Goal: Task Accomplishment & Management: Manage account settings

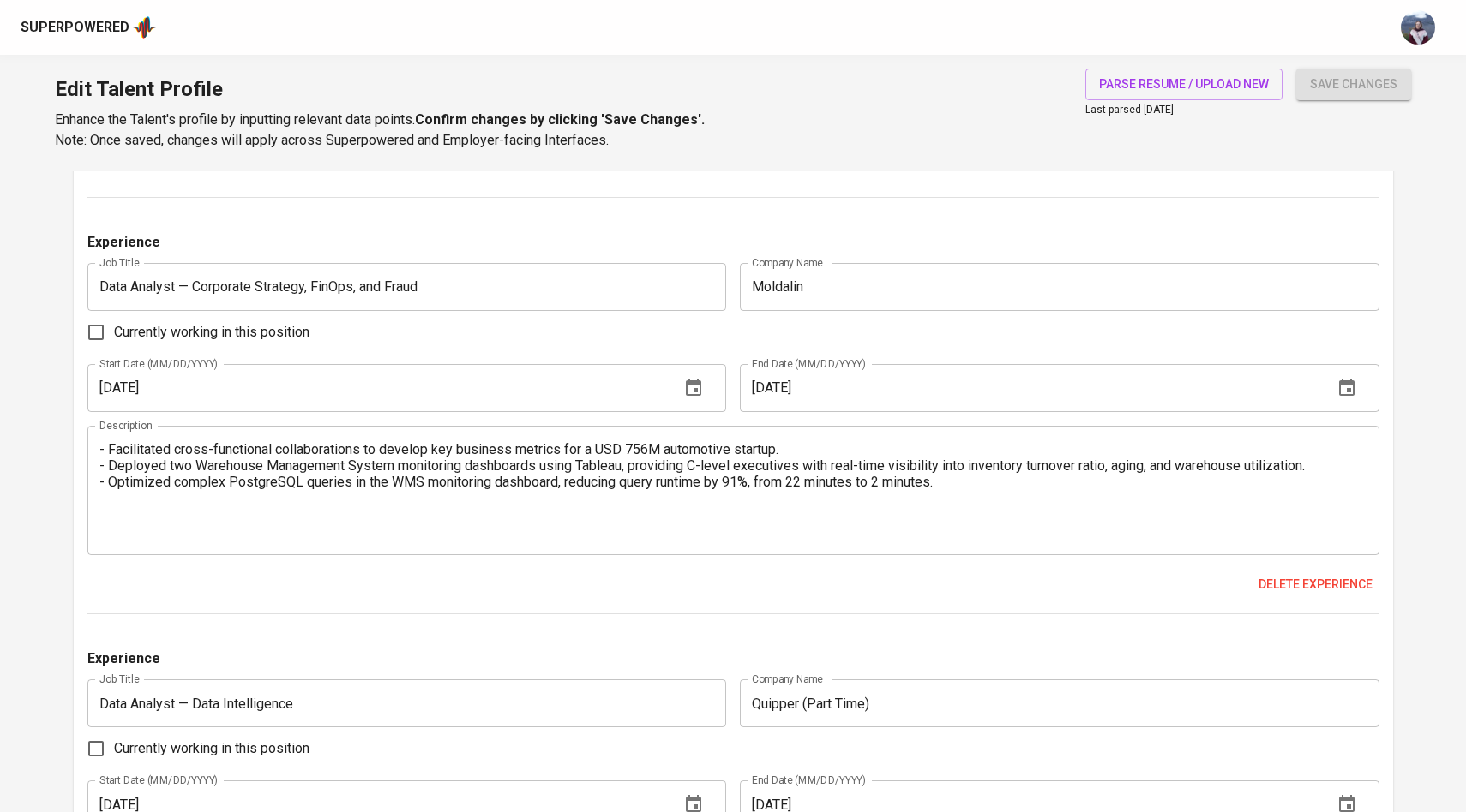
scroll to position [2715, 0]
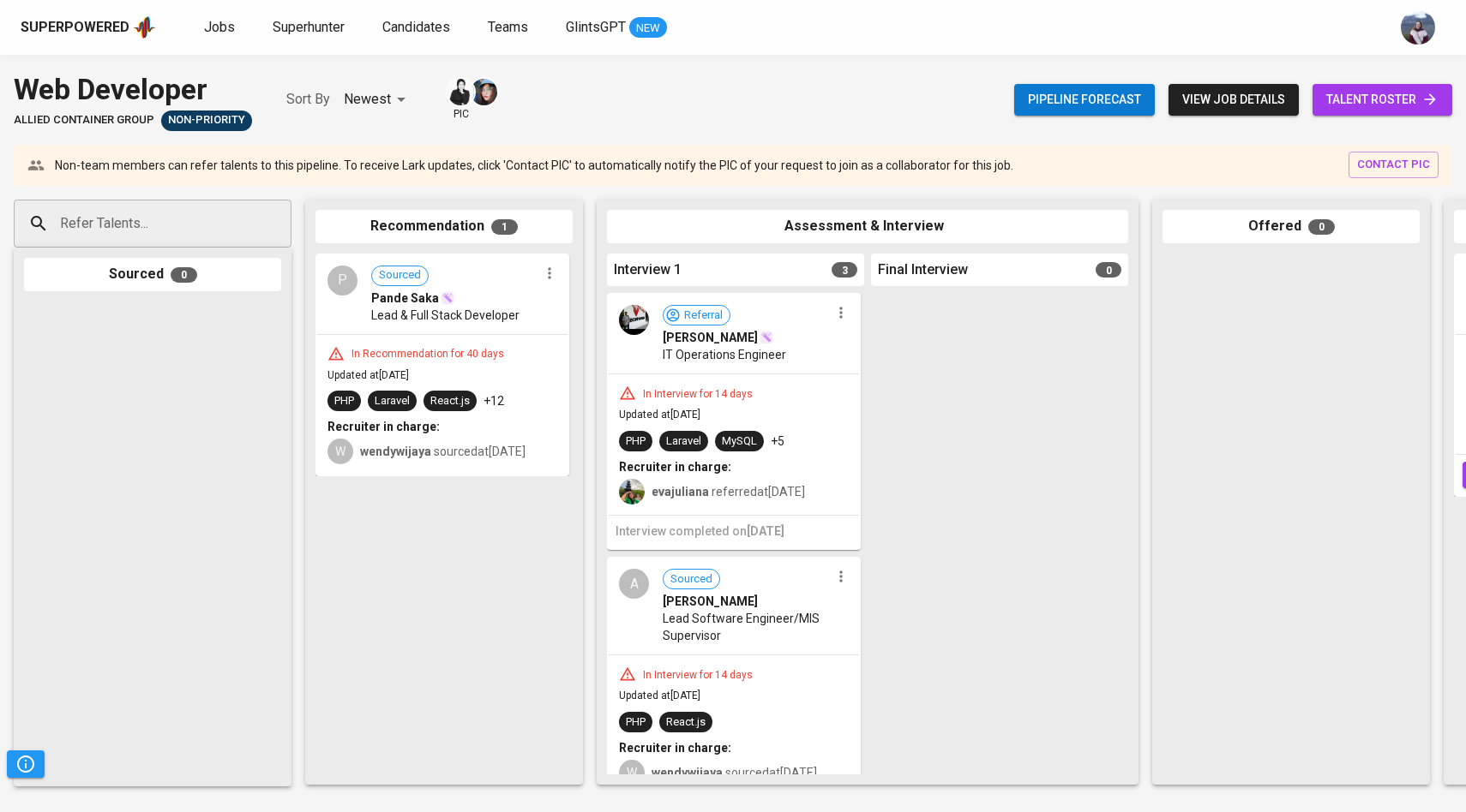
scroll to position [0, 575]
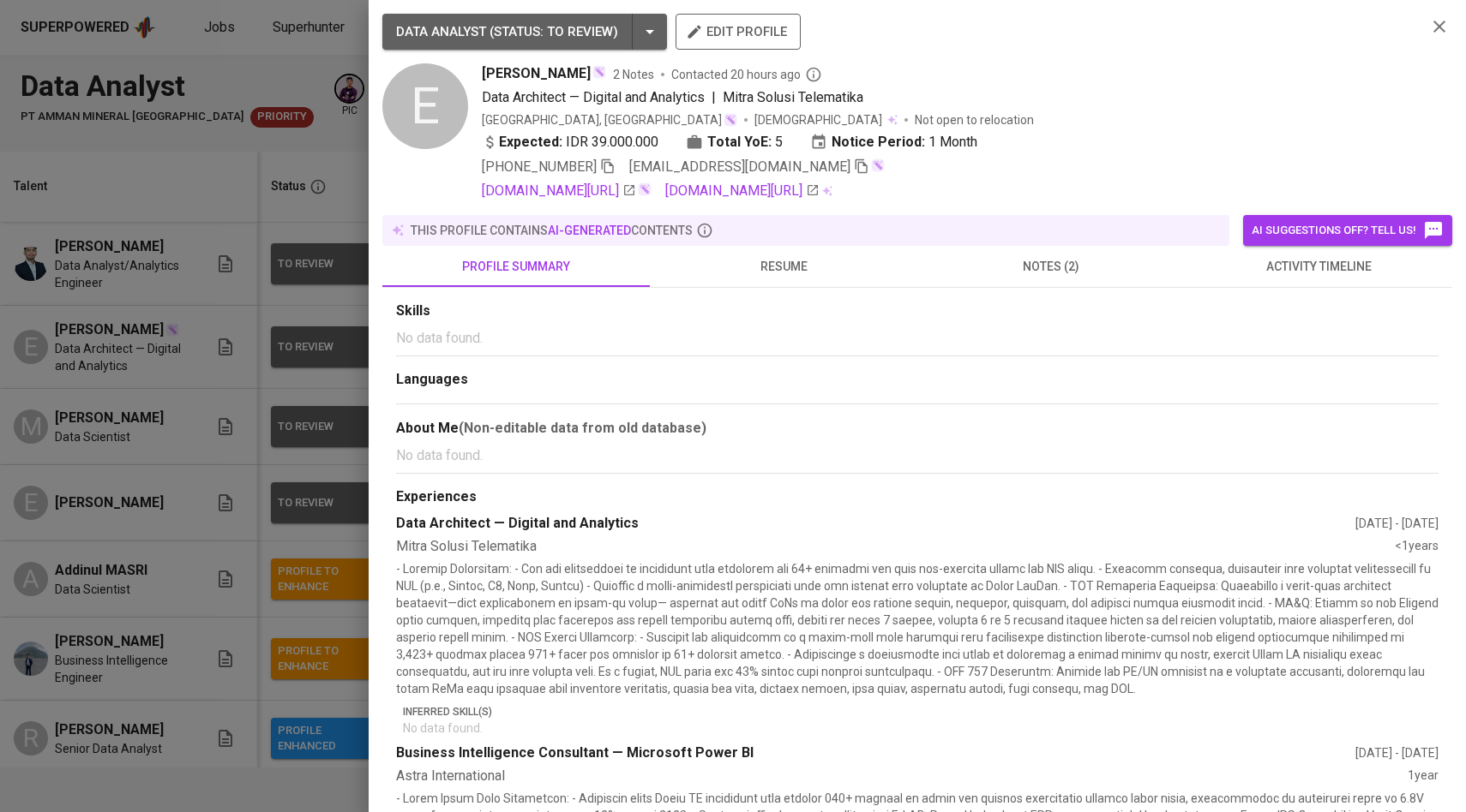
scroll to position [720, 0]
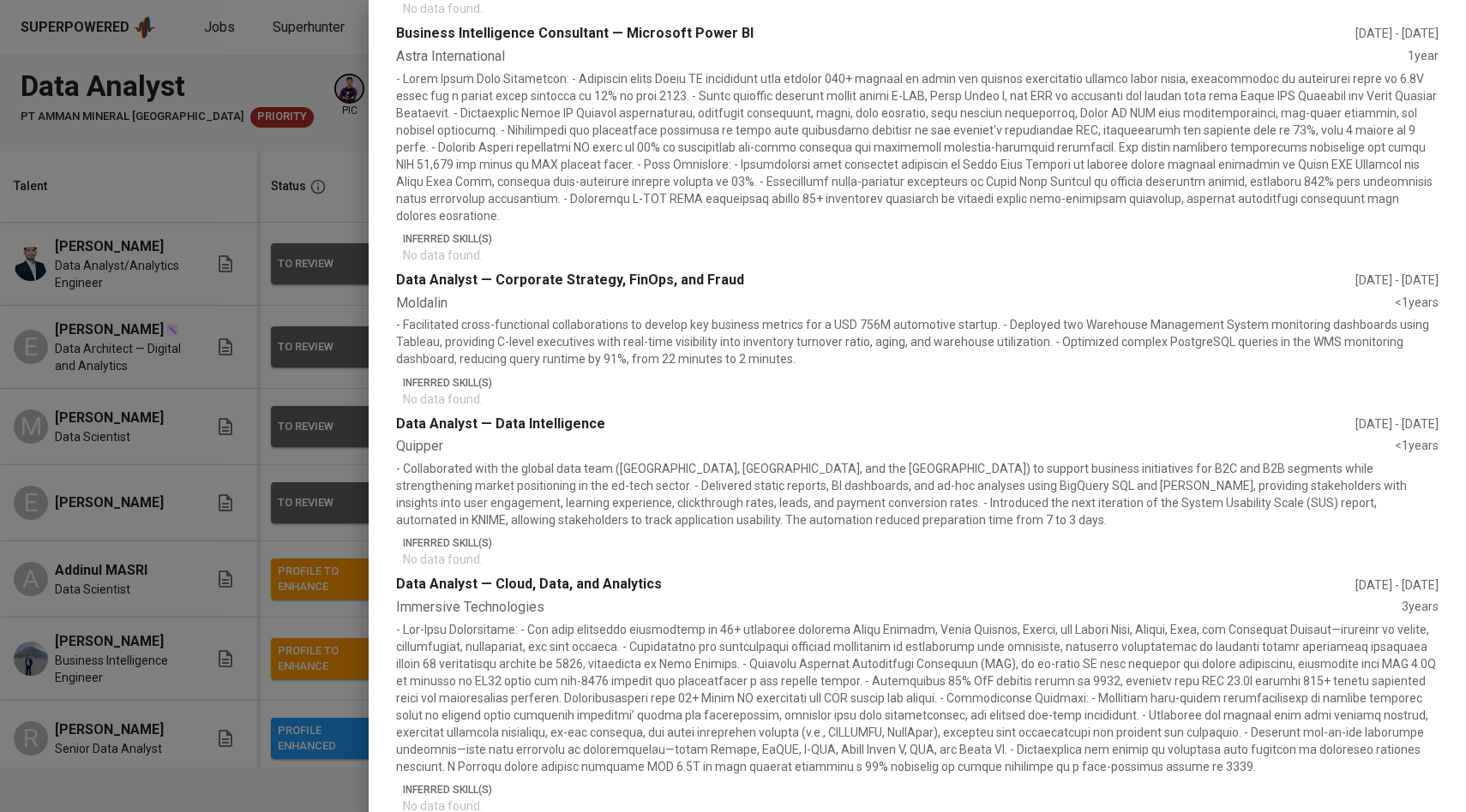
click at [295, 249] on div at bounding box center [733, 406] width 1466 height 812
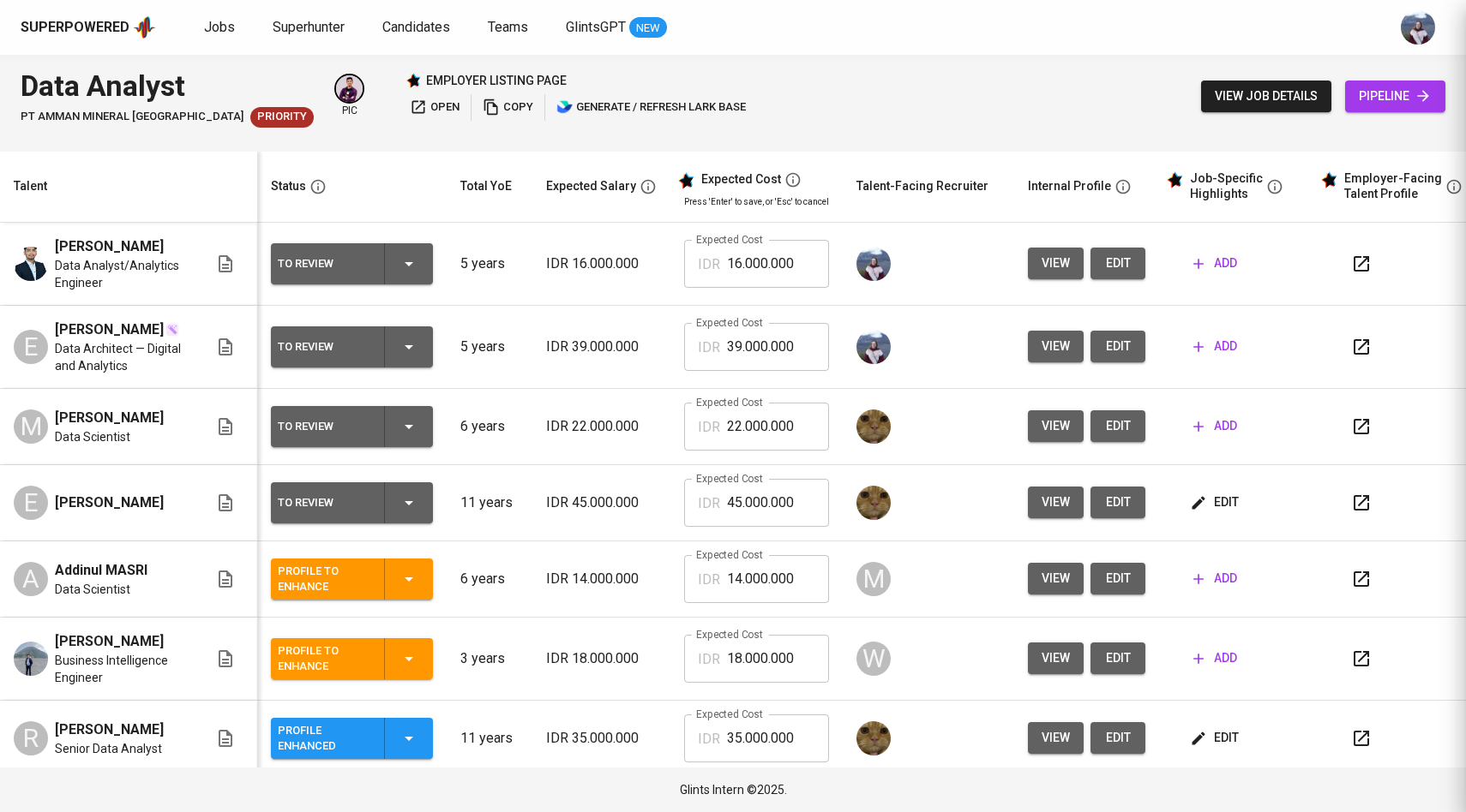
scroll to position [0, 0]
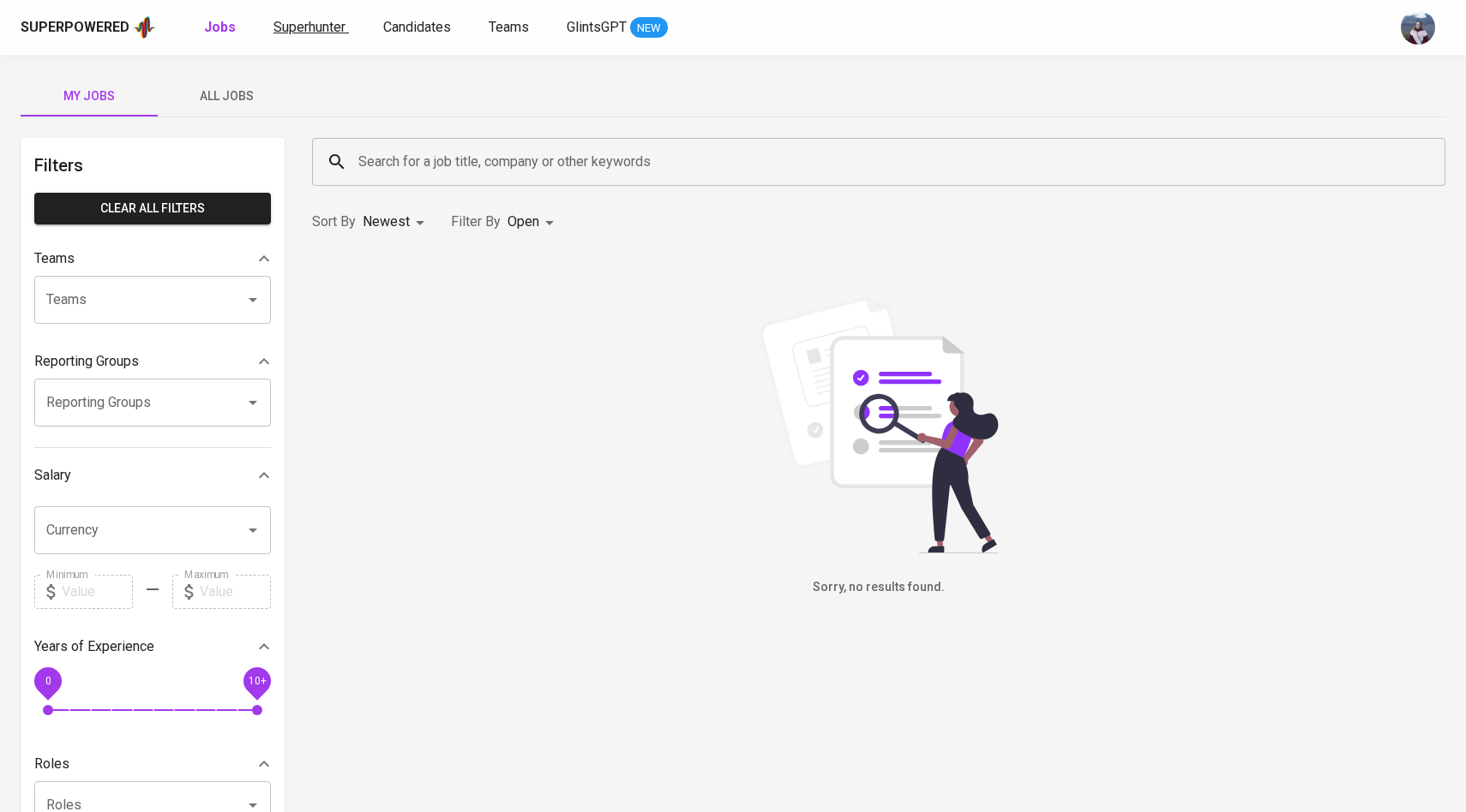
click at [314, 38] on link "Superhunter" at bounding box center [311, 27] width 75 height 22
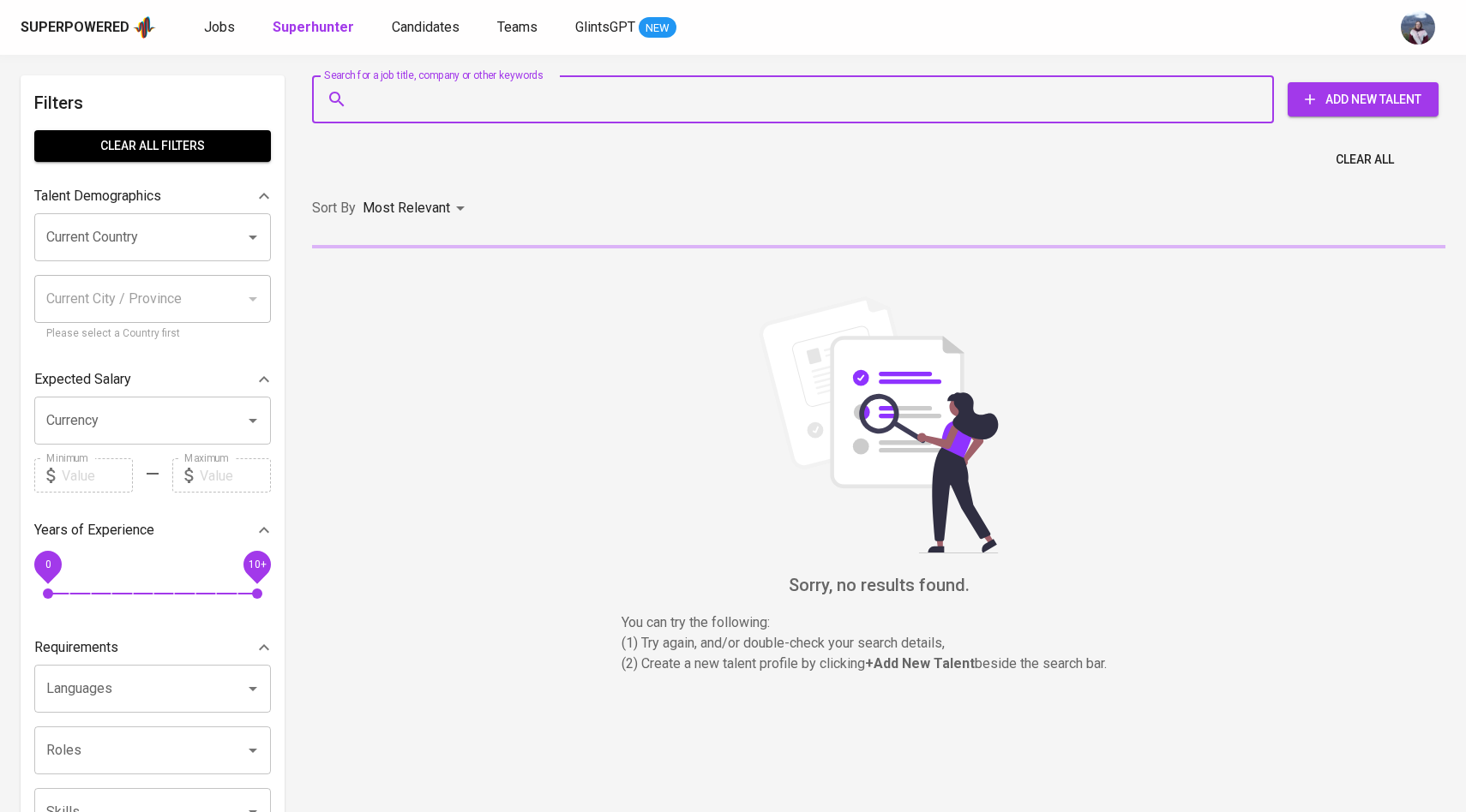
click at [436, 112] on input "Search for a job title, company or other keywords" at bounding box center [797, 99] width 886 height 33
paste input "rizal.bhp8902@gmail.com"
type input "rizal.bhp8902@gmail.com"
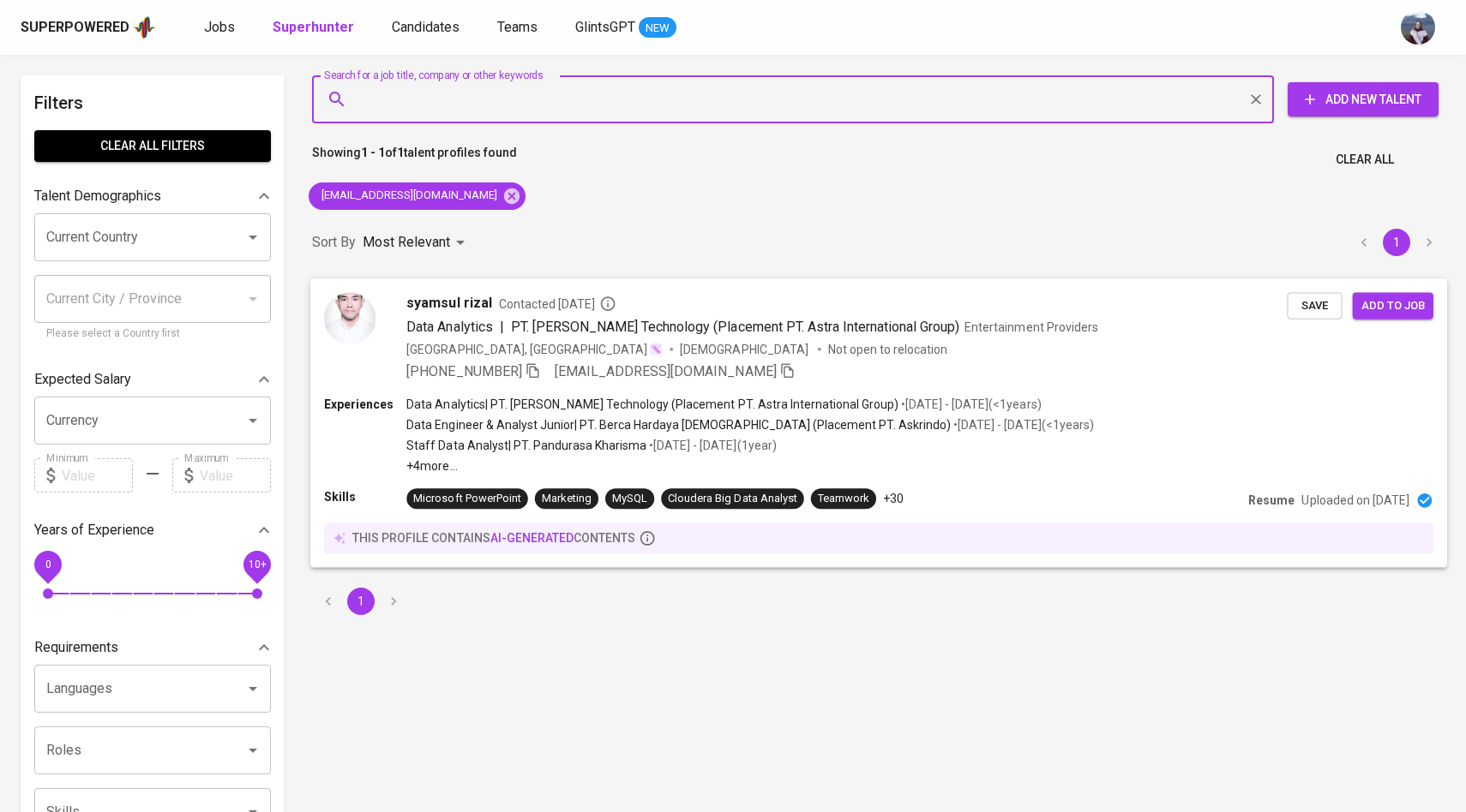
click at [362, 297] on img at bounding box center [349, 318] width 52 height 52
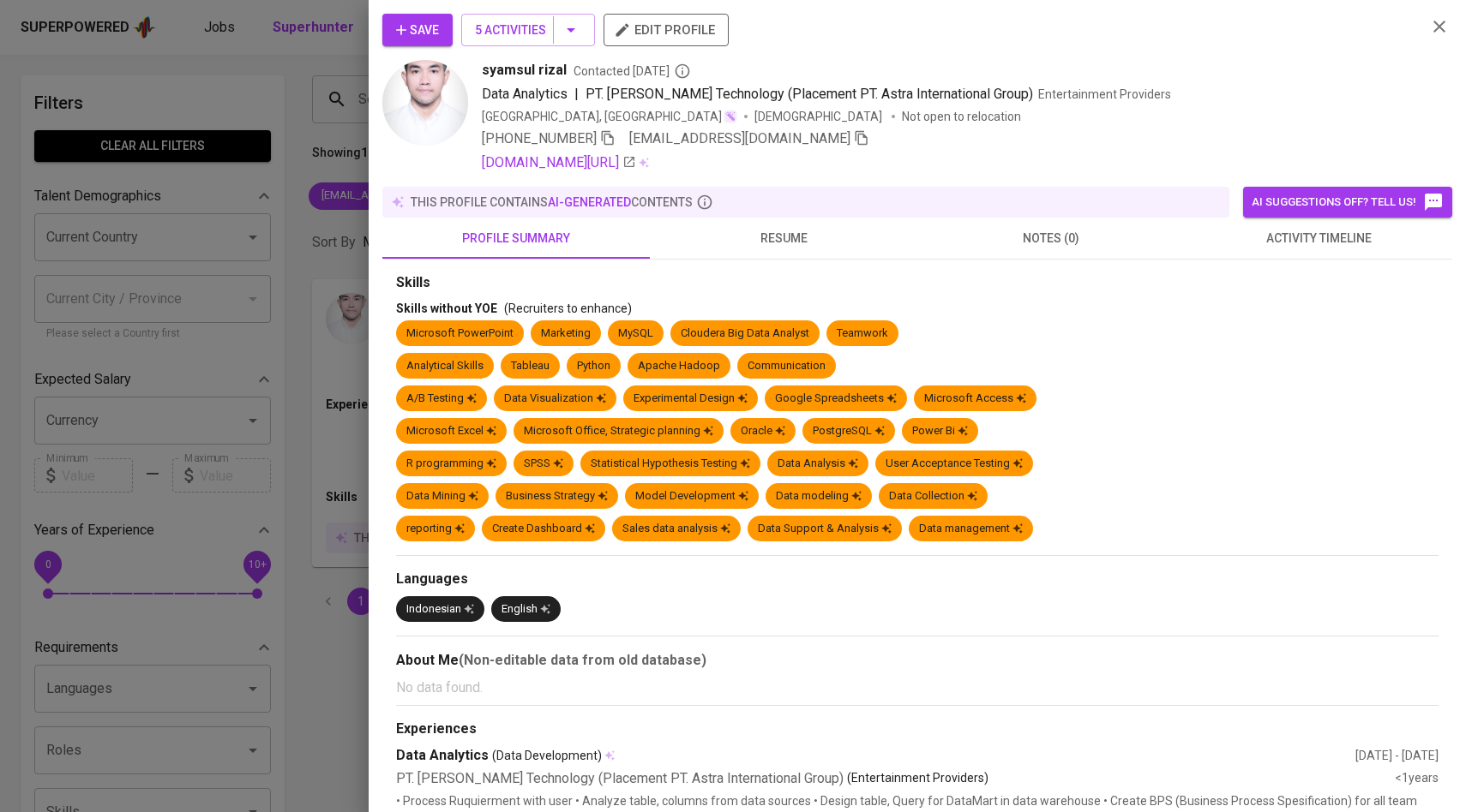
click at [1322, 247] on span "activity timeline" at bounding box center [1318, 238] width 247 height 22
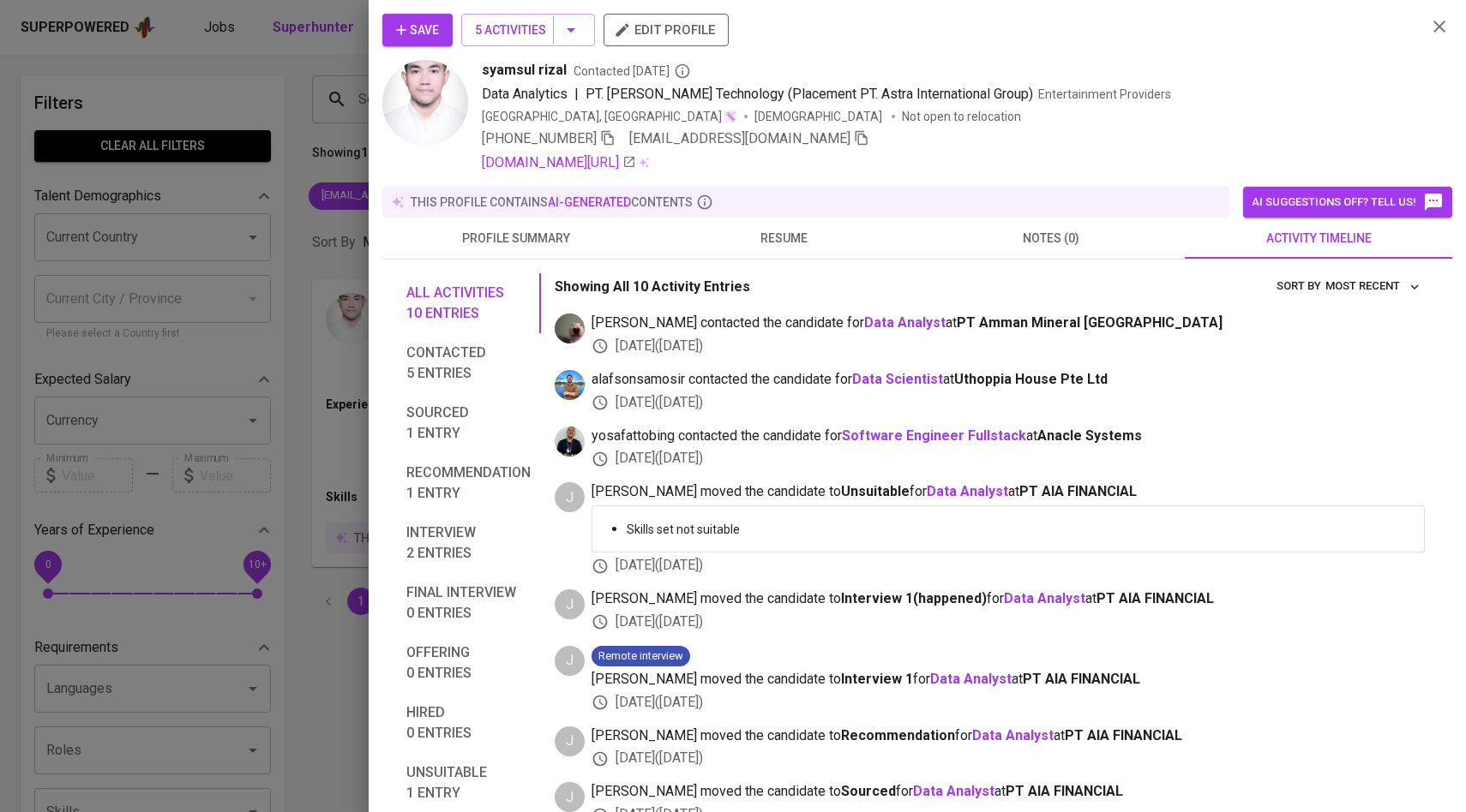
click at [347, 297] on div at bounding box center [733, 406] width 1466 height 812
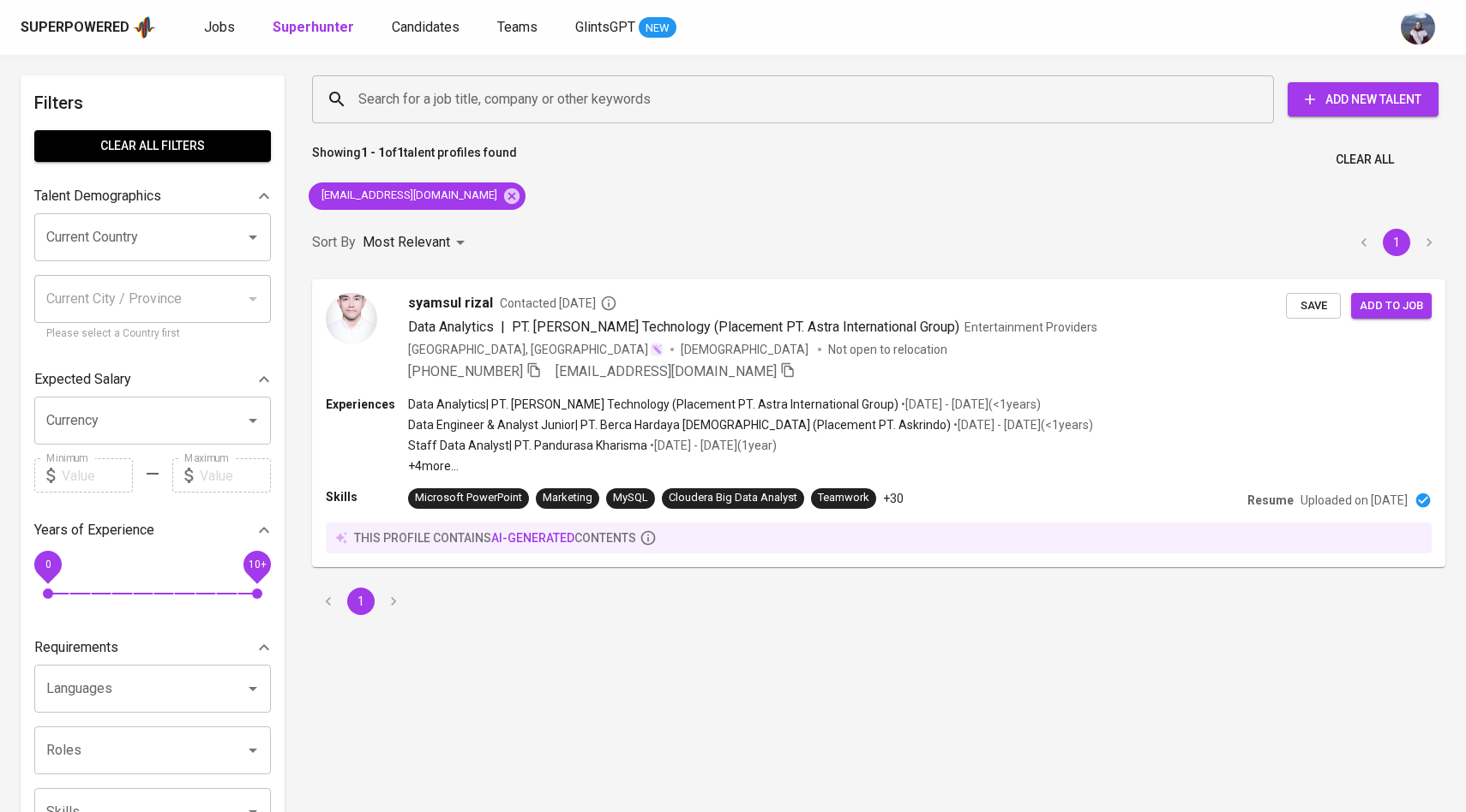
click at [470, 209] on div "rizal.bhp8902@gmail.com" at bounding box center [417, 197] width 231 height 41
click at [504, 199] on icon at bounding box center [512, 195] width 15 height 15
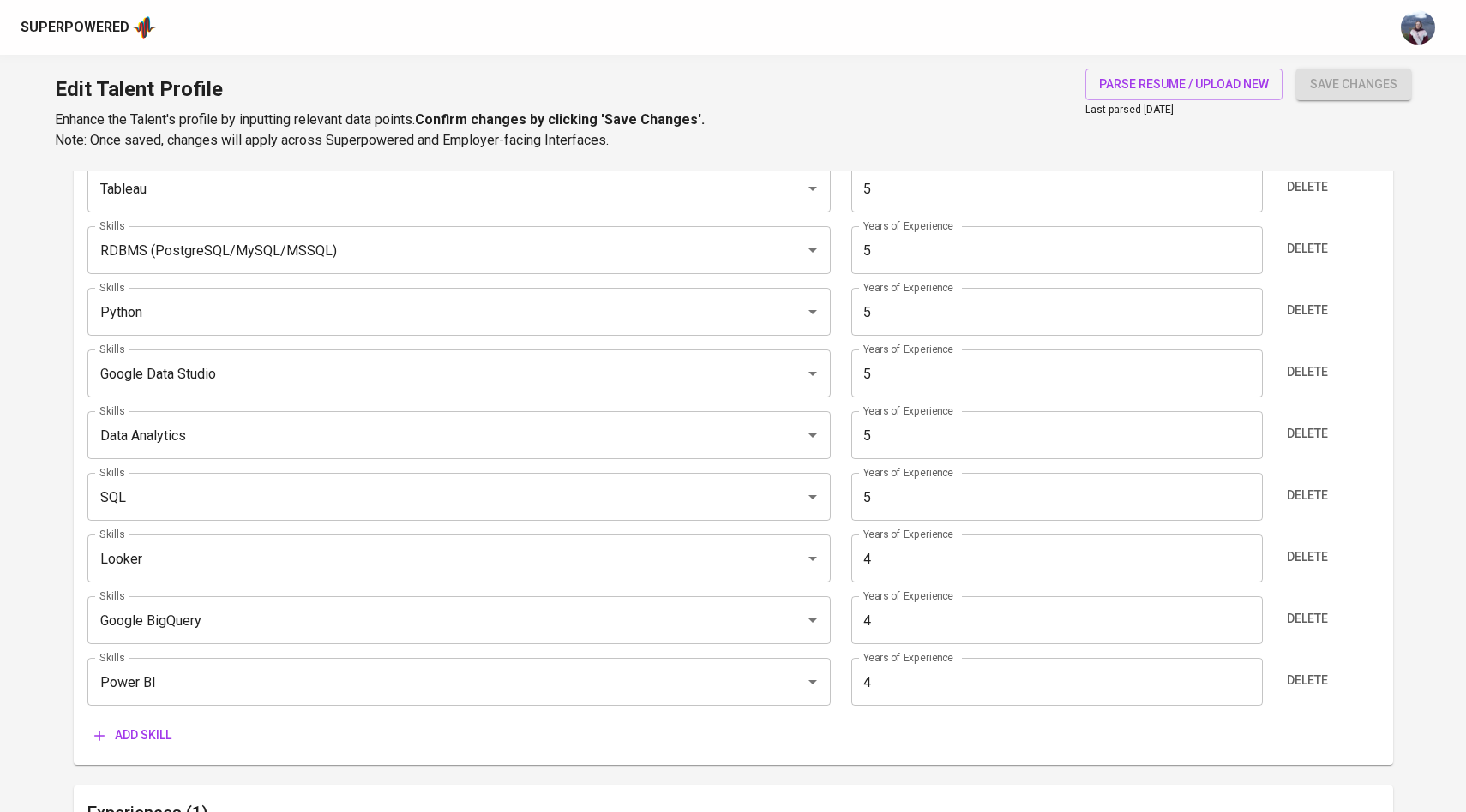
scroll to position [889, 0]
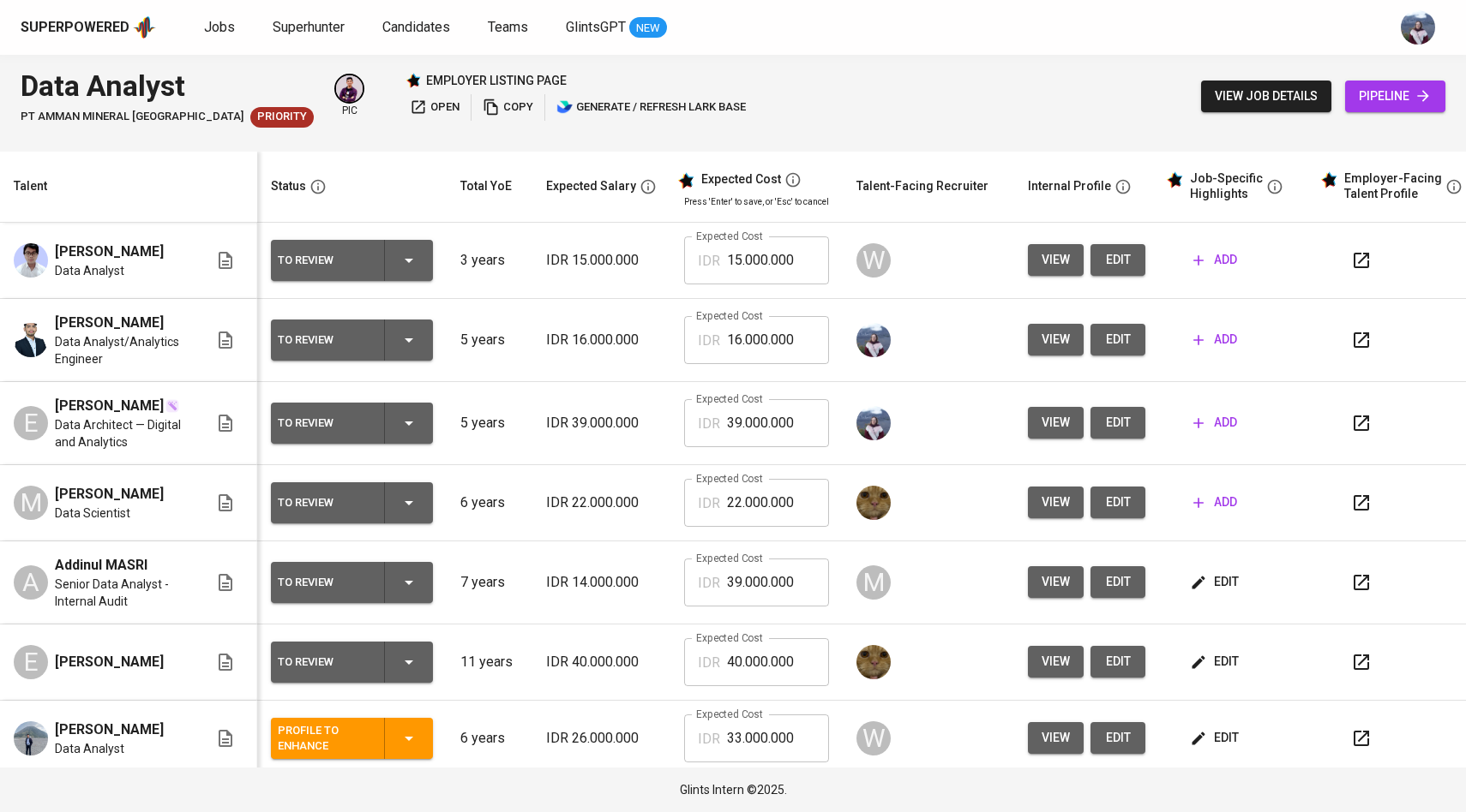
click at [1045, 347] on span "view" at bounding box center [1056, 340] width 28 height 22
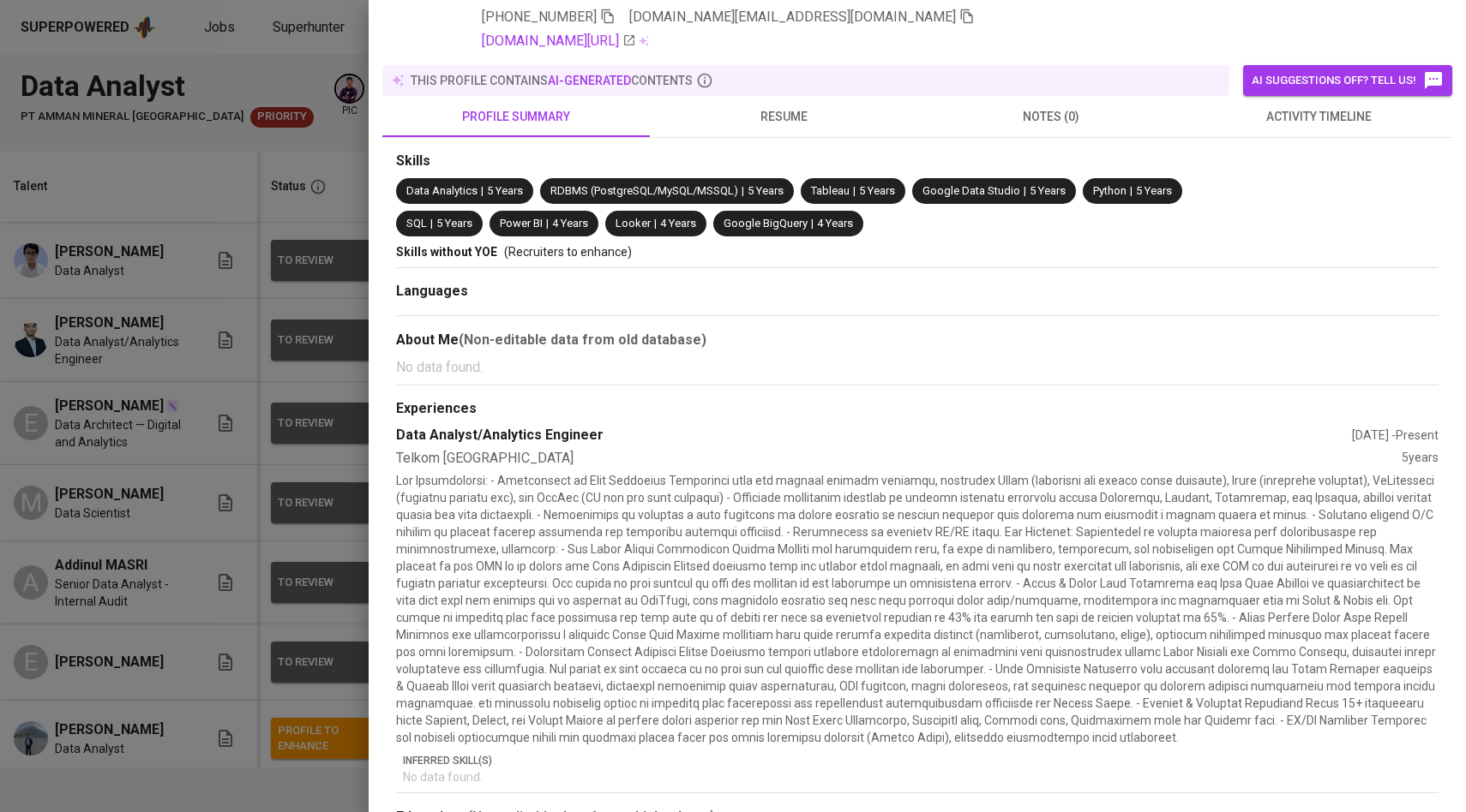
scroll to position [214, 0]
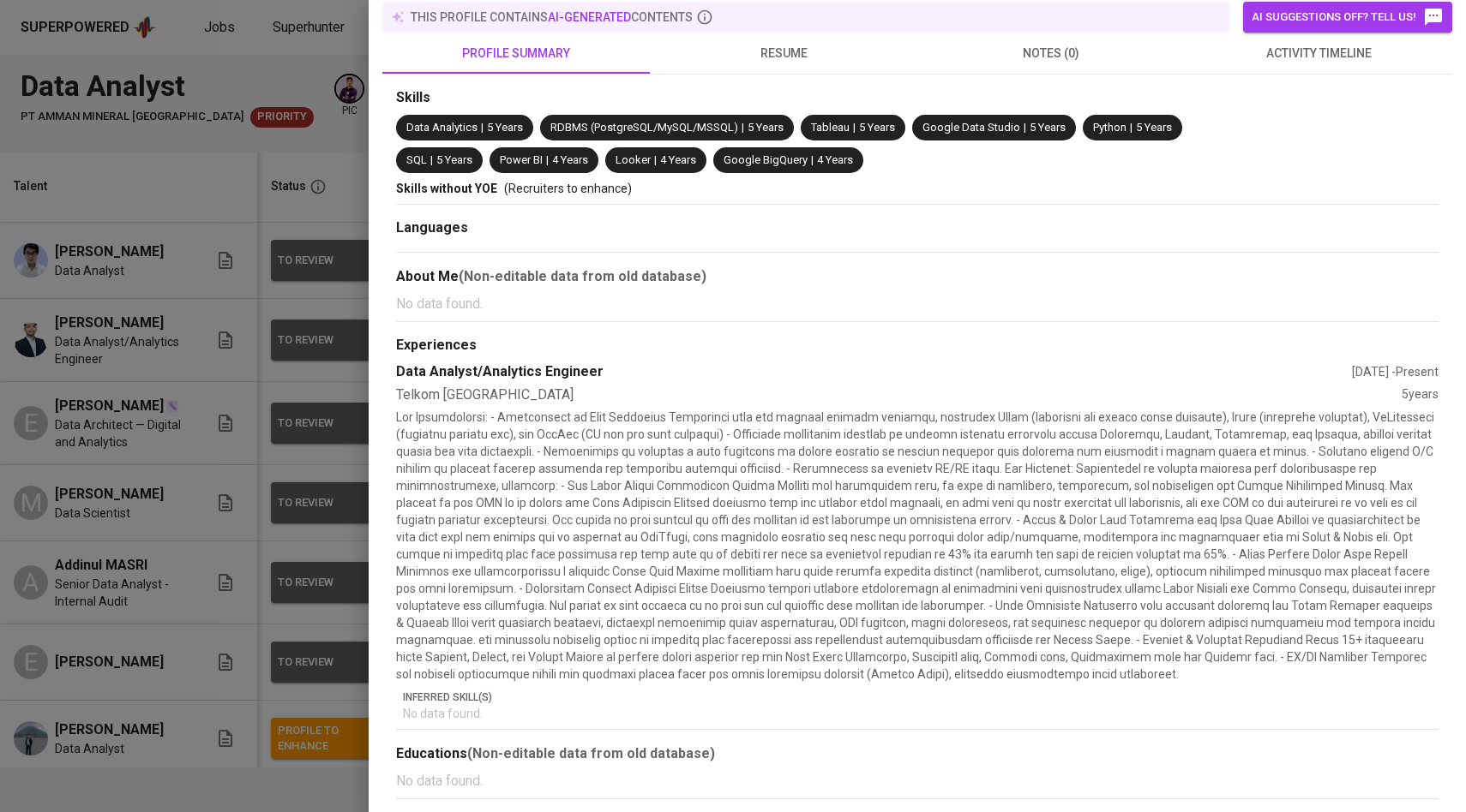
click at [213, 428] on div at bounding box center [733, 406] width 1466 height 812
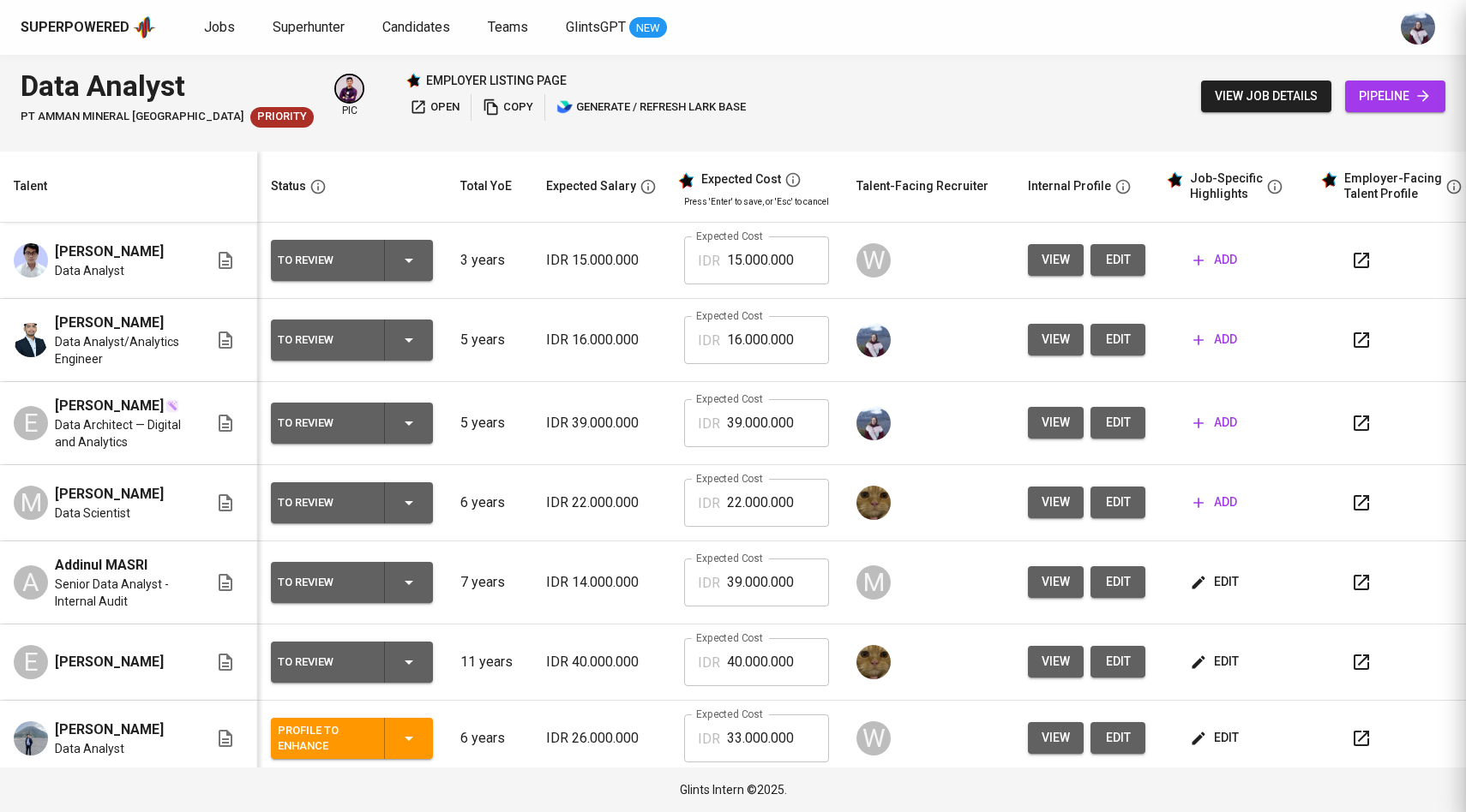
scroll to position [0, 0]
click at [1034, 435] on button "view" at bounding box center [1055, 423] width 56 height 32
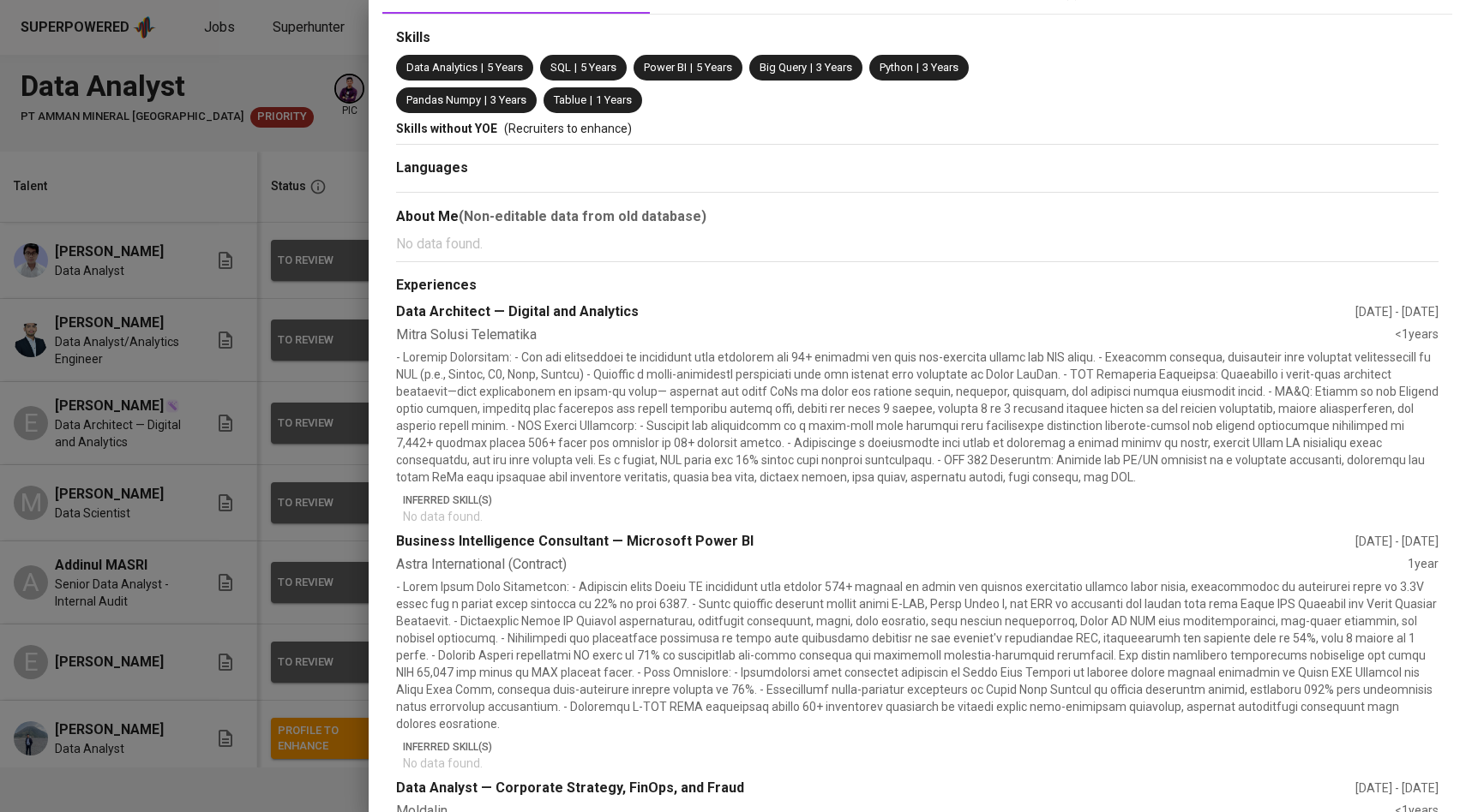
scroll to position [204, 0]
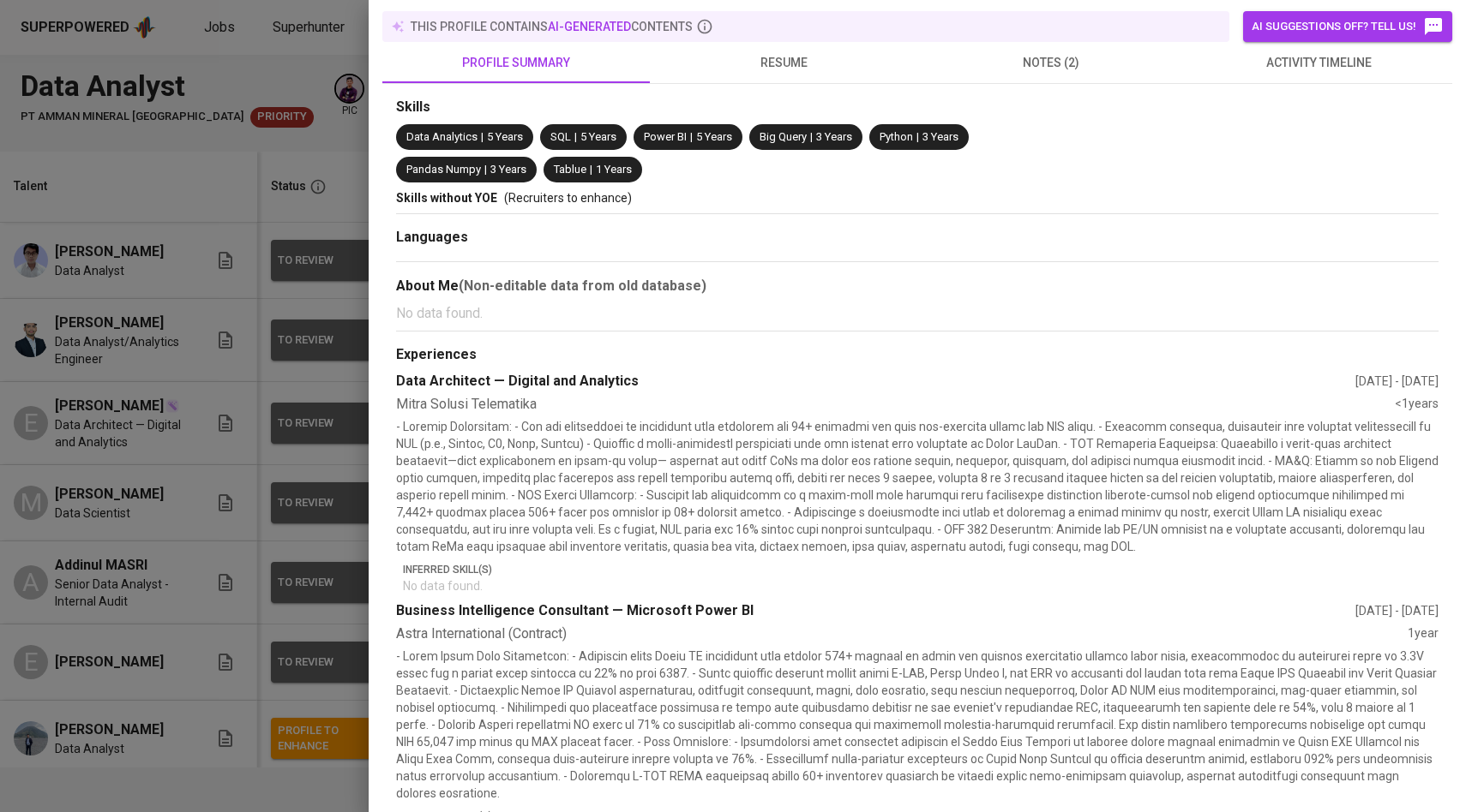
click at [340, 495] on div at bounding box center [733, 406] width 1466 height 812
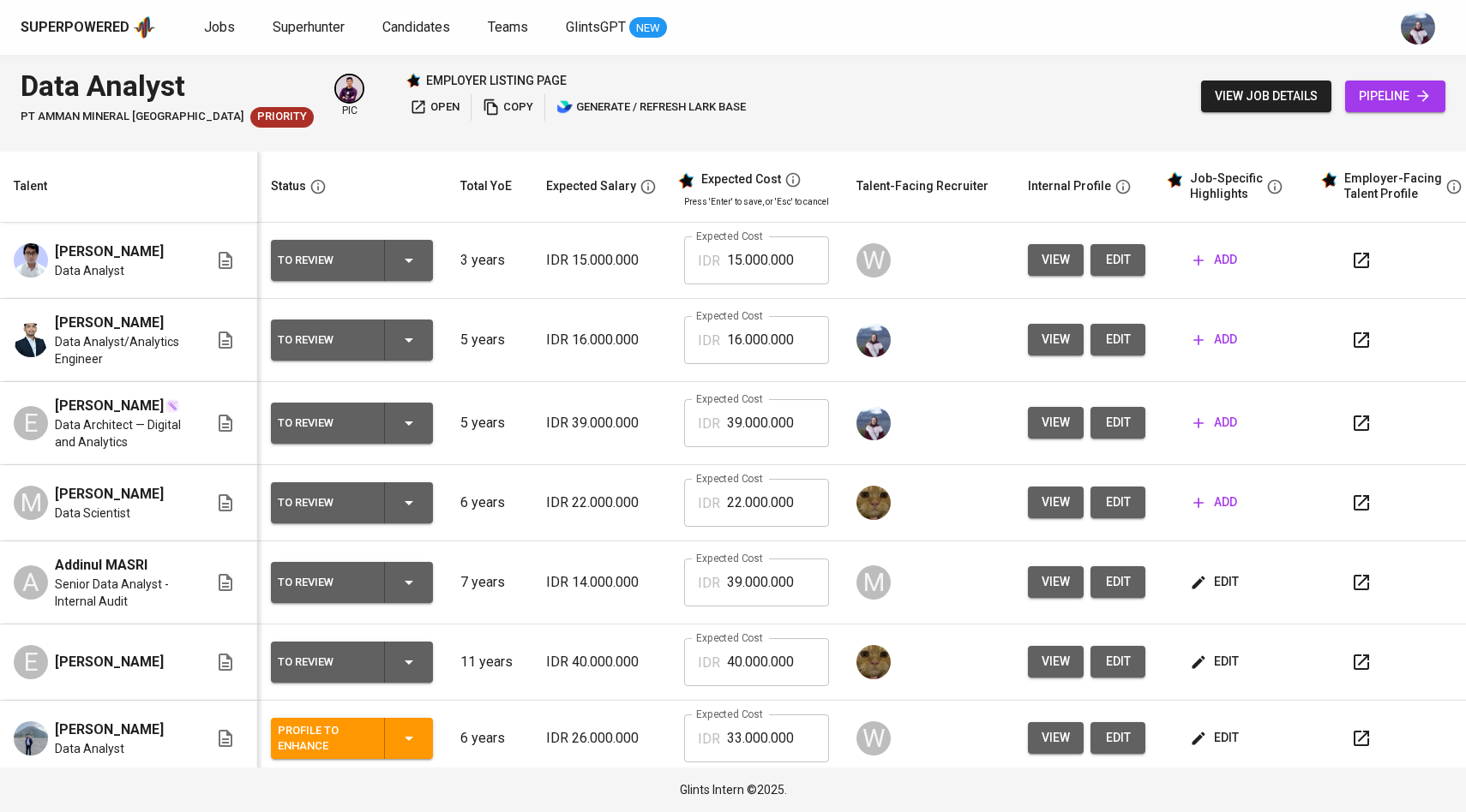
scroll to position [0, 14]
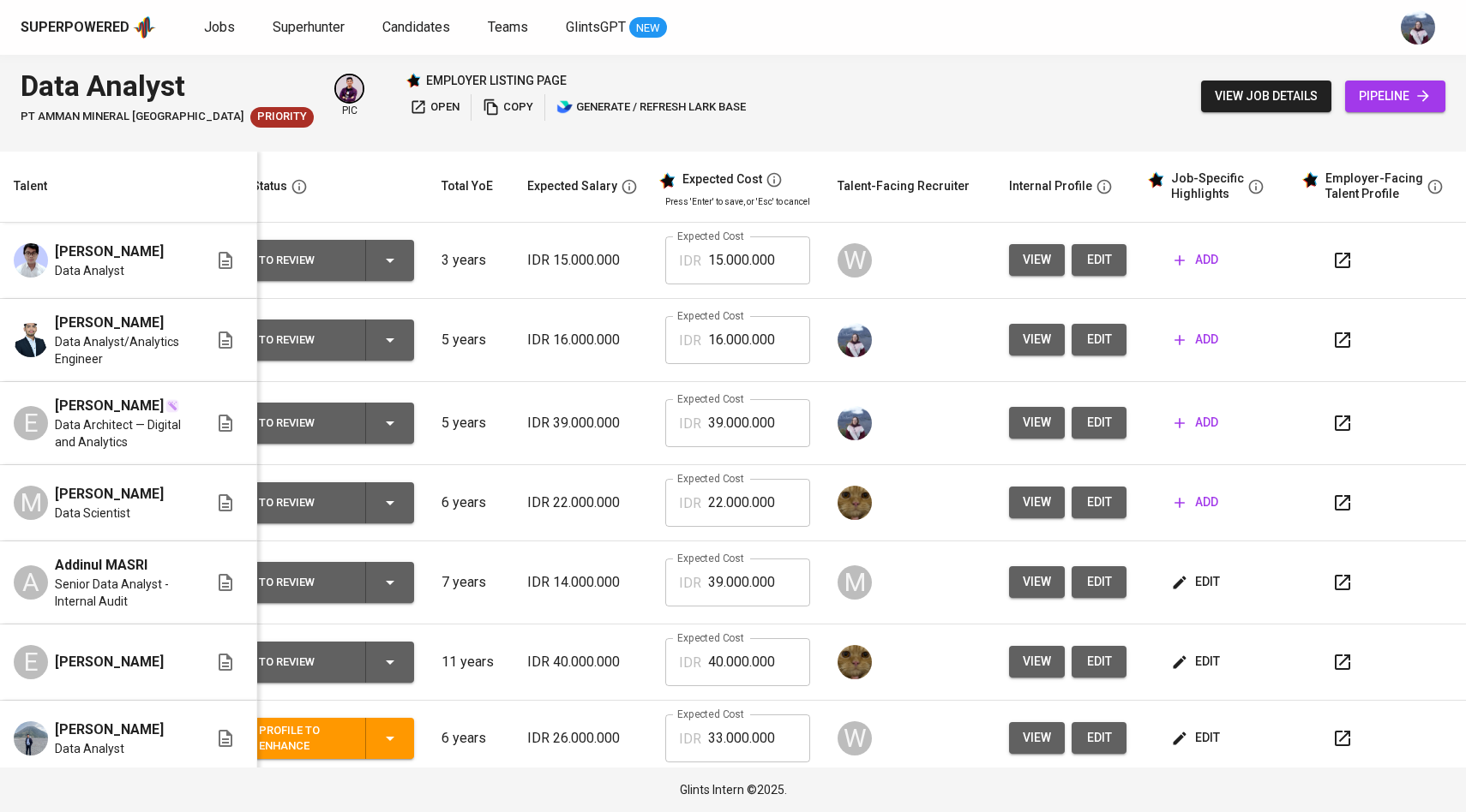
click at [1168, 416] on td "add" at bounding box center [1217, 423] width 154 height 83
click at [1176, 593] on span "edit" at bounding box center [1197, 582] width 45 height 22
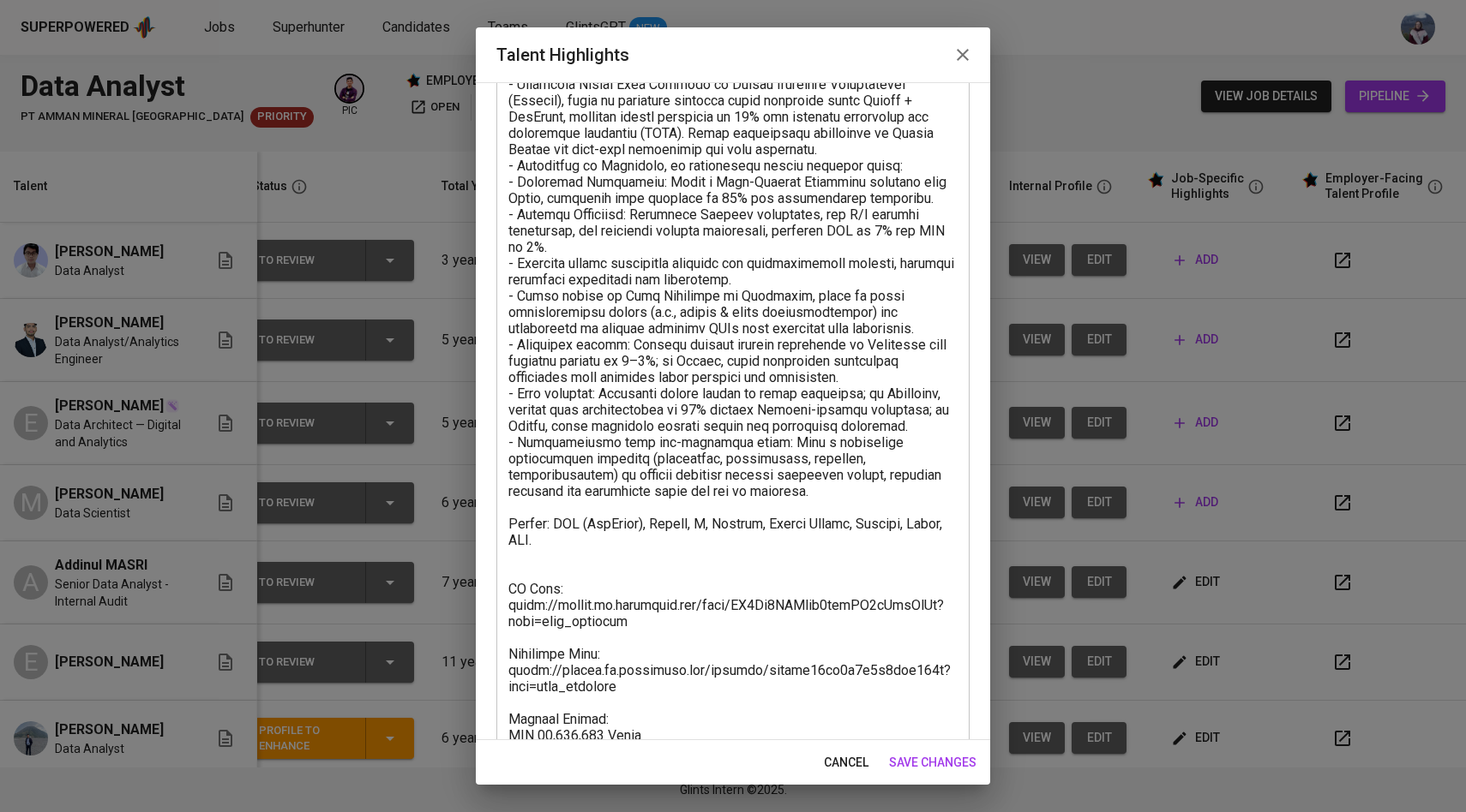
scroll to position [217, 0]
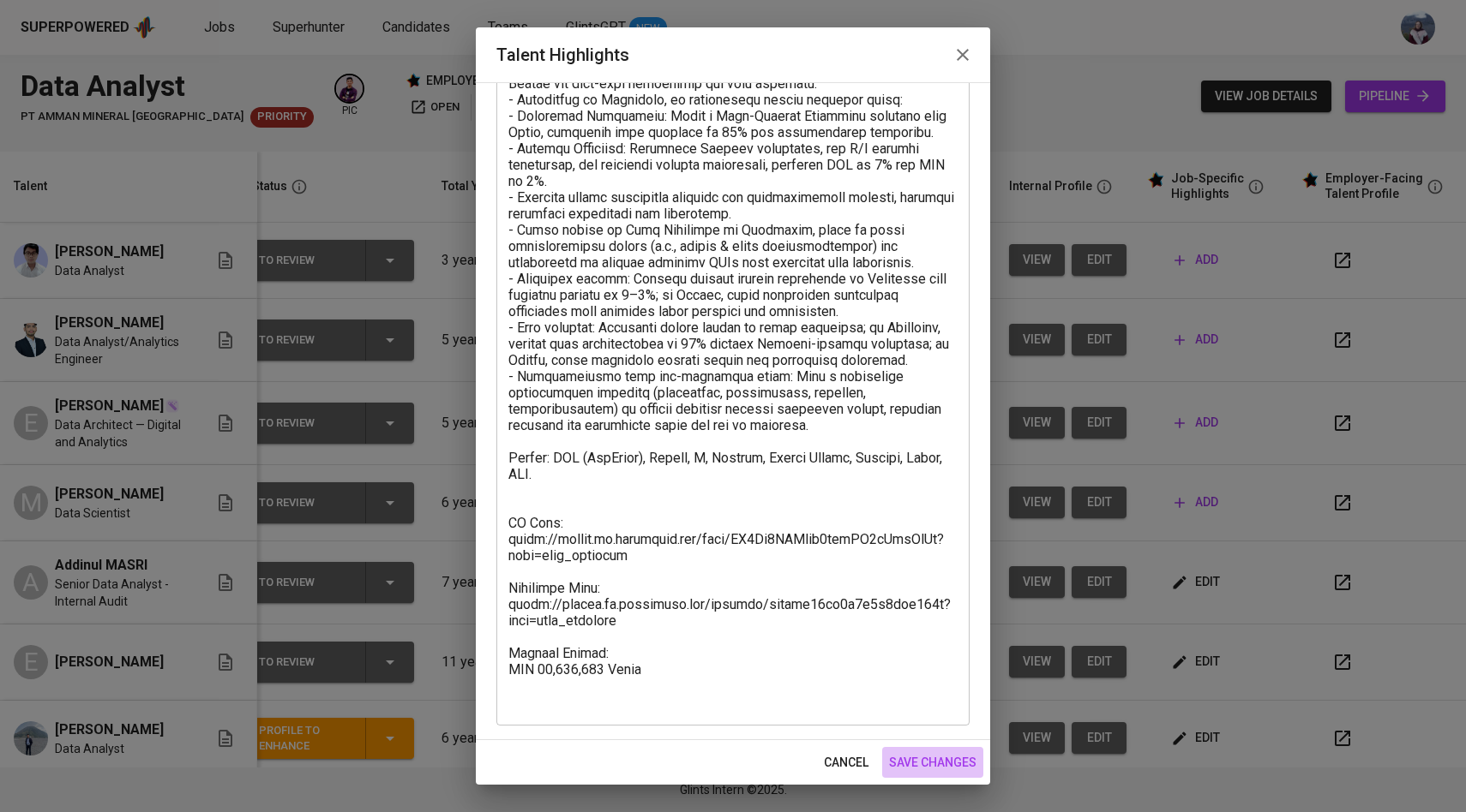
click at [924, 762] on span "save changes" at bounding box center [932, 763] width 88 height 22
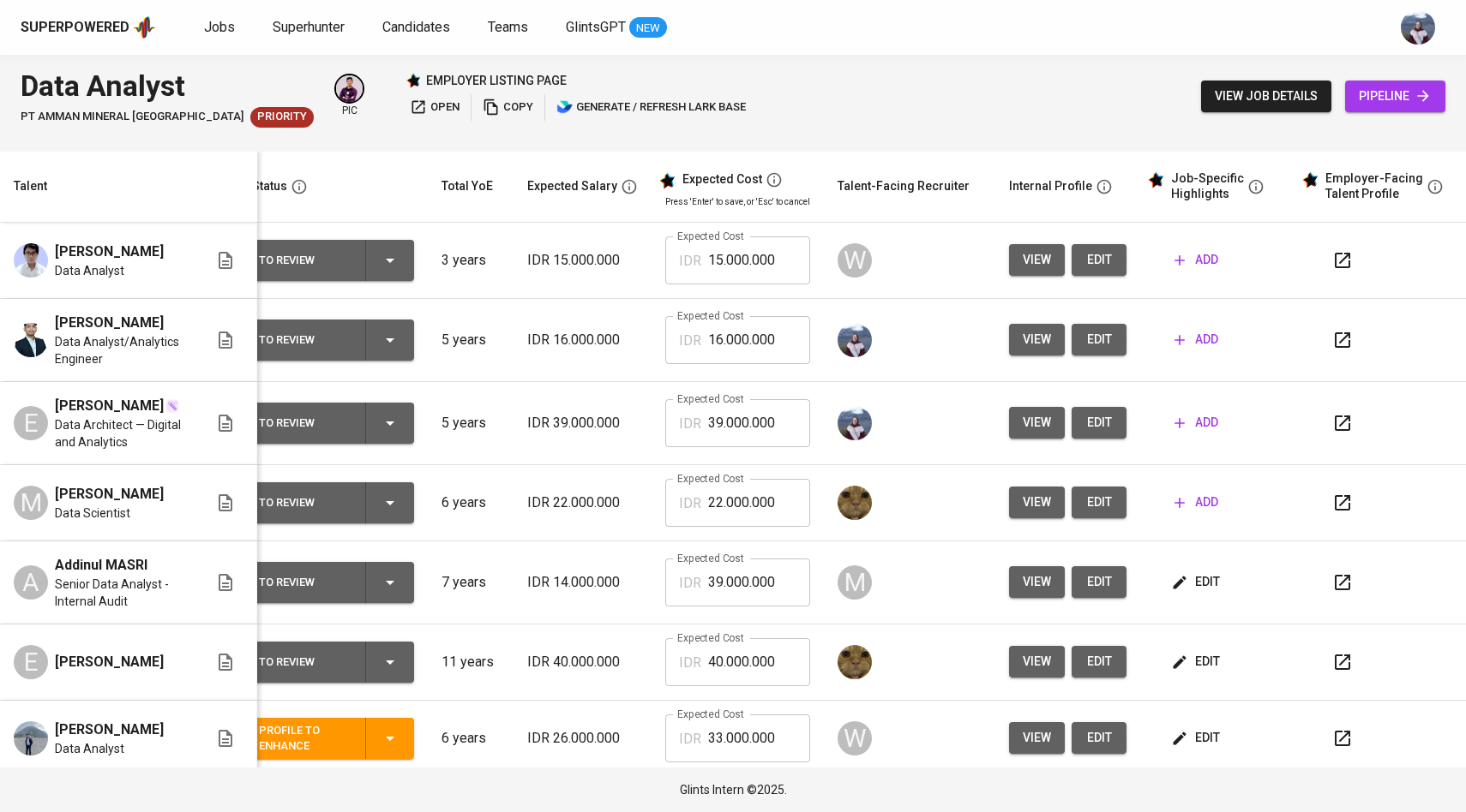
click at [1177, 431] on span "add" at bounding box center [1196, 422] width 43 height 22
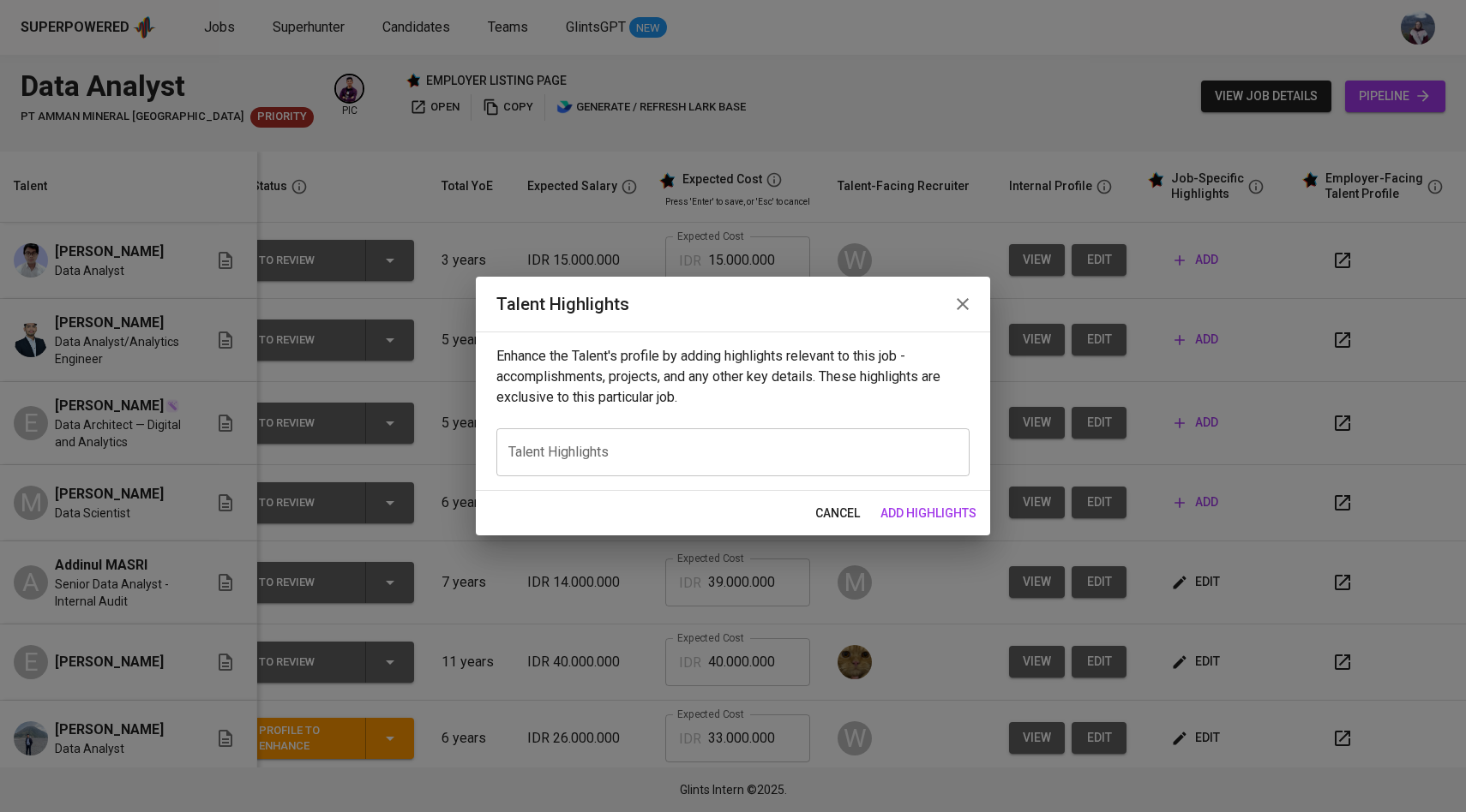
click at [891, 444] on textarea at bounding box center [732, 452] width 449 height 16
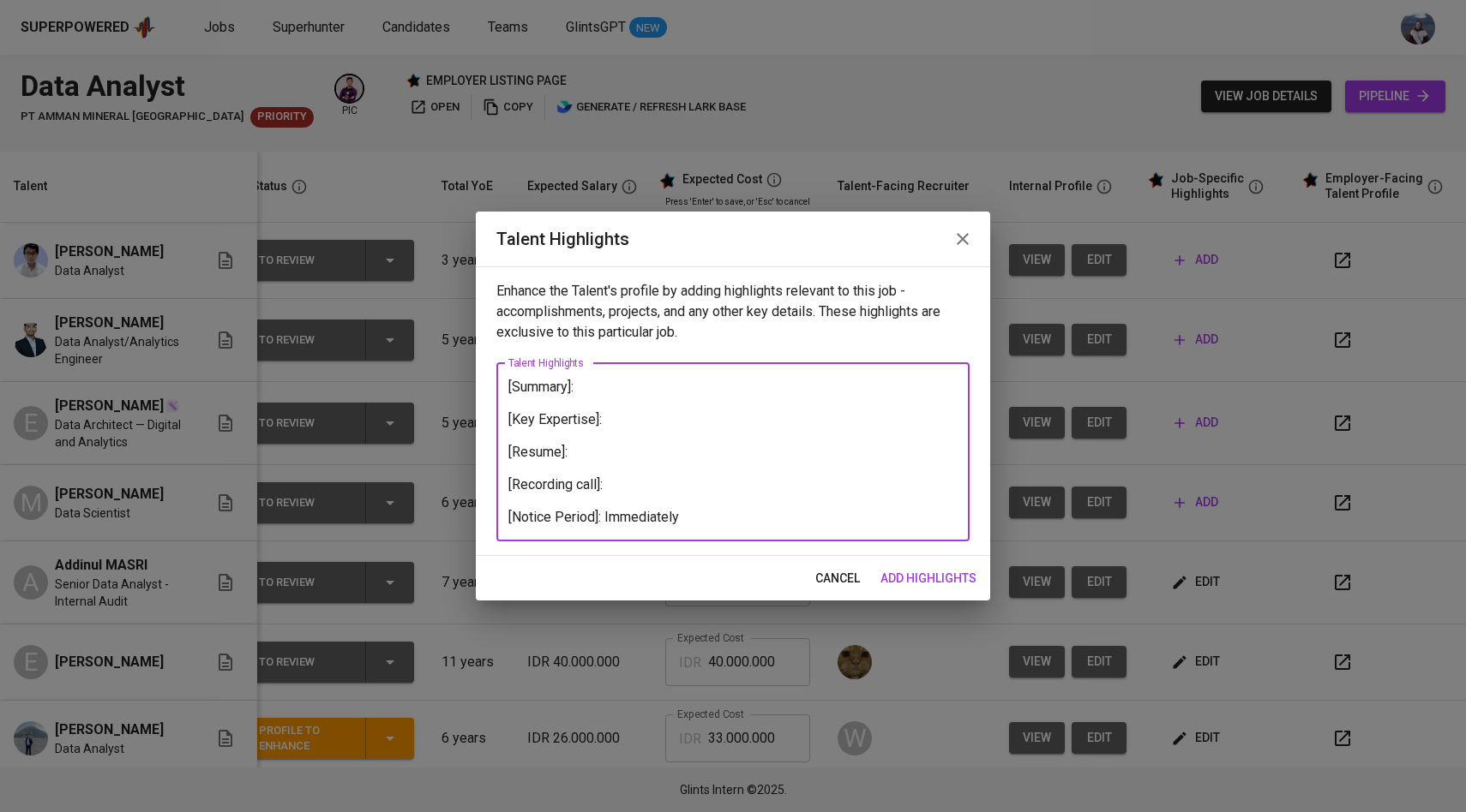
drag, startPoint x: 687, startPoint y: 524, endPoint x: 502, endPoint y: 382, distance: 233.2
click at [502, 381] on div "[Summary]: [Key Expertise]: [Resume]: [Recording call]: [Notice Period]: Immedi…" at bounding box center [732, 452] width 473 height 178
type textarea "[Summary]: [Key Expertise]: [Resume]: [Recording call]: [Notice Period]: Immedi…"
click at [924, 581] on span "add highlights" at bounding box center [928, 579] width 96 height 22
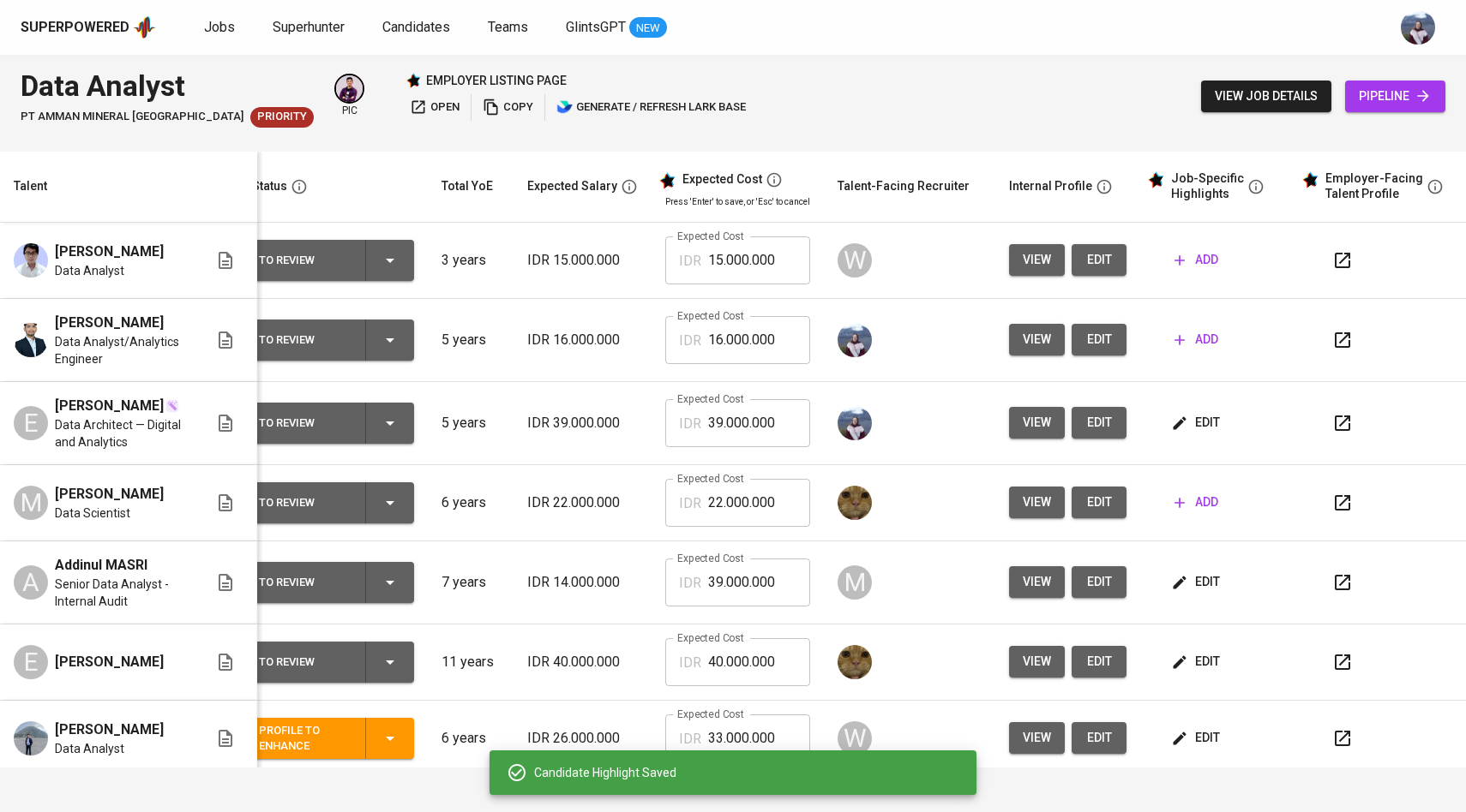
click at [1180, 332] on span "add" at bounding box center [1196, 340] width 43 height 22
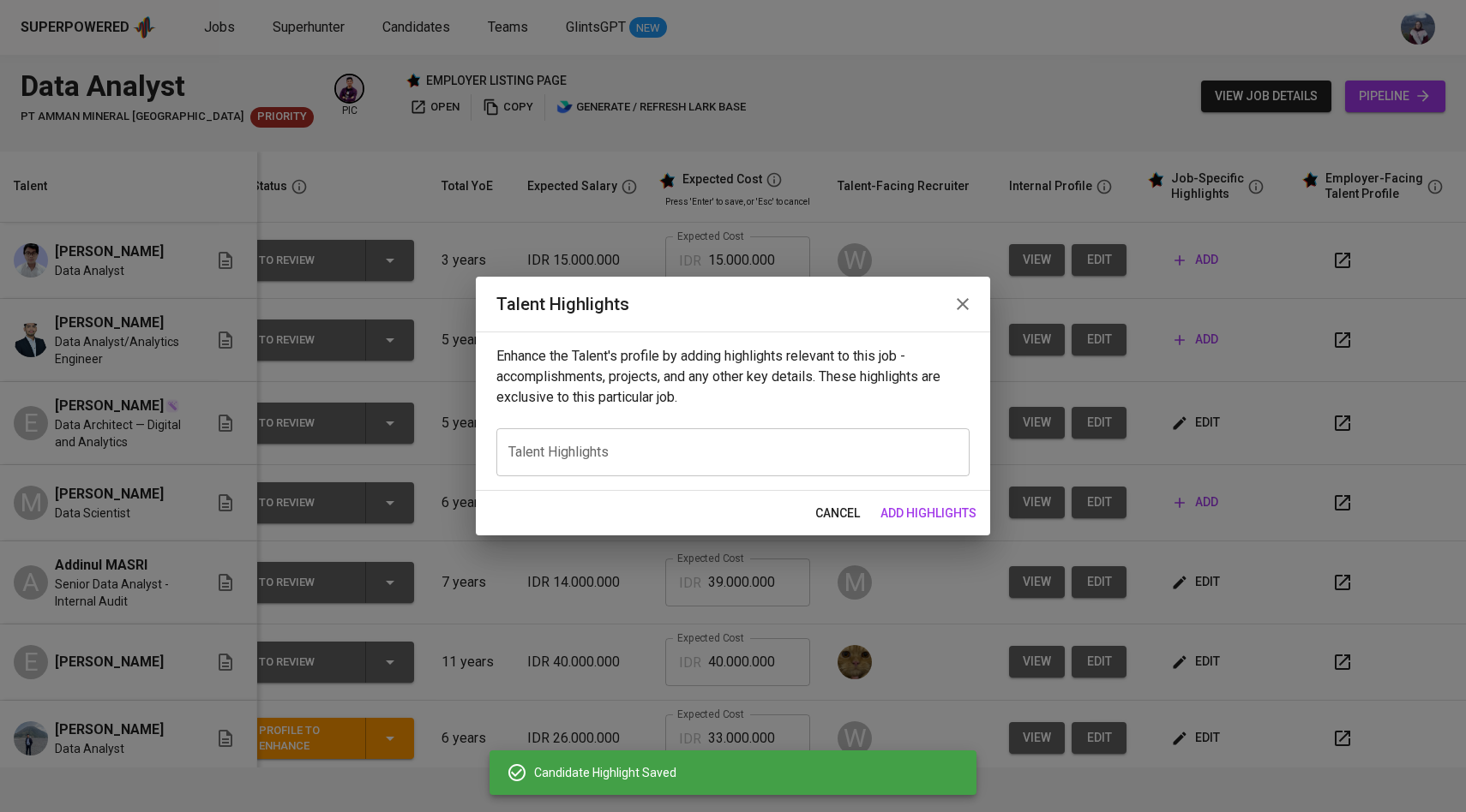
click at [661, 454] on textarea at bounding box center [732, 452] width 449 height 16
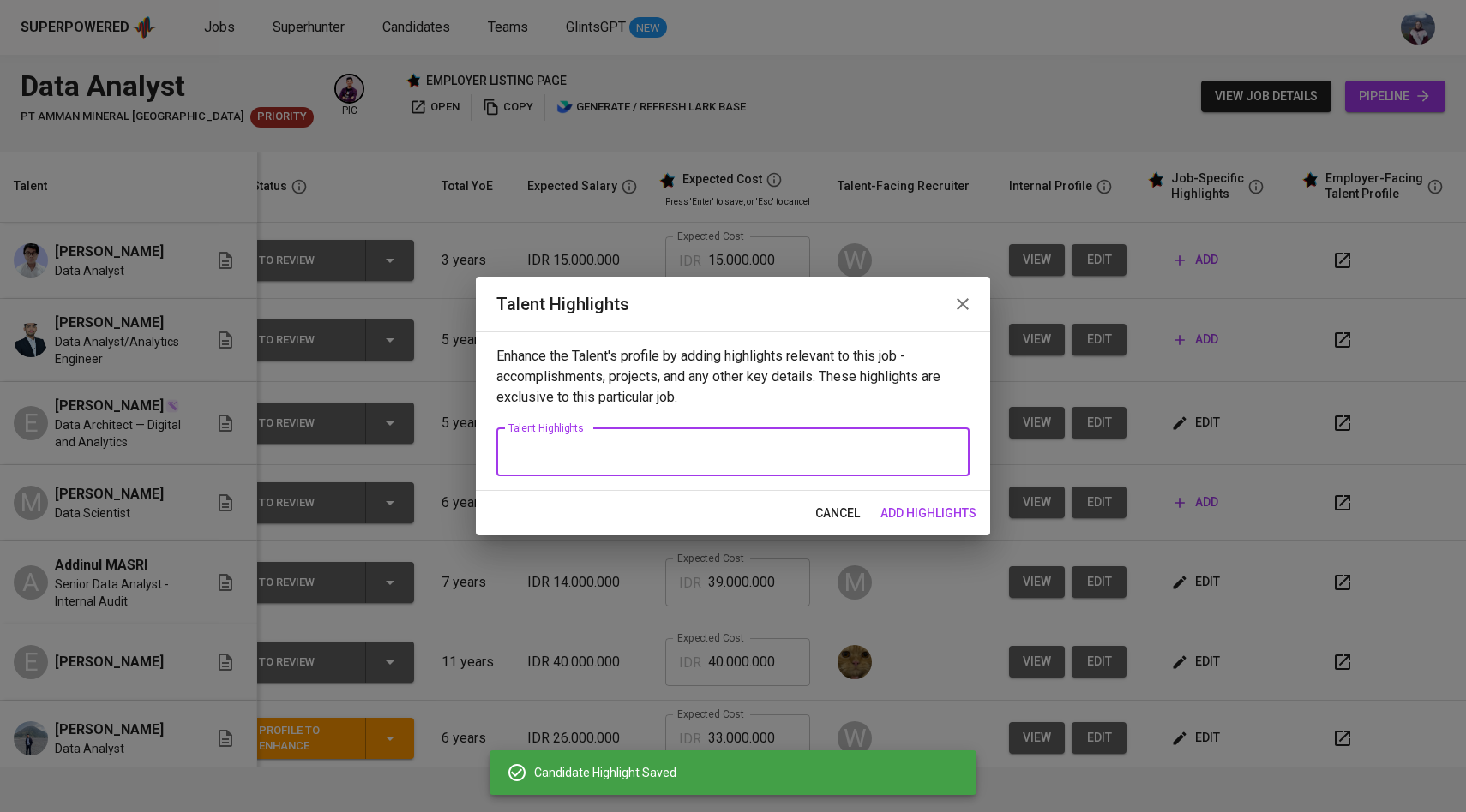
paste textarea "[Summary]: [Key Expertise]: [Resume]: [Recording call]: [Notice Period]: Immedi…"
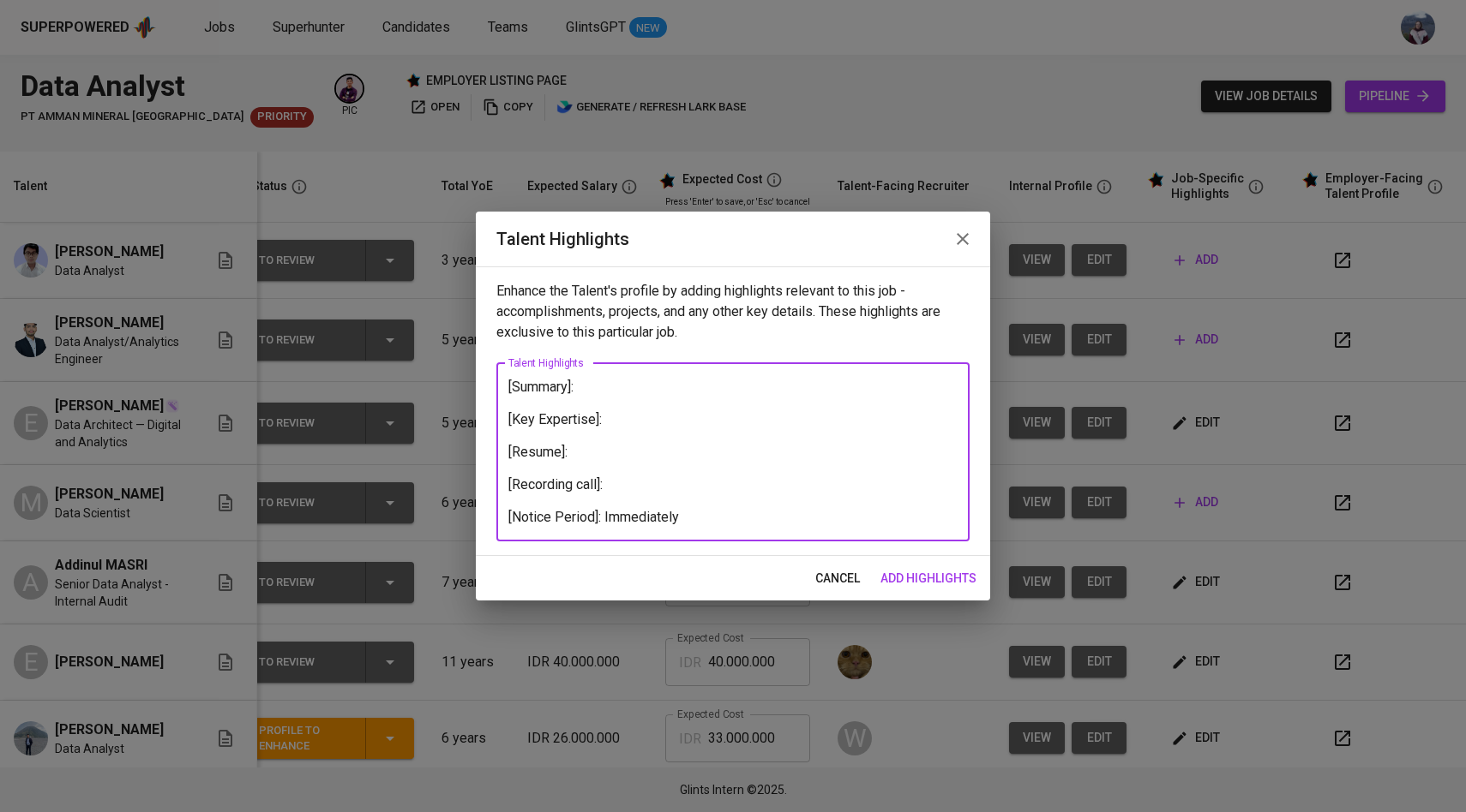
type textarea "[Summary]: [Key Expertise]: [Resume]: [Recording call]: [Notice Period]: Immedi…"
click at [913, 574] on span "add highlights" at bounding box center [928, 579] width 96 height 22
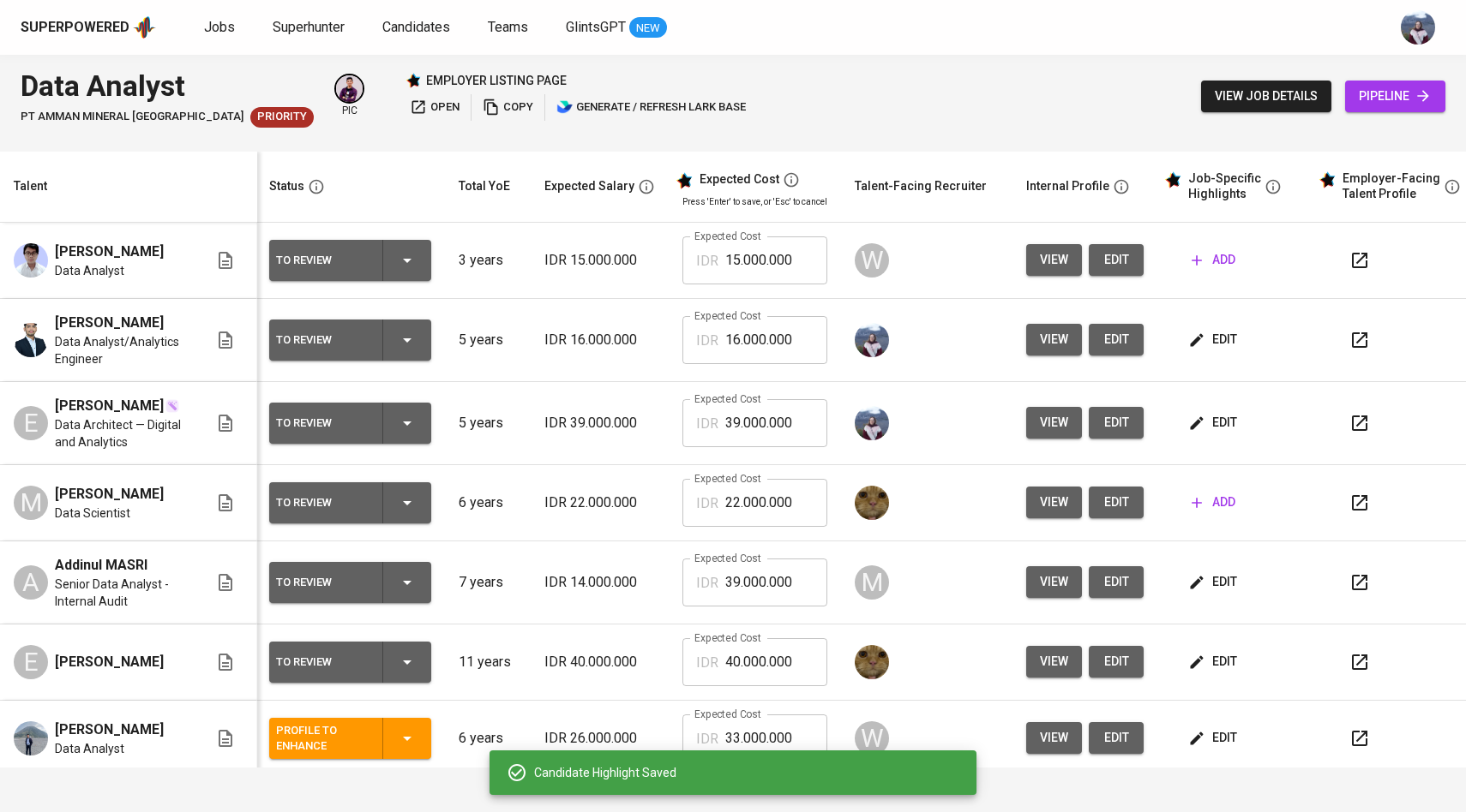
scroll to position [0, 0]
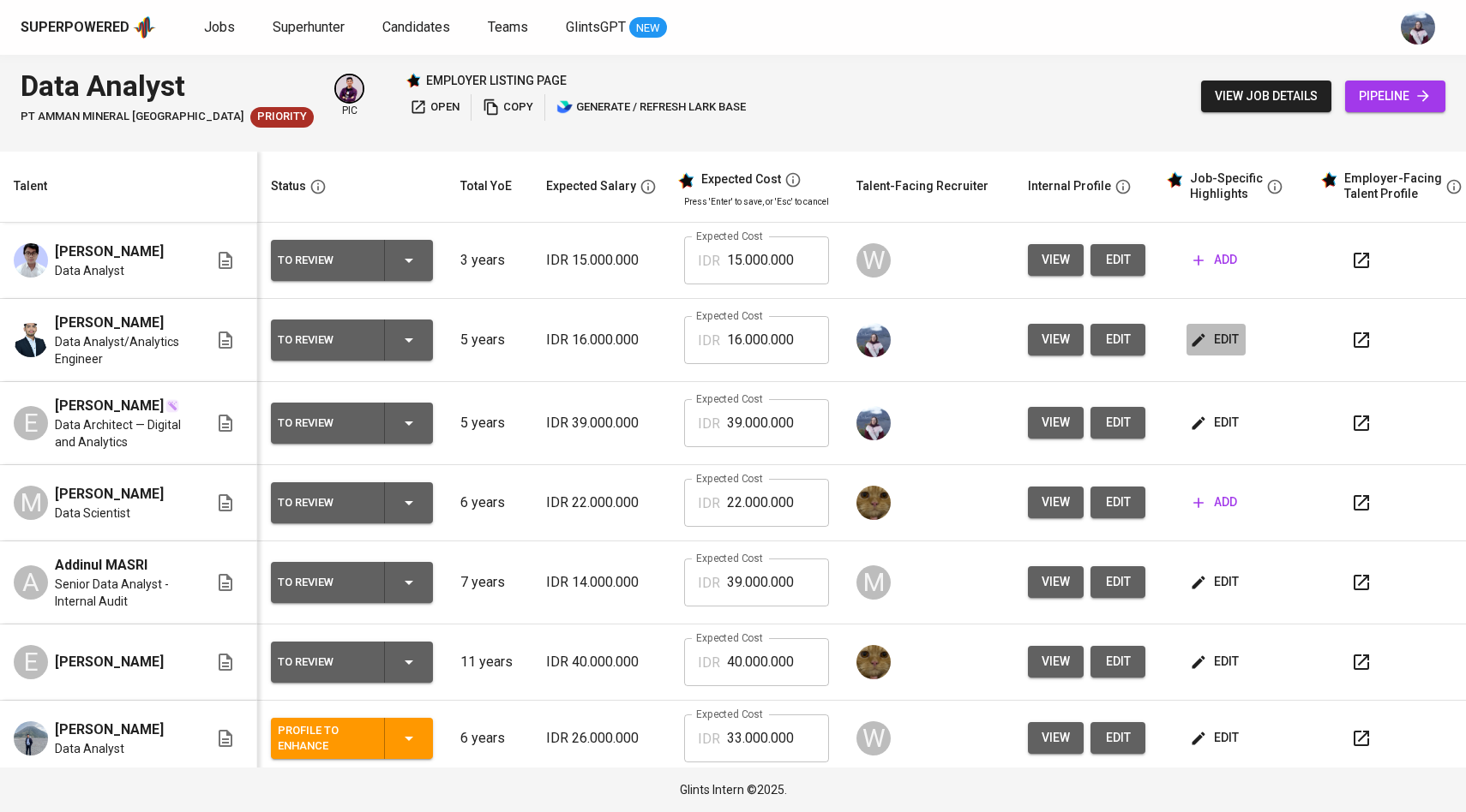
click at [1213, 346] on span "edit" at bounding box center [1216, 340] width 45 height 22
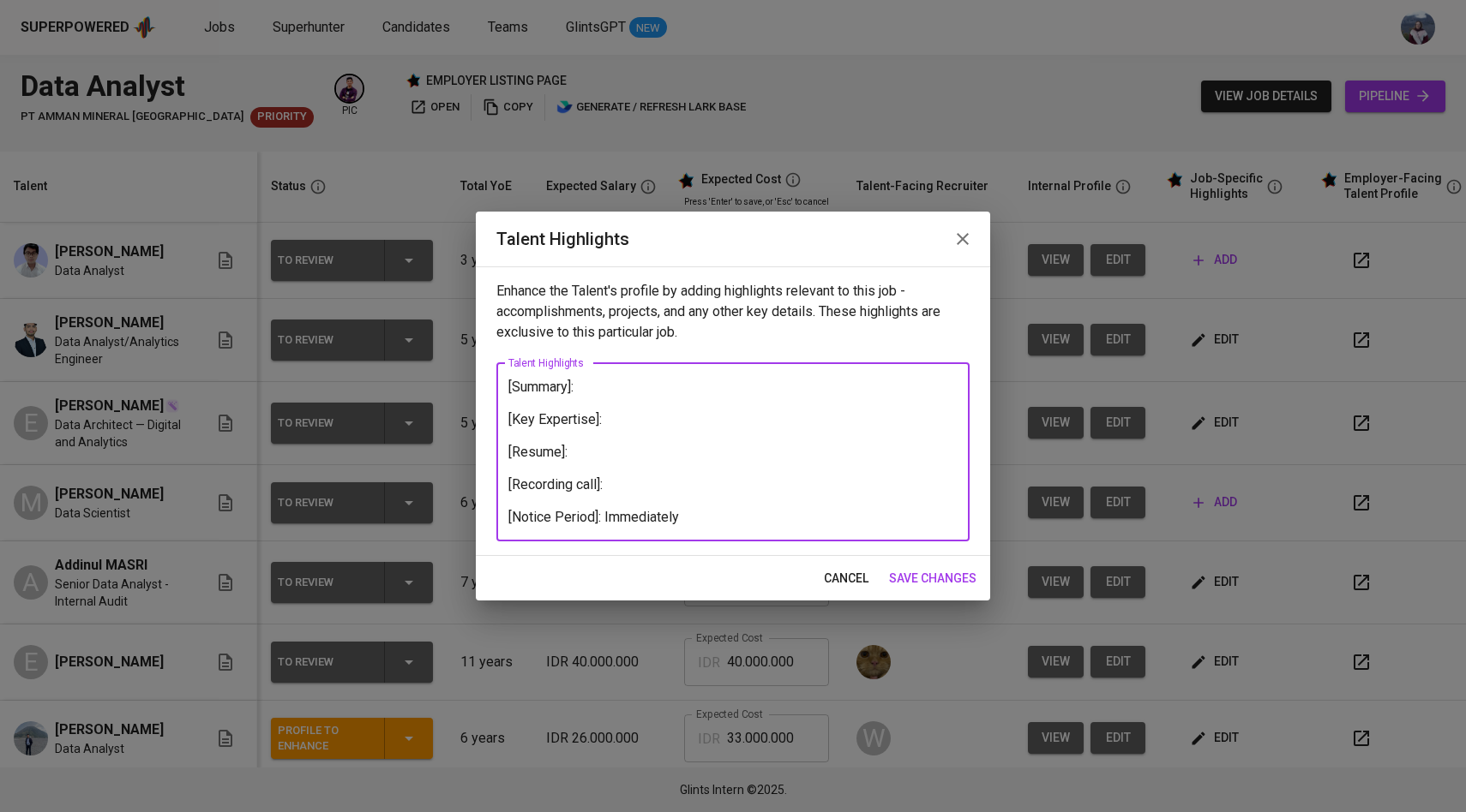
click at [678, 505] on textarea "[Summary]: [Key Expertise]: [Resume]: [Recording call]: [Notice Period]: Immedi…" at bounding box center [732, 453] width 449 height 147
click at [607, 456] on textarea "[Summary]: [Key Expertise]: [Resume]: [Recording call]: [Notice Period]: Immedi…" at bounding box center [732, 453] width 449 height 147
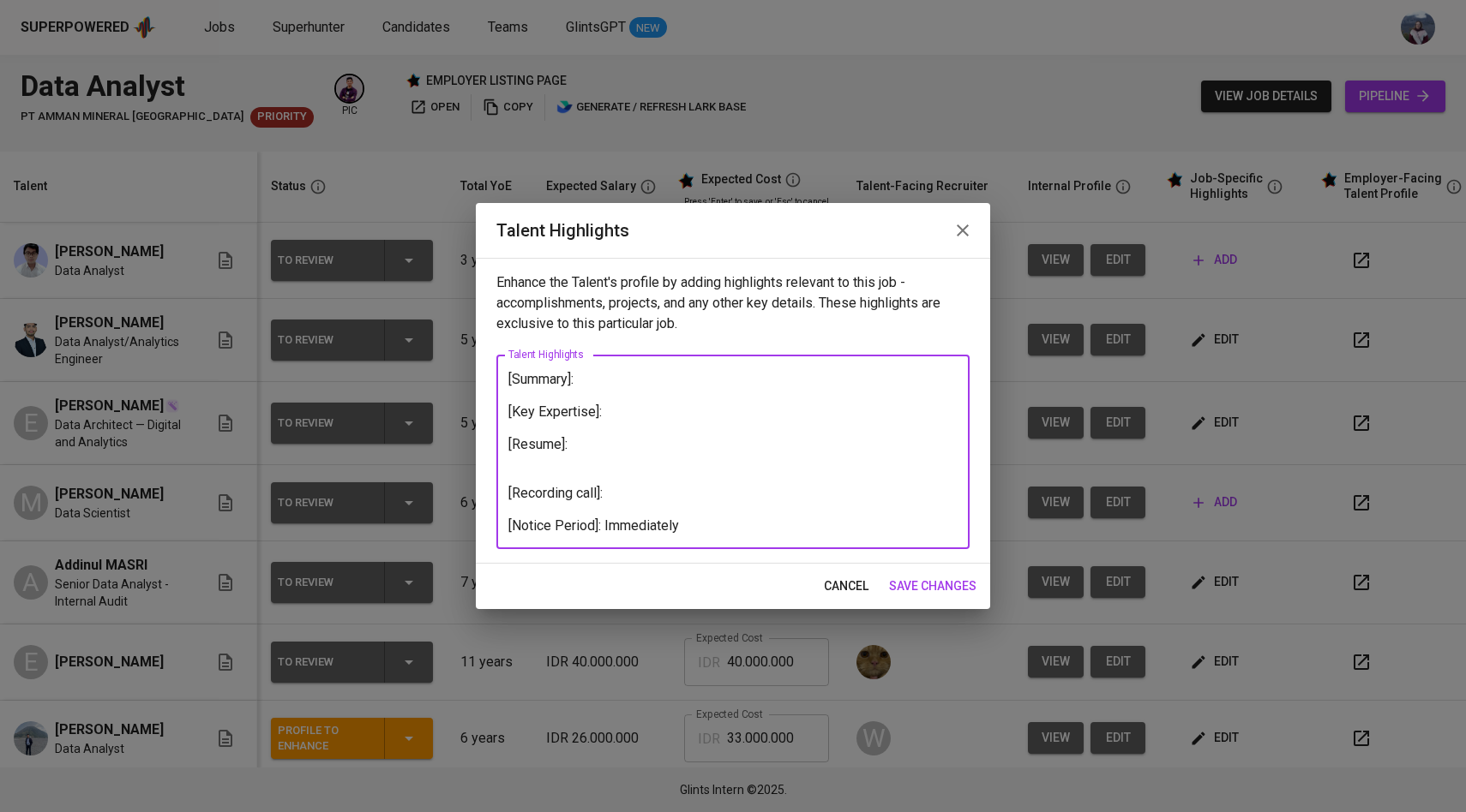
paste textarea "https://glints.sg.larksuite.com/file/TYsUbfZLHoPtV8xJGEXlj1WcgDe?from=from_copy…"
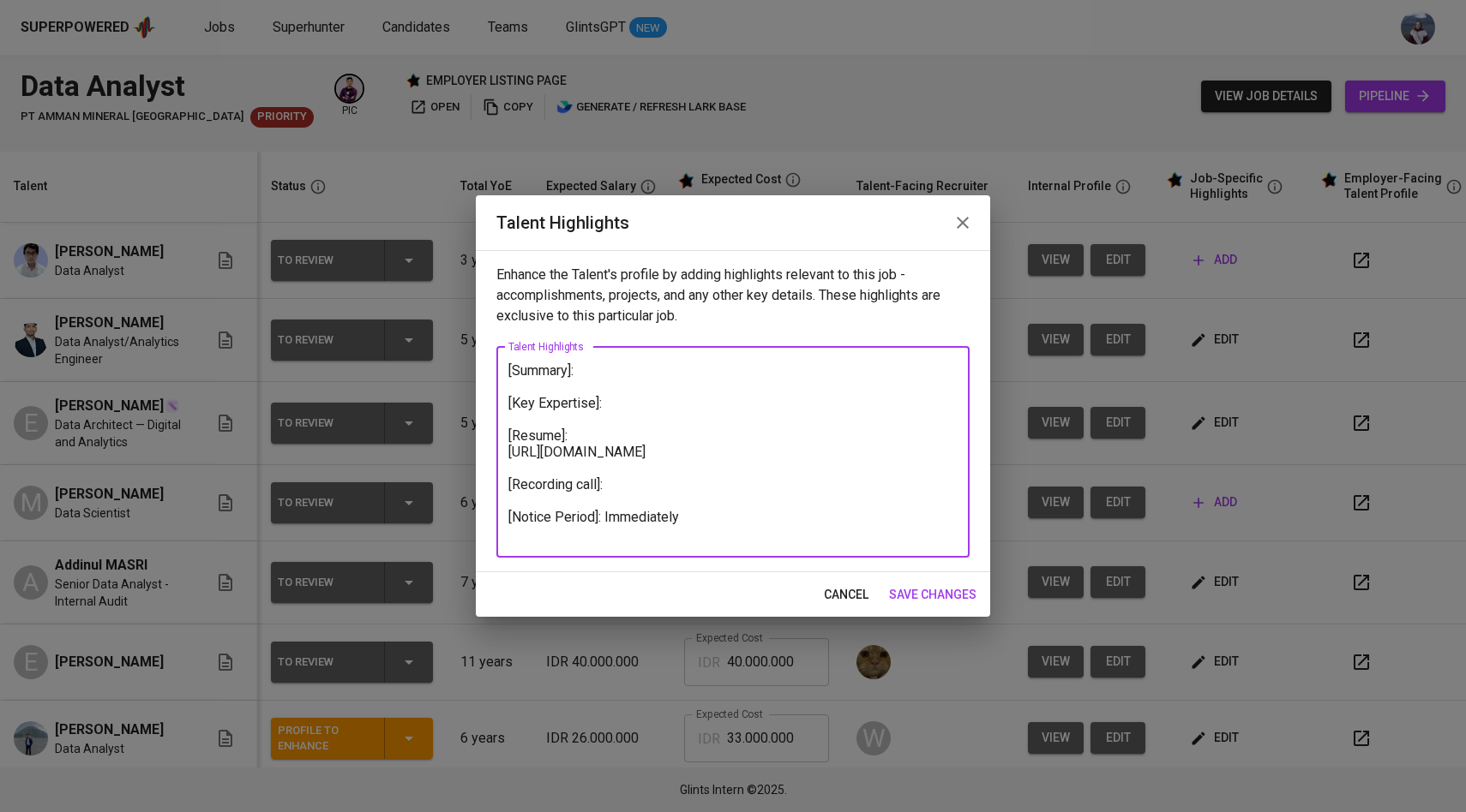
click at [633, 462] on textarea "[Summary]: [Key Expertise]: [Resume]: https://glints.sg.larksuite.com/file/TYsU…" at bounding box center [732, 452] width 449 height 179
type textarea "[Summary]: [Key Expertise]: [Resume]: https://glints.sg.larksuite.com/file/TYsU…"
click at [938, 598] on span "save changes" at bounding box center [932, 595] width 88 height 22
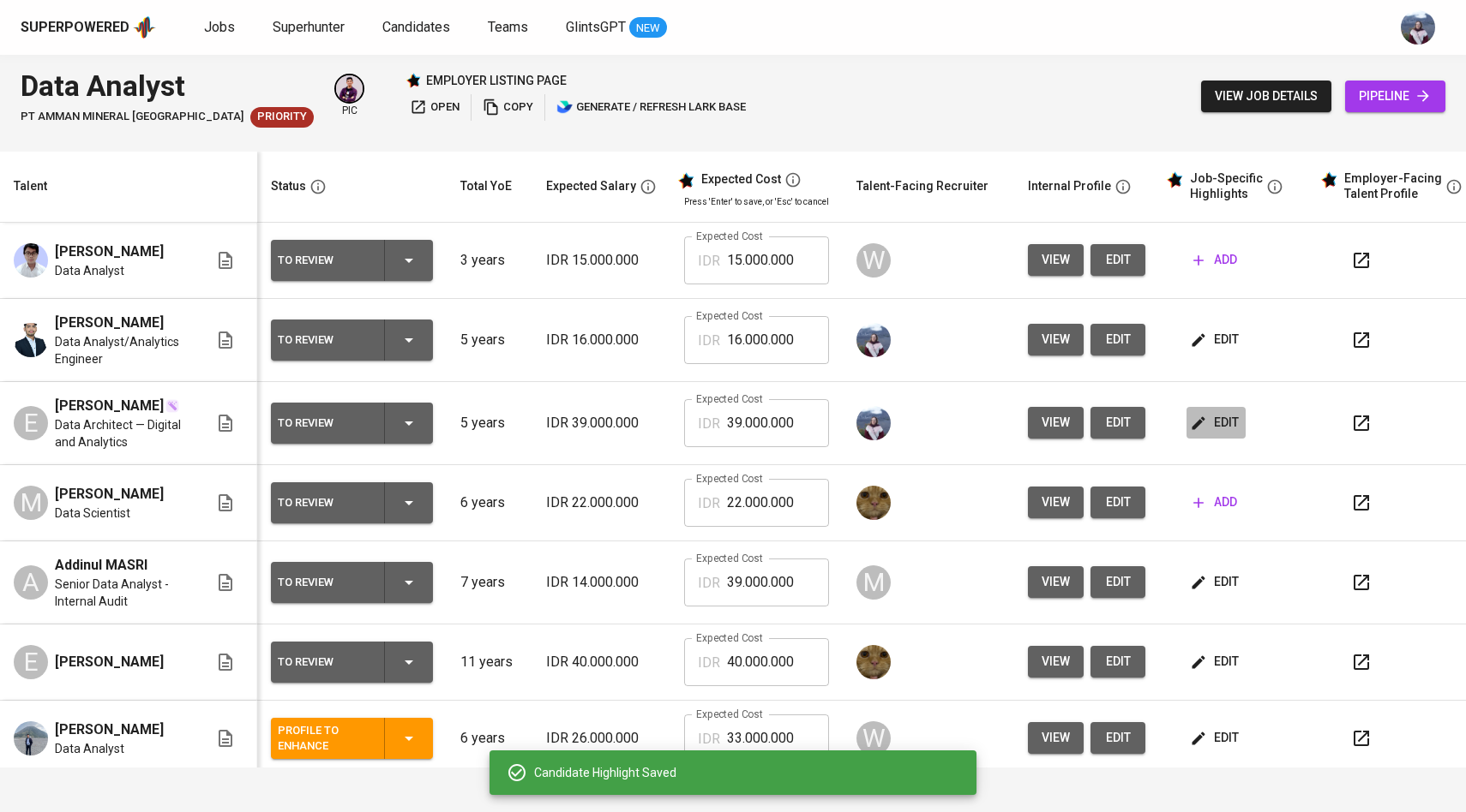
click at [1203, 430] on span "edit" at bounding box center [1216, 422] width 45 height 22
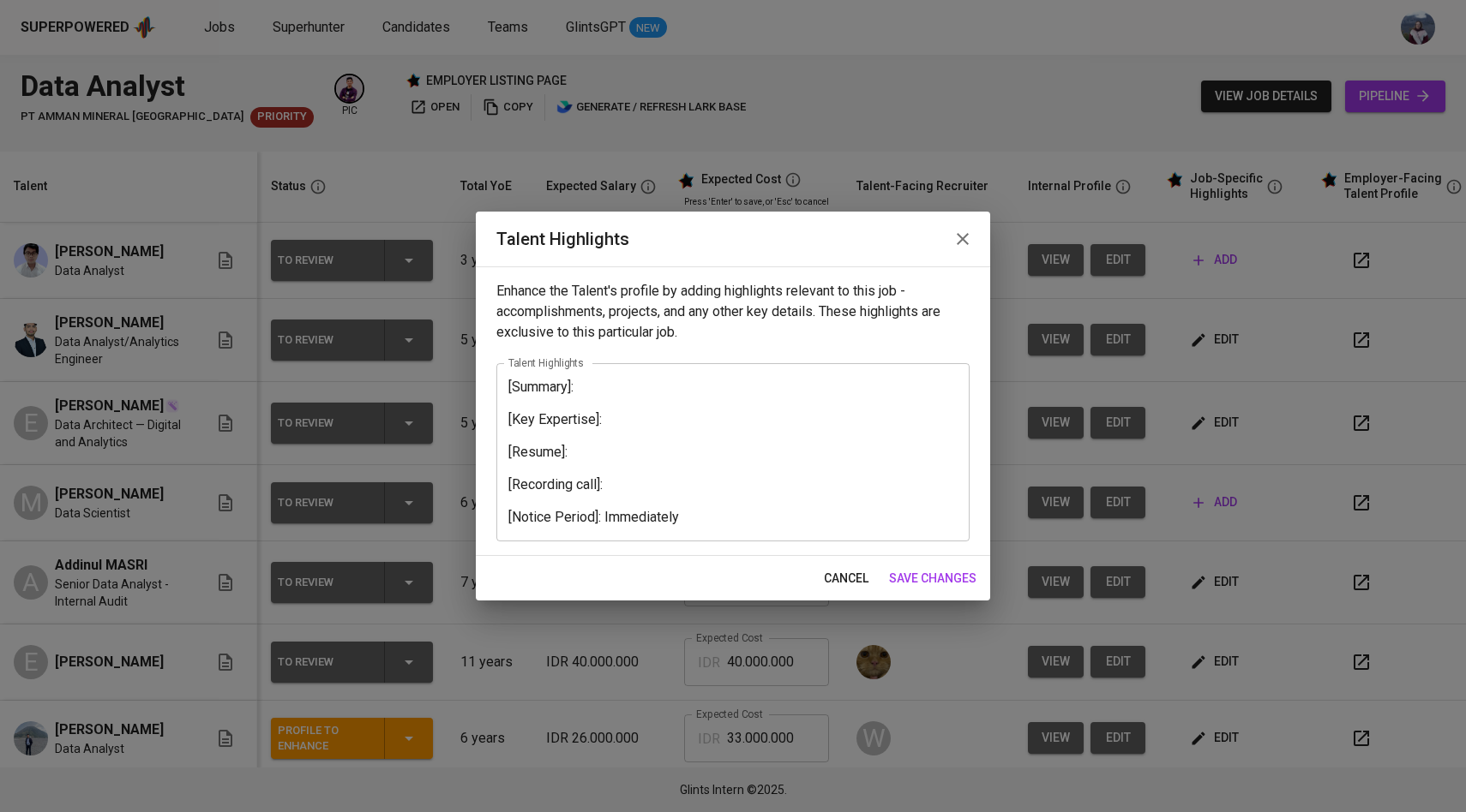
click at [592, 450] on textarea "[Summary]: [Key Expertise]: [Resume]: [Recording call]: [Notice Period]: Immedi…" at bounding box center [732, 453] width 449 height 147
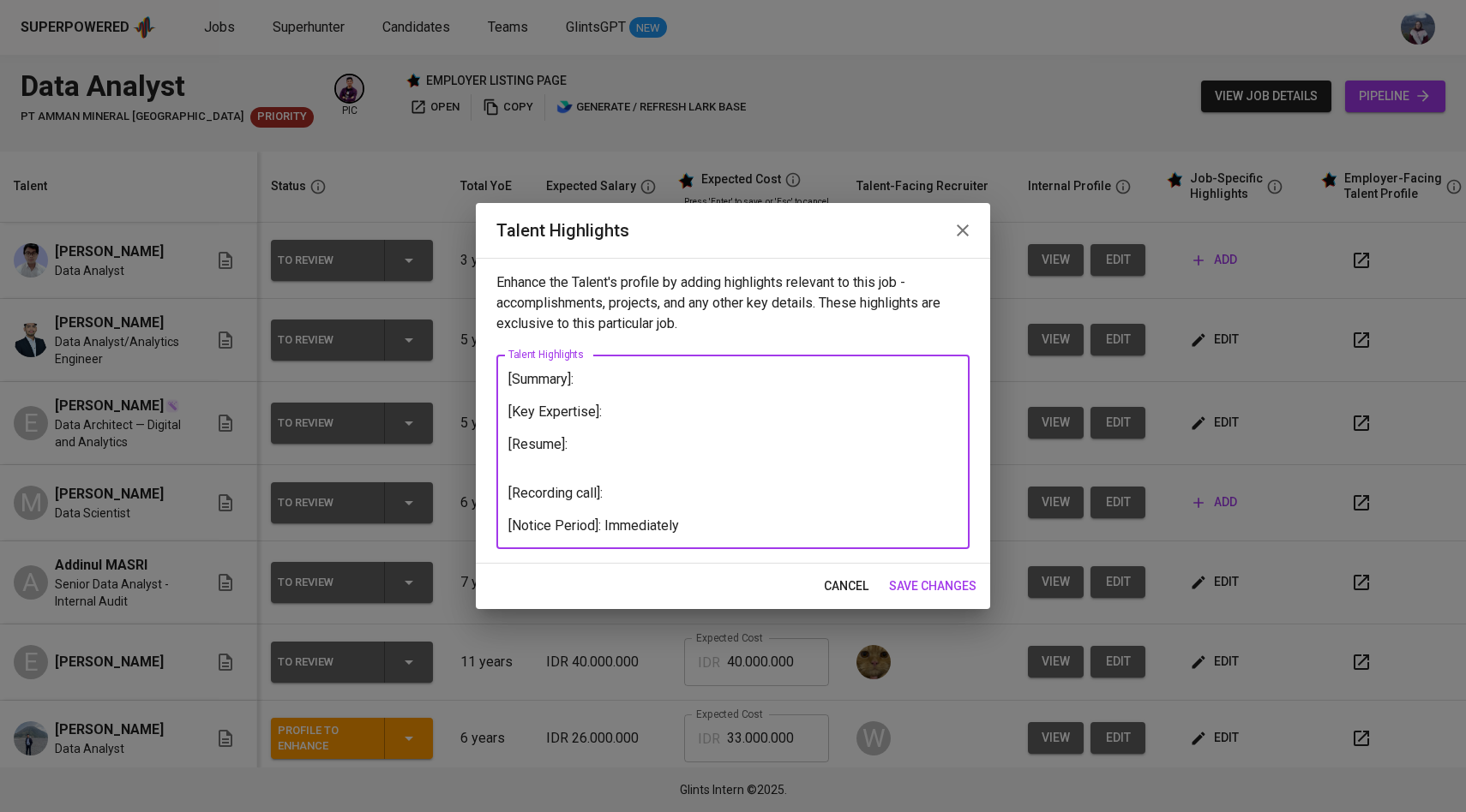
paste textarea "https://glints.sg.larksuite.com/file/KurCbhPZ7o8kyrxKIONloYKGgBh?from=from_copy…"
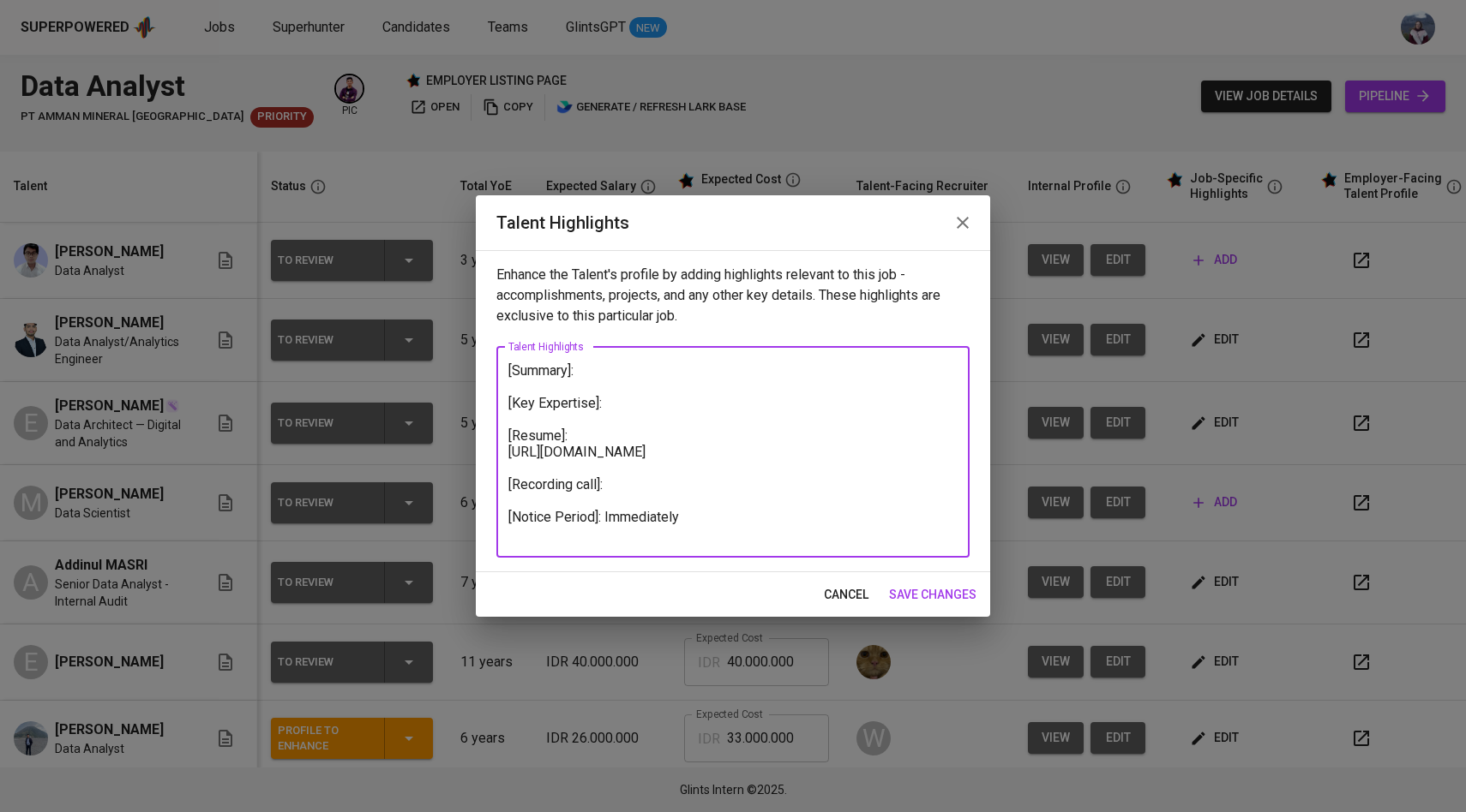
type textarea "[Summary]: [Key Expertise]: [Resume]: https://glints.sg.larksuite.com/file/KurC…"
click at [917, 589] on span "save changes" at bounding box center [932, 595] width 88 height 22
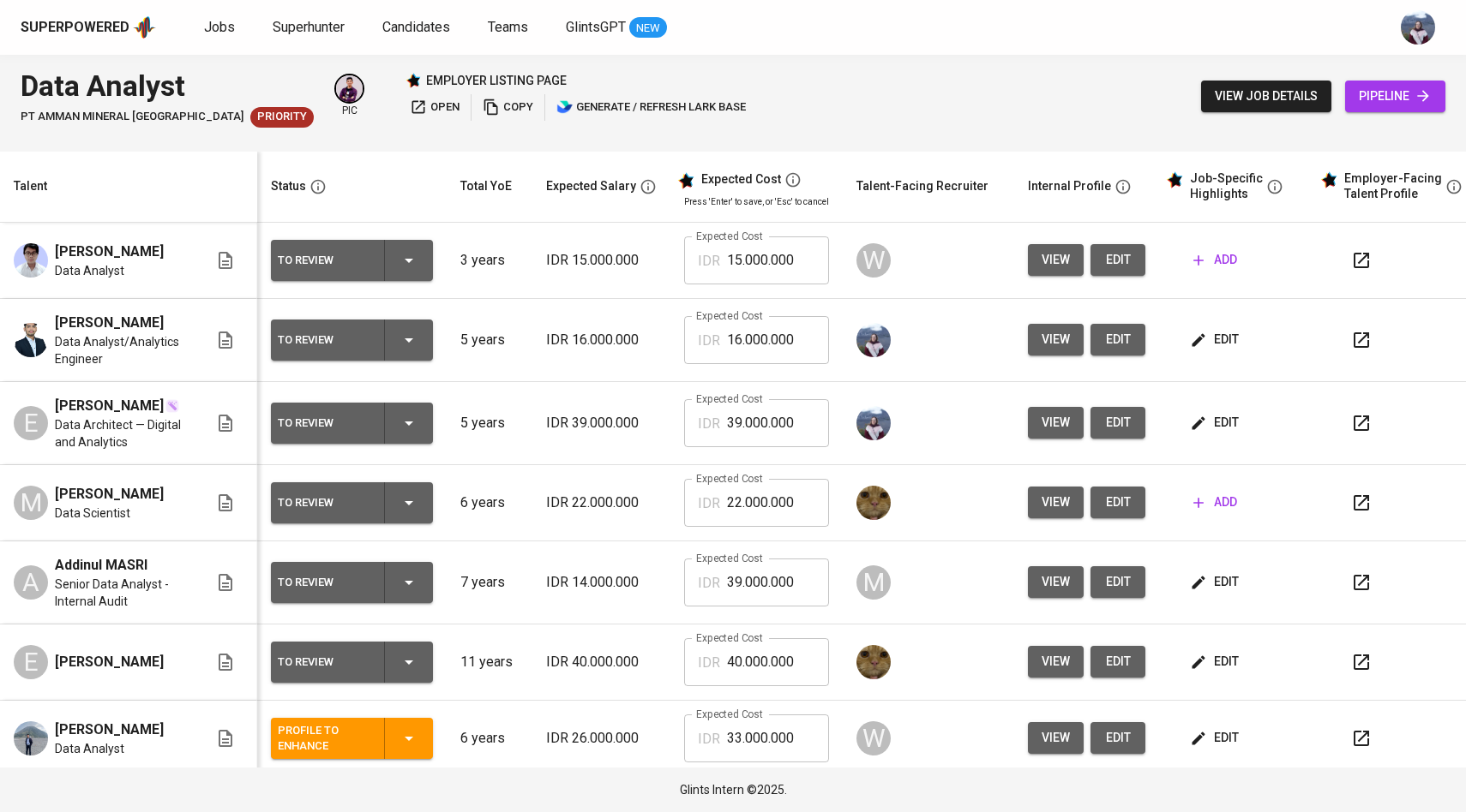
click at [1049, 268] on span "view" at bounding box center [1056, 260] width 28 height 22
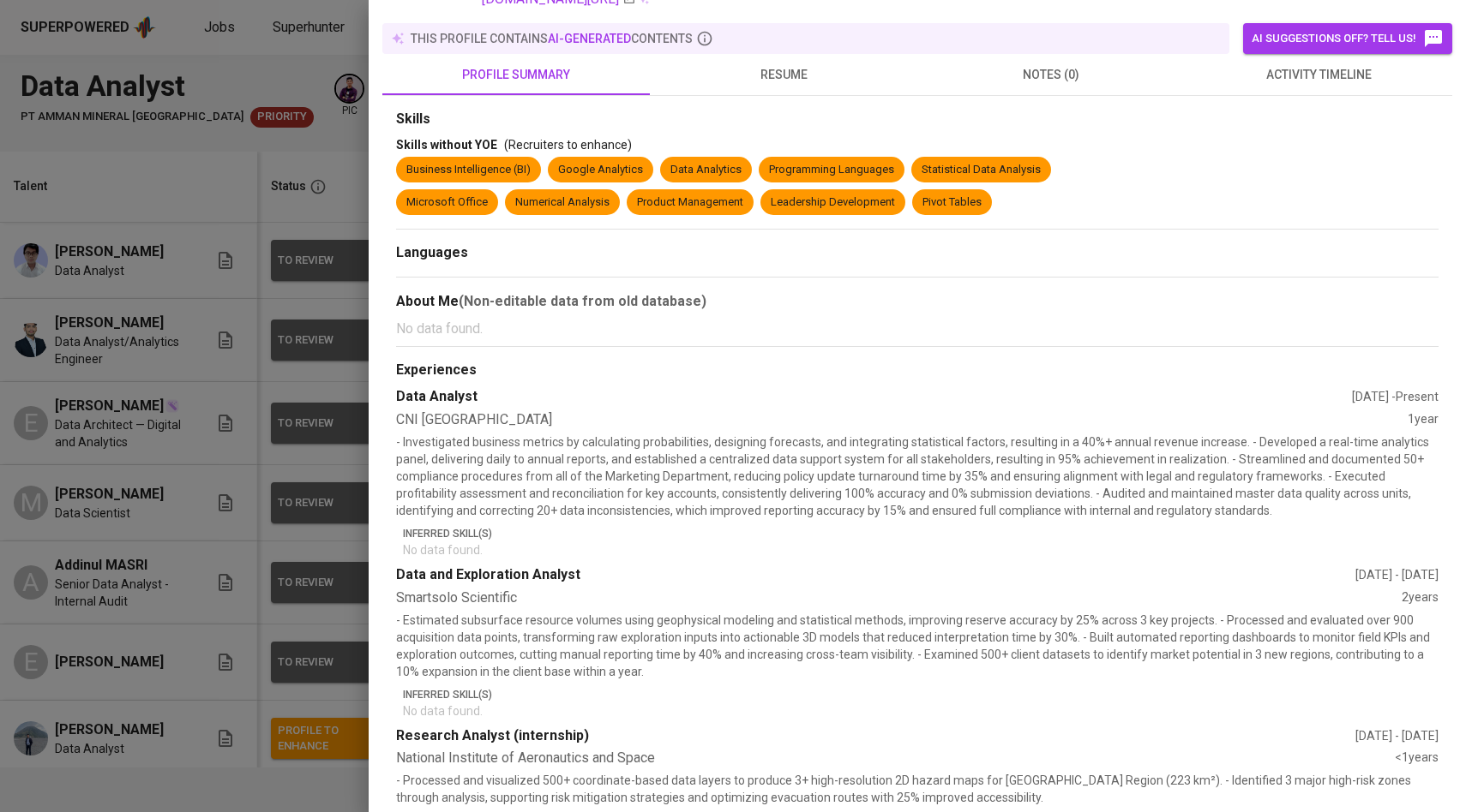
scroll to position [316, 0]
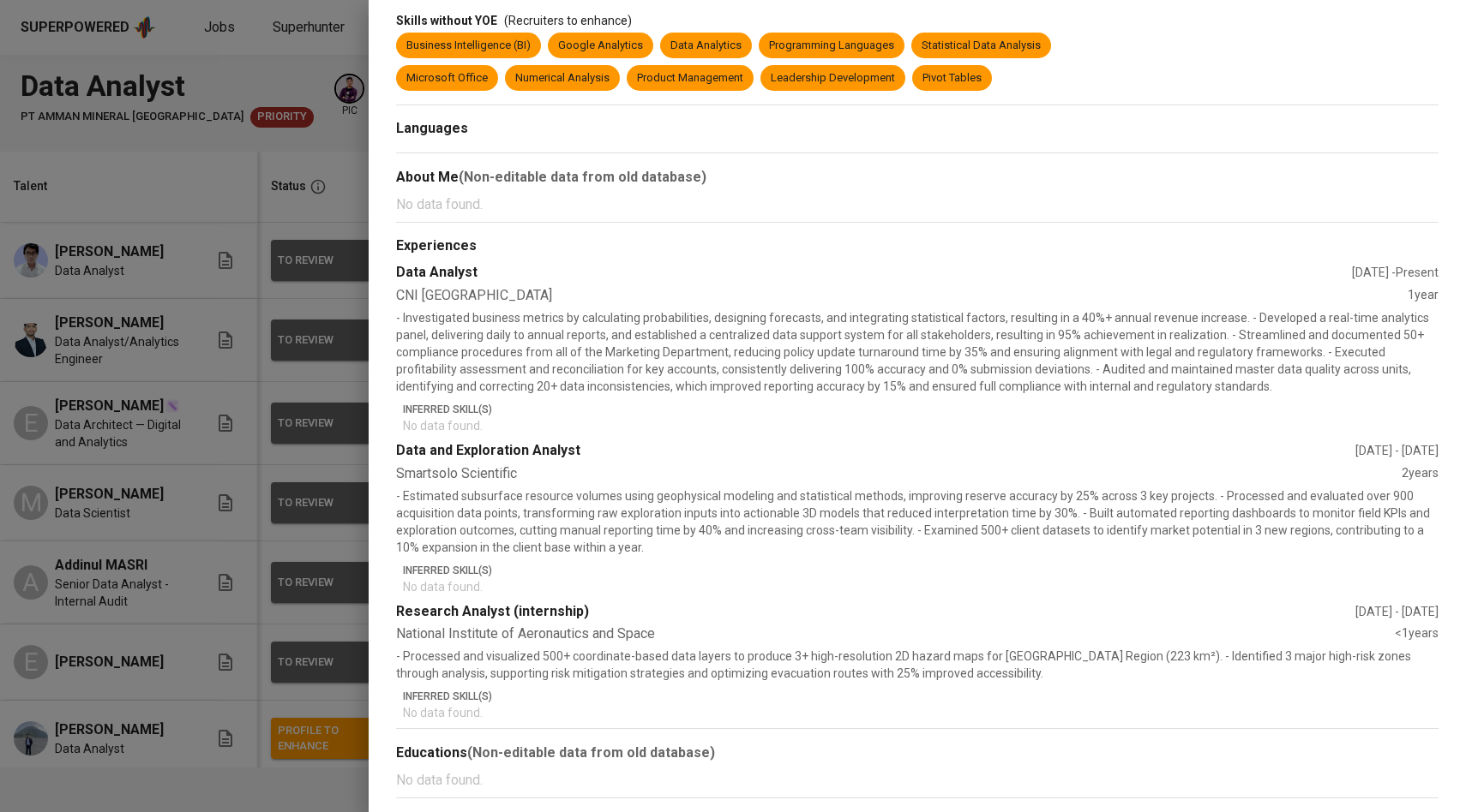
click at [327, 517] on div at bounding box center [733, 406] width 1466 height 812
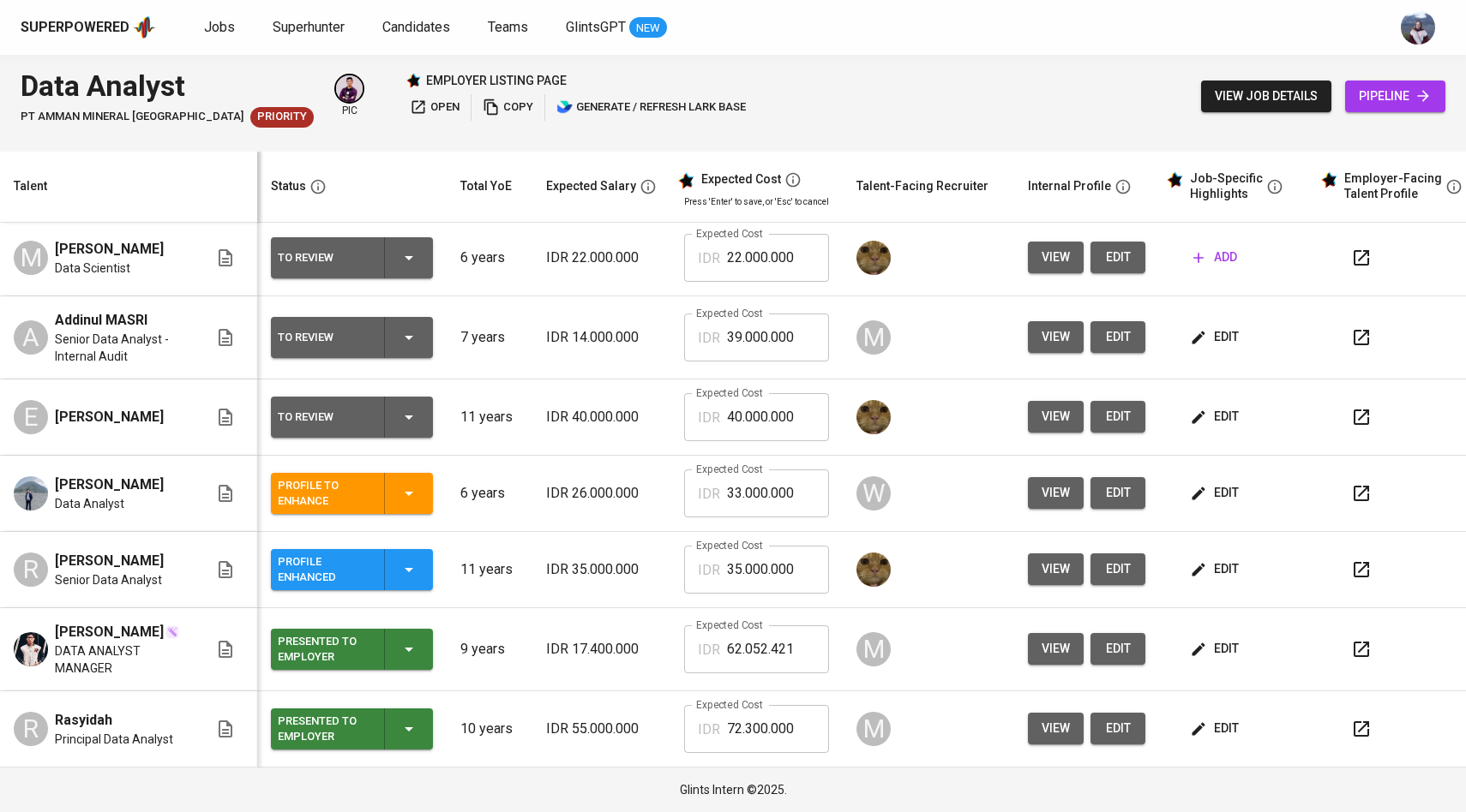
scroll to position [0, 0]
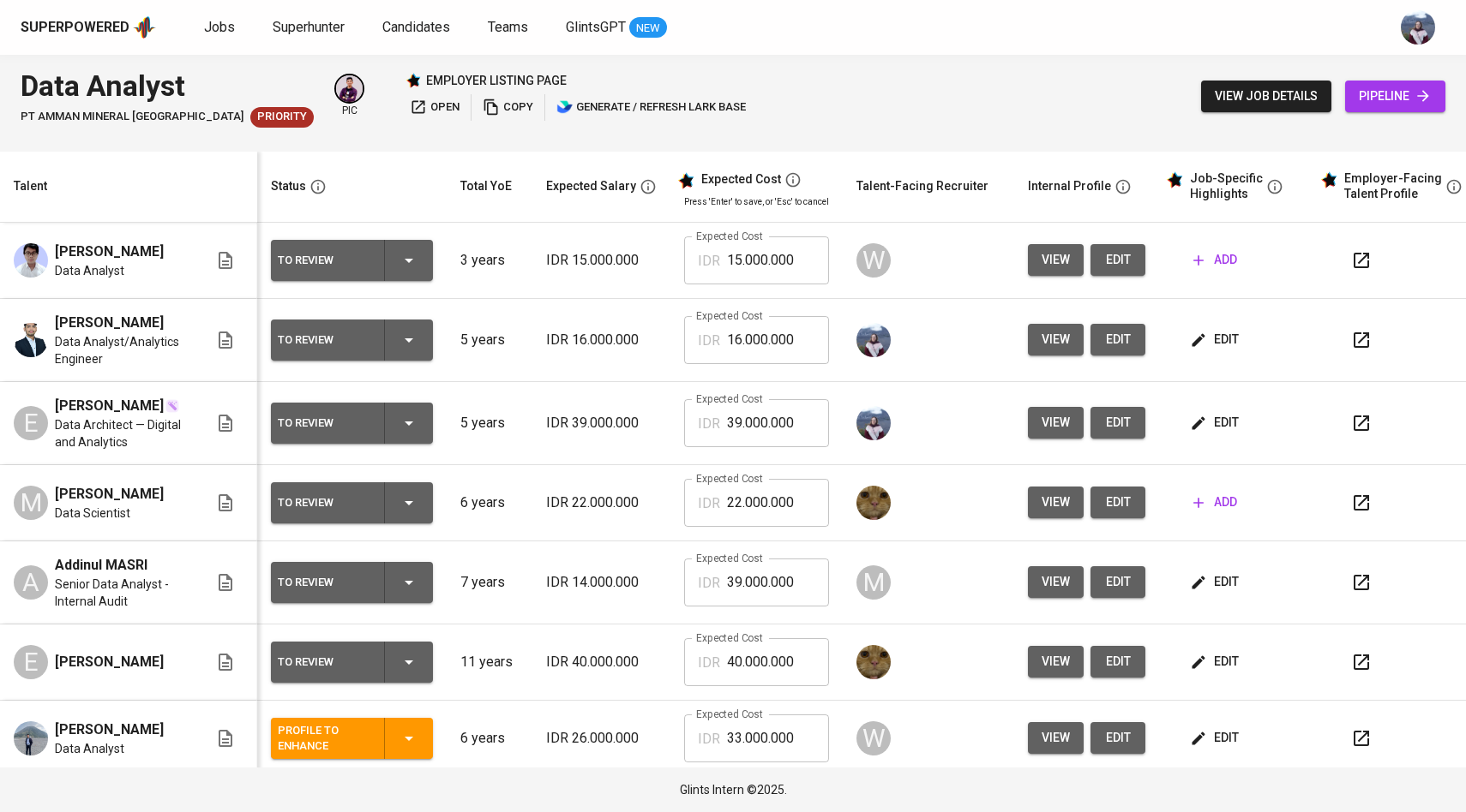
click at [1189, 430] on icon "button" at bounding box center [1198, 423] width 17 height 17
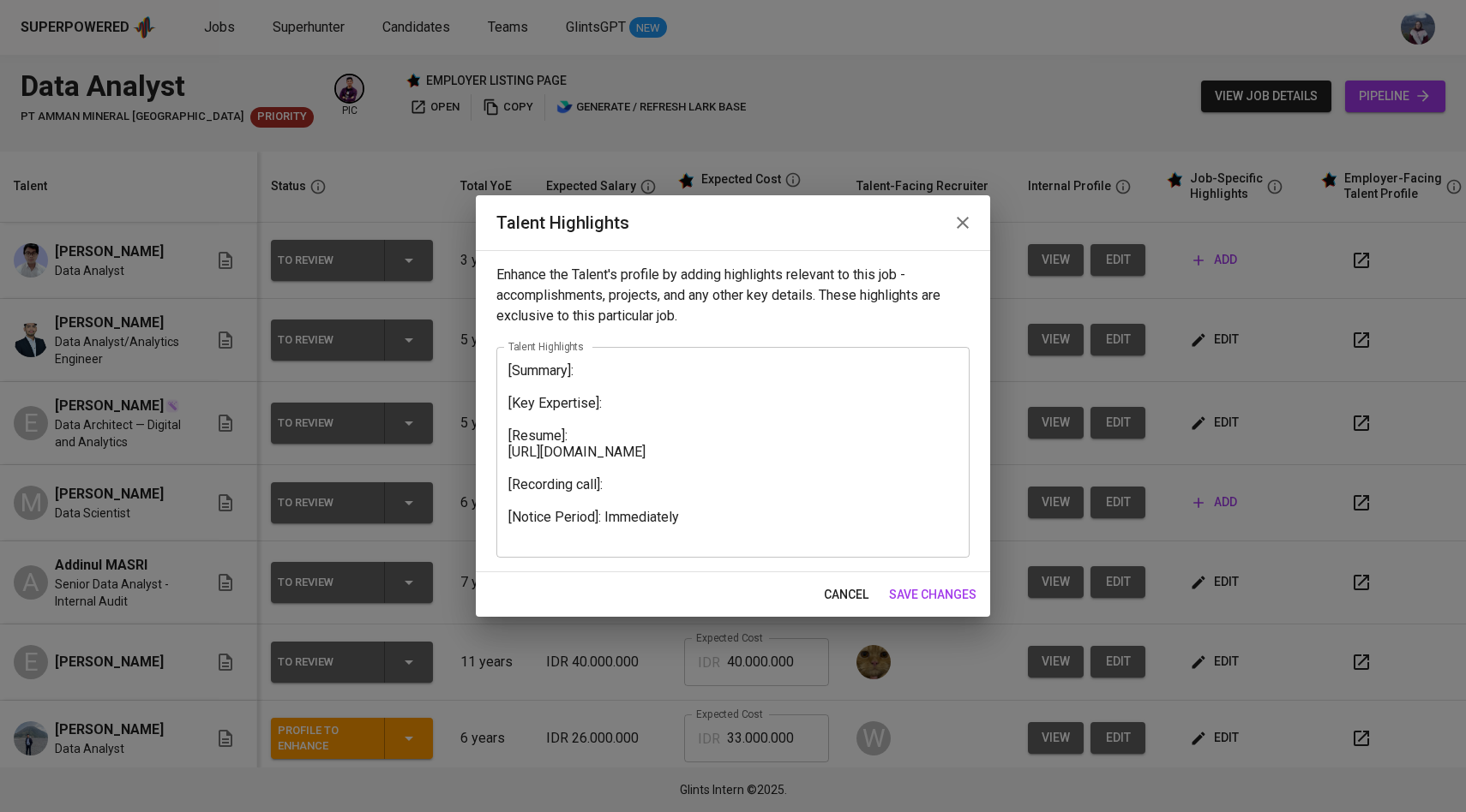
click at [582, 388] on textarea "[Summary]: [Key Expertise]: [Resume]: https://glints.sg.larksuite.com/file/KurC…" at bounding box center [732, 452] width 449 height 179
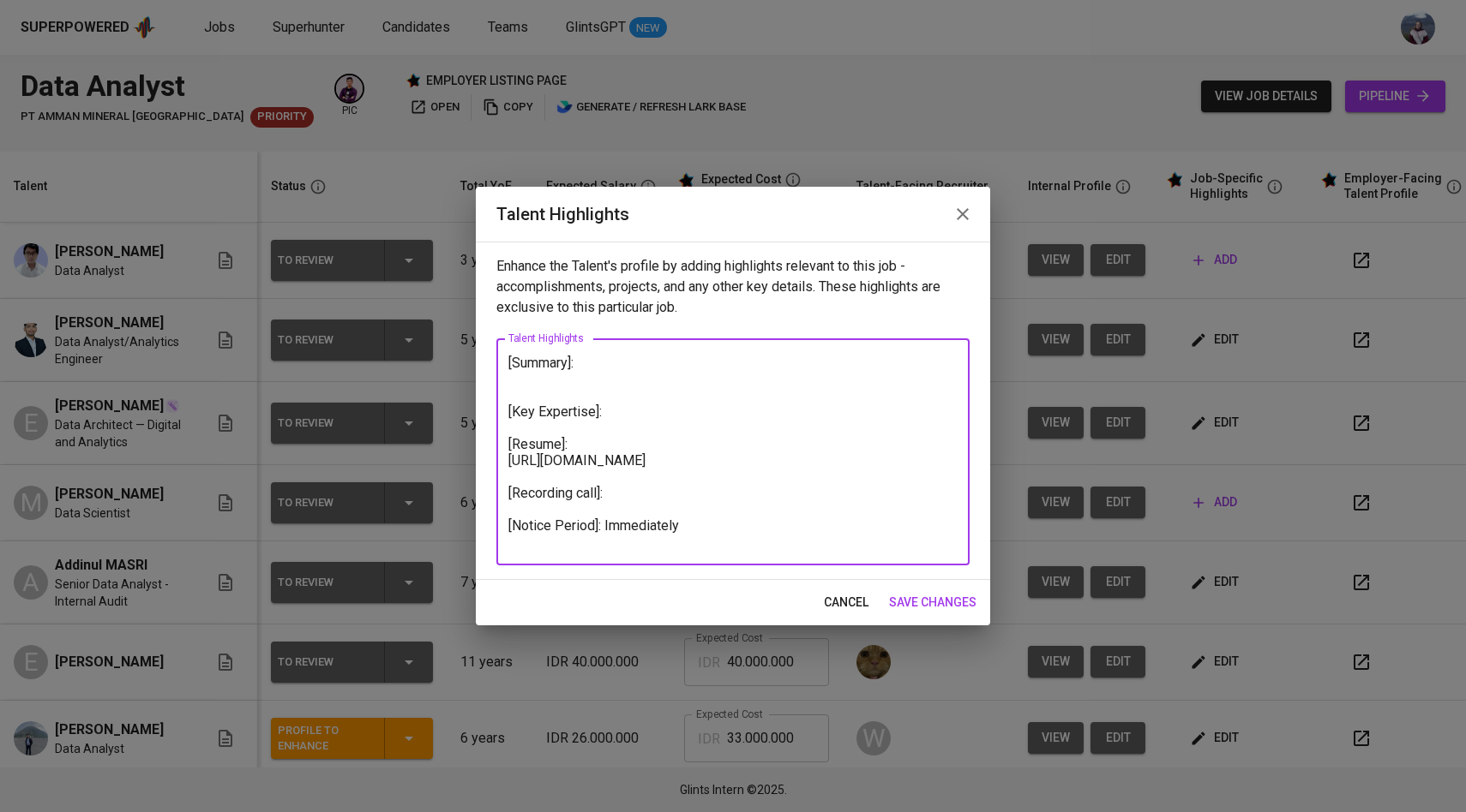
click at [651, 518] on textarea "[Summary]: [Key Expertise]: [Resume]: https://glints.sg.larksuite.com/file/KurC…" at bounding box center [732, 453] width 449 height 196
click at [734, 513] on textarea "[Summary]: [Key Expertise]: [Resume]: https://glints.sg.larksuite.com/file/KurC…" at bounding box center [732, 453] width 449 height 196
paste textarea "https://glints.sg.larksuite.com/minutes/obsgxazfa5v73jyg8gx9l17w?from=from_copy…"
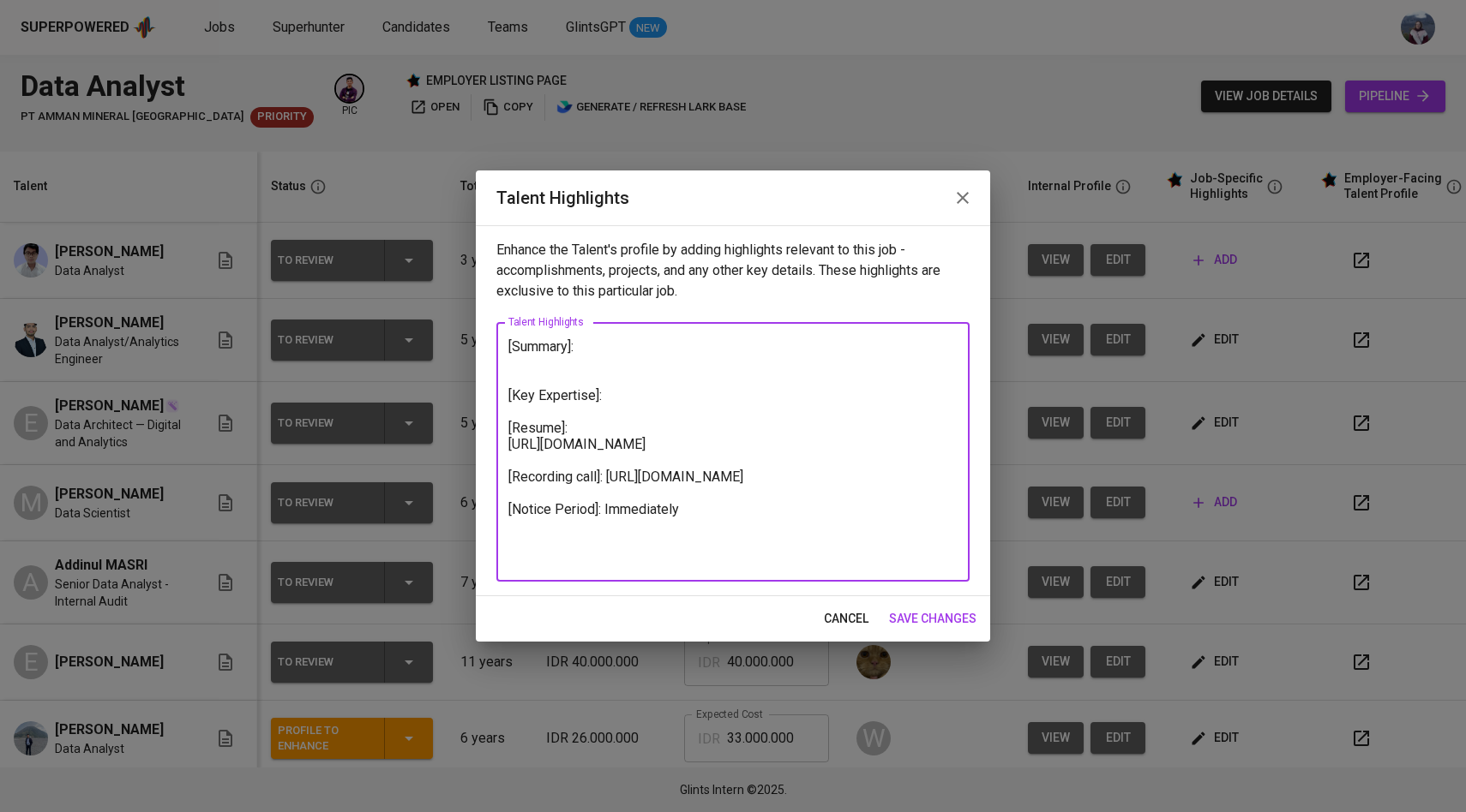
type textarea "[Summary]: [Key Expertise]: [Resume]: https://glints.sg.larksuite.com/file/KurC…"
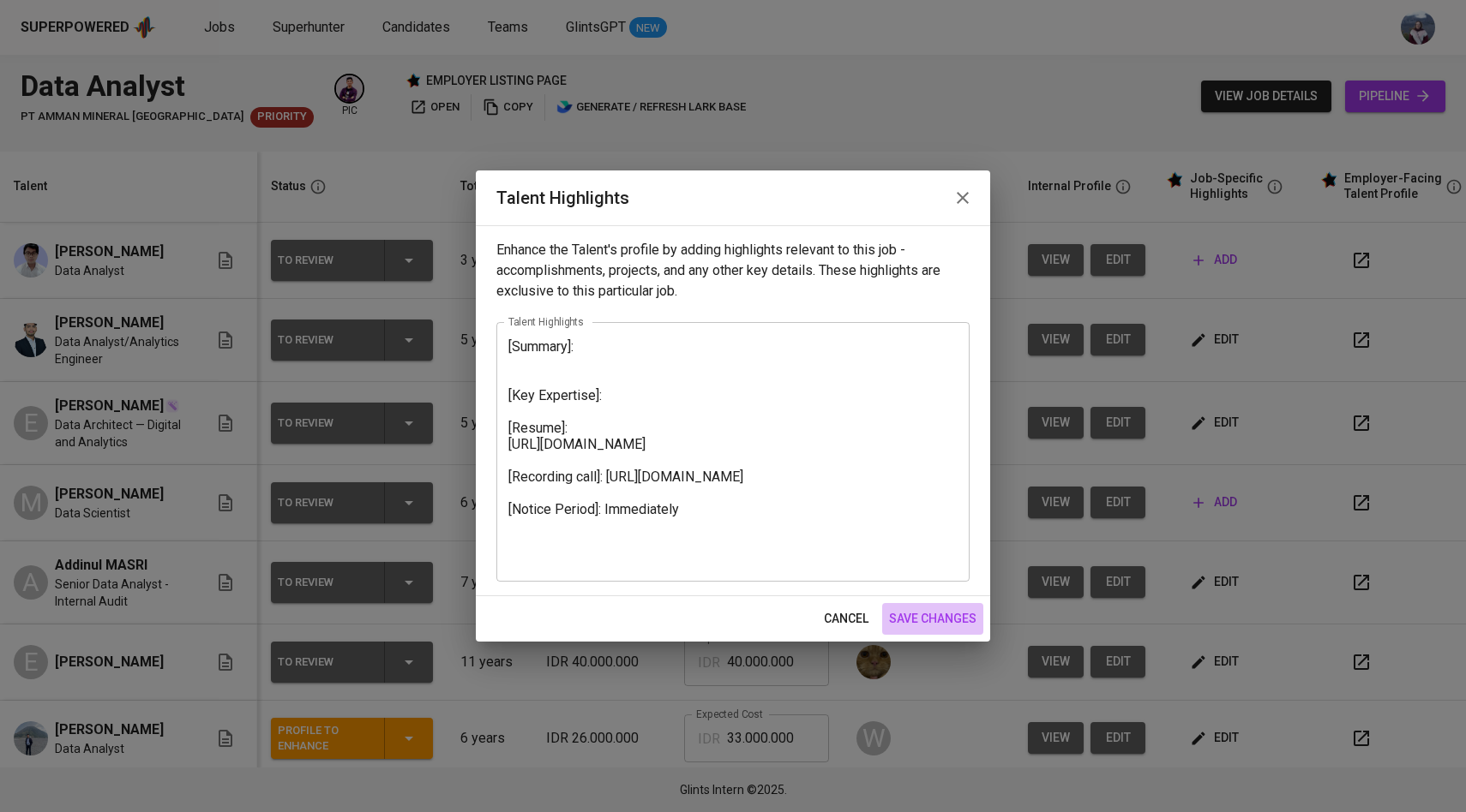
click at [933, 620] on span "save changes" at bounding box center [932, 619] width 88 height 22
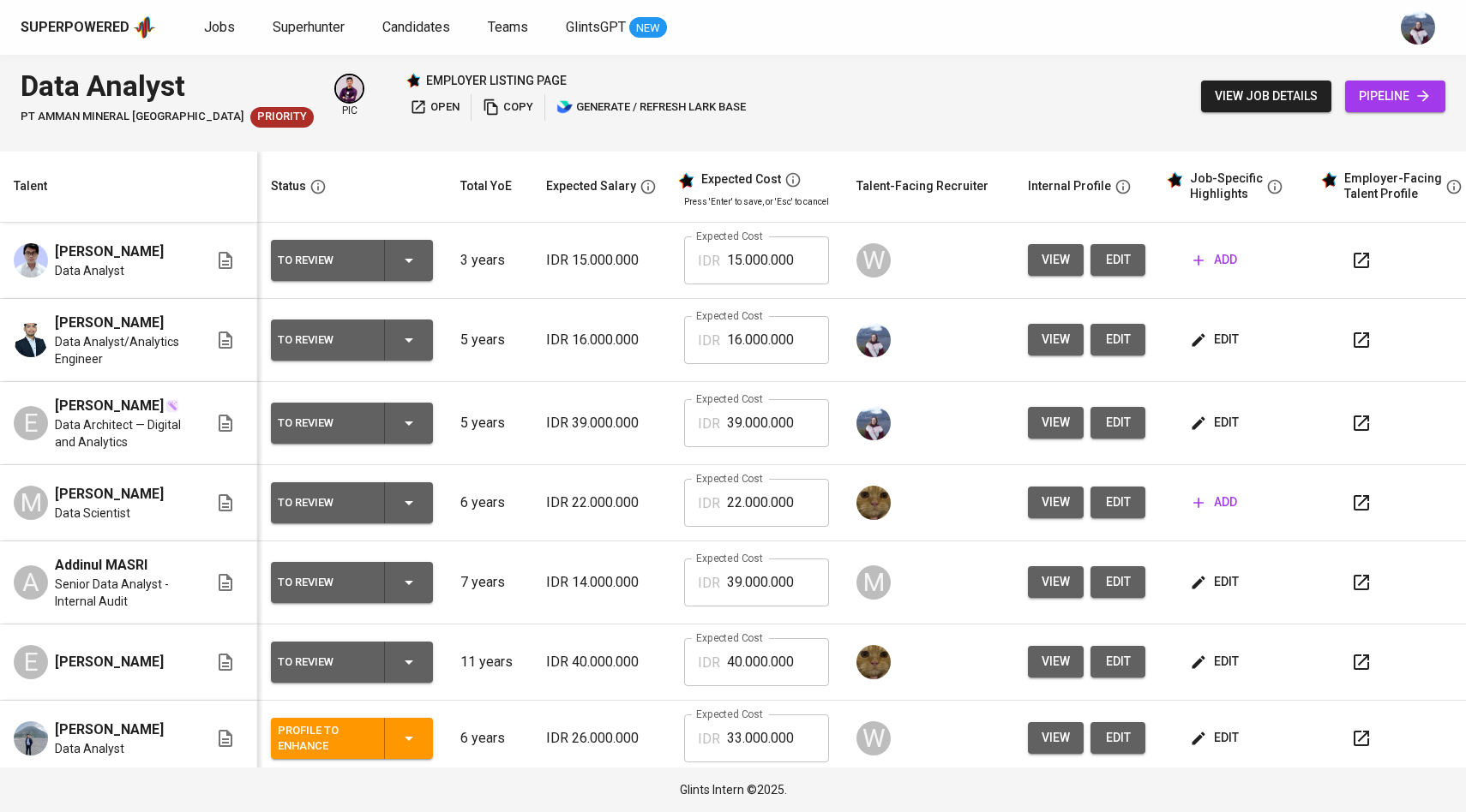
click at [1205, 434] on span "edit" at bounding box center [1216, 422] width 45 height 22
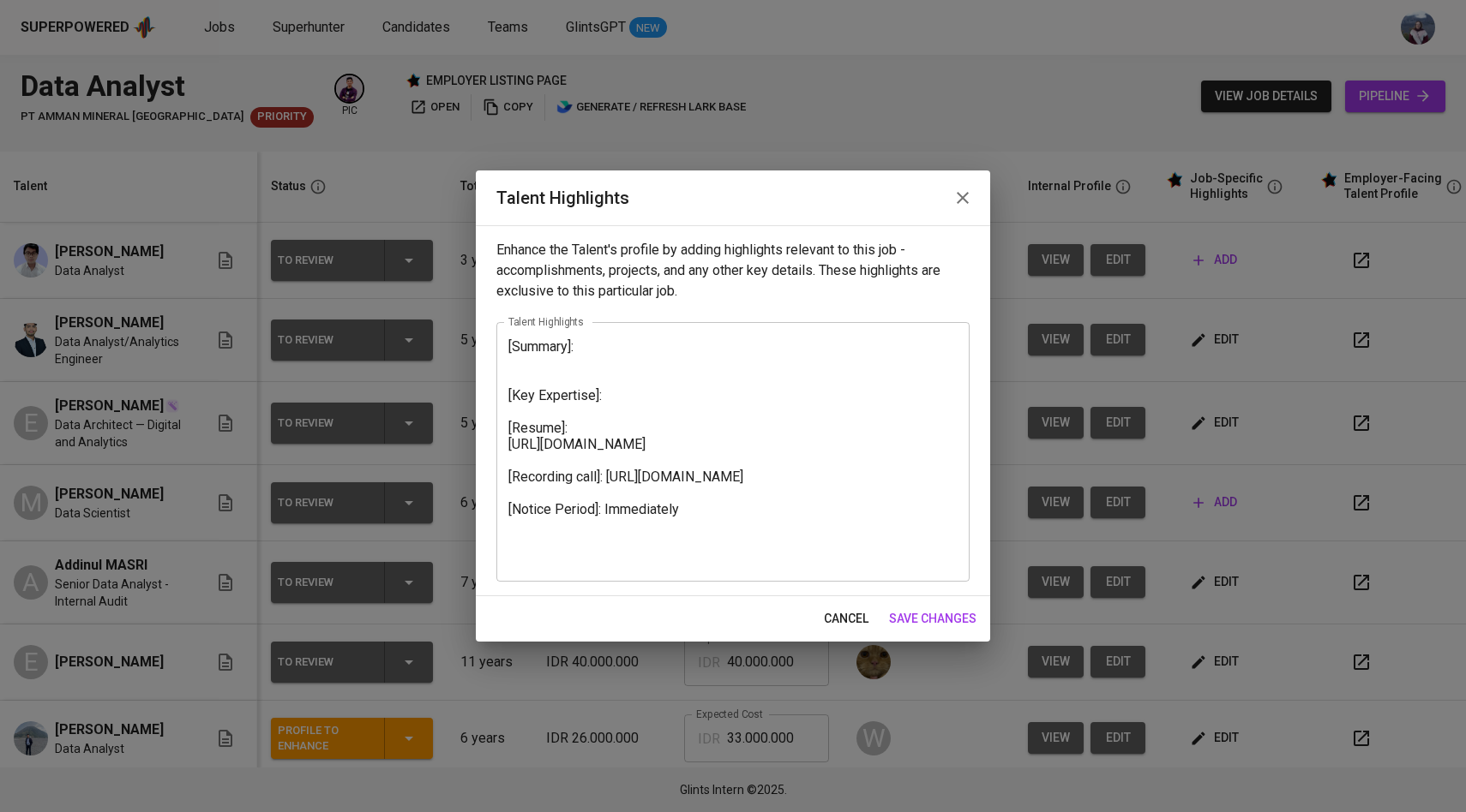
click at [957, 621] on span "save changes" at bounding box center [932, 619] width 88 height 22
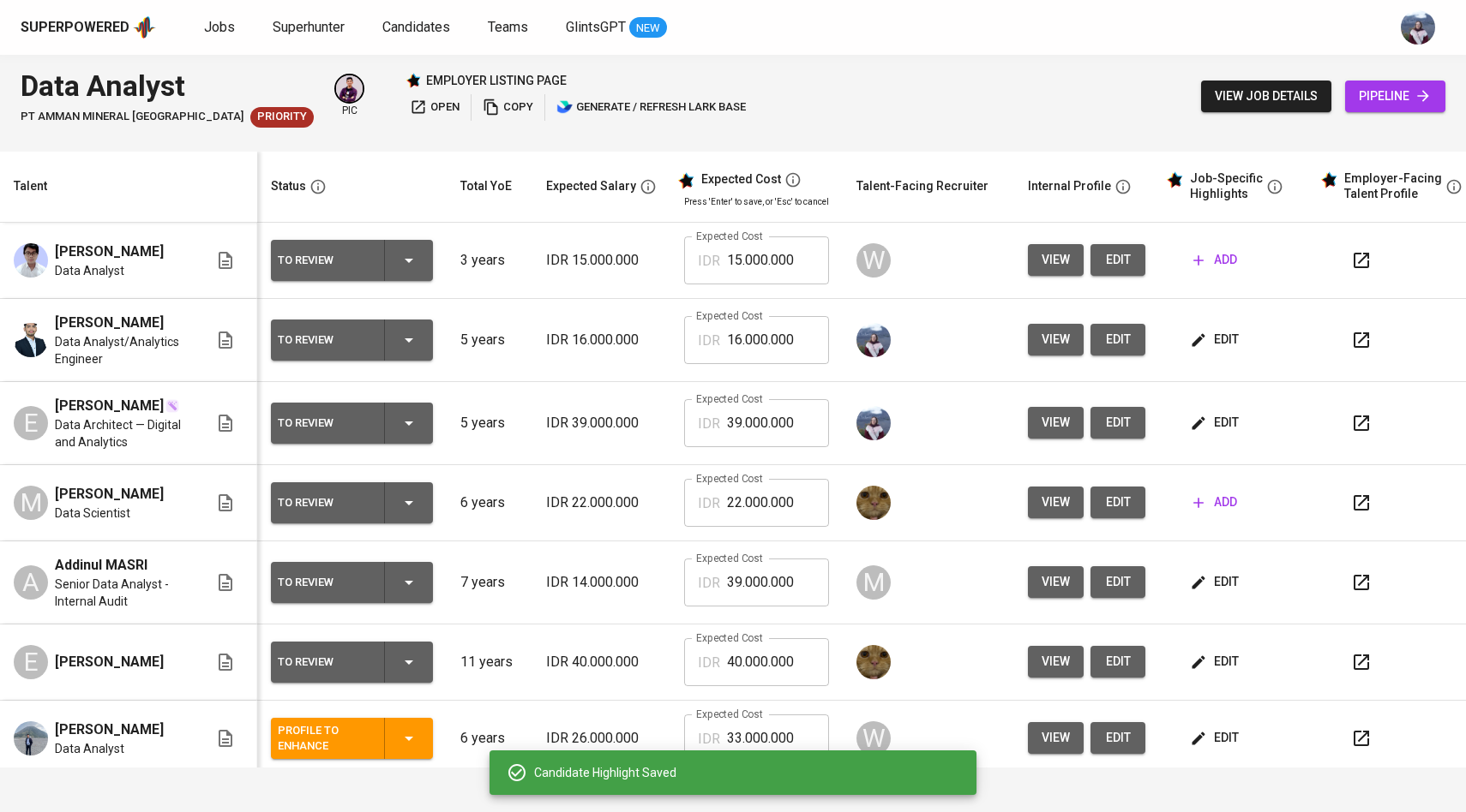
click at [1219, 343] on span "edit" at bounding box center [1216, 340] width 45 height 22
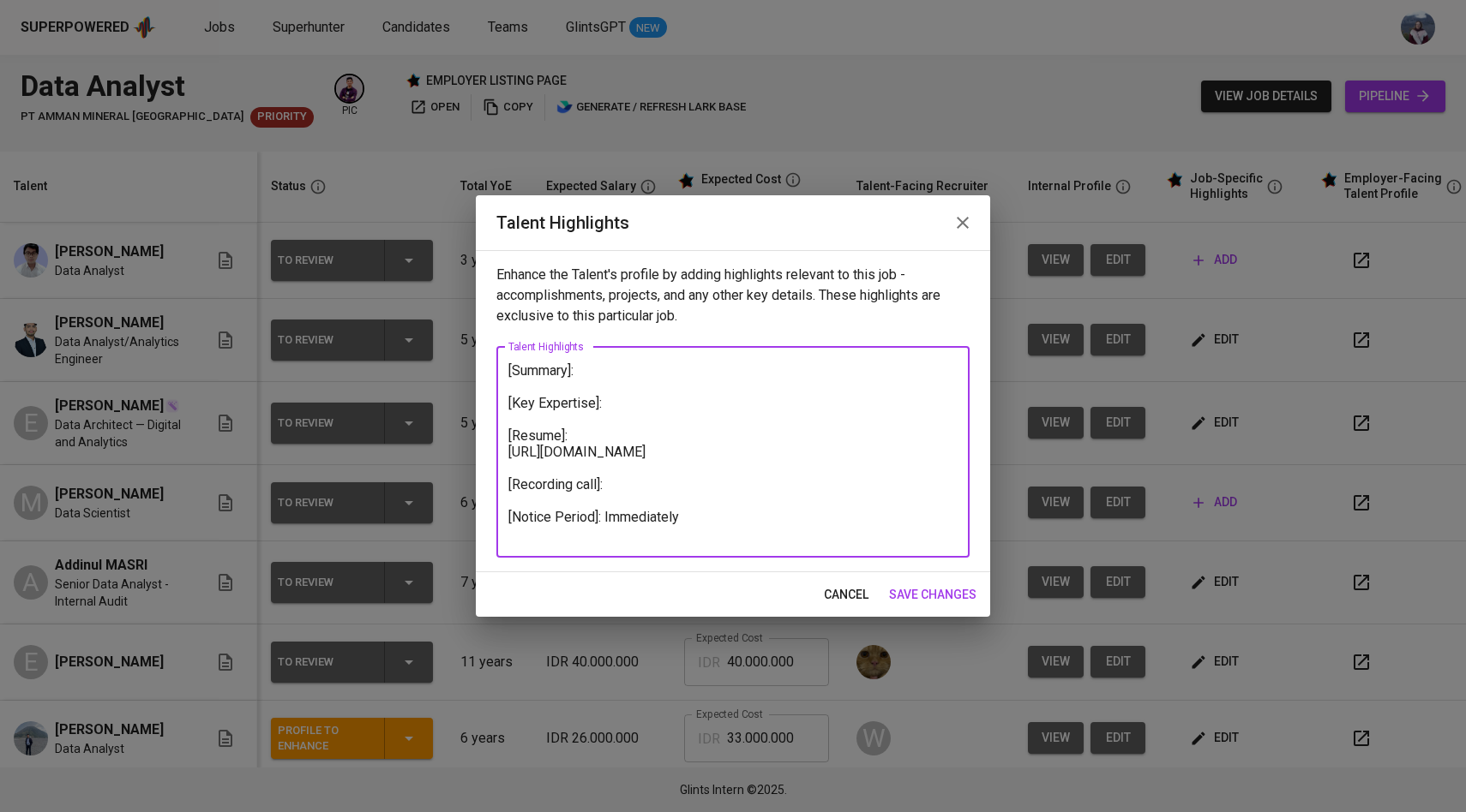
click at [637, 509] on textarea "[Summary]: [Key Expertise]: [Resume]: https://glints.sg.larksuite.com/file/TYsU…" at bounding box center [732, 452] width 449 height 179
click at [638, 492] on textarea "[Summary]: [Key Expertise]: [Resume]: https://glints.sg.larksuite.com/file/TYsU…" at bounding box center [732, 452] width 449 height 179
click at [614, 502] on textarea "[Summary]: [Key Expertise]: [Resume]: https://glints.sg.larksuite.com/file/TYsU…" at bounding box center [732, 452] width 449 height 179
paste textarea "https://glints.sg.larksuite.com/minutes/obsgw9jca8r6h719s65g5gbq?from=from_copy…"
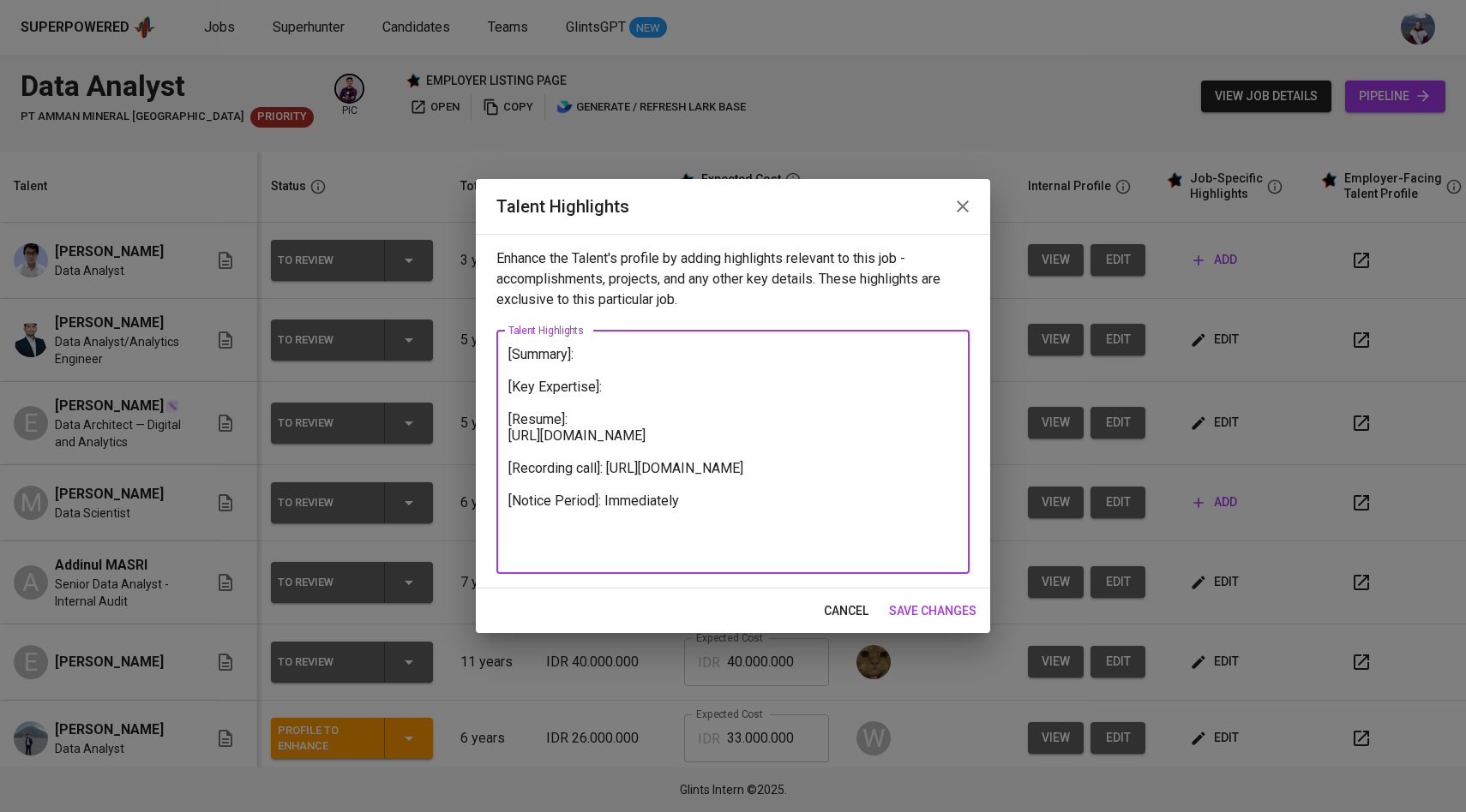
type textarea "[Summary]: [Key Expertise]: [Resume]: https://glints.sg.larksuite.com/file/TYsU…"
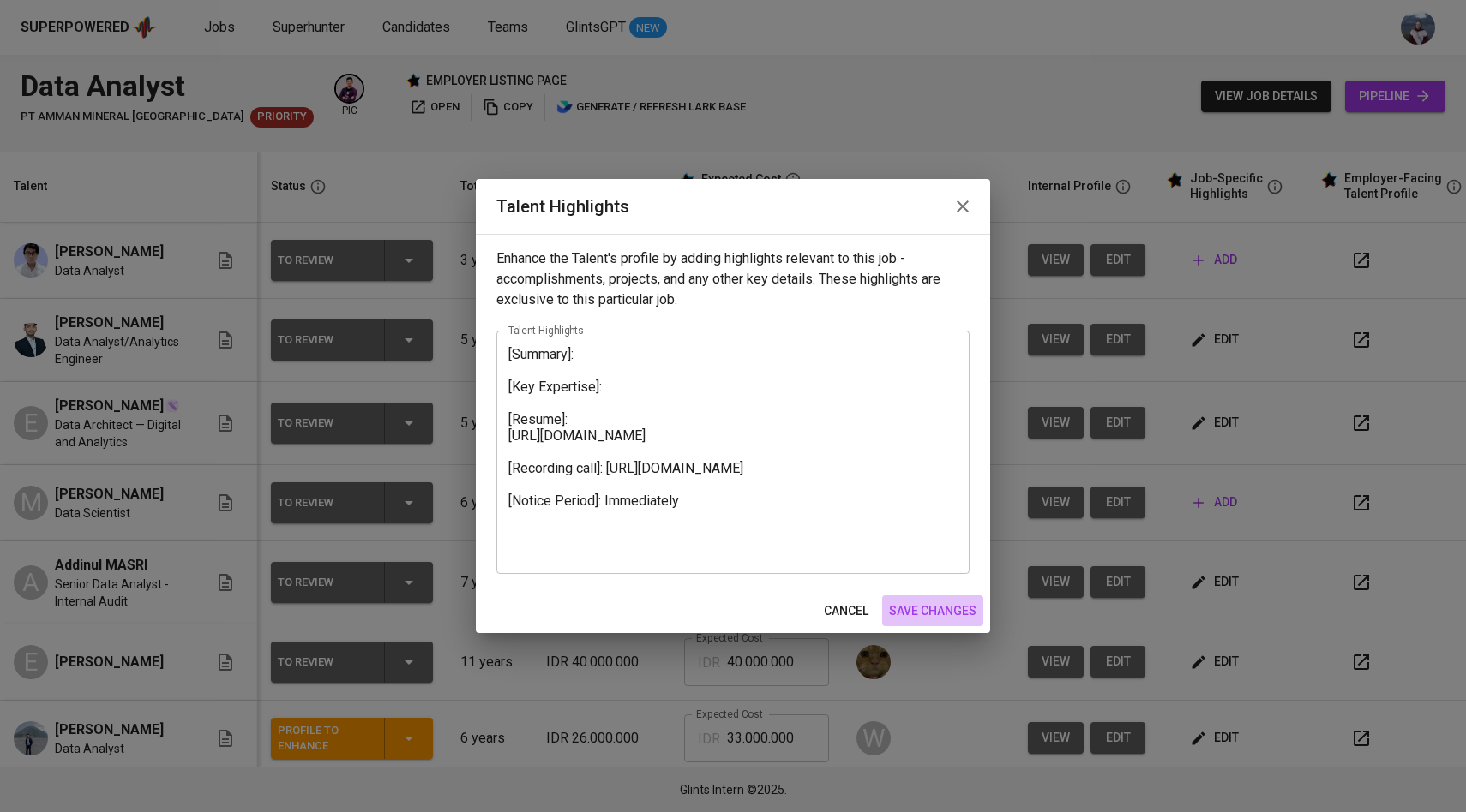
click at [943, 607] on span "save changes" at bounding box center [932, 611] width 88 height 22
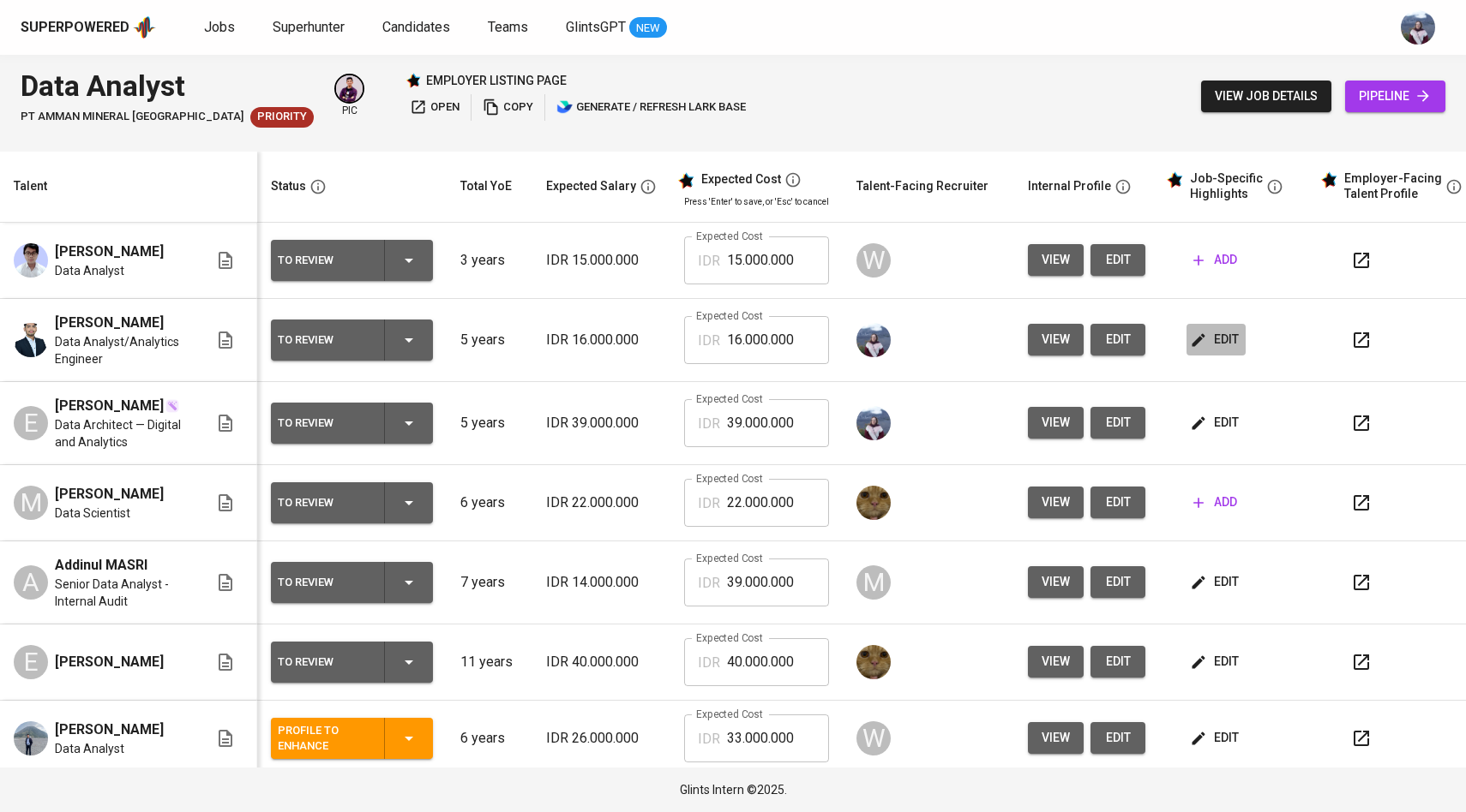
click at [1203, 347] on span "edit" at bounding box center [1216, 340] width 45 height 22
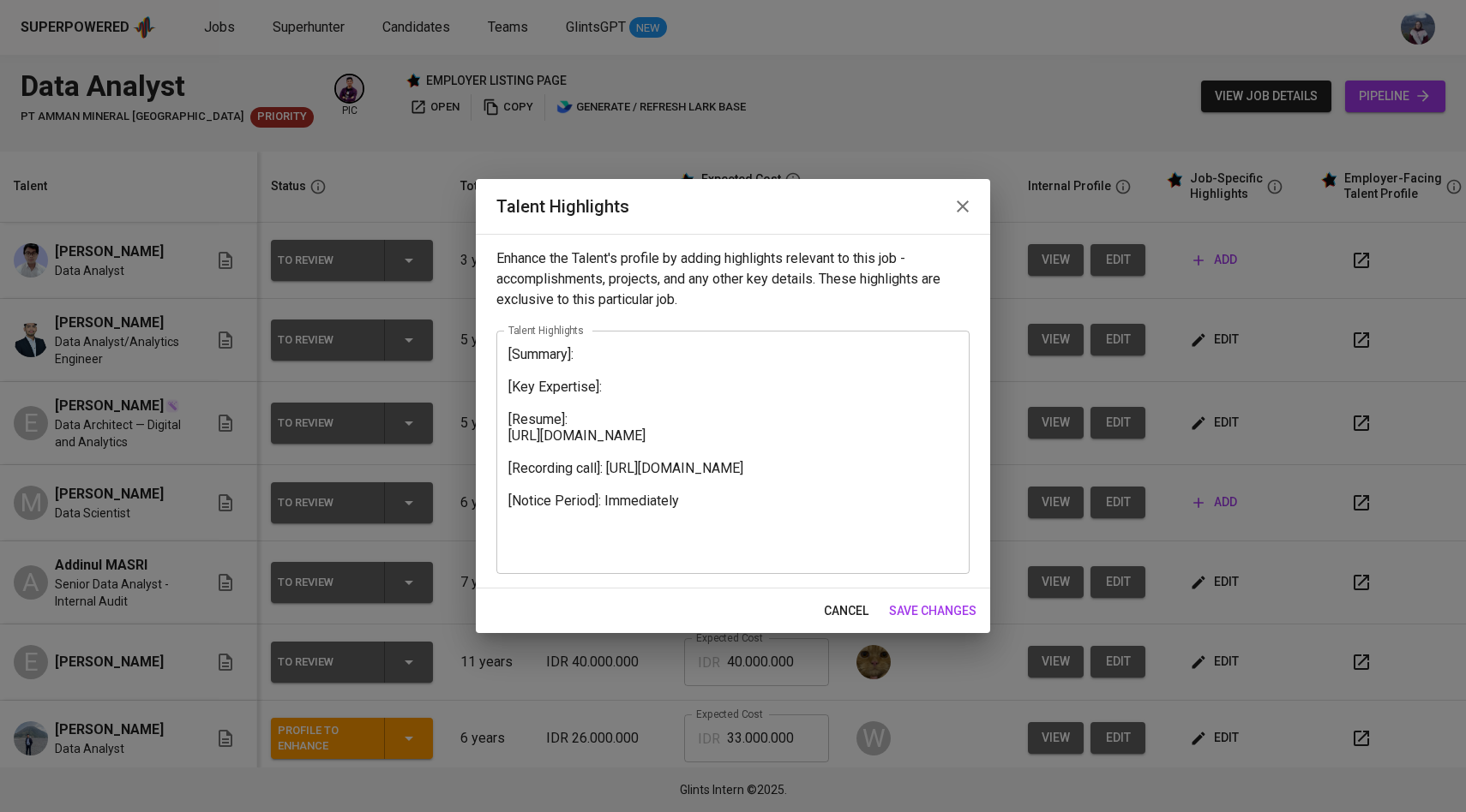
click at [717, 379] on textarea "[Summary]: [Key Expertise]: [Resume]: https://glints.sg.larksuite.com/file/TYsU…" at bounding box center [732, 452] width 449 height 212
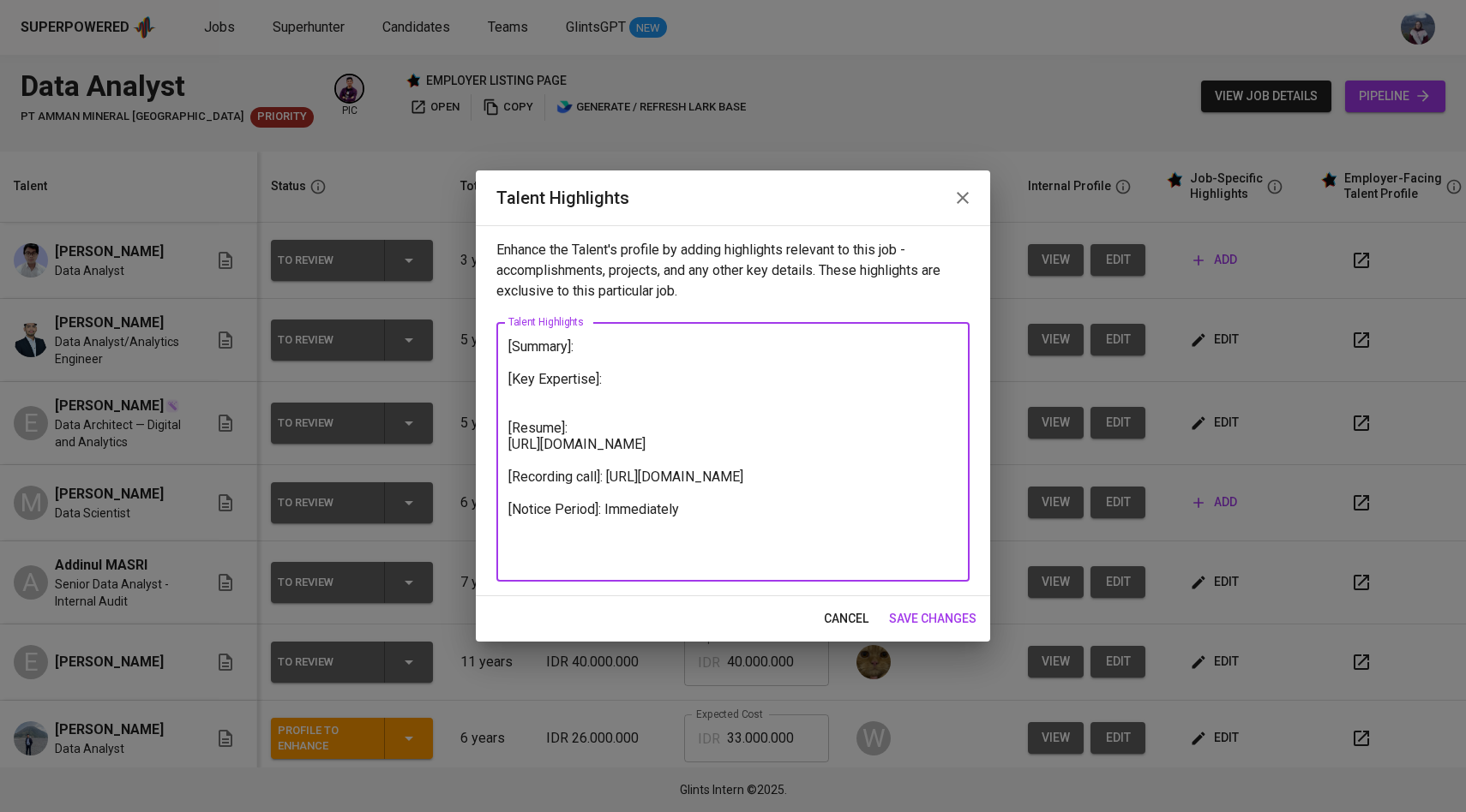
type textarea "[Summary]: [Key Expertise]: [Resume]: https://glints.sg.larksuite.com/file/TYsU…"
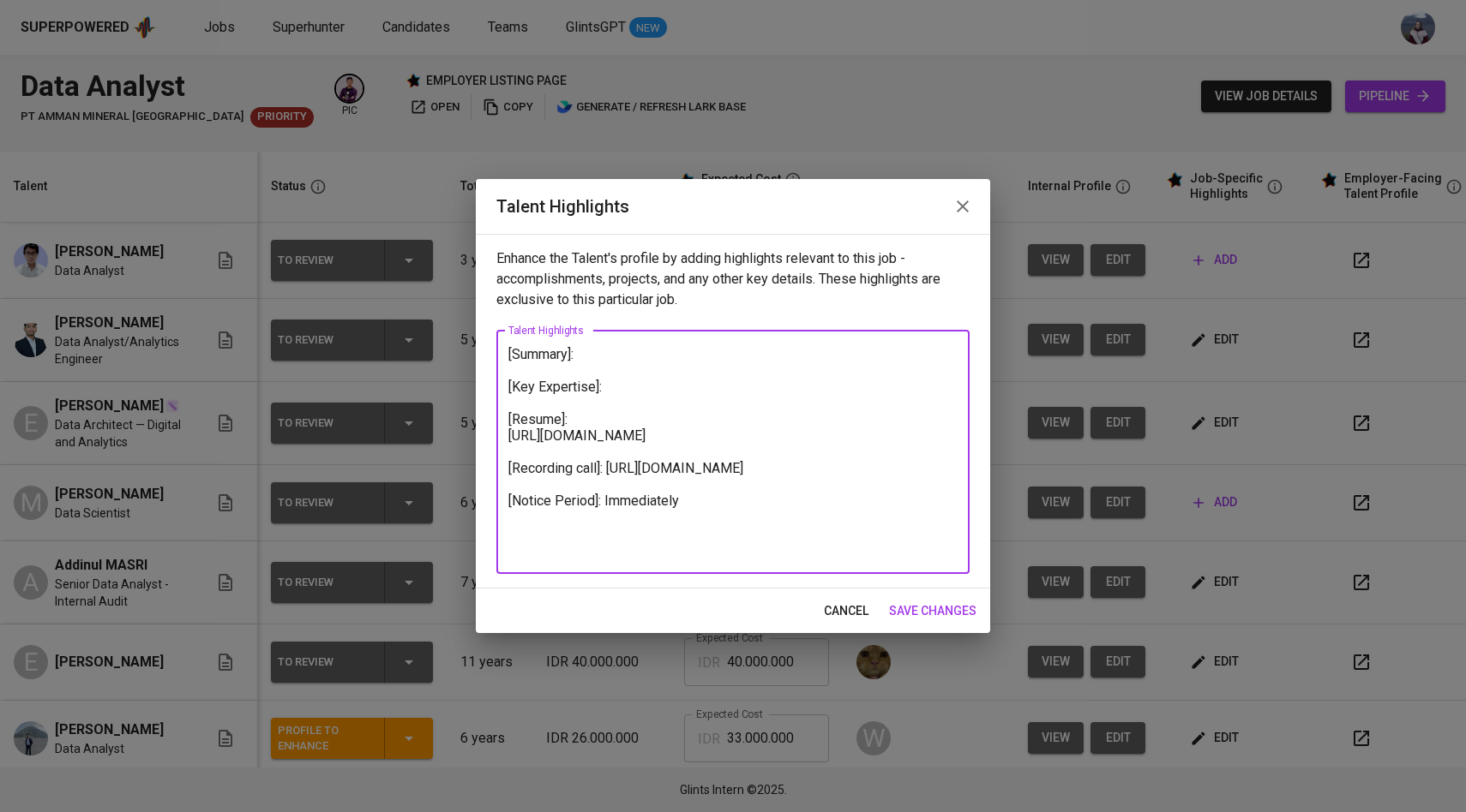
click at [954, 605] on span "save changes" at bounding box center [932, 611] width 88 height 22
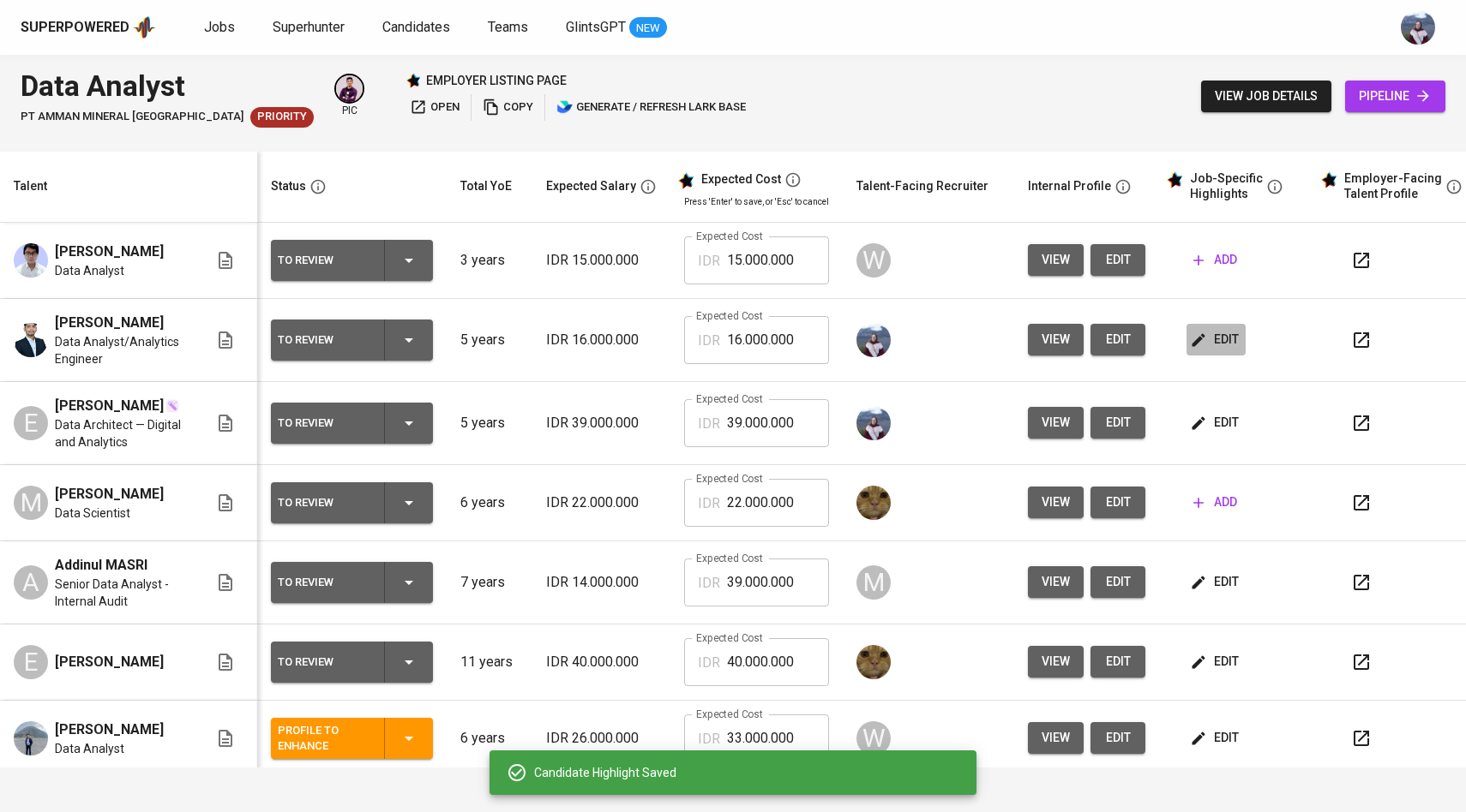
click at [1219, 331] on span "edit" at bounding box center [1216, 340] width 45 height 22
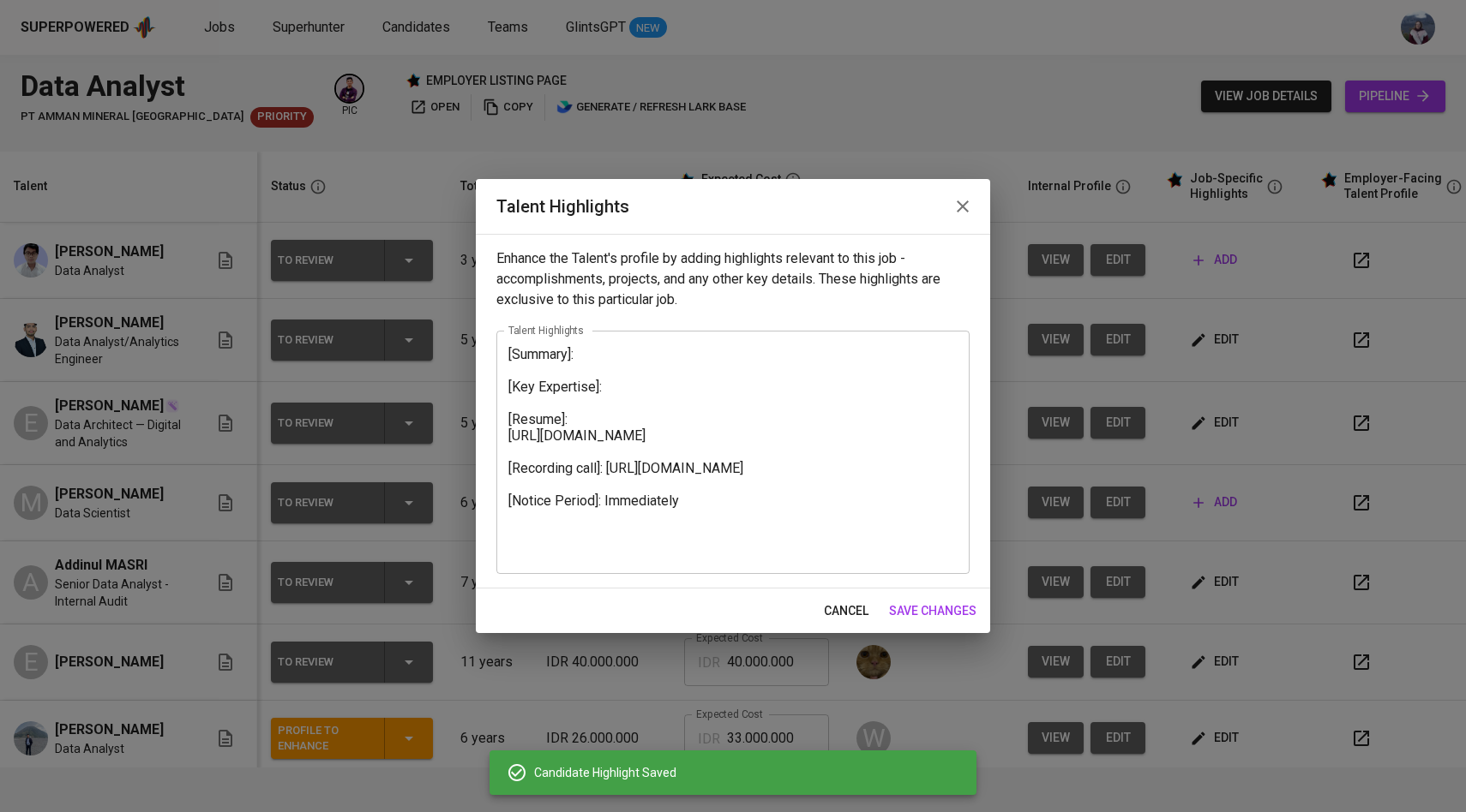
click at [734, 360] on textarea "[Summary]: [Key Expertise]: [Resume]: https://glints.sg.larksuite.com/file/TYsU…" at bounding box center [732, 452] width 449 height 212
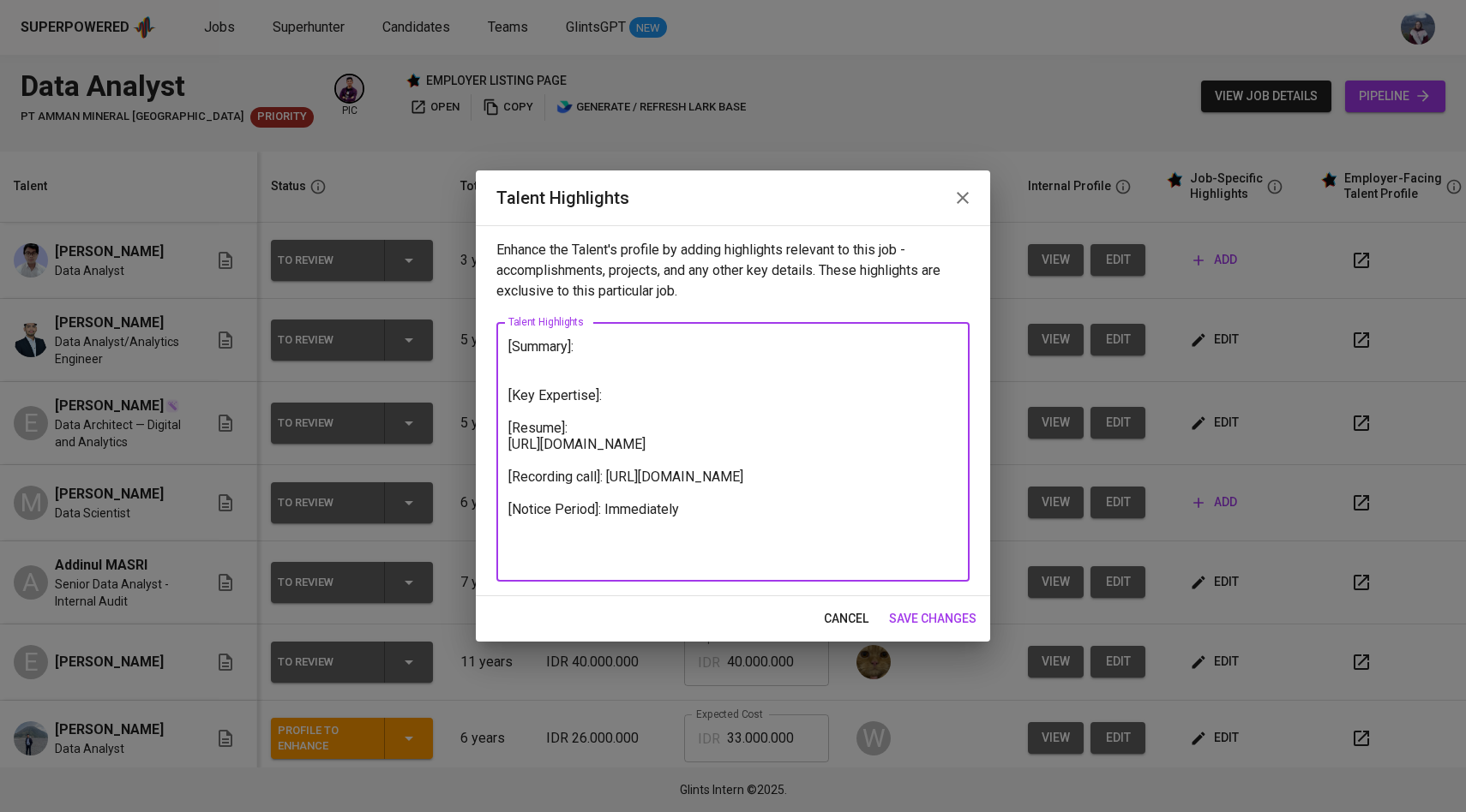
paste textarea "I am Data Analyst/Analytics Engineer with 5 years of hands on experience in the…"
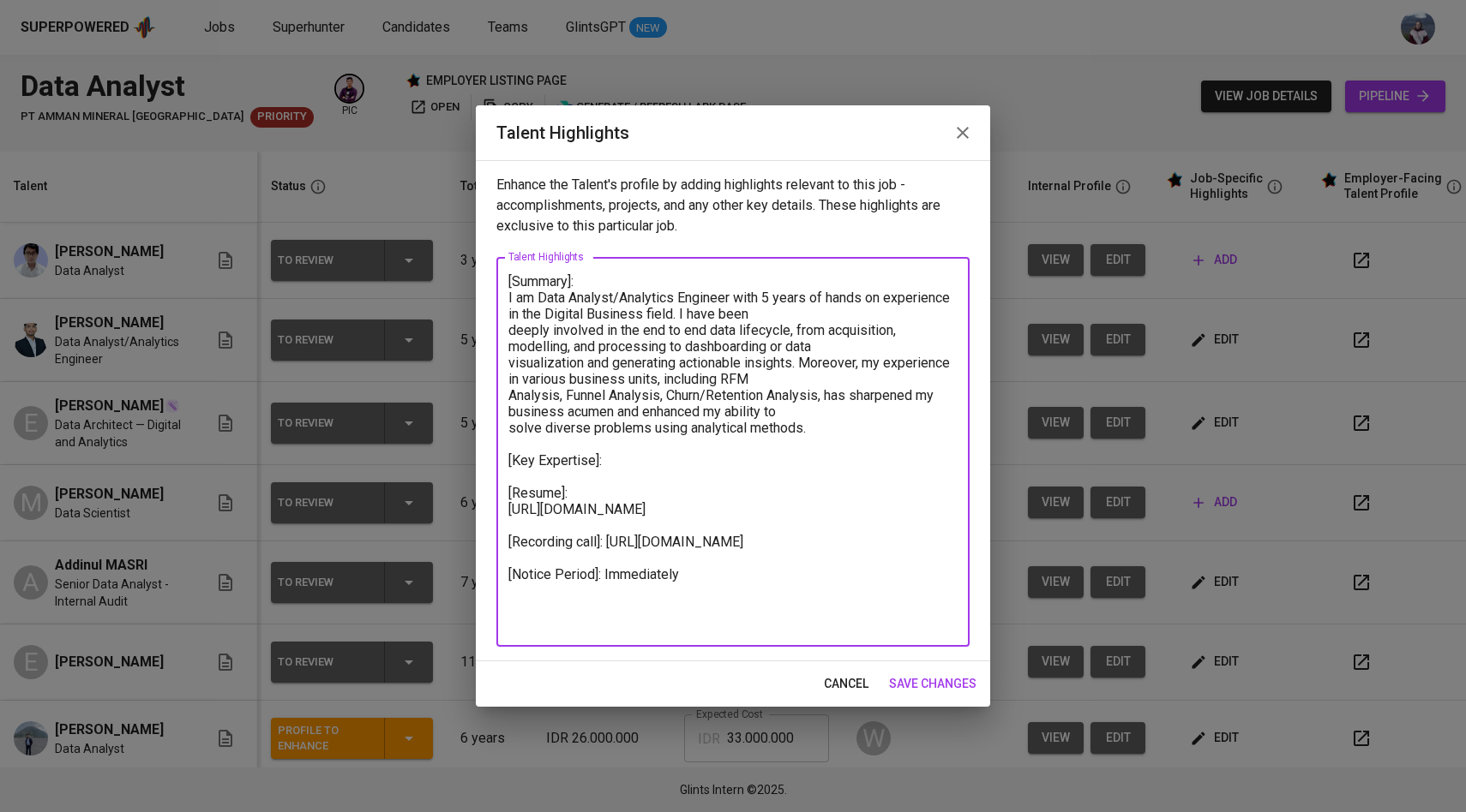
click at [514, 303] on textarea "[Summary]: I am Data Analyst/Analytics Engineer with 5 years of hands on experi…" at bounding box center [732, 453] width 449 height 358
click at [508, 331] on textarea "[Summary]: Haykal is a Data Analyst/Analytics Engineer with 5 years of hands on…" at bounding box center [732, 453] width 449 height 358
click at [790, 311] on textarea "[Summary]: Haykal is a Data Analyst/Analytics Engineer with 5 years of hands on…" at bounding box center [732, 453] width 449 height 358
click at [511, 367] on textarea "[Summary]: Haykal is a Data Analyst/Analytics Engineer with 5 years of hands on…" at bounding box center [732, 453] width 449 height 358
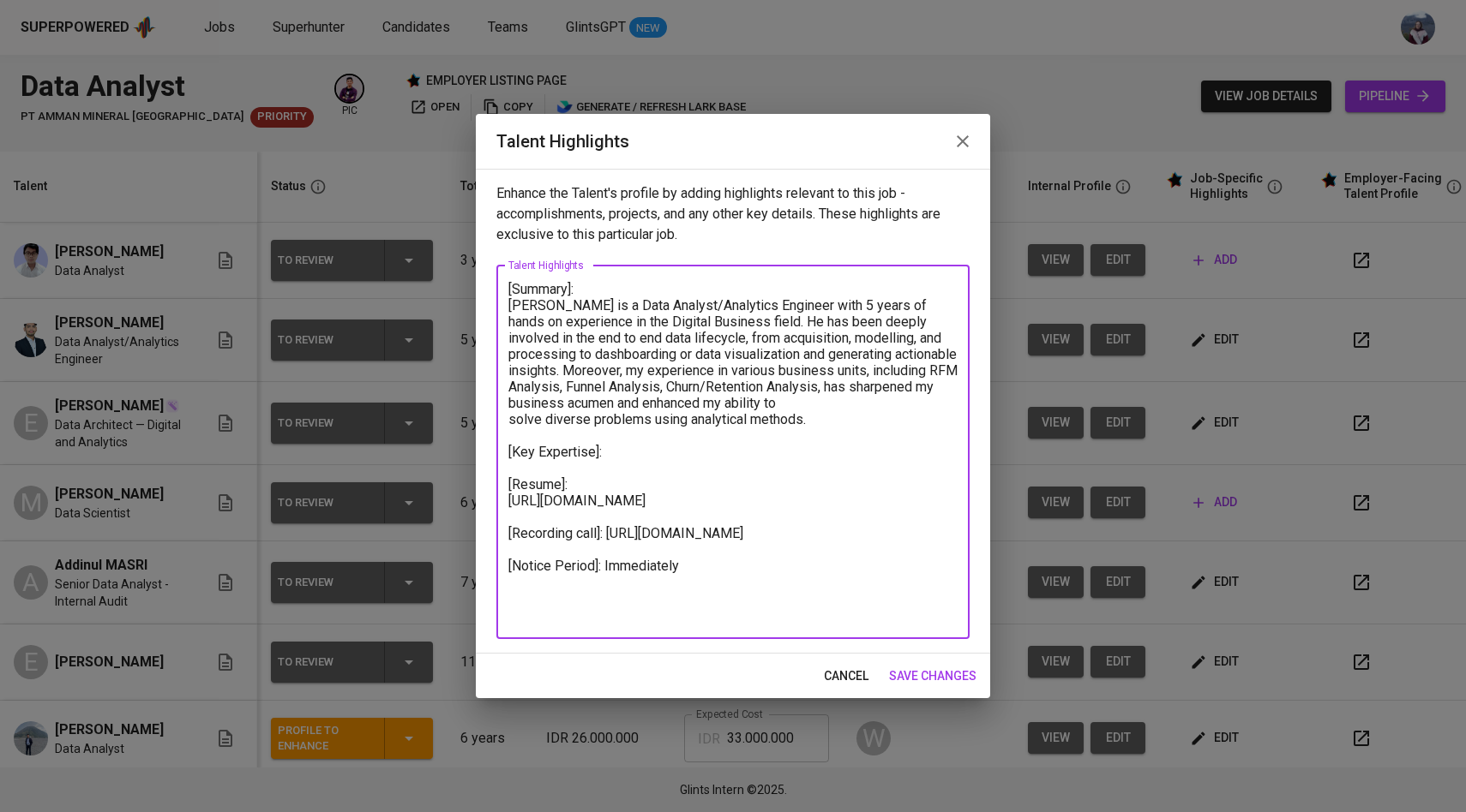
click at [595, 374] on textarea "[Summary]: Haykal is a Data Analyst/Analytics Engineer with 5 years of hands on…" at bounding box center [732, 452] width 449 height 342
click at [931, 389] on textarea "[Summary]: Haykal is a Data Analyst/Analytics Engineer with 5 years of hands on…" at bounding box center [732, 452] width 449 height 342
click at [510, 419] on textarea "[Summary]: Haykal is a Data Analyst/Analytics Engineer with 5 years of hands on…" at bounding box center [732, 452] width 449 height 342
click at [698, 436] on textarea "[Summary]: Haykal is a Data Analyst/Analytics Engineer with 5 years of hands on…" at bounding box center [732, 452] width 449 height 342
click at [513, 370] on textarea "[Summary]: Haykal is a Data Analyst/Analytics Engineer with 5 years of hands on…" at bounding box center [732, 452] width 449 height 342
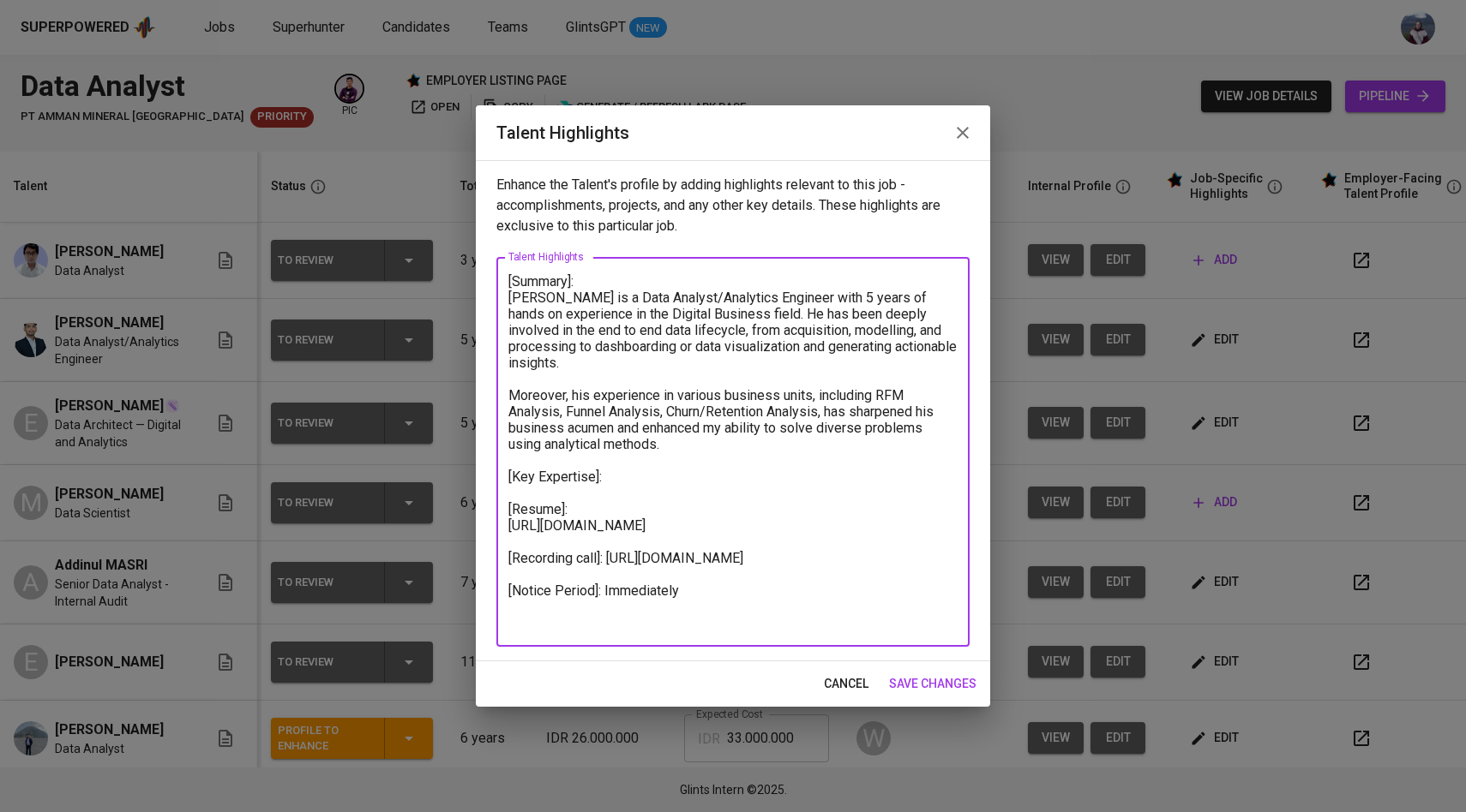
click at [652, 428] on textarea "[Summary]: Haykal is a Data Analyst/Analytics Engineer with 5 years of hands on…" at bounding box center [732, 453] width 449 height 358
click at [688, 421] on textarea "[Summary]: Haykal is a Data Analyst/Analytics Engineer with 5 years of hands on…" at bounding box center [732, 453] width 449 height 358
click at [623, 462] on textarea "[Summary]: Haykal is a Data Analyst/Analytics Engineer with 5 years of hands on…" at bounding box center [732, 453] width 449 height 358
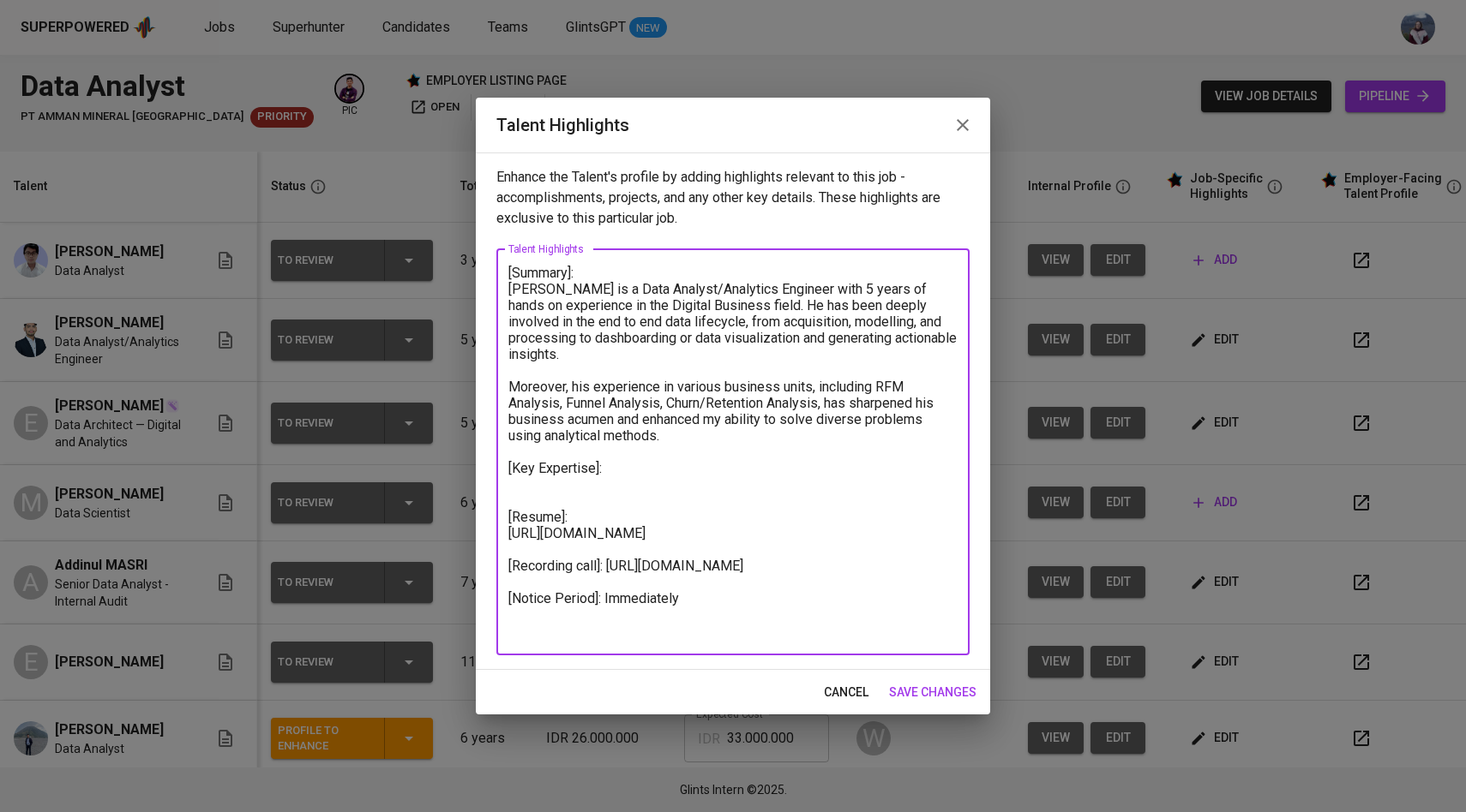
type textarea "[Summary]: Haykal is a Data Analyst/Analytics Engineer with 5 years of hands on…"
click at [924, 686] on span "save changes" at bounding box center [932, 693] width 88 height 22
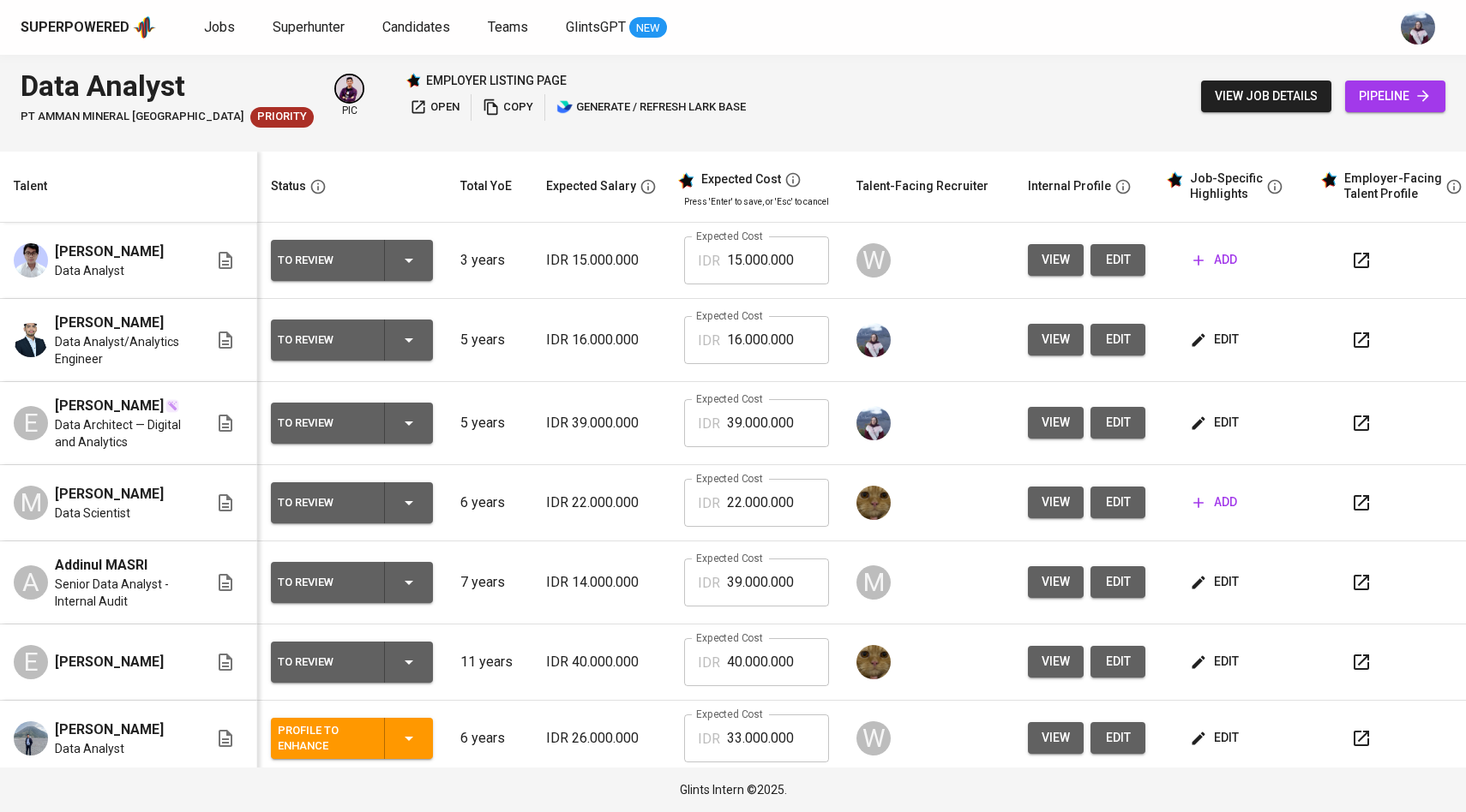
click at [1203, 427] on span "edit" at bounding box center [1216, 422] width 45 height 22
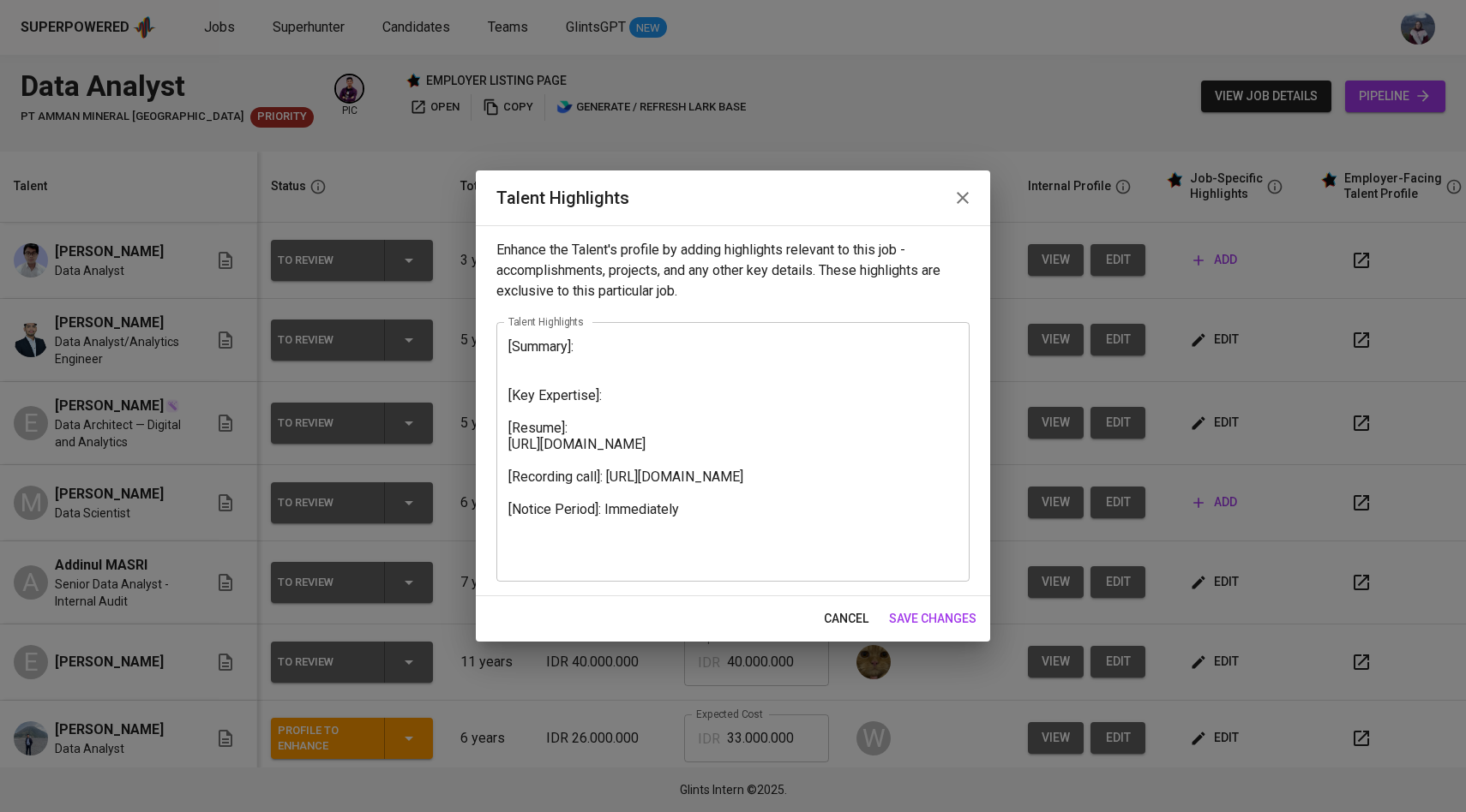
click at [600, 351] on textarea "[Summary]: [Key Expertise]: [Resume]: [URL][DOMAIN_NAME] [Recording call]: [URL…" at bounding box center [732, 453] width 449 height 228
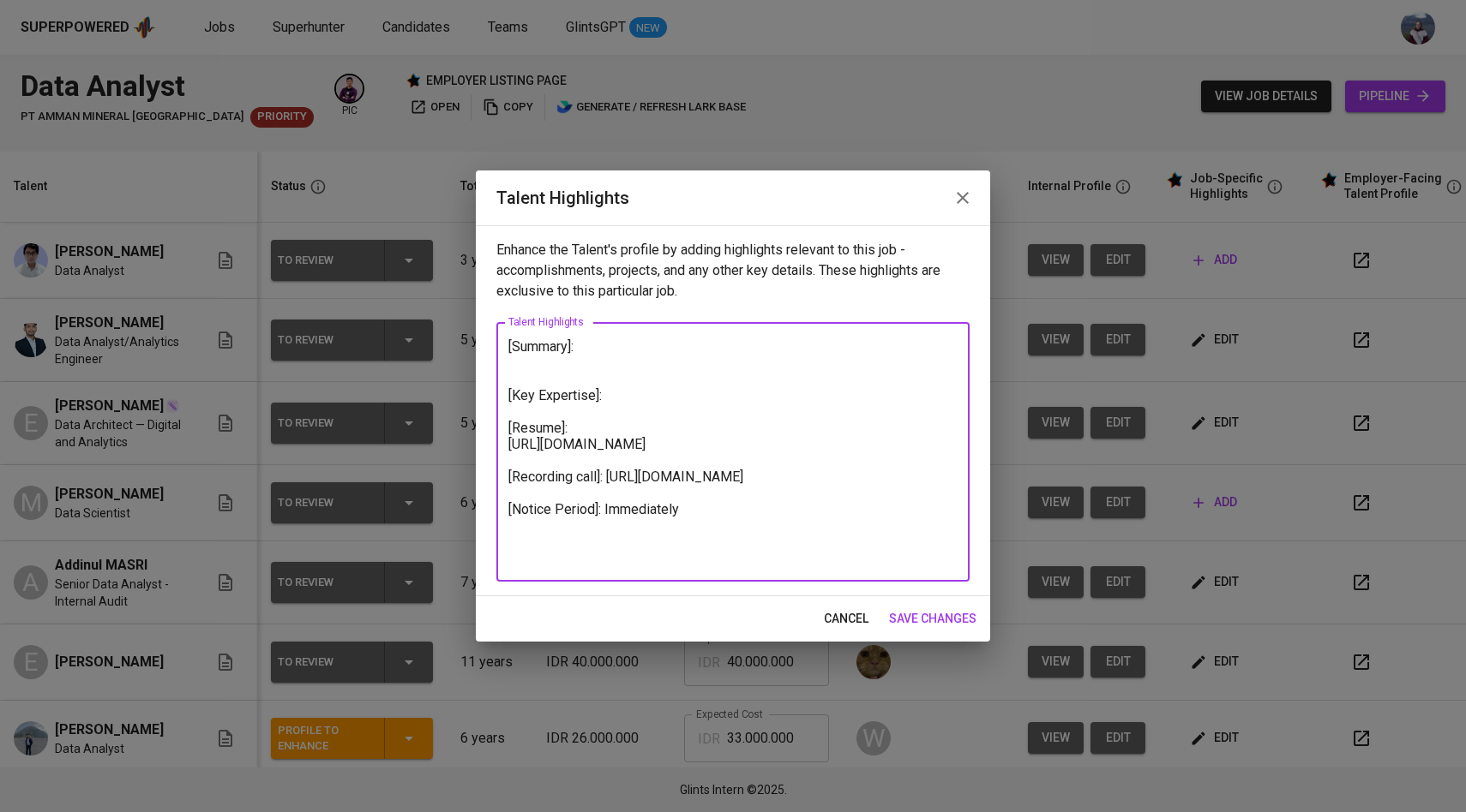
click at [567, 361] on textarea "[Summary]: [Key Expertise]: [Resume]: [URL][DOMAIN_NAME] [Recording call]: [URL…" at bounding box center [732, 453] width 449 height 228
paste textarea "This candidate is a highly skilled Data Analyst with a strong background in lea…"
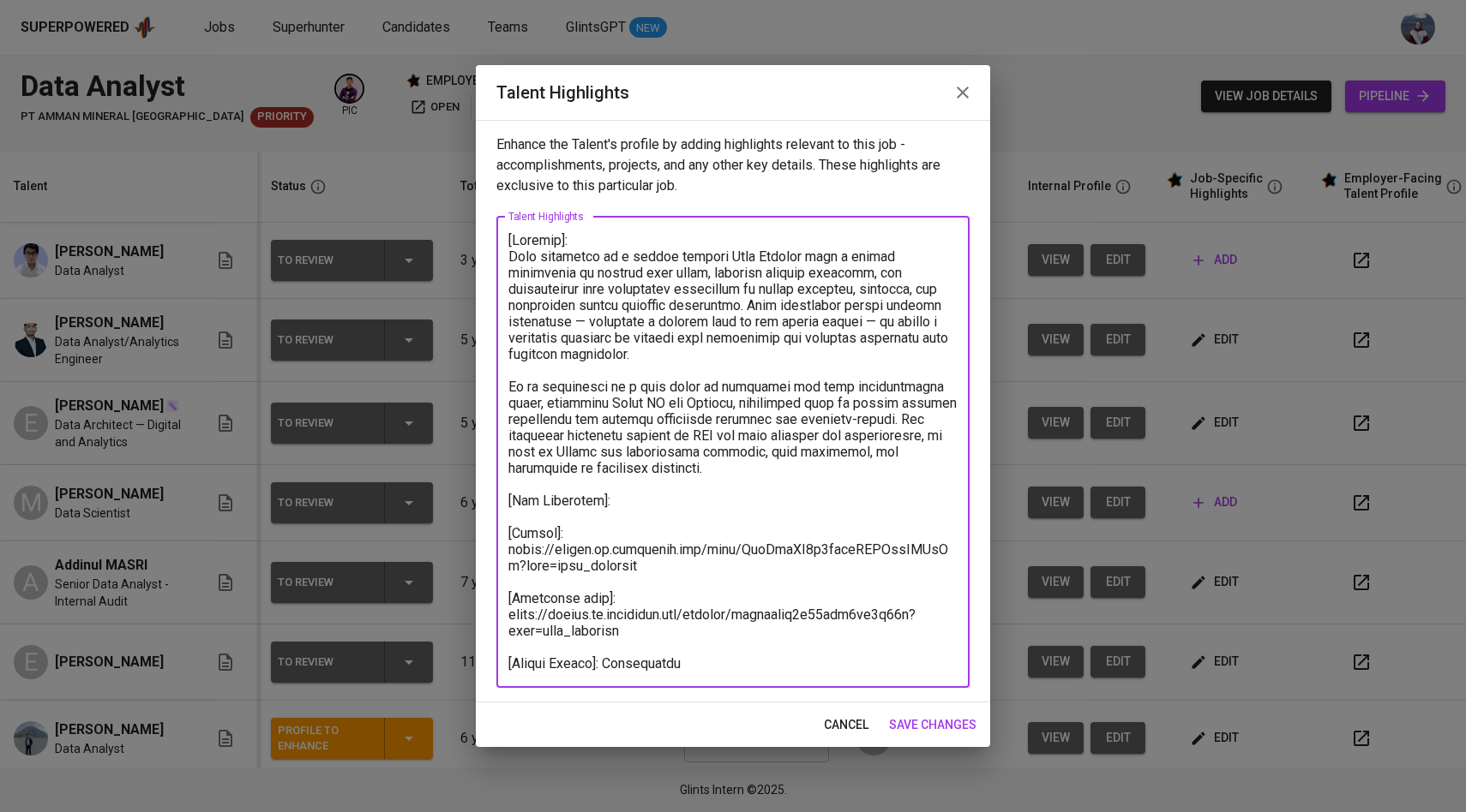
click at [540, 260] on textarea at bounding box center [732, 452] width 449 height 439
drag, startPoint x: 598, startPoint y: 255, endPoint x: 556, endPoint y: 255, distance: 42.0
click at [556, 255] on textarea at bounding box center [732, 452] width 449 height 439
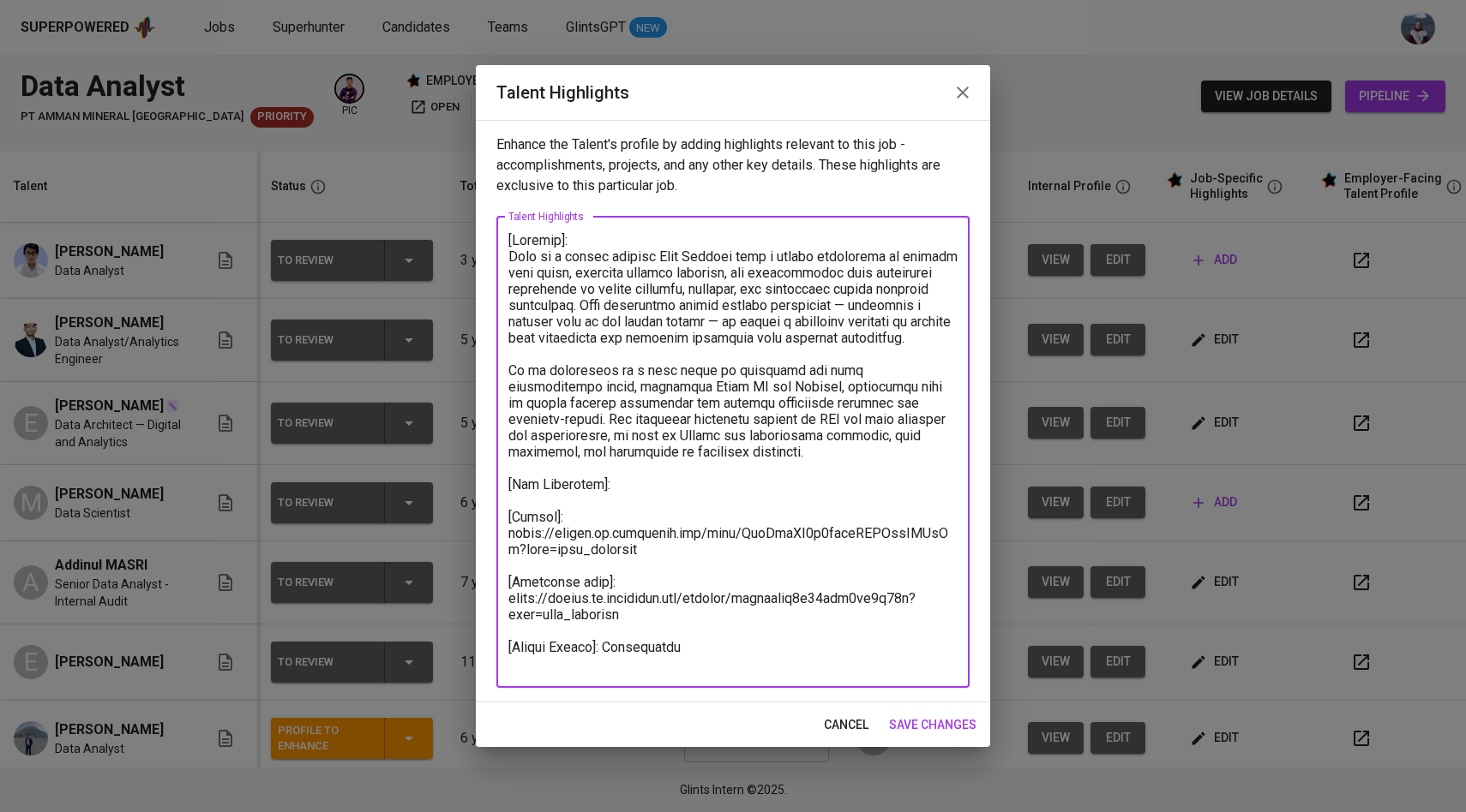
click at [725, 260] on textarea at bounding box center [732, 452] width 449 height 439
click at [578, 278] on textarea at bounding box center [732, 452] width 449 height 439
click at [687, 305] on textarea at bounding box center [732, 452] width 449 height 439
click at [788, 321] on textarea at bounding box center [732, 452] width 449 height 439
click at [956, 303] on textarea at bounding box center [732, 452] width 449 height 439
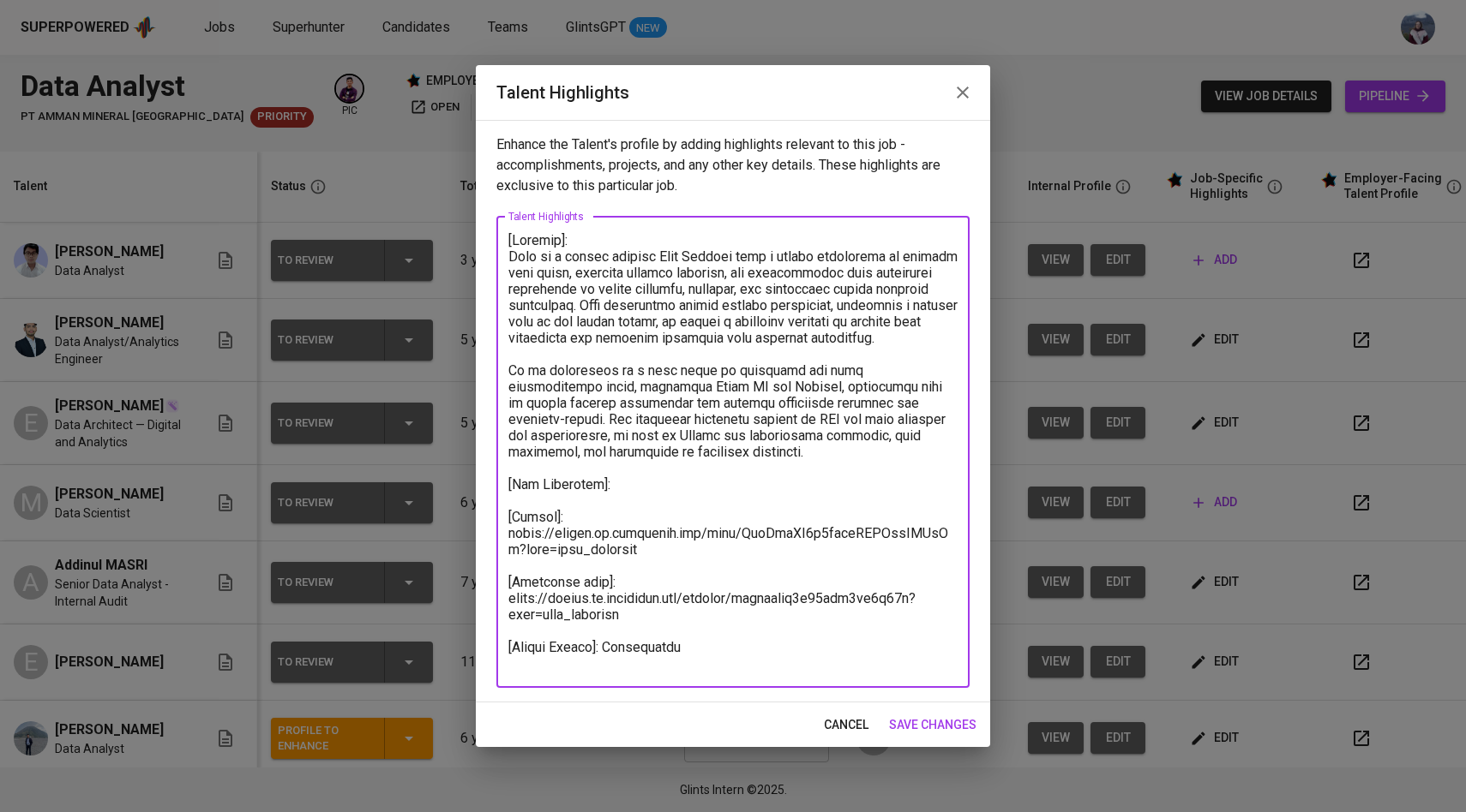
click at [512, 392] on textarea at bounding box center [732, 452] width 449 height 439
click at [646, 504] on textarea at bounding box center [732, 452] width 449 height 439
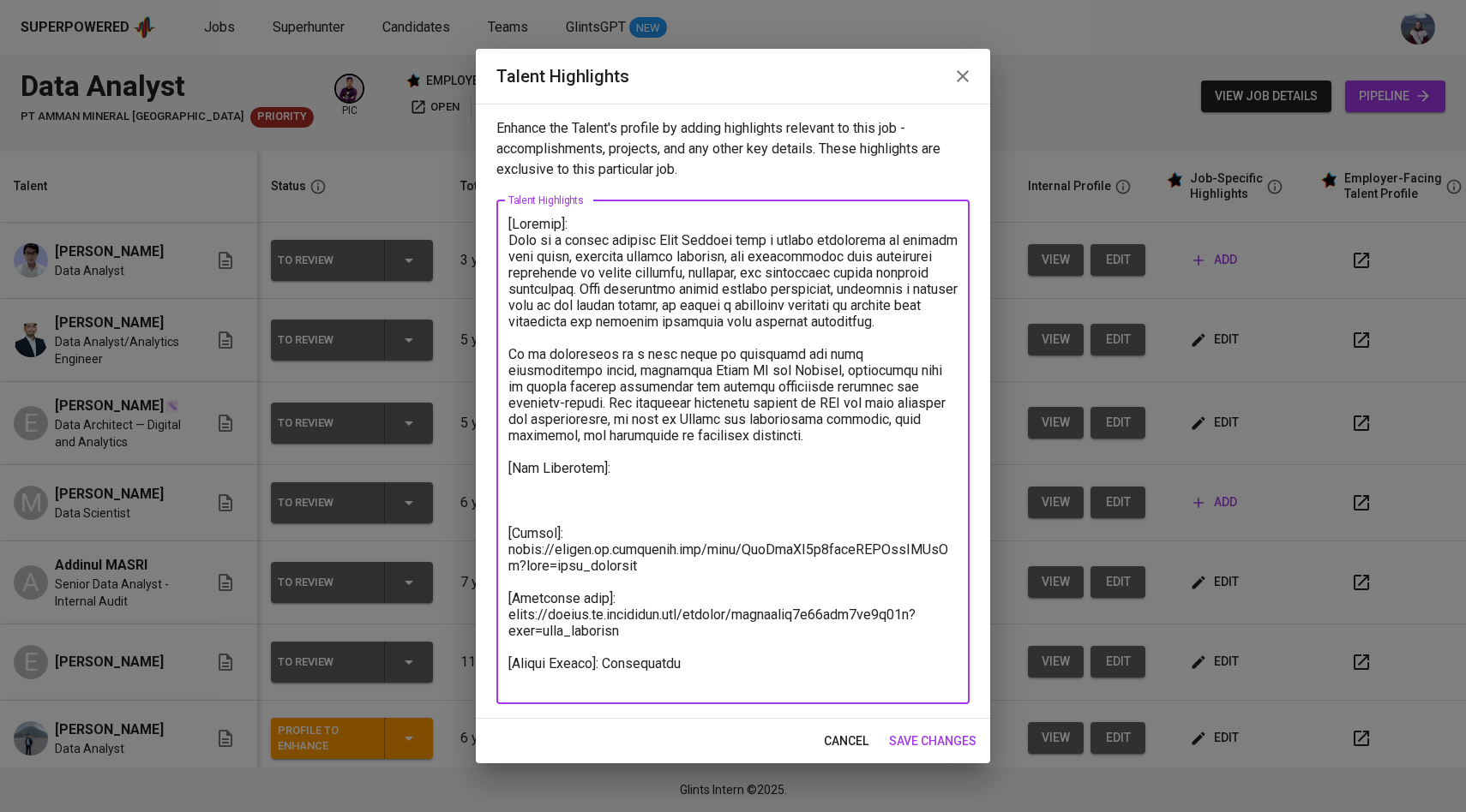
type textarea "[Summary]: Elga is a highly skilled Data Analyst with a strong background in le…"
click at [902, 732] on span "save changes" at bounding box center [932, 741] width 88 height 22
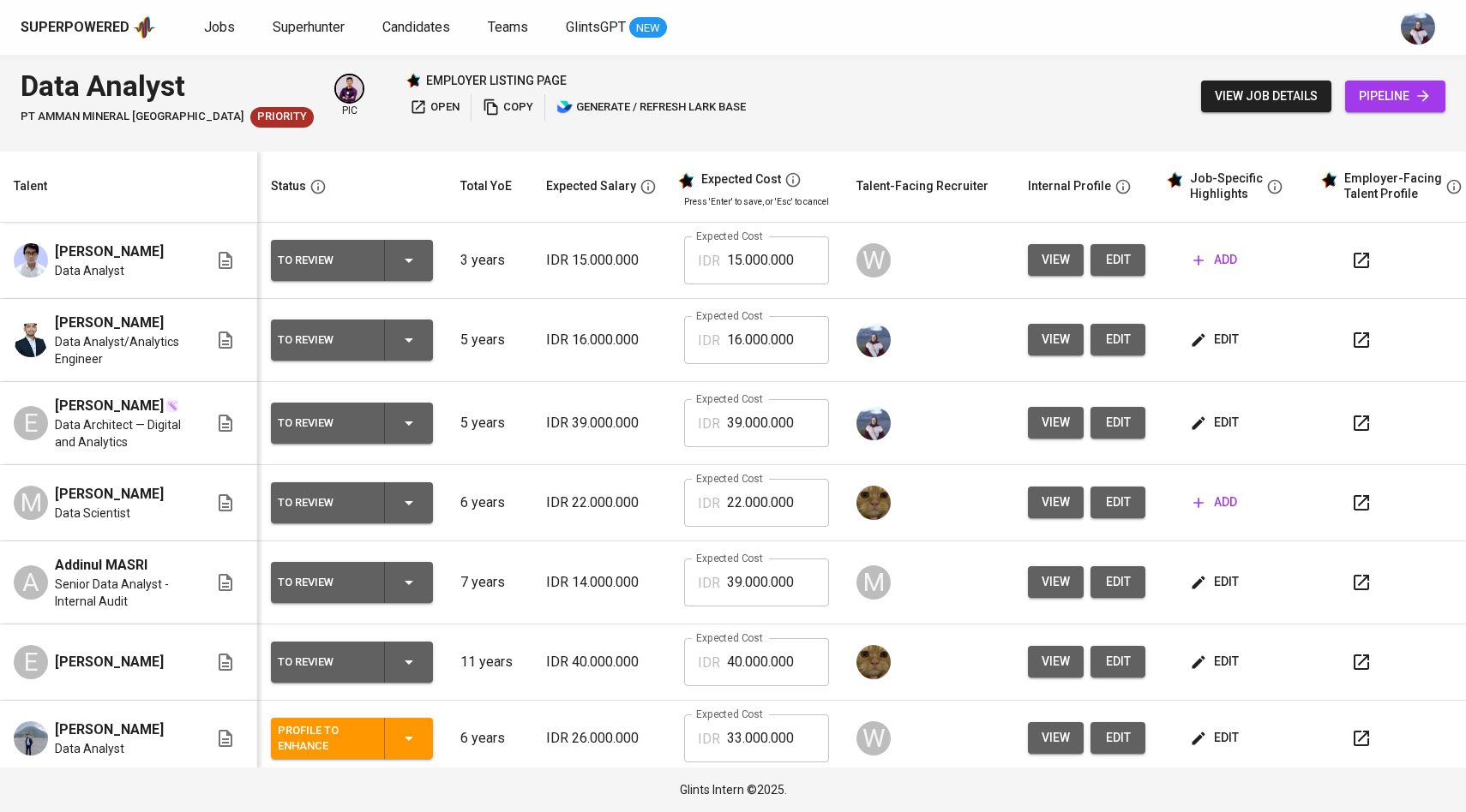
click at [1197, 422] on button "edit" at bounding box center [1216, 423] width 59 height 32
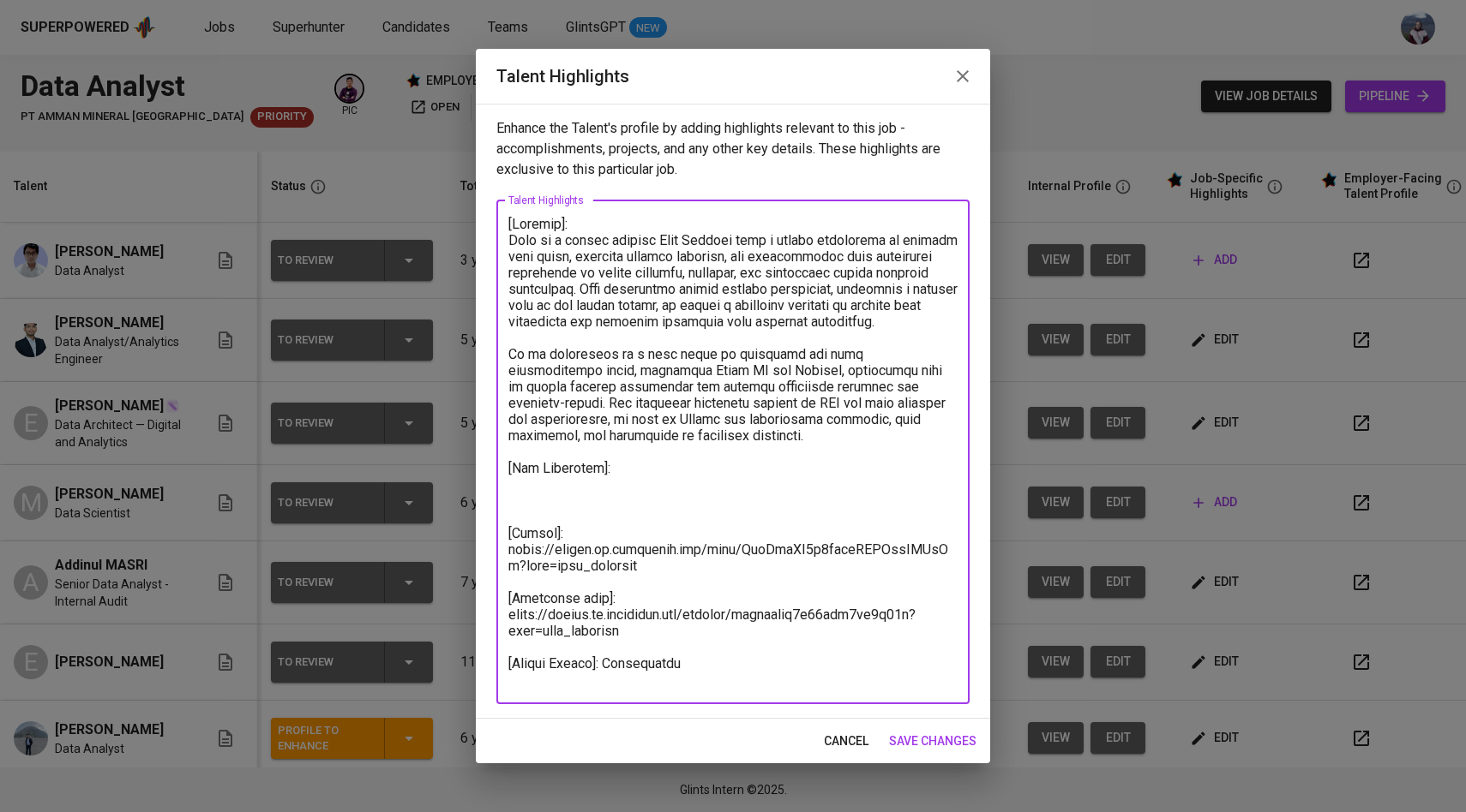
click at [570, 504] on textarea at bounding box center [732, 453] width 449 height 472
paste textarea "✅"
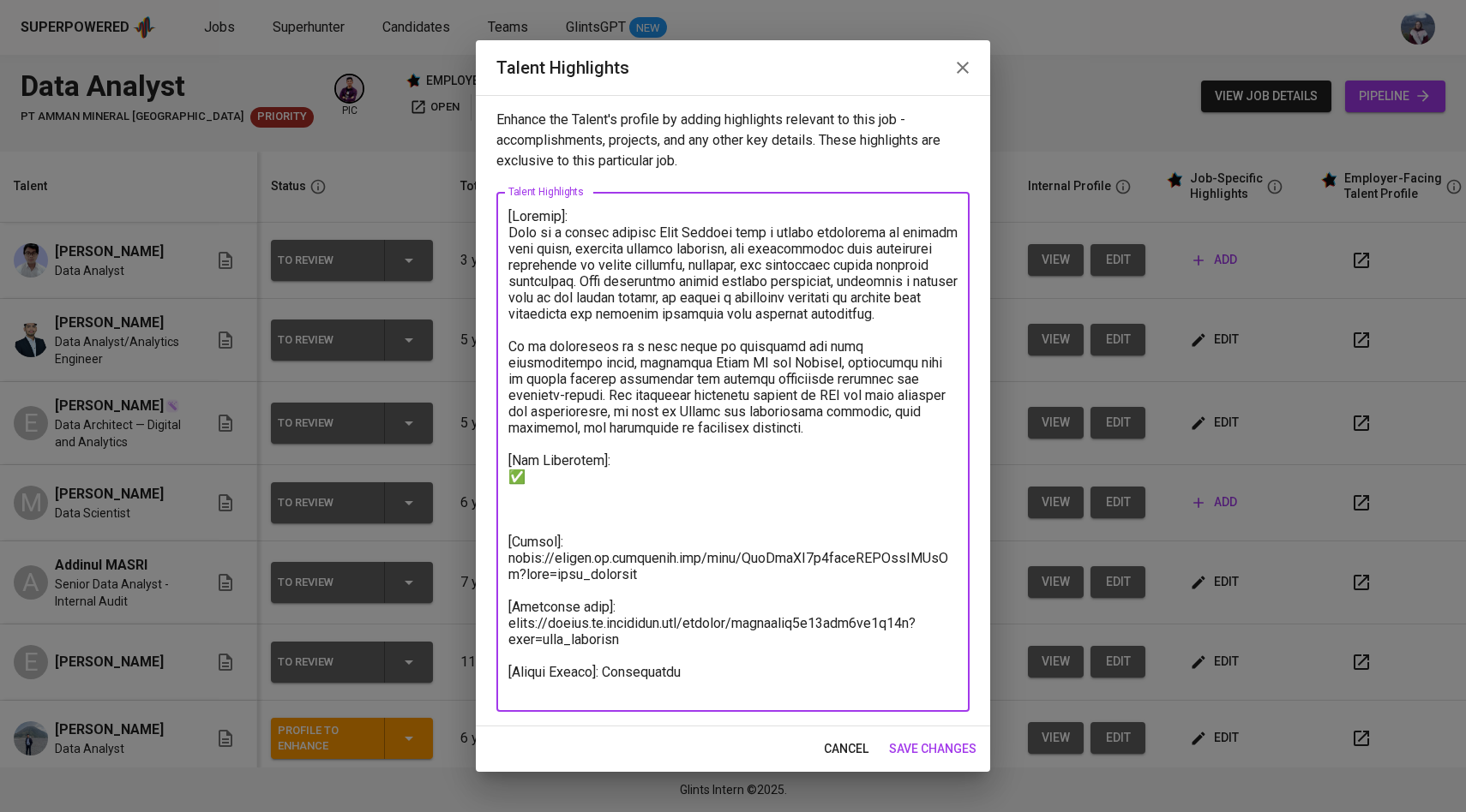
paste textarea "✅"
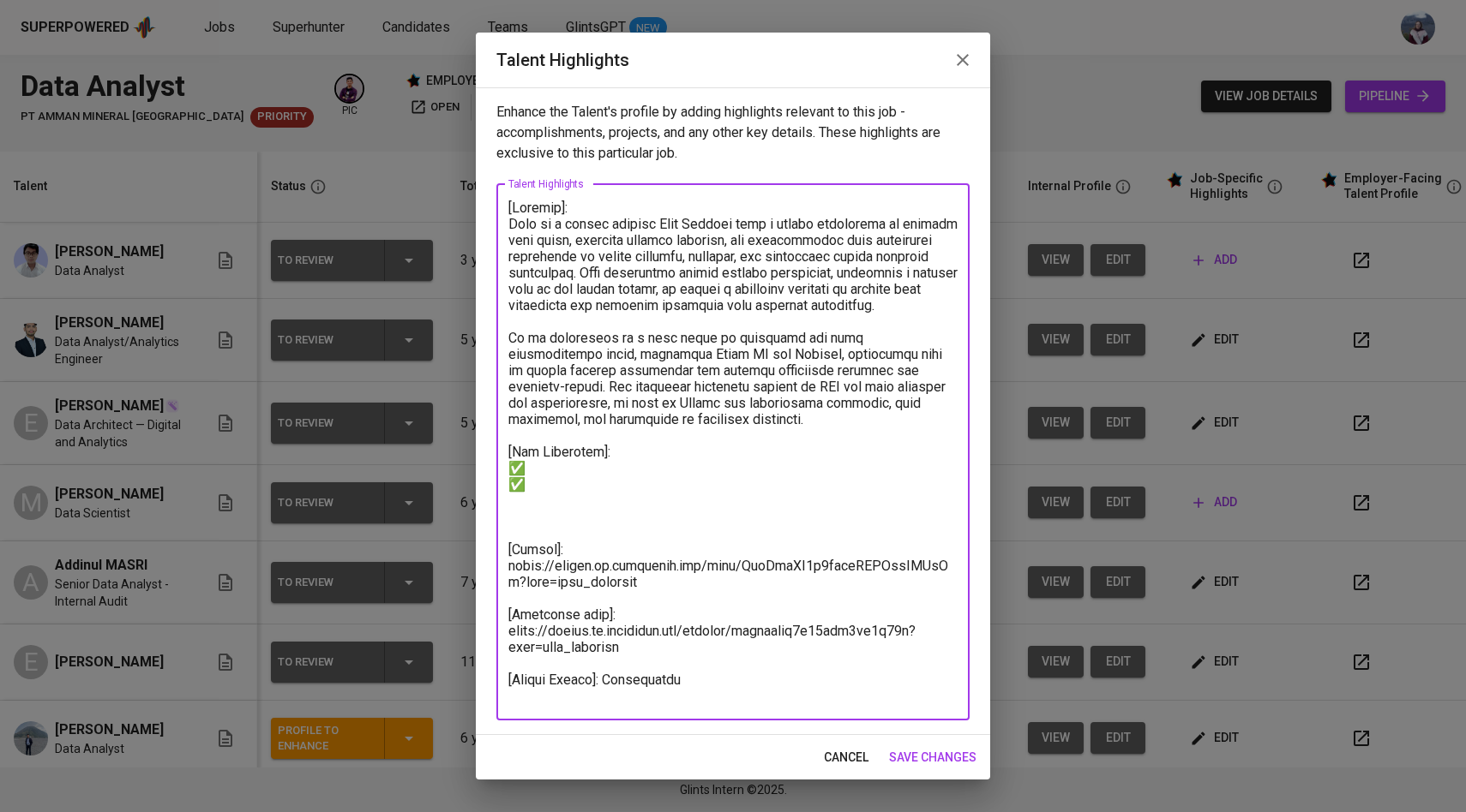
paste textarea "✅"
type textarea "[Summary]: Elga is a highly skilled Data Analyst with a strong background in le…"
click at [913, 756] on span "save changes" at bounding box center [932, 757] width 88 height 22
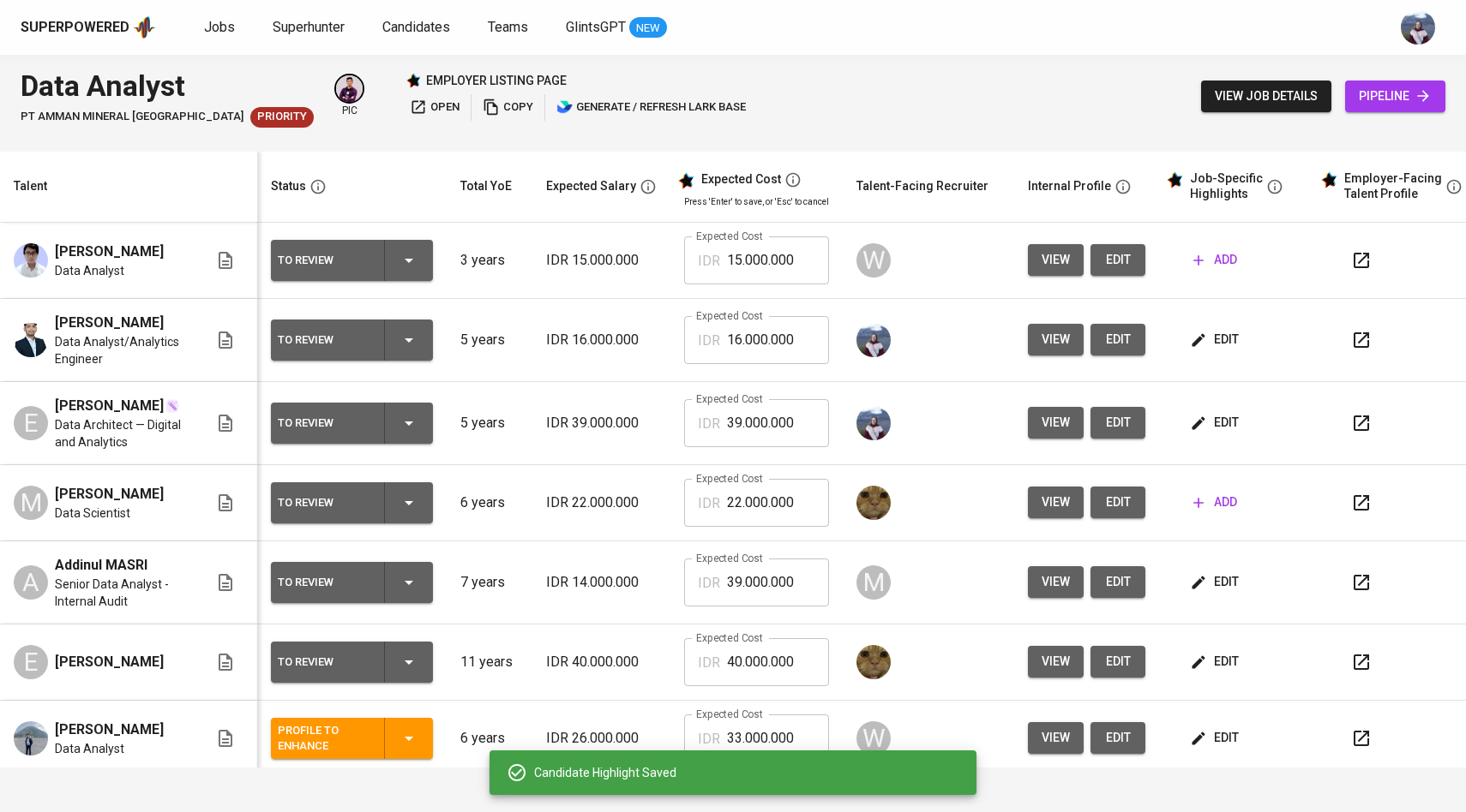
click at [1199, 335] on icon "button" at bounding box center [1199, 340] width 13 height 13
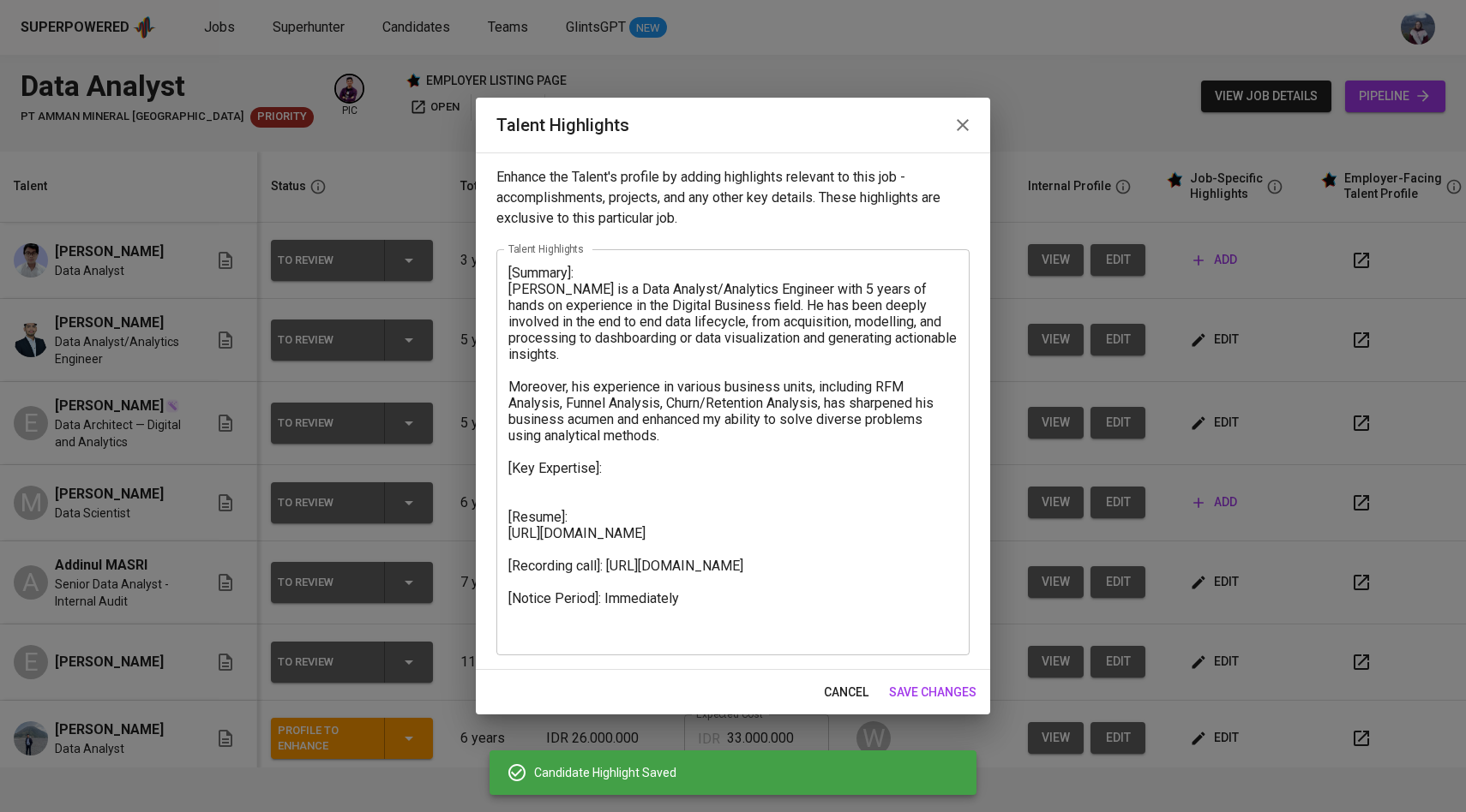
click at [611, 466] on textarea "[Summary]: Haykal is a Data Analyst/Analytics Engineer with 5 years of hands on…" at bounding box center [732, 452] width 449 height 374
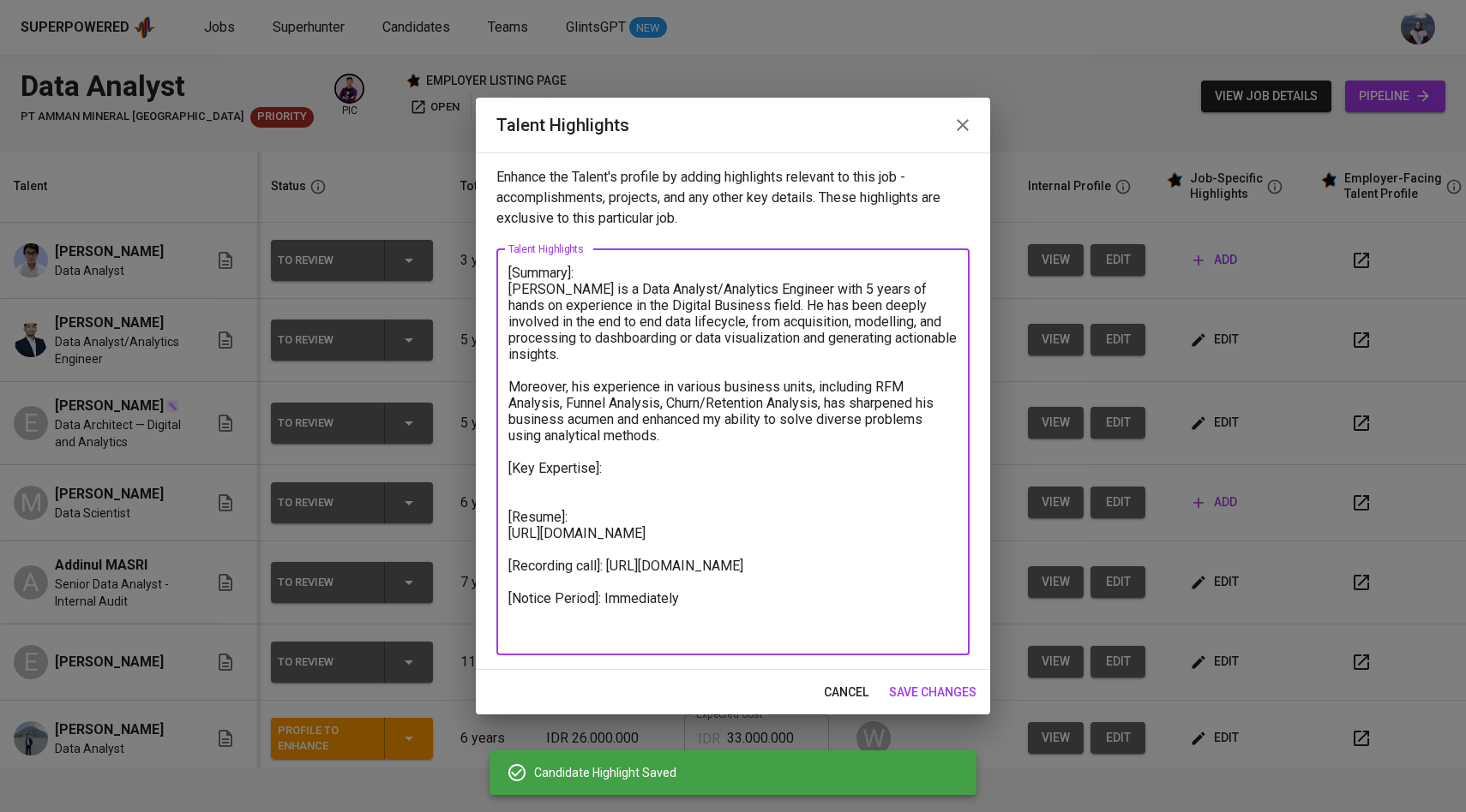
paste textarea "✅"
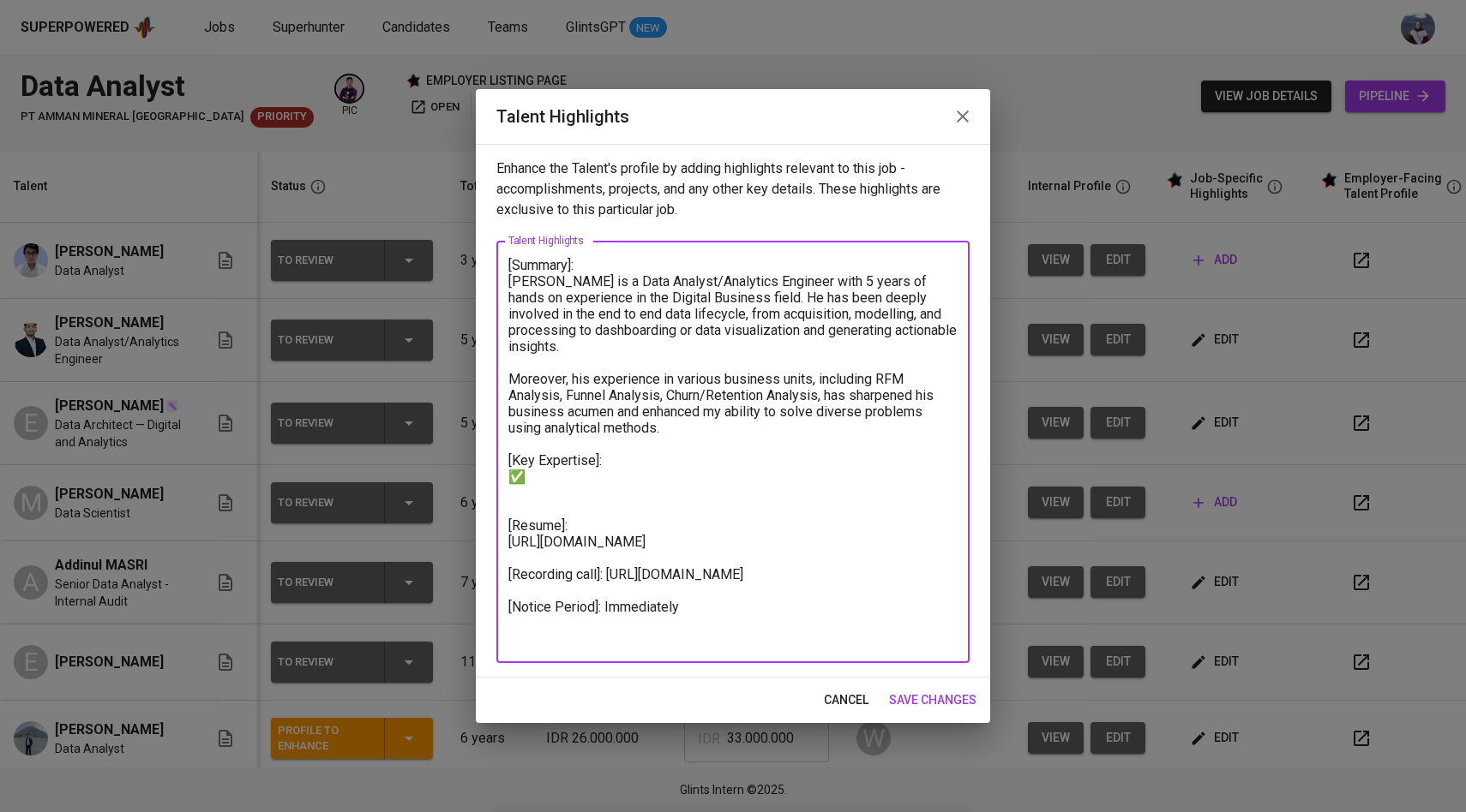
paste textarea "✅"
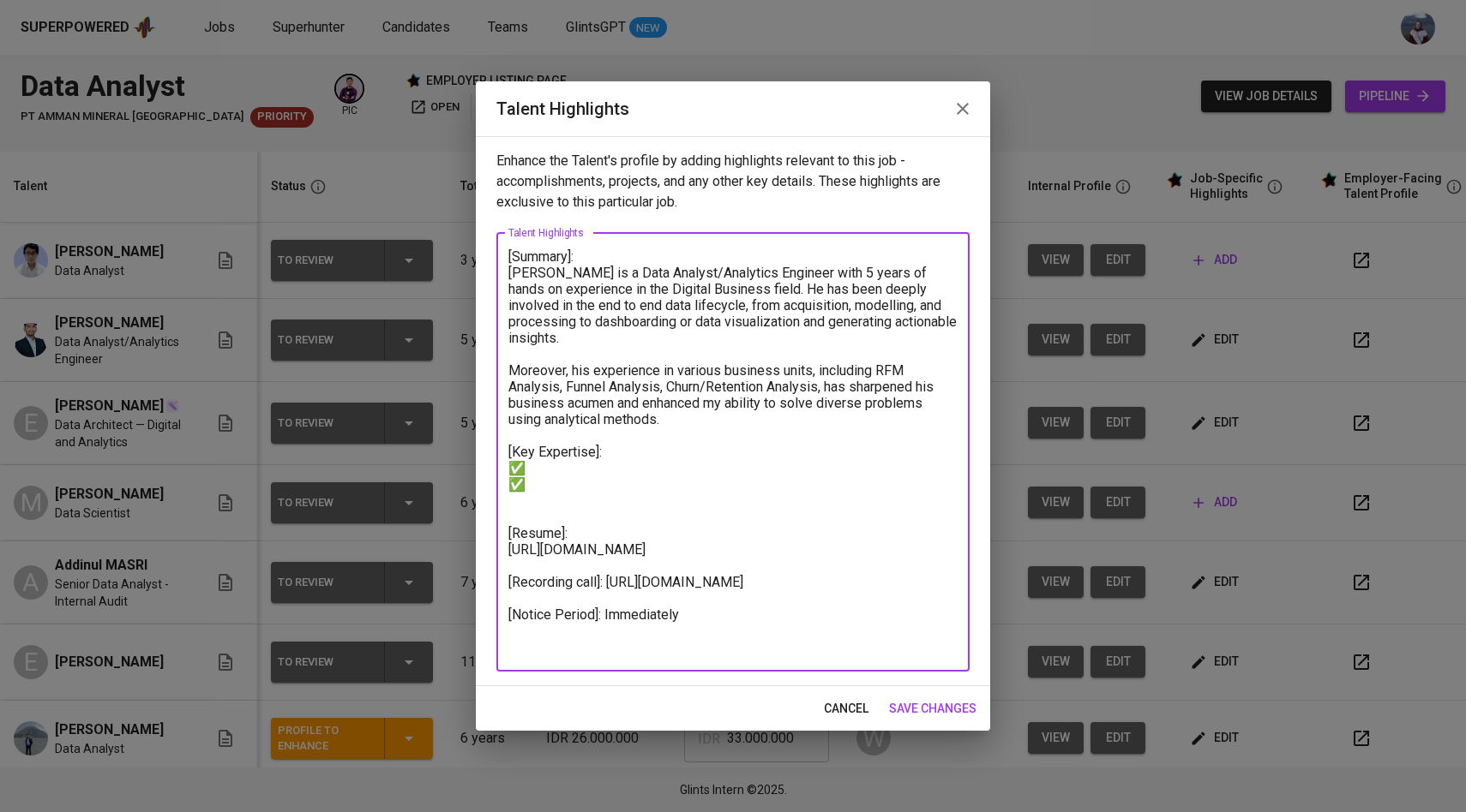
paste textarea "✅"
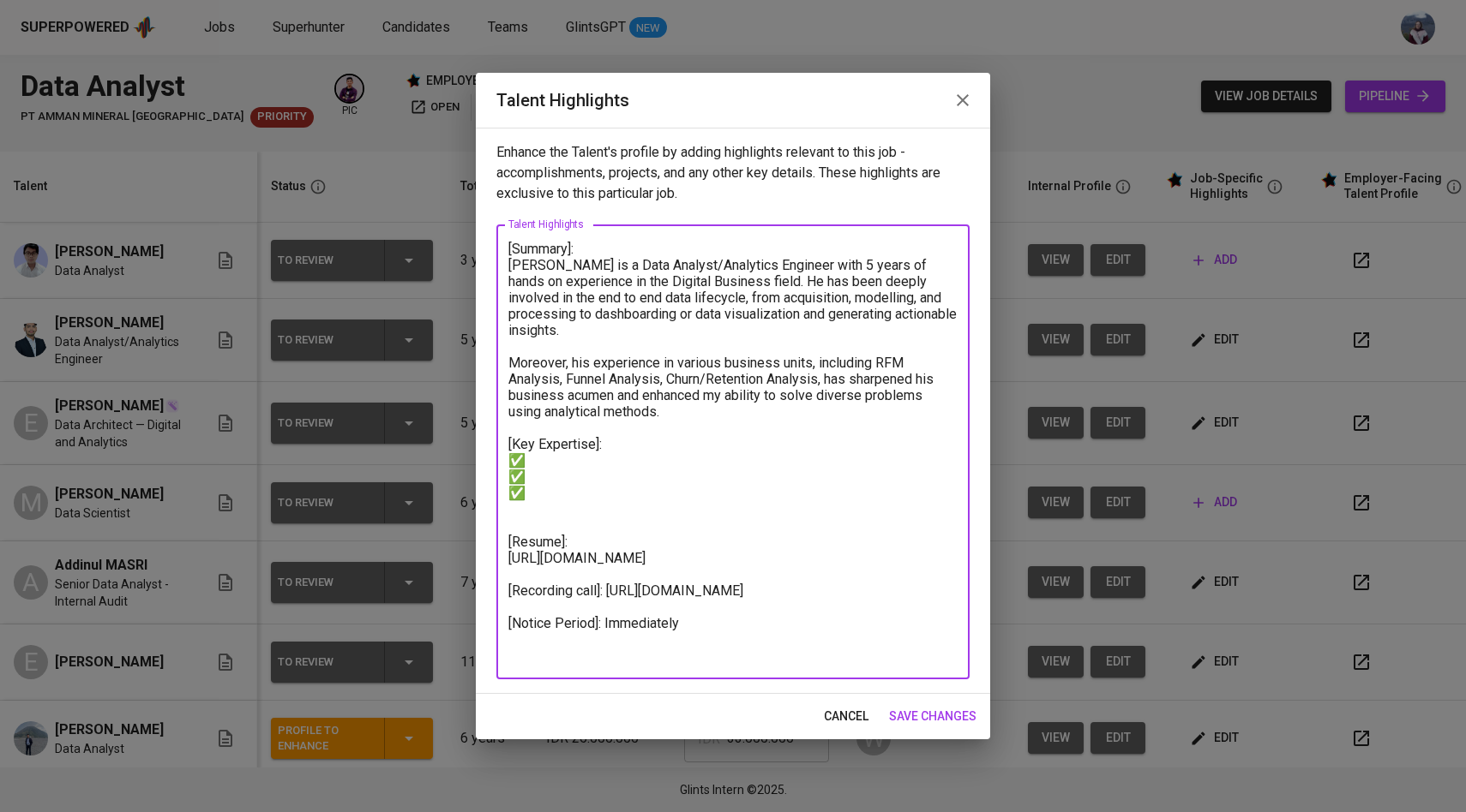
paste textarea "✅"
type textarea "[Summary]: Haykal is a Data Analyst/Analytics Engineer with 5 years of hands on…"
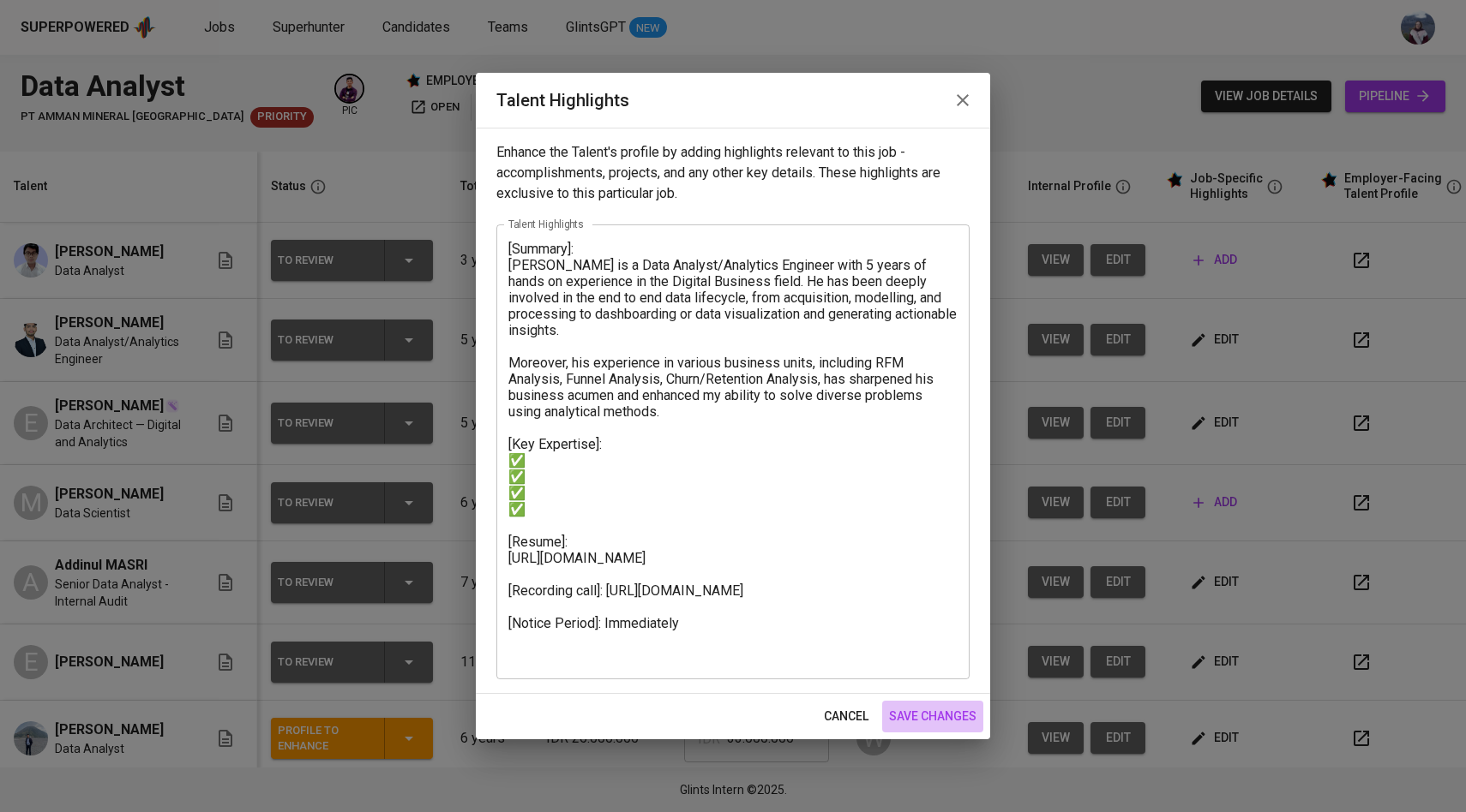
click at [932, 715] on span "save changes" at bounding box center [932, 717] width 88 height 22
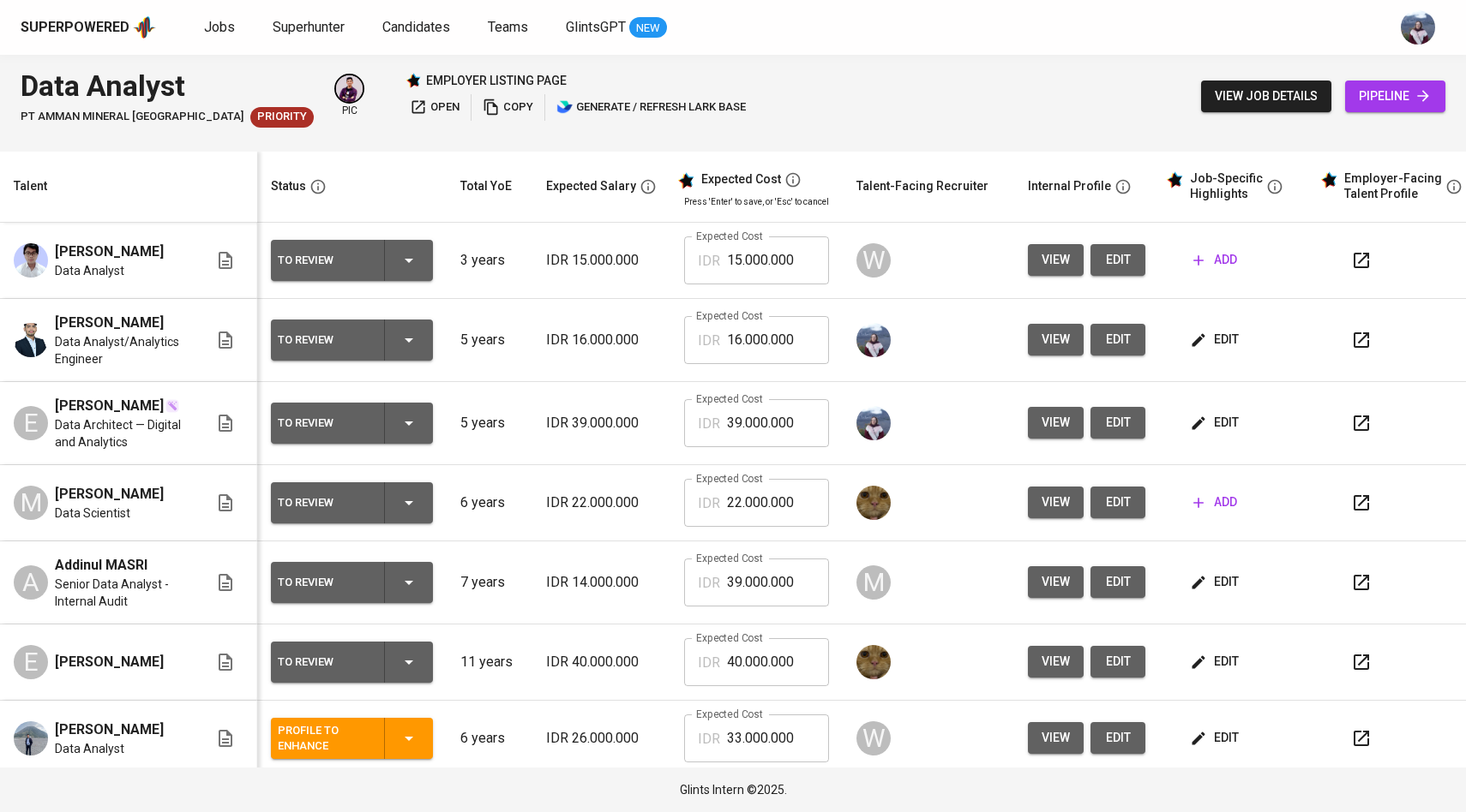
click at [1229, 342] on span "edit" at bounding box center [1216, 340] width 45 height 22
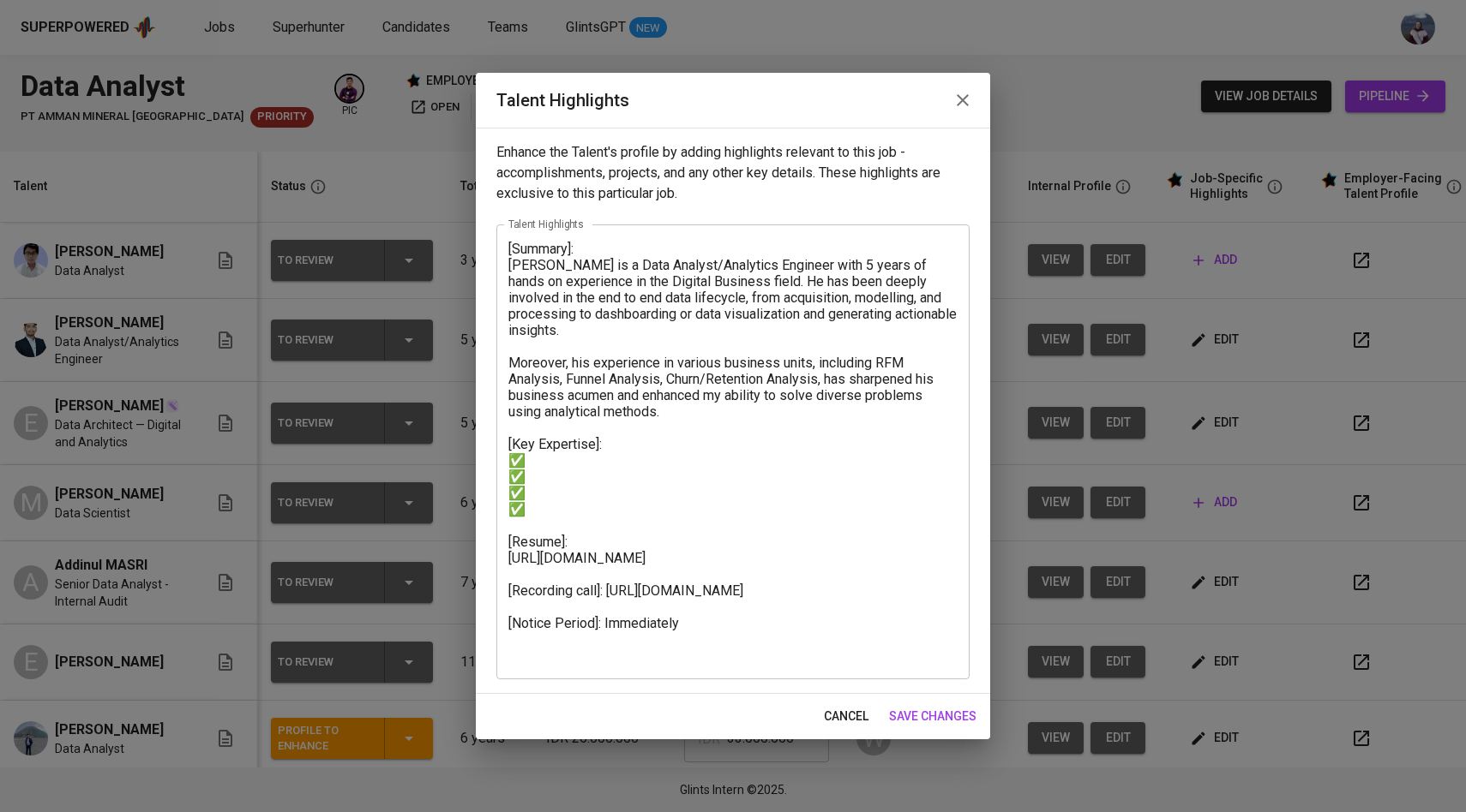
click at [593, 447] on textarea "[Summary]: Haykal is a Data Analyst/Analytics Engineer with 5 years of hands on…" at bounding box center [732, 453] width 449 height 423
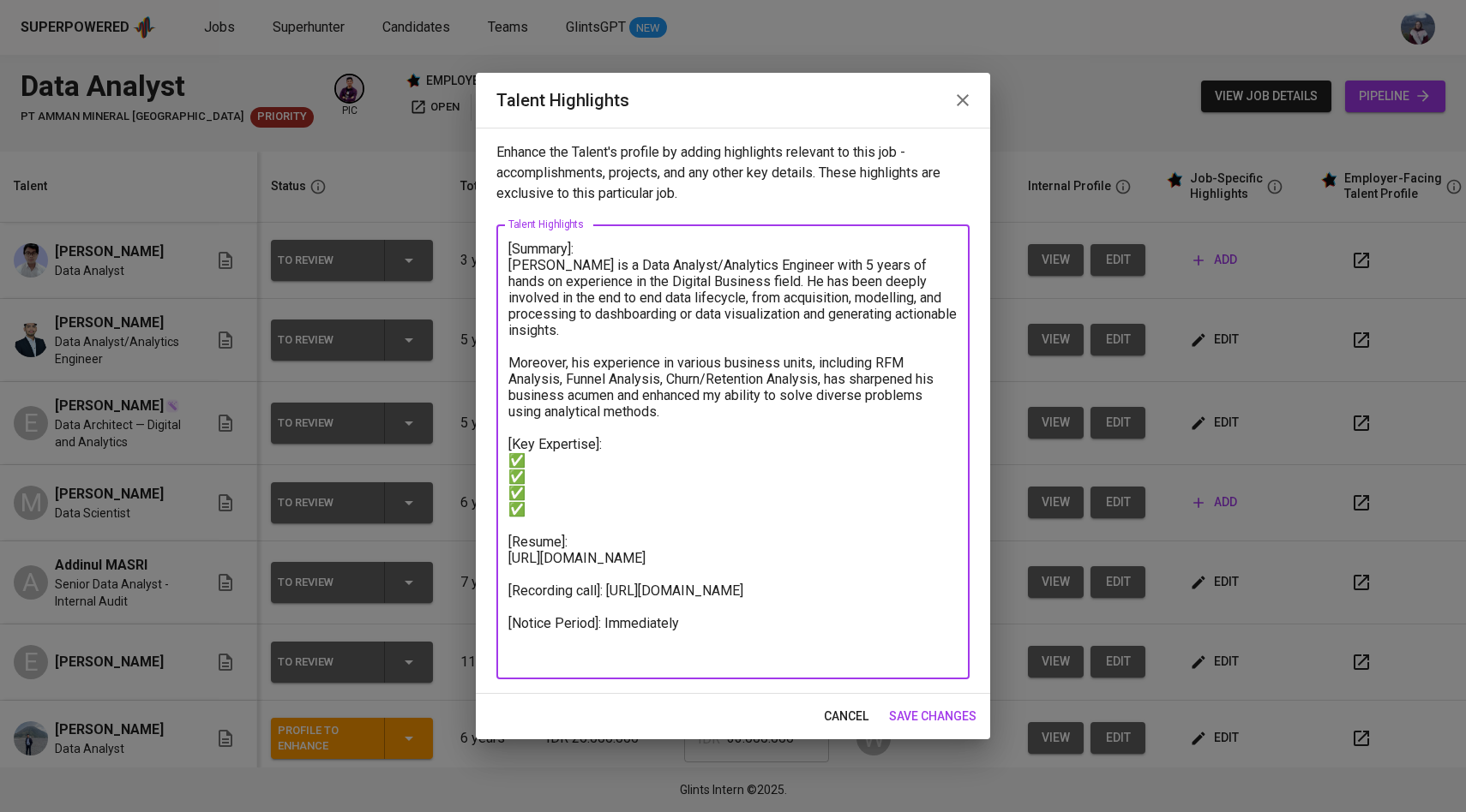
click at [562, 500] on textarea "[Summary]: Haykal is a Data Analyst/Analytics Engineer with 5 years of hands on…" at bounding box center [732, 453] width 449 height 423
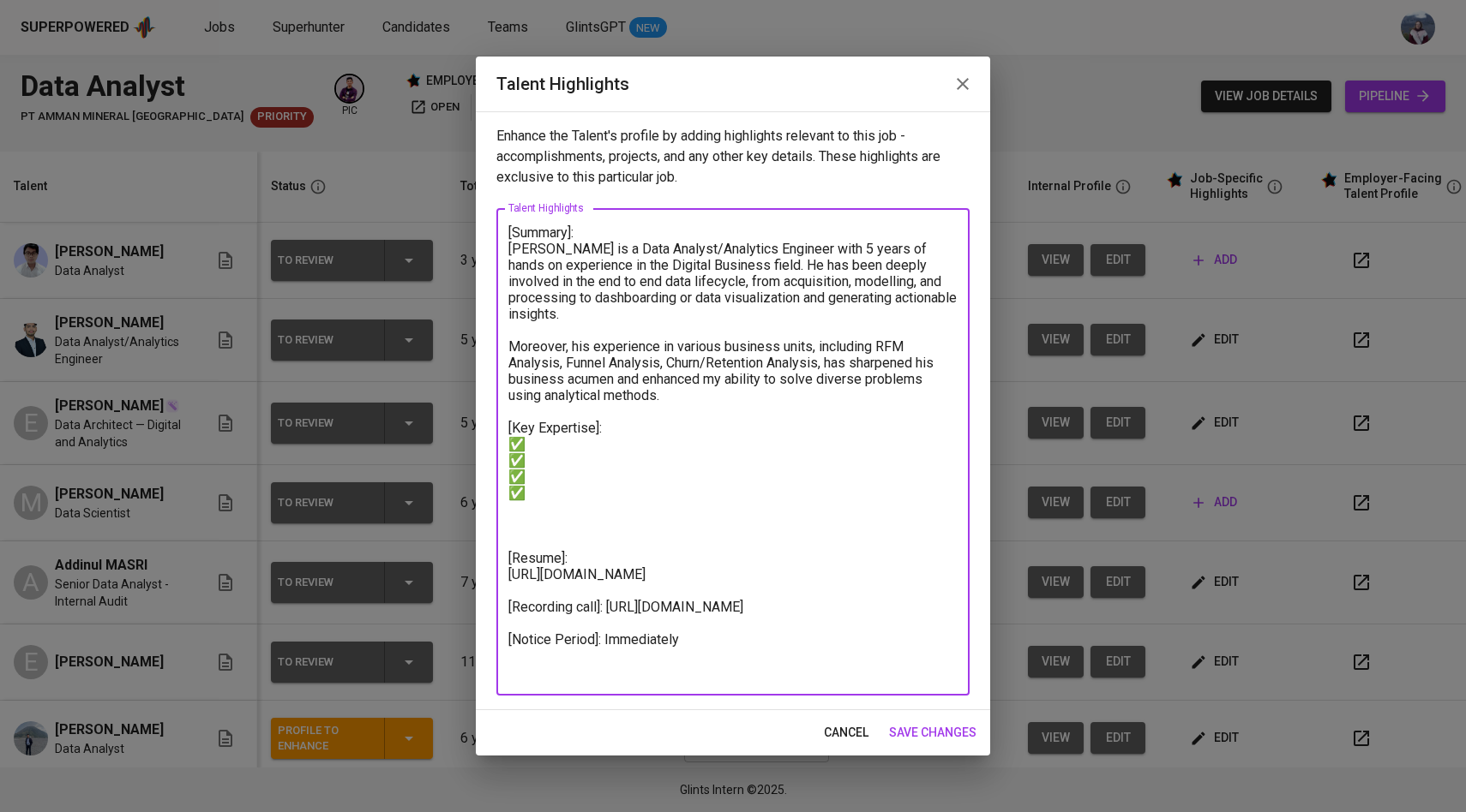
paste textarea "- Data analyst for the business sectors, build data warehouse, data governance,…"
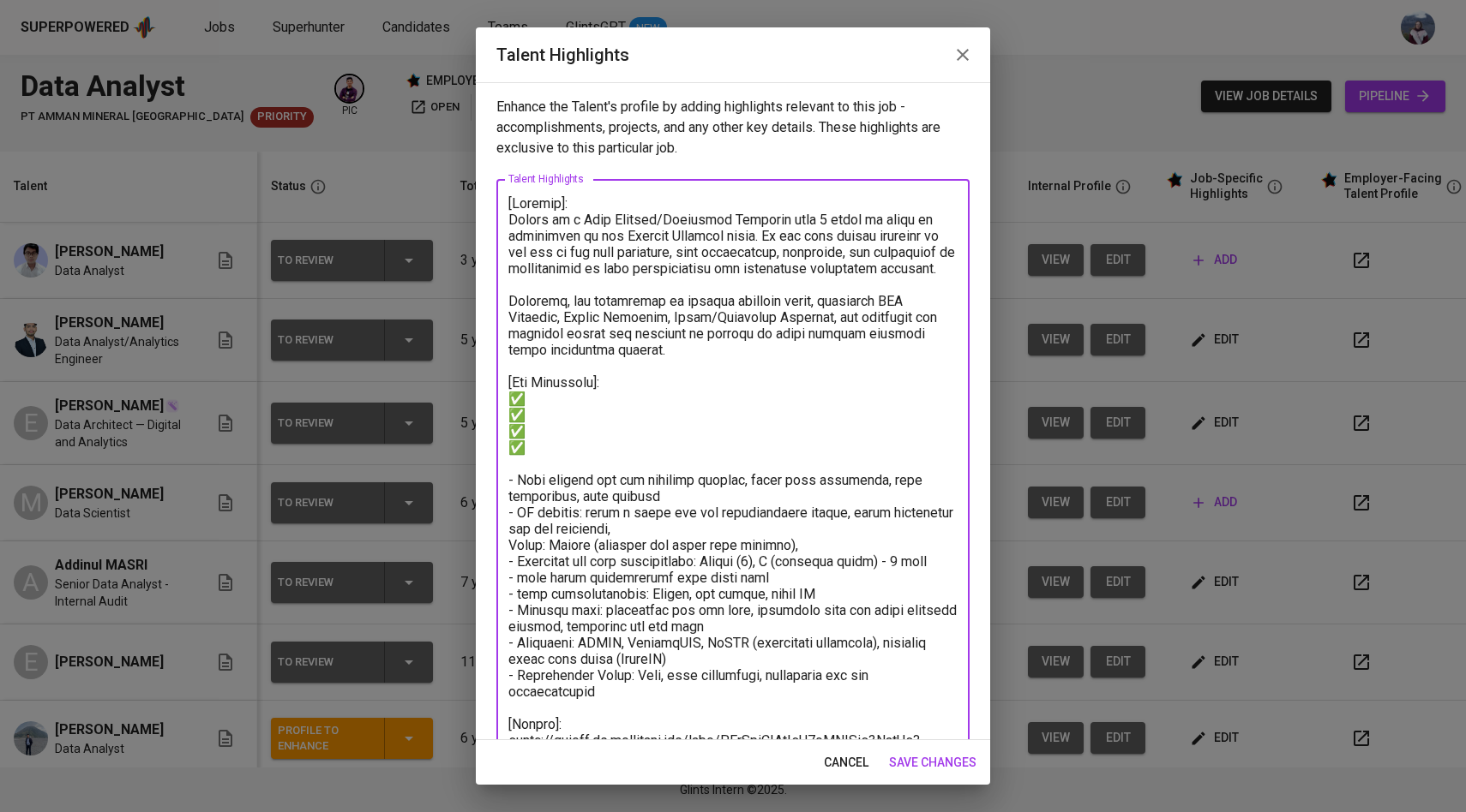
click at [541, 402] on textarea at bounding box center [732, 530] width 449 height 668
click at [531, 399] on textarea at bounding box center [732, 530] width 449 height 668
click at [684, 398] on textarea at bounding box center [732, 530] width 449 height 668
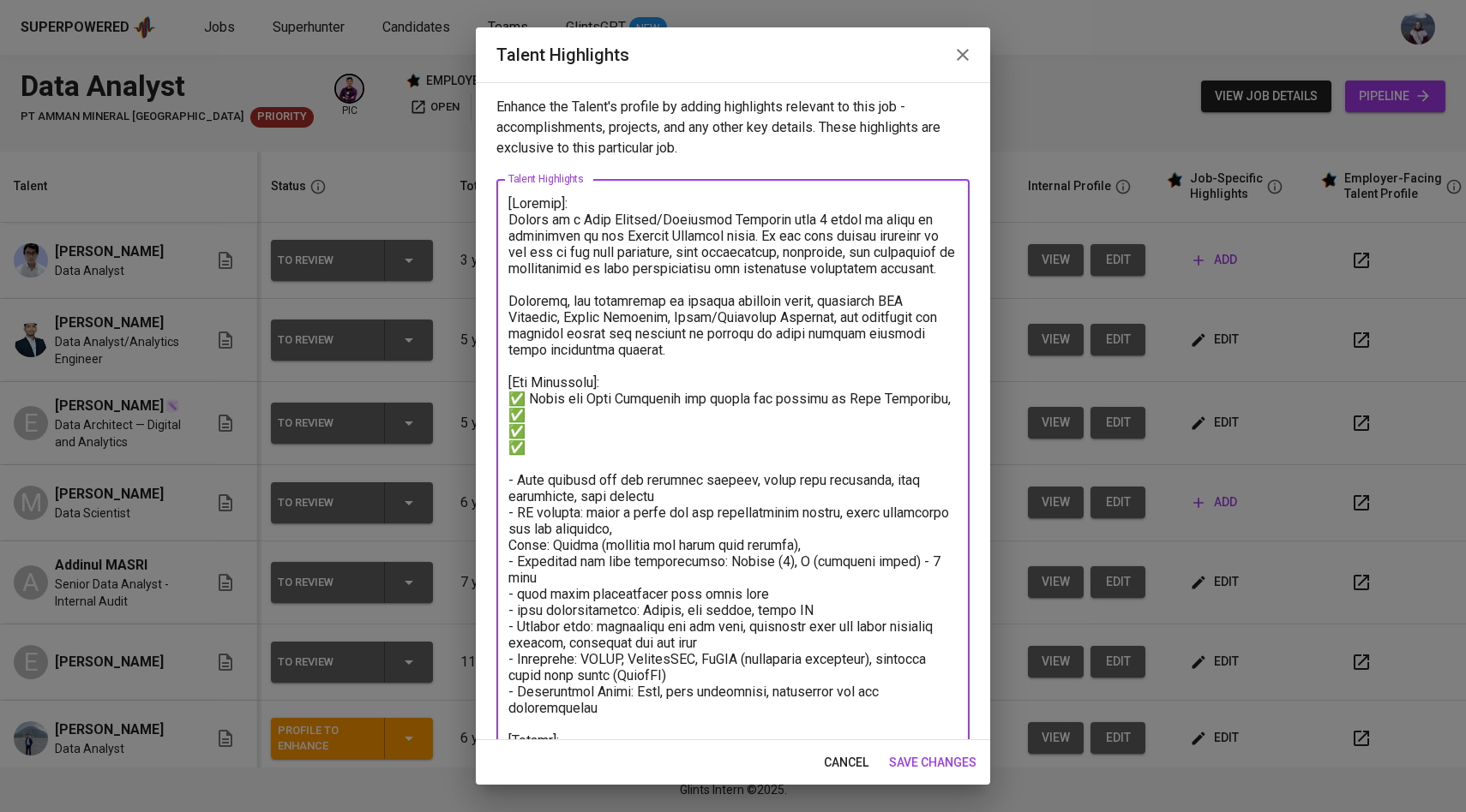
click at [951, 404] on textarea at bounding box center [732, 530] width 449 height 668
click at [824, 409] on textarea at bounding box center [732, 530] width 449 height 668
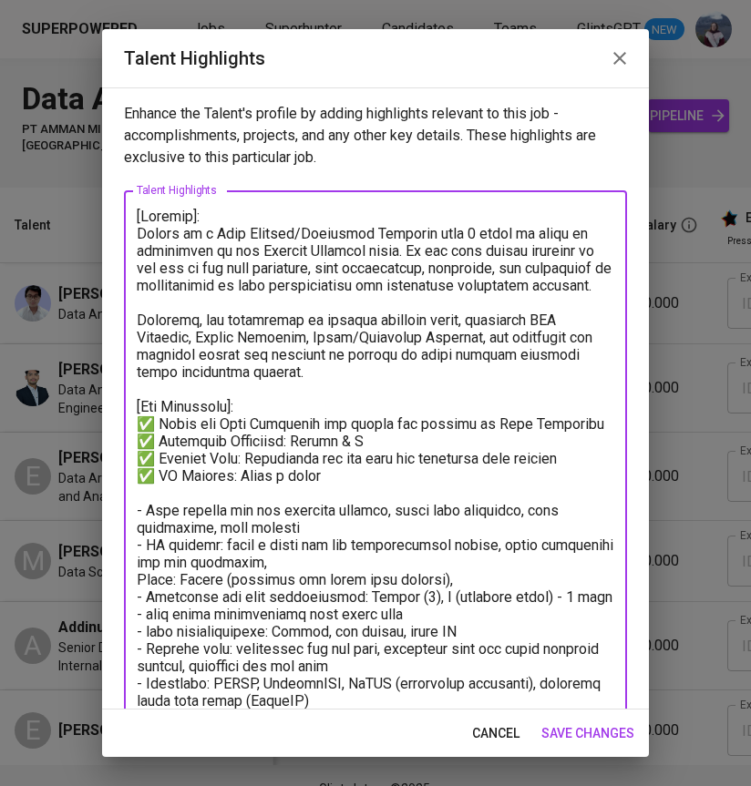
click at [188, 424] on textarea at bounding box center [375, 563] width 477 height 710
click at [373, 479] on textarea at bounding box center [375, 563] width 477 height 710
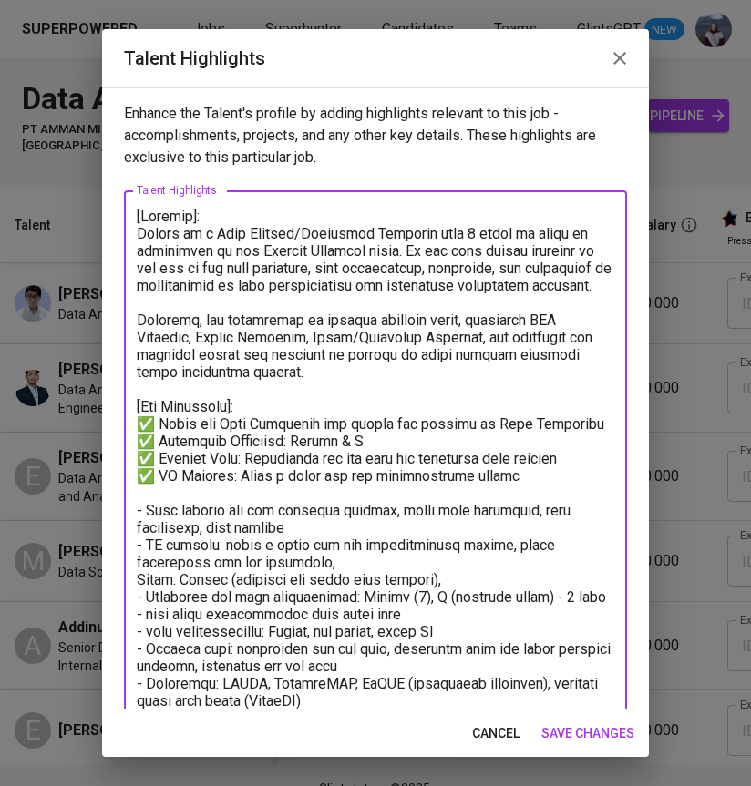
type textarea "[Summary]: Haykal is a Data Analyst/Analytics Engineer with 5 years of hands on…"
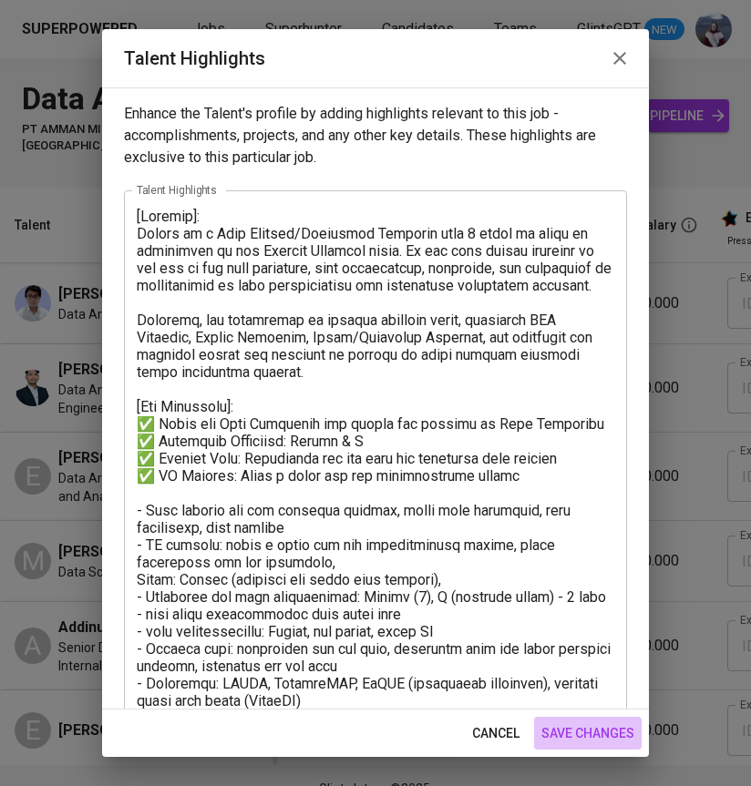
click at [567, 738] on span "save changes" at bounding box center [587, 733] width 93 height 23
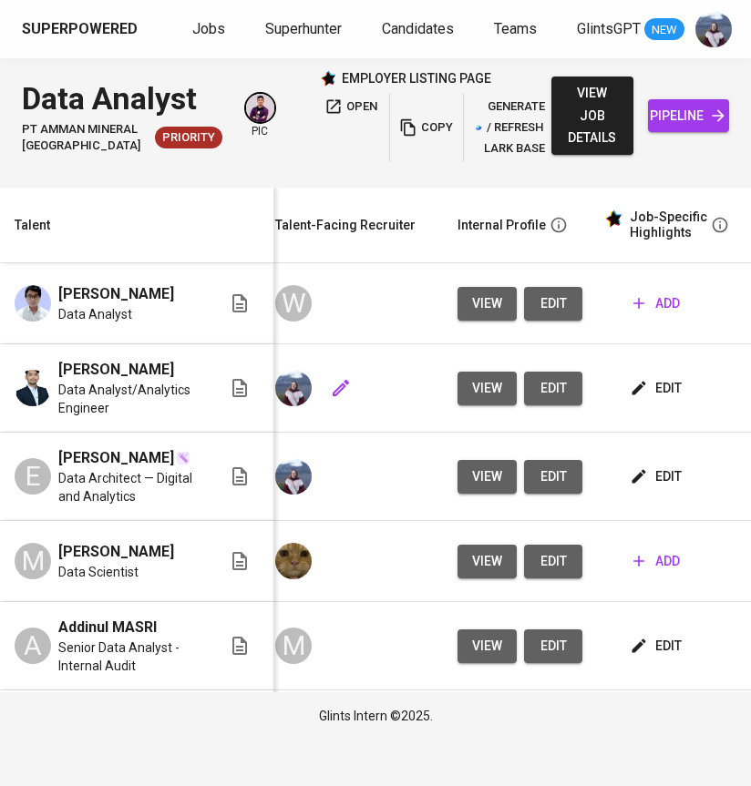
scroll to position [0, 658]
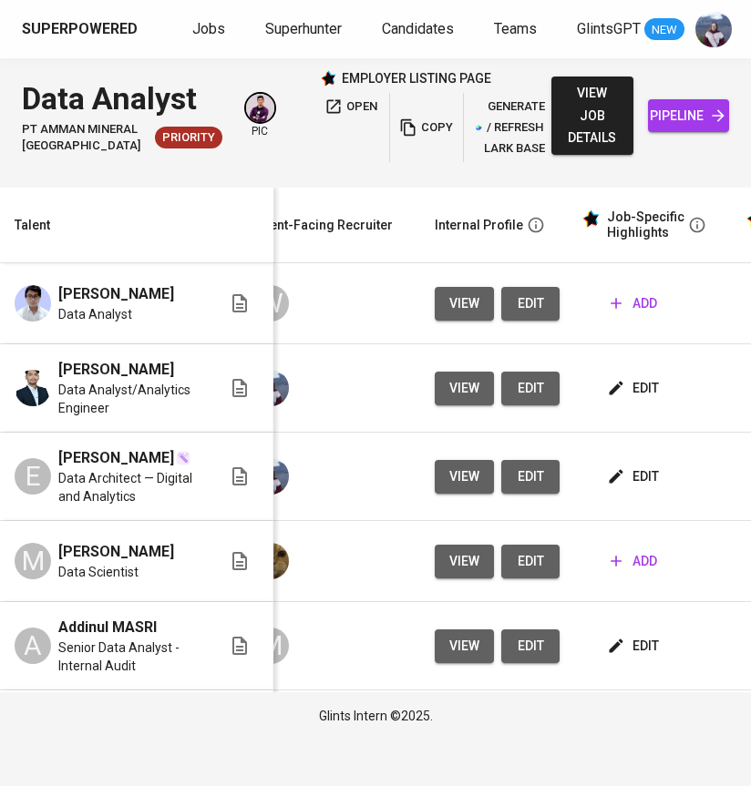
click at [619, 400] on span "edit" at bounding box center [634, 388] width 48 height 23
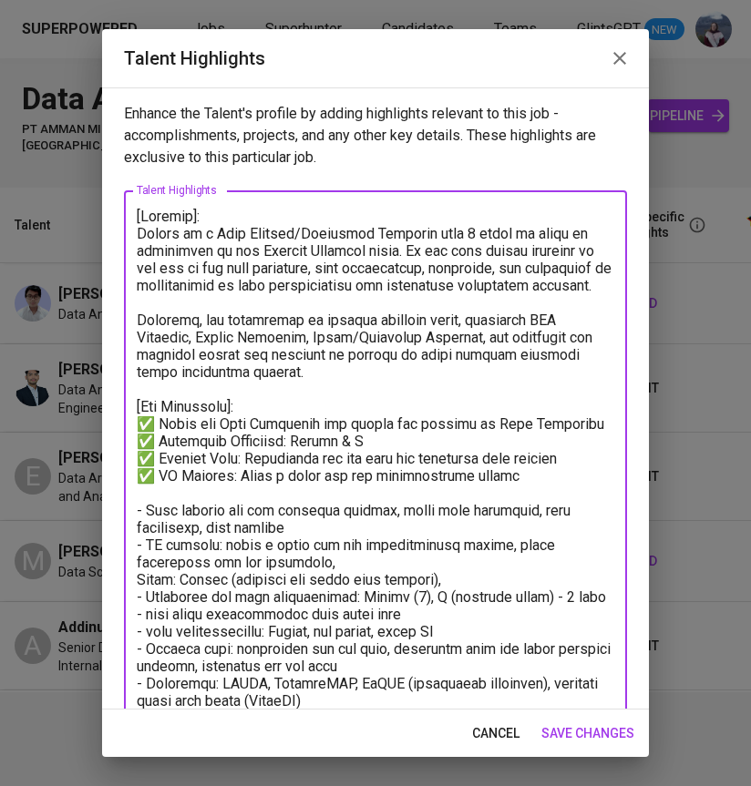
click at [169, 481] on textarea at bounding box center [375, 563] width 477 height 710
click at [545, 476] on textarea at bounding box center [375, 563] width 477 height 710
paste textarea "AI/ML Projects Research and building recommender system and semantic search mod…"
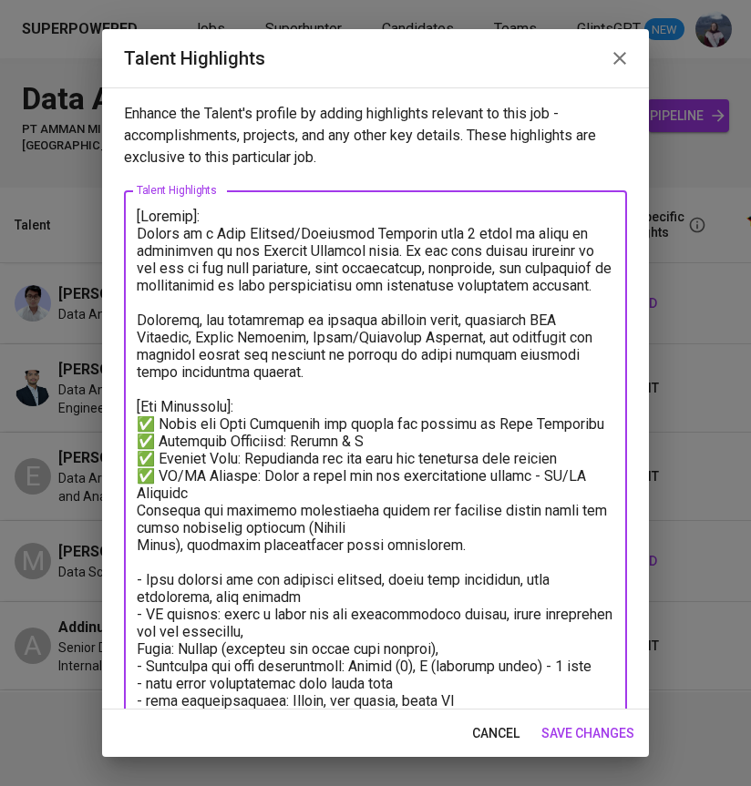
drag, startPoint x: 191, startPoint y: 493, endPoint x: 549, endPoint y: 469, distance: 358.7
click at [549, 469] on textarea at bounding box center [375, 597] width 477 height 779
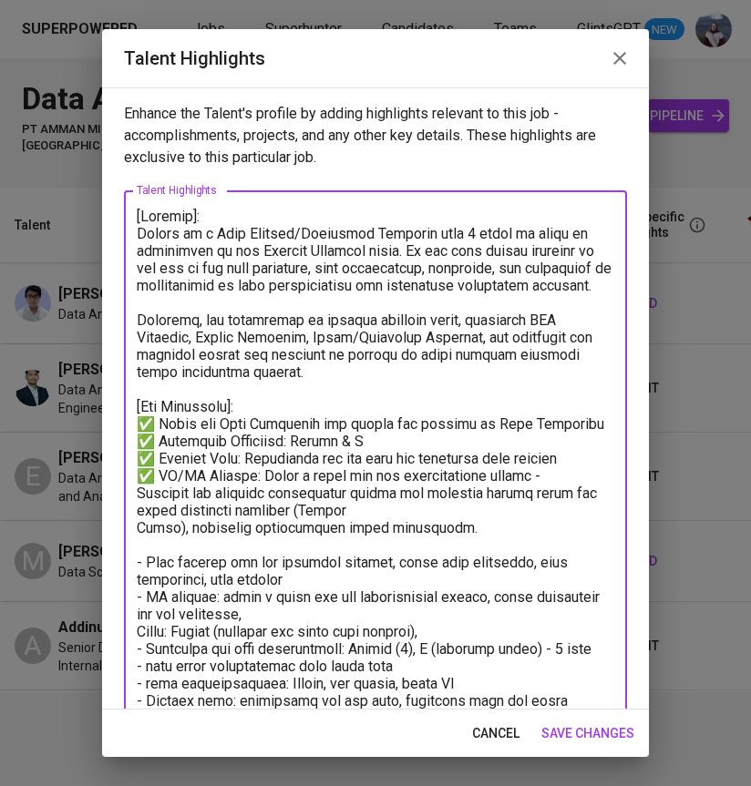
click at [136, 497] on div "x Talent Highlights" at bounding box center [375, 587] width 503 height 795
click at [137, 490] on textarea at bounding box center [375, 588] width 477 height 761
click at [138, 528] on textarea at bounding box center [375, 588] width 477 height 761
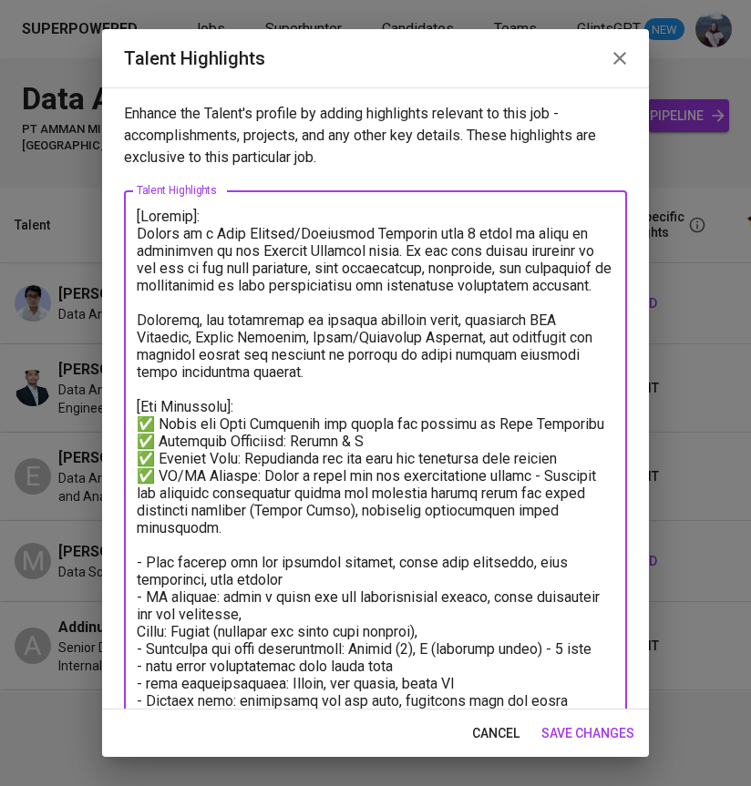
click at [256, 527] on textarea at bounding box center [375, 588] width 477 height 761
click at [140, 527] on textarea at bounding box center [375, 588] width 477 height 761
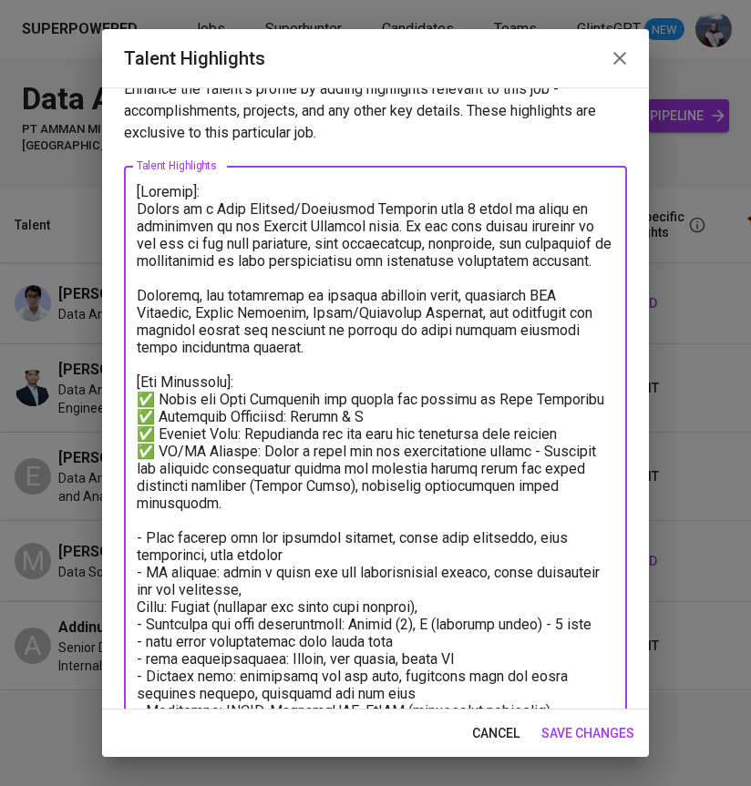
scroll to position [27, 0]
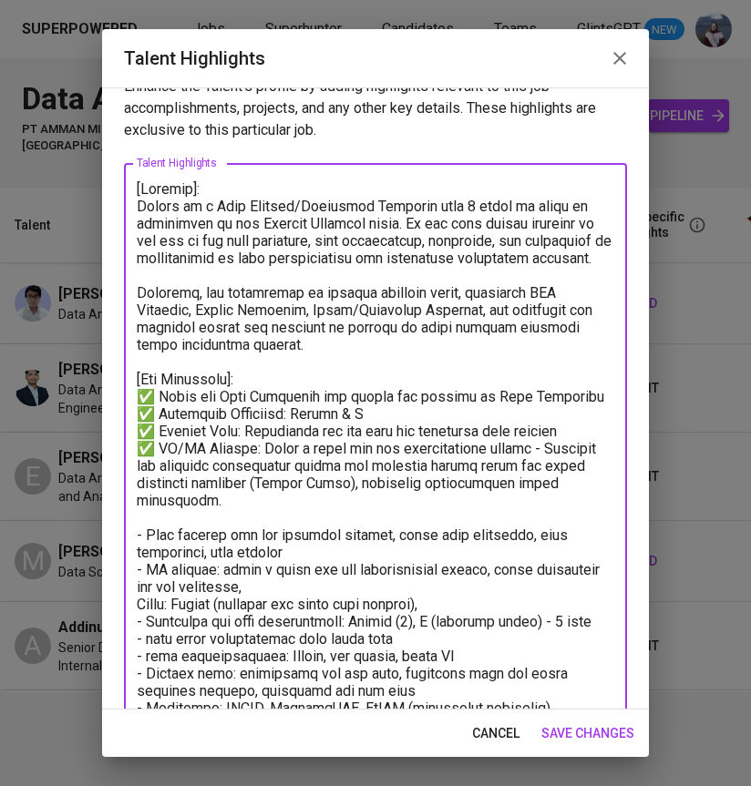
click at [241, 501] on textarea at bounding box center [375, 560] width 477 height 761
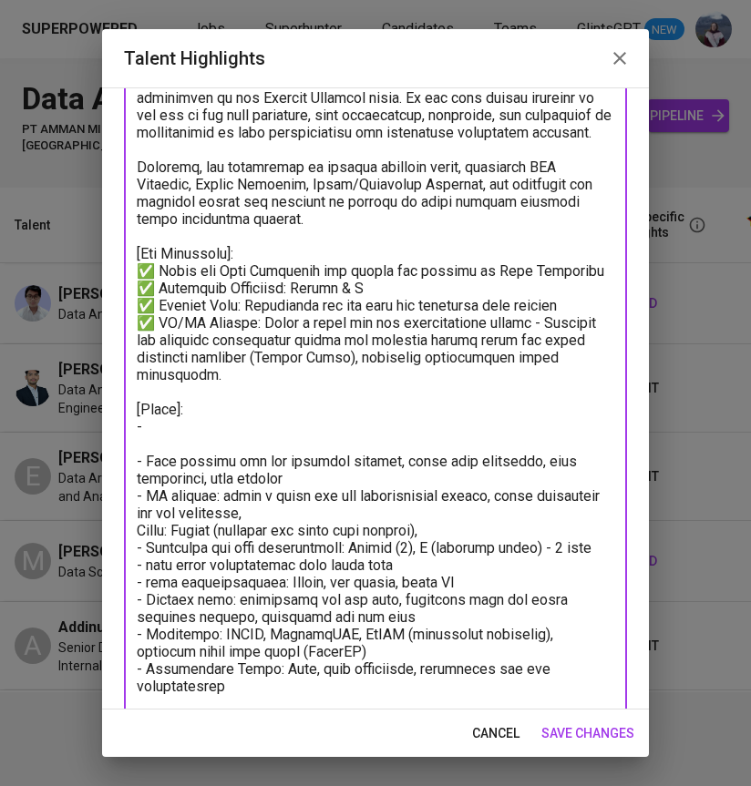
scroll to position [211, 0]
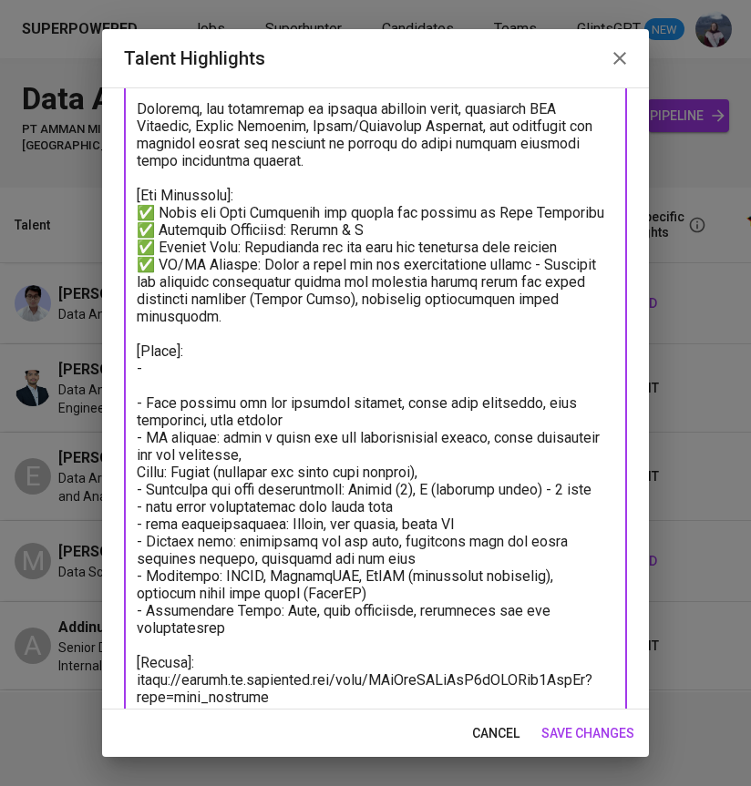
drag, startPoint x: 235, startPoint y: 629, endPoint x: 128, endPoint y: 408, distance: 245.7
click at [128, 408] on div "x Talent Highlights" at bounding box center [375, 402] width 503 height 847
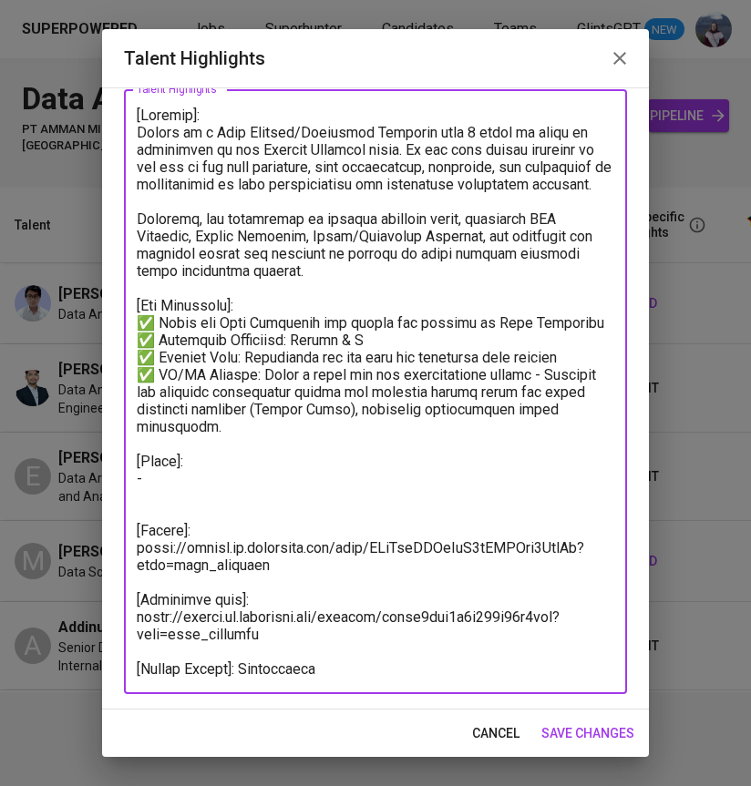
scroll to position [101, 0]
click at [191, 457] on textarea at bounding box center [375, 392] width 477 height 571
click at [240, 460] on textarea at bounding box center [375, 392] width 477 height 571
click at [173, 484] on textarea at bounding box center [375, 392] width 477 height 571
paste textarea "Technologies & Technical Skills: SQL/NoSQL, Python, Regex, JupyterNotebook, Big…"
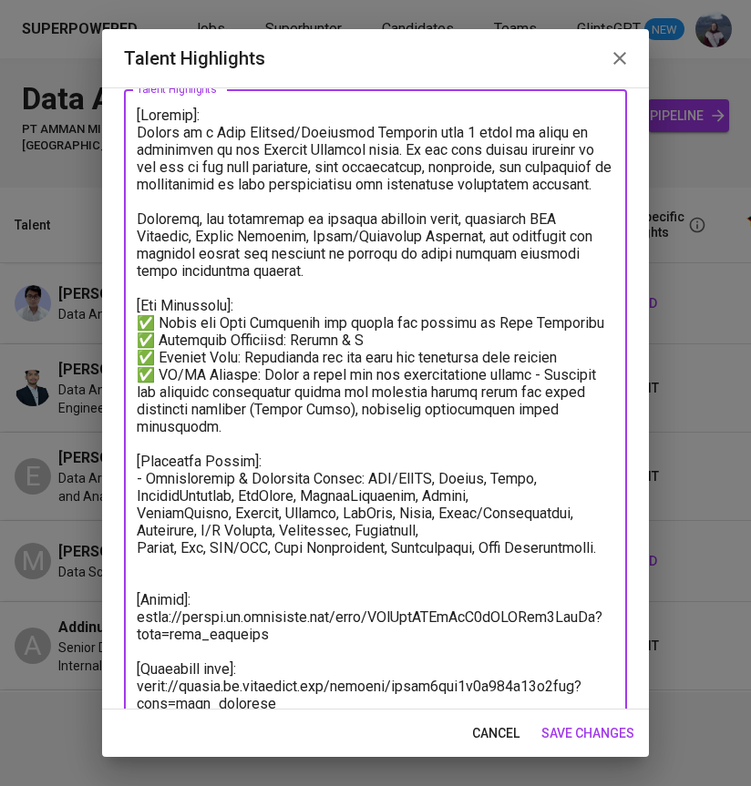
click at [148, 477] on textarea at bounding box center [375, 427] width 477 height 640
drag, startPoint x: 352, startPoint y: 479, endPoint x: 137, endPoint y: 479, distance: 215.0
click at [137, 479] on textarea at bounding box center [375, 427] width 477 height 640
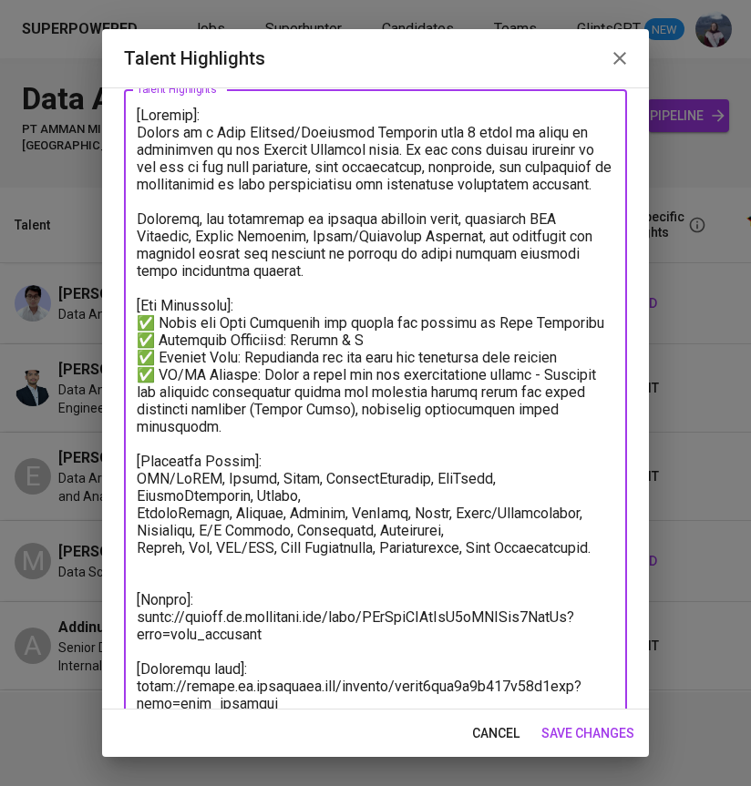
click at [137, 510] on textarea at bounding box center [375, 427] width 477 height 640
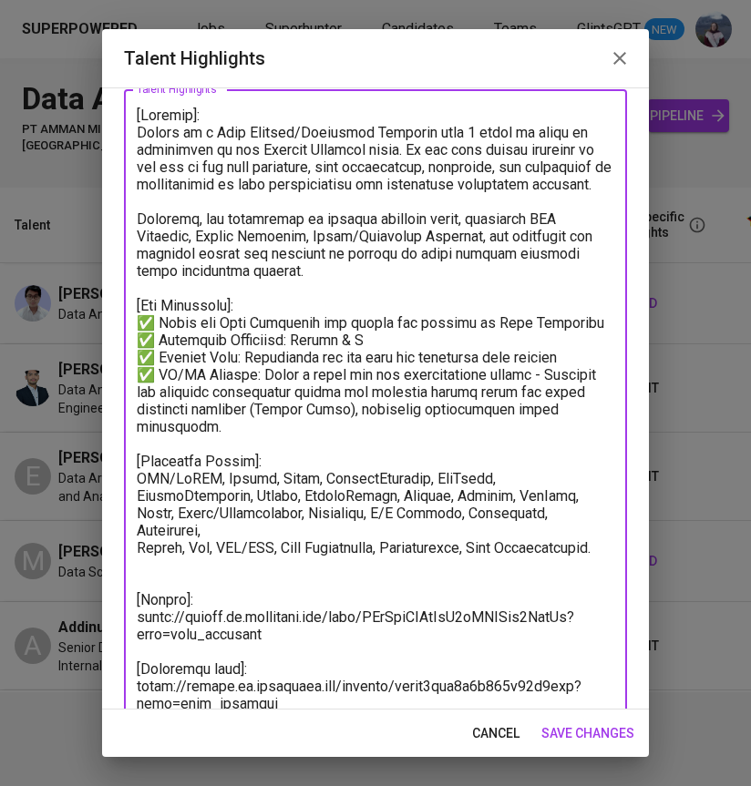
click at [138, 516] on textarea at bounding box center [375, 418] width 477 height 623
click at [139, 532] on textarea at bounding box center [375, 418] width 477 height 623
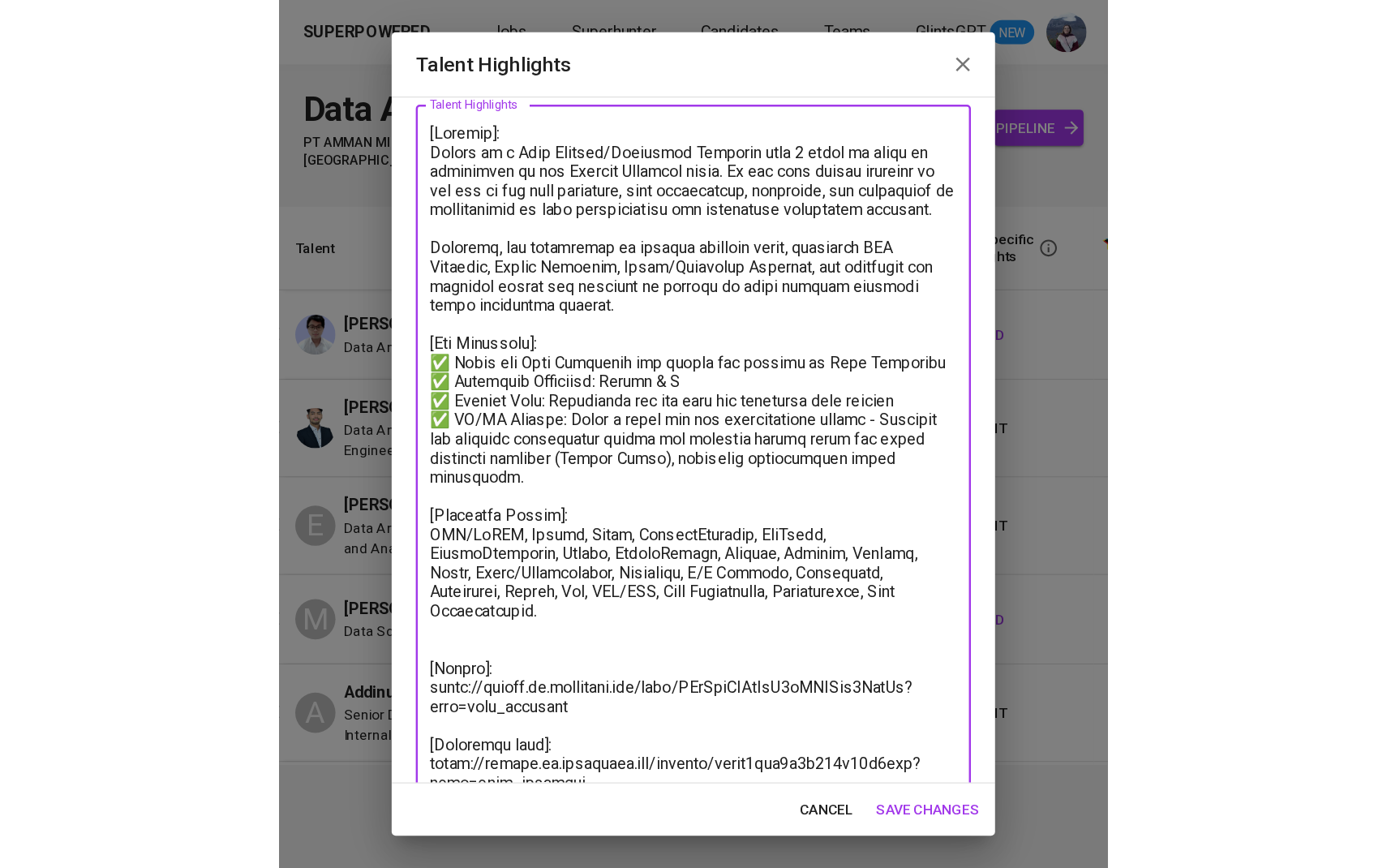
scroll to position [112, 0]
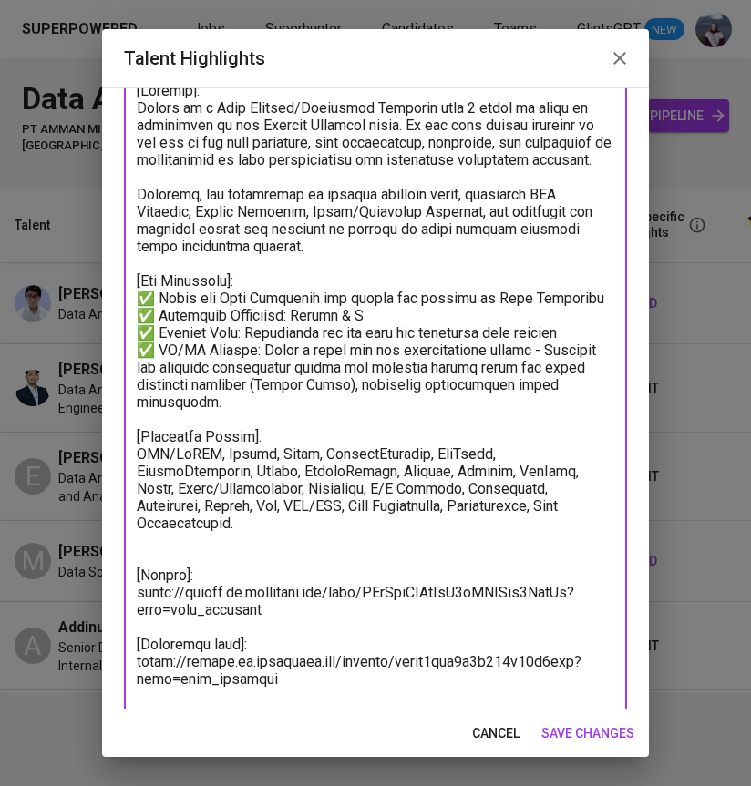
type textarea "[Summary]: Haykal is a Data Analyst/Analytics Engineer with 5 years of hands on…"
click at [575, 733] on span "save changes" at bounding box center [587, 733] width 93 height 23
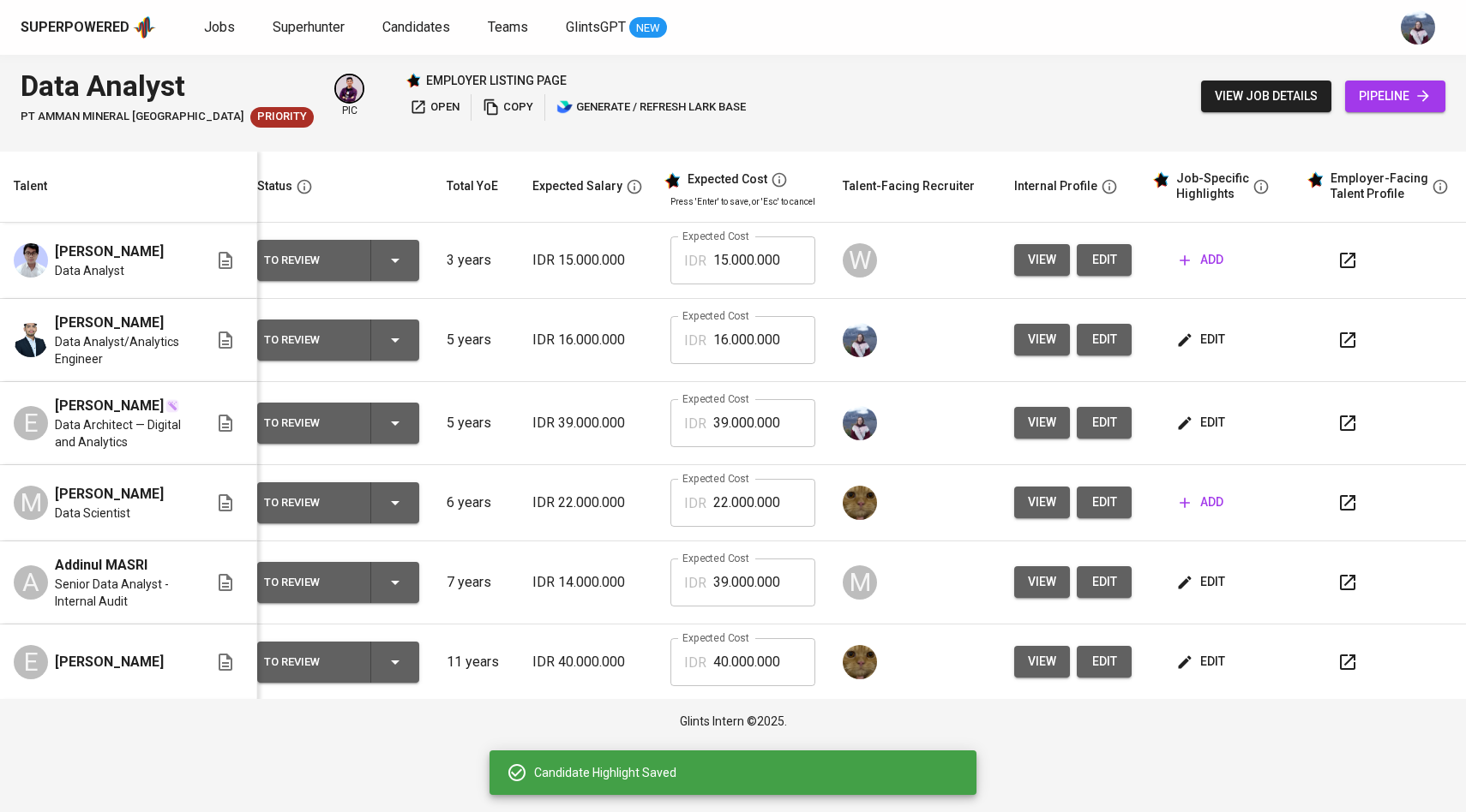
scroll to position [0, 0]
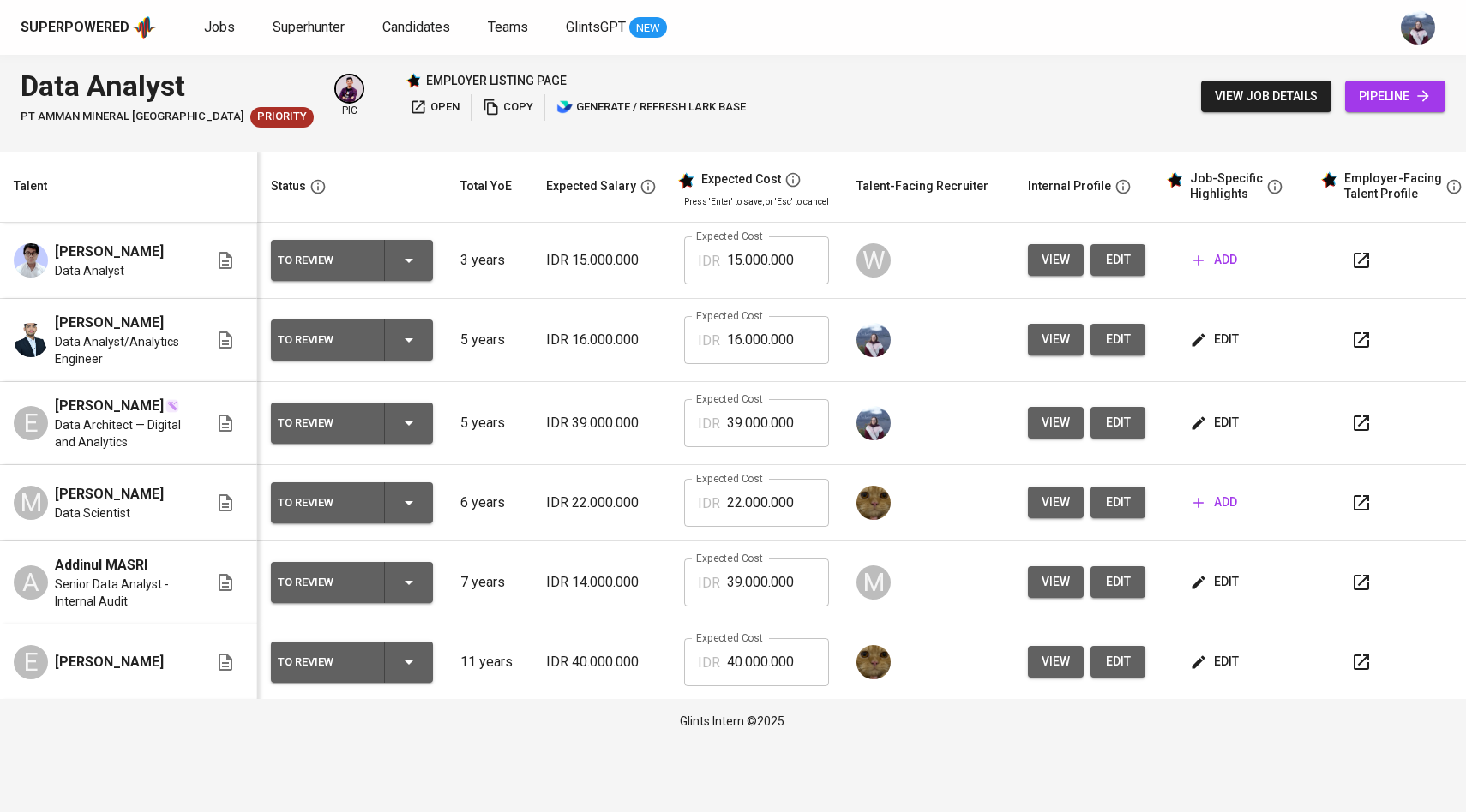
click at [1369, 342] on button "button" at bounding box center [1362, 341] width 41 height 41
click at [409, 355] on div "To Review" at bounding box center [352, 341] width 149 height 41
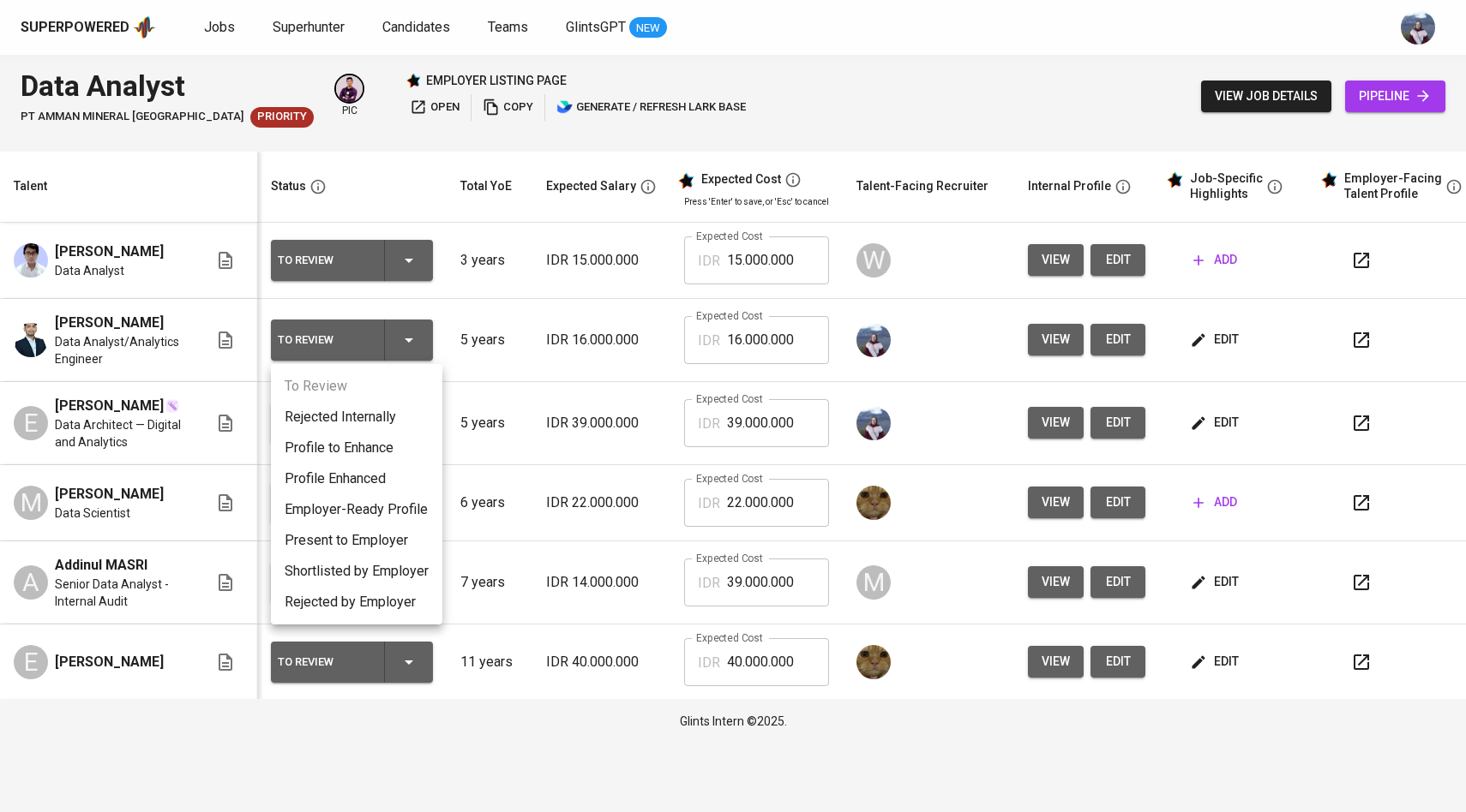
click at [359, 504] on li "Employer-Ready Profile" at bounding box center [357, 510] width 171 height 31
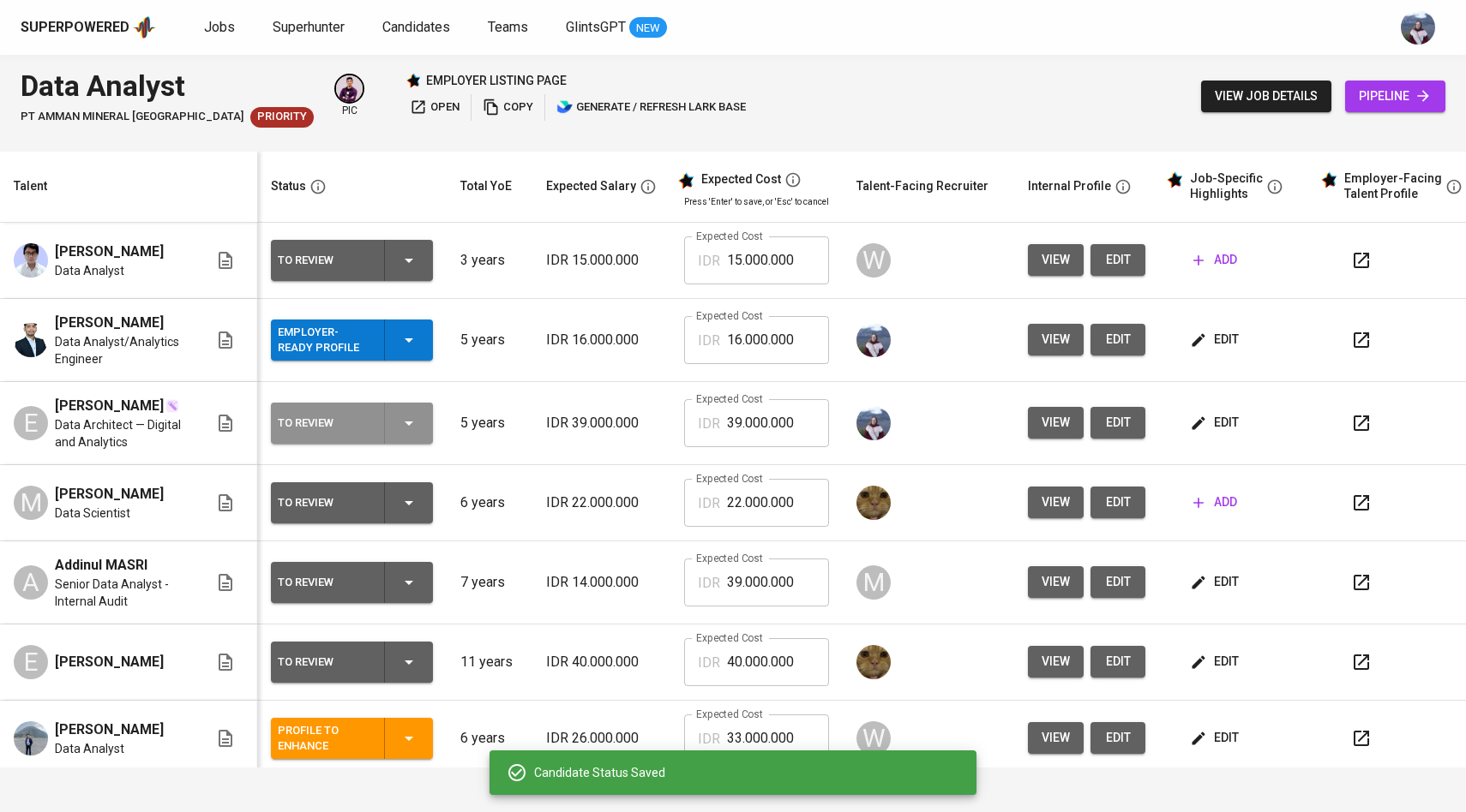
click at [395, 434] on div "To Review" at bounding box center [352, 423] width 149 height 41
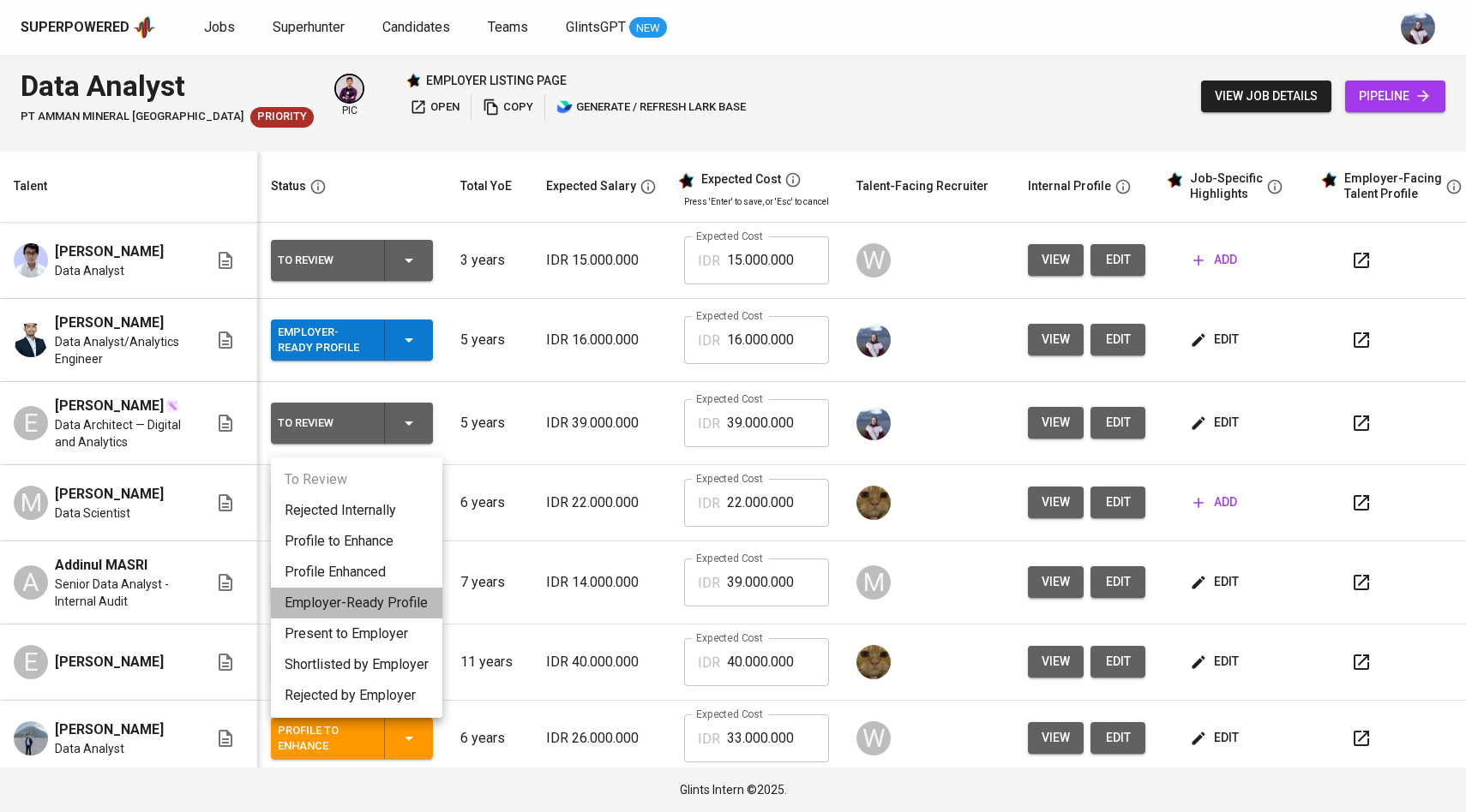
click at [368, 598] on li "Employer-Ready Profile" at bounding box center [357, 603] width 171 height 31
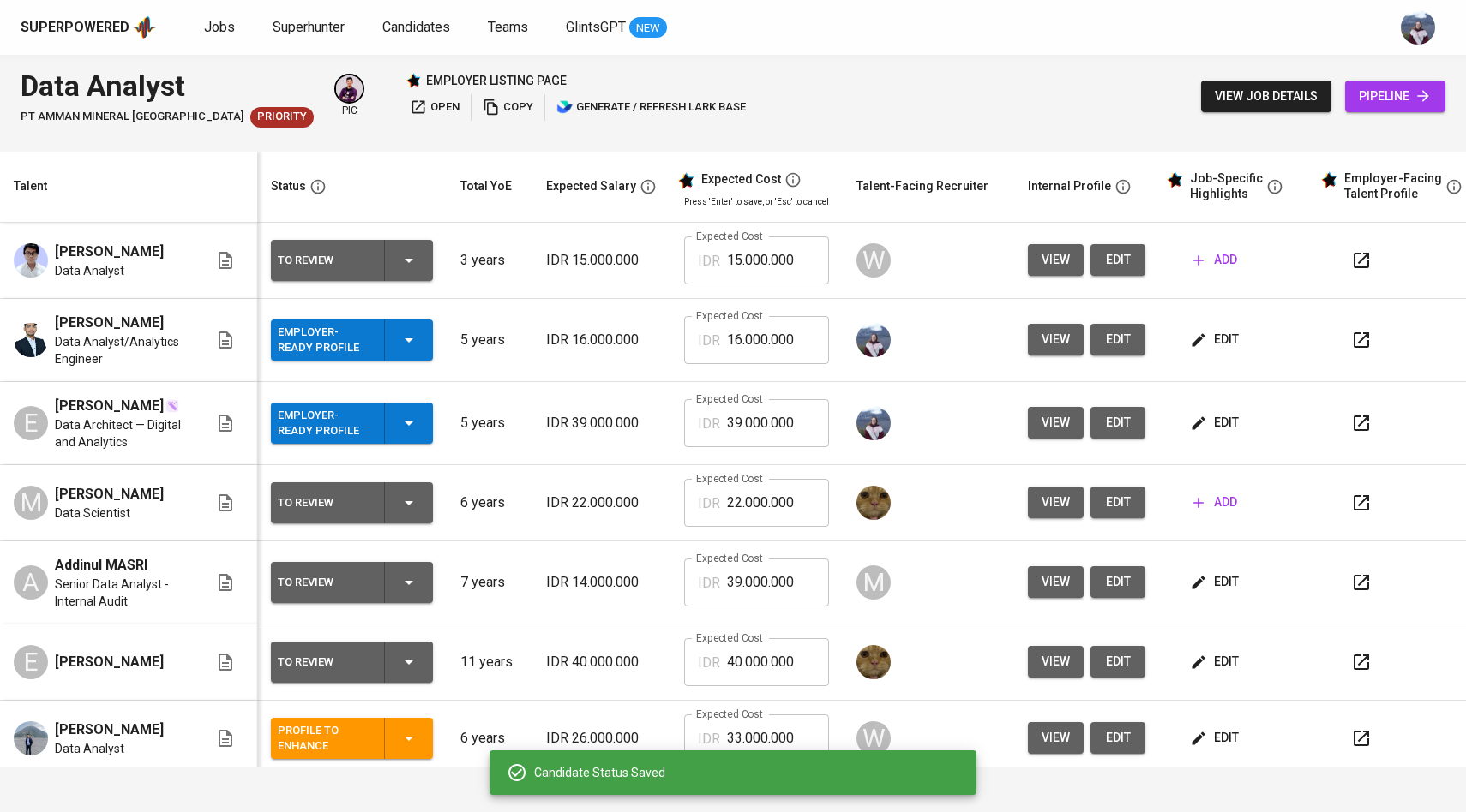
click at [1199, 426] on icon "button" at bounding box center [1198, 423] width 17 height 17
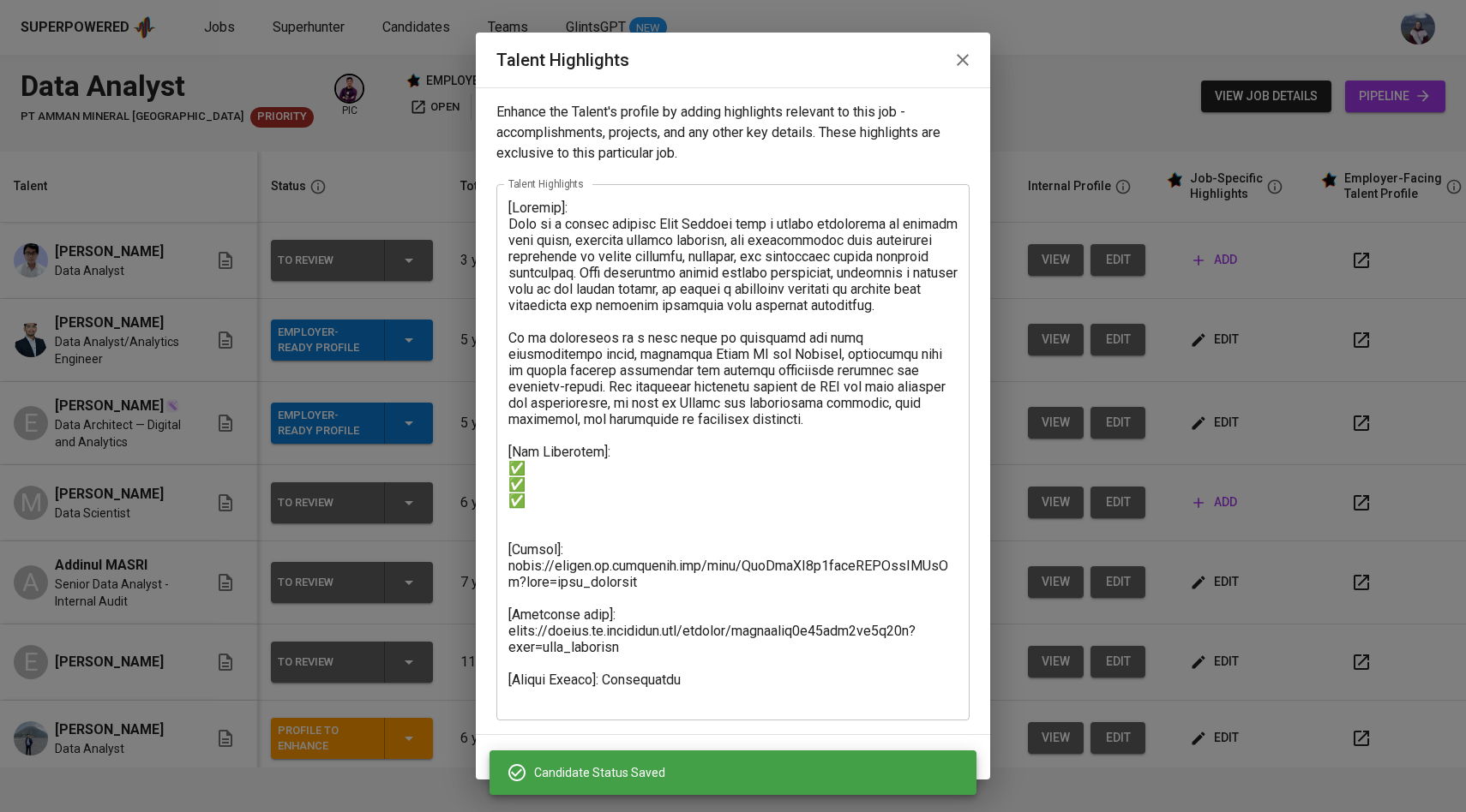
click at [705, 500] on textarea at bounding box center [732, 452] width 449 height 504
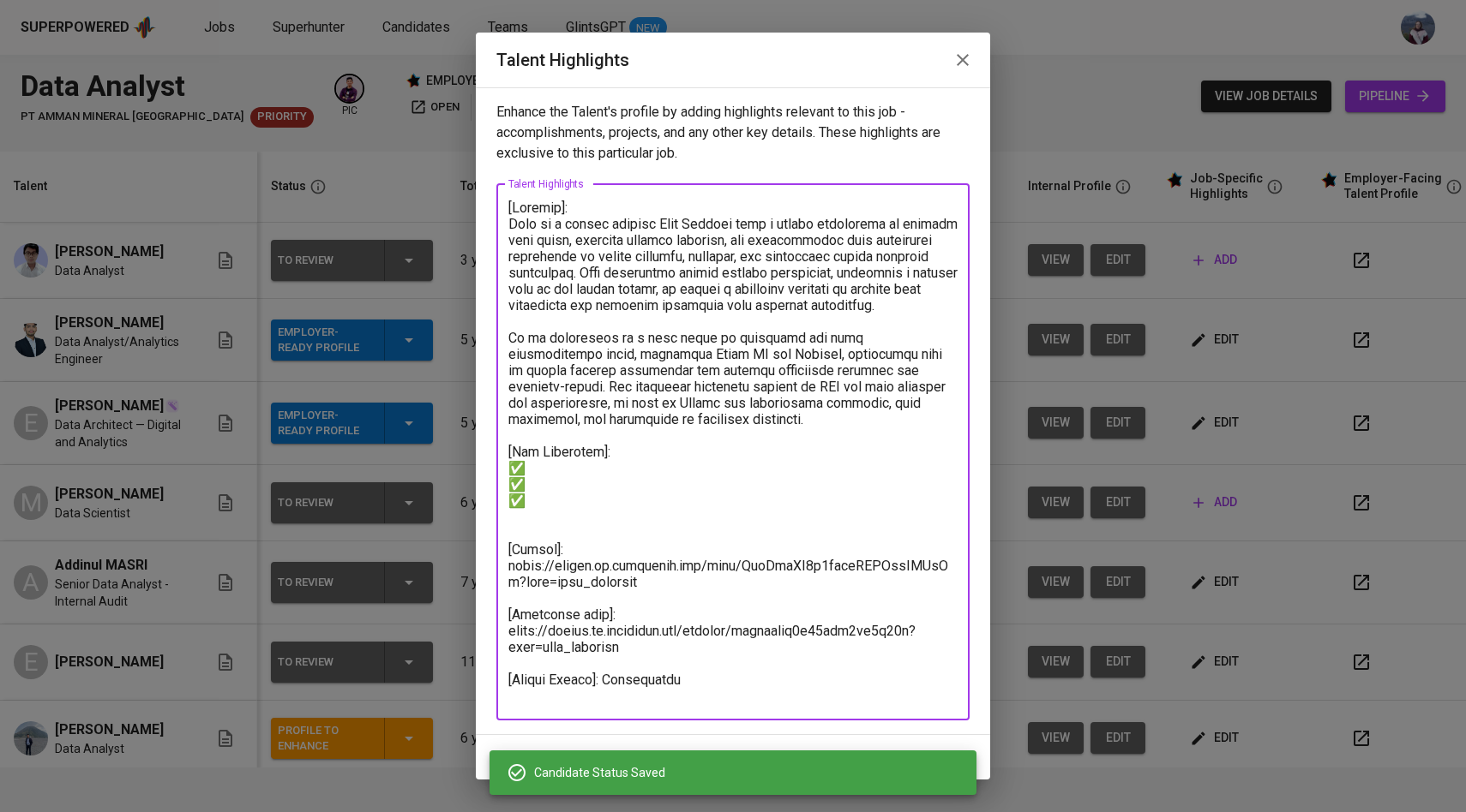
click at [693, 524] on textarea at bounding box center [732, 452] width 449 height 504
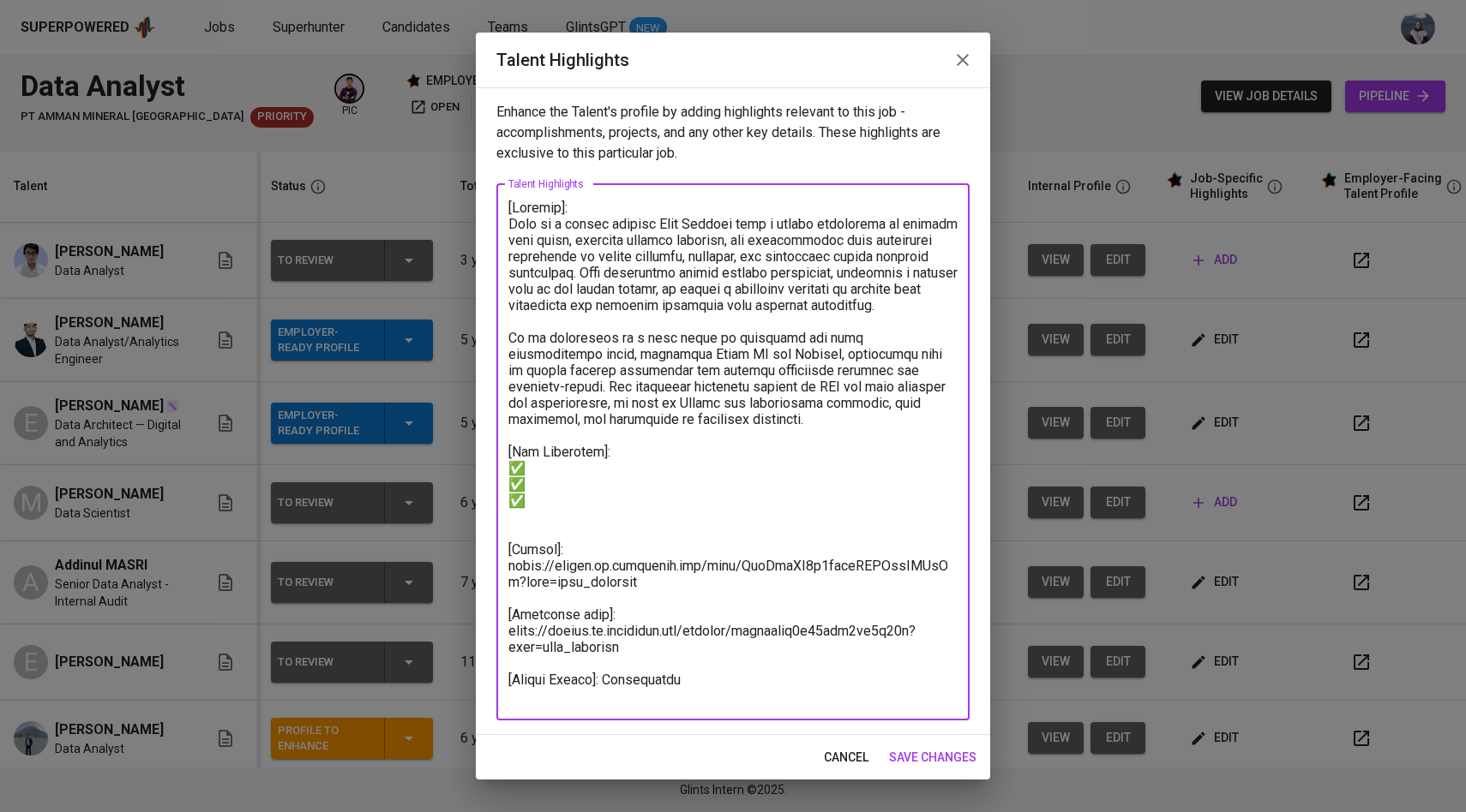
click at [919, 752] on span "save changes" at bounding box center [932, 757] width 88 height 22
click at [582, 543] on textarea at bounding box center [732, 452] width 449 height 504
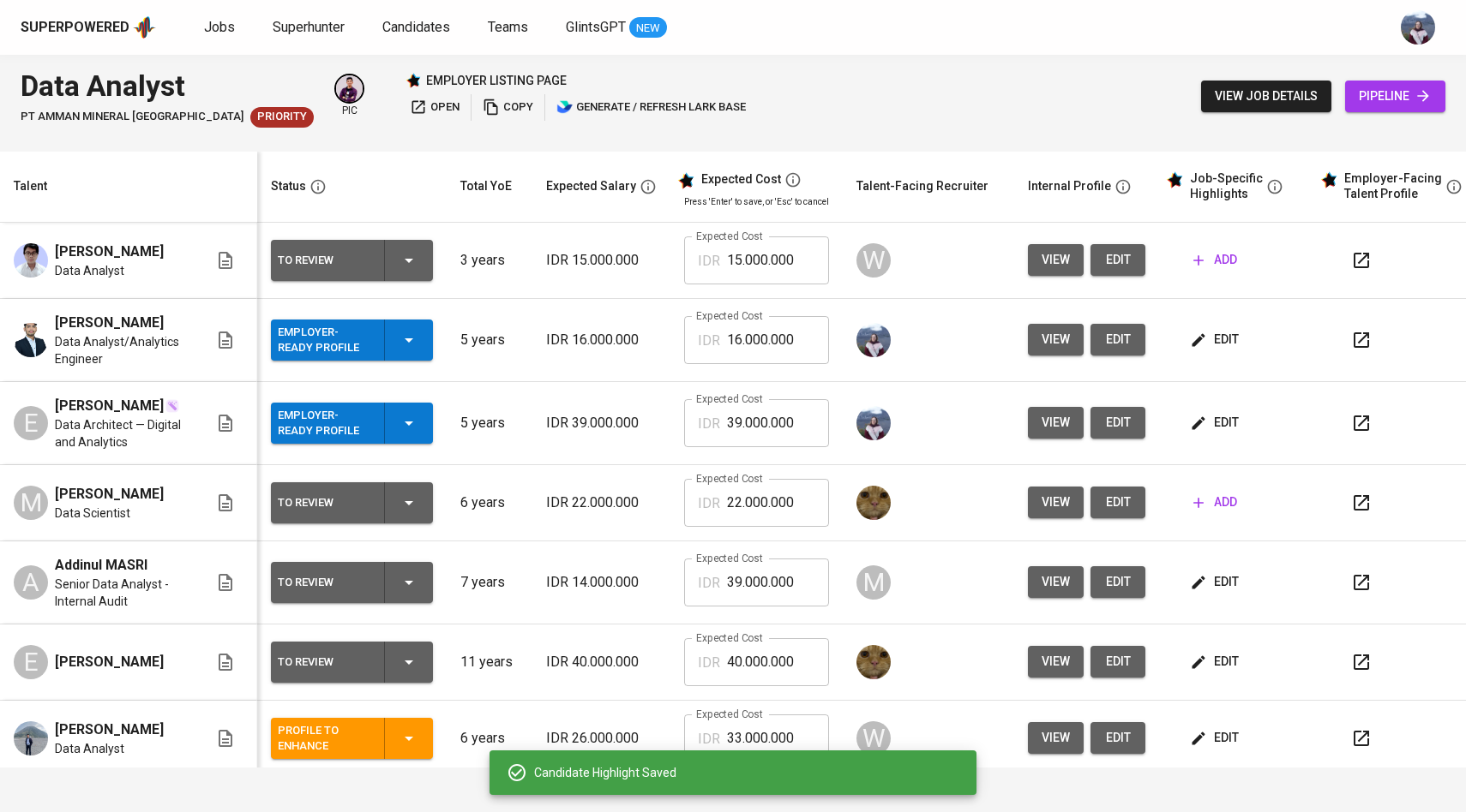
click at [1198, 432] on icon "button" at bounding box center [1198, 423] width 17 height 17
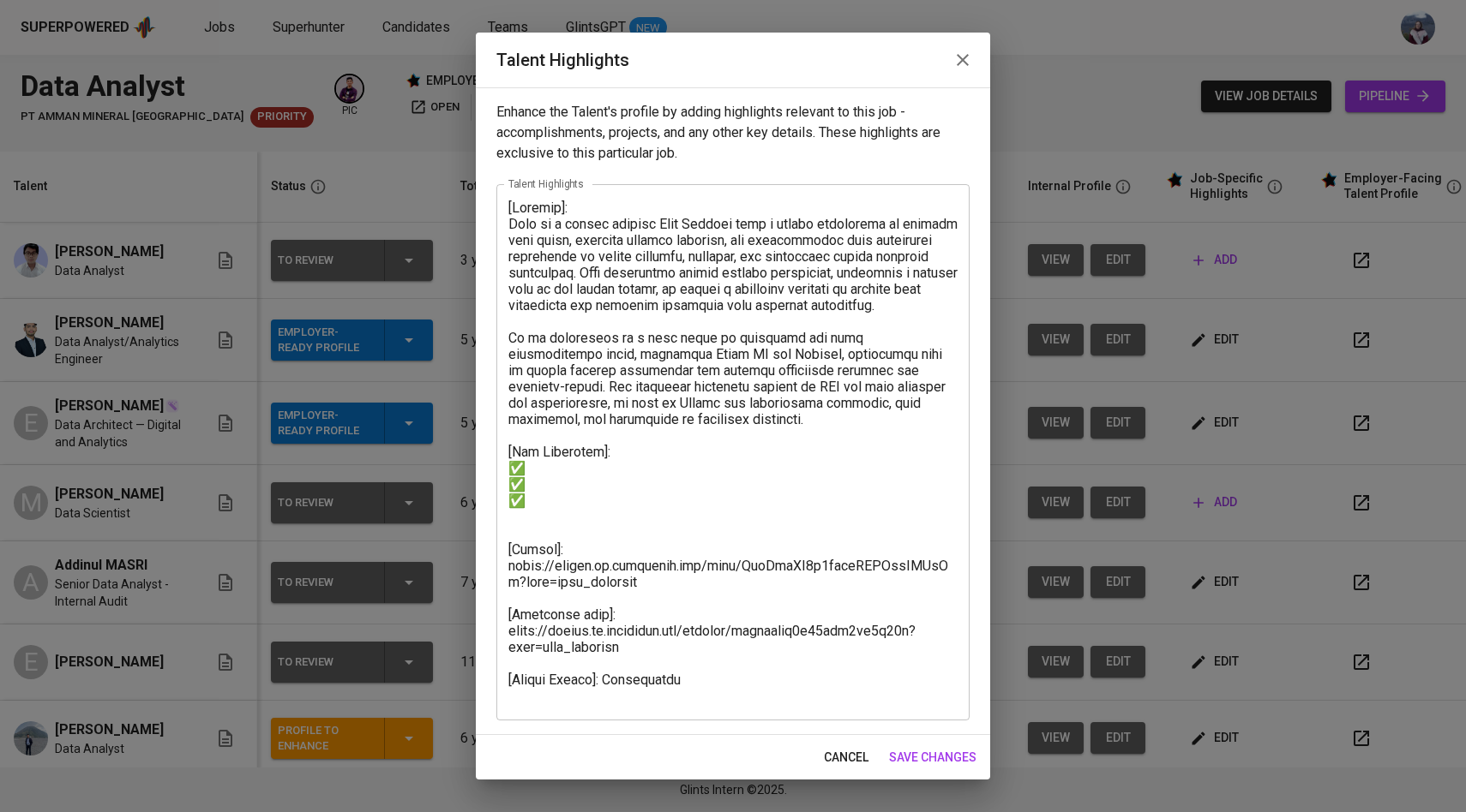
click at [522, 534] on textarea at bounding box center [732, 452] width 449 height 504
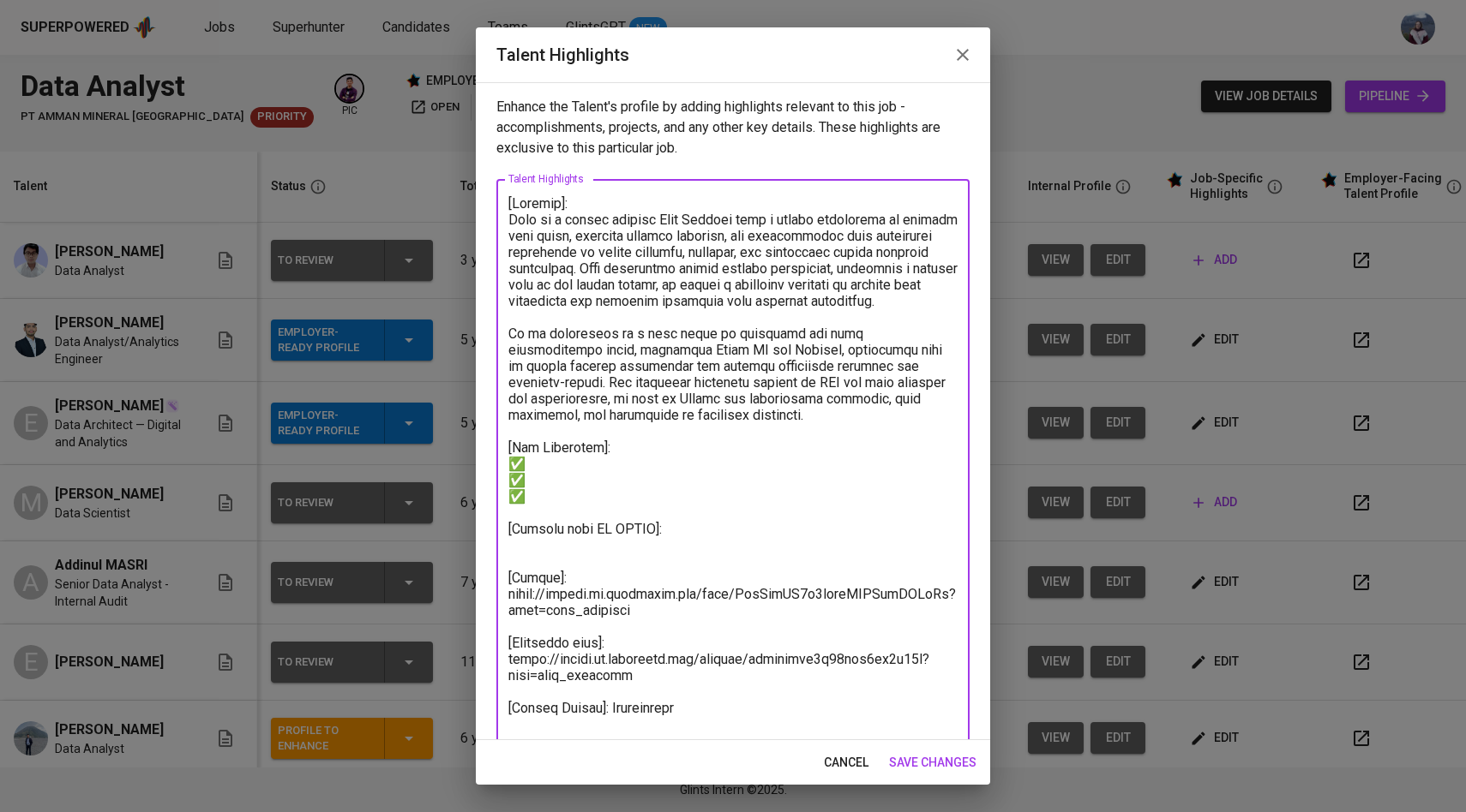
type textarea "[Summary]: Elga is a highly skilled Data Analyst with a strong background in le…"
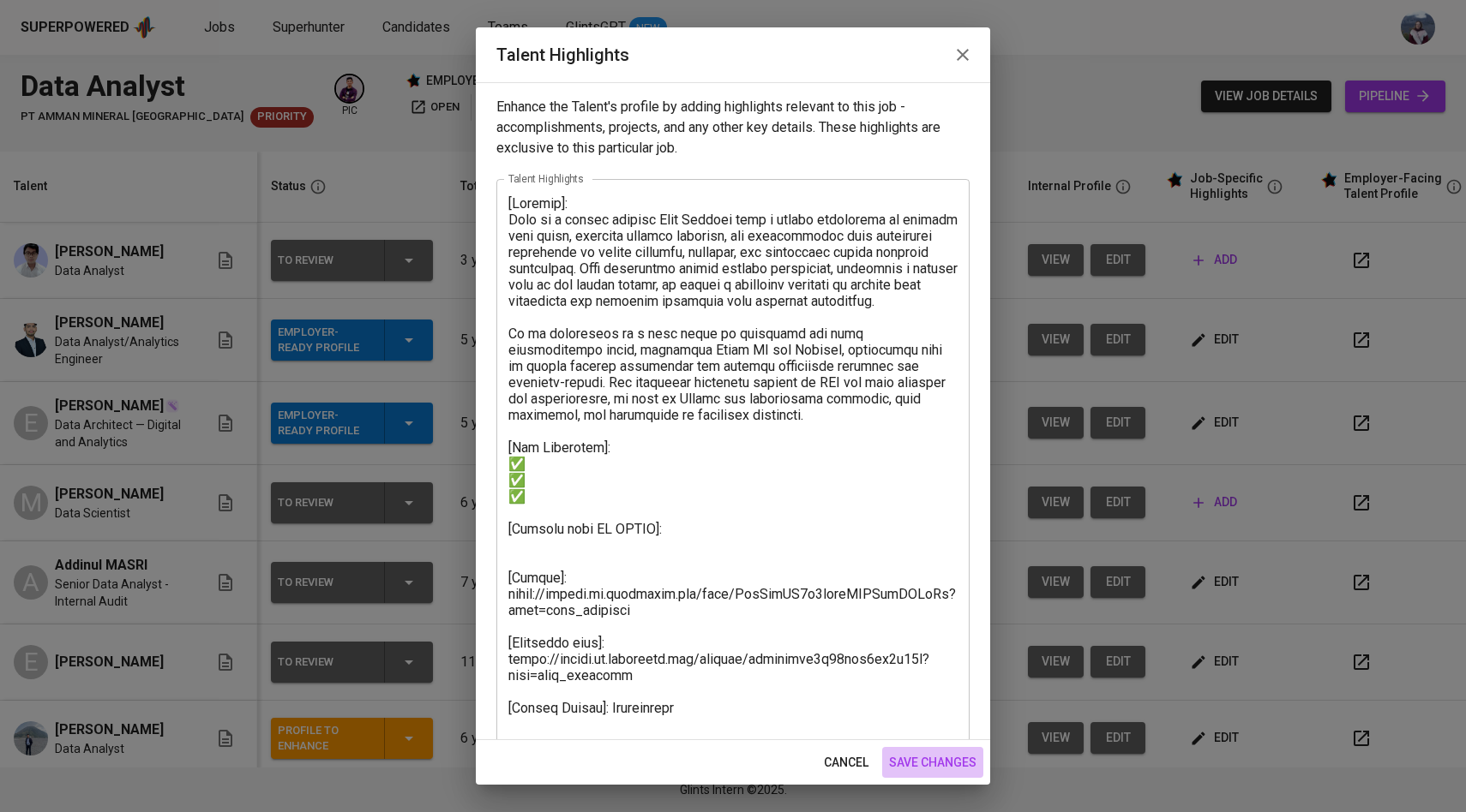
click at [916, 764] on span "save changes" at bounding box center [932, 763] width 88 height 22
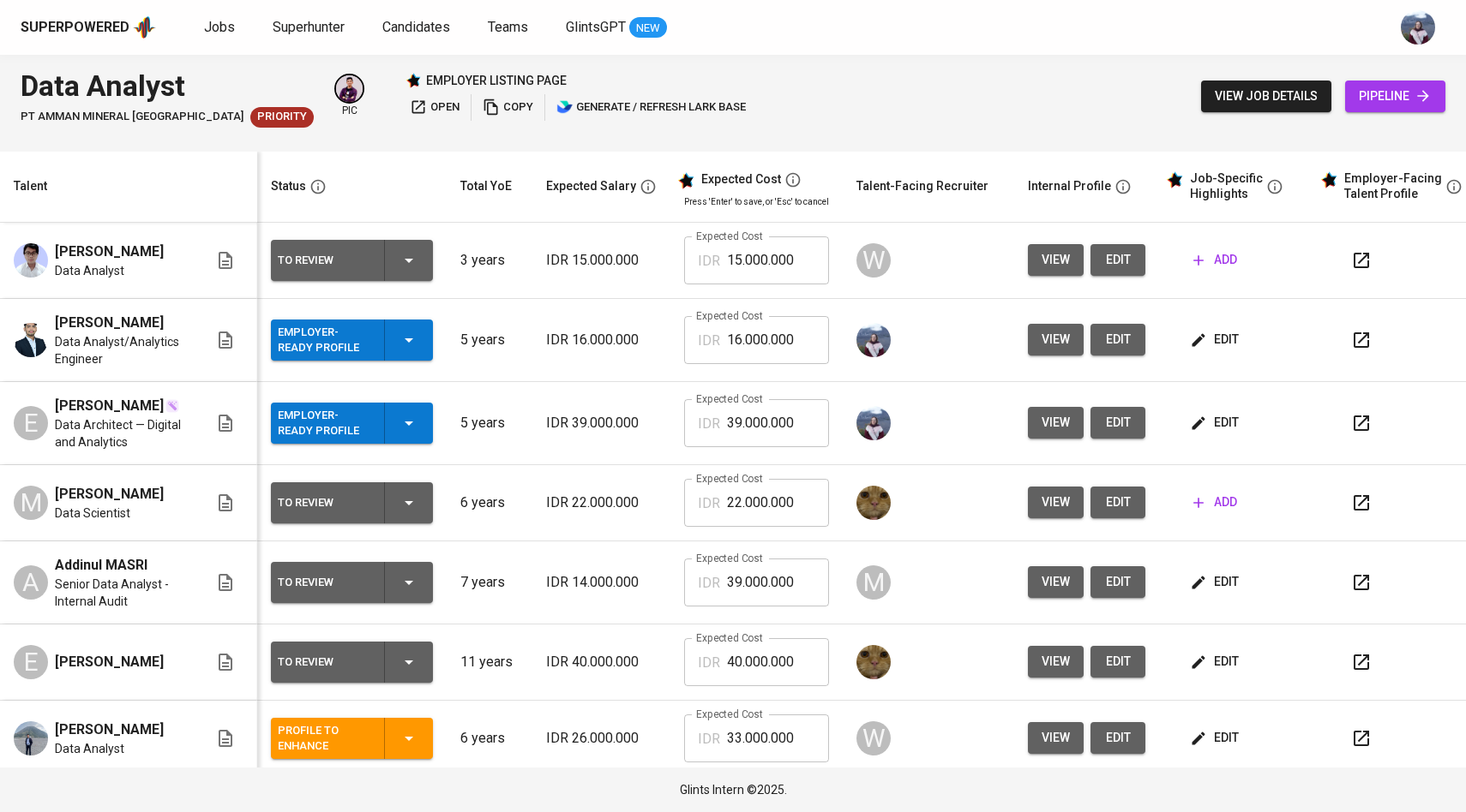
click at [1213, 434] on span "edit" at bounding box center [1216, 422] width 45 height 22
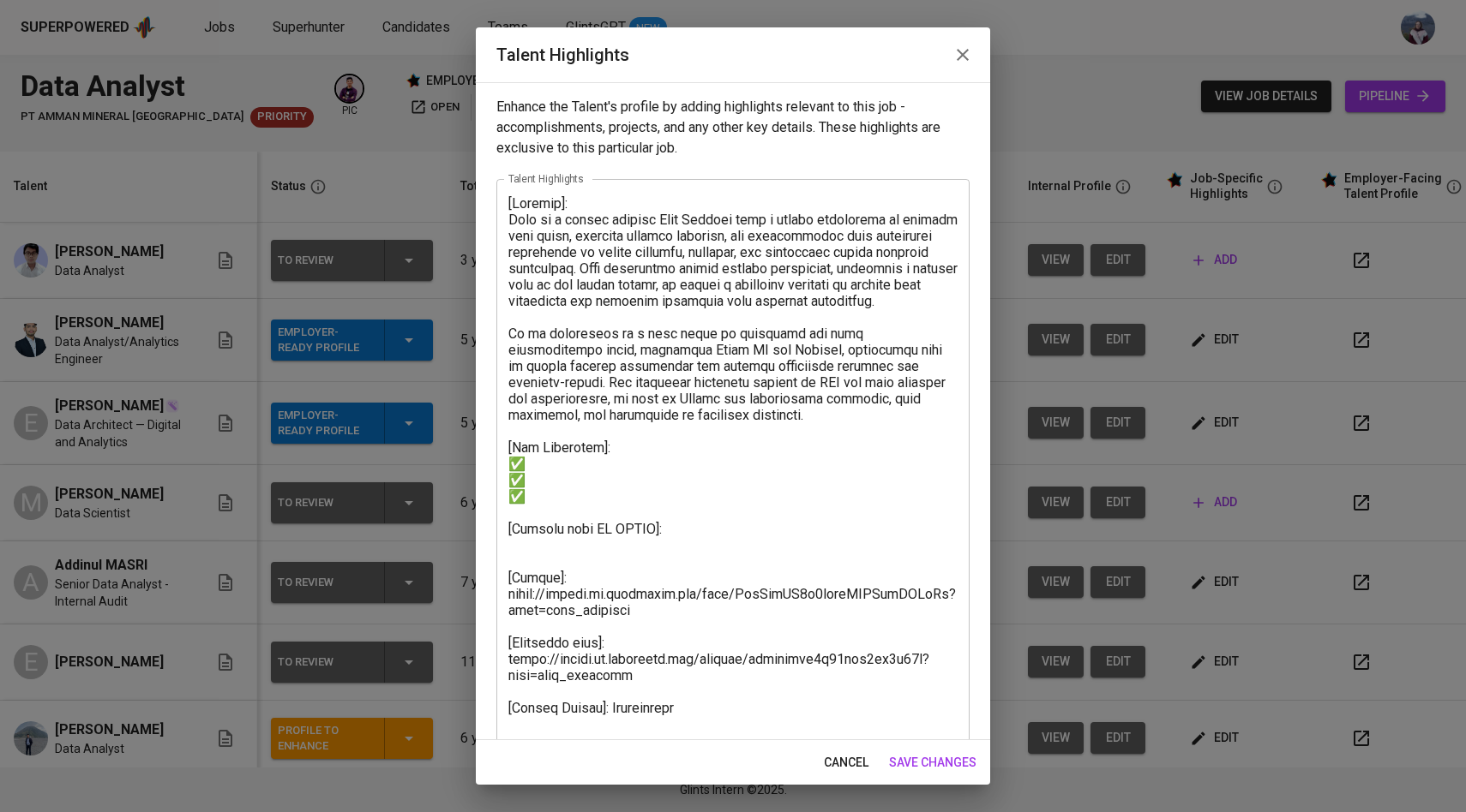
click at [932, 774] on button "save changes" at bounding box center [932, 763] width 101 height 32
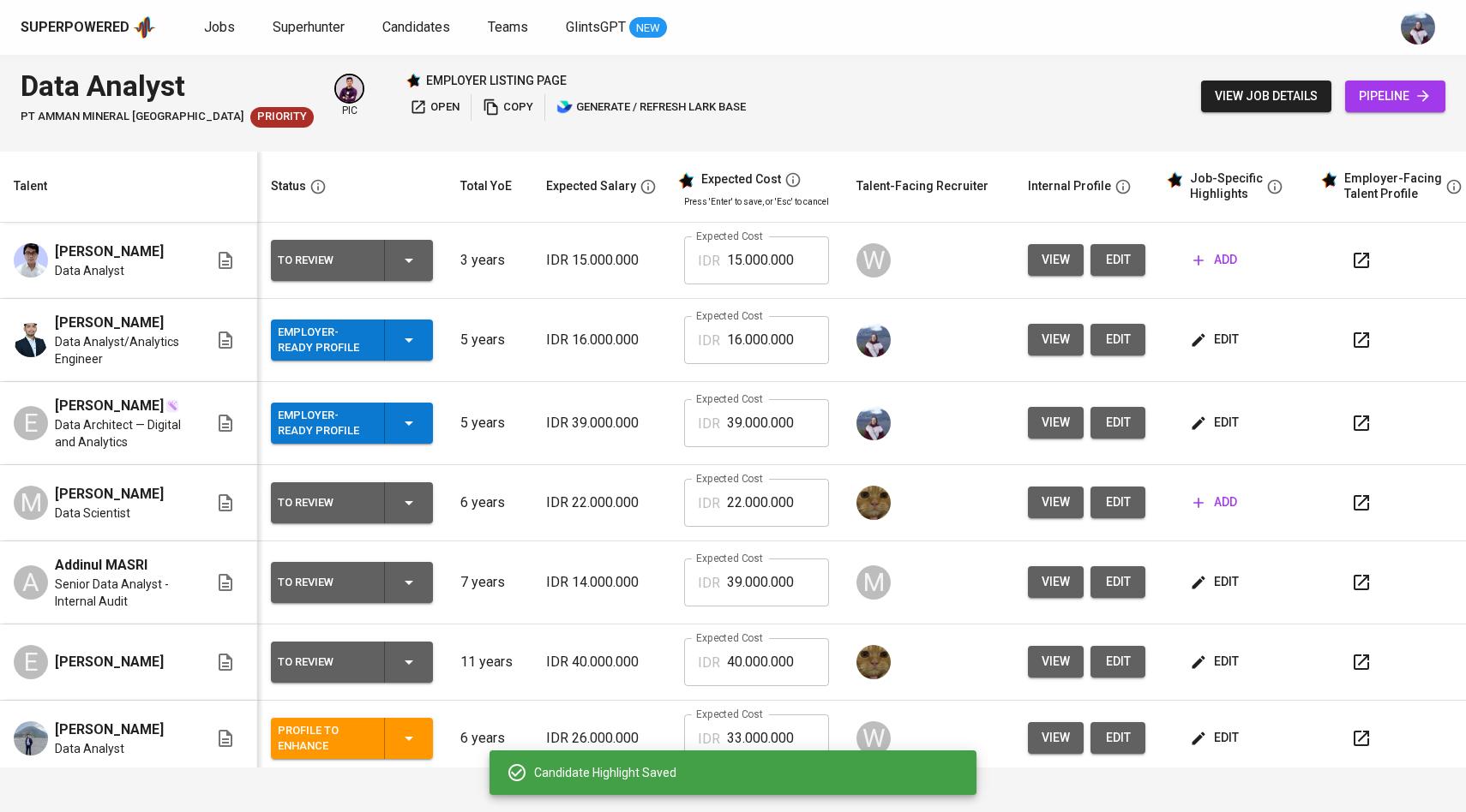
click at [1206, 429] on span "edit" at bounding box center [1216, 422] width 45 height 22
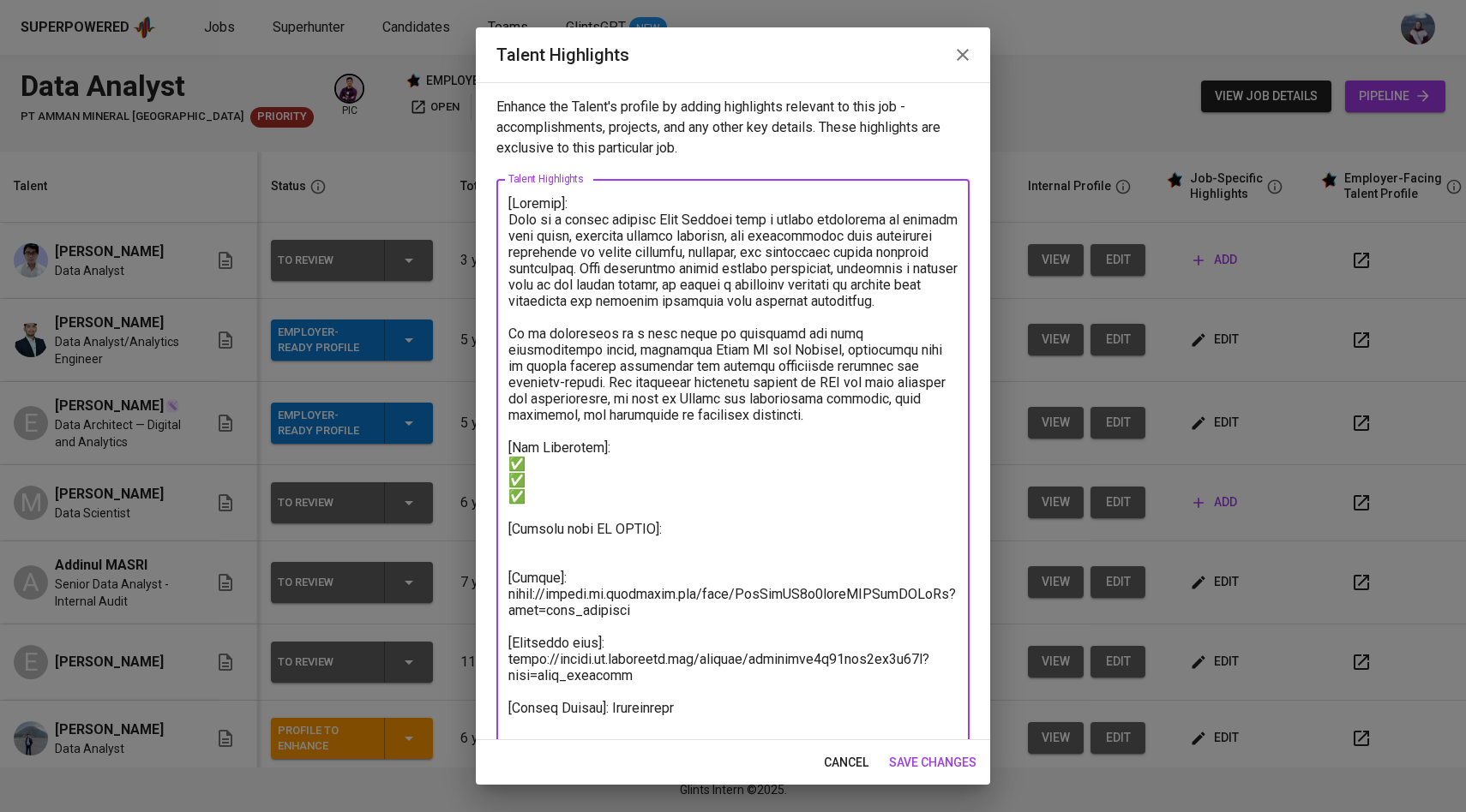
click at [663, 575] on textarea at bounding box center [732, 464] width 449 height 537
click at [662, 563] on textarea at bounding box center [732, 464] width 449 height 537
paste textarea "Pole Verticality Inspection for Solar-Powered Transmission Line to Batu Hijau M…"
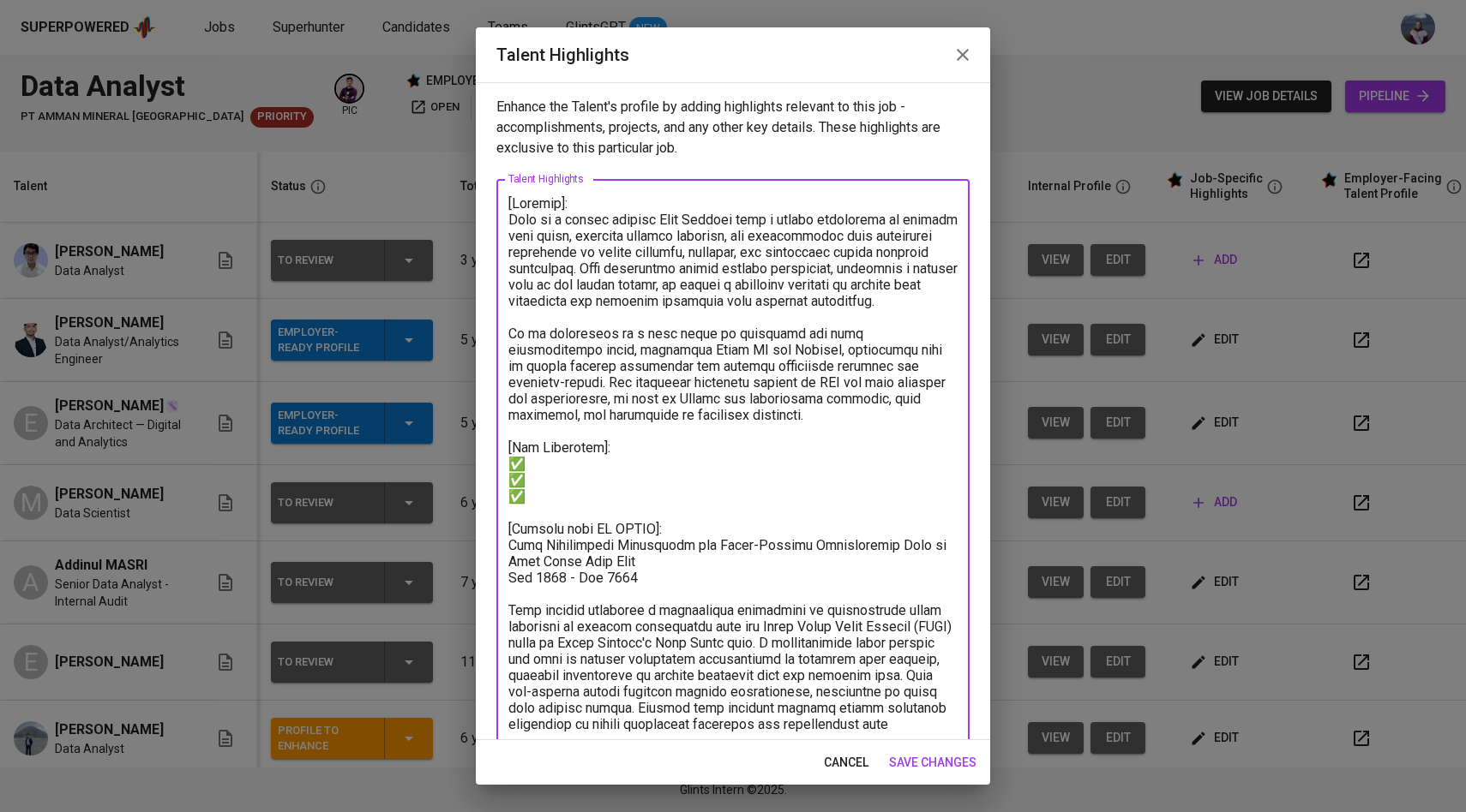
scroll to position [58, 0]
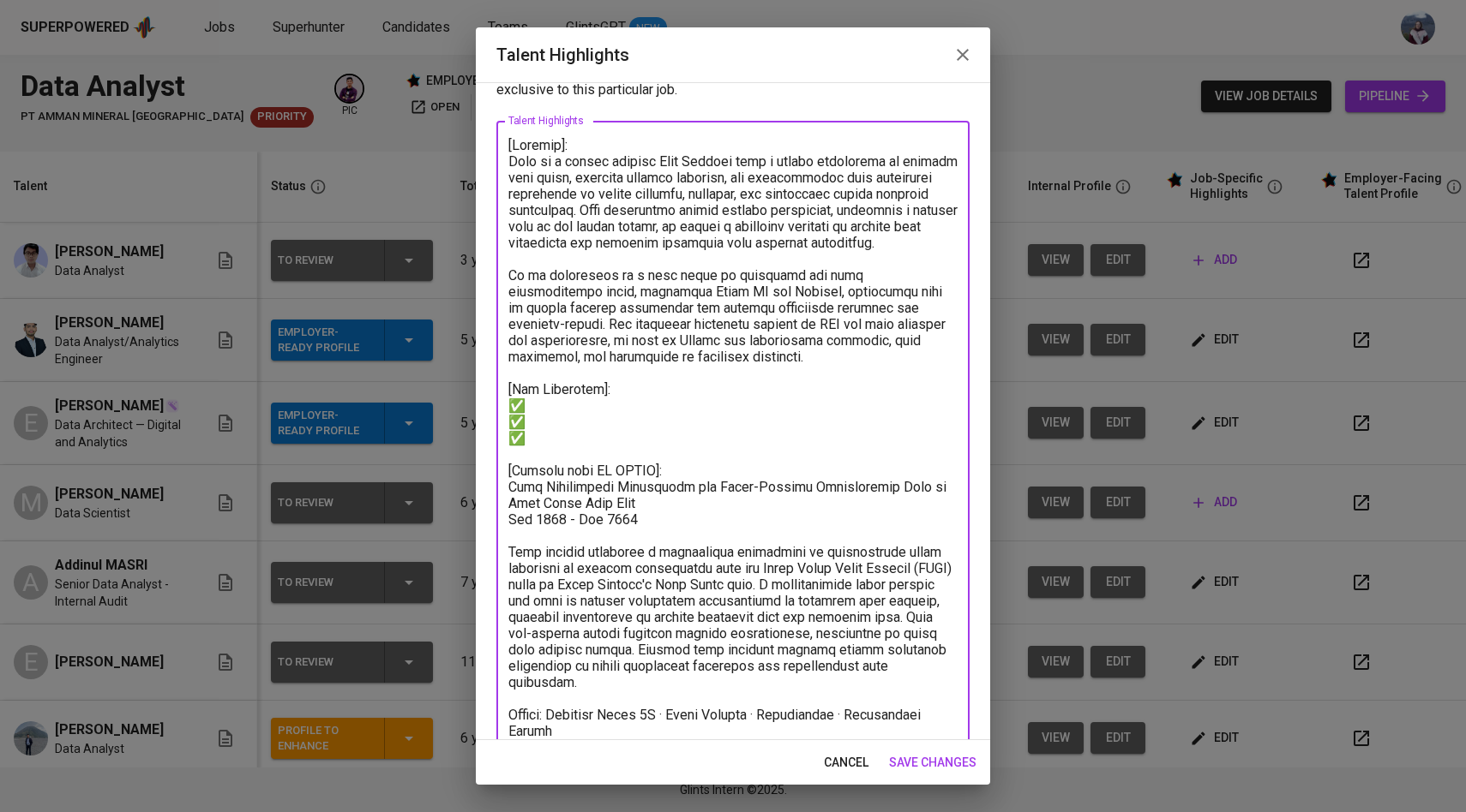
click at [512, 533] on textarea at bounding box center [732, 519] width 449 height 765
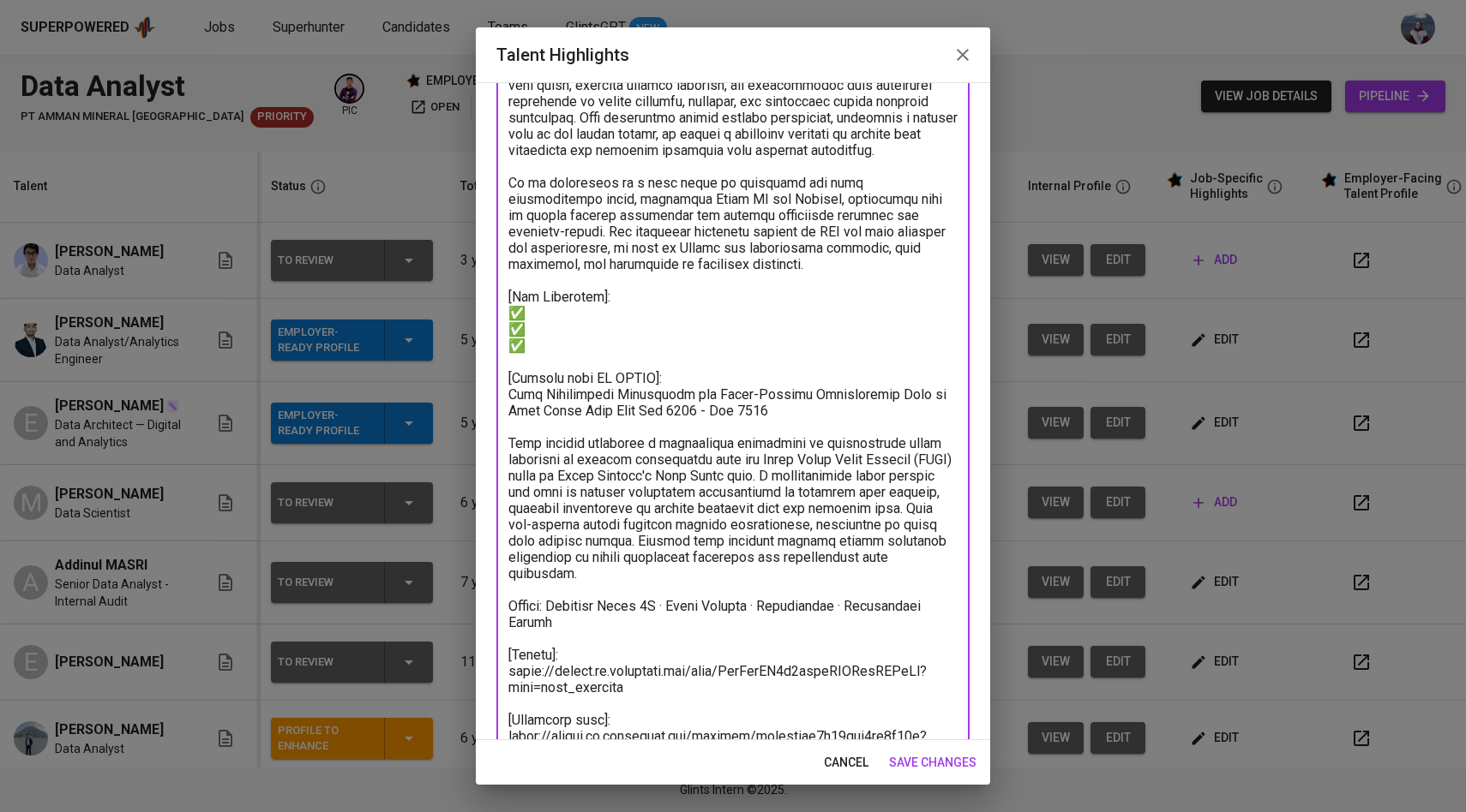
scroll to position [158, 0]
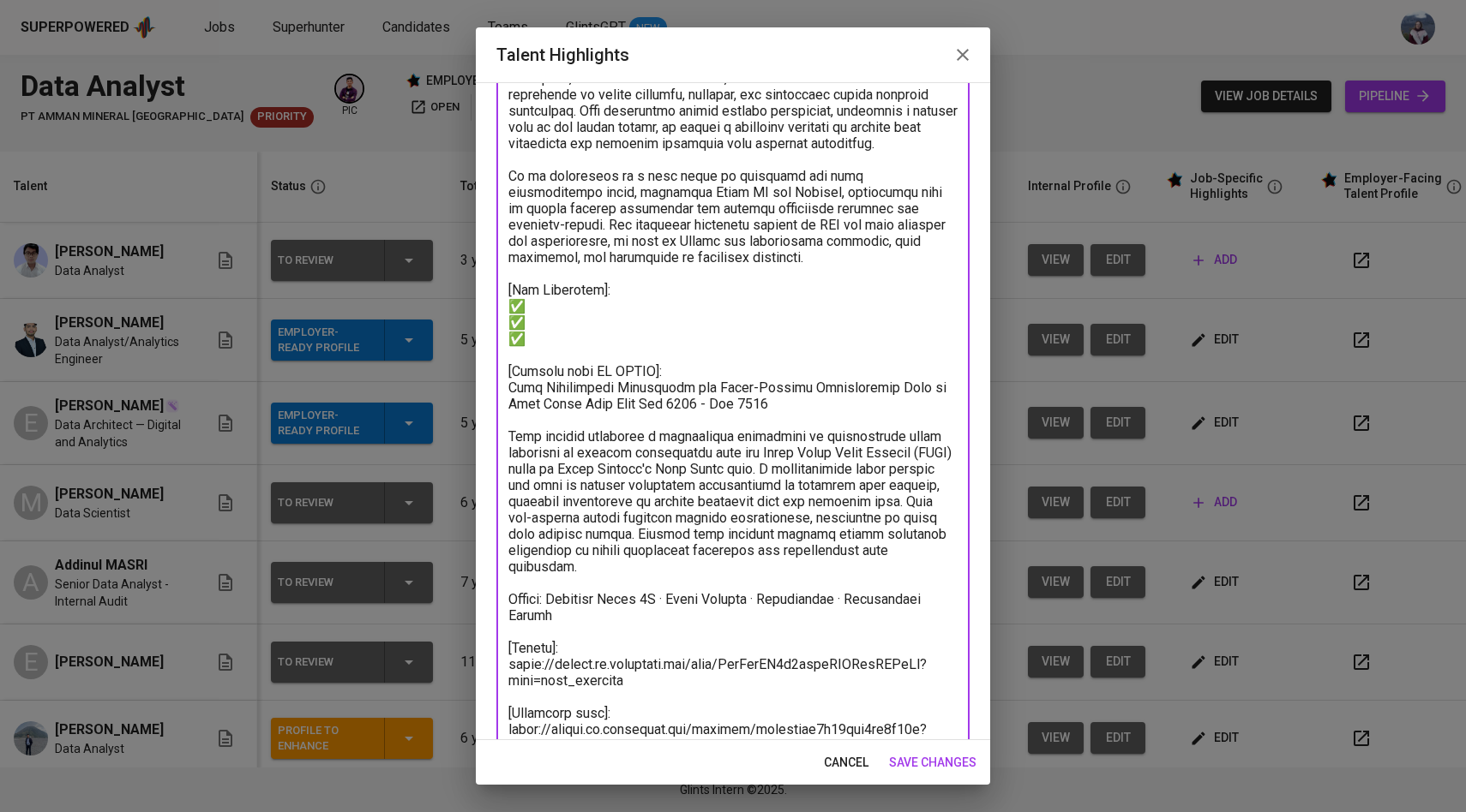
click at [510, 613] on textarea at bounding box center [732, 412] width 449 height 749
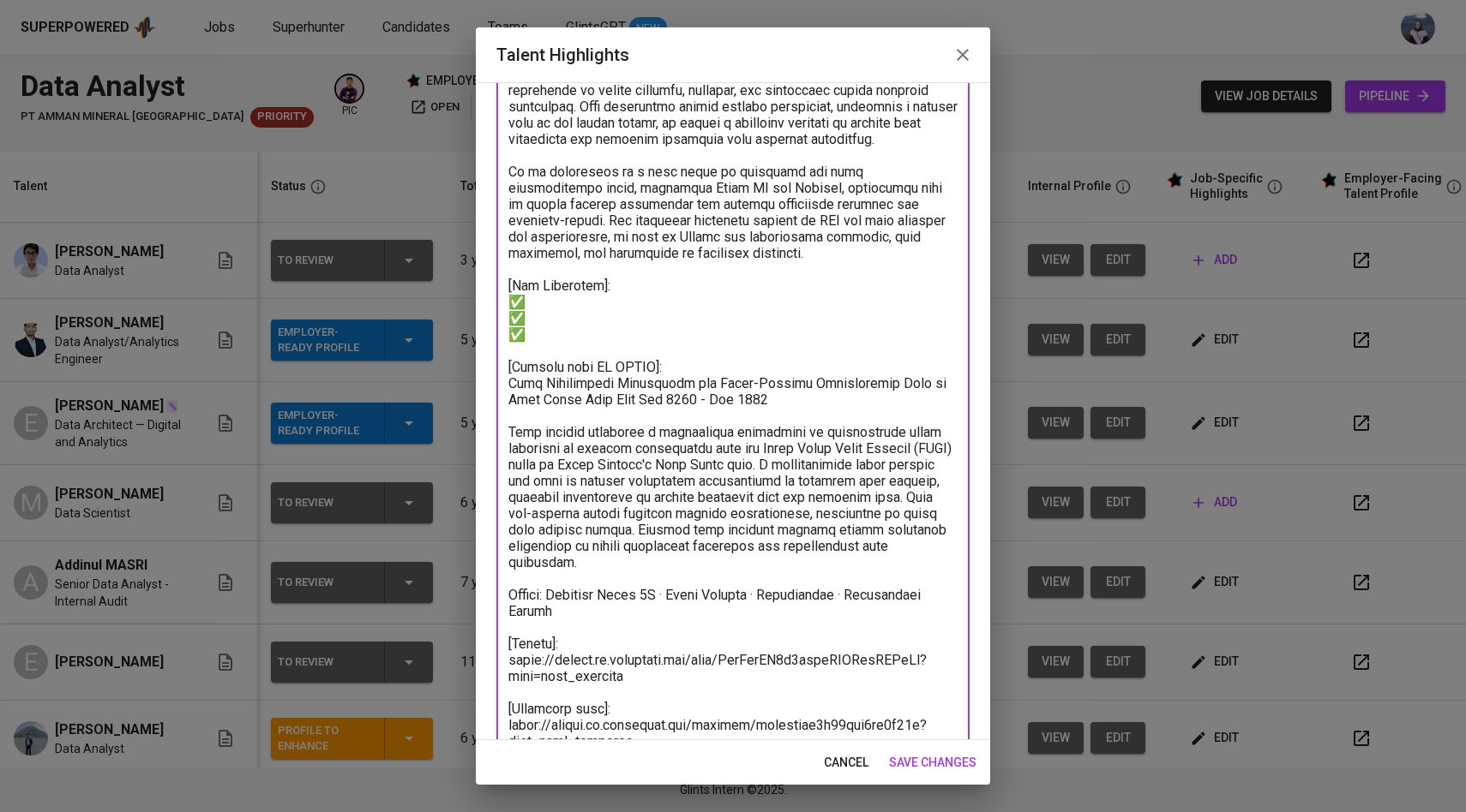
scroll to position [186, 0]
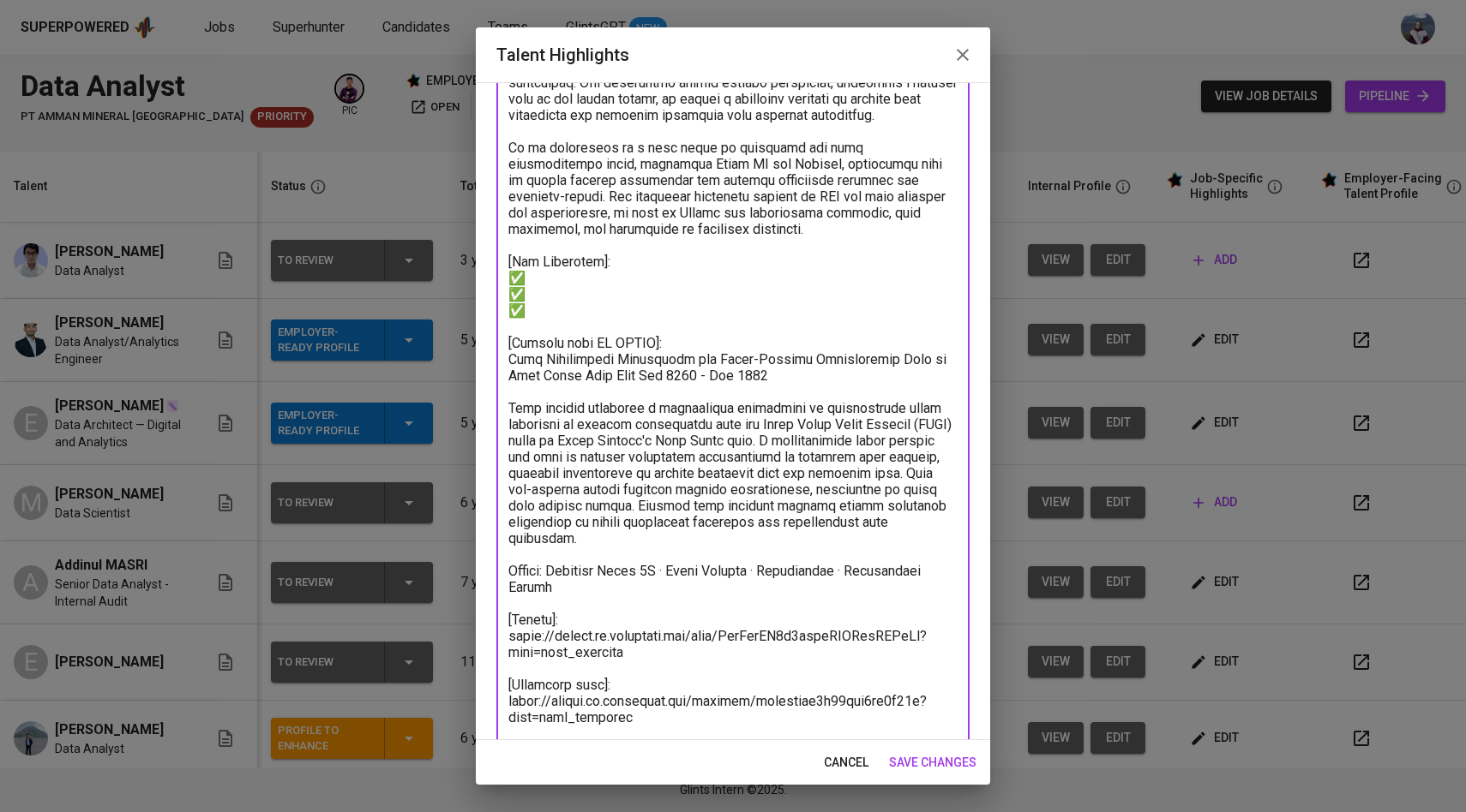
click at [635, 600] on textarea at bounding box center [732, 384] width 449 height 749
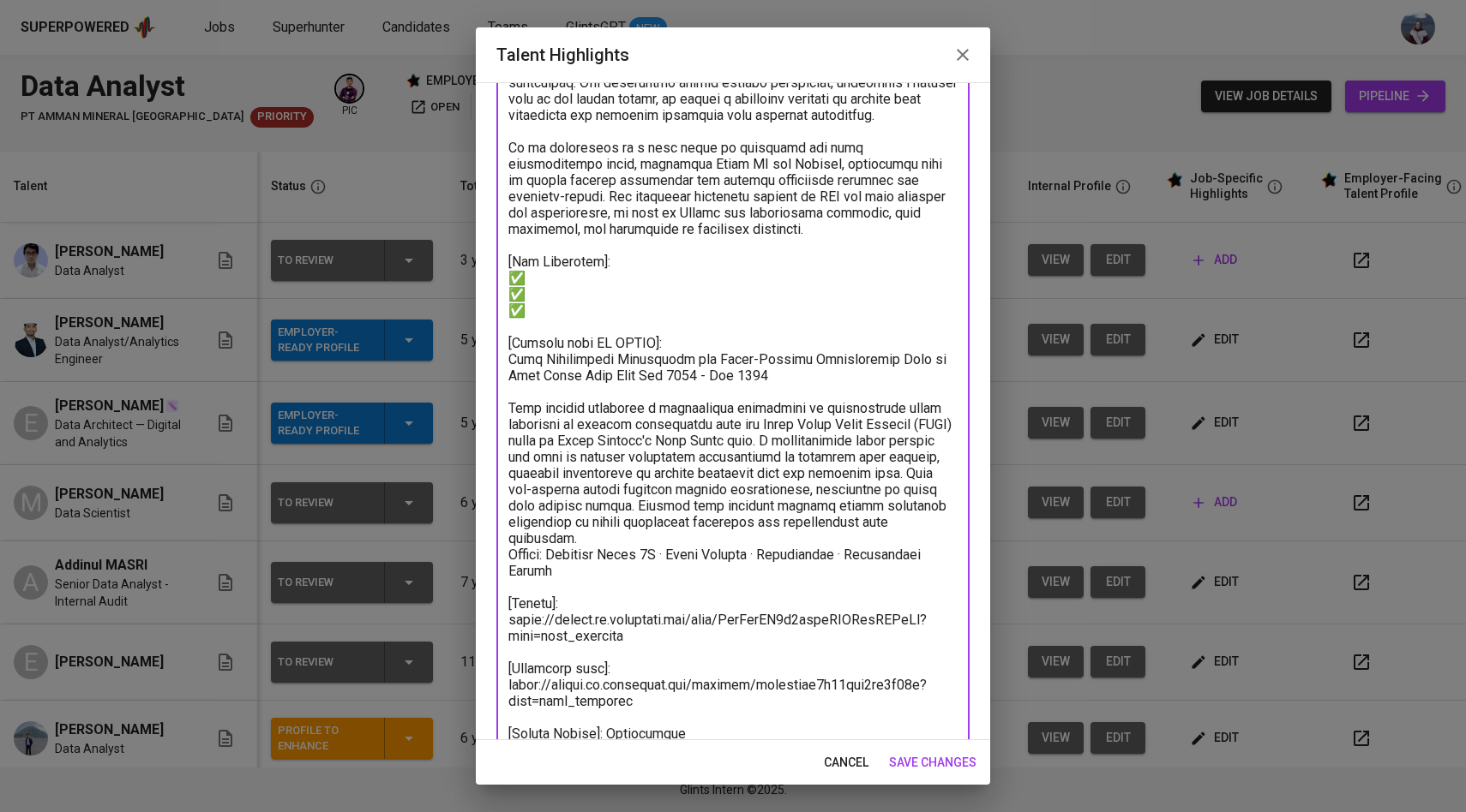
click at [643, 592] on textarea at bounding box center [732, 375] width 449 height 733
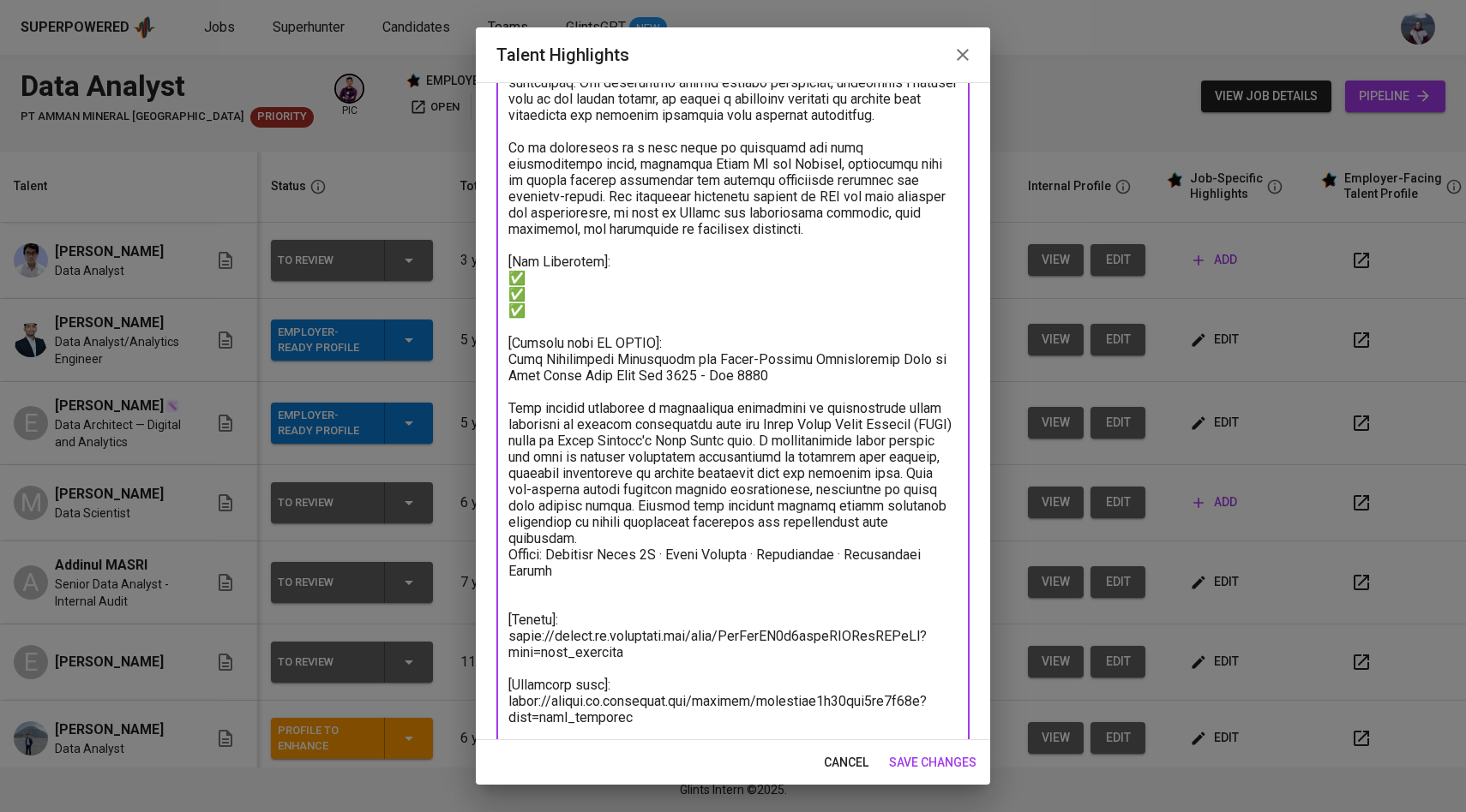
drag, startPoint x: 932, startPoint y: 576, endPoint x: 500, endPoint y: 573, distance: 432.0
click at [500, 573] on div "x Talent Highlights" at bounding box center [732, 384] width 473 height 781
click at [587, 521] on textarea at bounding box center [732, 384] width 449 height 749
click at [741, 394] on textarea at bounding box center [732, 384] width 449 height 749
click at [507, 567] on div "x Talent Highlights" at bounding box center [732, 384] width 473 height 781
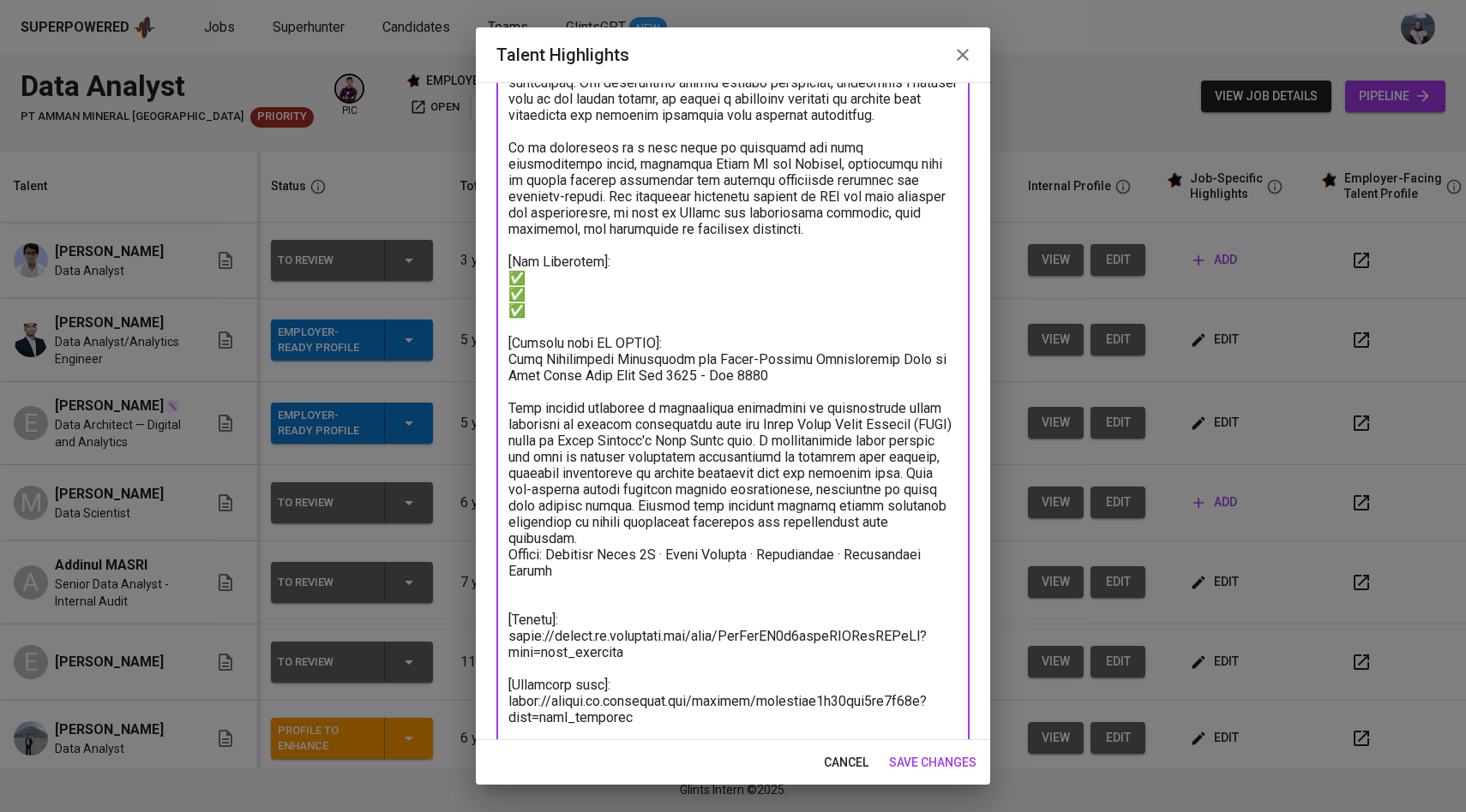
click at [514, 572] on textarea at bounding box center [732, 384] width 449 height 749
click at [570, 592] on textarea at bounding box center [732, 384] width 449 height 749
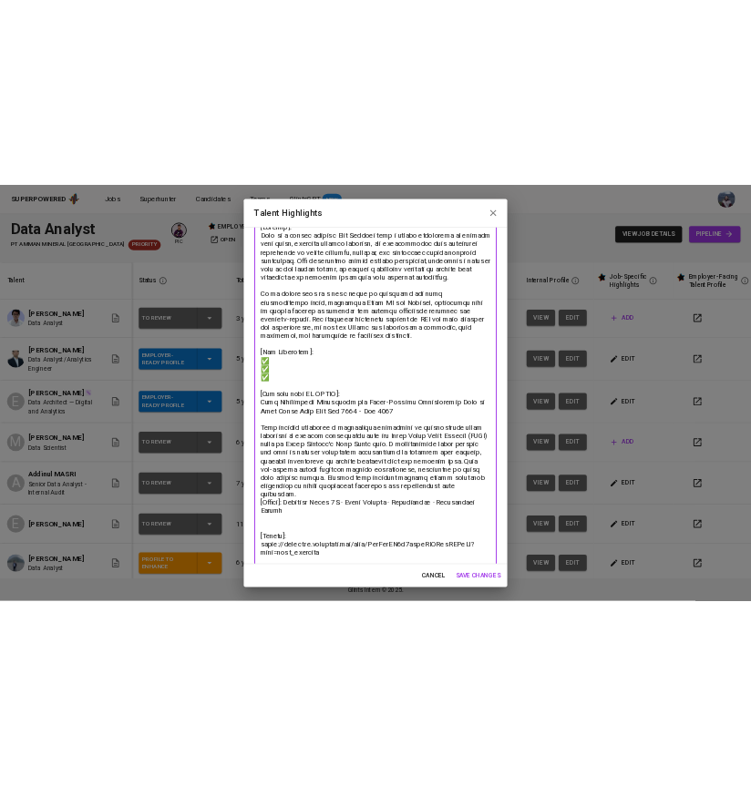
scroll to position [127, 0]
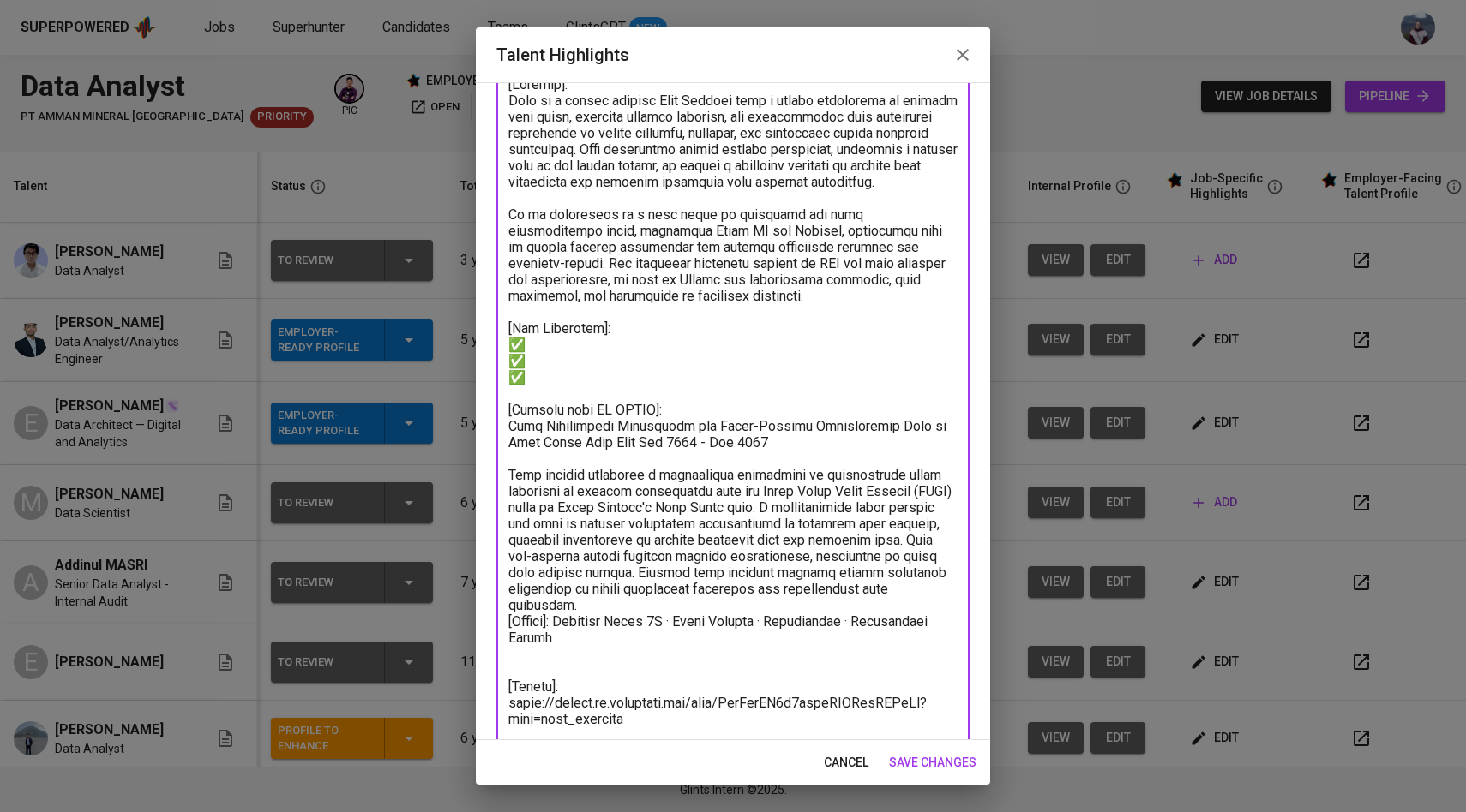
click at [585, 397] on textarea at bounding box center [732, 451] width 449 height 749
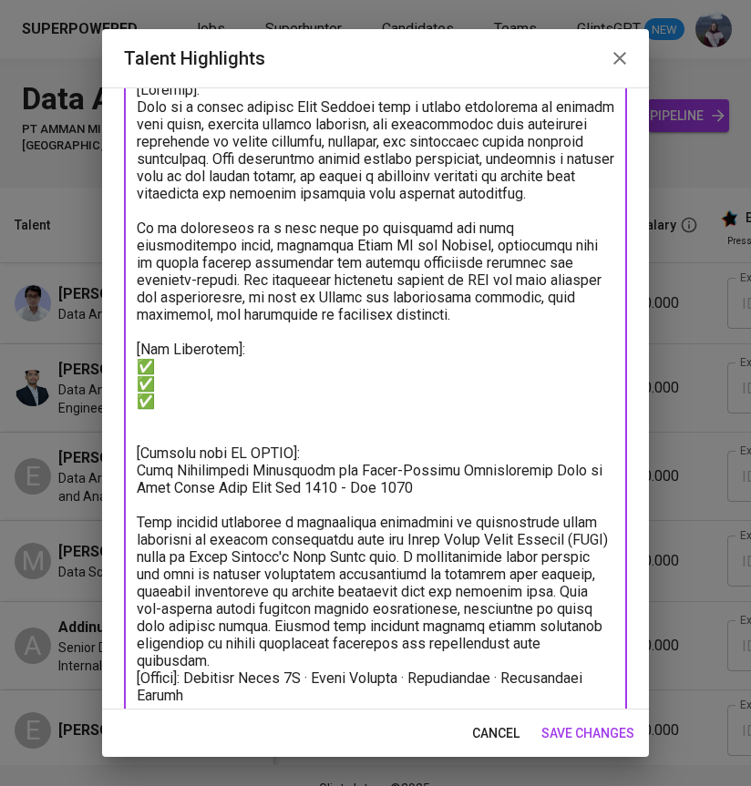
paste textarea ""- across multiple industries: finance, especially mining - create a dashboard,…"
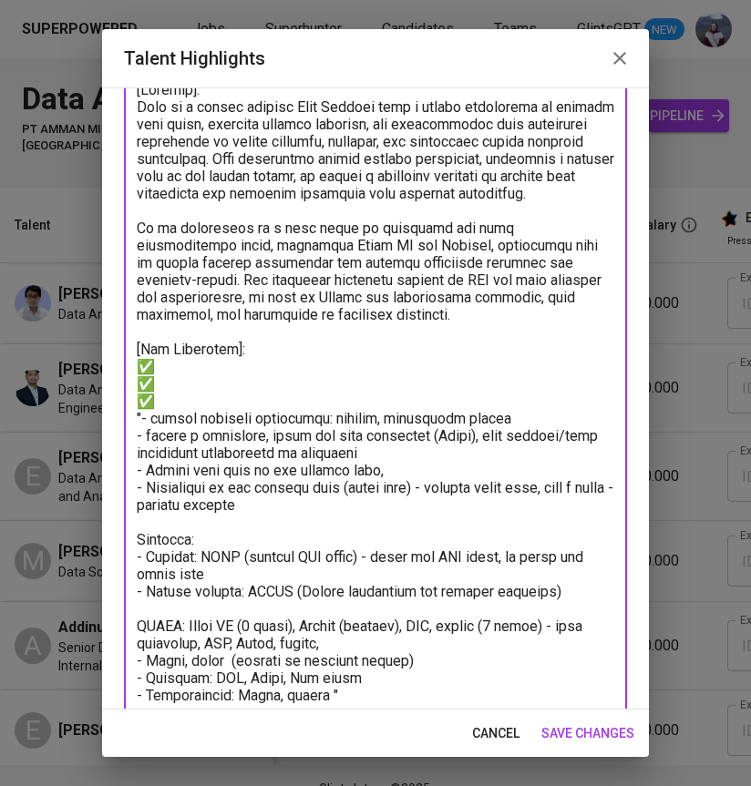
scroll to position [139, 0]
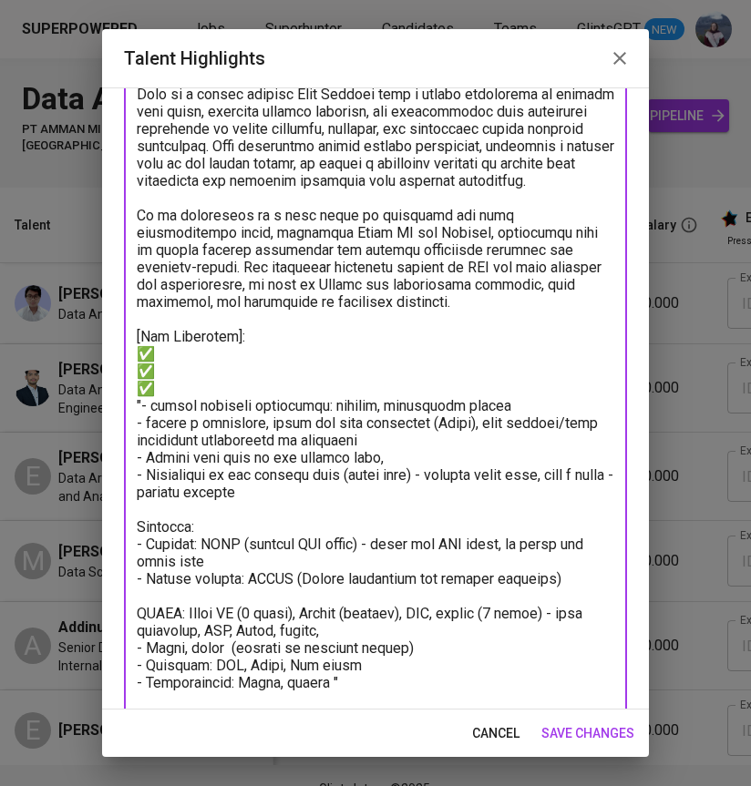
click at [260, 446] on textarea at bounding box center [375, 613] width 477 height 1090
click at [173, 376] on textarea at bounding box center [375, 613] width 477 height 1090
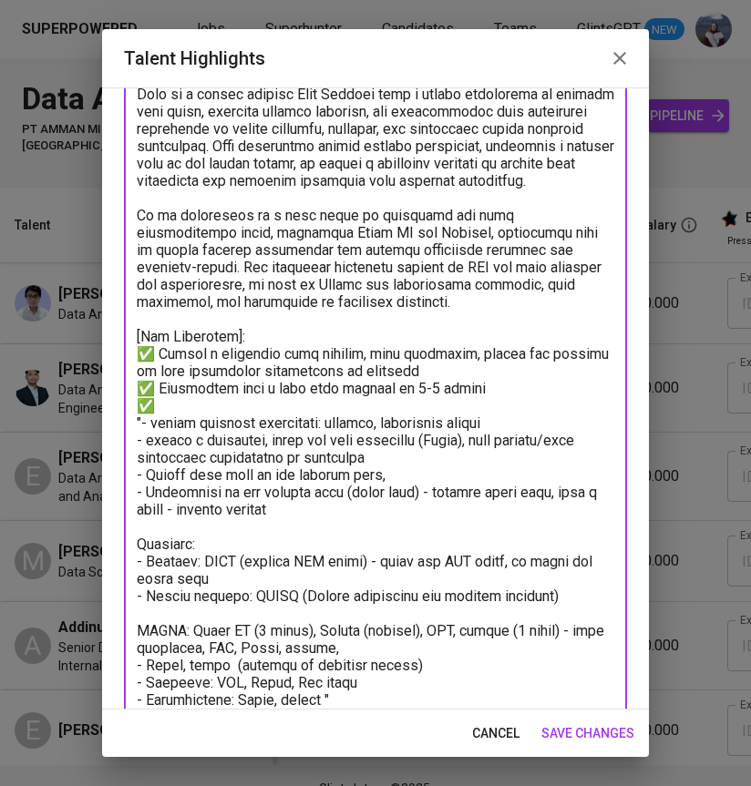
drag, startPoint x: 291, startPoint y: 526, endPoint x: 138, endPoint y: 444, distance: 174.0
click at [137, 444] on textarea at bounding box center [375, 622] width 477 height 1108
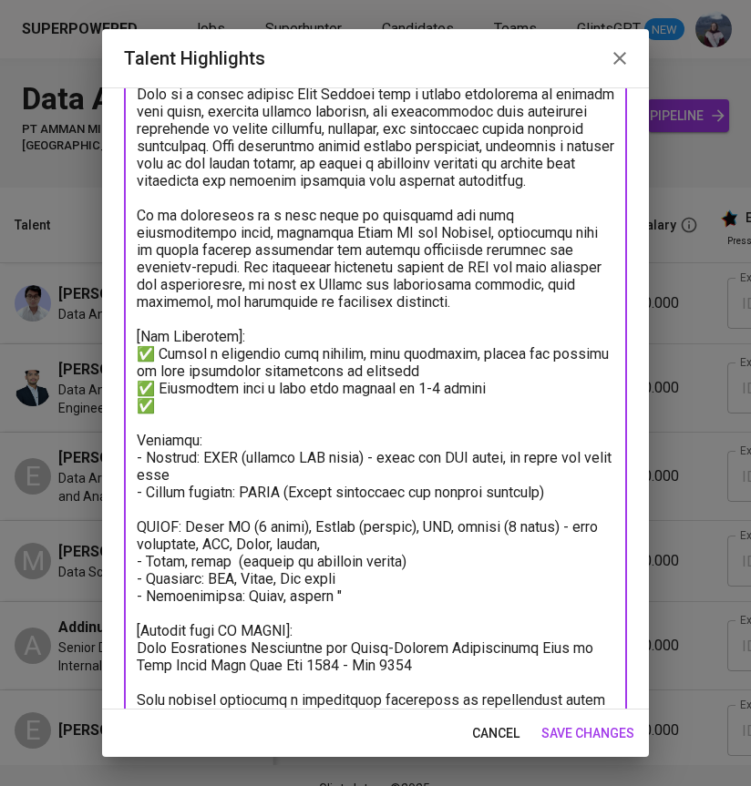
click at [175, 376] on textarea at bounding box center [375, 570] width 477 height 1004
click at [158, 373] on textarea at bounding box center [375, 570] width 477 height 1004
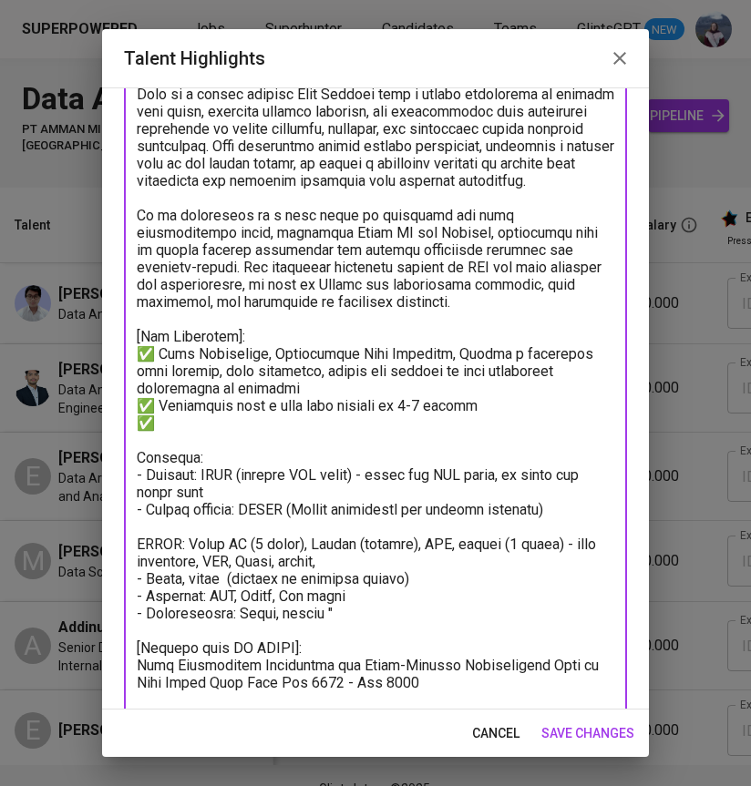
click at [410, 397] on textarea at bounding box center [375, 578] width 477 height 1021
drag, startPoint x: 452, startPoint y: 372, endPoint x: 194, endPoint y: 370, distance: 257.8
click at [194, 370] on textarea at bounding box center [375, 578] width 477 height 1021
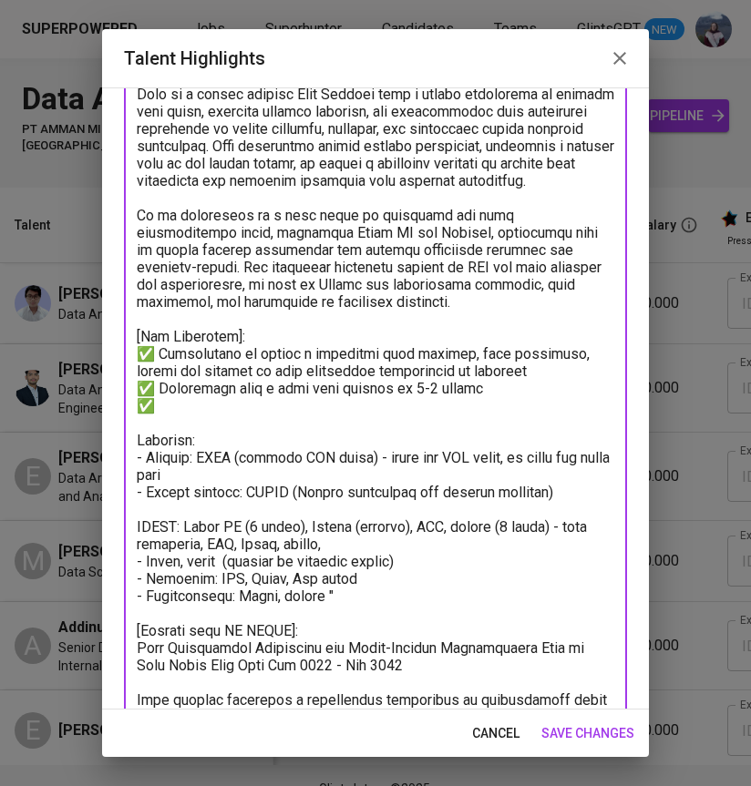
drag, startPoint x: 484, startPoint y: 407, endPoint x: 158, endPoint y: 407, distance: 325.2
click at [158, 407] on textarea at bounding box center [375, 570] width 477 height 1004
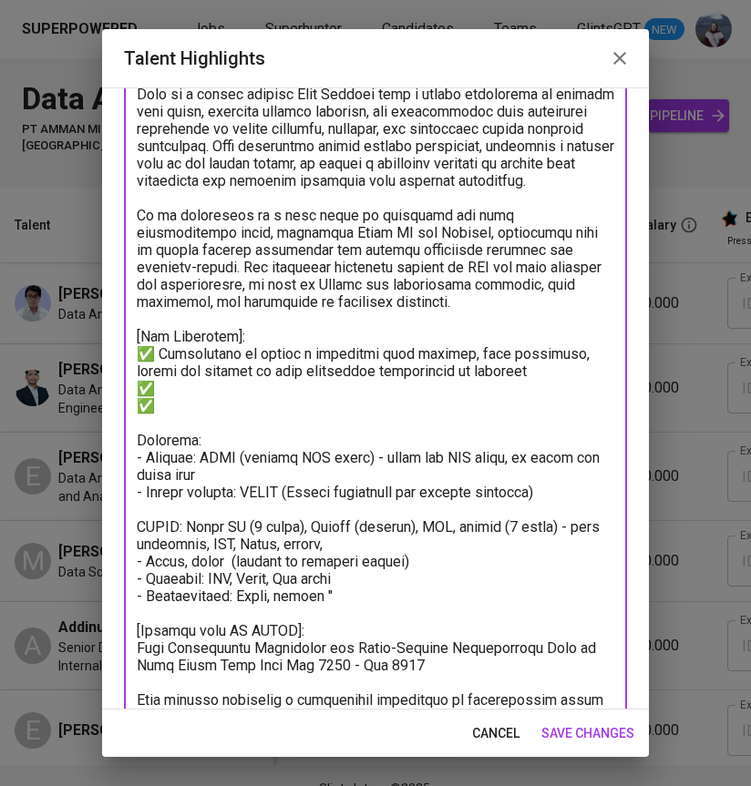
click at [555, 387] on textarea at bounding box center [375, 570] width 477 height 1004
click at [484, 368] on textarea at bounding box center [375, 570] width 477 height 1004
click at [313, 369] on textarea at bounding box center [375, 570] width 477 height 1004
click at [478, 371] on textarea at bounding box center [375, 570] width 477 height 1004
click at [516, 372] on textarea at bounding box center [375, 570] width 477 height 1004
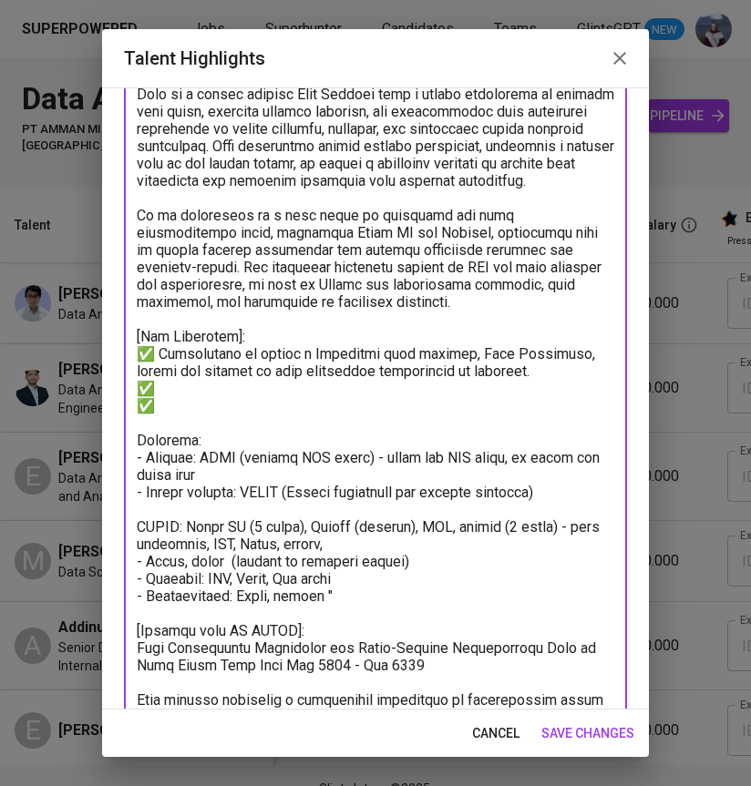
click at [282, 391] on textarea at bounding box center [375, 570] width 477 height 1004
click at [315, 387] on textarea at bounding box center [375, 570] width 477 height 1004
click at [284, 409] on textarea at bounding box center [375, 570] width 477 height 1004
paste textarea "BI and analytics: Data preprocessing, dimensional data modeling, descriptive an…"
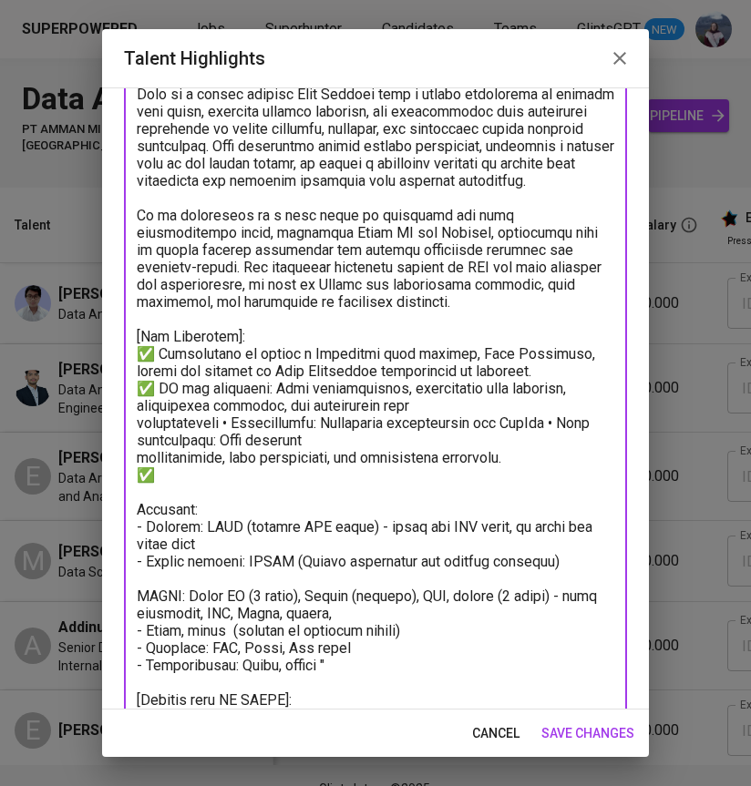
click at [139, 424] on textarea at bounding box center [375, 604] width 477 height 1073
click at [138, 440] on textarea at bounding box center [375, 604] width 477 height 1073
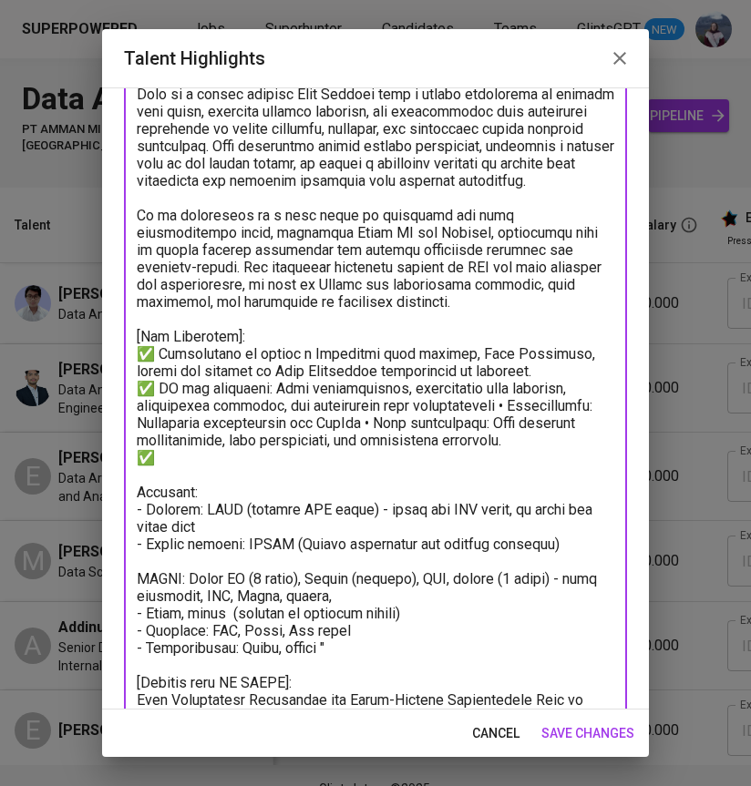
click at [486, 423] on textarea at bounding box center [375, 596] width 477 height 1056
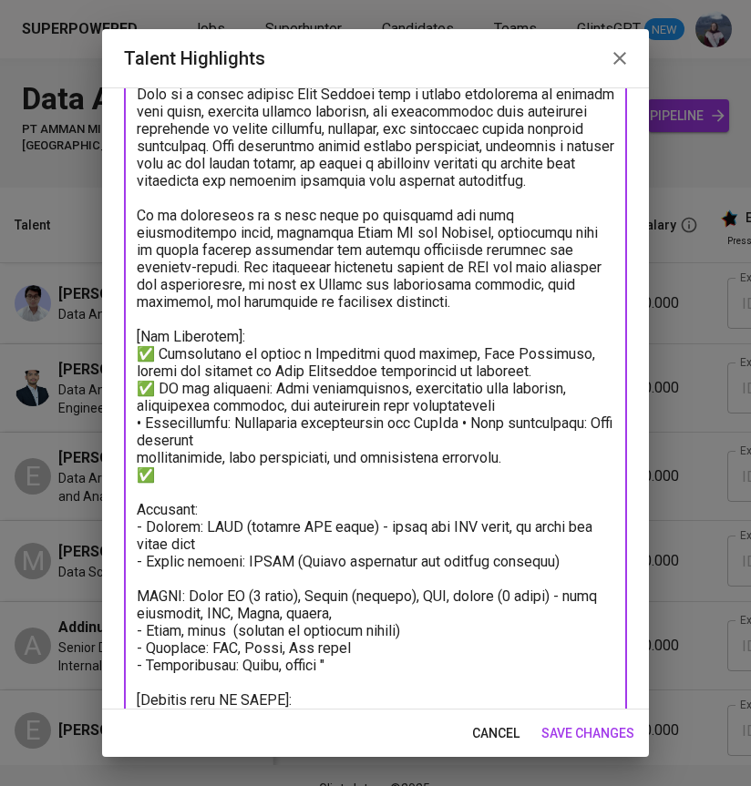
drag, startPoint x: 158, startPoint y: 489, endPoint x: 138, endPoint y: 489, distance: 19.1
click at [138, 489] on textarea at bounding box center [375, 604] width 477 height 1073
click at [144, 444] on textarea at bounding box center [375, 604] width 477 height 1073
paste textarea "✅"
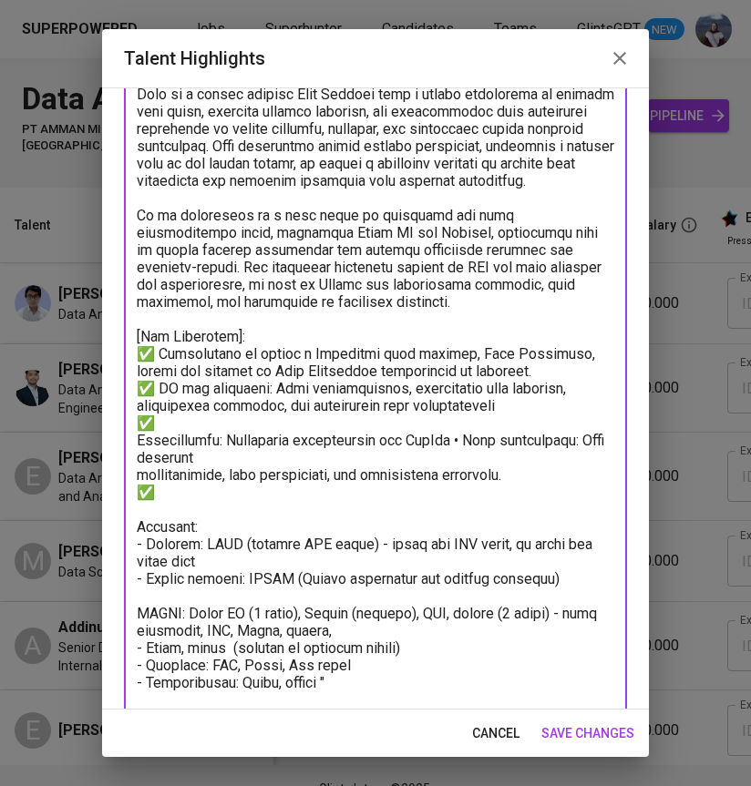
paste textarea "✅"
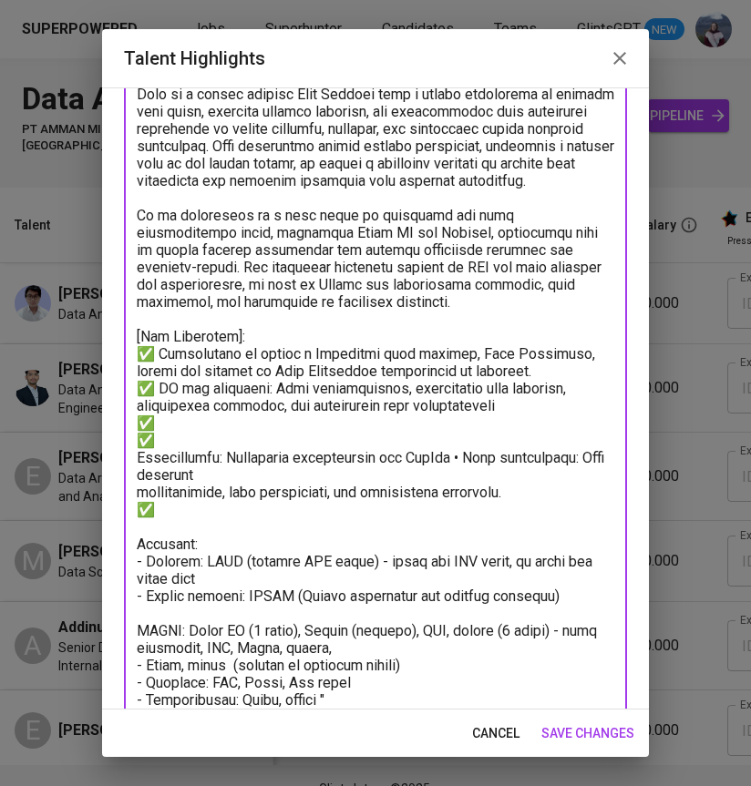
paste textarea "✅"
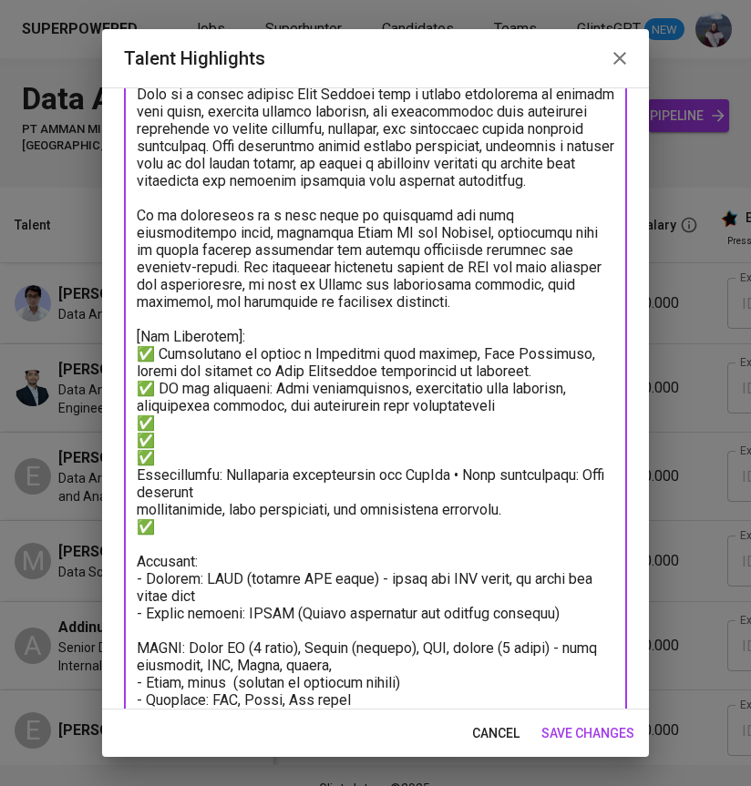
paste textarea "✅"
drag, startPoint x: 226, startPoint y: 509, endPoint x: 160, endPoint y: 490, distance: 68.3
click at [160, 490] on textarea at bounding box center [375, 630] width 477 height 1125
click at [159, 446] on textarea at bounding box center [375, 630] width 477 height 1125
paste textarea "Architecture: Serverless architecture and DevOps • Data engineering: Data pipel…"
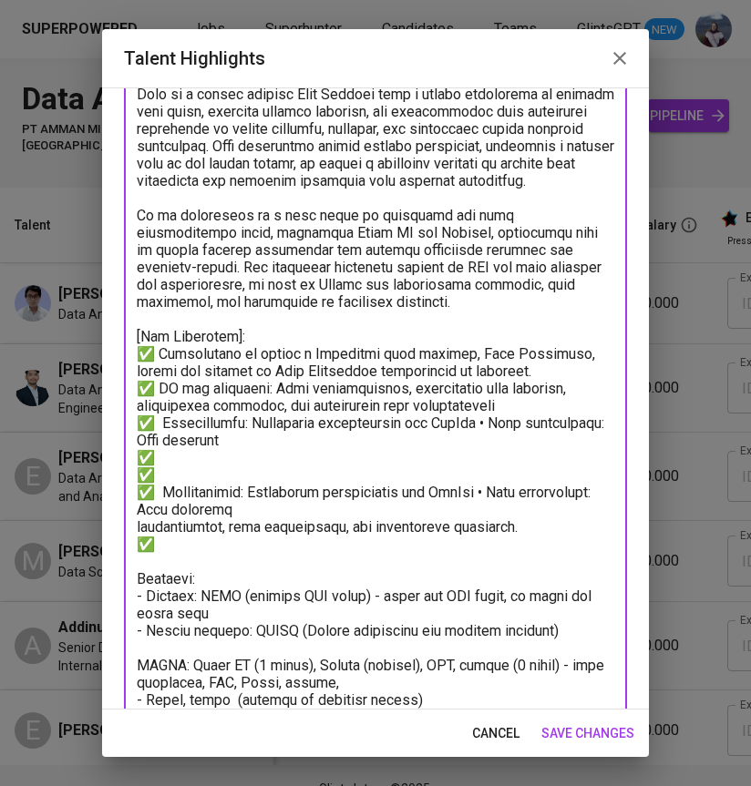
click at [160, 443] on textarea at bounding box center [375, 639] width 477 height 1142
click at [489, 418] on textarea at bounding box center [375, 639] width 477 height 1142
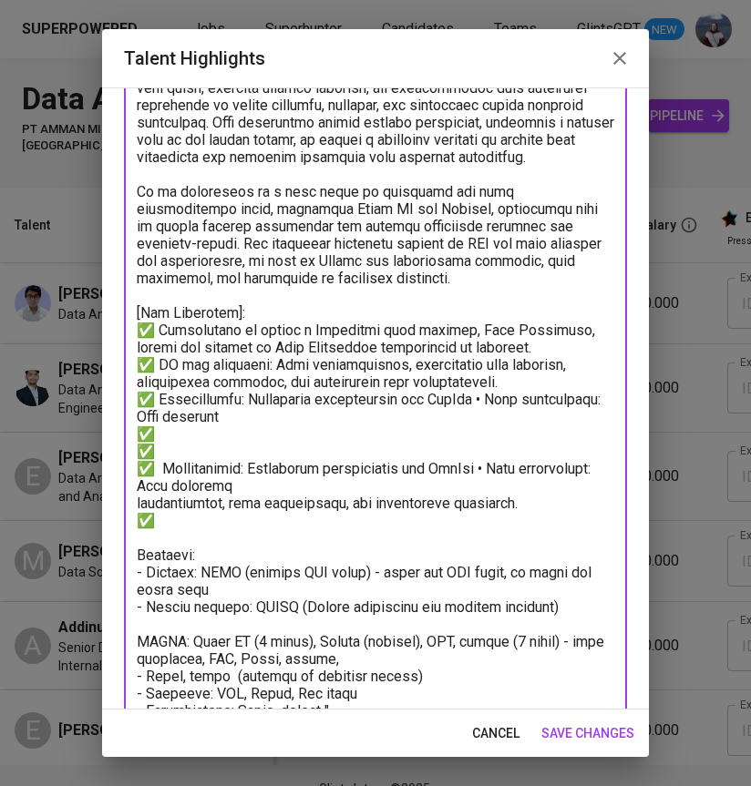
click at [226, 426] on textarea at bounding box center [375, 616] width 477 height 1142
click at [481, 419] on textarea at bounding box center [375, 616] width 477 height 1142
drag, startPoint x: 475, startPoint y: 420, endPoint x: 536, endPoint y: 436, distance: 63.2
click at [536, 436] on textarea at bounding box center [375, 616] width 477 height 1142
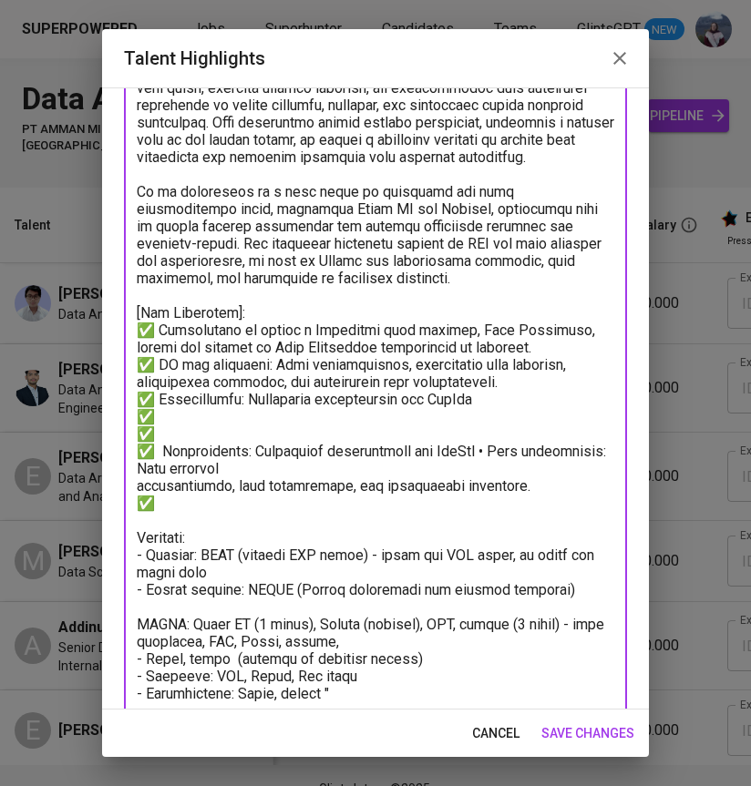
click at [197, 434] on textarea at bounding box center [375, 607] width 477 height 1125
paste textarea "Data engineering: Data pipeline."
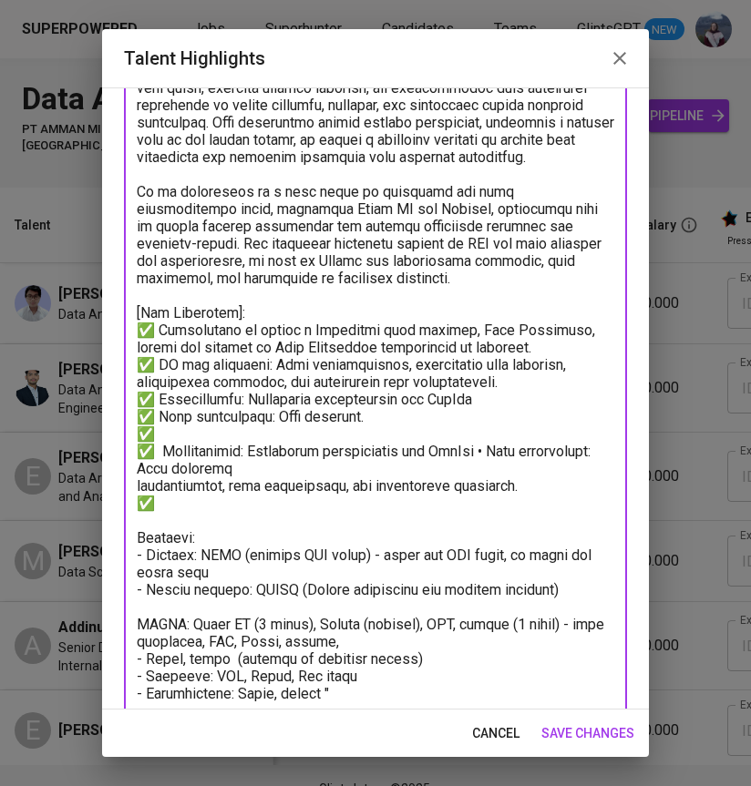
click at [475, 416] on textarea at bounding box center [375, 607] width 477 height 1125
drag, startPoint x: 158, startPoint y: 470, endPoint x: 219, endPoint y: 490, distance: 64.2
click at [219, 490] on textarea at bounding box center [375, 607] width 477 height 1125
click at [141, 502] on textarea at bounding box center [375, 607] width 477 height 1125
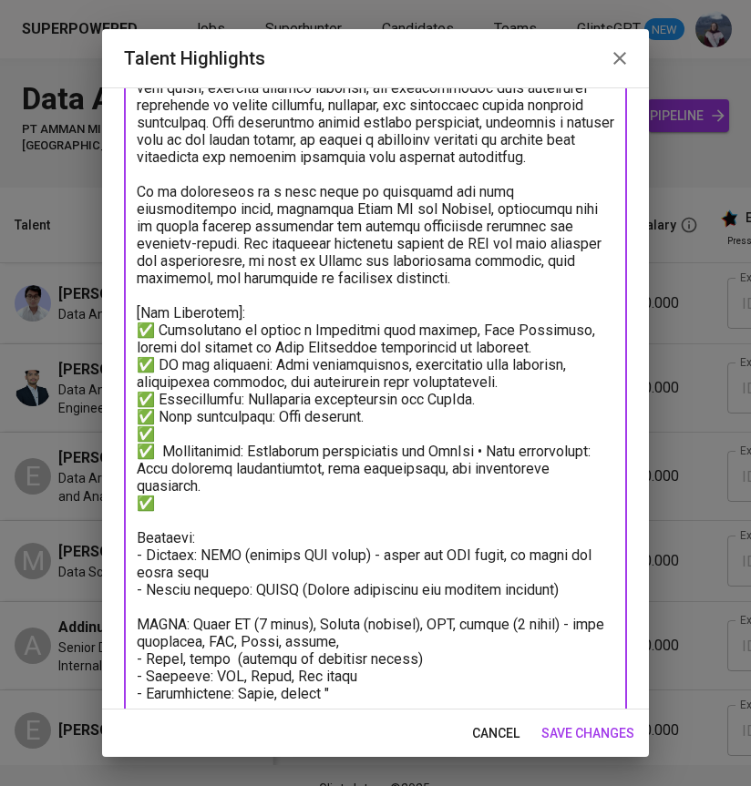
drag, startPoint x: 159, startPoint y: 467, endPoint x: 471, endPoint y: 473, distance: 311.6
click at [471, 473] on textarea at bounding box center [375, 599] width 477 height 1108
click at [301, 444] on textarea at bounding box center [375, 599] width 477 height 1108
paste textarea "Architecture: Serverless architecture and DevOps"
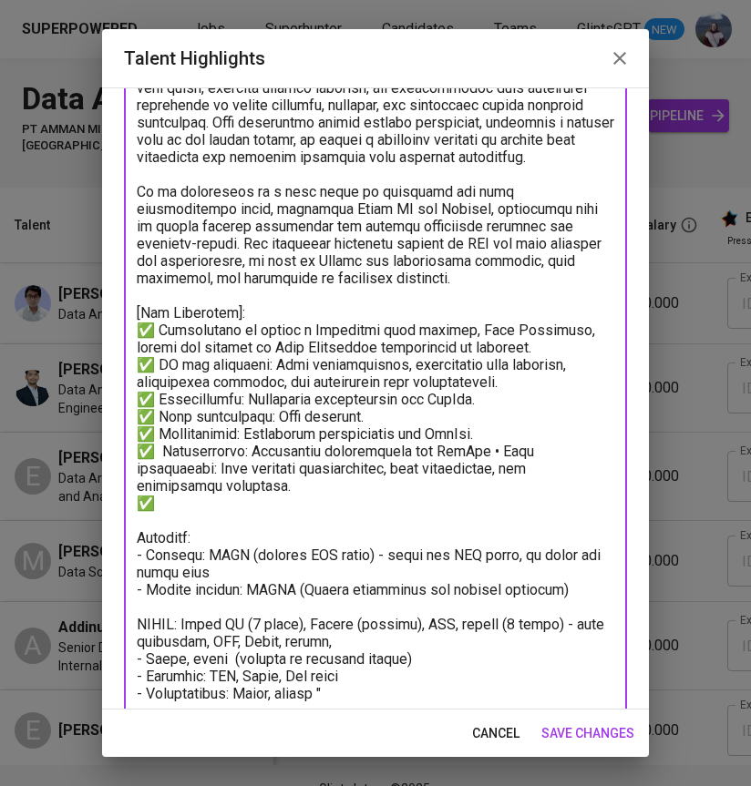
drag, startPoint x: 485, startPoint y: 466, endPoint x: 164, endPoint y: 466, distance: 320.6
click at [164, 466] on textarea at bounding box center [375, 599] width 477 height 1108
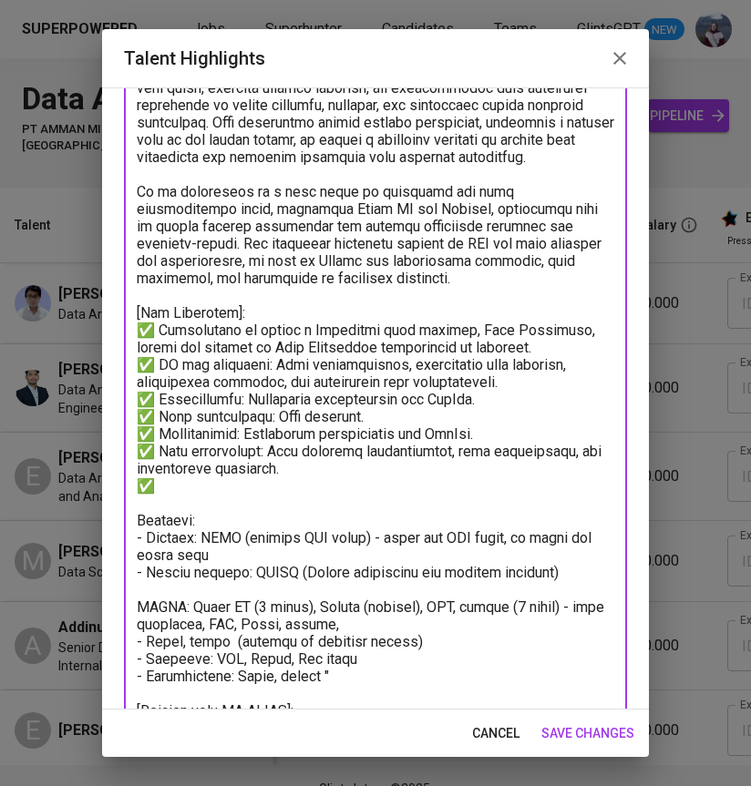
click at [138, 487] on textarea at bounding box center [375, 599] width 477 height 1108
click at [179, 501] on textarea at bounding box center [375, 599] width 477 height 1108
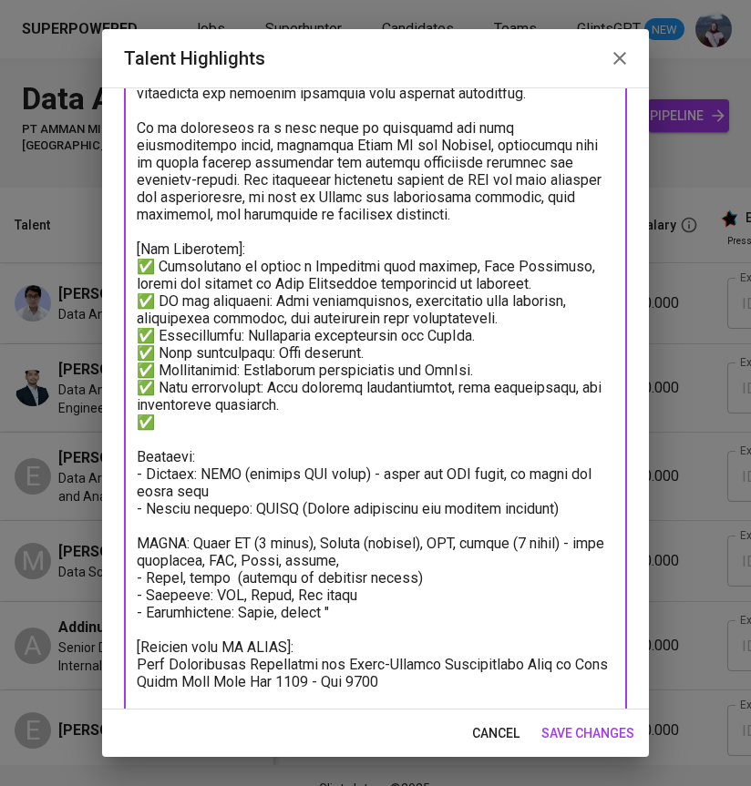
scroll to position [229, 0]
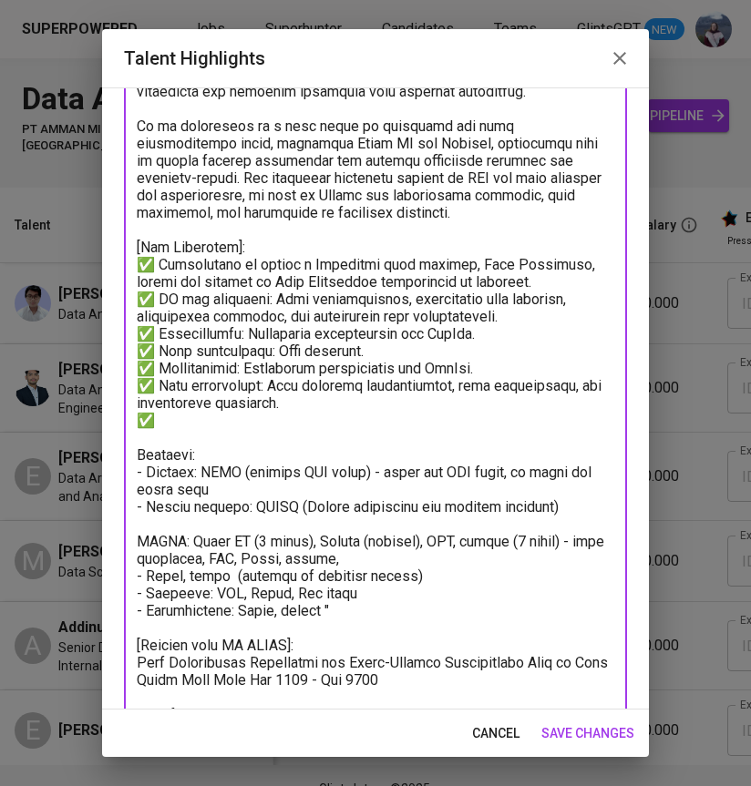
paste textarea "Analytics: Power BI, Power Query, Tabular Editor, Tableau, Looker Studio, Redas…"
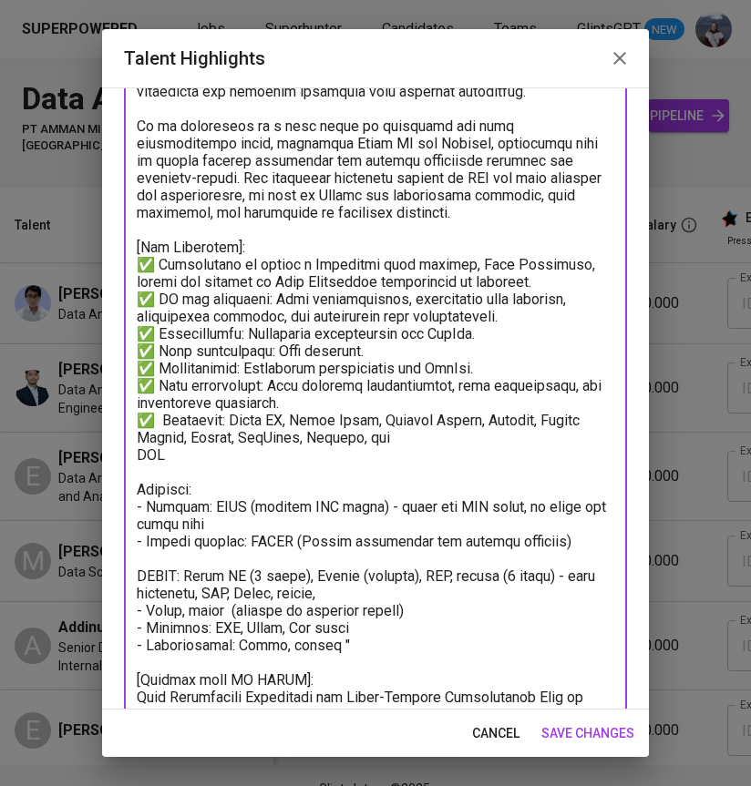
click at [164, 438] on textarea at bounding box center [375, 550] width 477 height 1142
click at [138, 472] on textarea at bounding box center [375, 550] width 477 height 1142
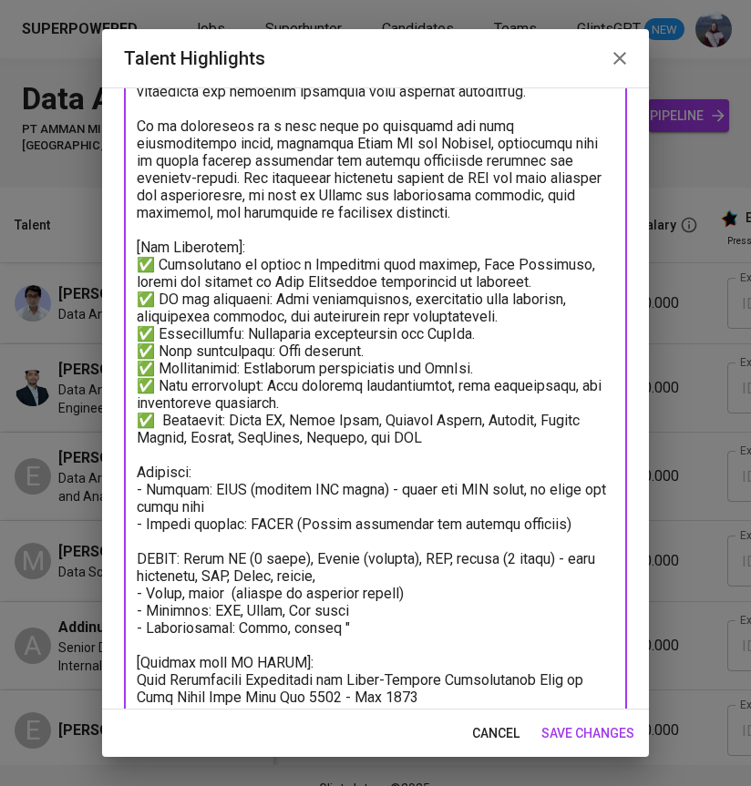
click at [424, 462] on textarea at bounding box center [375, 541] width 477 height 1125
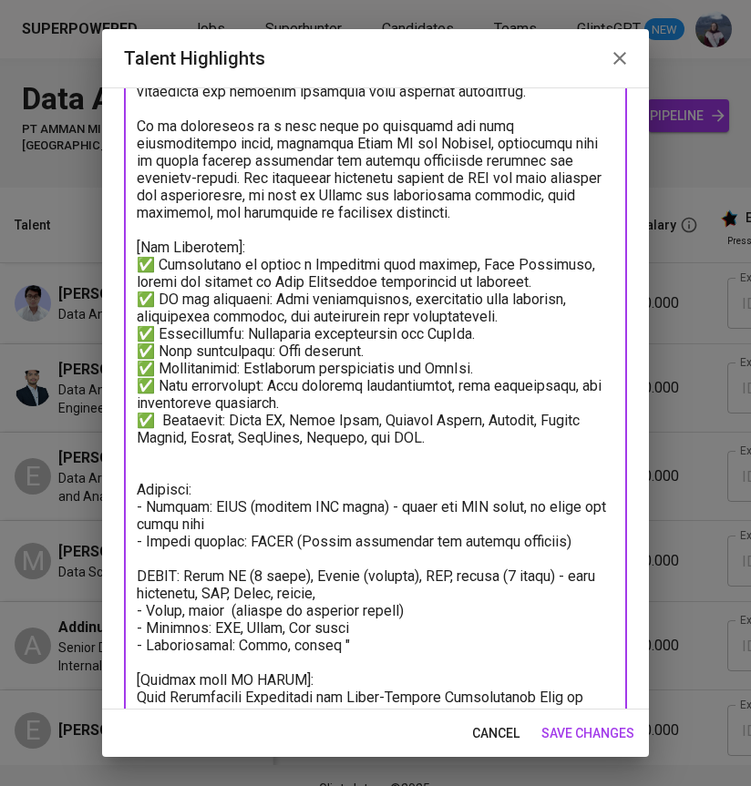
drag, startPoint x: 148, startPoint y: 436, endPoint x: 138, endPoint y: 436, distance: 10.9
click at [138, 436] on textarea at bounding box center [375, 550] width 477 height 1142
click at [146, 473] on textarea at bounding box center [375, 550] width 477 height 1142
paste textarea "✅"
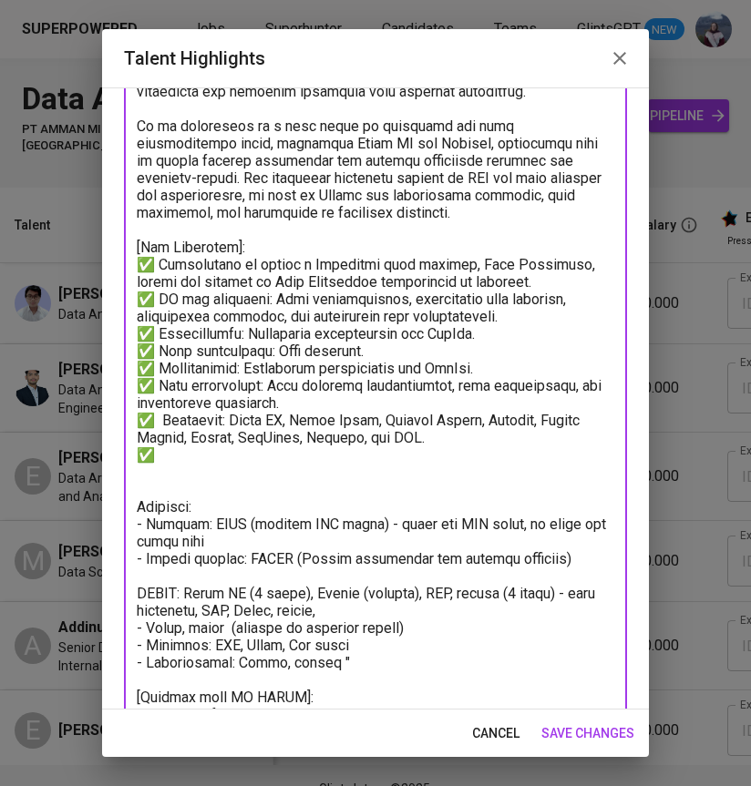
paste textarea "✅"
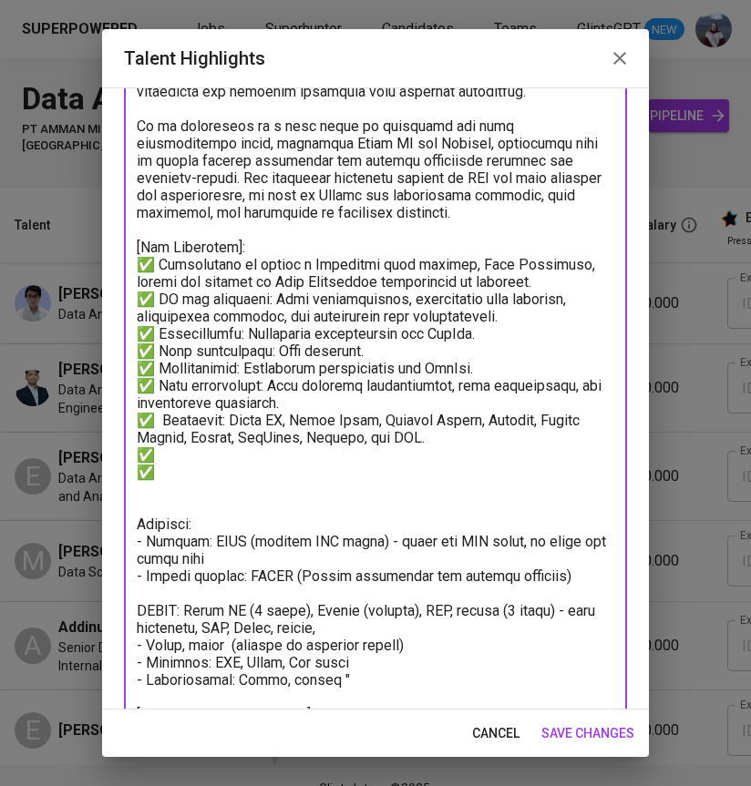
paste textarea "✅"
click at [172, 470] on textarea at bounding box center [375, 567] width 477 height 1177
paste textarea "Cloud: Azure, Fabric, and AWS"
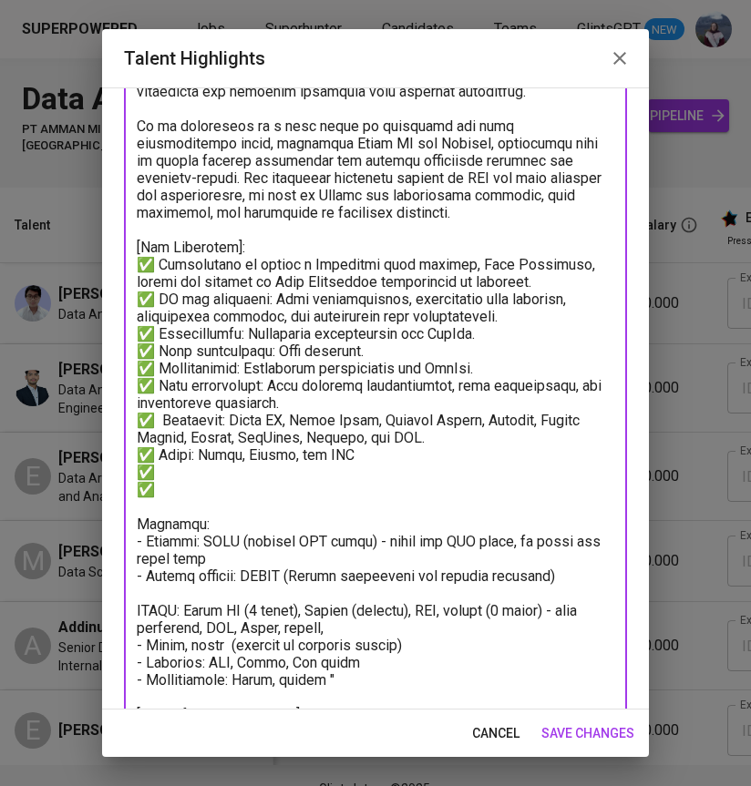
click at [167, 489] on textarea at bounding box center [375, 567] width 477 height 1177
paste textarea "Query languages: SQL, Power Query M, and DAX"
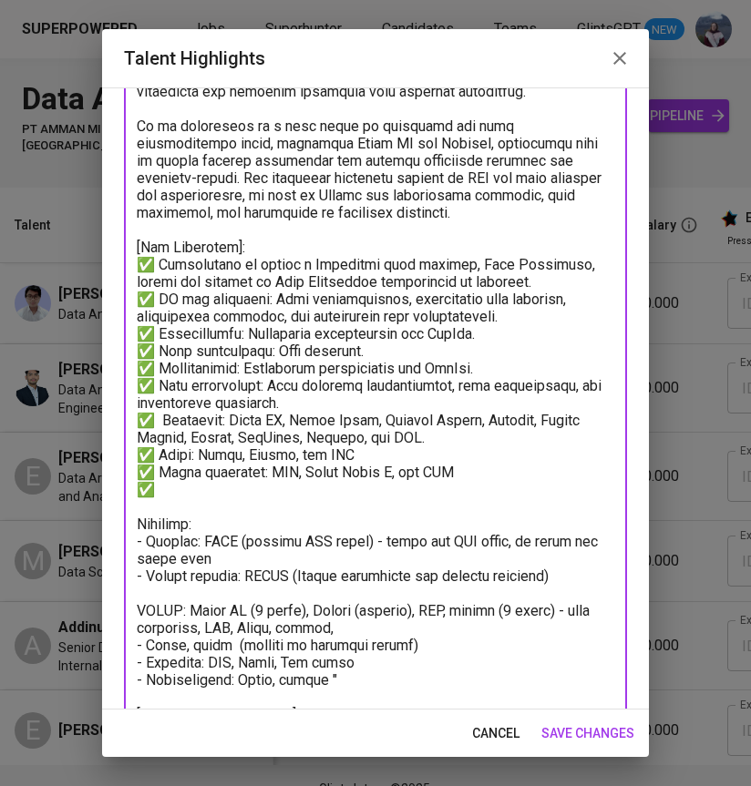
click at [174, 508] on textarea at bounding box center [375, 567] width 477 height 1177
paste textarea "Shell scripting: Bash and PowerShel"
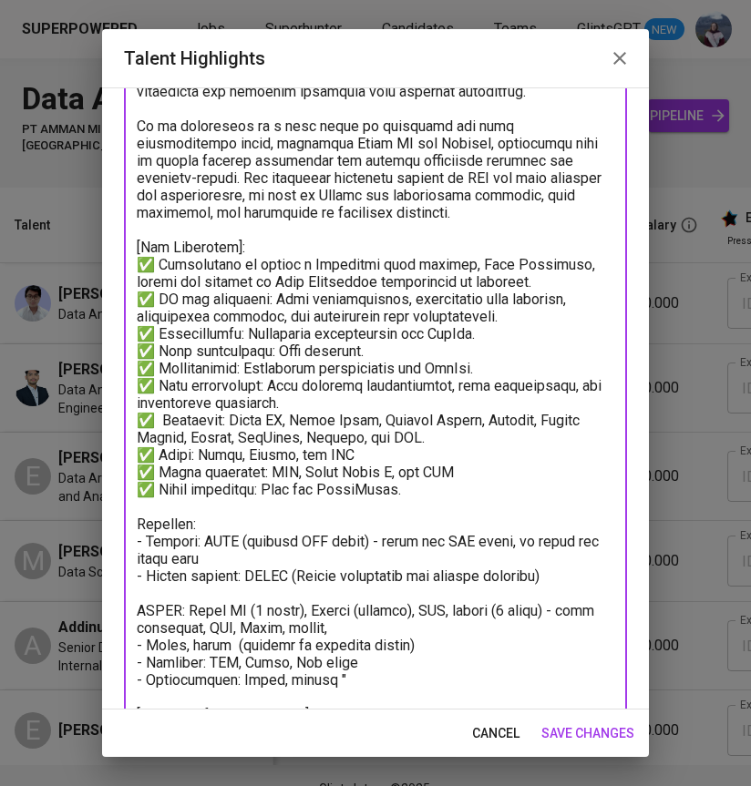
click at [467, 488] on textarea at bounding box center [375, 567] width 477 height 1177
click at [354, 470] on textarea at bounding box center [375, 567] width 477 height 1177
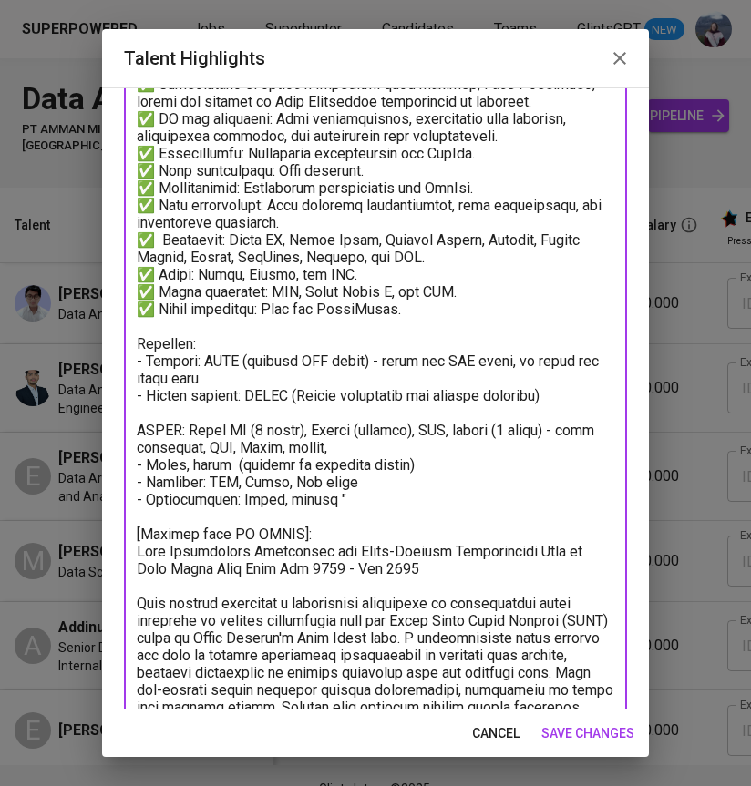
scroll to position [406, 0]
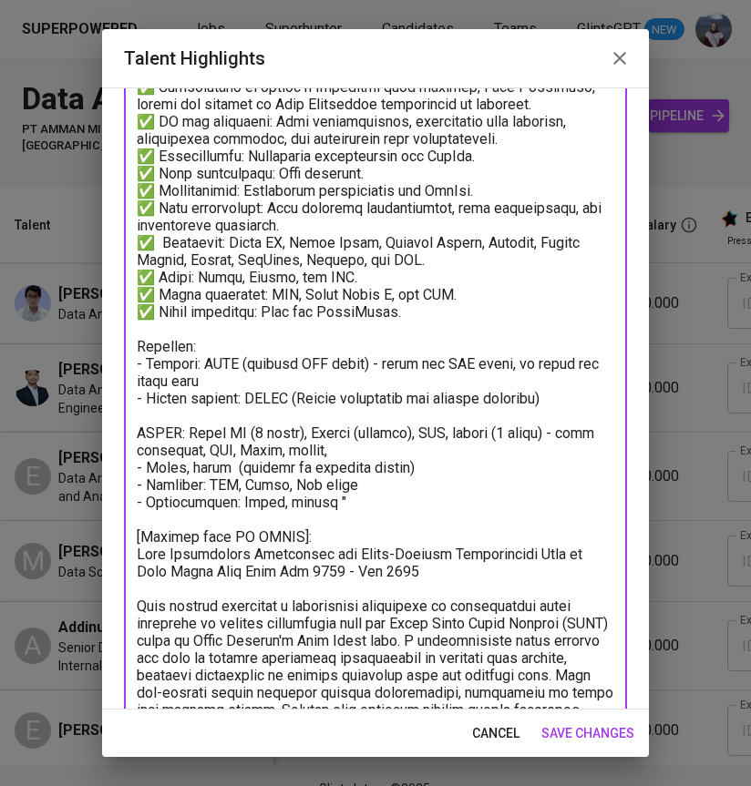
click at [141, 366] on textarea at bounding box center [375, 389] width 477 height 1177
drag, startPoint x: 566, startPoint y: 415, endPoint x: 135, endPoint y: 363, distance: 434.1
click at [135, 363] on div "x Talent Highlights" at bounding box center [375, 389] width 503 height 1210
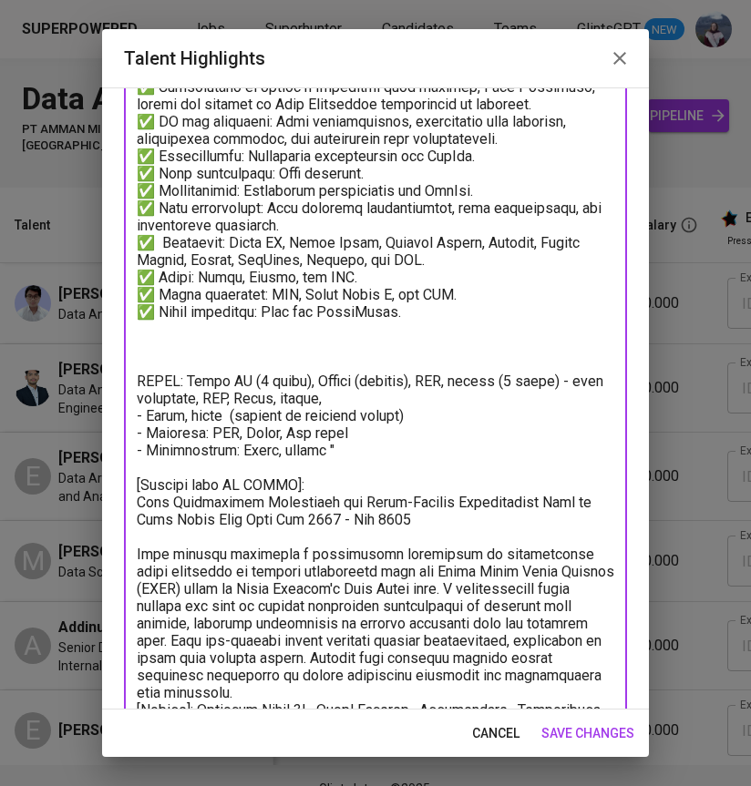
drag, startPoint x: 327, startPoint y: 471, endPoint x: 132, endPoint y: 390, distance: 211.1
click at [132, 390] on div "x Talent Highlights" at bounding box center [375, 363] width 503 height 1159
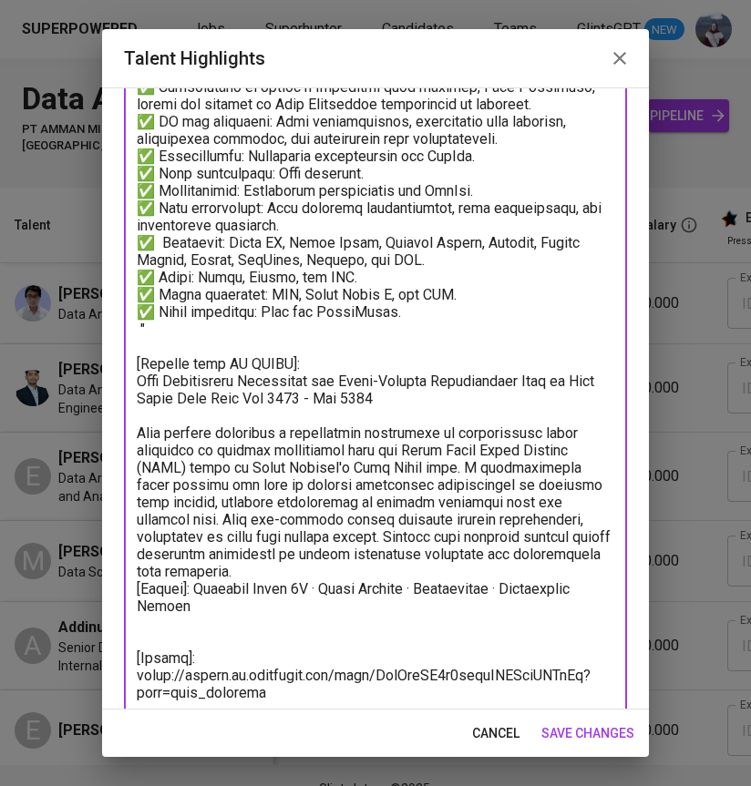
drag, startPoint x: 161, startPoint y: 352, endPoint x: 131, endPoint y: 349, distance: 30.2
click at [131, 349] on div "x Talent Highlights" at bounding box center [375, 302] width 503 height 1037
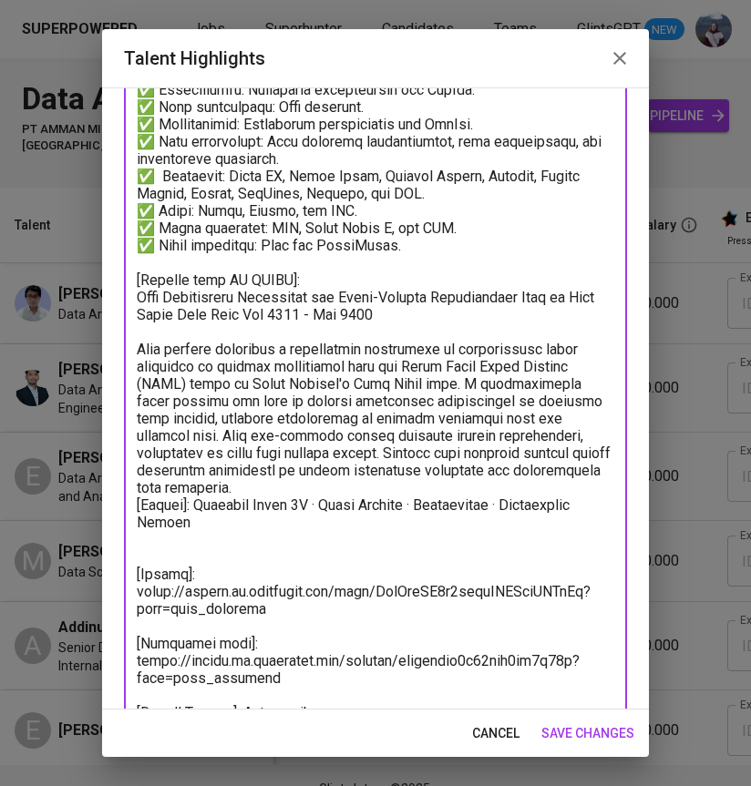
scroll to position [516, 0]
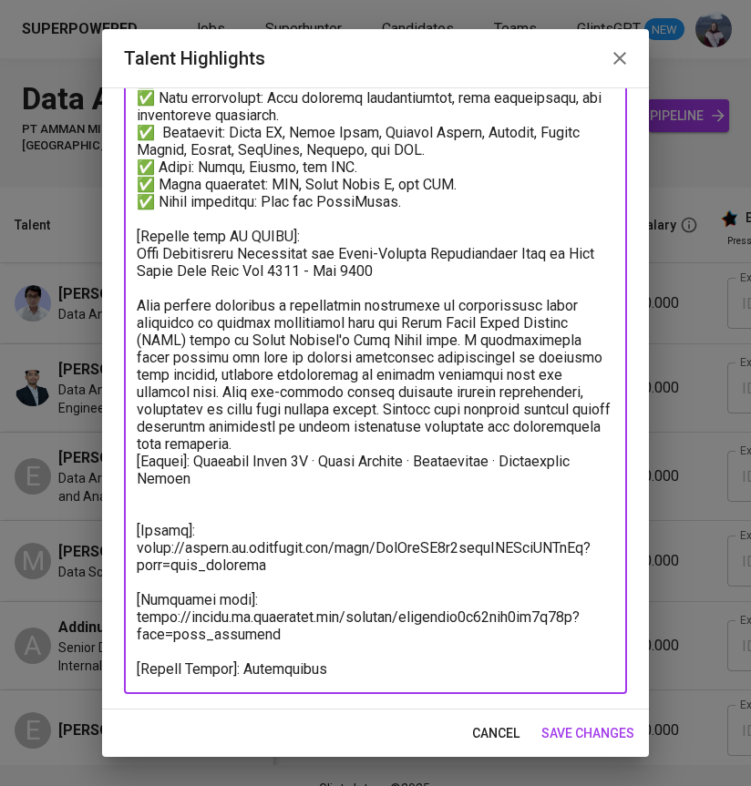
type textarea "[Summary]: Elga is a highly skilled Data Analyst with a strong background in le…"
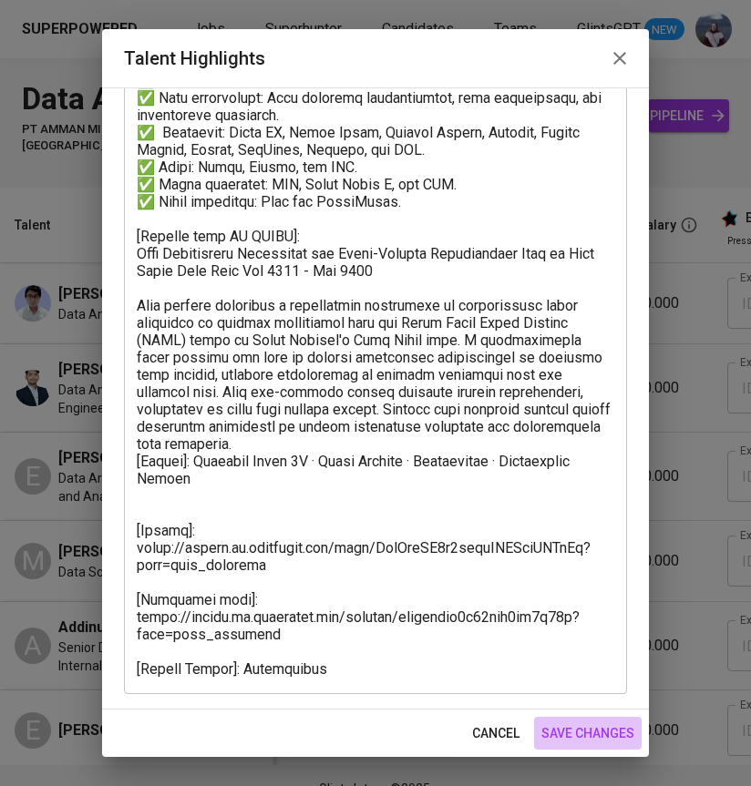
click at [607, 731] on span "save changes" at bounding box center [587, 733] width 93 height 23
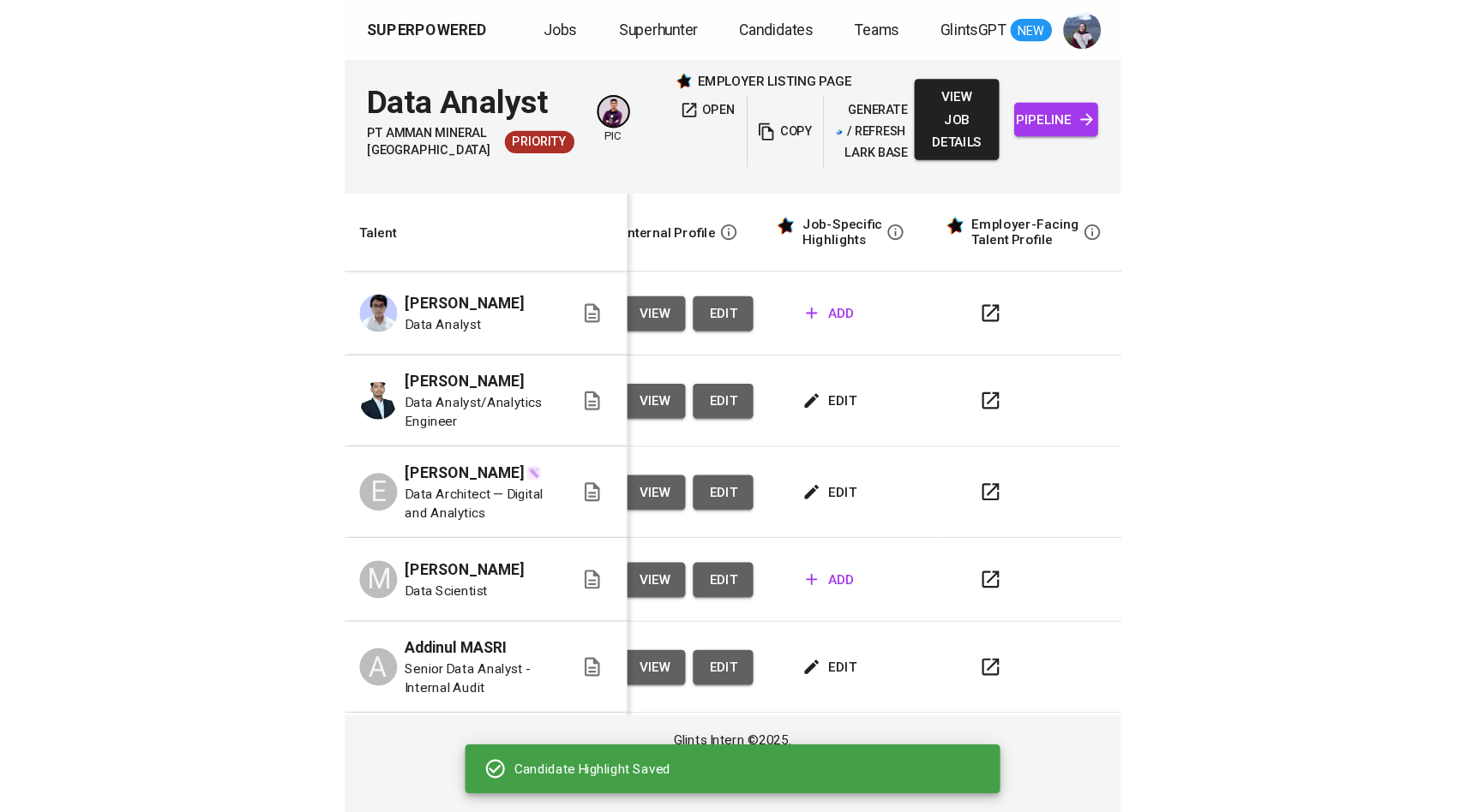
scroll to position [0, 14]
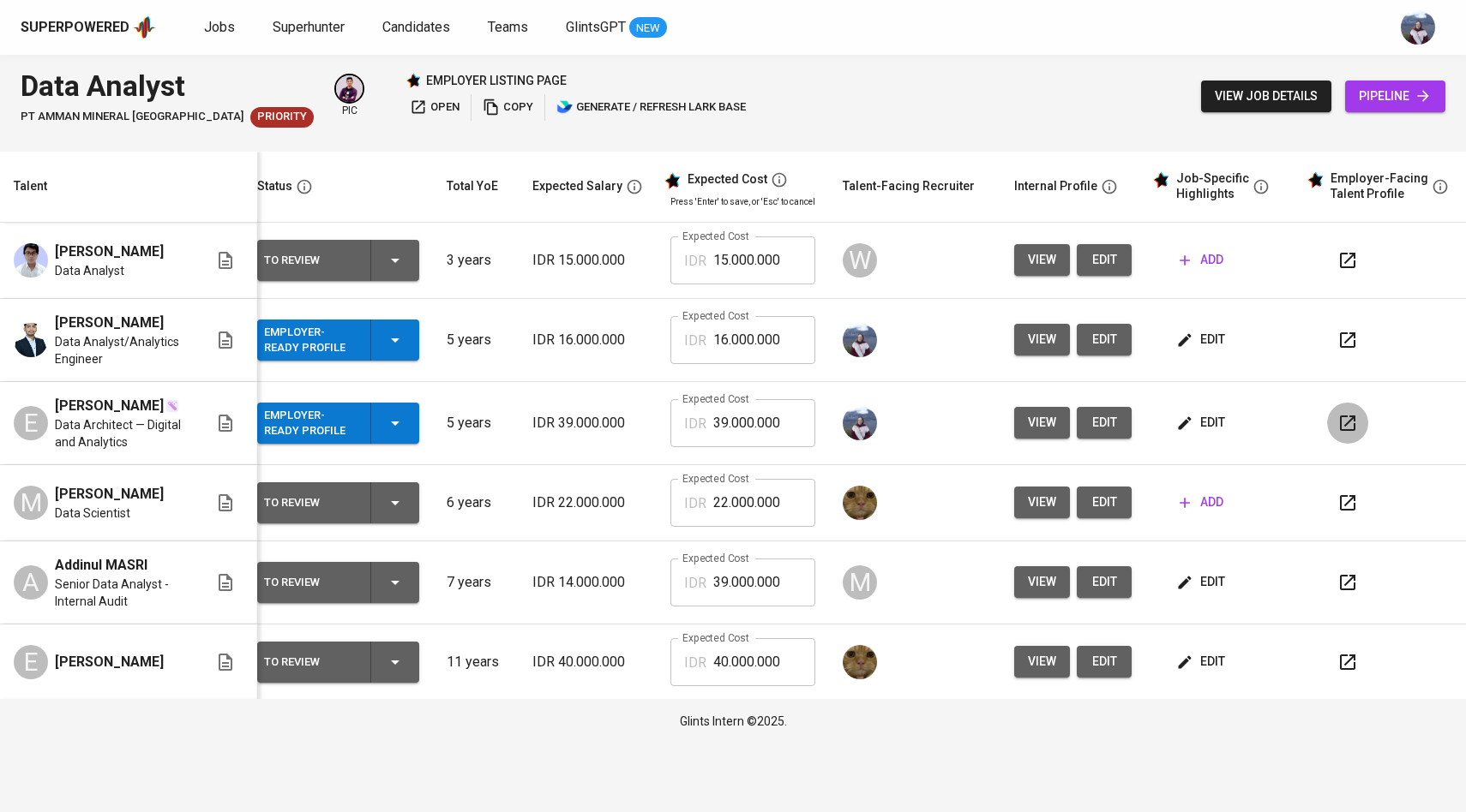
click at [1341, 431] on icon "button" at bounding box center [1347, 423] width 15 height 15
click at [1096, 438] on button "edit" at bounding box center [1104, 423] width 55 height 32
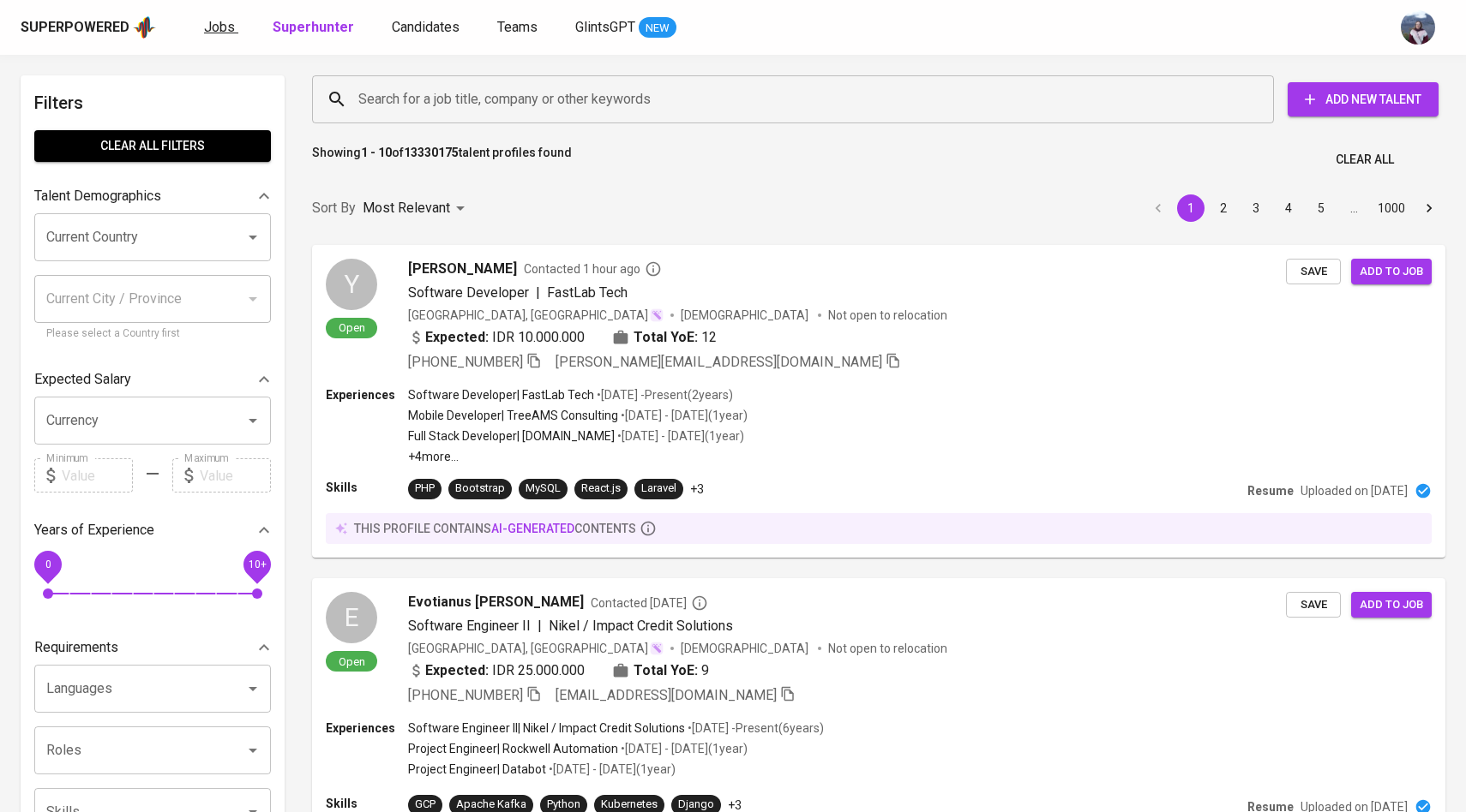
click at [231, 34] on span "Jobs" at bounding box center [219, 26] width 31 height 16
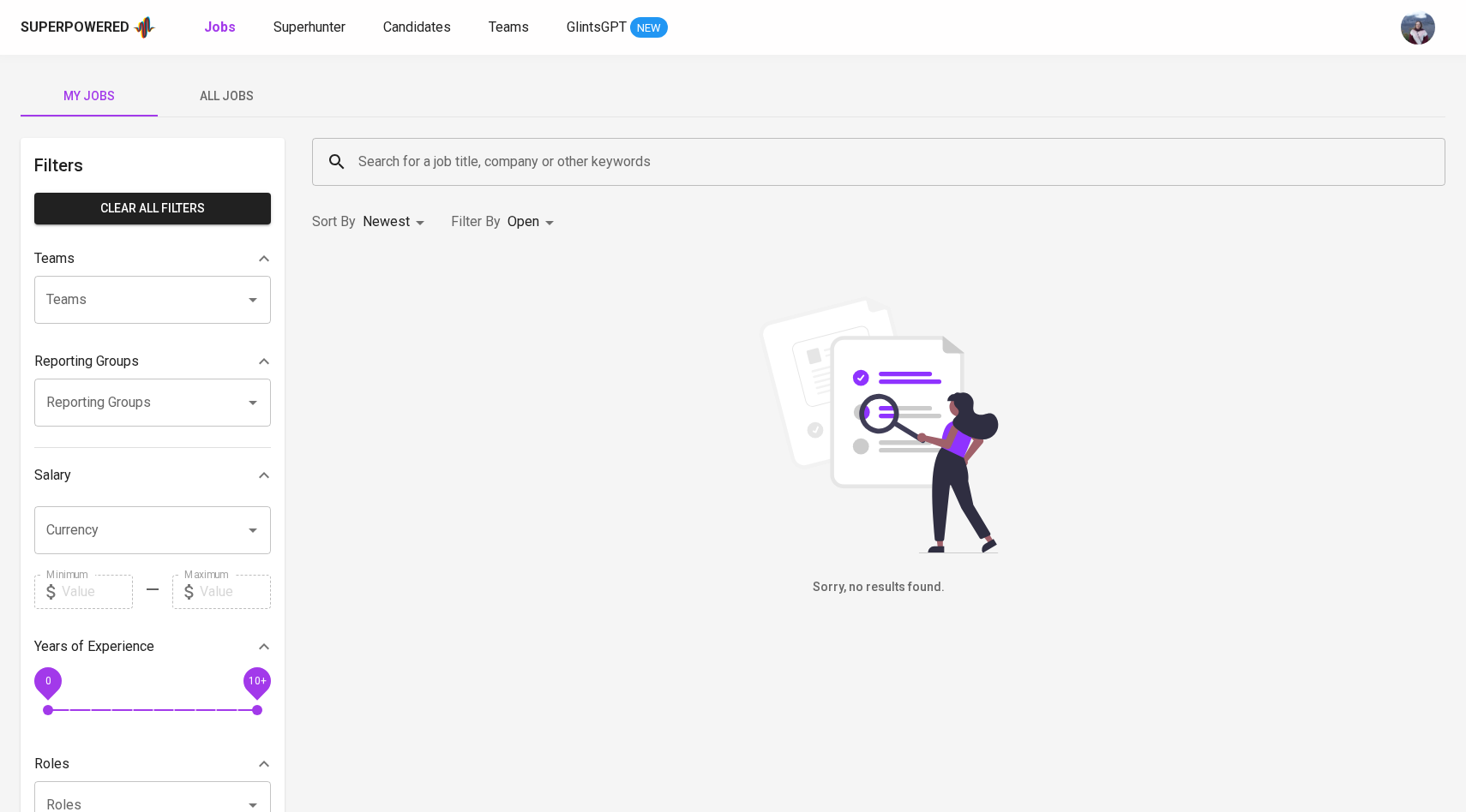
click at [236, 91] on span "All Jobs" at bounding box center [227, 96] width 117 height 22
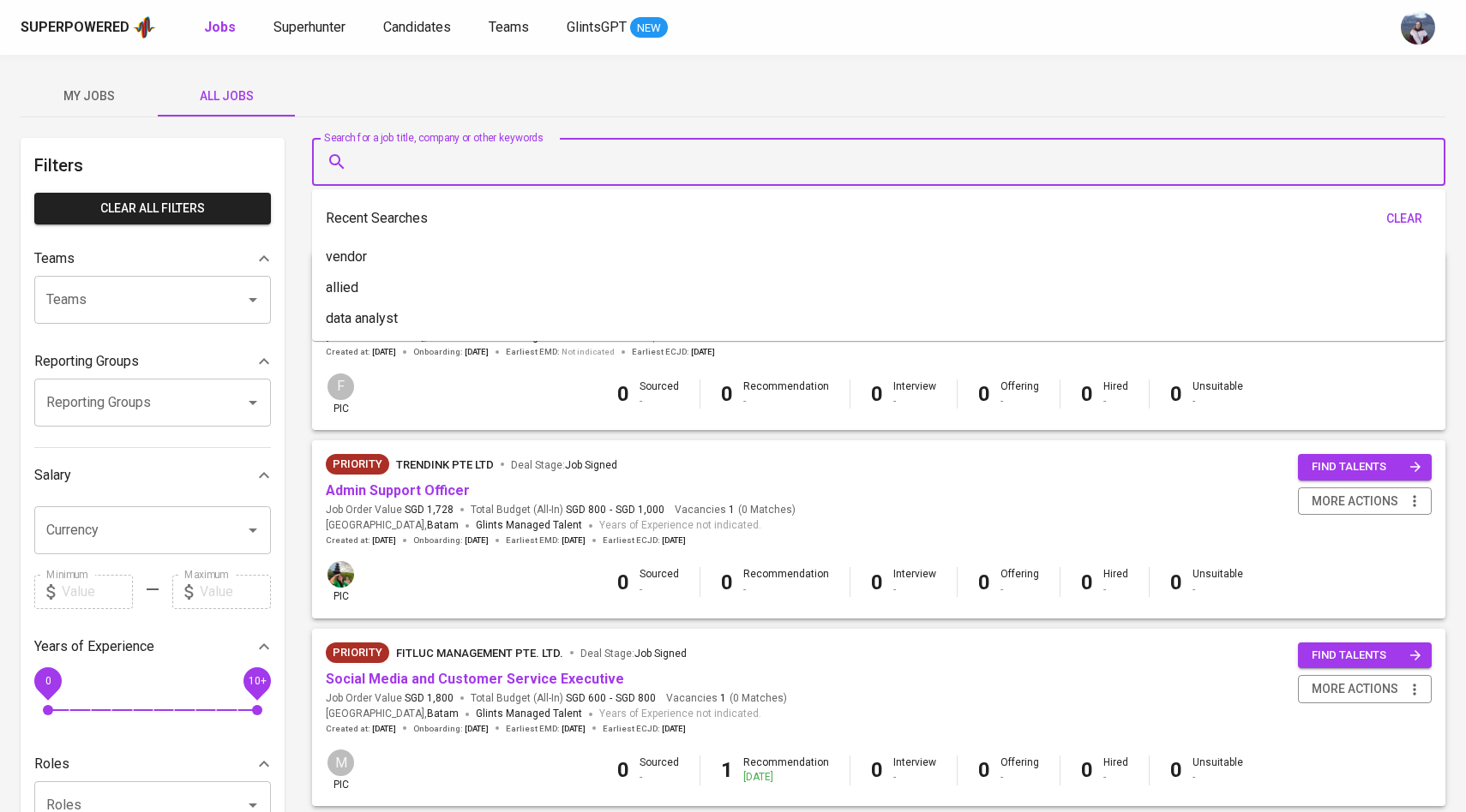
click at [389, 177] on input "Search for a job title, company or other keywords" at bounding box center [883, 162] width 1058 height 33
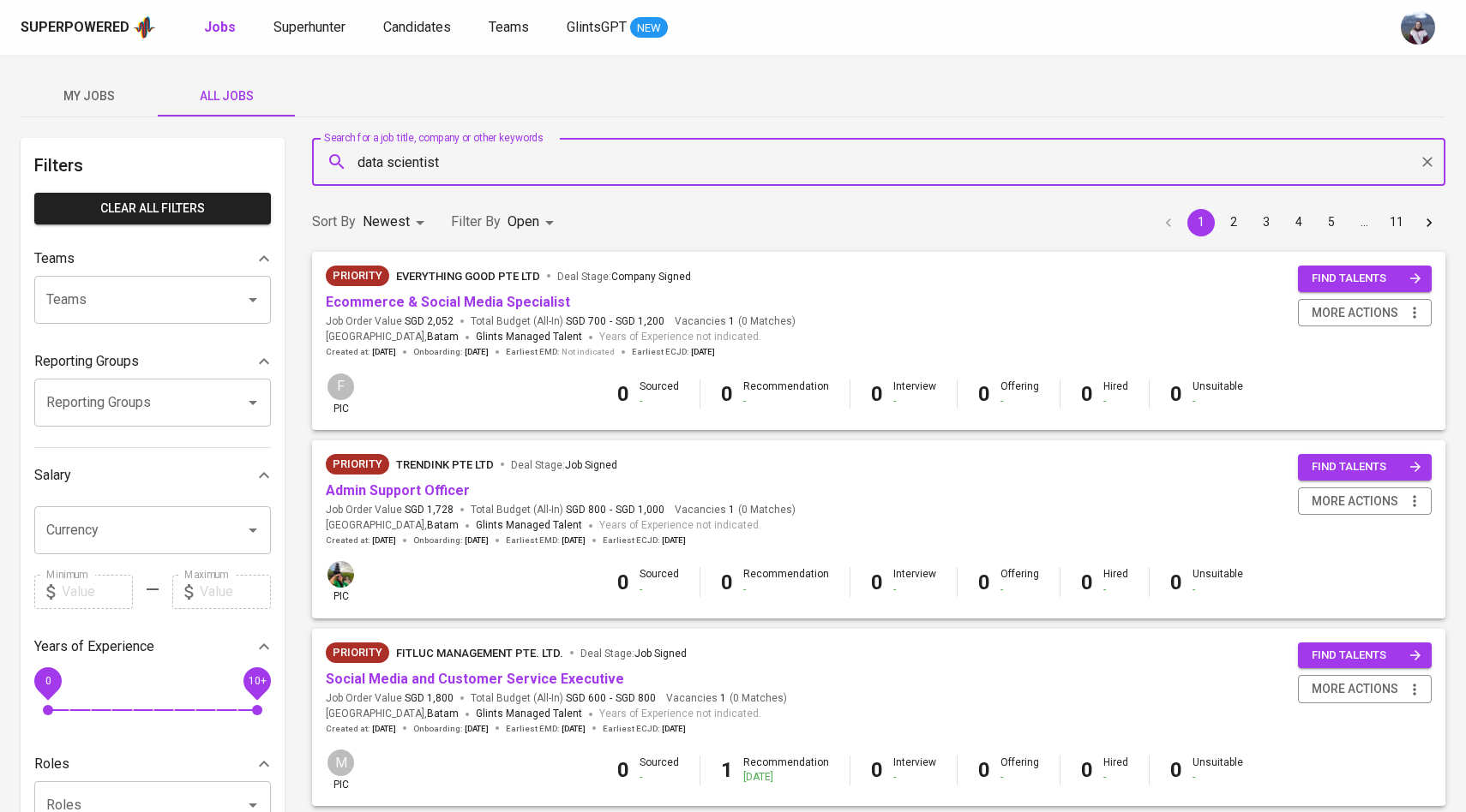
type input "data scientist"
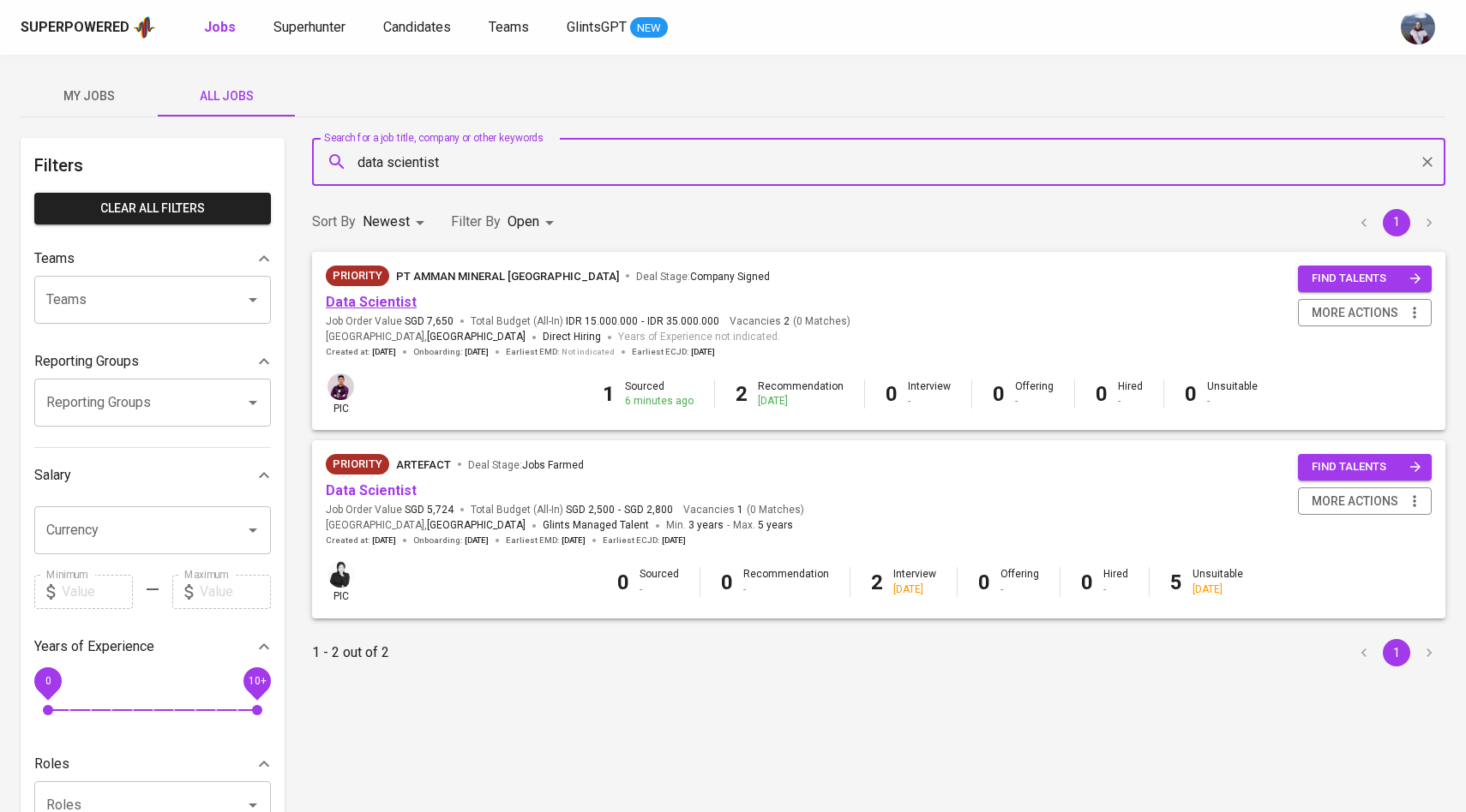
click at [391, 303] on link "Data Scientist" at bounding box center [371, 301] width 91 height 16
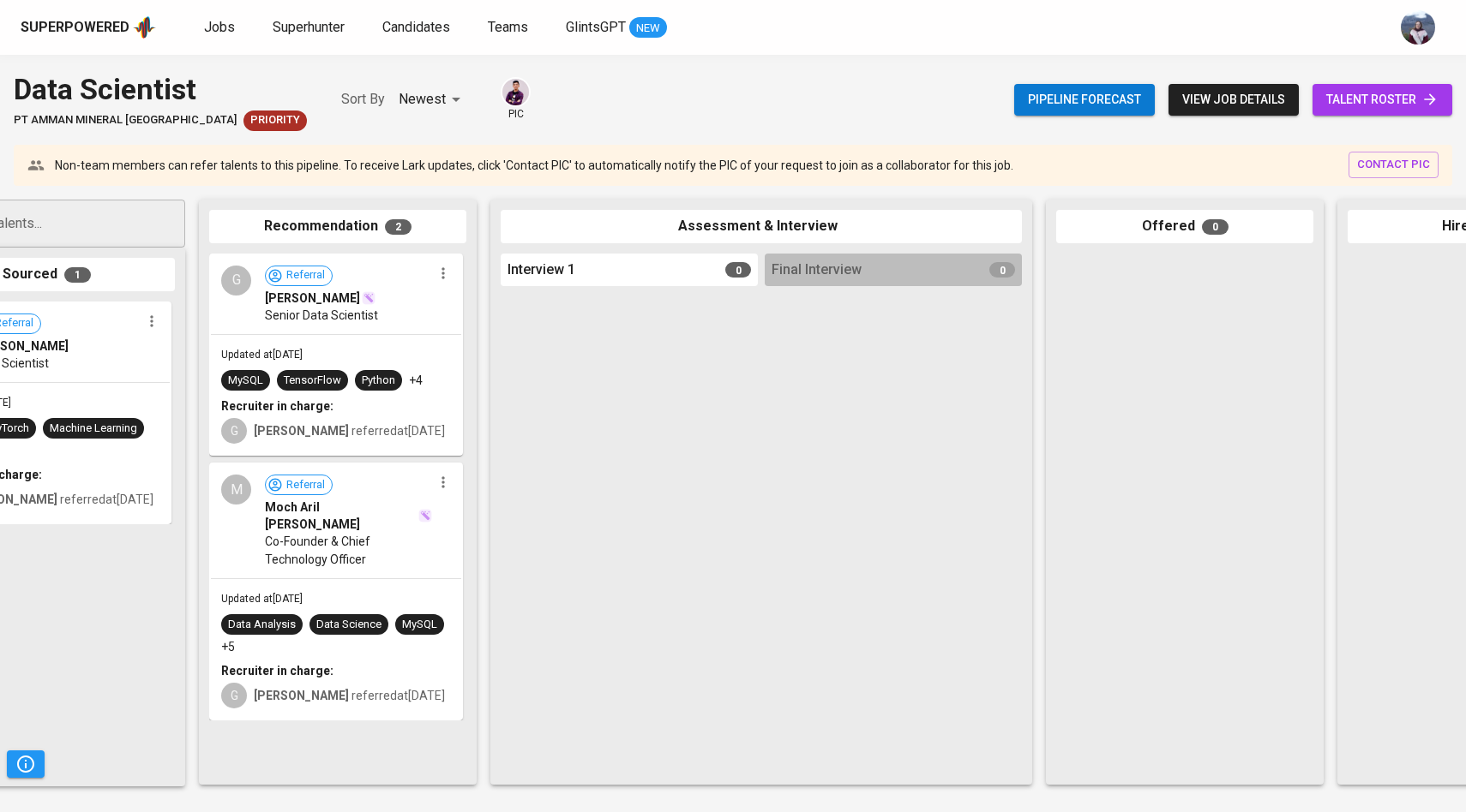
scroll to position [0, 156]
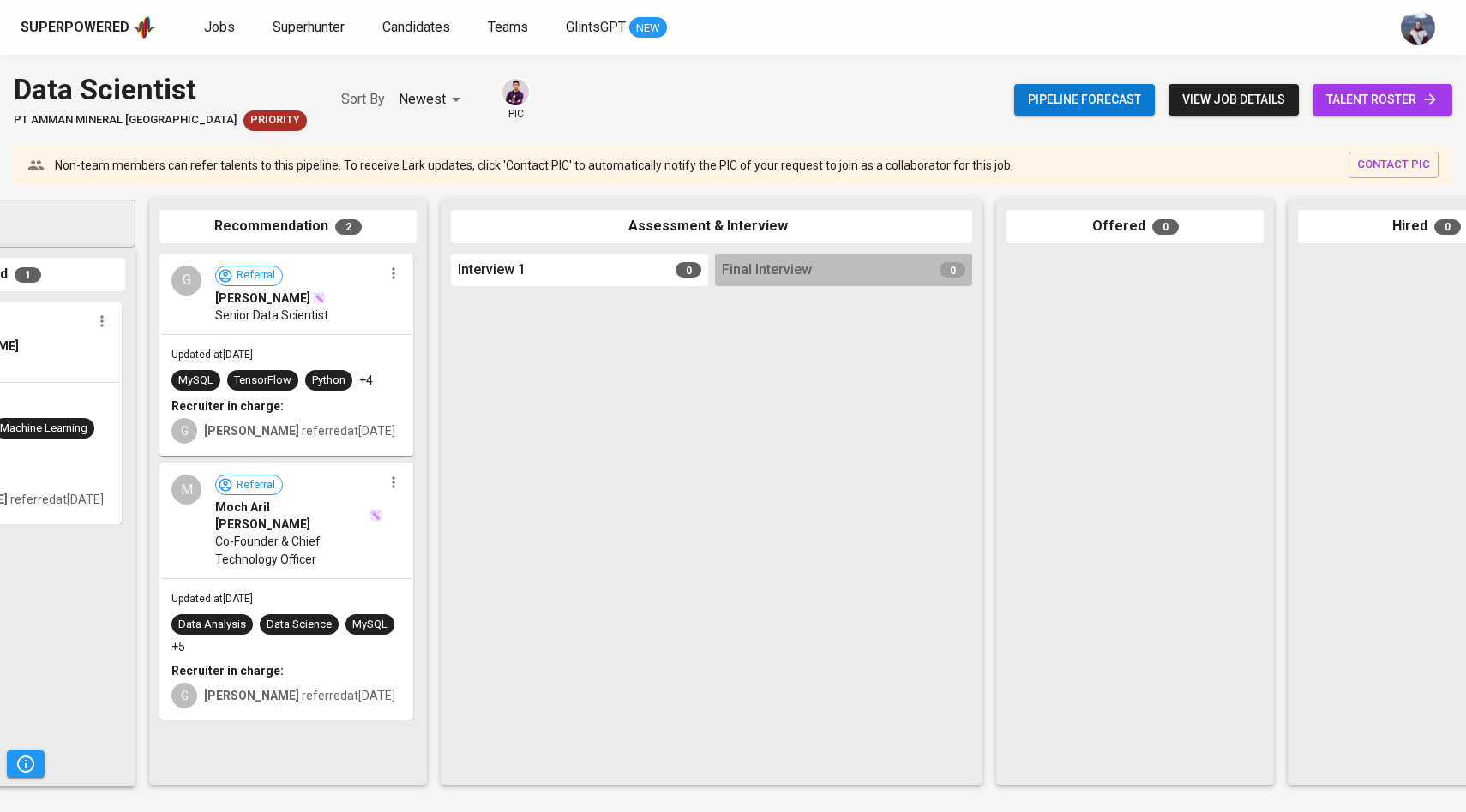
click at [1382, 107] on span "talent roster" at bounding box center [1381, 100] width 112 height 22
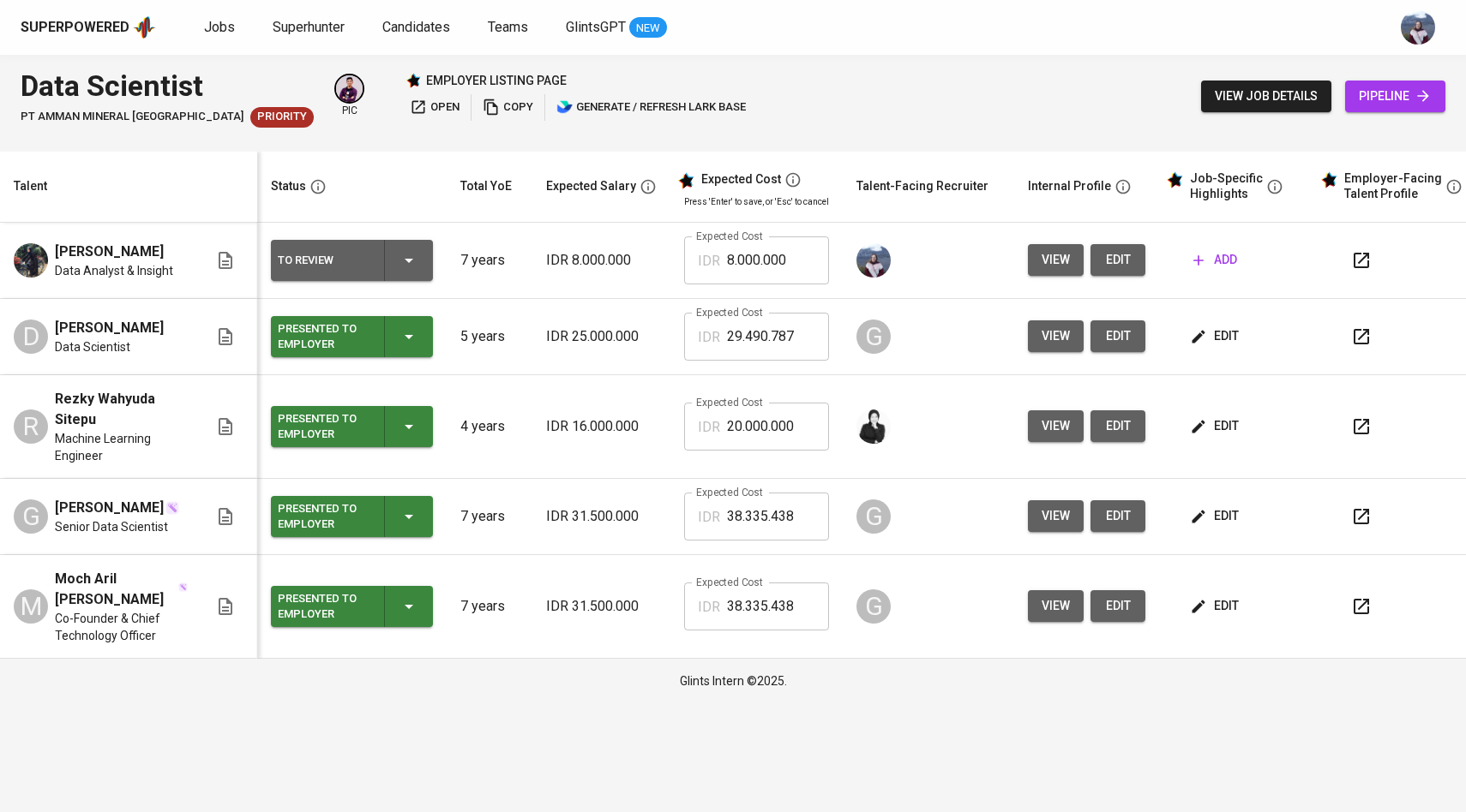
click at [1108, 263] on span "edit" at bounding box center [1117, 260] width 27 height 22
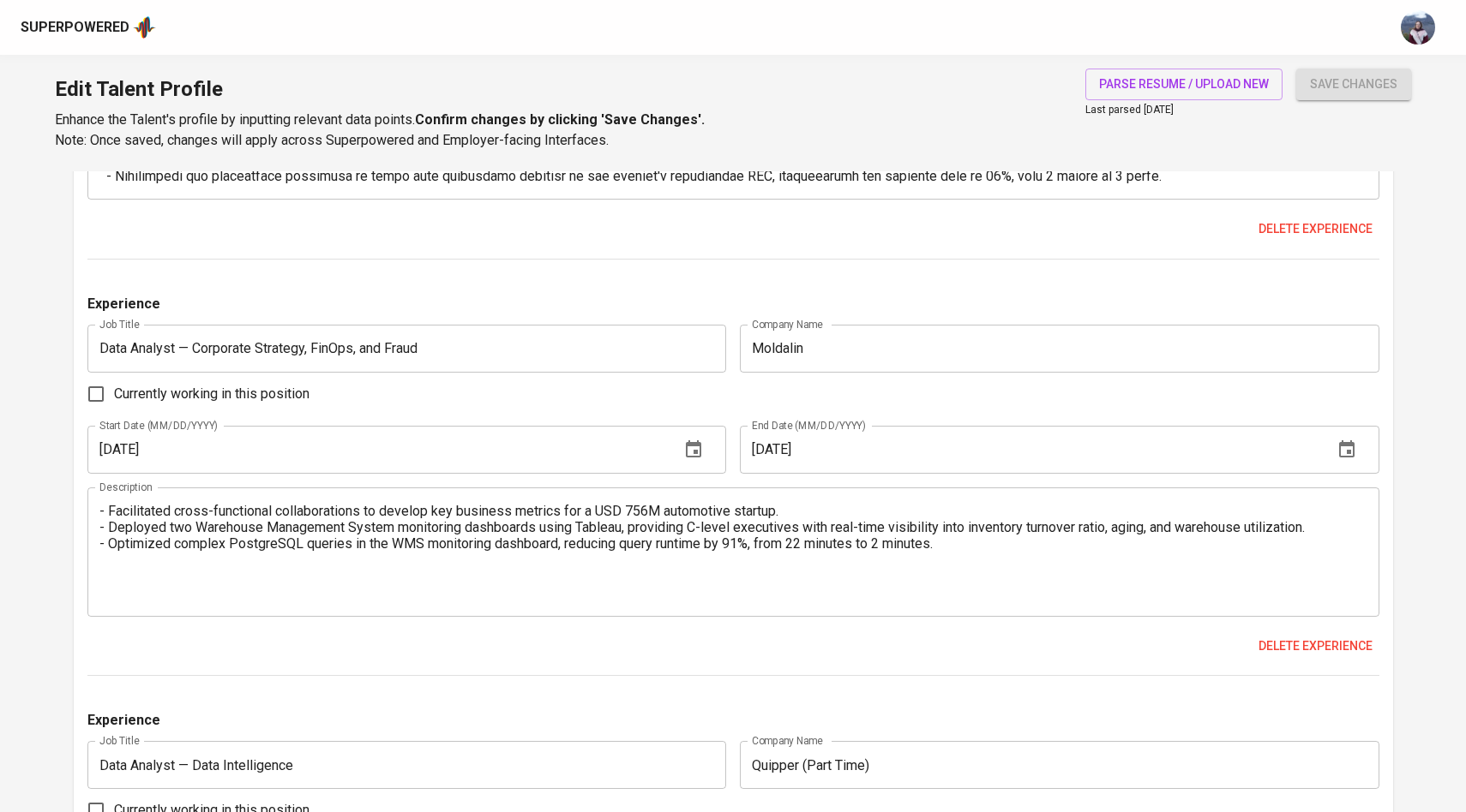
scroll to position [2231, 0]
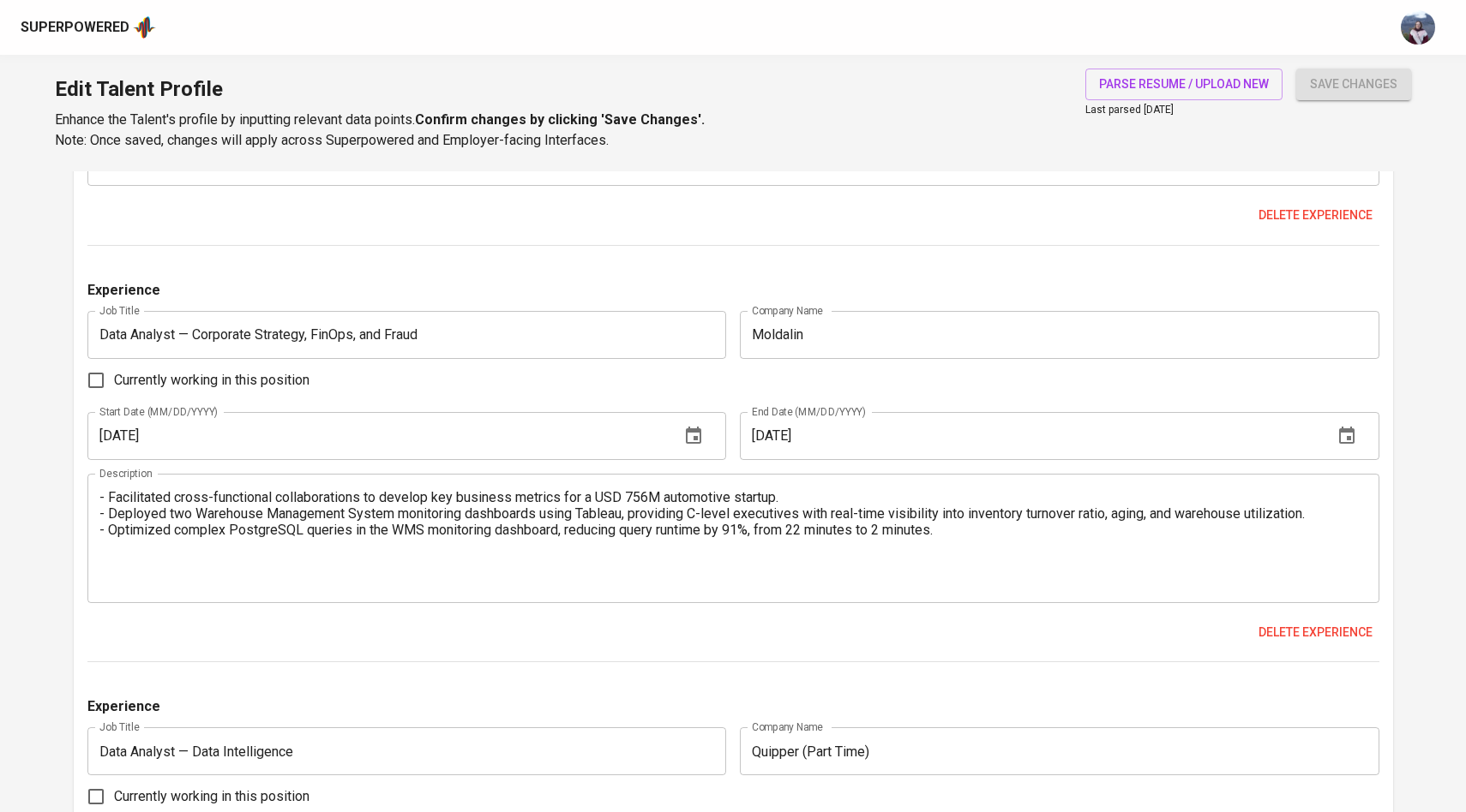
click at [843, 338] on input "Moldalin" at bounding box center [1059, 335] width 639 height 48
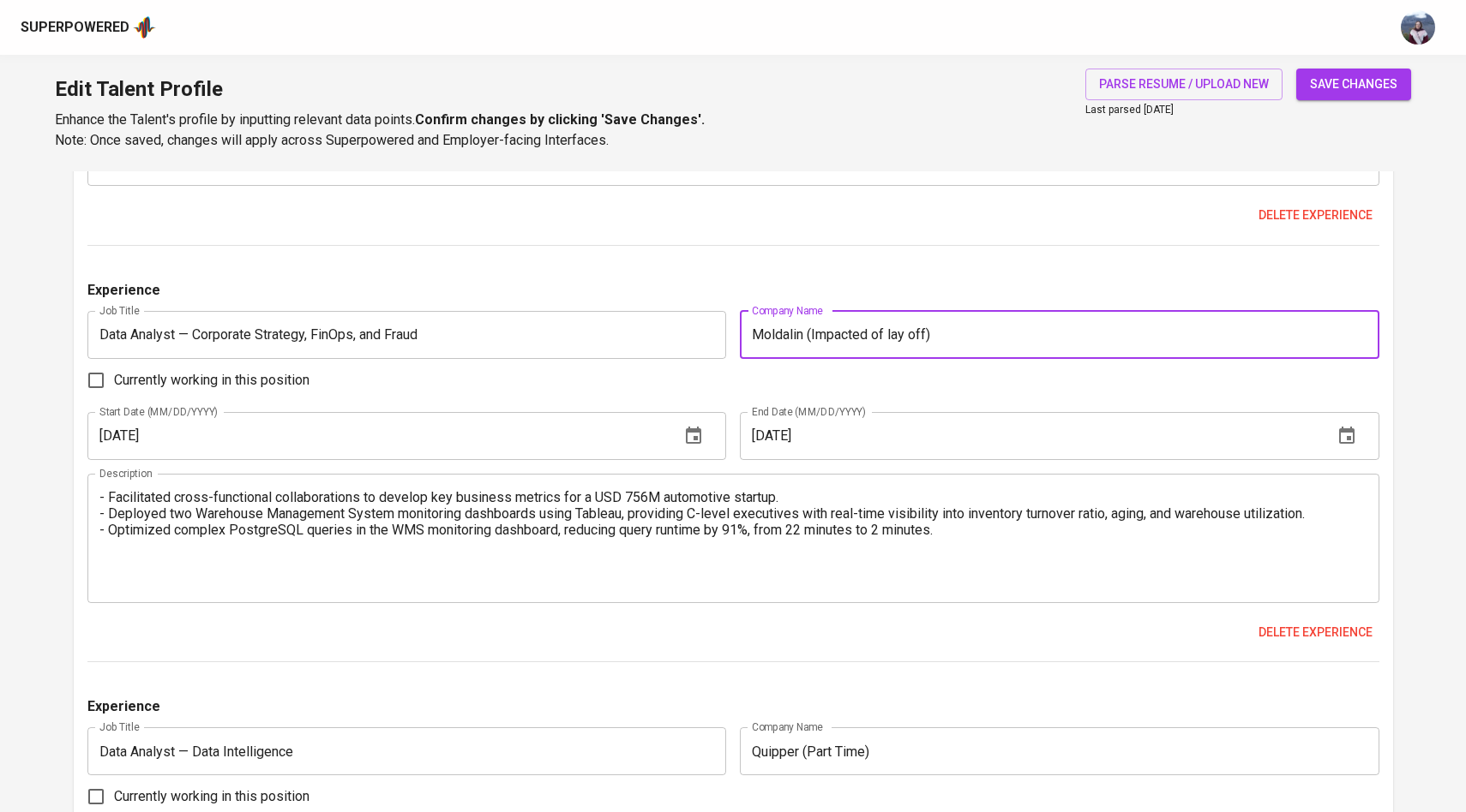
type input "Moldalin (Impacted of lay off)"
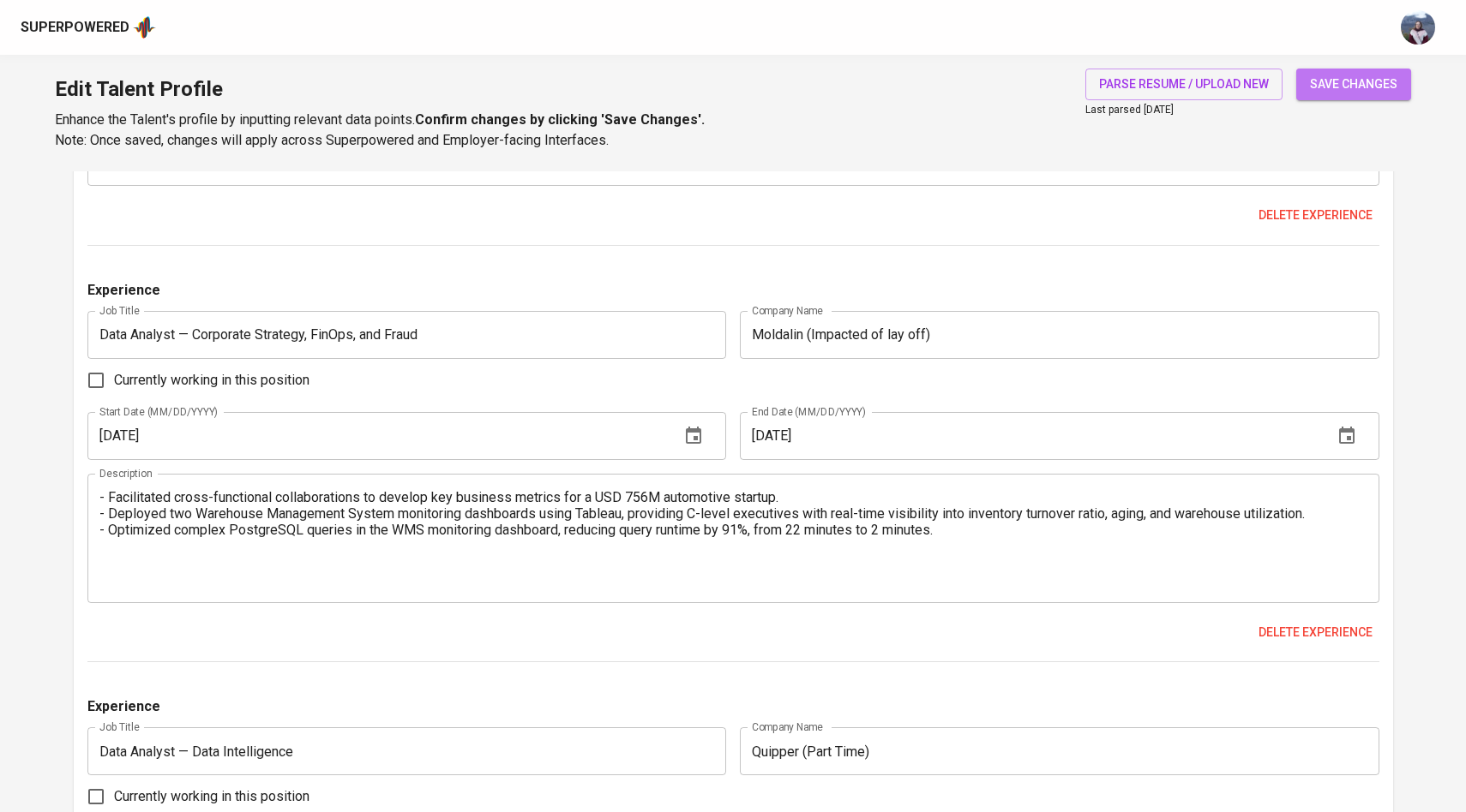
click at [1341, 91] on span "save changes" at bounding box center [1353, 84] width 88 height 22
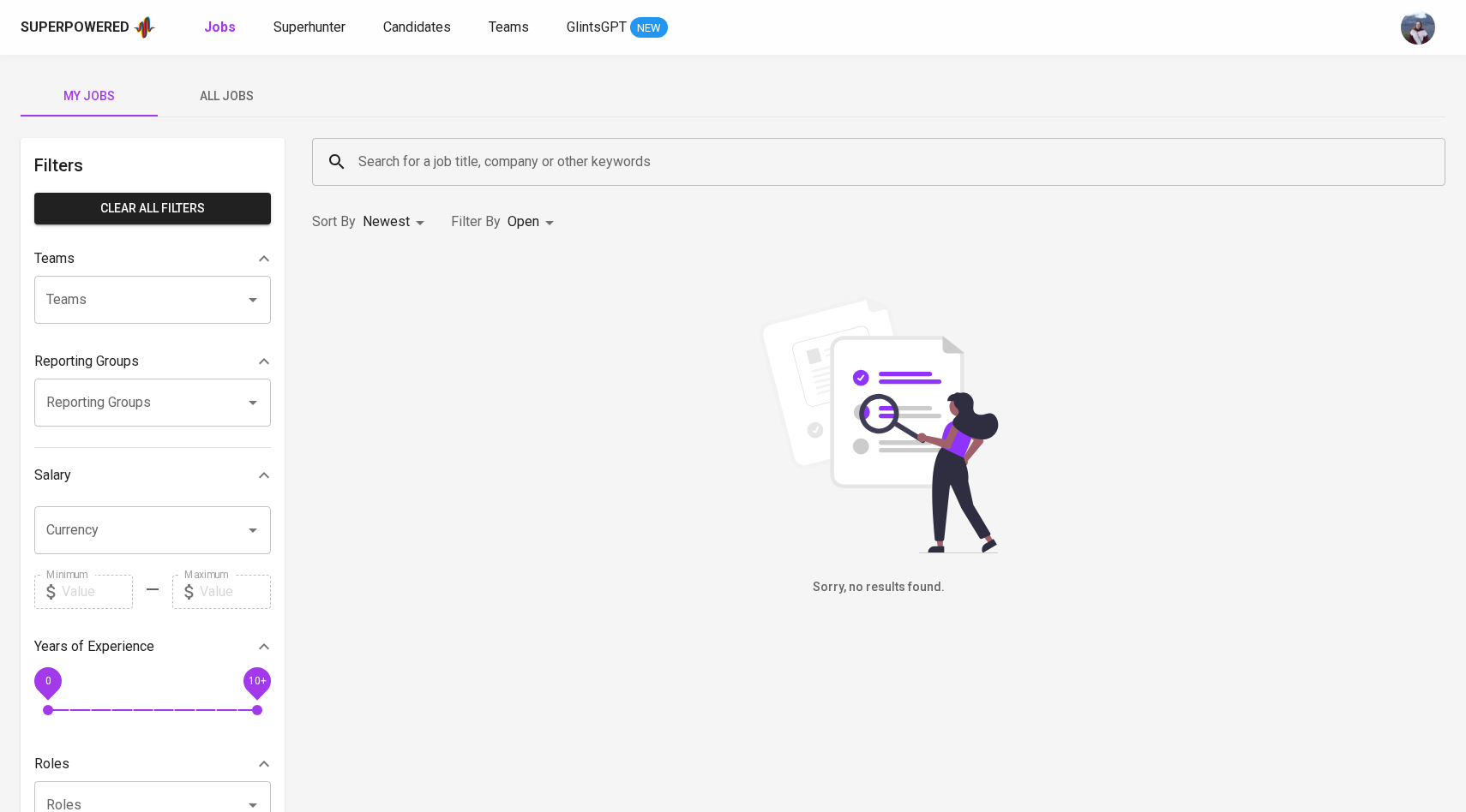
click at [228, 101] on span "All Jobs" at bounding box center [227, 96] width 117 height 22
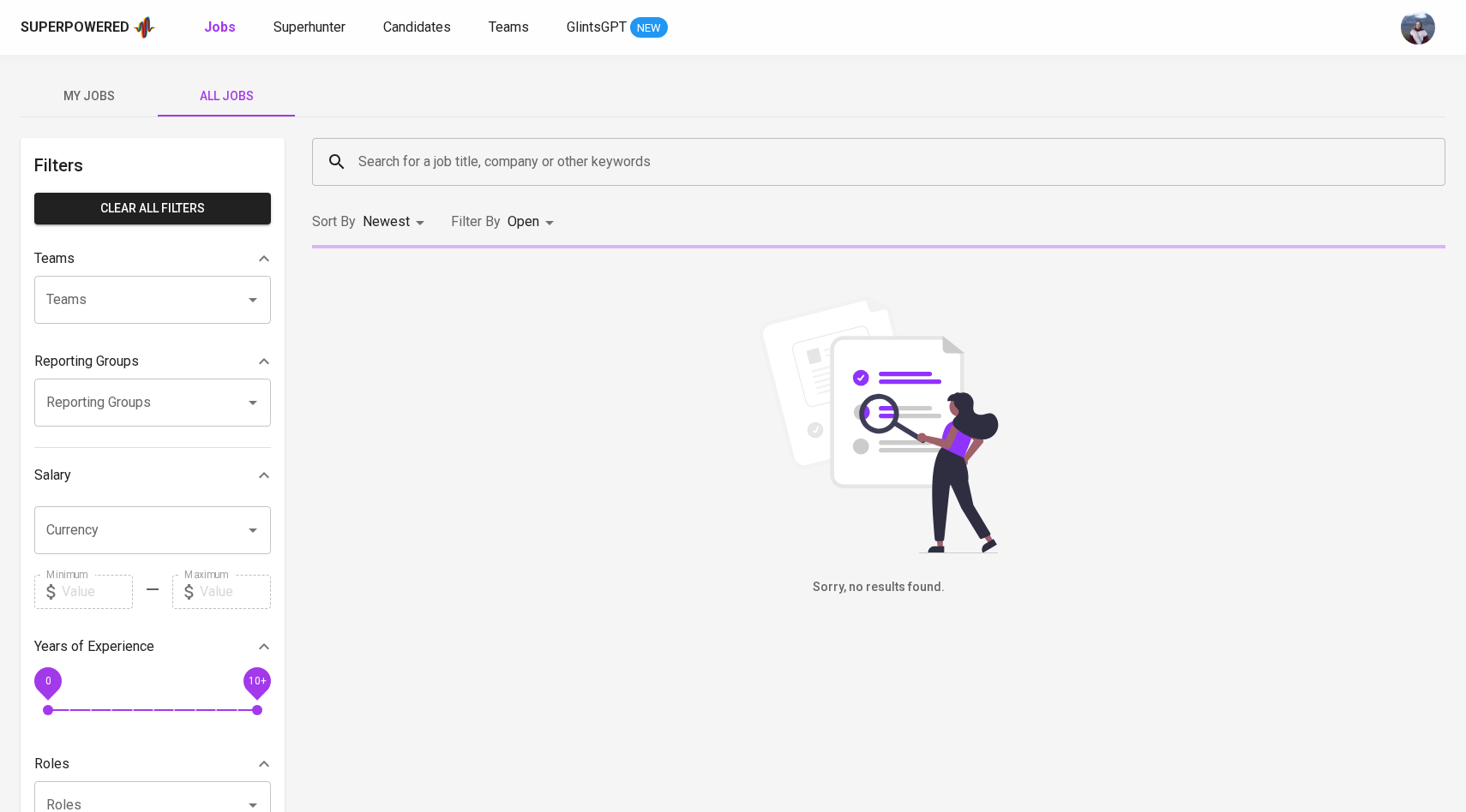
click at [364, 161] on input "Search for a job title, company or other keywords" at bounding box center [883, 162] width 1058 height 33
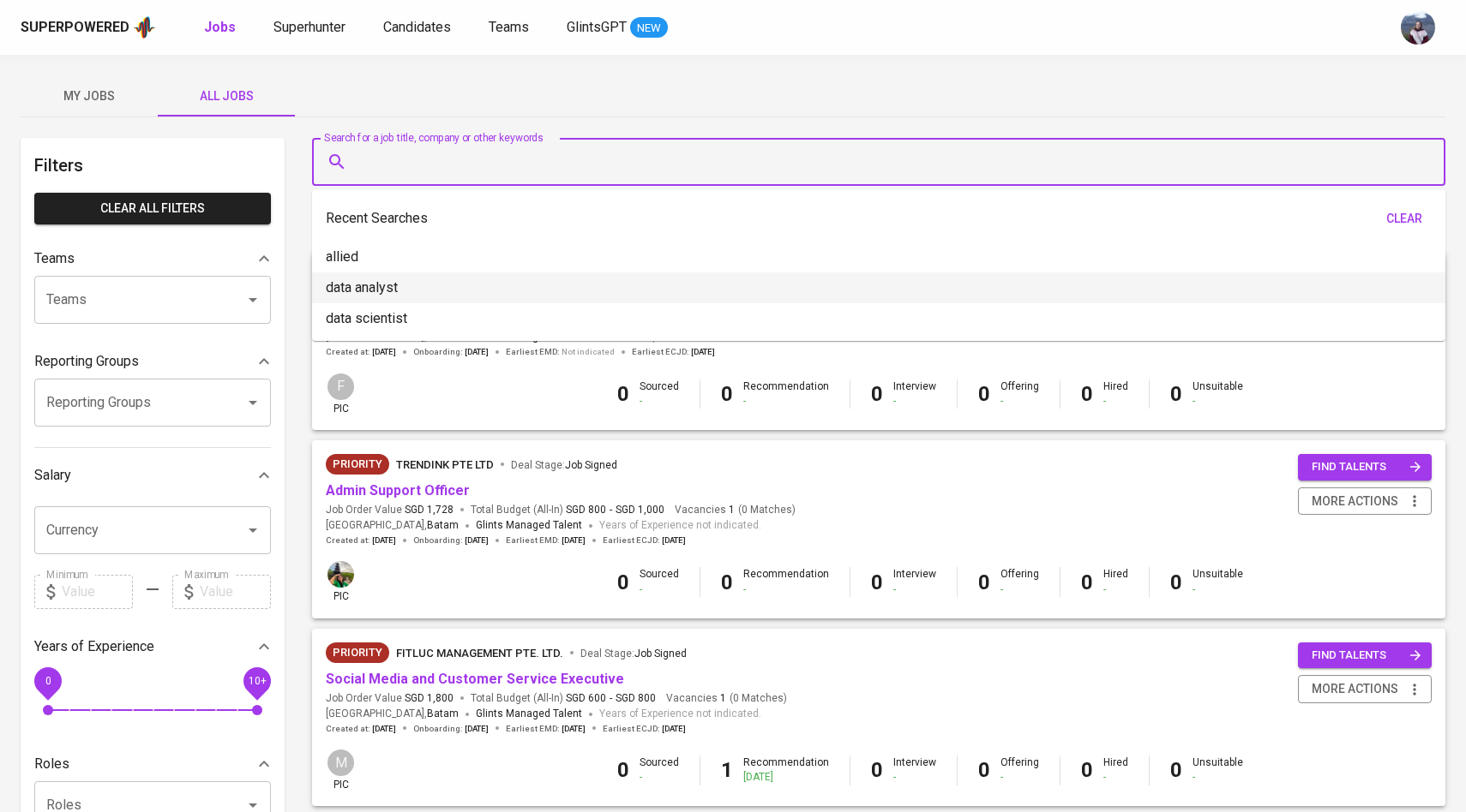
click at [408, 282] on li "data analyst" at bounding box center [879, 288] width 1133 height 31
type input "data analyst"
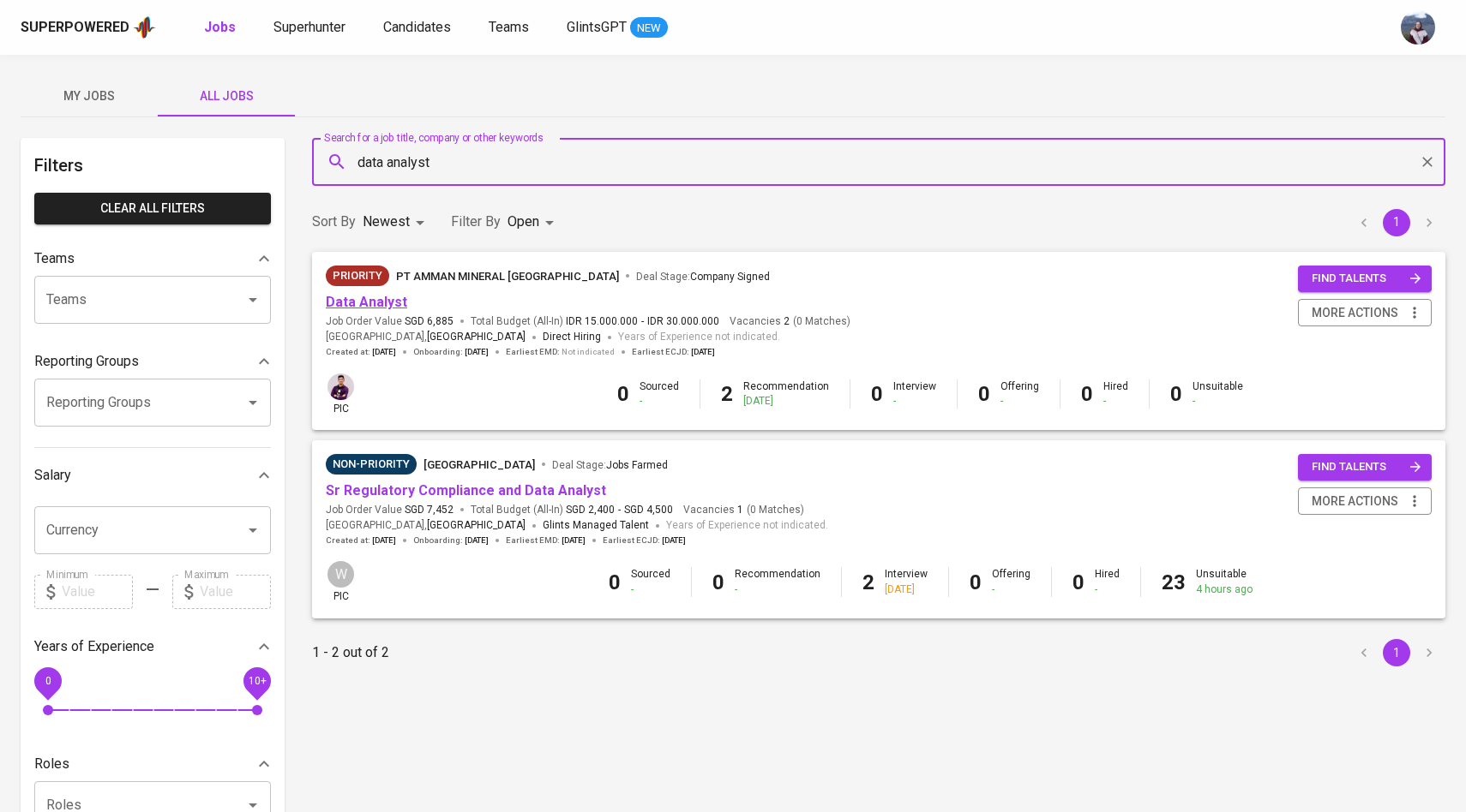
click at [388, 306] on link "Data Analyst" at bounding box center [366, 301] width 82 height 16
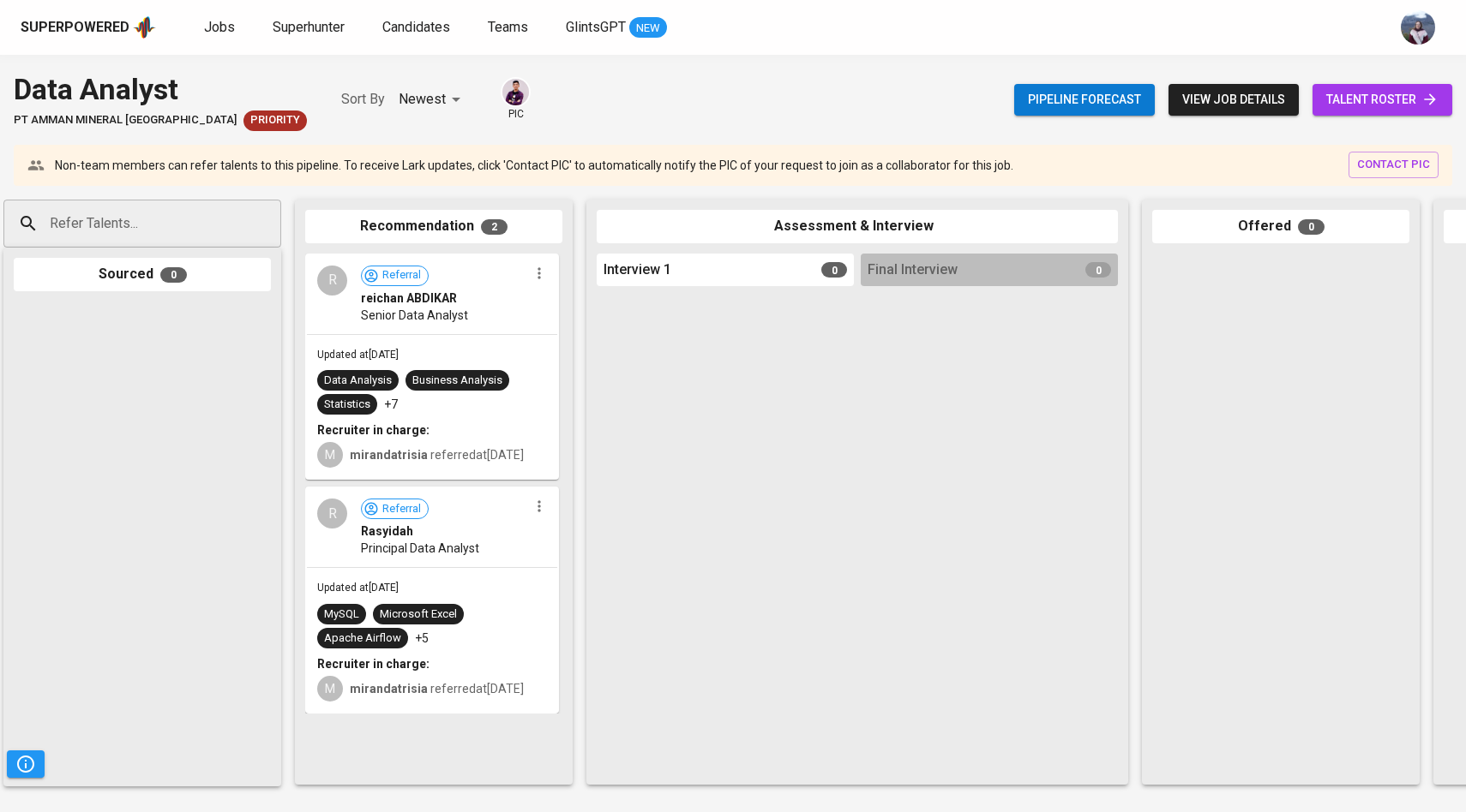
scroll to position [0, 15]
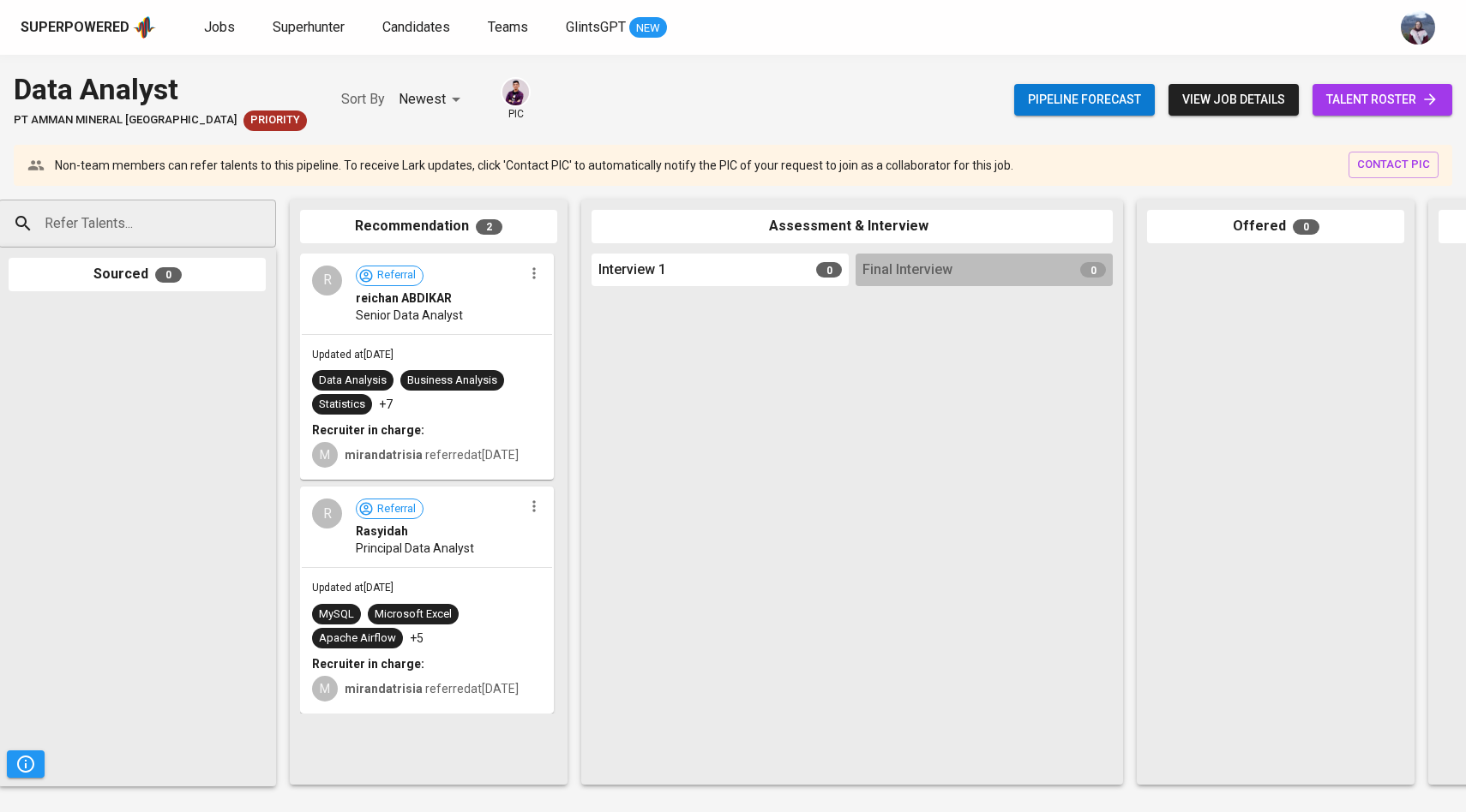
click at [1335, 89] on span "talent roster" at bounding box center [1381, 100] width 112 height 22
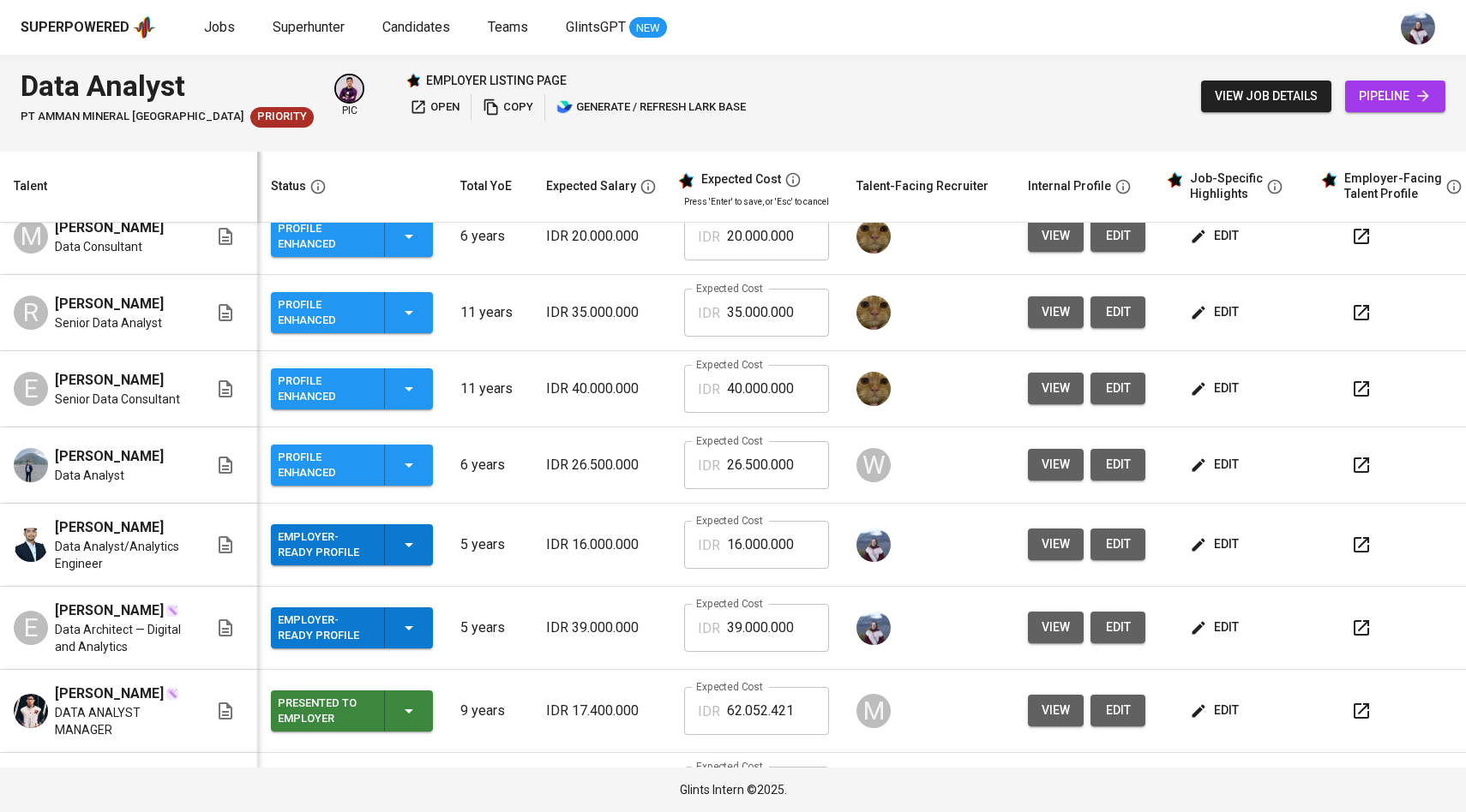
scroll to position [283, 0]
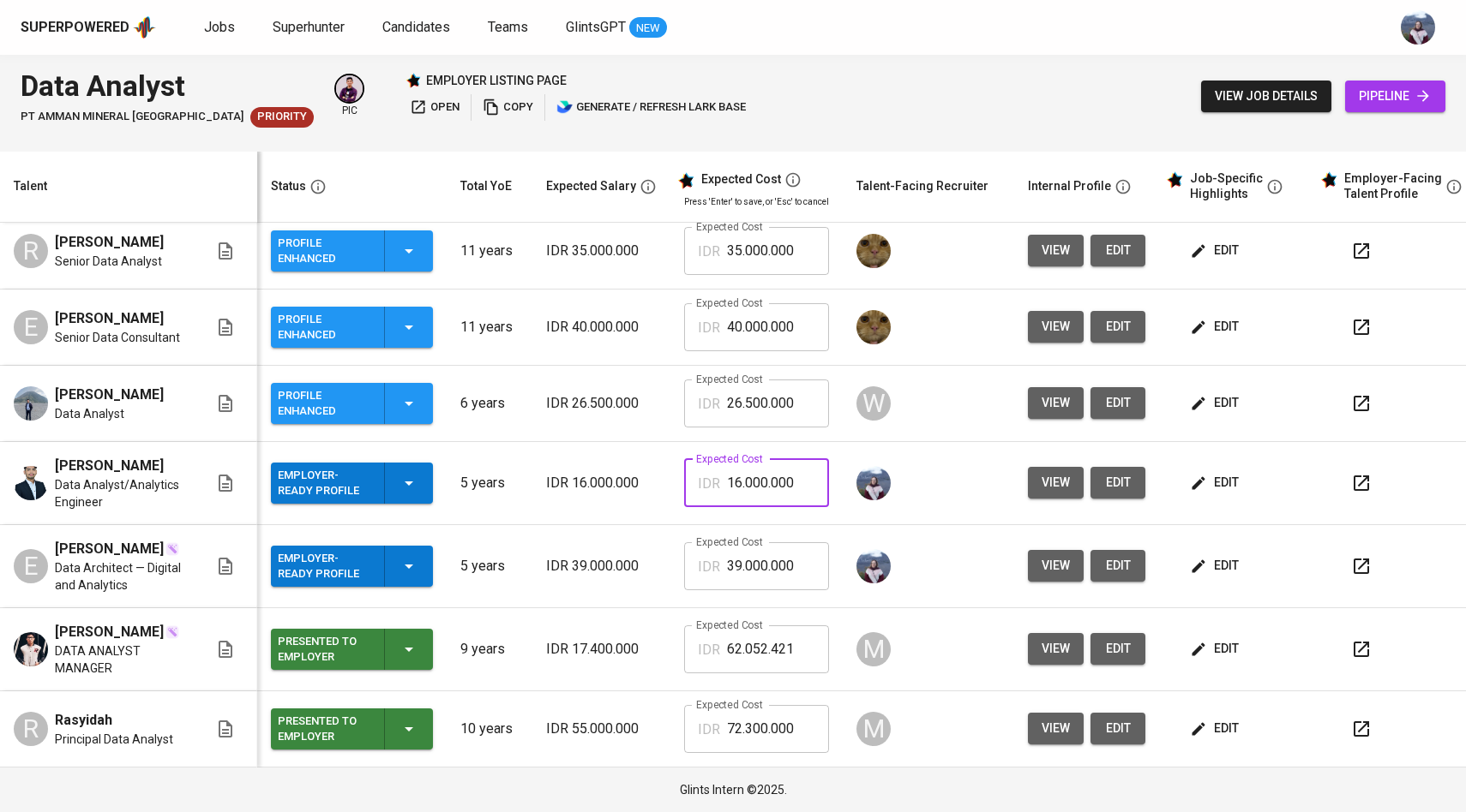
drag, startPoint x: 796, startPoint y: 467, endPoint x: 677, endPoint y: 467, distance: 119.0
click at [677, 467] on td "Expected Cost IDR 16.000.000 Expected Cost" at bounding box center [756, 484] width 172 height 83
paste input "8.004.72"
type input "18.004.720"
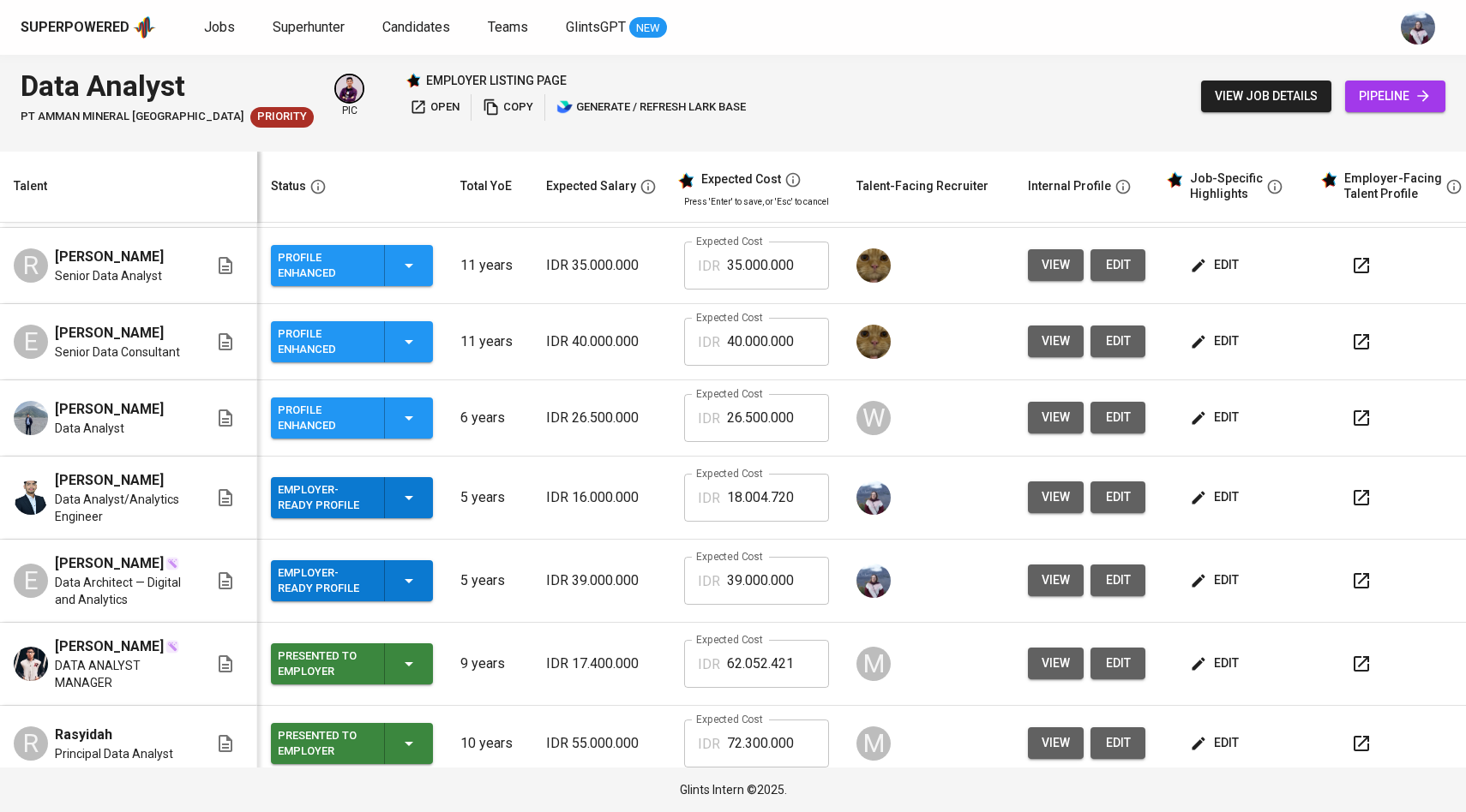
scroll to position [252, 0]
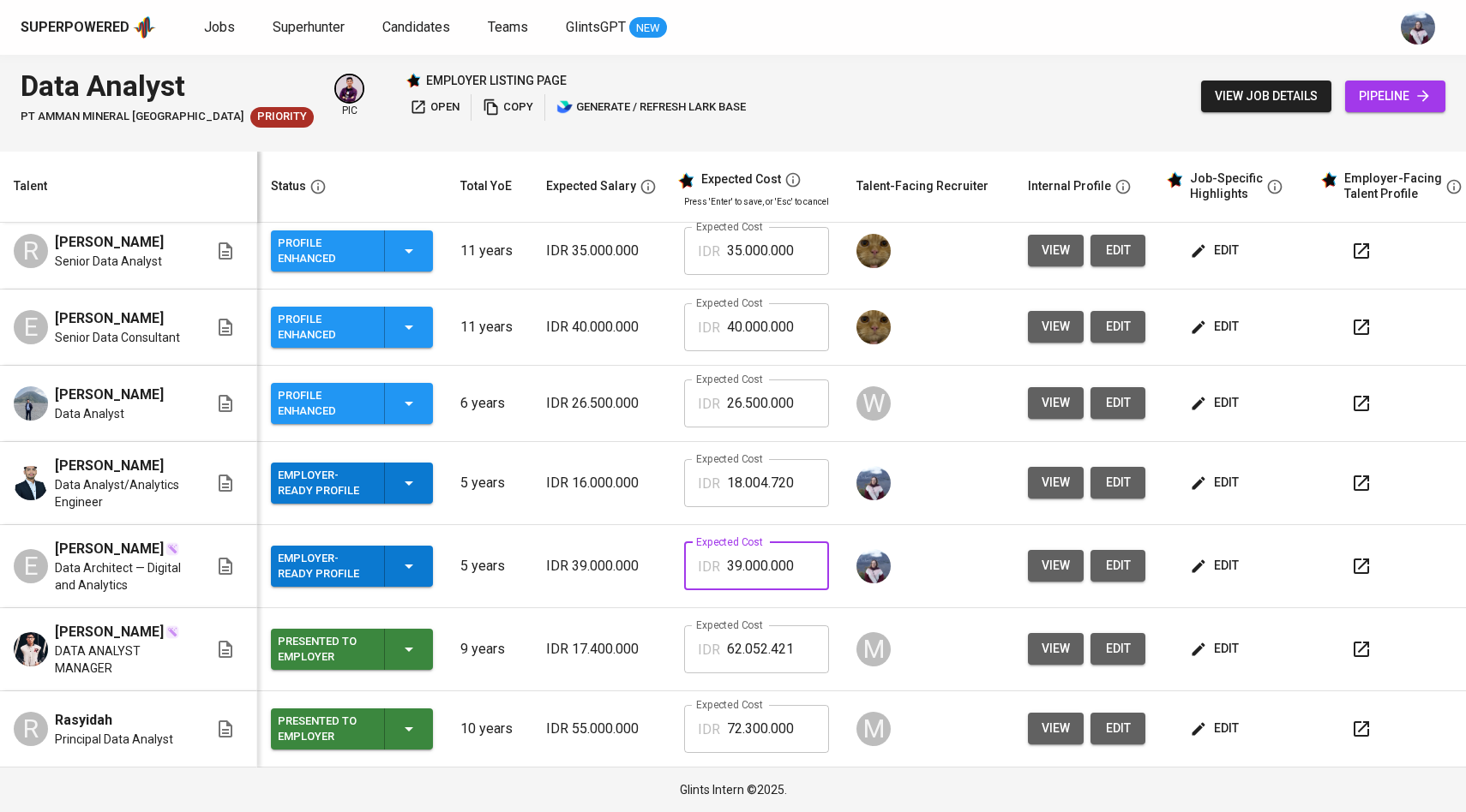
drag, startPoint x: 798, startPoint y: 591, endPoint x: 707, endPoint y: 591, distance: 91.0
click at [707, 591] on div "IDR 39.000.000 Expected Cost" at bounding box center [757, 566] width 145 height 48
paste input "49.25"
type input "49.250.000"
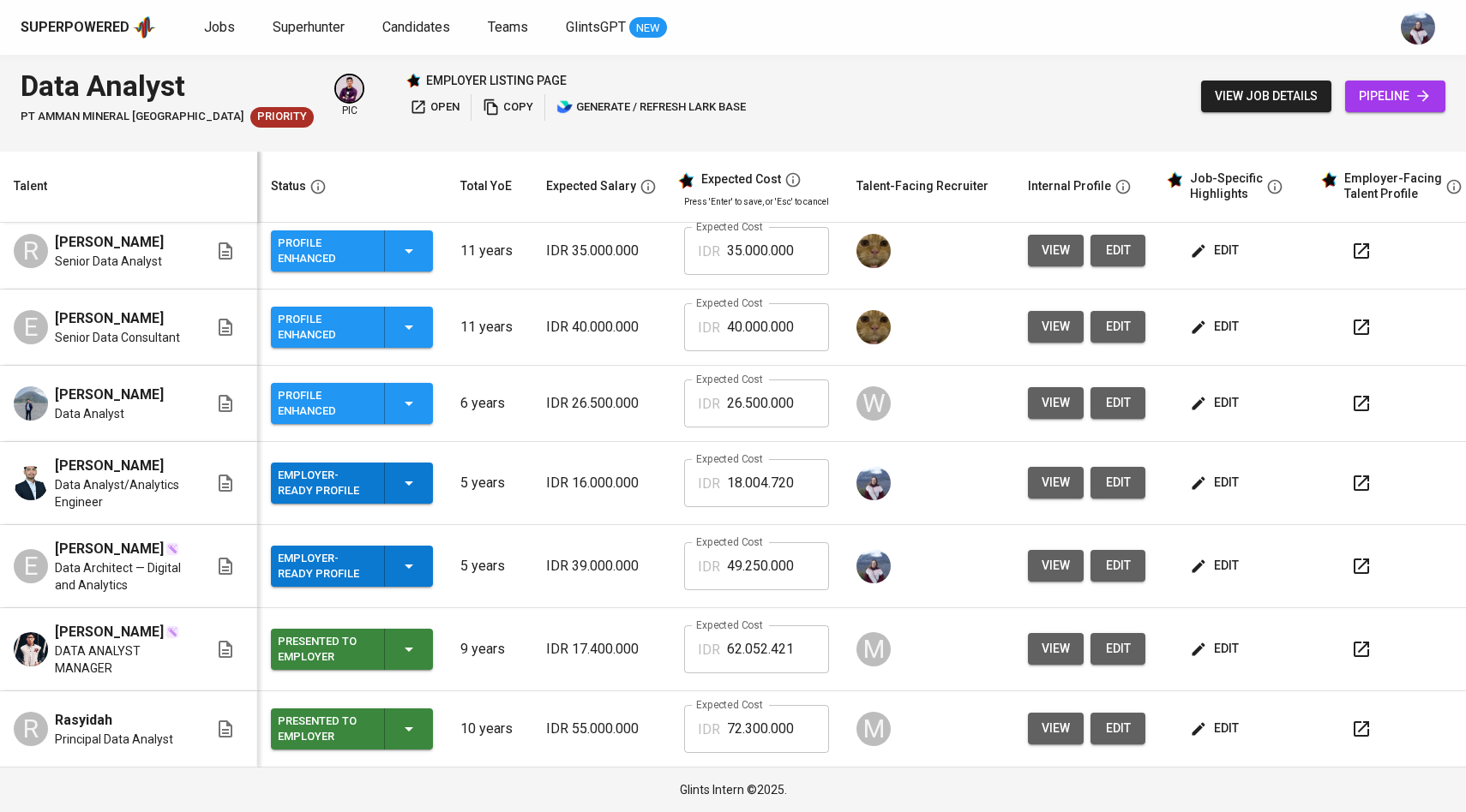
click at [1059, 472] on span "view" at bounding box center [1056, 483] width 28 height 22
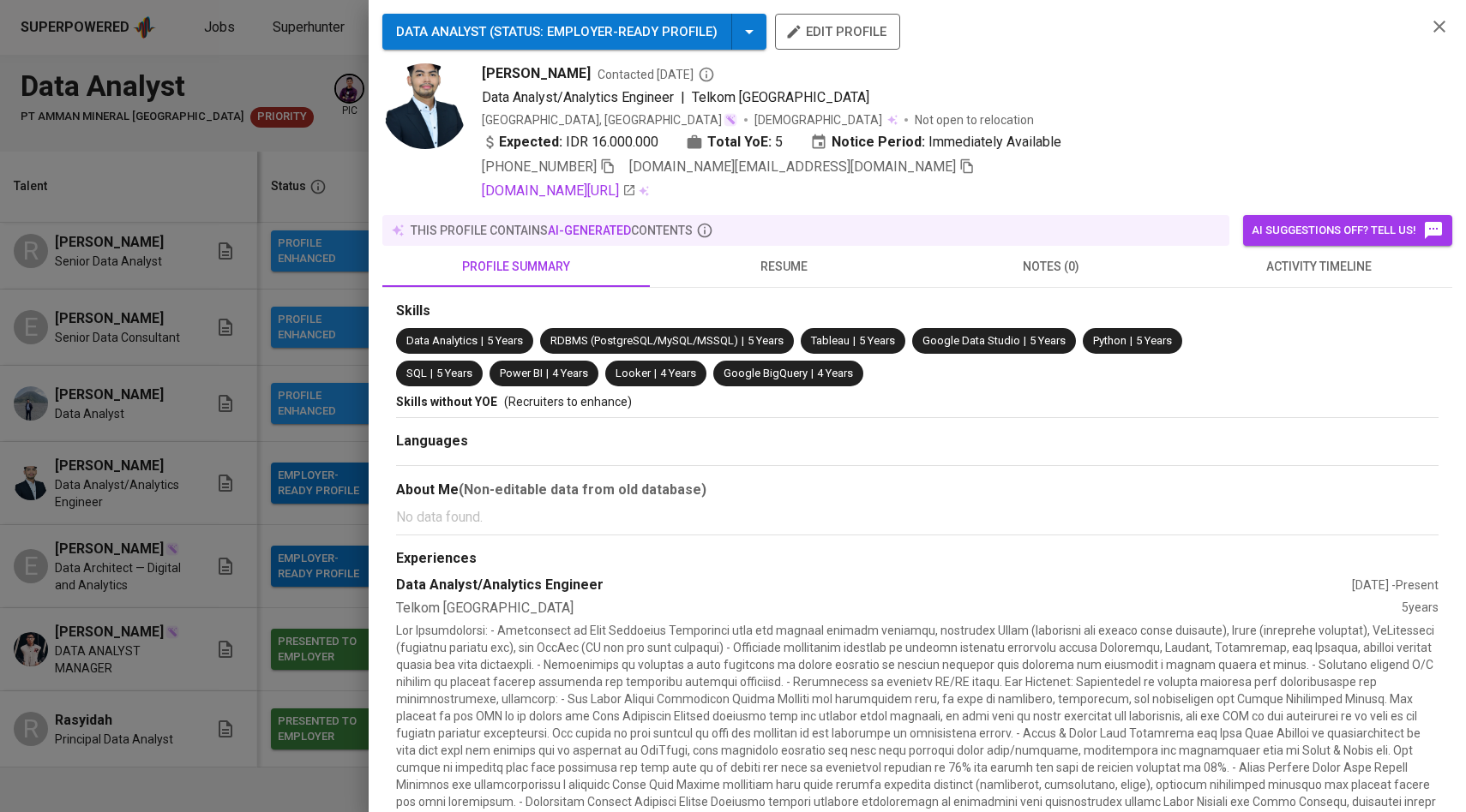
click at [959, 168] on icon "button" at bounding box center [966, 167] width 15 height 15
click at [277, 341] on div at bounding box center [733, 406] width 1466 height 812
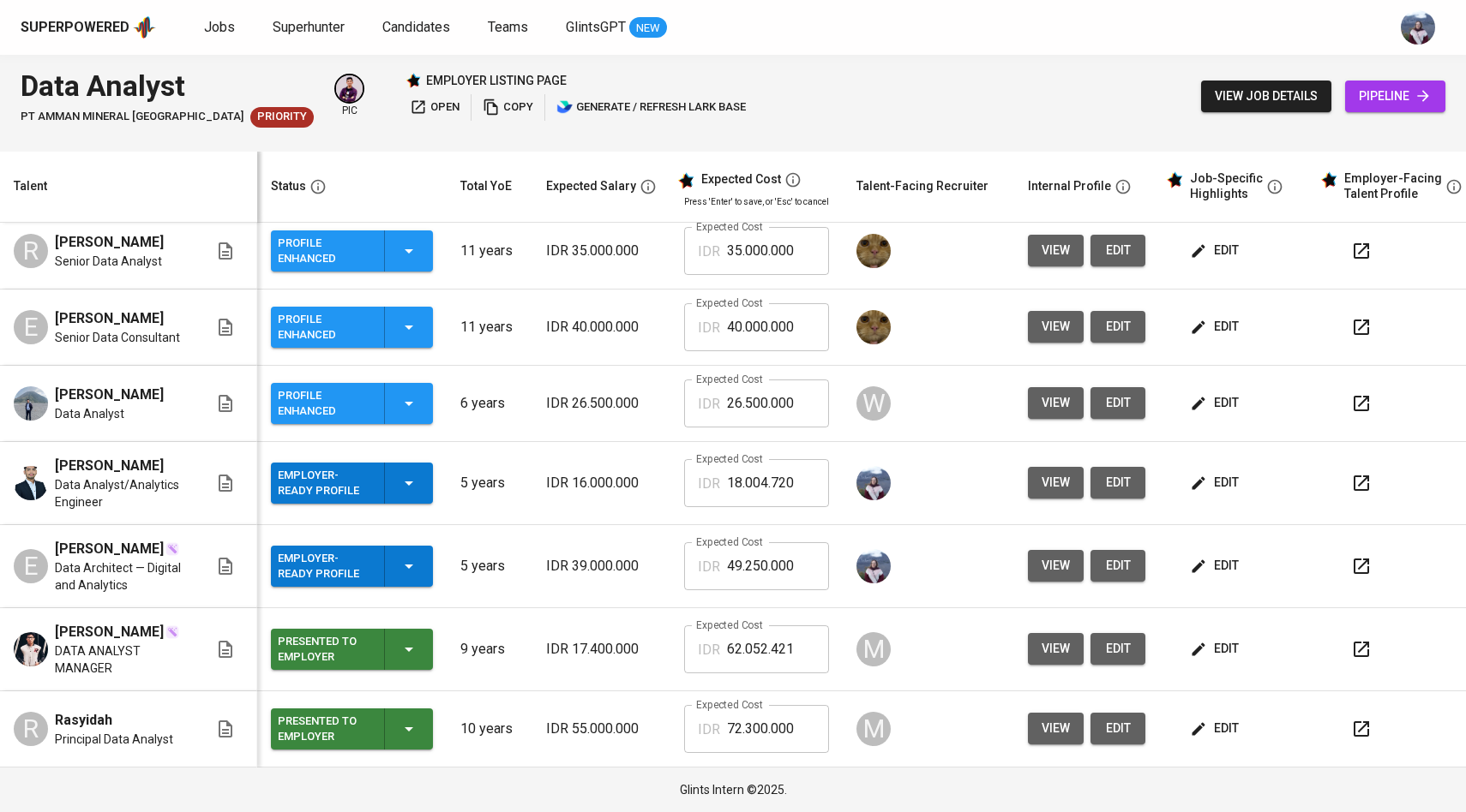
click at [1377, 88] on span "pipeline" at bounding box center [1394, 96] width 72 height 22
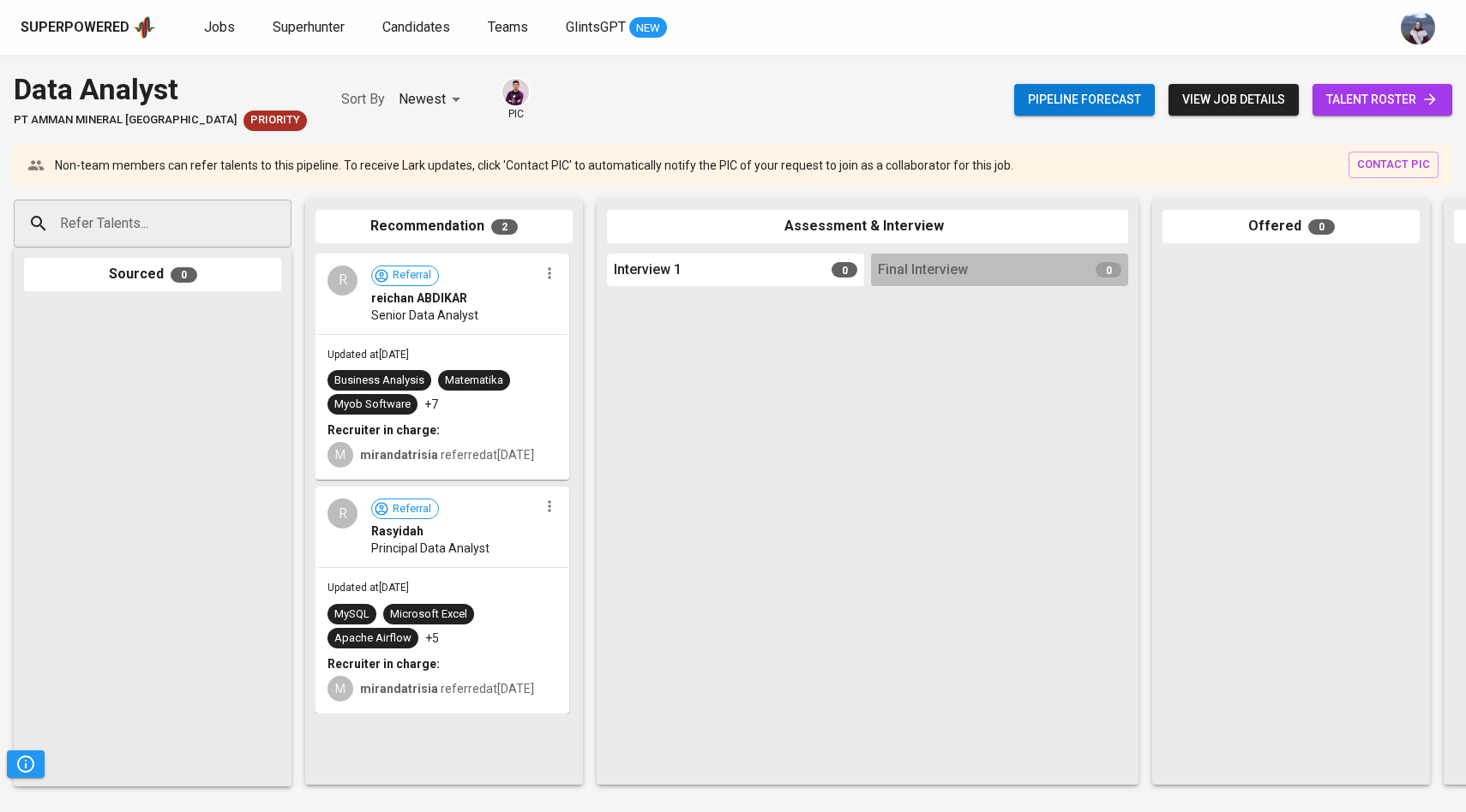
click at [212, 226] on input "Refer Talents..." at bounding box center [145, 223] width 180 height 33
paste input "fikrihaykal.work@gmail.com"
type input "fikrihaykal.work@gmail.com"
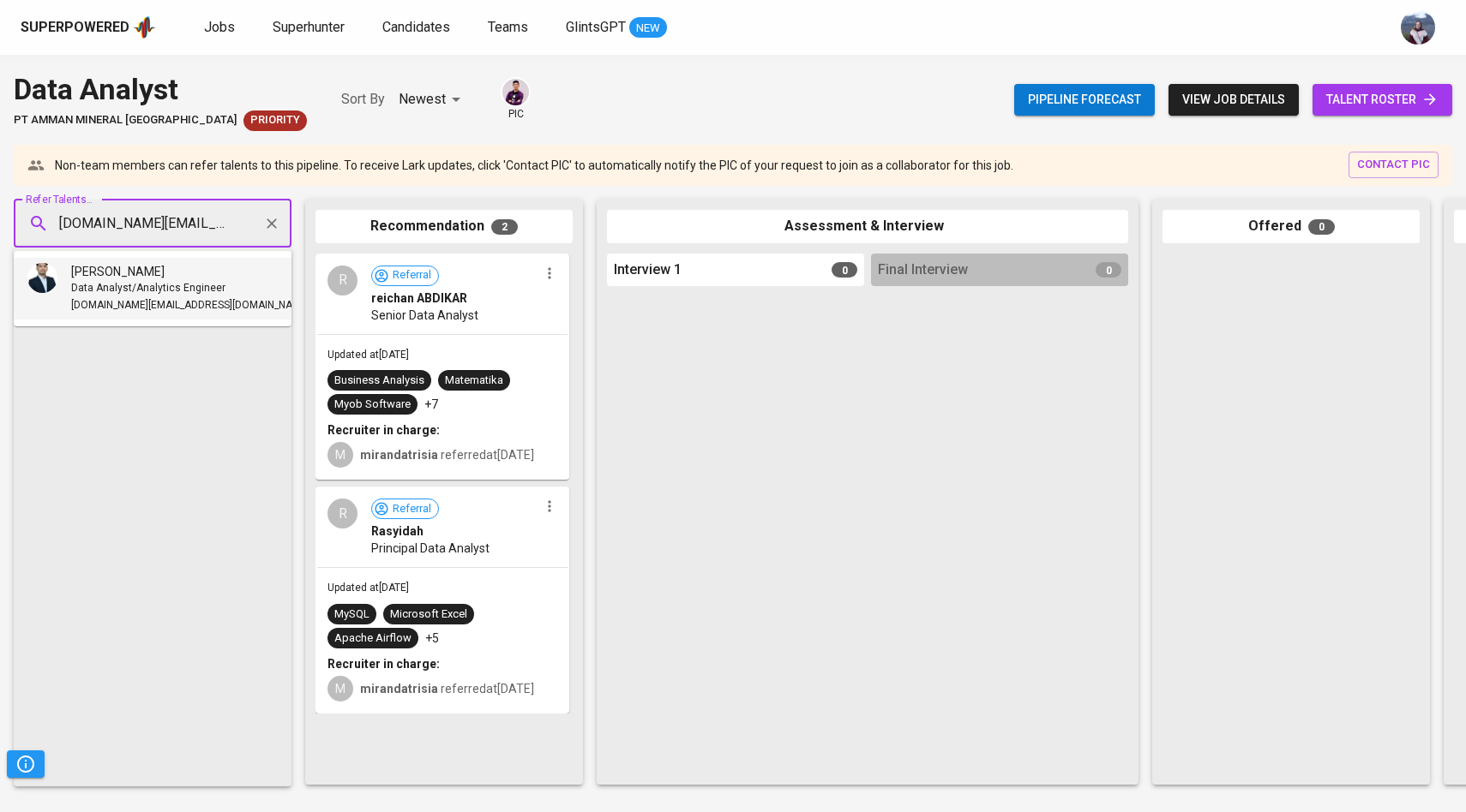
click at [167, 283] on span "Data Analyst/Analytics Engineer" at bounding box center [149, 289] width 154 height 17
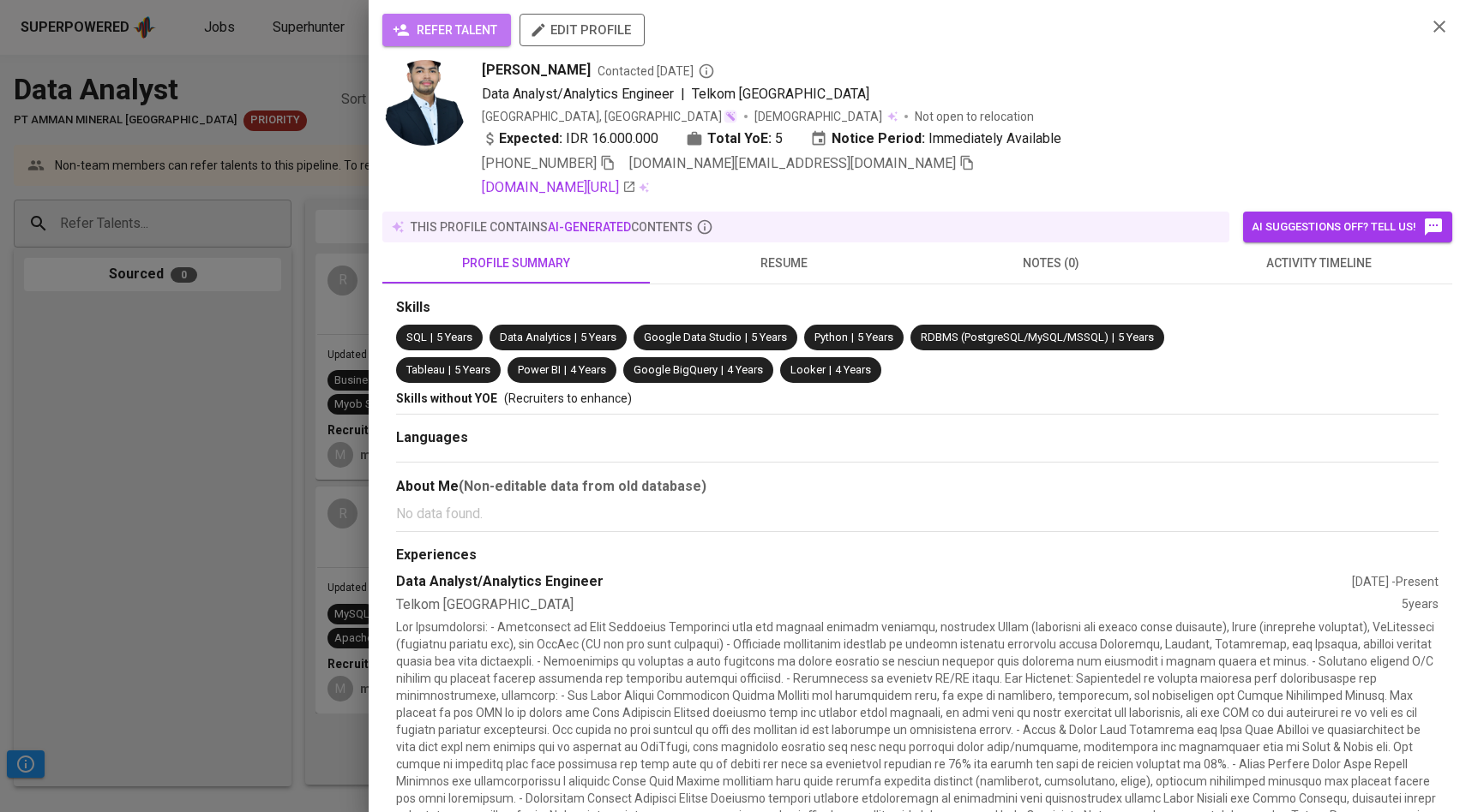
click at [478, 33] on span "refer talent" at bounding box center [446, 30] width 101 height 22
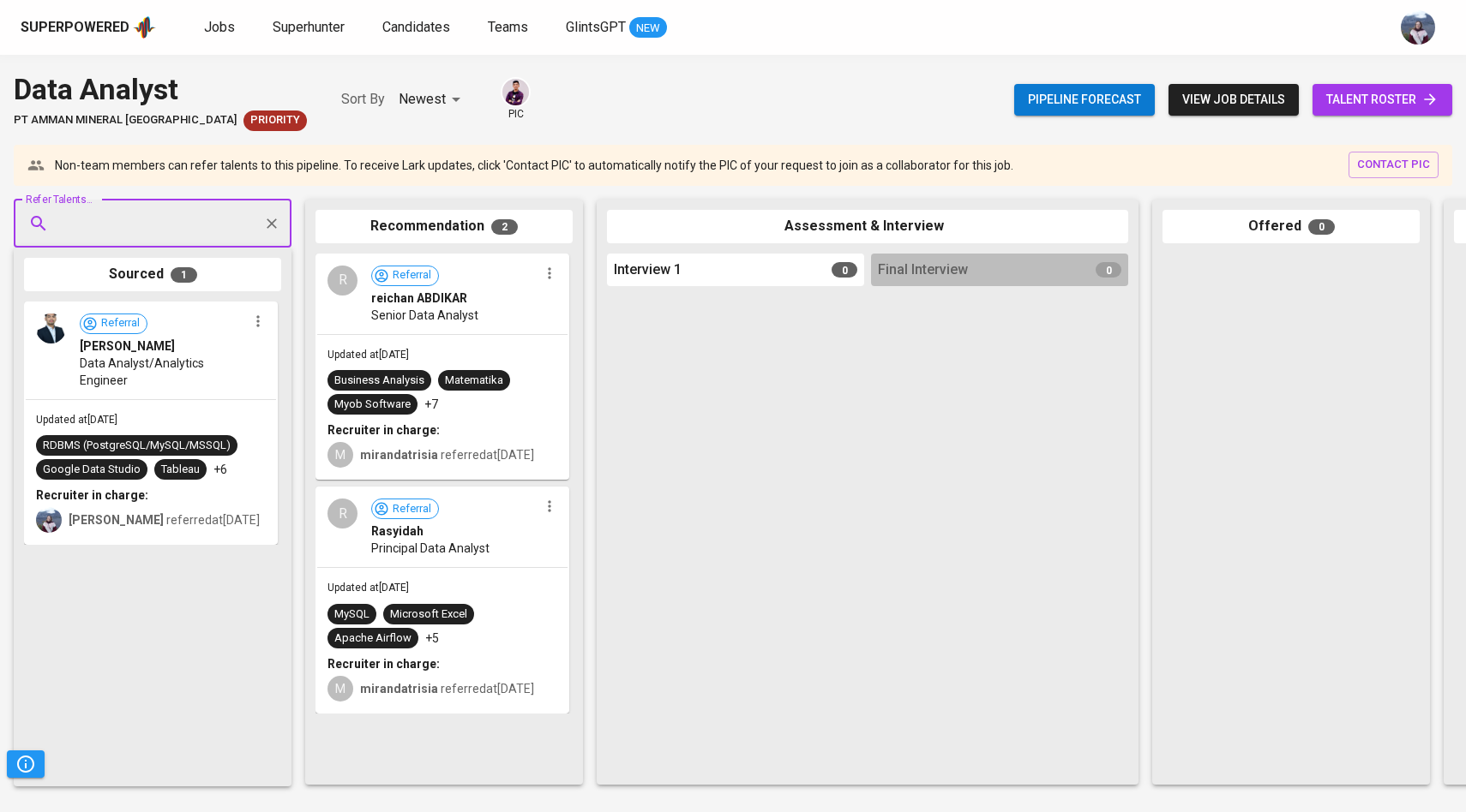
click at [1343, 92] on span "talent roster" at bounding box center [1381, 100] width 112 height 22
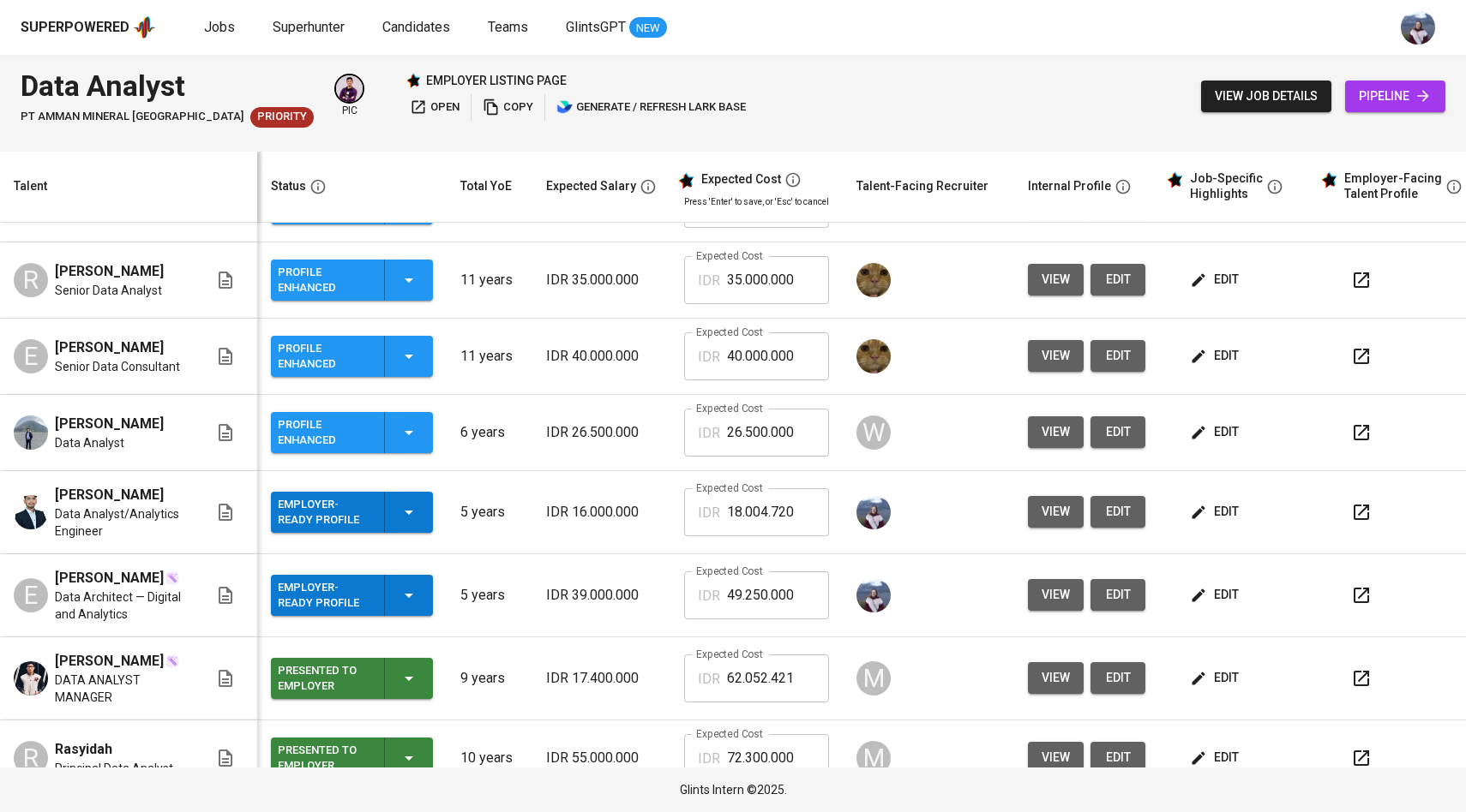
scroll to position [216, 0]
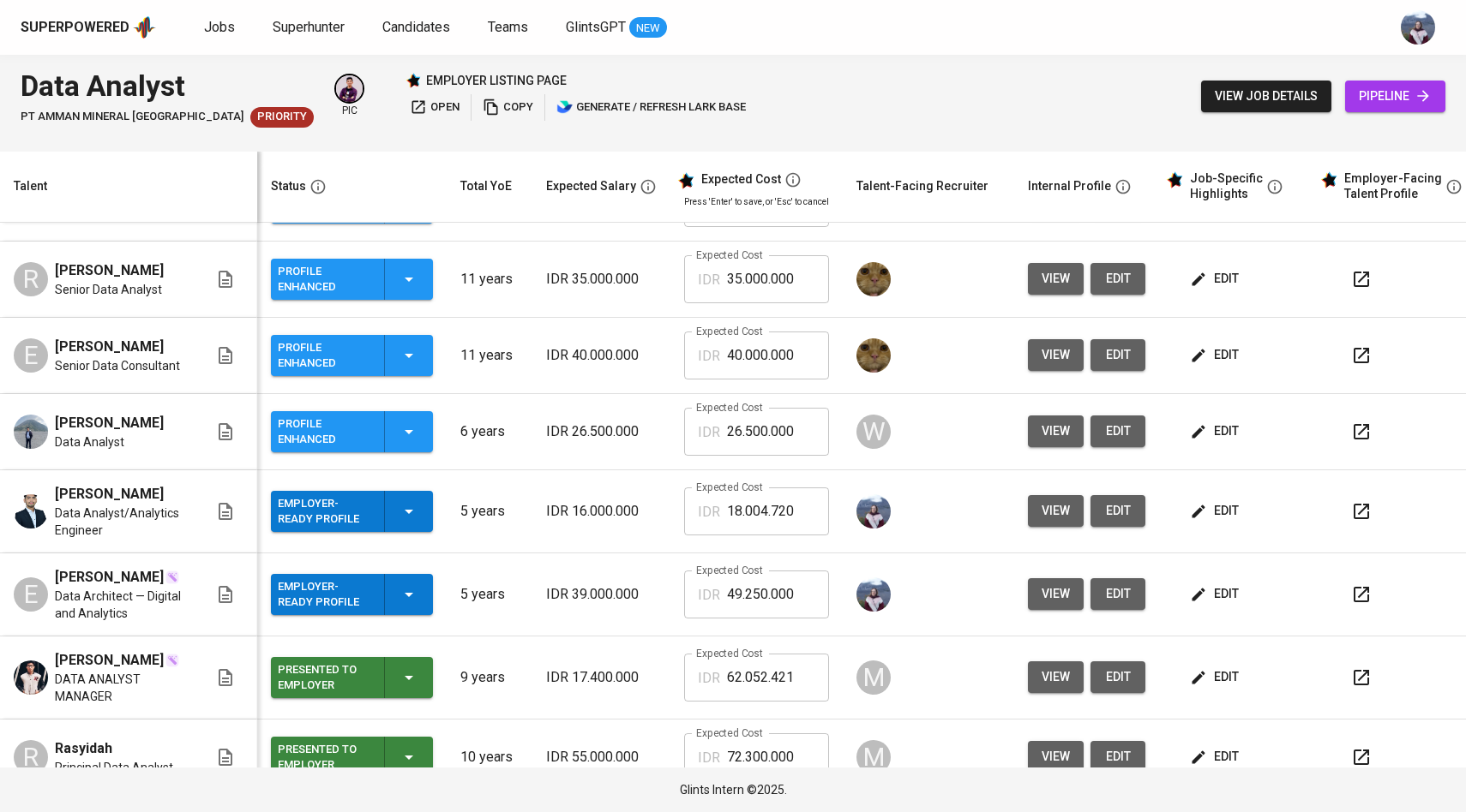
click at [1062, 605] on span "view" at bounding box center [1056, 594] width 28 height 22
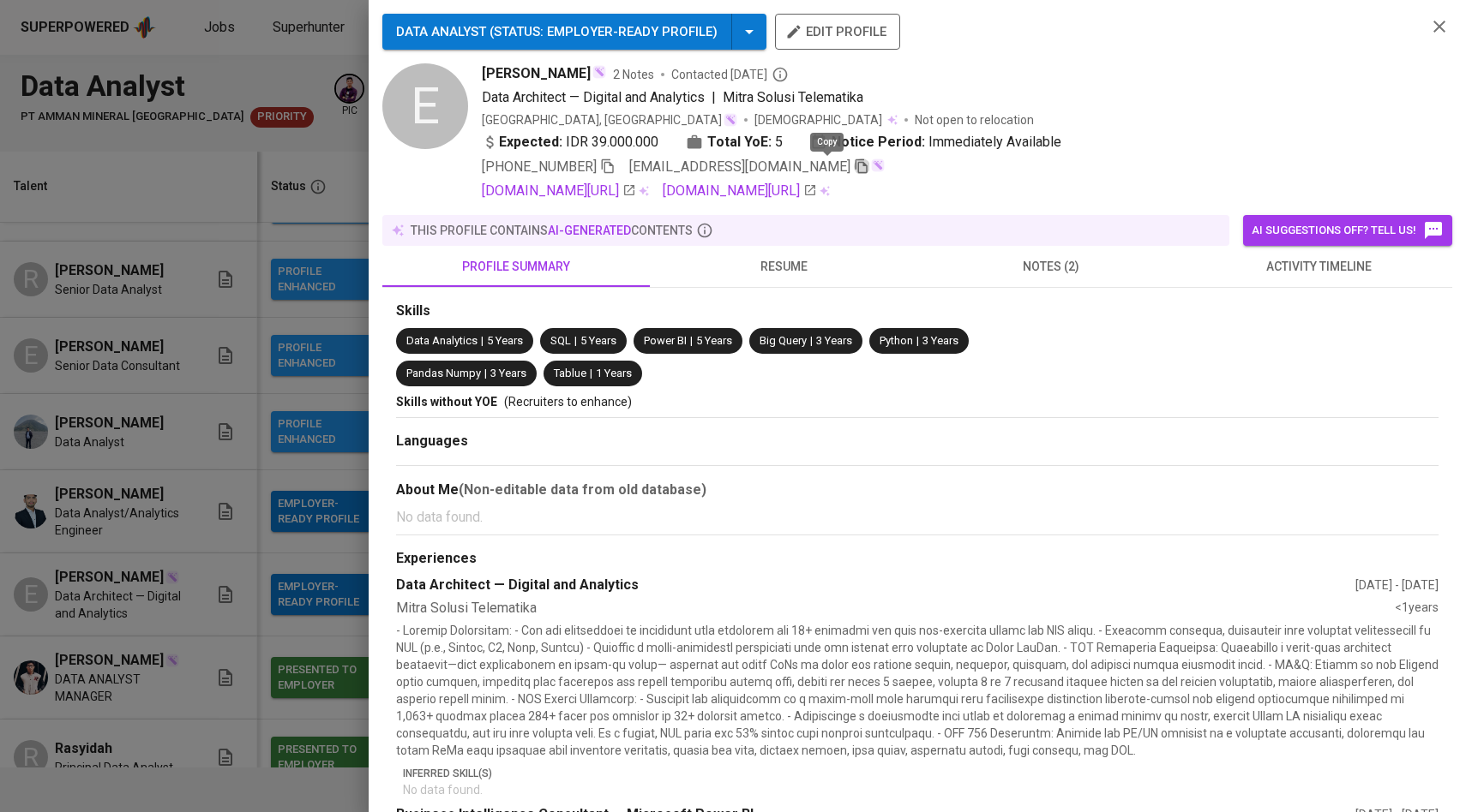
click at [853, 168] on icon "button" at bounding box center [861, 167] width 15 height 15
click at [303, 312] on div at bounding box center [733, 406] width 1466 height 812
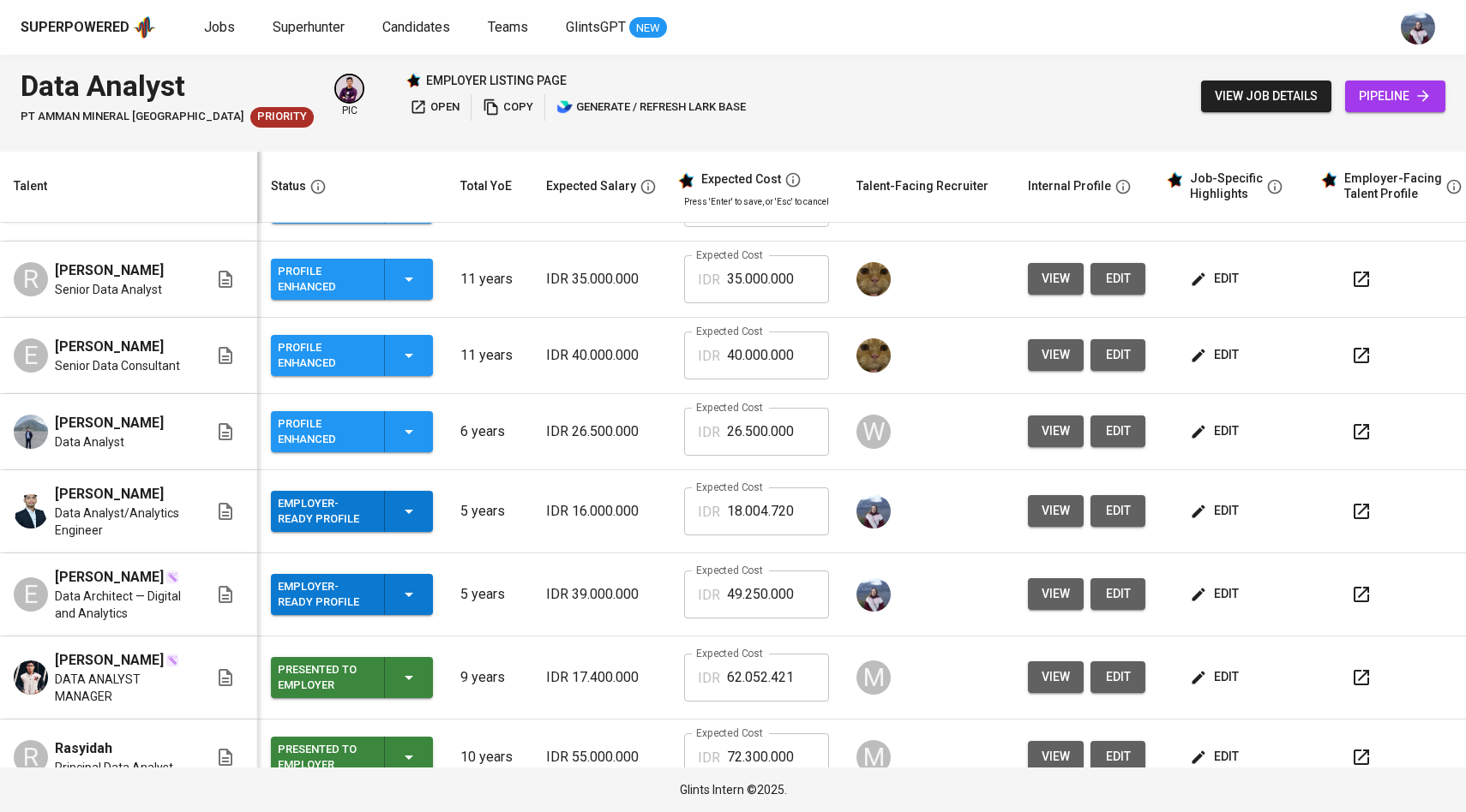
click at [1385, 88] on span "pipeline" at bounding box center [1394, 96] width 72 height 22
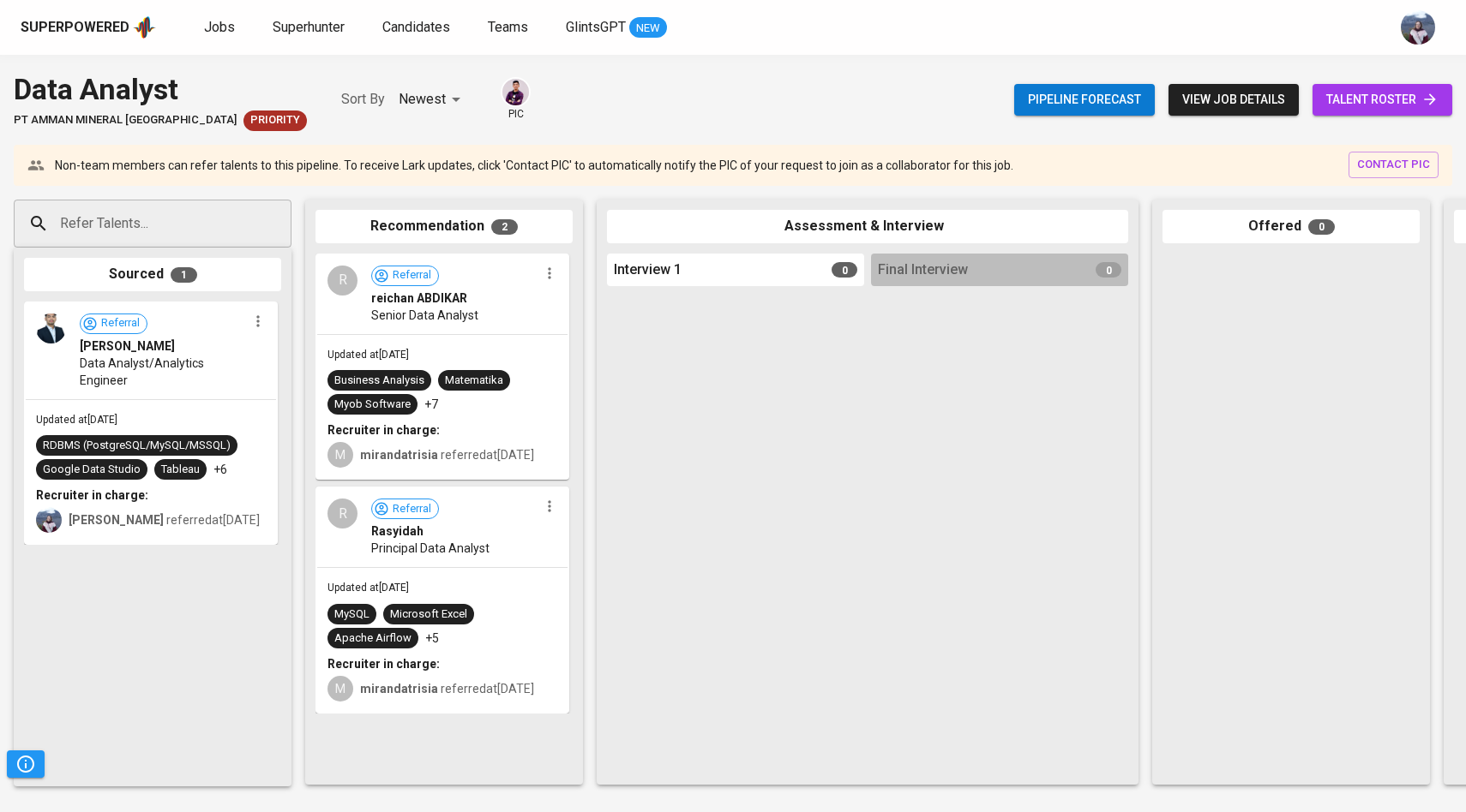
click at [122, 220] on input "Refer Talents..." at bounding box center [145, 223] width 180 height 33
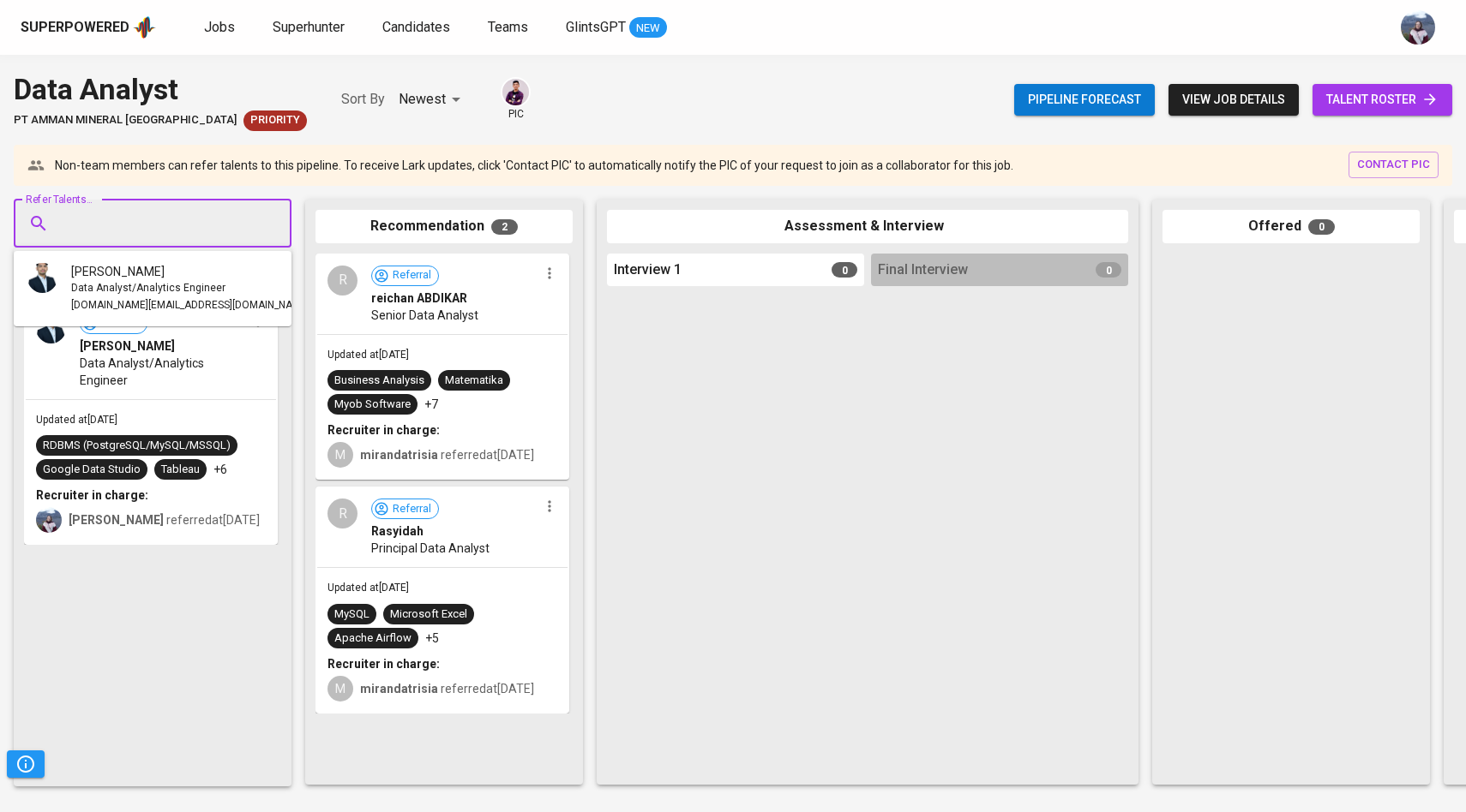
paste input "elga.abdurahman@gmail.com"
type input "elga.abdurahman@gmail.com"
click at [94, 291] on span "Data Architect — Digital and Analytics" at bounding box center [161, 289] width 179 height 17
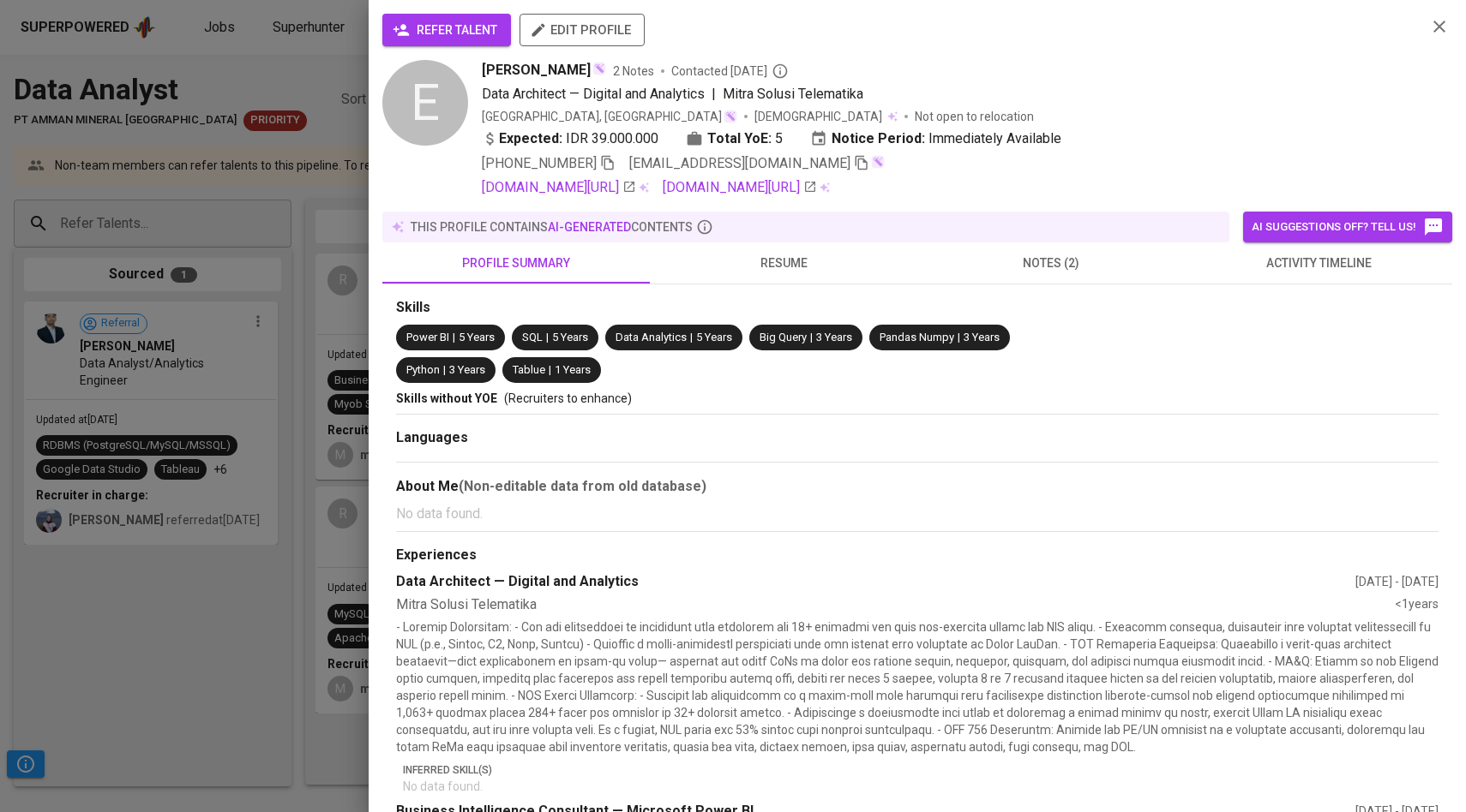
click at [451, 25] on span "refer talent" at bounding box center [446, 30] width 101 height 22
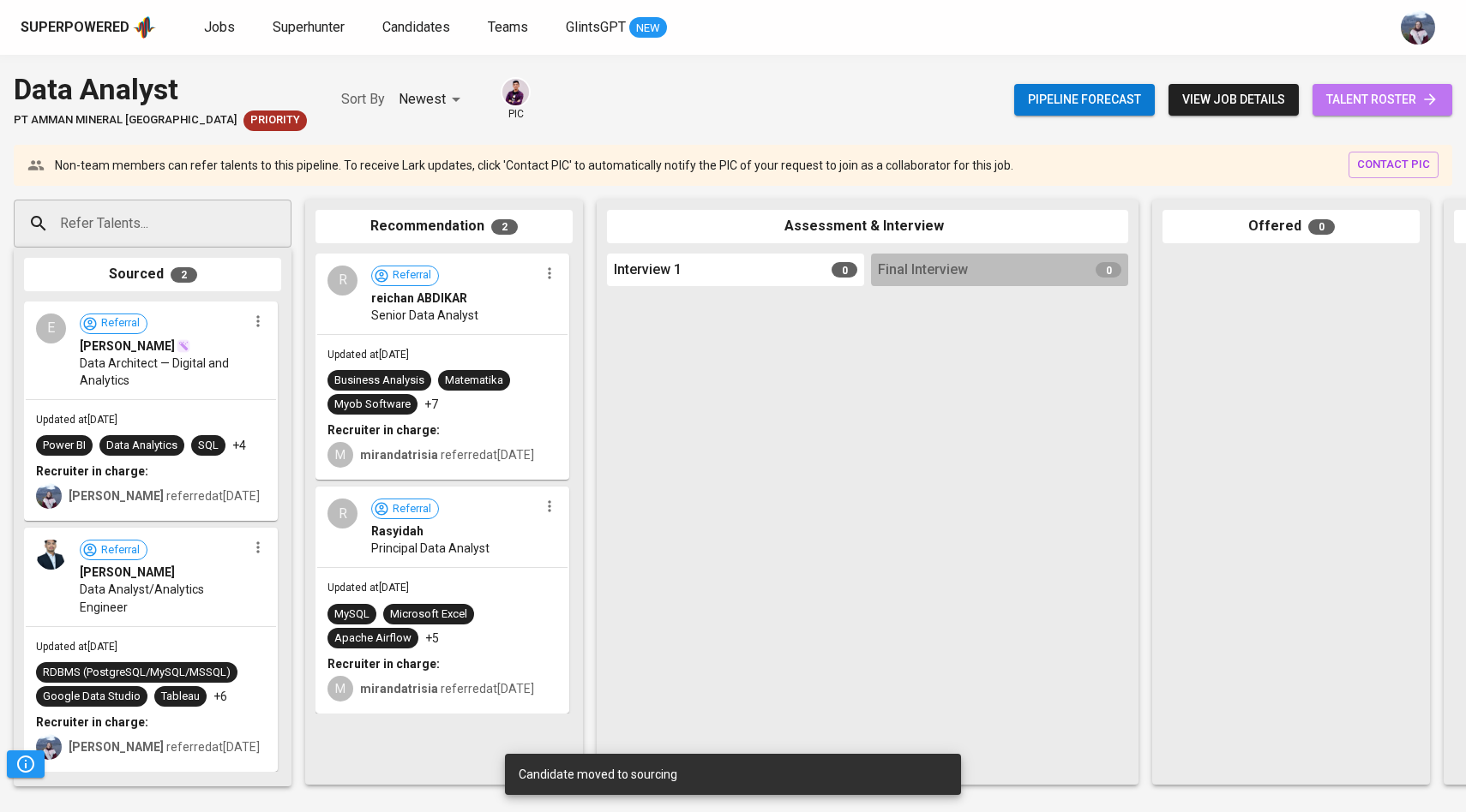
click at [1346, 100] on span "talent roster" at bounding box center [1381, 100] width 112 height 22
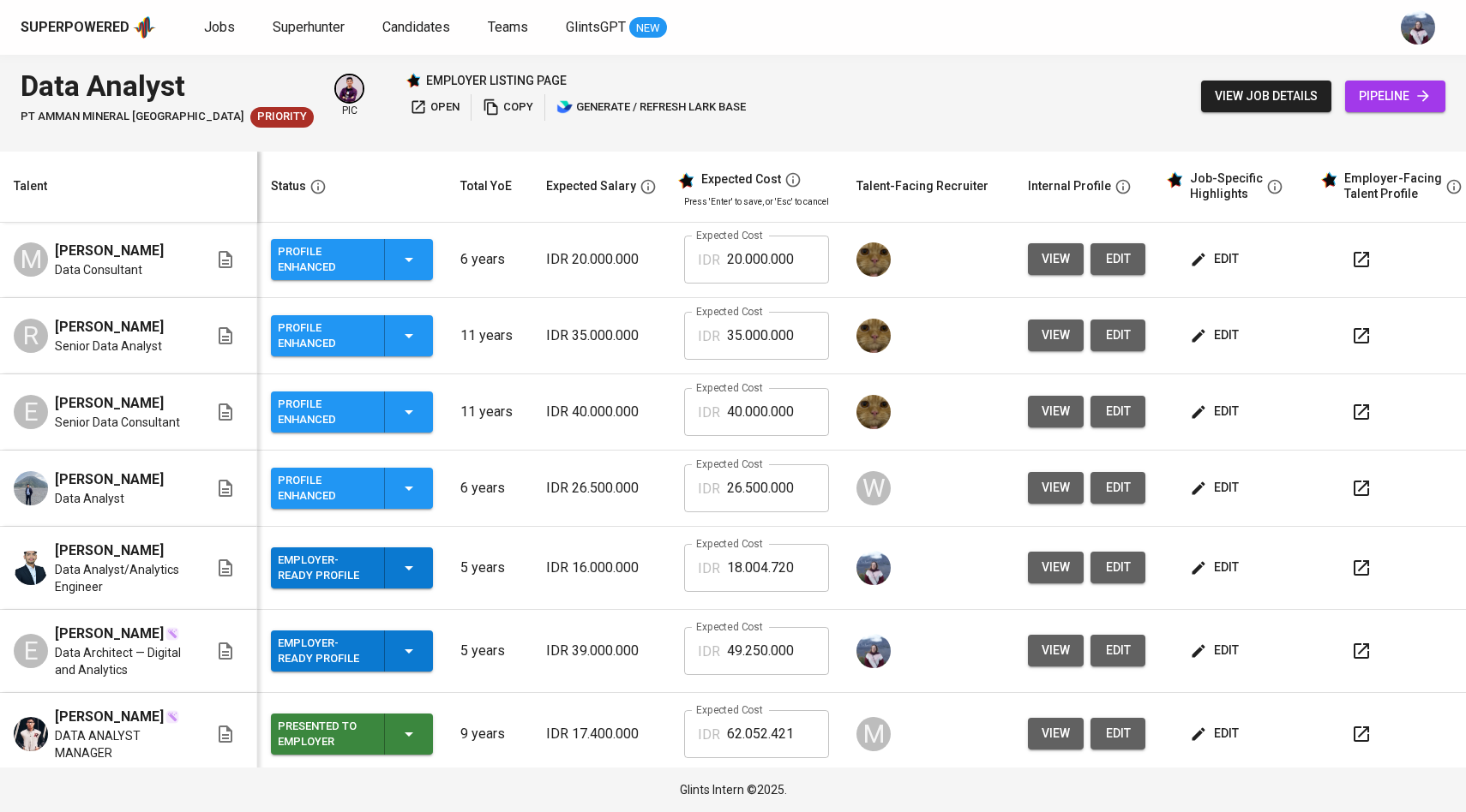
scroll to position [286, 0]
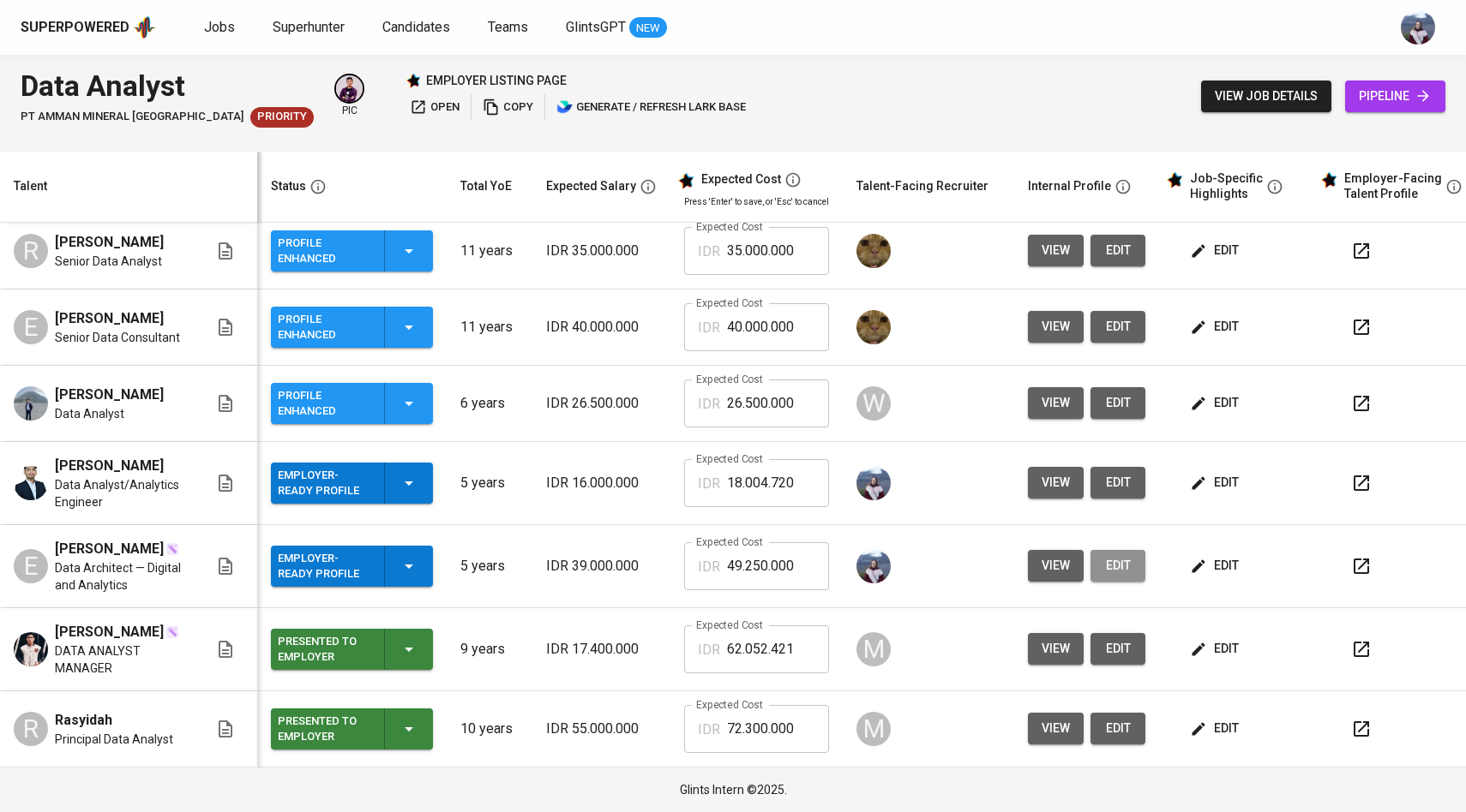
click at [1105, 555] on span "edit" at bounding box center [1117, 565] width 27 height 22
click at [1035, 557] on button "view" at bounding box center [1055, 566] width 56 height 32
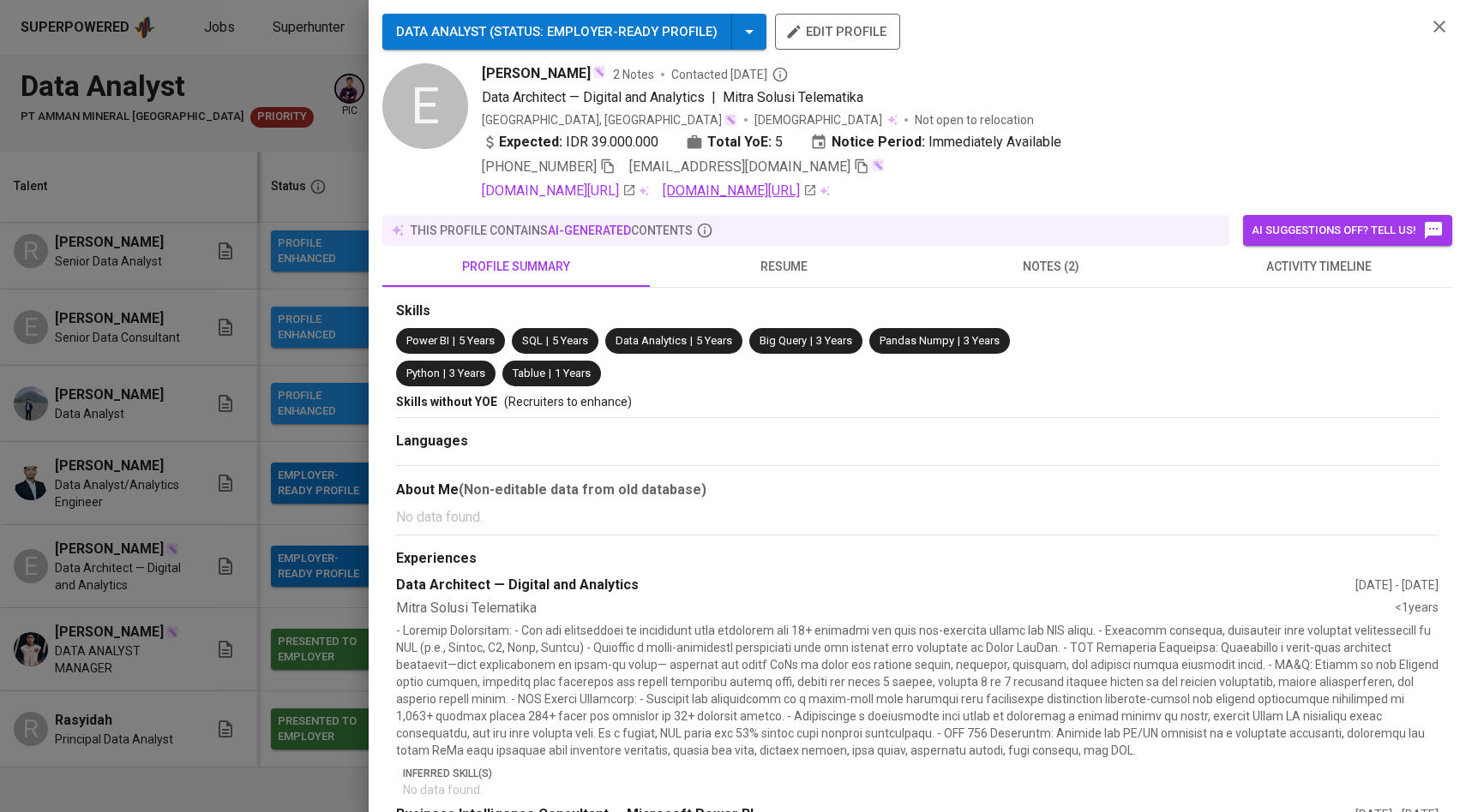
click at [817, 190] on link "github.com/elgaabdurrahman" at bounding box center [740, 191] width 154 height 21
click at [636, 198] on link "linkedin.com/in/elgaabdurrahman" at bounding box center [559, 191] width 154 height 21
click at [326, 367] on div at bounding box center [733, 406] width 1466 height 812
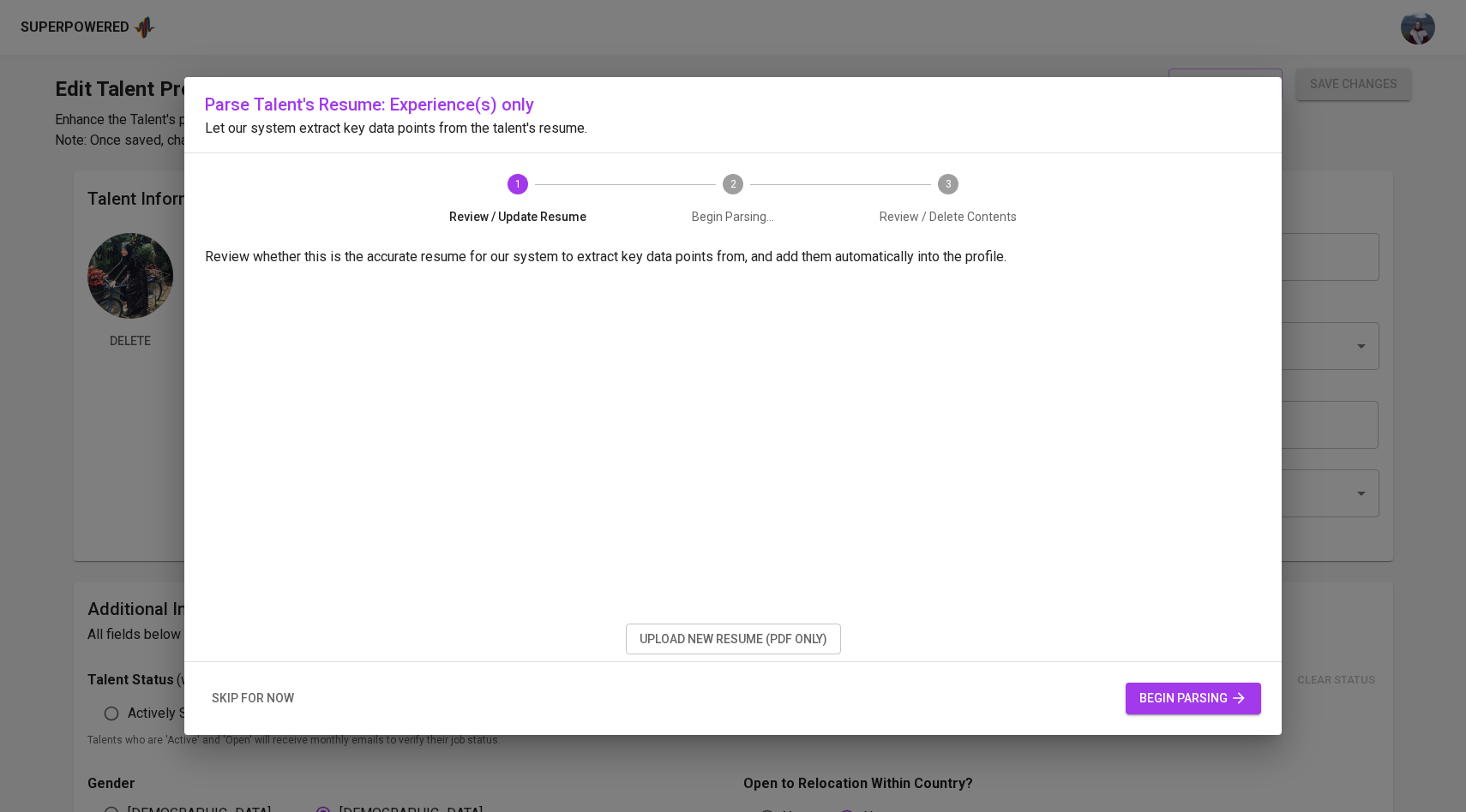
click at [783, 640] on span "upload new resume (pdf only)" at bounding box center [732, 640] width 187 height 22
click at [778, 640] on span "upload new resume (pdf only)" at bounding box center [732, 640] width 187 height 22
click at [1170, 701] on span "begin parsing" at bounding box center [1192, 698] width 108 height 22
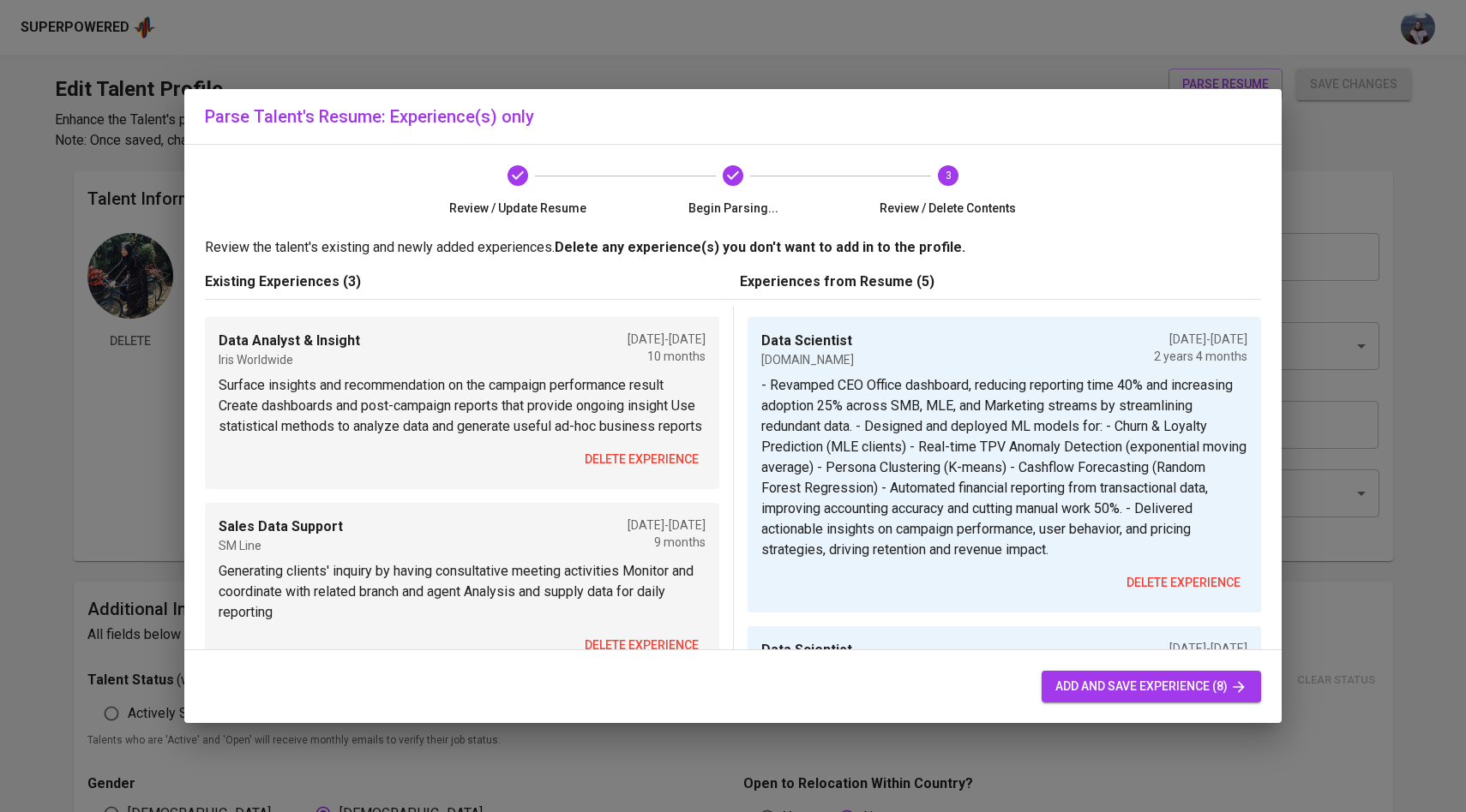
click at [1203, 677] on span "add and save experience (8)" at bounding box center [1151, 687] width 192 height 22
type input "Data Scientist"
type input "[DOMAIN_NAME]"
type input "[DATE]"
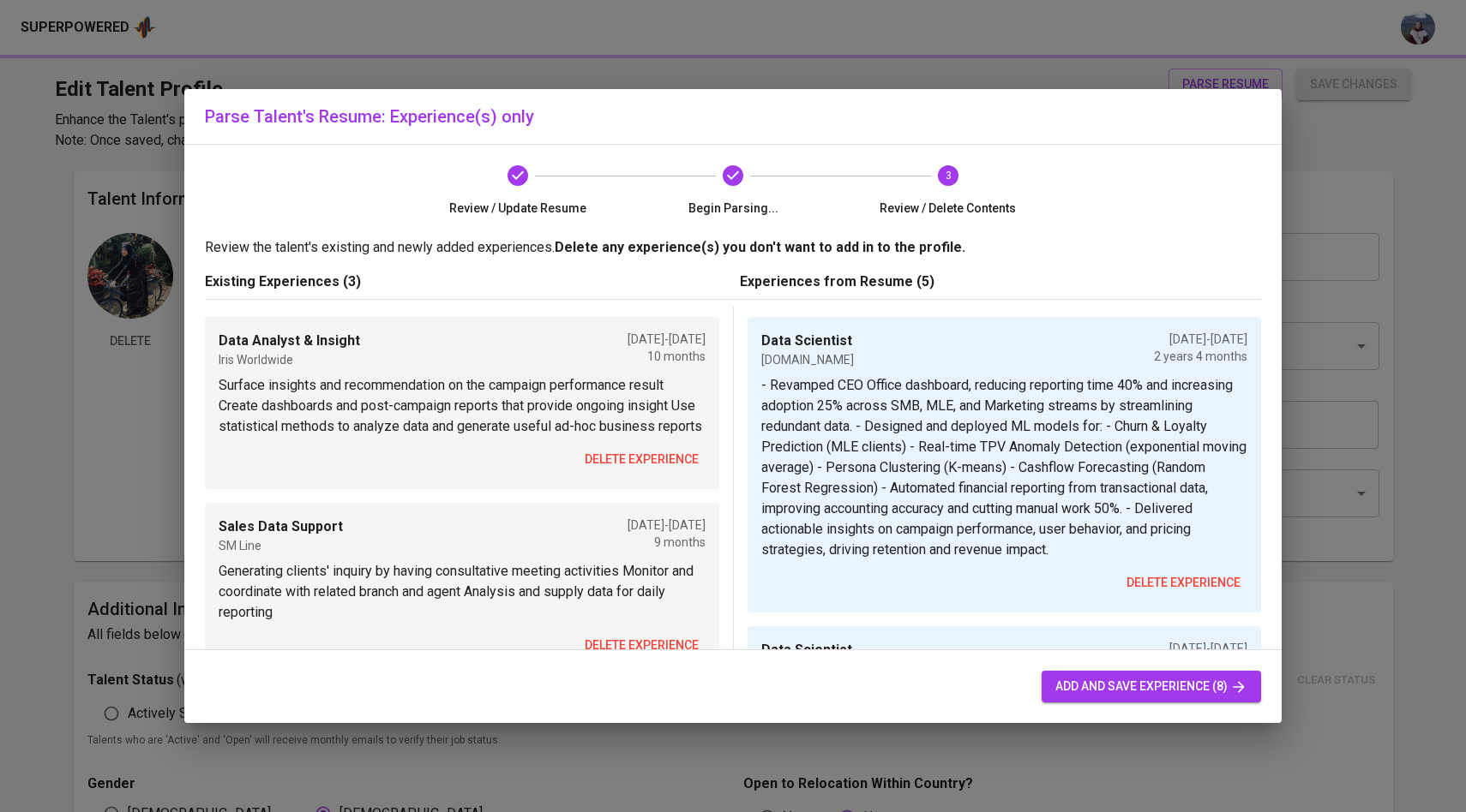
type input "Data Scientist"
type input "[DOMAIN_NAME]"
type input "[DATE]"
type input "Data Analyst"
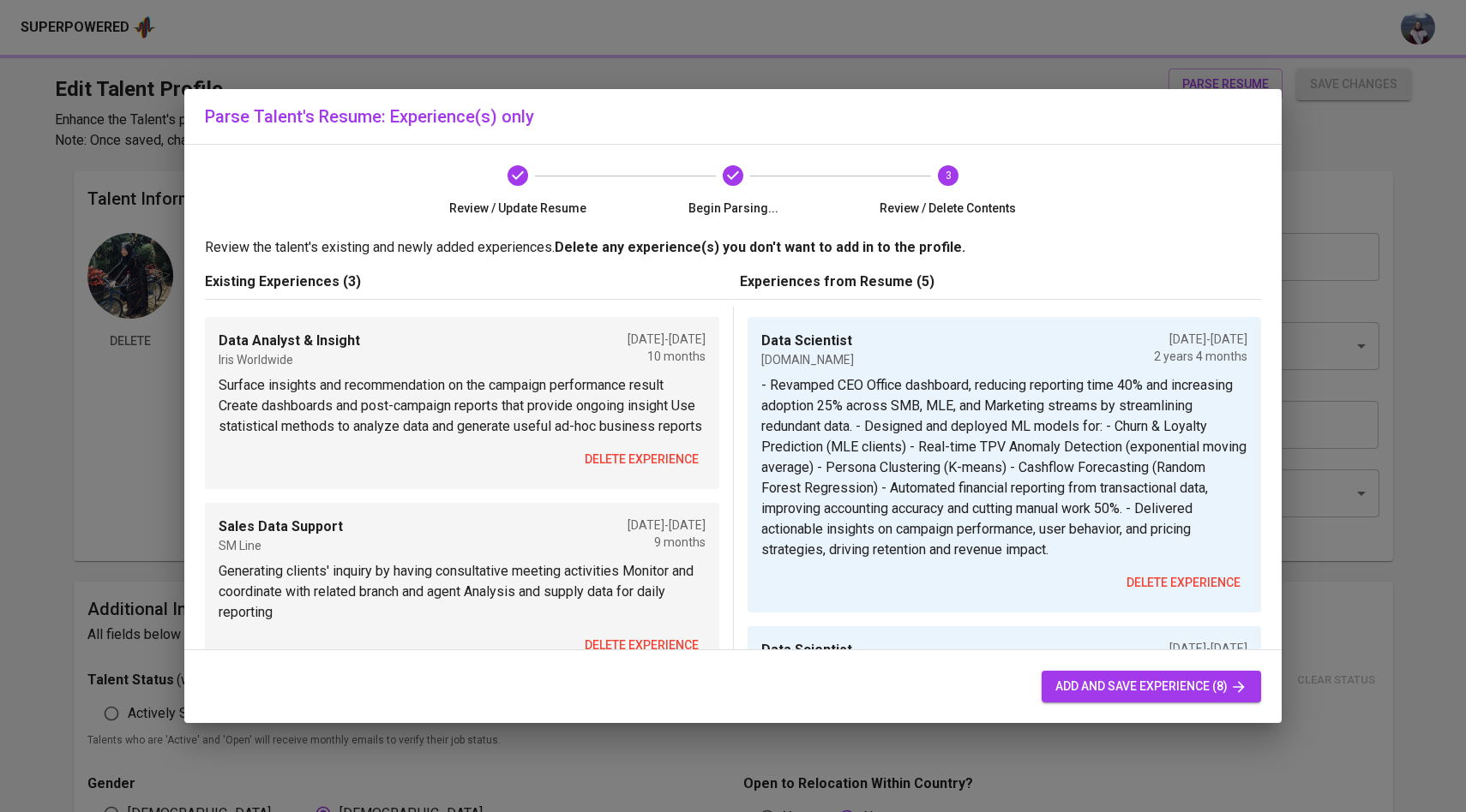
type input "[DOMAIN_NAME]"
type input "[DATE]"
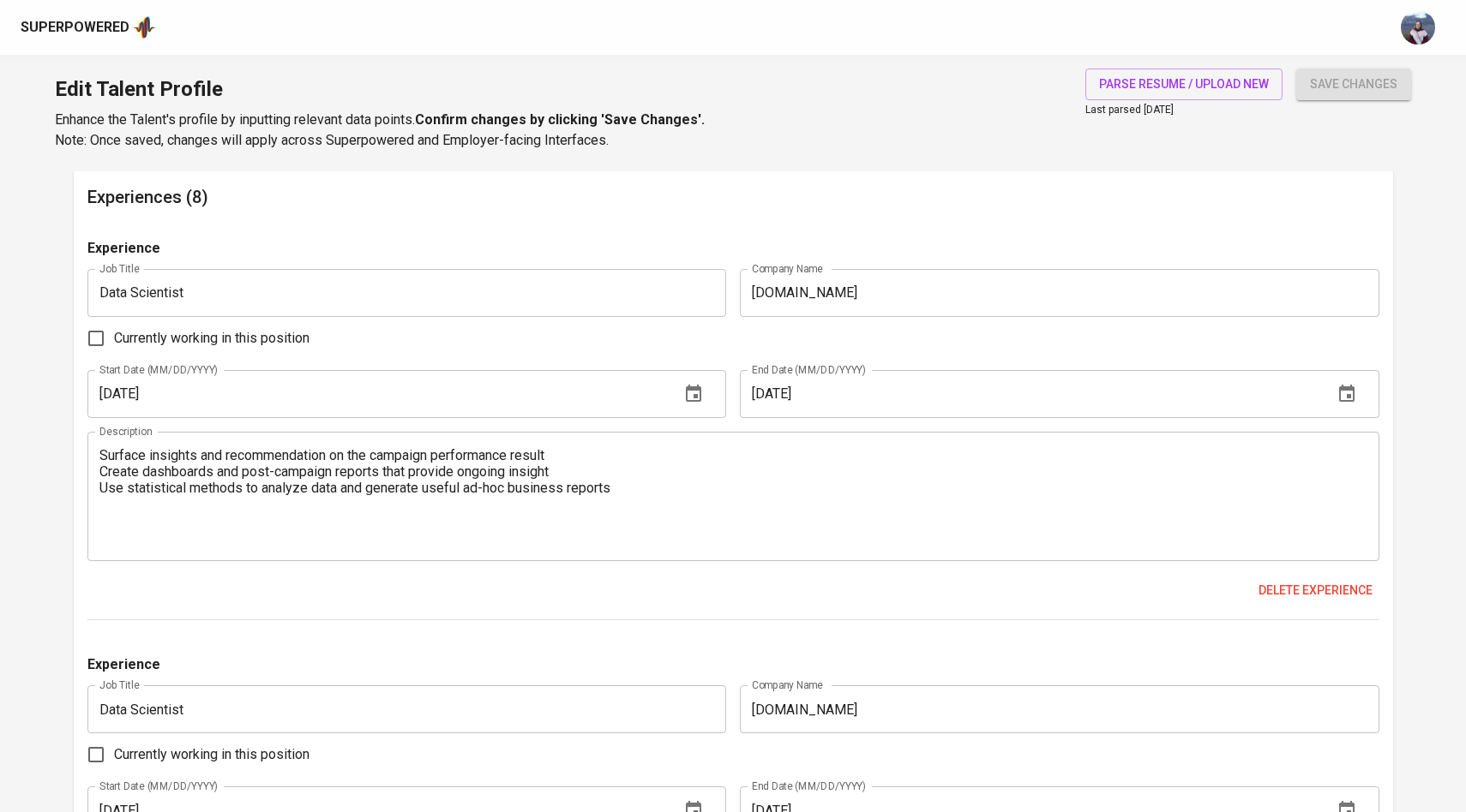
scroll to position [1617, 0]
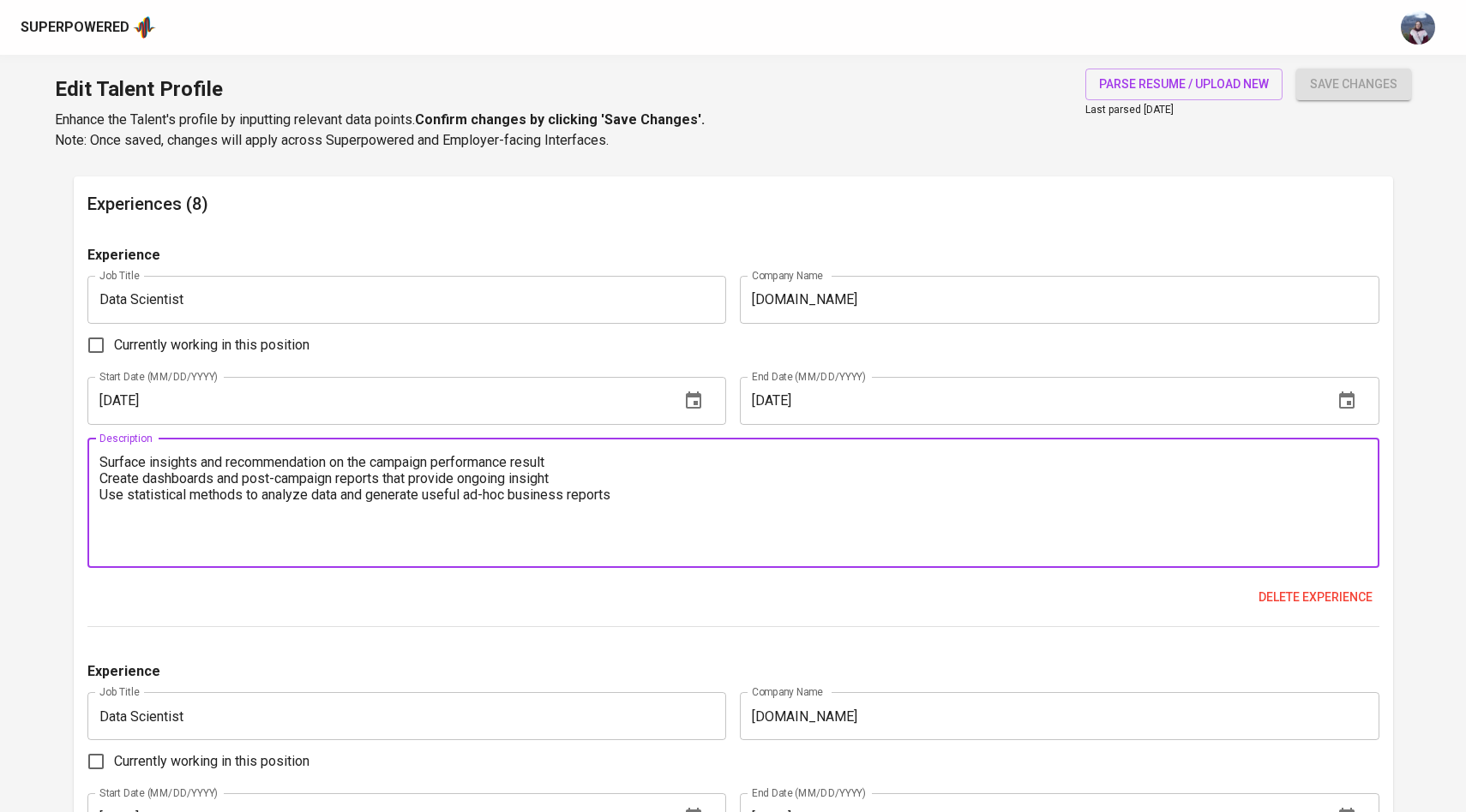
click at [108, 458] on textarea "Surface insights and recommendation on the campaign performance result Create d…" at bounding box center [733, 503] width 1267 height 98
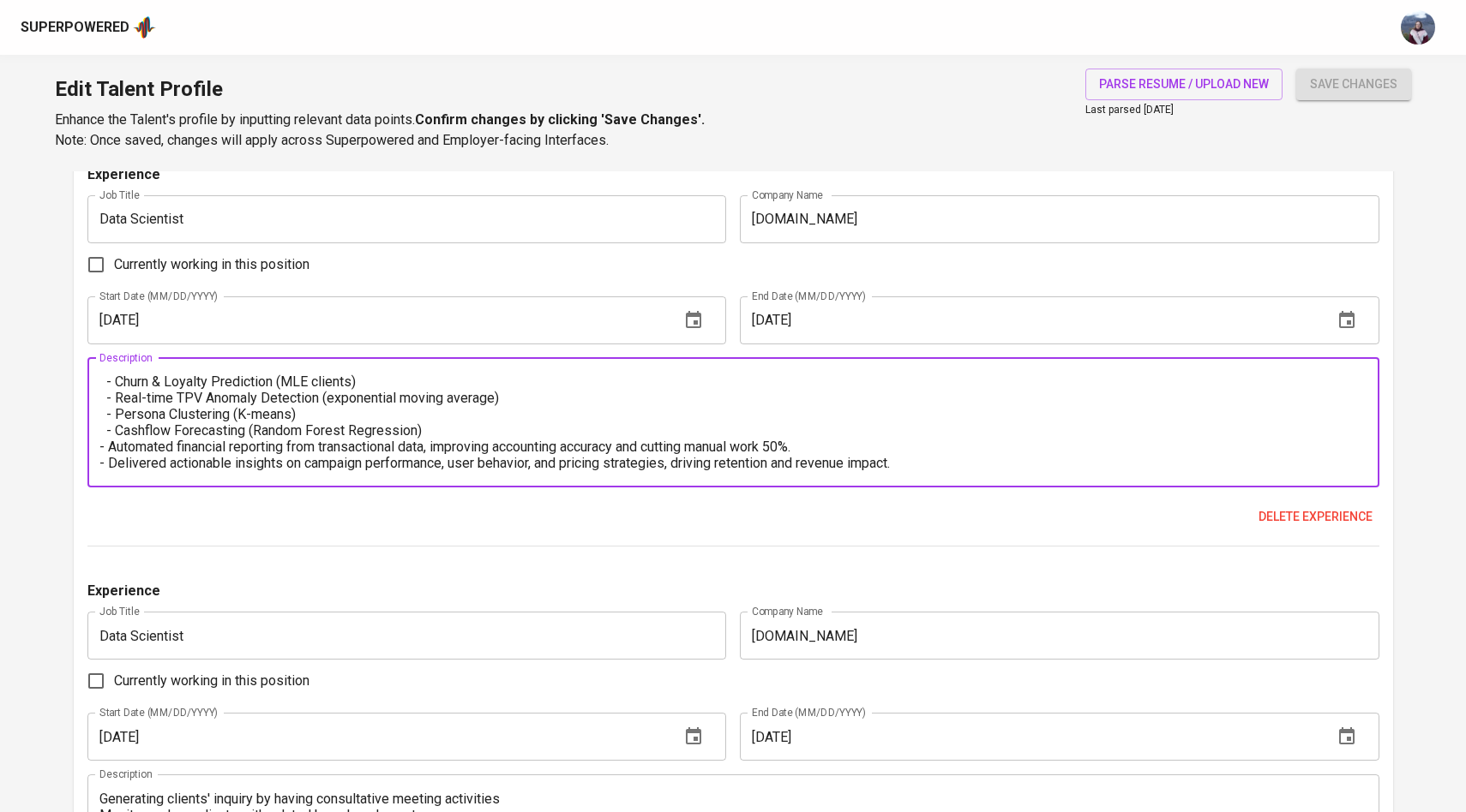
scroll to position [1696, 0]
click at [435, 428] on textarea "- Revamped CEO Office dashboard, reducing reporting time 40% and increasing ado…" at bounding box center [733, 425] width 1267 height 98
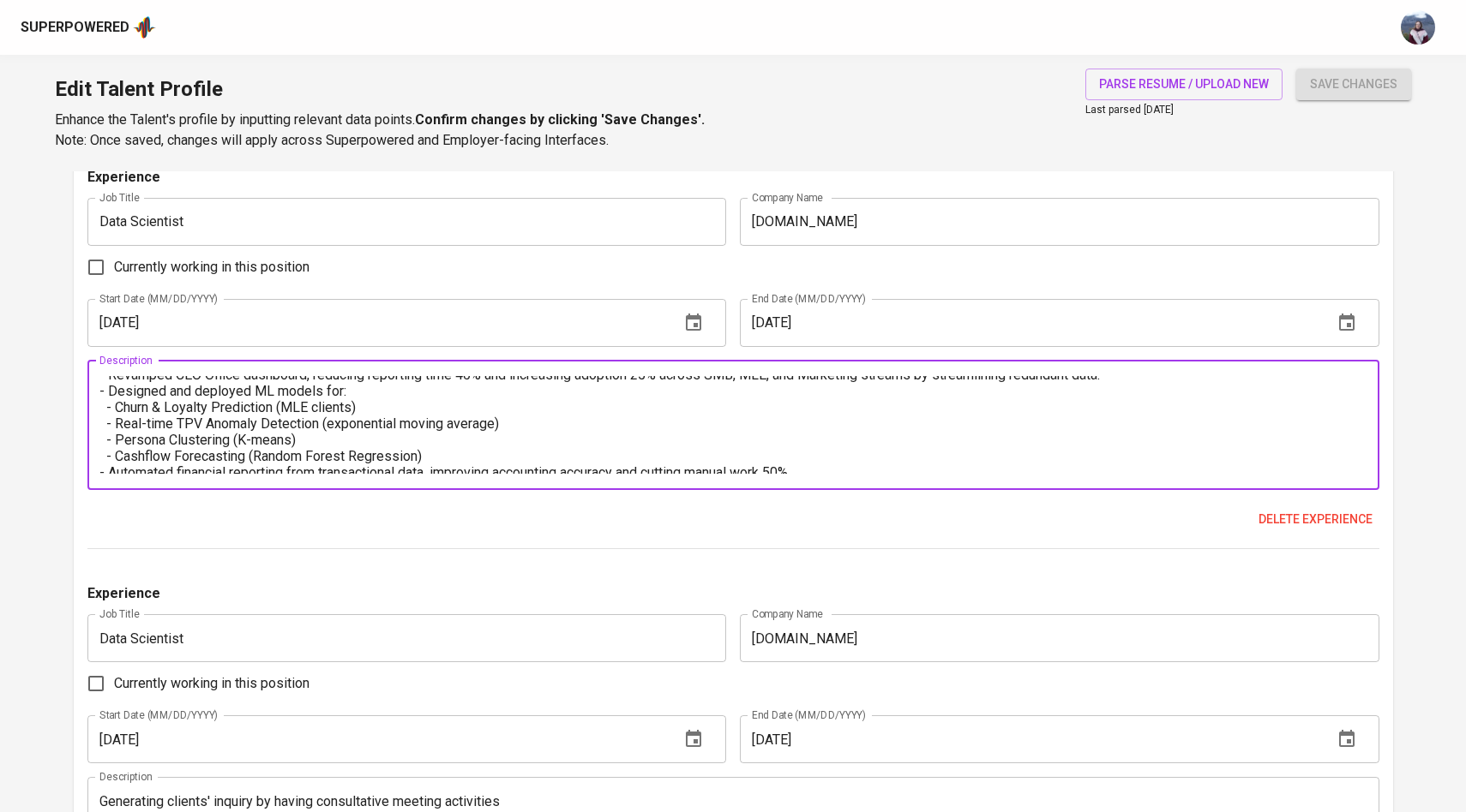
scroll to position [15, 0]
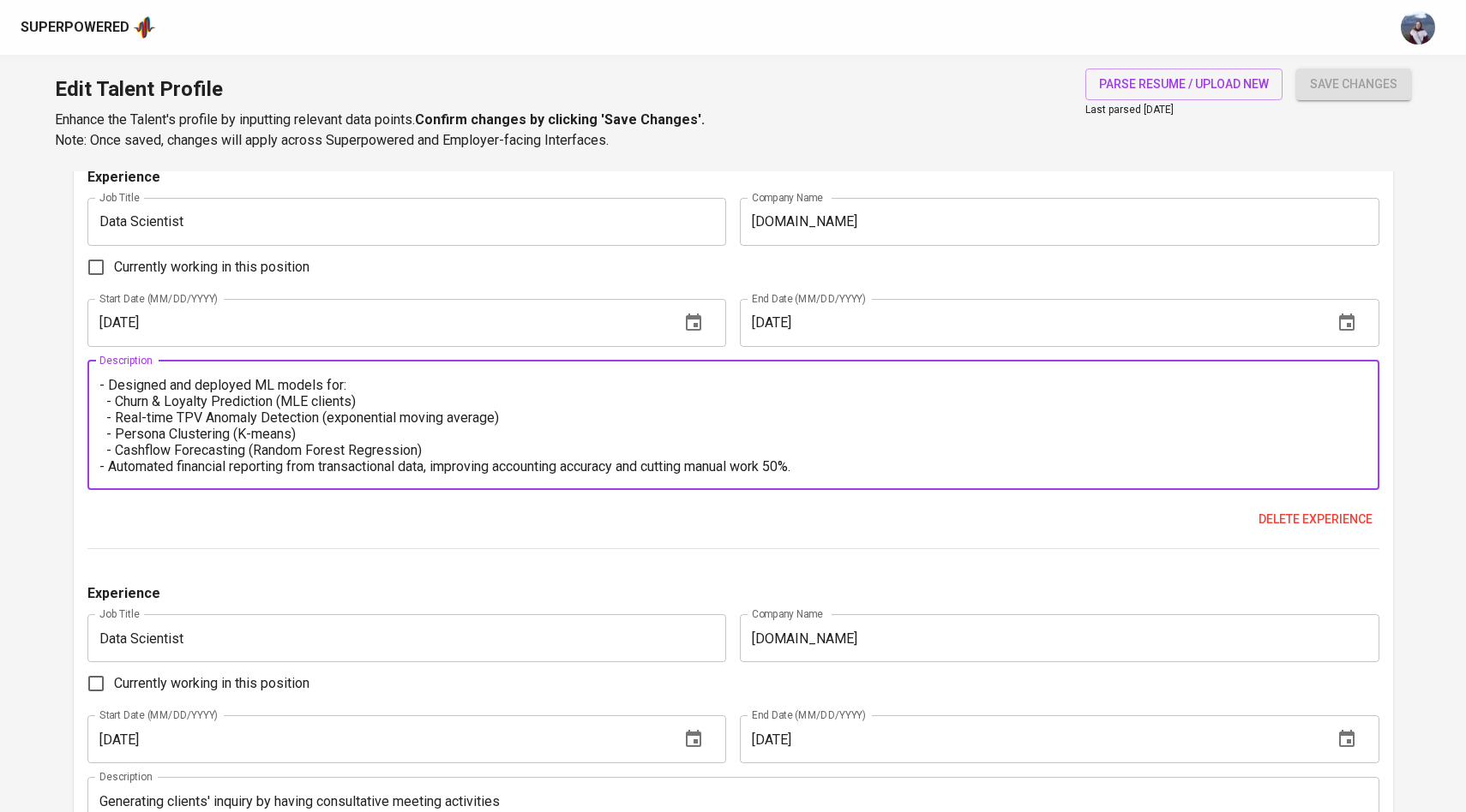
click at [118, 403] on textarea "- Revamped CEO Office dashboard, reducing reporting time 40% and increasing ado…" at bounding box center [733, 425] width 1267 height 98
paste textarea "▪️"
click at [115, 418] on textarea "- Revamped CEO Office dashboard, reducing reporting time 40% and increasing ado…" at bounding box center [733, 425] width 1267 height 98
paste textarea "▪️"
click at [115, 436] on textarea "- Revamped CEO Office dashboard, reducing reporting time 40% and increasing ado…" at bounding box center [733, 425] width 1267 height 98
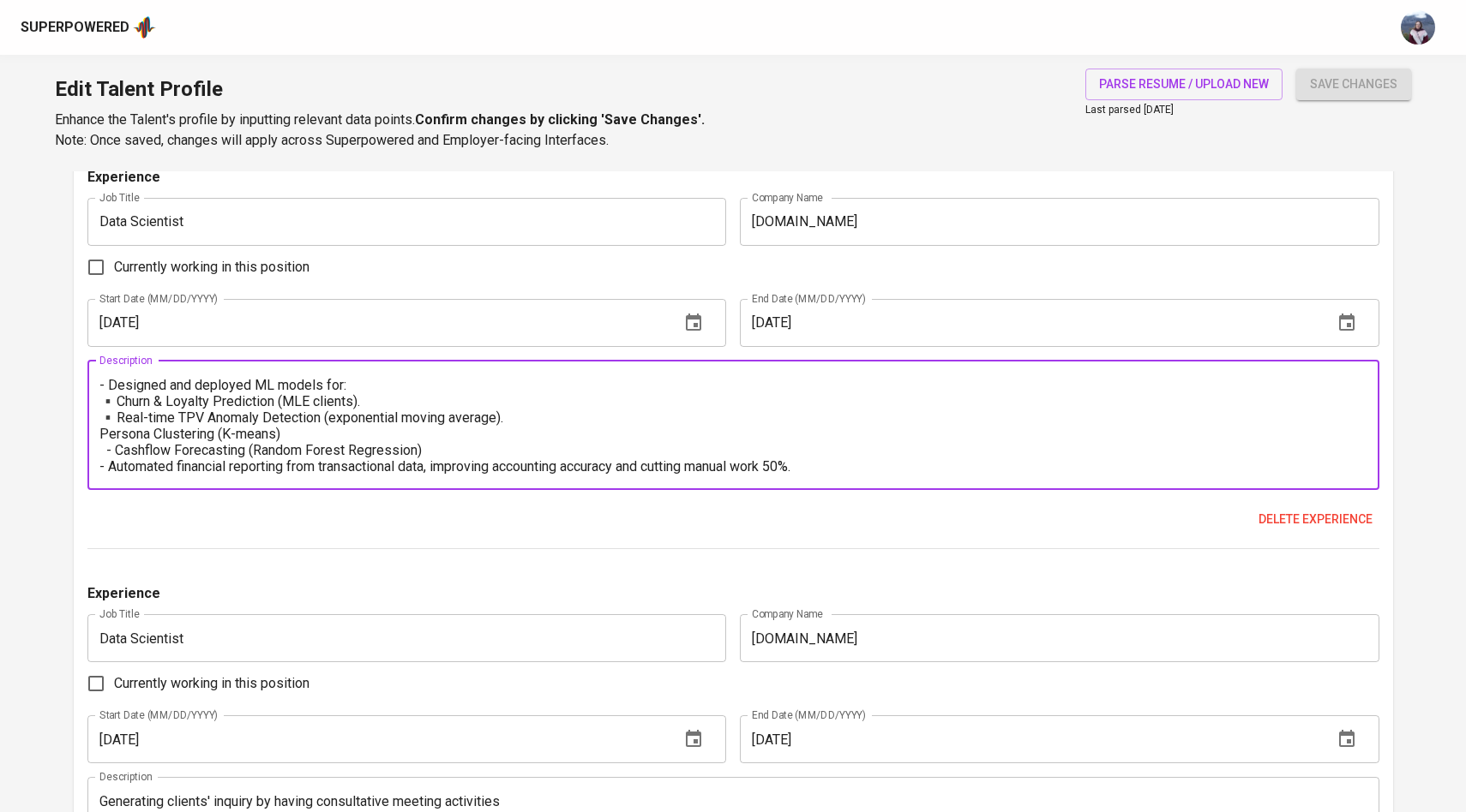
paste textarea "▪️"
click at [114, 449] on textarea "- Revamped CEO Office dashboard, reducing reporting time 40% and increasing ado…" at bounding box center [733, 425] width 1267 height 98
paste textarea "▪️"
click at [109, 469] on textarea "- Revamped CEO Office dashboard, reducing reporting time 40% and increasing ado…" at bounding box center [733, 425] width 1267 height 98
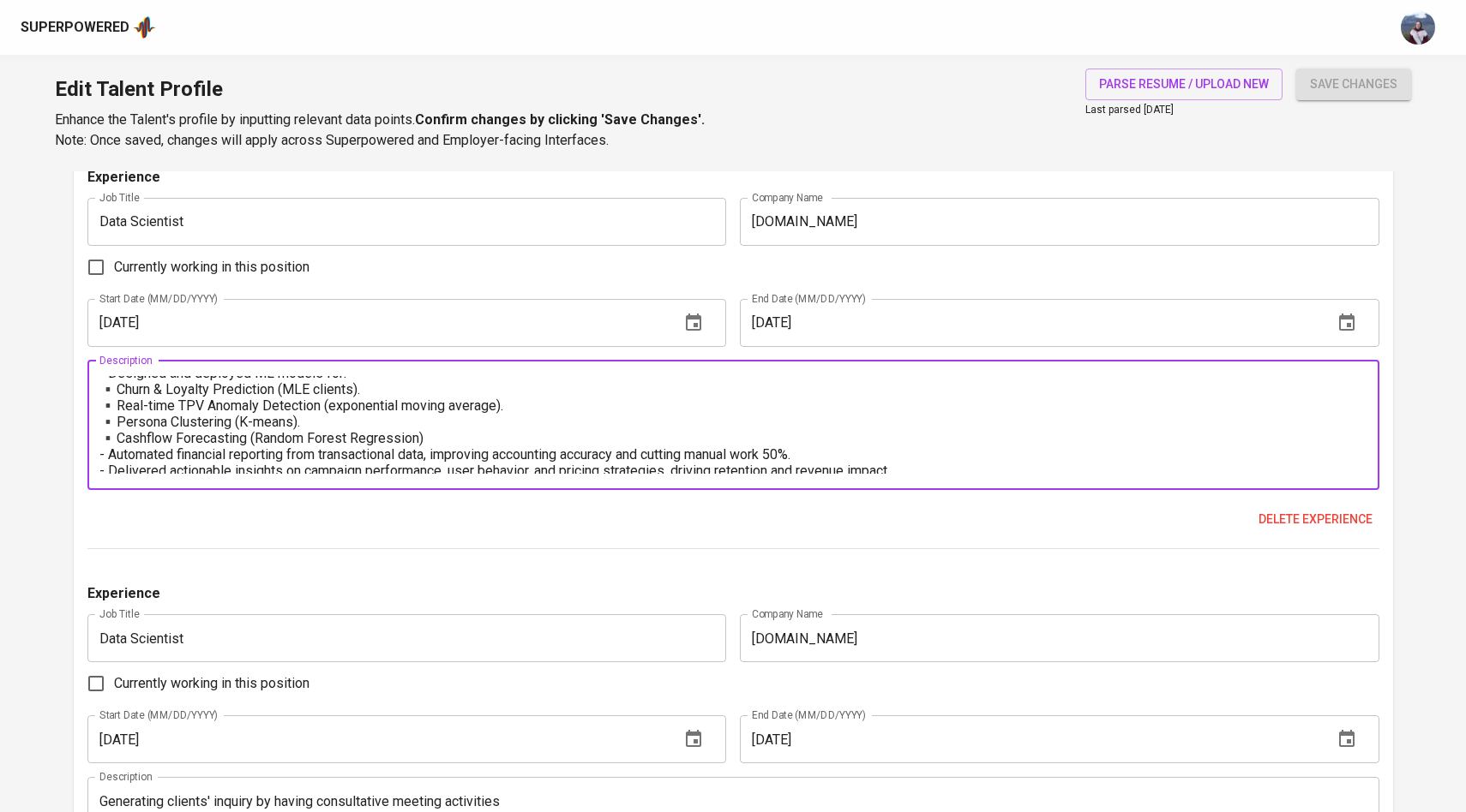
scroll to position [33, 0]
click at [436, 438] on textarea "- Revamped CEO Office dashboard, reducing reporting time 40% and increasing ado…" at bounding box center [733, 425] width 1267 height 98
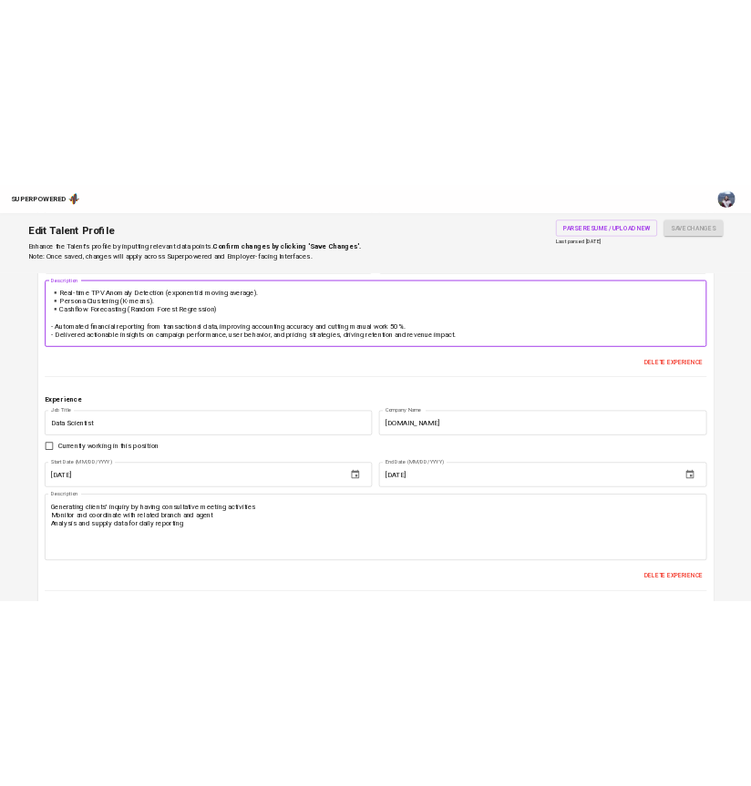
scroll to position [69, 0]
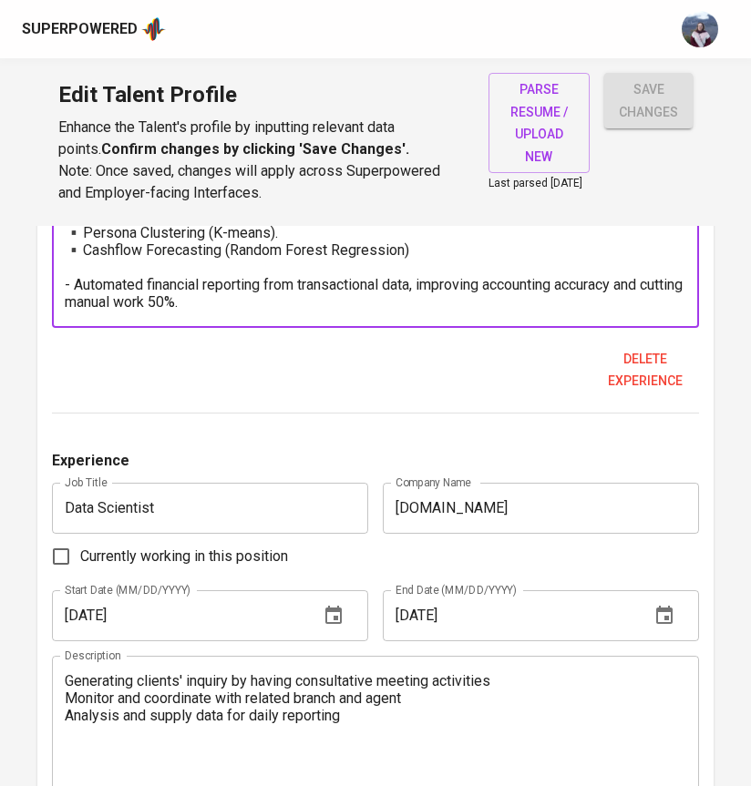
type textarea "- Revamped CEO Office dashboard, reducing reporting time 40% and increasing ado…"
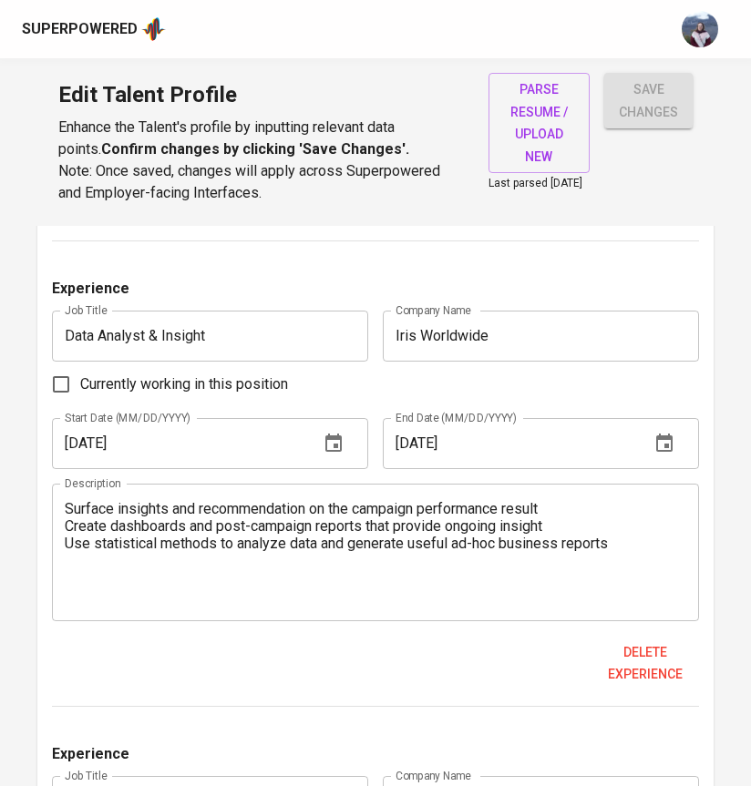
scroll to position [3173, 0]
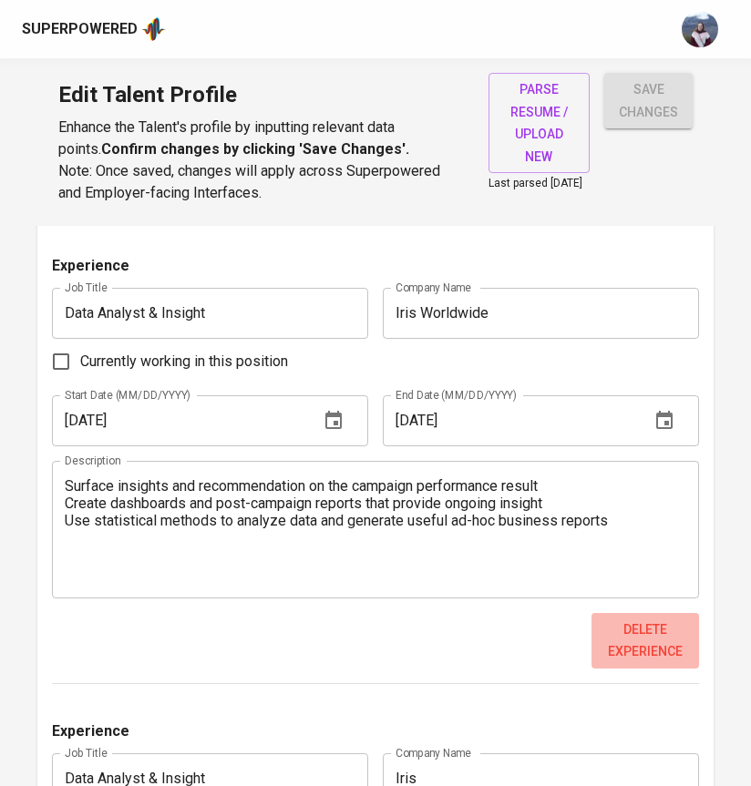
click at [646, 651] on span "Delete experience" at bounding box center [644, 640] width 93 height 45
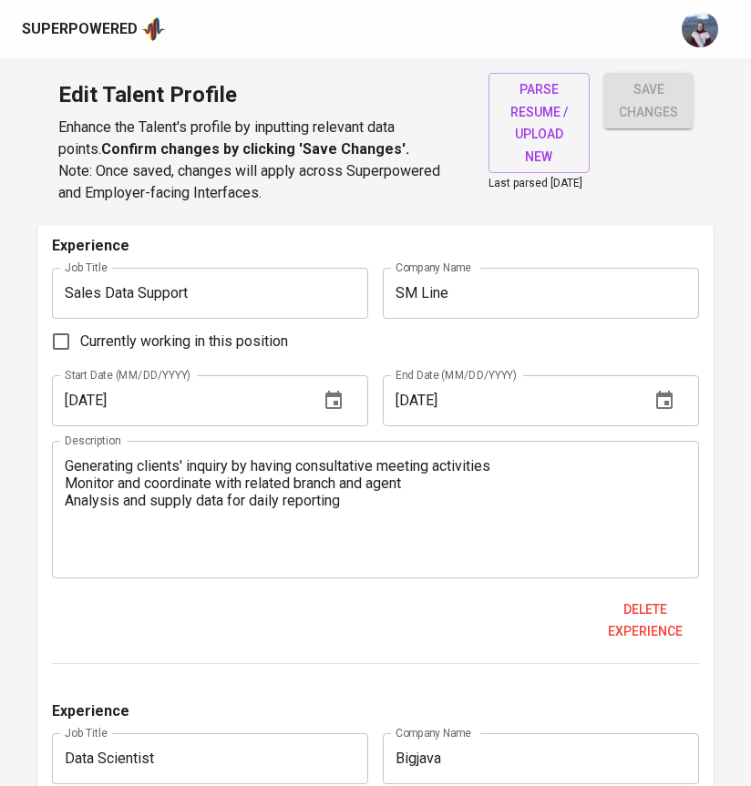
scroll to position [3660, 0]
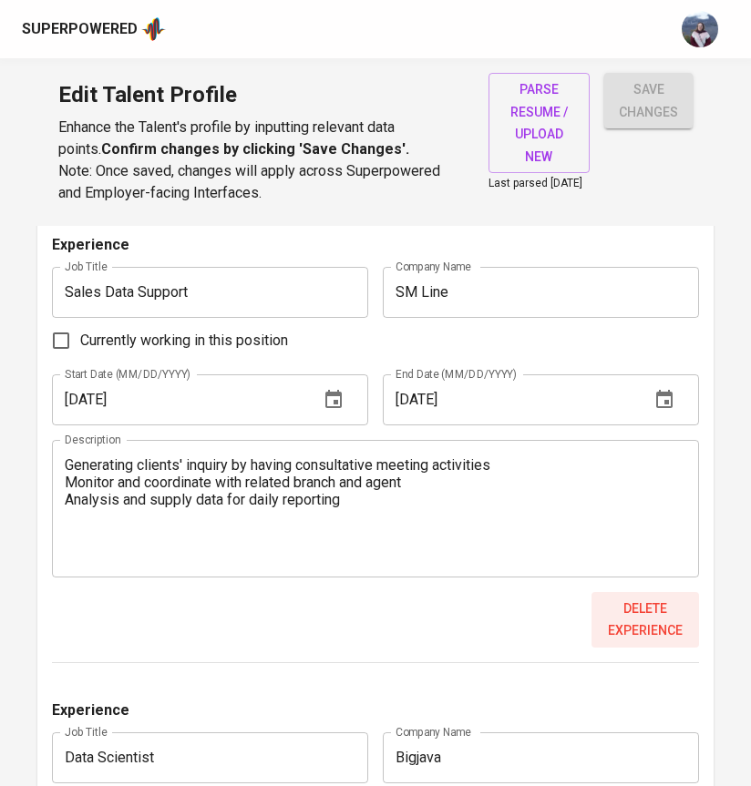
click at [636, 629] on span "Delete experience" at bounding box center [644, 620] width 93 height 45
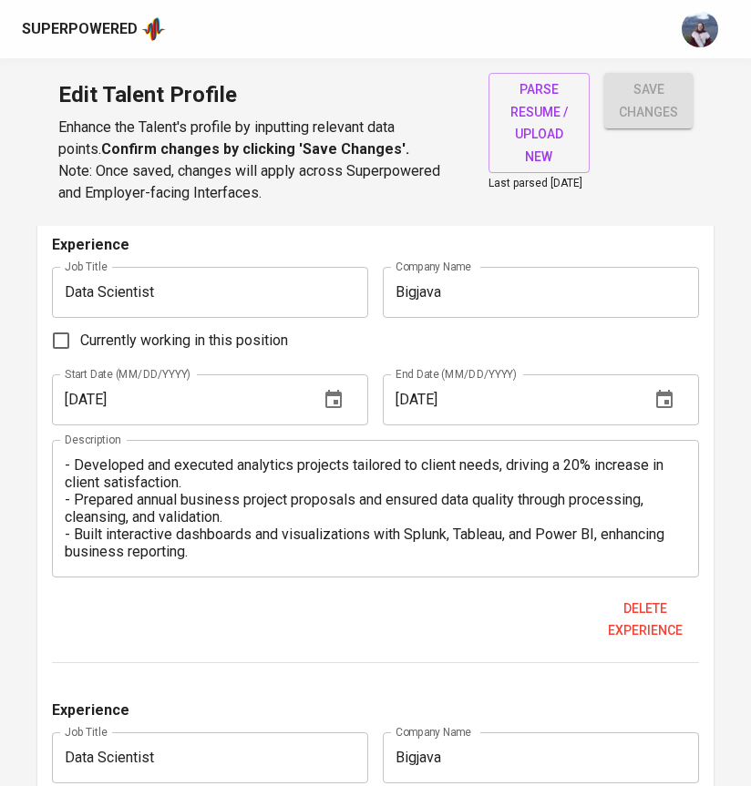
scroll to position [69, 0]
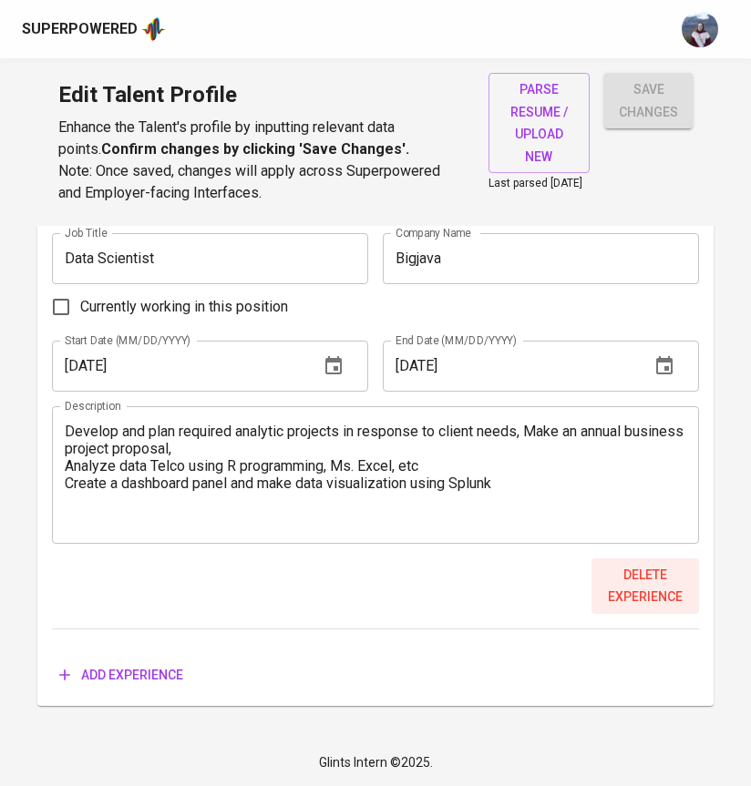
click at [655, 591] on span "Delete experience" at bounding box center [644, 586] width 93 height 45
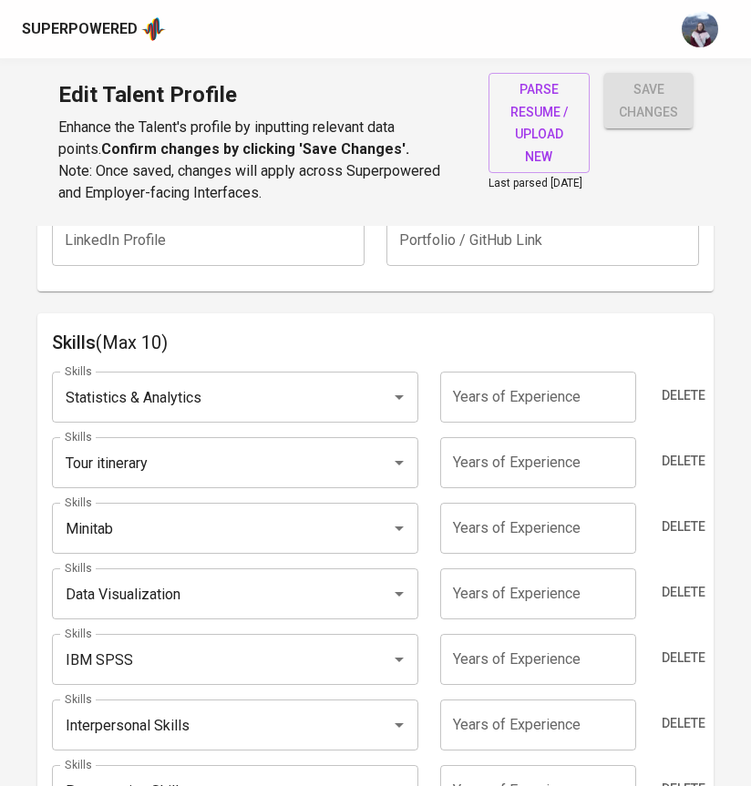
scroll to position [861, 0]
click at [498, 401] on input "number" at bounding box center [538, 398] width 196 height 51
type input "5"
click at [388, 352] on h6 "Skills (Max 10)" at bounding box center [375, 343] width 647 height 29
click at [374, 470] on icon "Clear" at bounding box center [375, 464] width 11 height 11
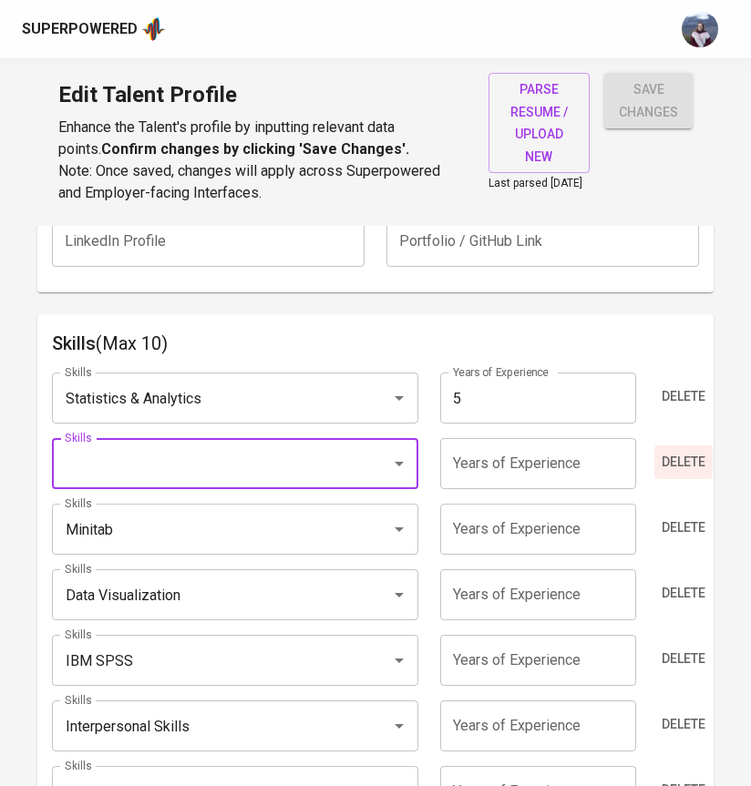
click at [668, 468] on span "Delete" at bounding box center [683, 462] width 44 height 23
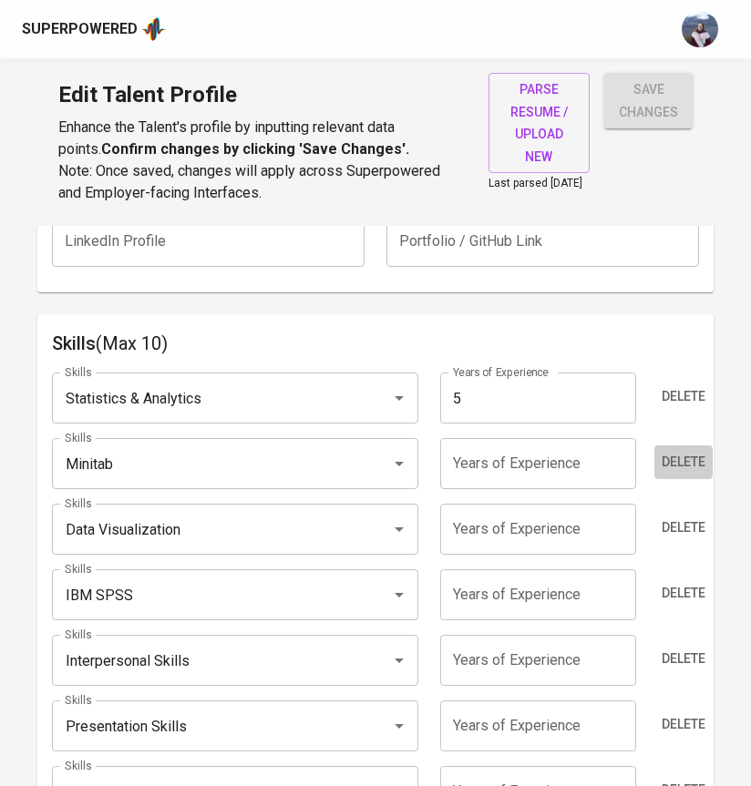
click at [668, 468] on span "Delete" at bounding box center [683, 462] width 44 height 23
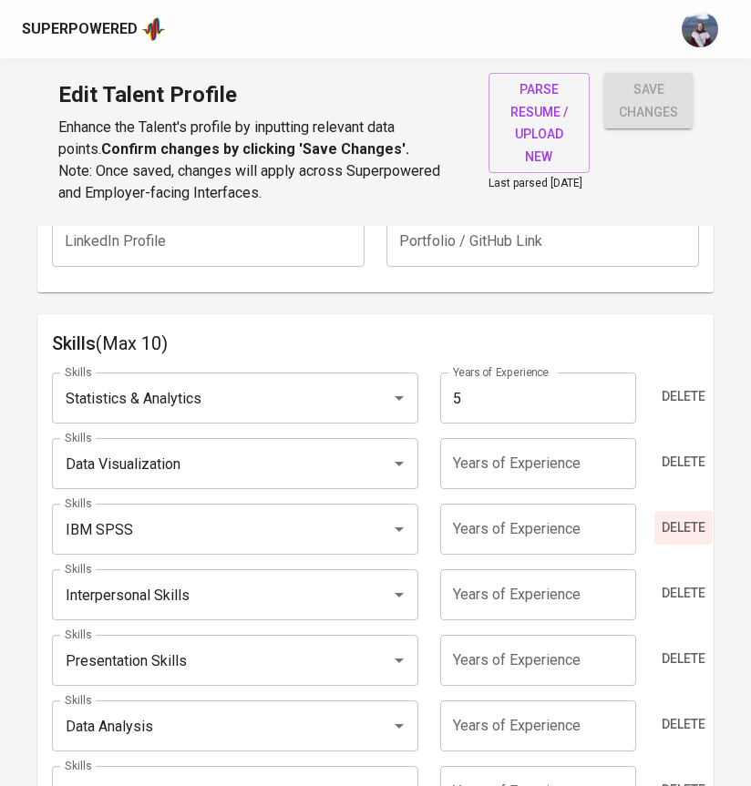
click at [676, 525] on span "Delete" at bounding box center [683, 527] width 44 height 23
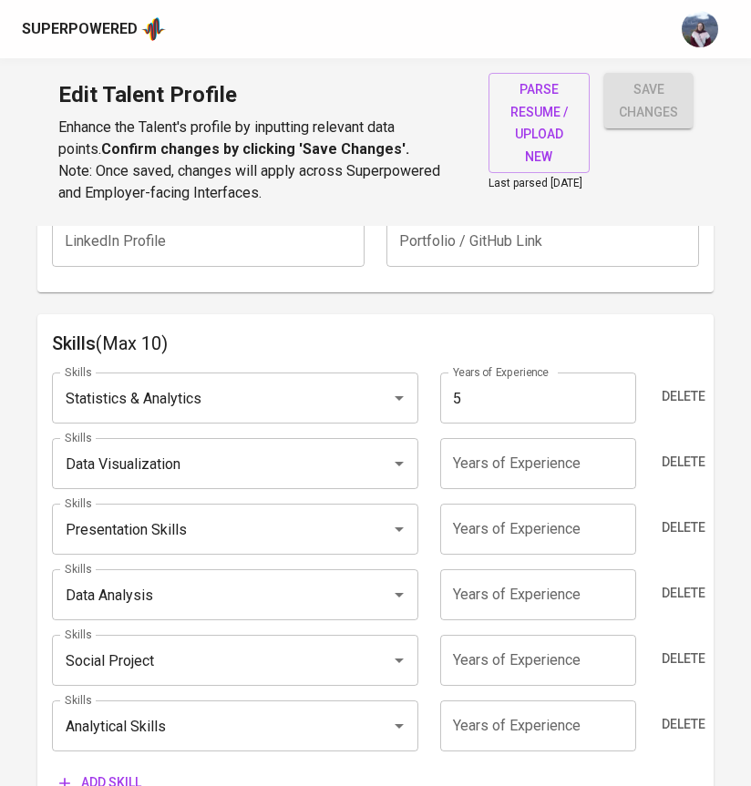
click at [676, 525] on span "Delete" at bounding box center [683, 527] width 44 height 23
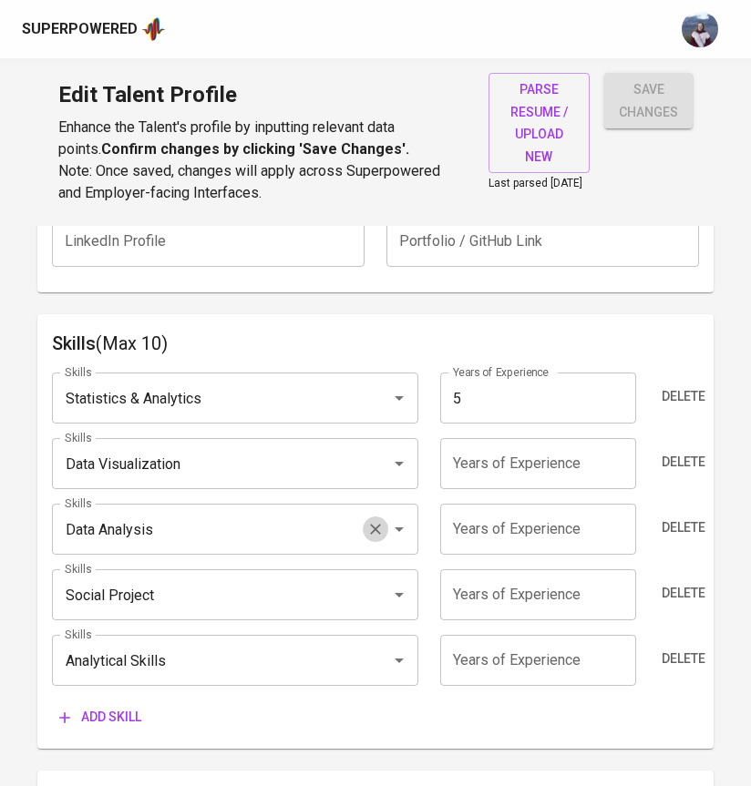
click at [372, 536] on icon "Clear" at bounding box center [375, 529] width 18 height 18
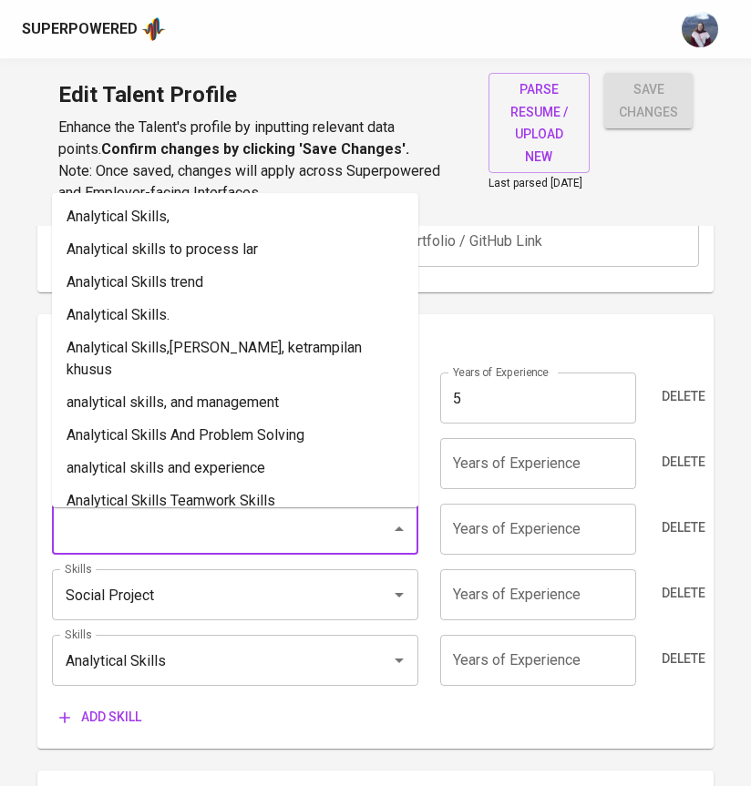
click at [274, 547] on input "Skills" at bounding box center [209, 529] width 299 height 35
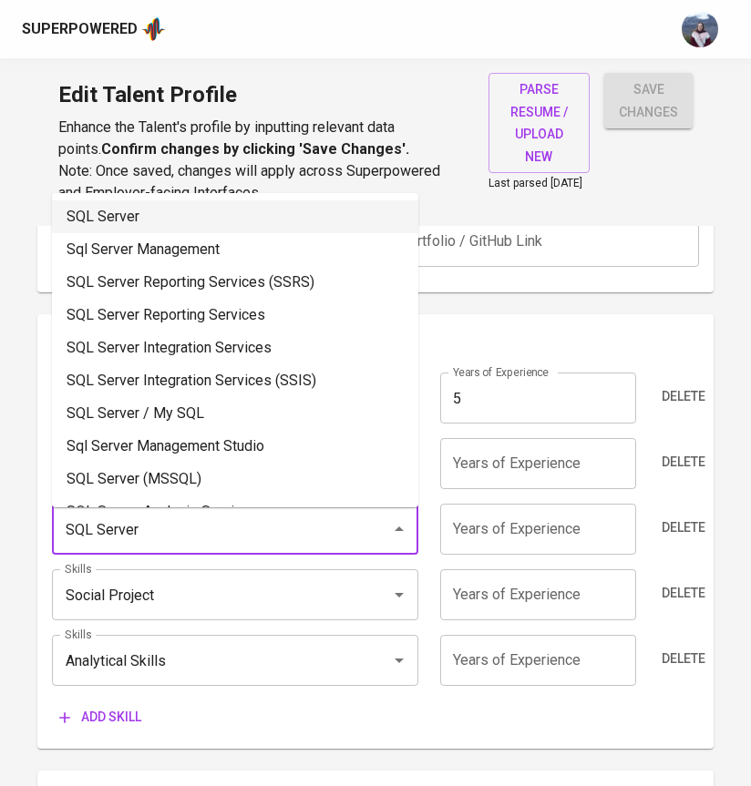
click at [232, 215] on li "SQL Server" at bounding box center [235, 216] width 366 height 33
type input "SQL Server"
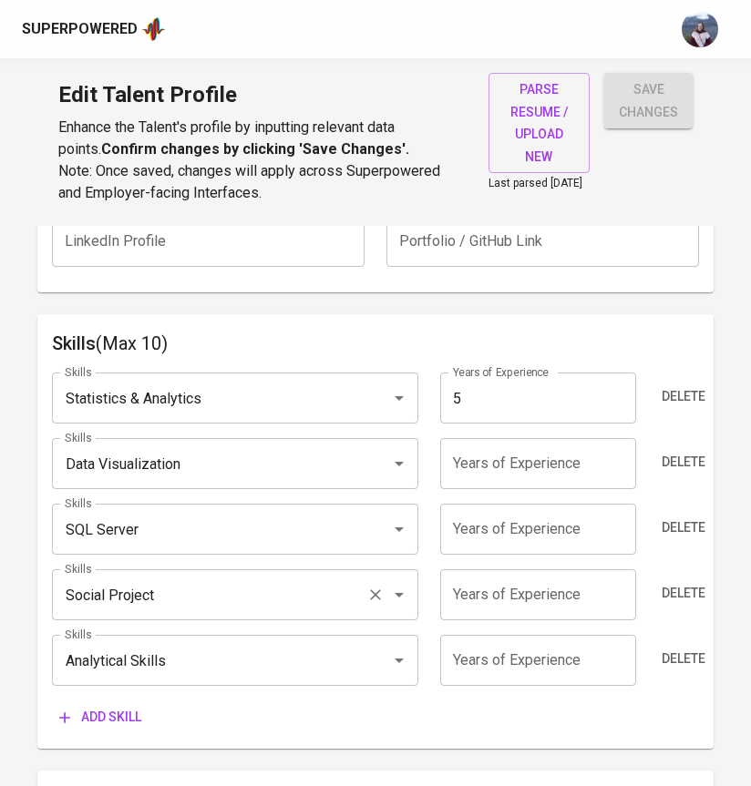
click at [373, 602] on icon "Clear" at bounding box center [375, 595] width 18 height 18
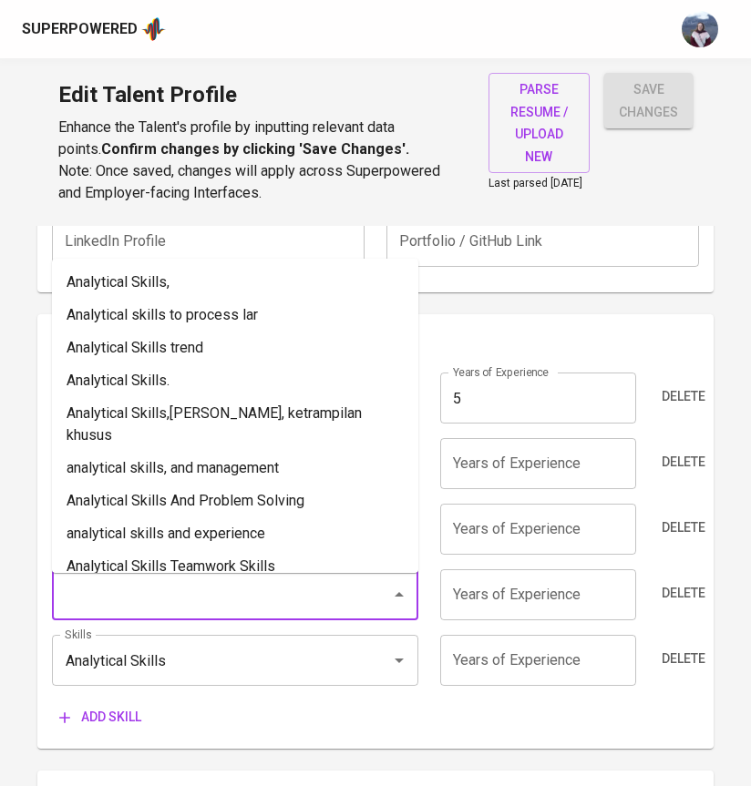
click at [301, 602] on input "Skills" at bounding box center [209, 594] width 299 height 35
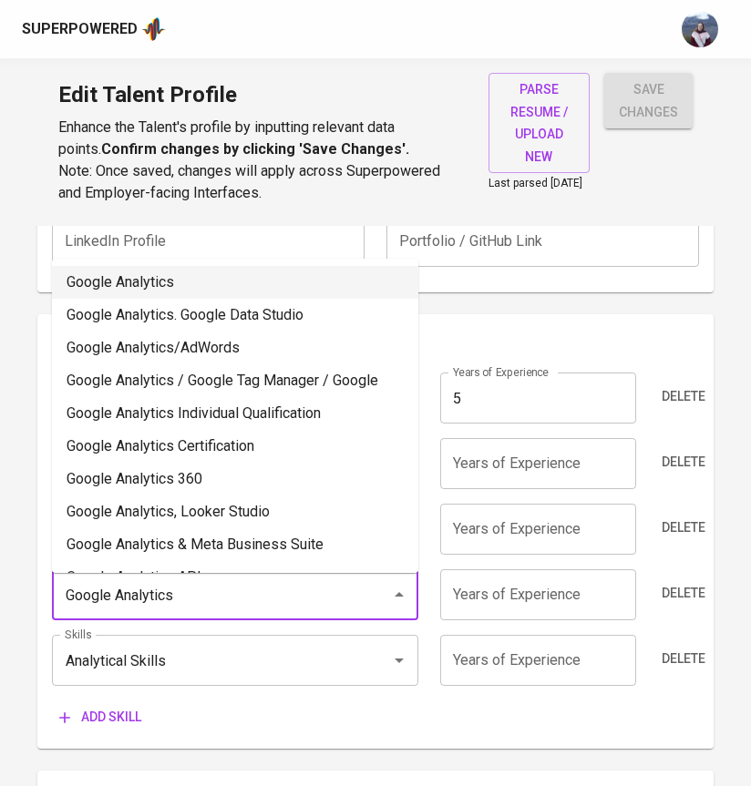
click at [240, 285] on li "Google Analytics" at bounding box center [235, 282] width 366 height 33
type input "Google Analytics"
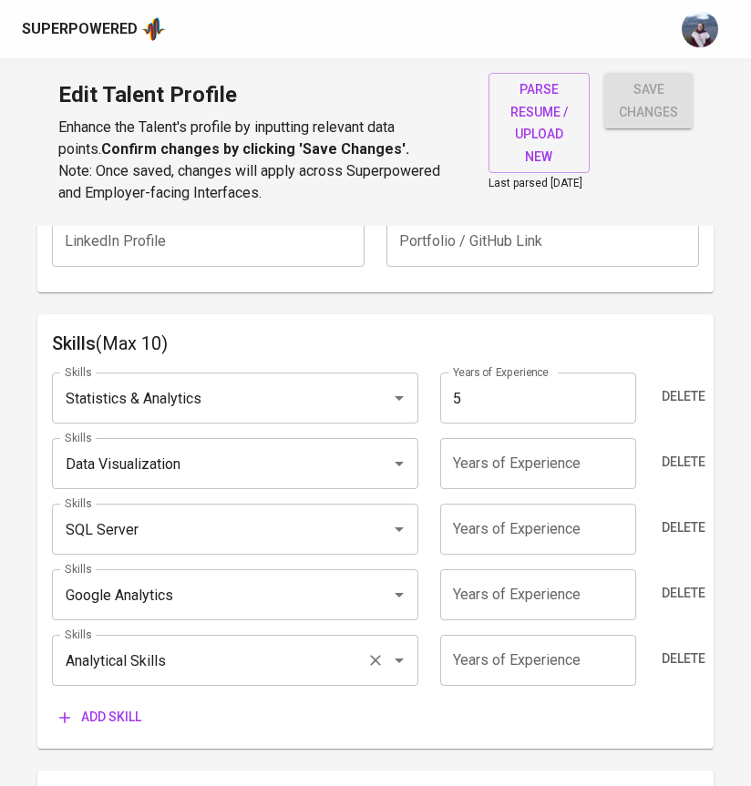
click at [374, 669] on icon "Clear" at bounding box center [375, 660] width 18 height 18
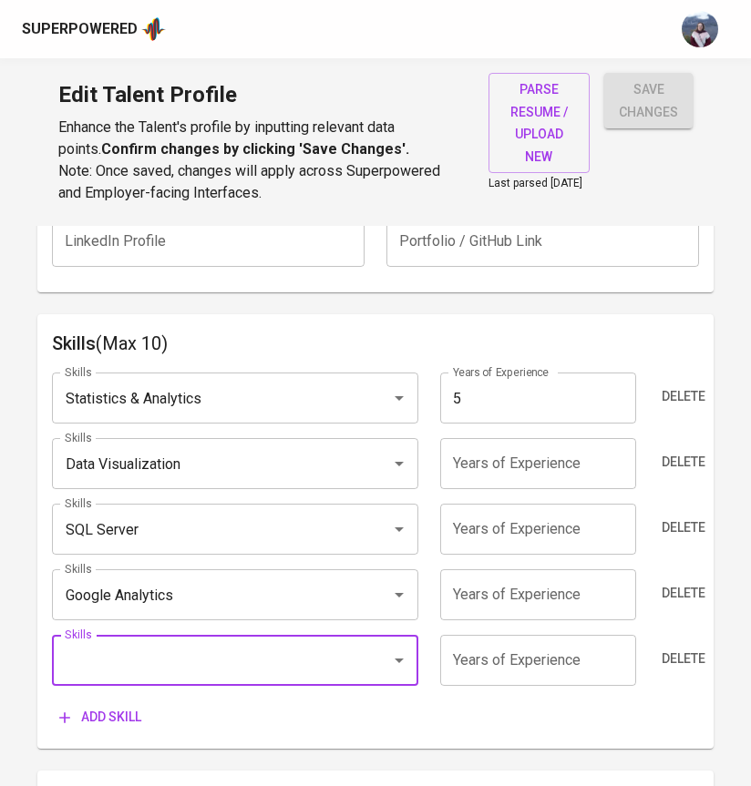
click at [275, 669] on input "Skills" at bounding box center [209, 660] width 299 height 35
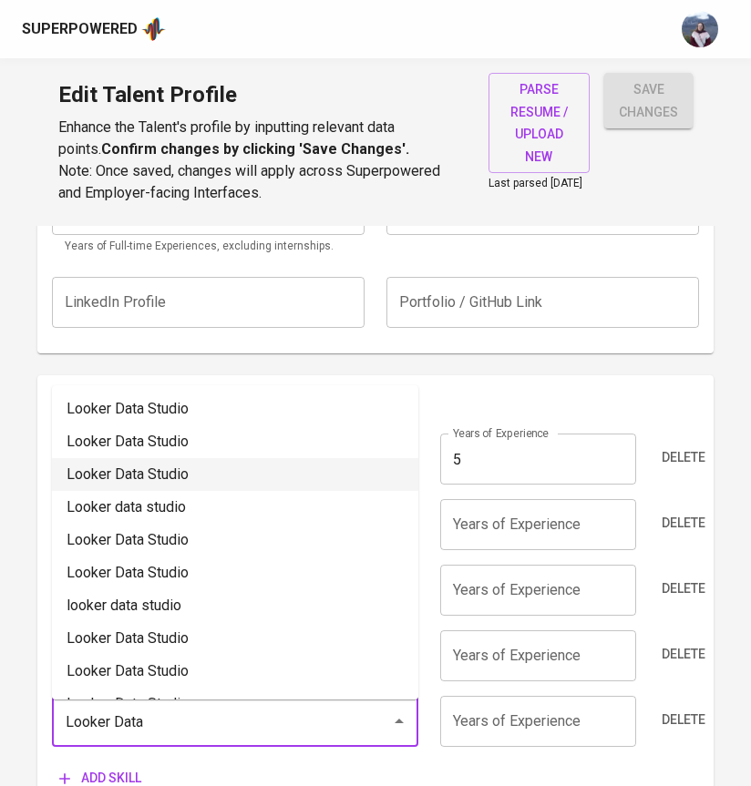
scroll to position [785, 0]
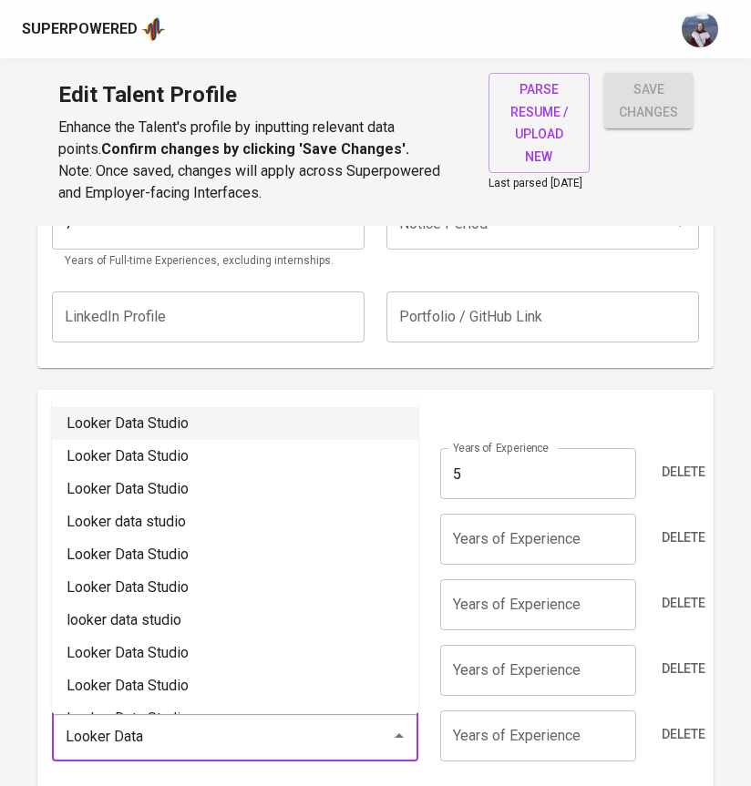
click at [172, 421] on li "Looker Data Studio" at bounding box center [235, 423] width 366 height 33
type input "Looker Data Studio"
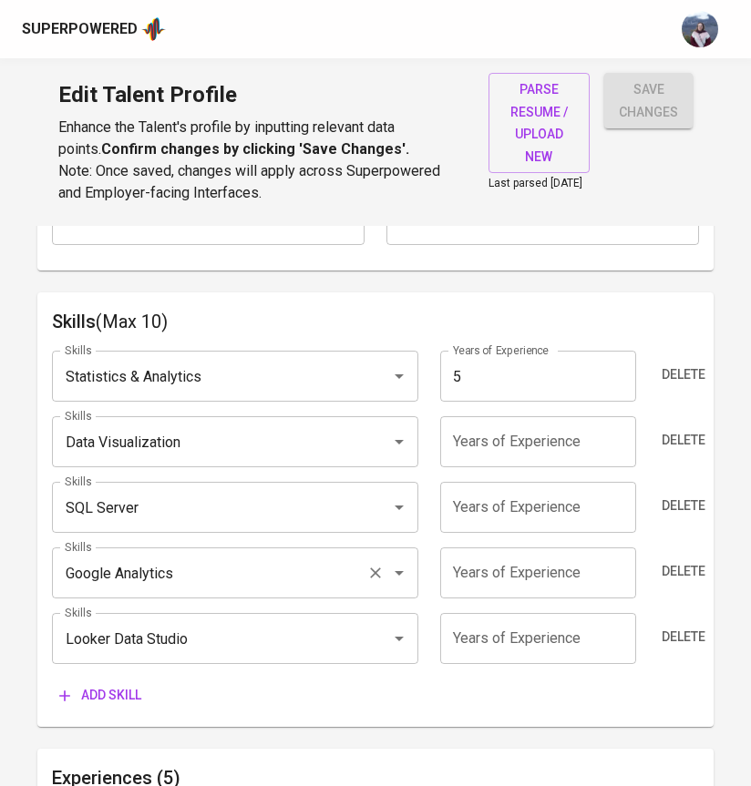
scroll to position [886, 0]
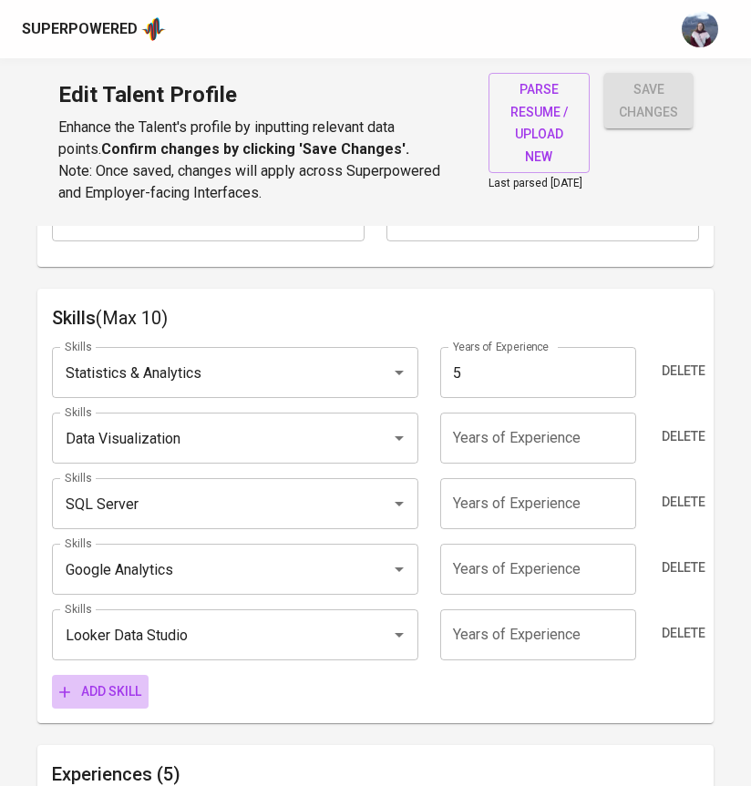
click at [121, 696] on span "Add skill" at bounding box center [100, 691] width 82 height 23
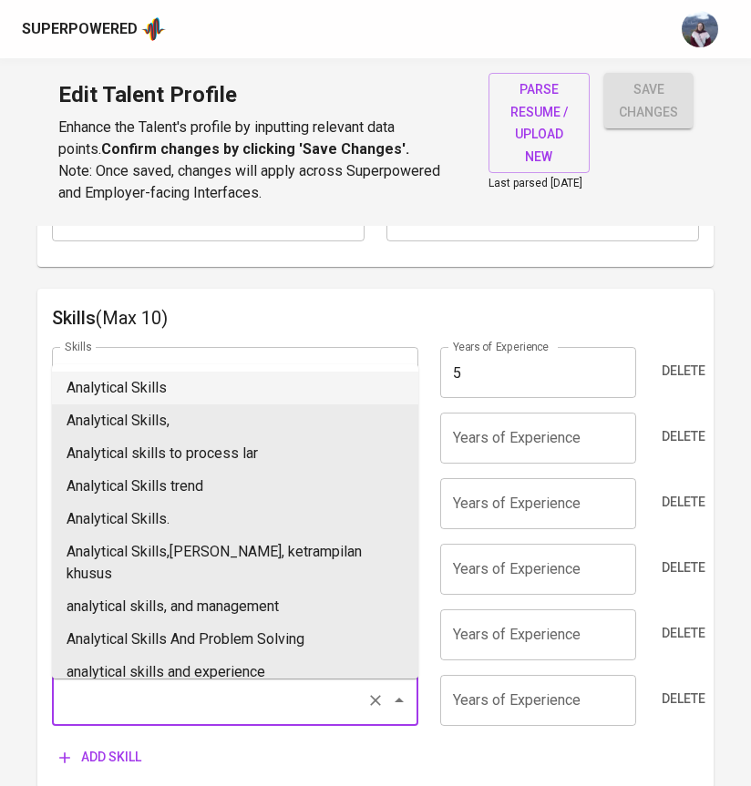
click at [143, 699] on input "Skills" at bounding box center [209, 700] width 299 height 35
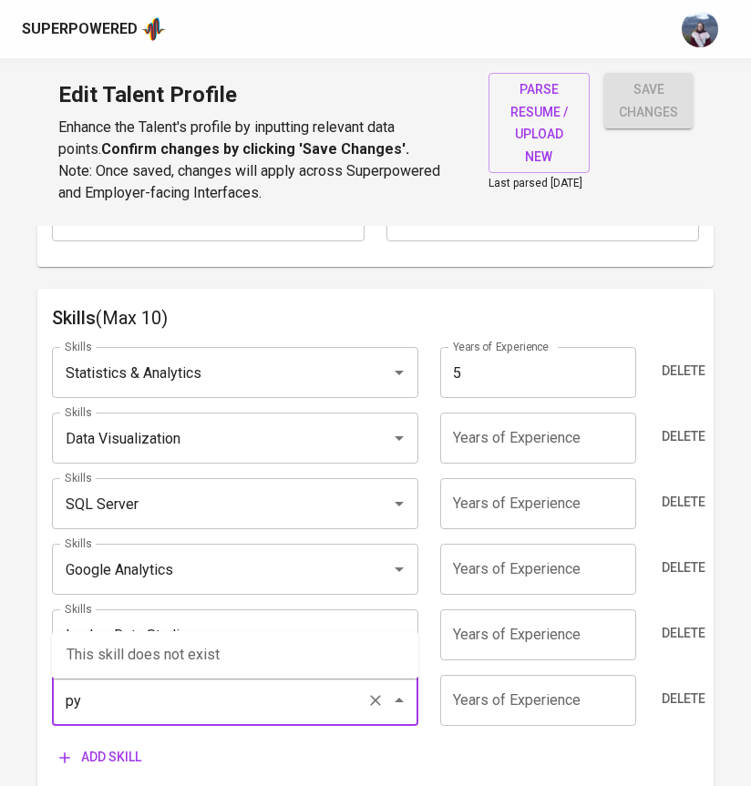
type input "p"
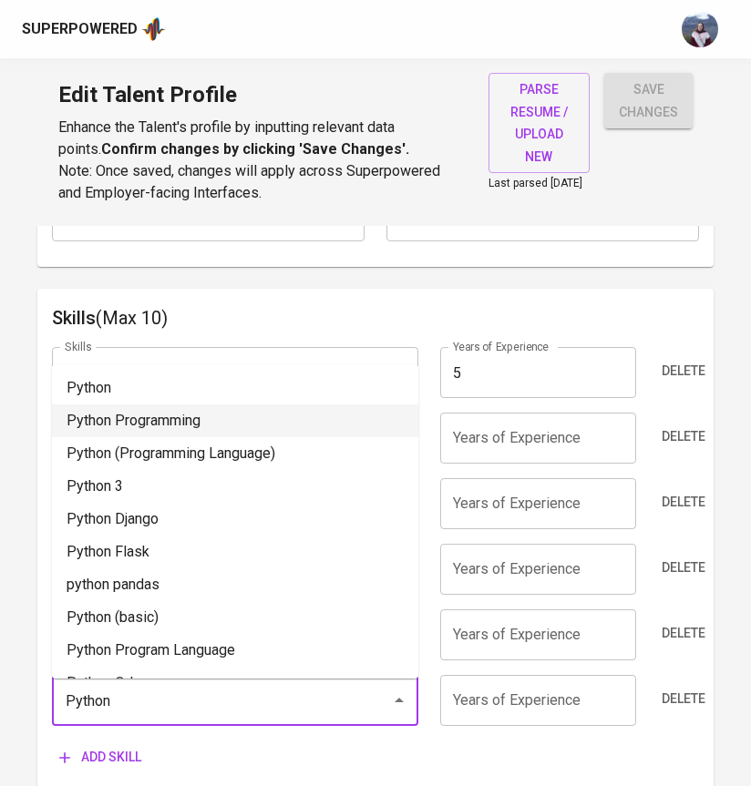
click at [132, 410] on li "Python Programming" at bounding box center [235, 420] width 366 height 33
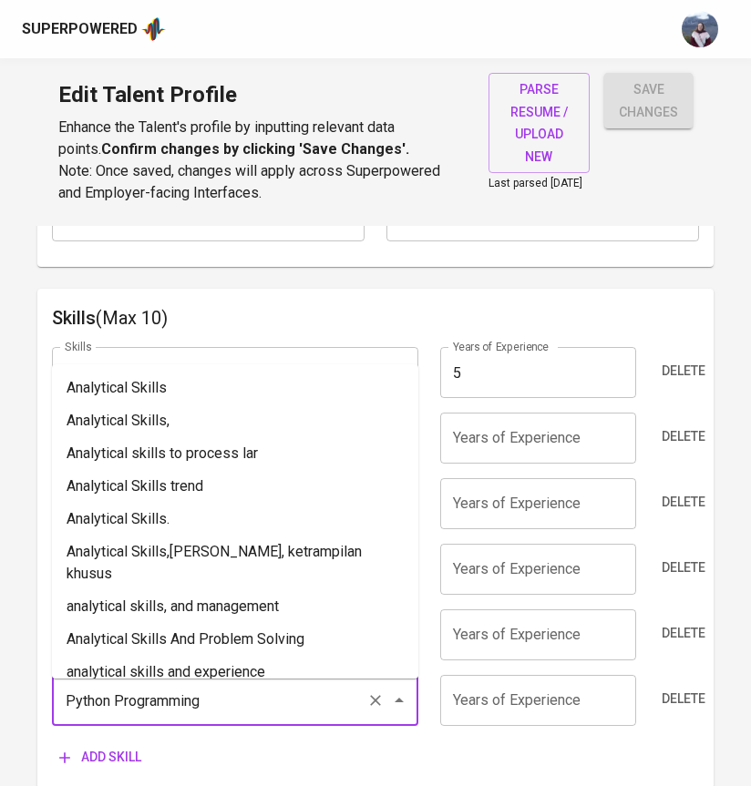
drag, startPoint x: 215, startPoint y: 712, endPoint x: 114, endPoint y: 710, distance: 101.1
click at [114, 710] on input "Python Programming" at bounding box center [209, 700] width 299 height 35
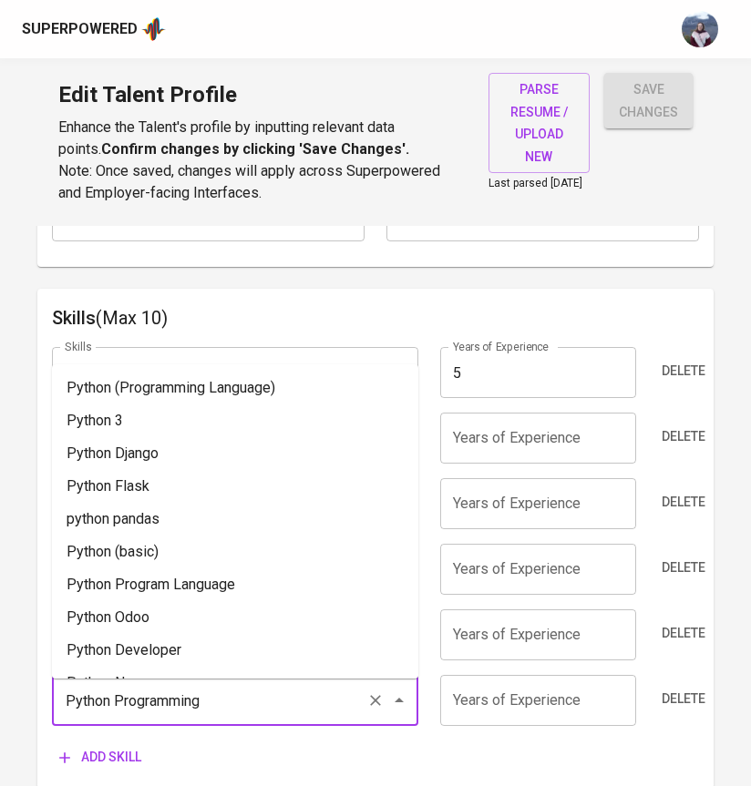
click at [94, 761] on span "Add skill" at bounding box center [100, 757] width 82 height 23
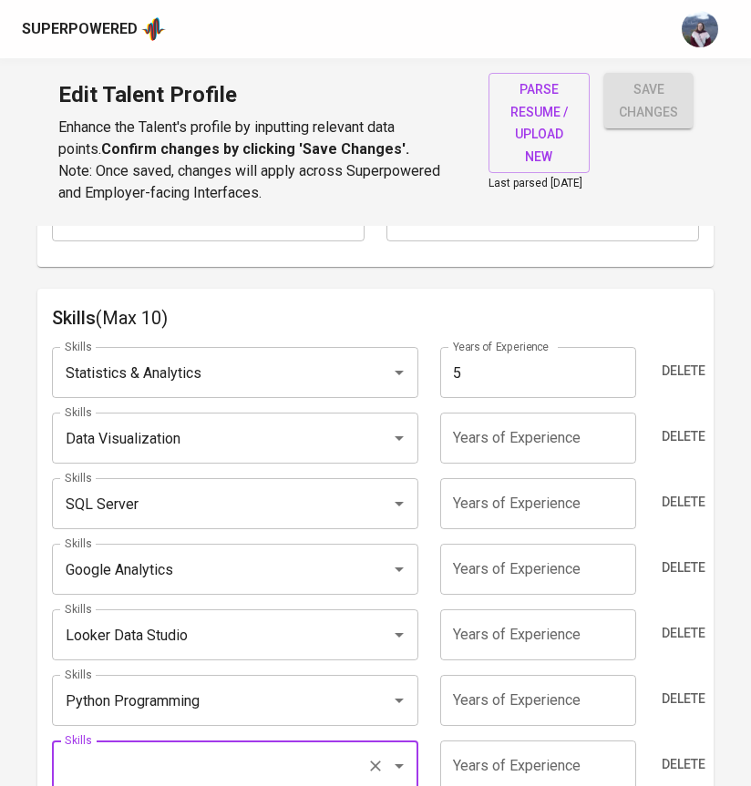
scroll to position [891, 0]
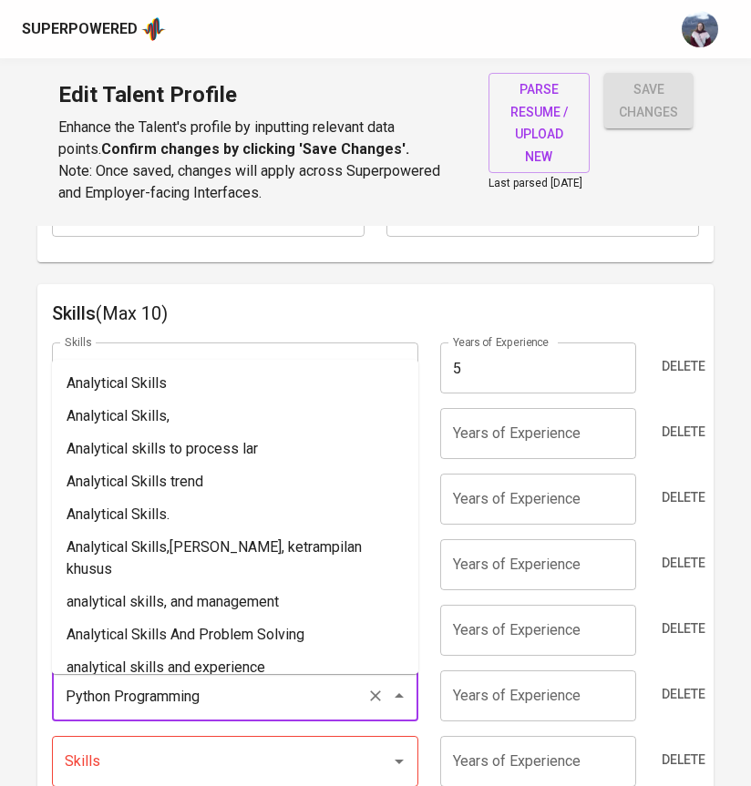
drag, startPoint x: 215, startPoint y: 706, endPoint x: 117, endPoint y: 704, distance: 97.5
click at [117, 704] on input "Python Programming" at bounding box center [209, 696] width 299 height 35
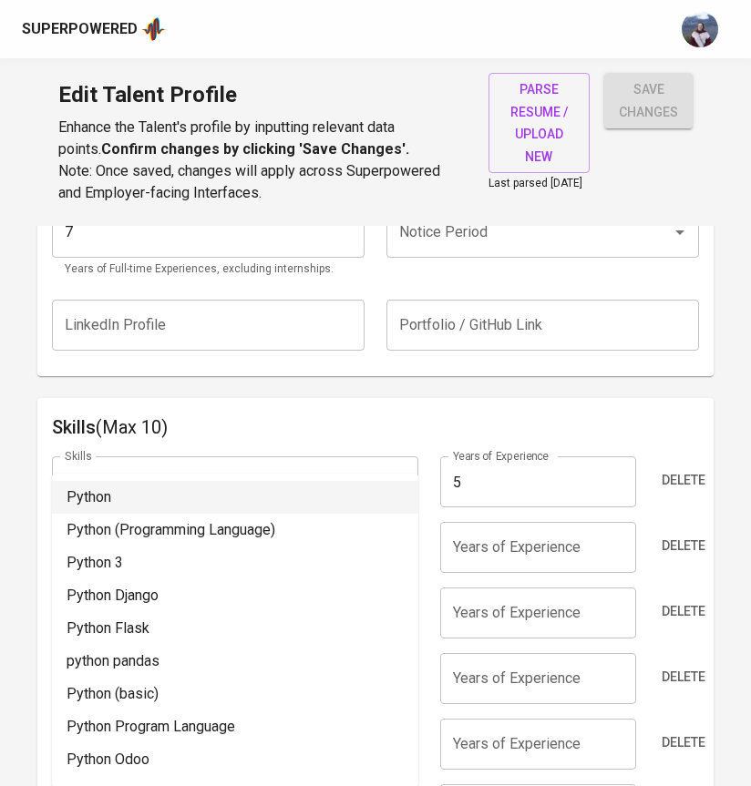
scroll to position [769, 0]
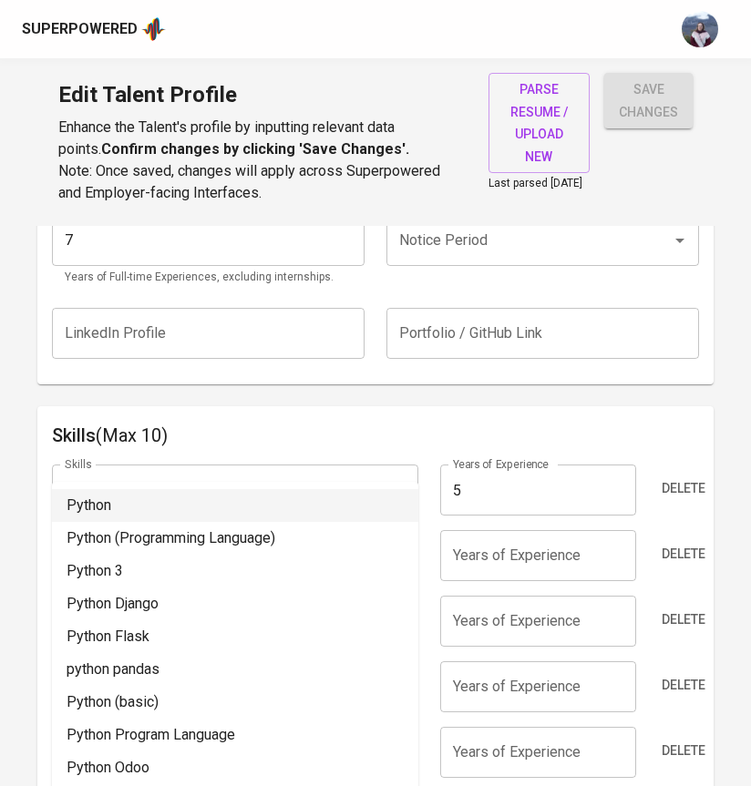
click at [134, 504] on li "Python" at bounding box center [235, 505] width 366 height 33
type input "Python"
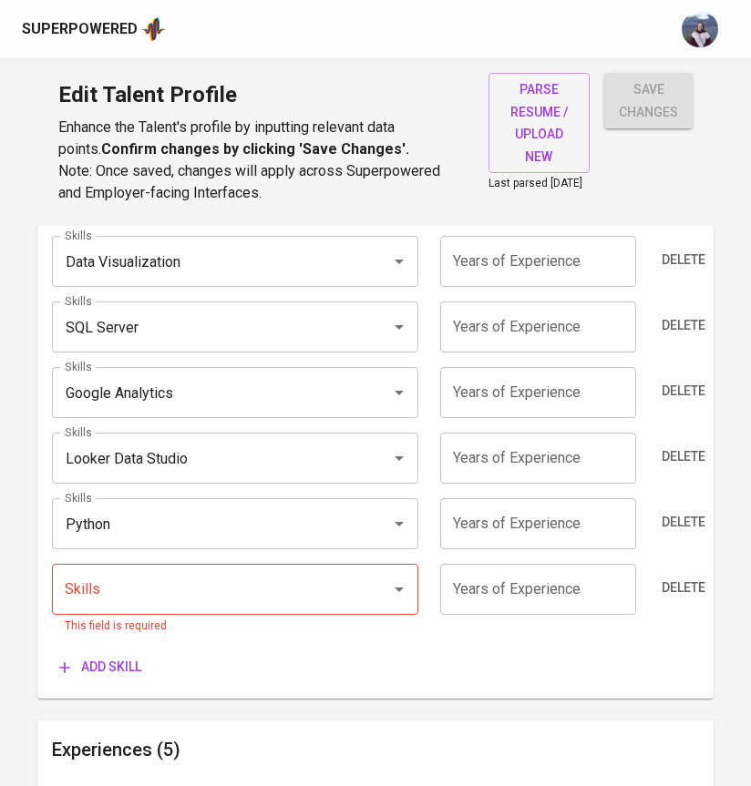
scroll to position [1064, 0]
click at [99, 591] on input "Skills" at bounding box center [209, 588] width 299 height 35
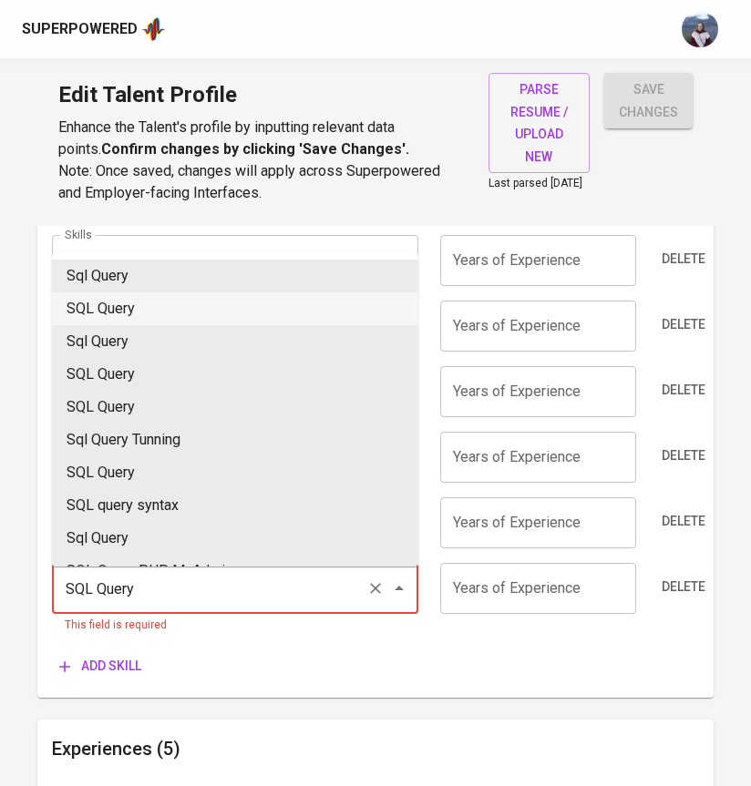
click at [151, 300] on li "SQL Query" at bounding box center [235, 308] width 366 height 33
type input "SQL Query"
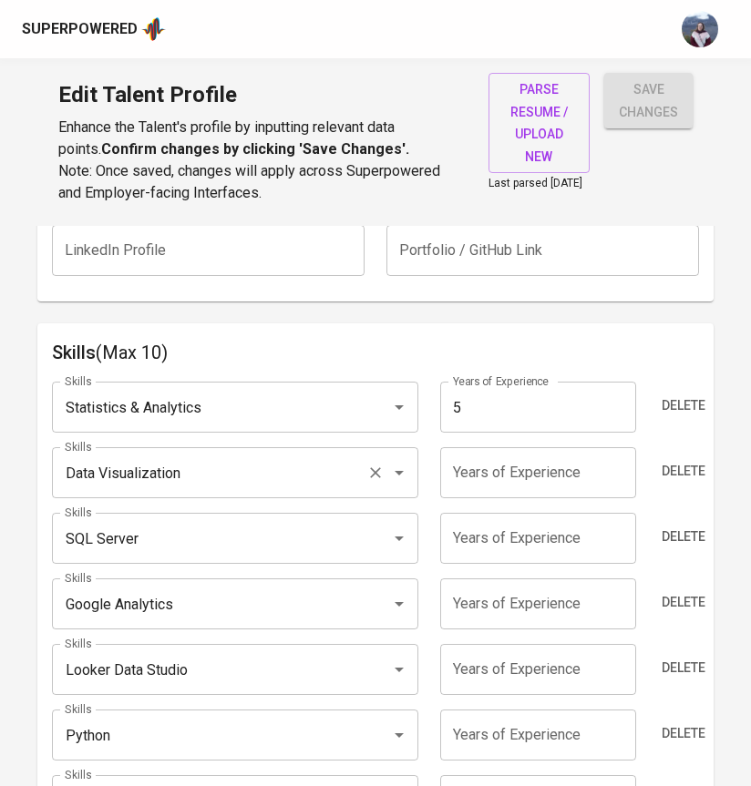
scroll to position [816, 0]
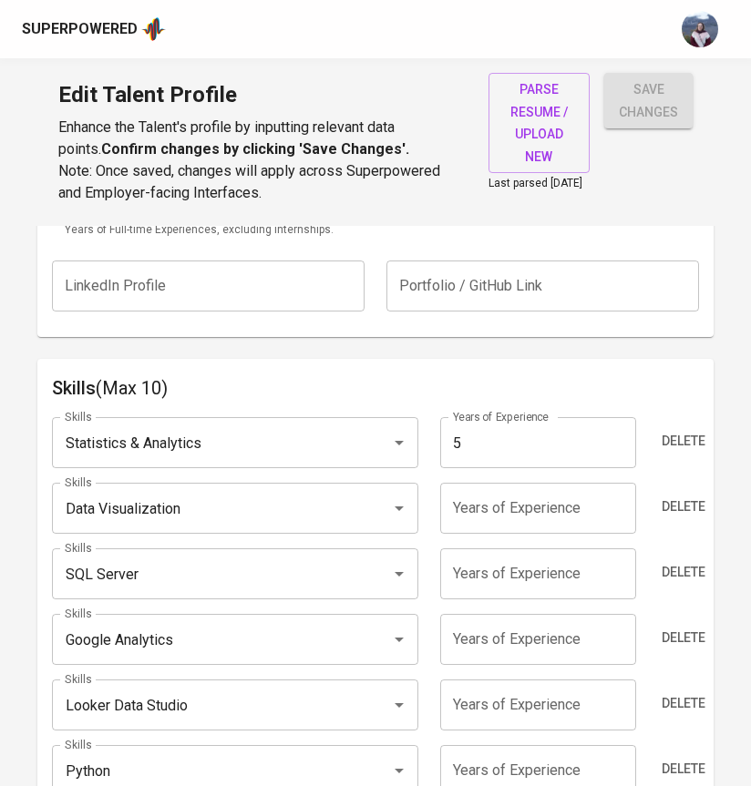
click at [472, 451] on input "5" at bounding box center [538, 442] width 196 height 51
click at [377, 444] on icon "Clear" at bounding box center [375, 443] width 18 height 18
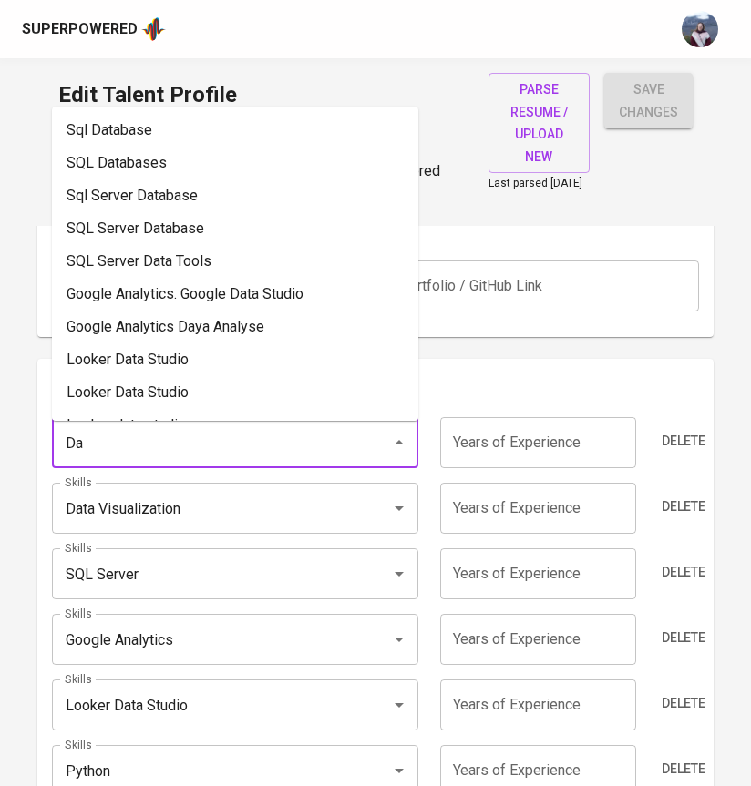
type input "D"
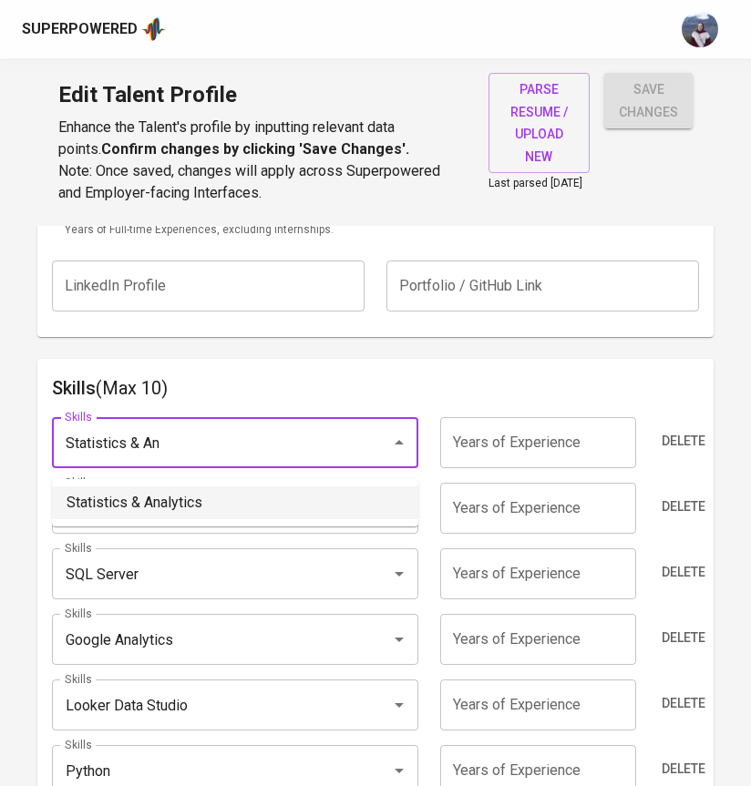
click at [291, 499] on li "Statistics & Analytics" at bounding box center [235, 502] width 366 height 33
type input "Statistics & Analytics"
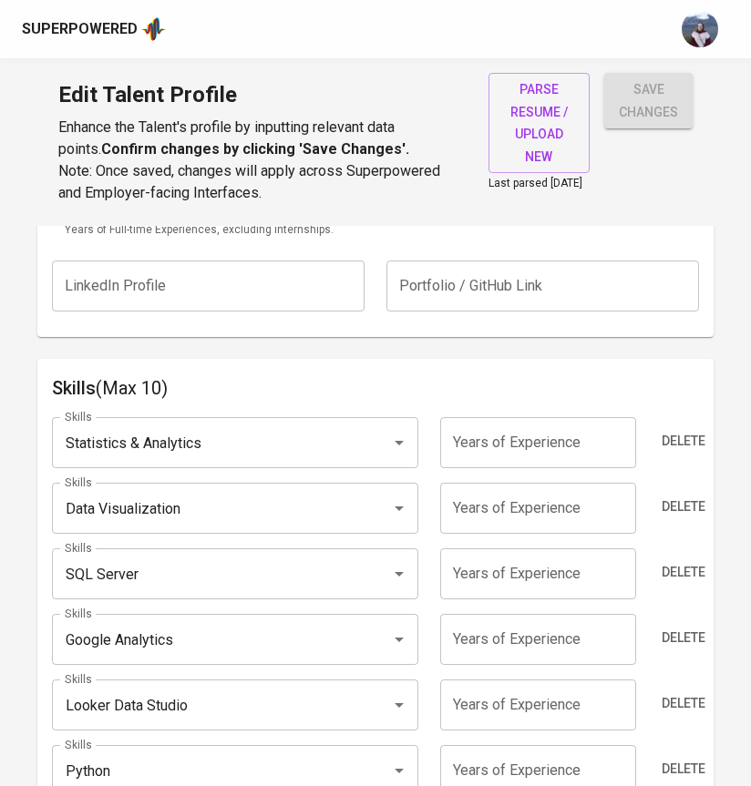
click at [477, 441] on input "number" at bounding box center [538, 442] width 196 height 51
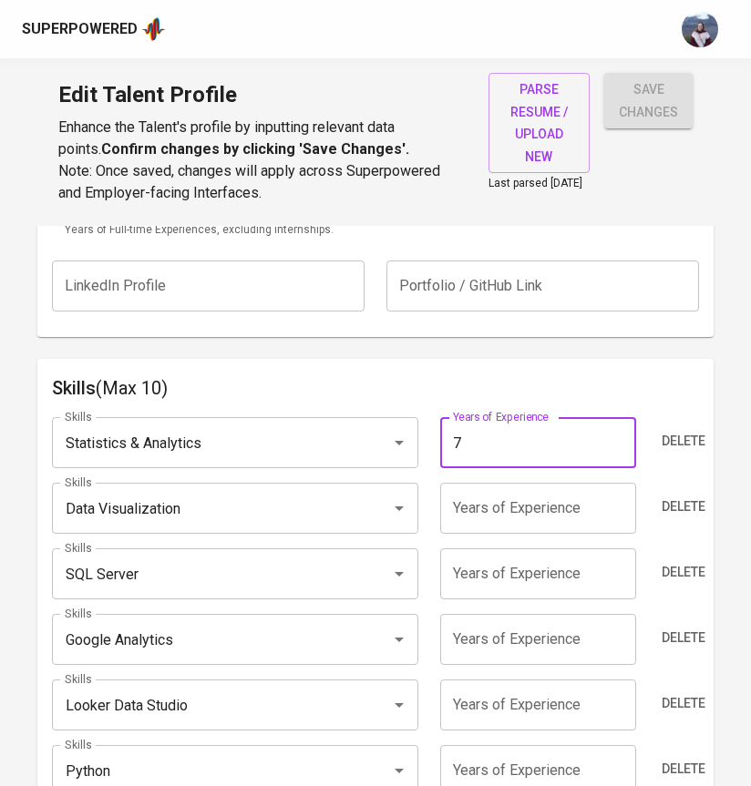
type input "7"
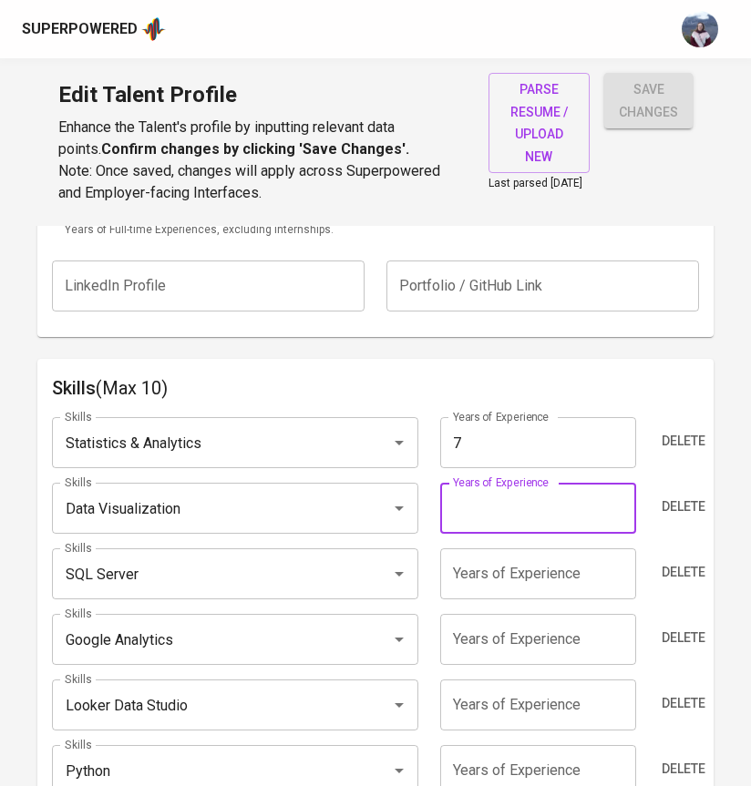
click at [465, 534] on input "number" at bounding box center [538, 508] width 196 height 51
type input "7"
click at [426, 581] on div "Skills SQL Server Skills" at bounding box center [240, 573] width 377 height 51
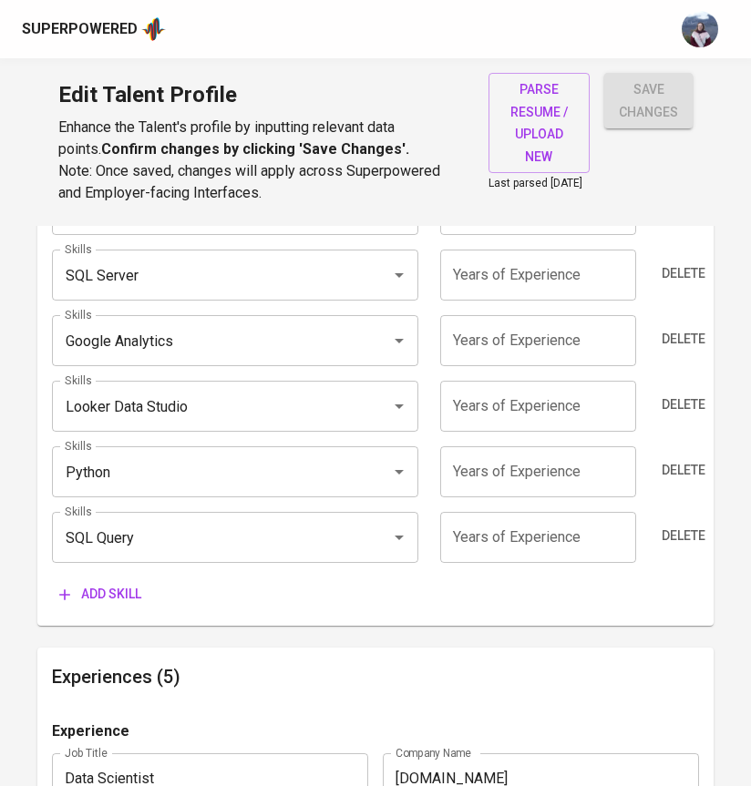
scroll to position [1142, 0]
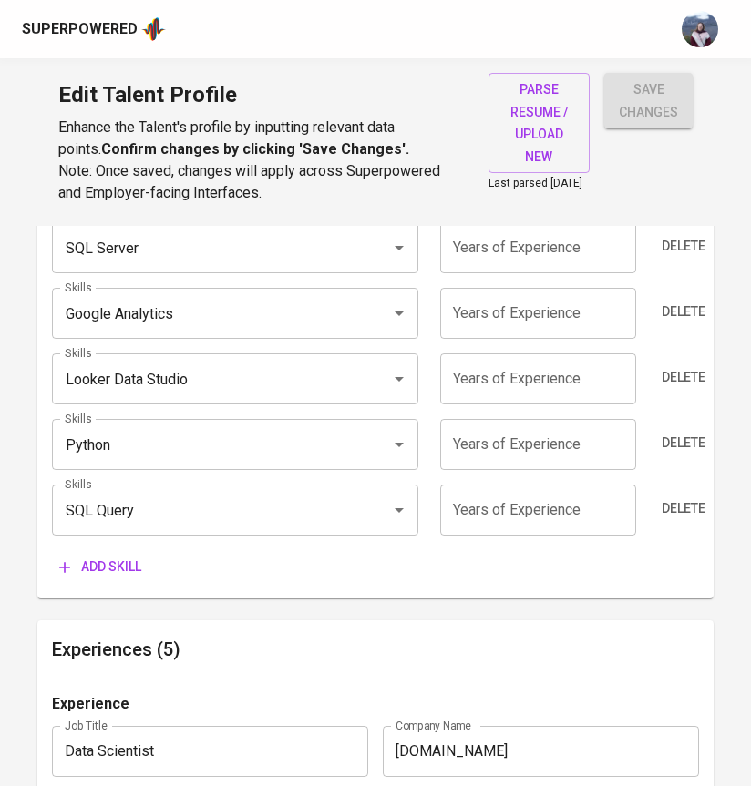
click at [93, 574] on span "Add skill" at bounding box center [100, 567] width 82 height 23
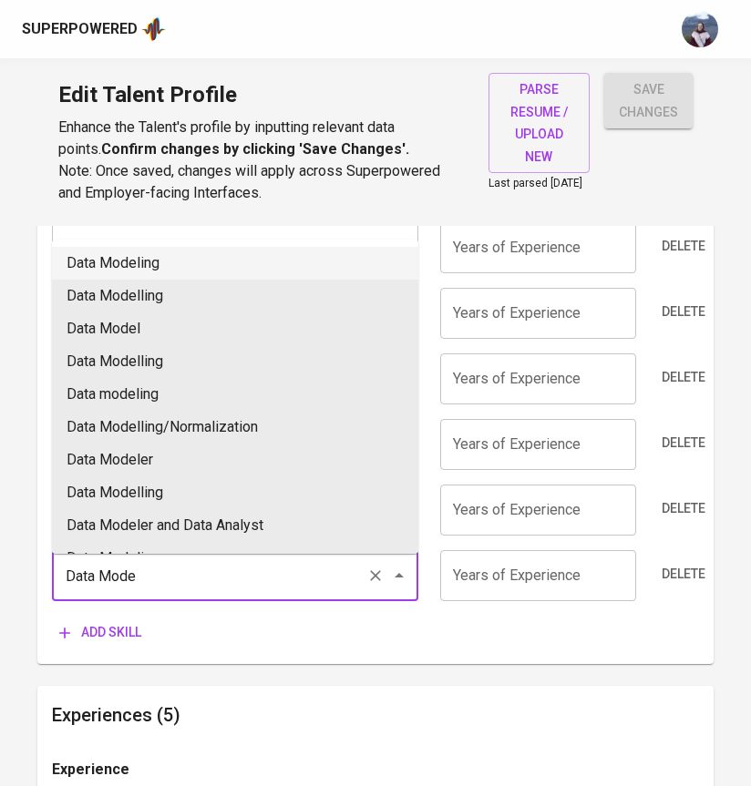
click at [206, 251] on li "Data Modeling" at bounding box center [235, 263] width 366 height 33
type input "Data Modeling"
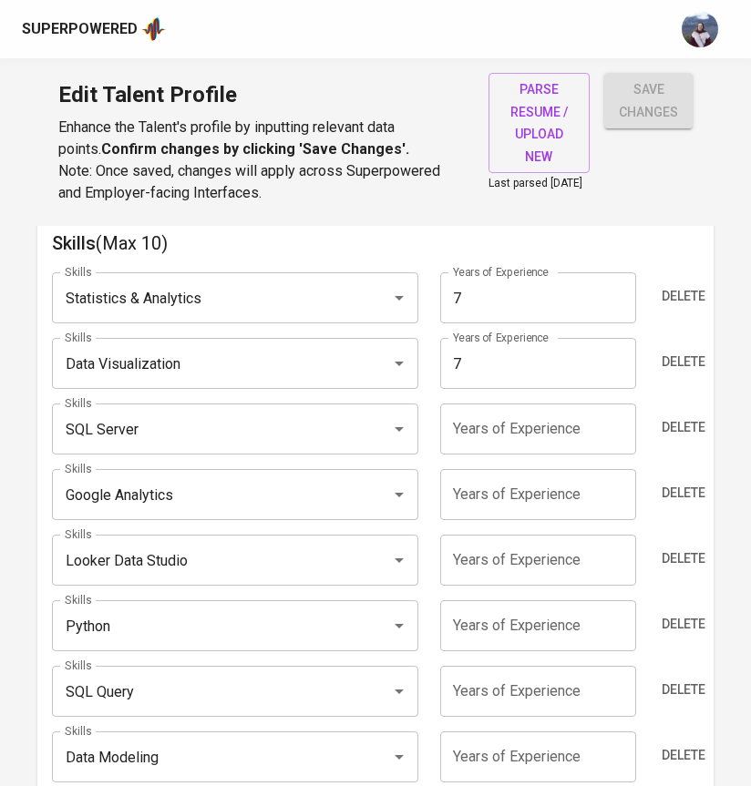
scroll to position [963, 0]
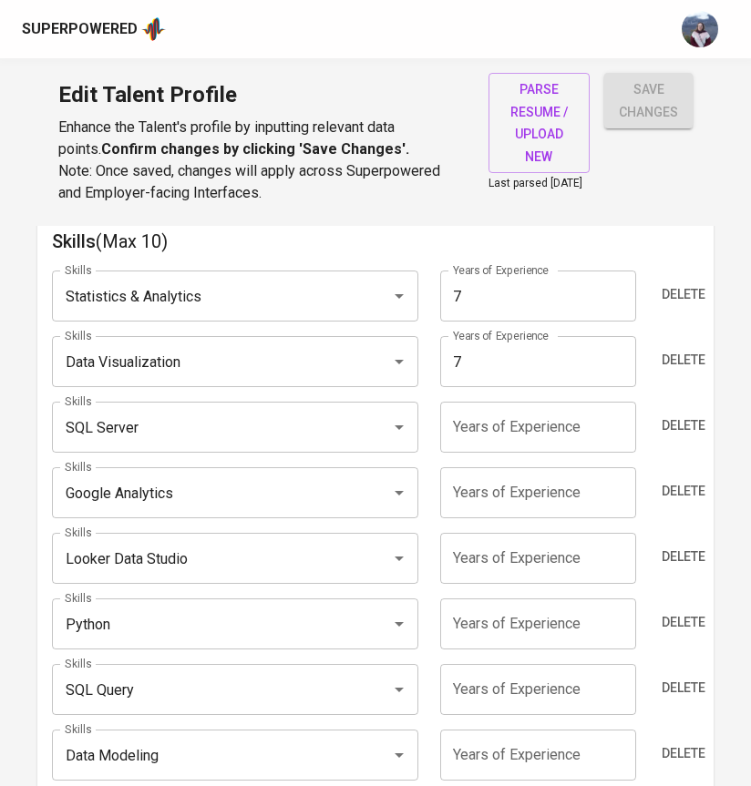
click at [503, 444] on input "number" at bounding box center [538, 427] width 196 height 51
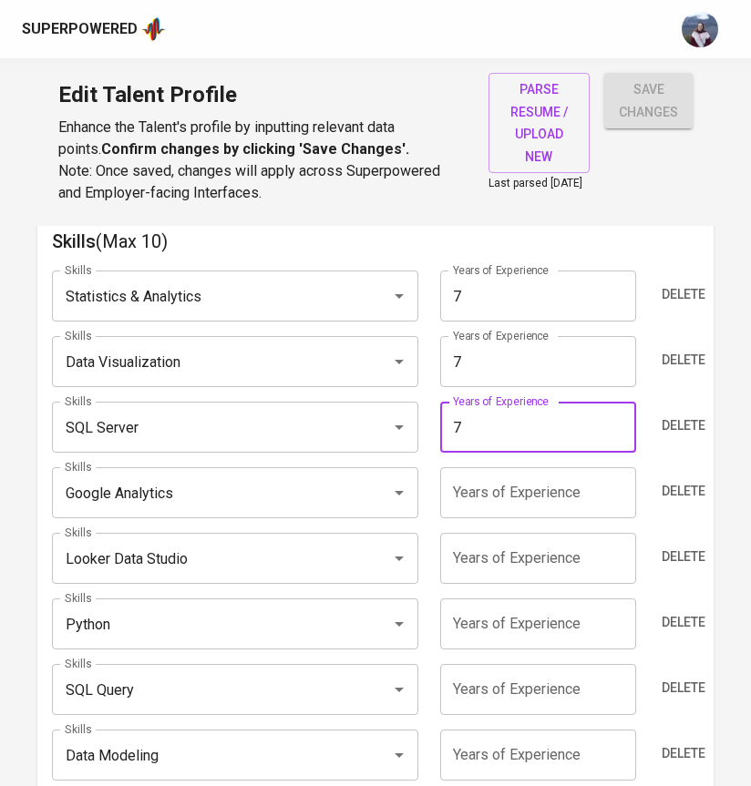
type input "7"
click at [511, 497] on input "number" at bounding box center [538, 492] width 196 height 51
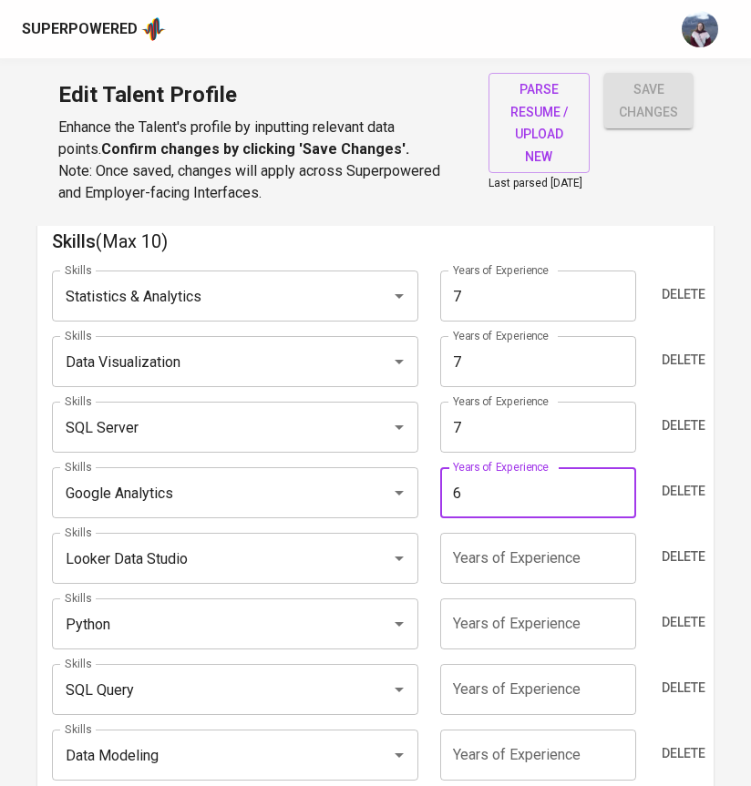
type input "6"
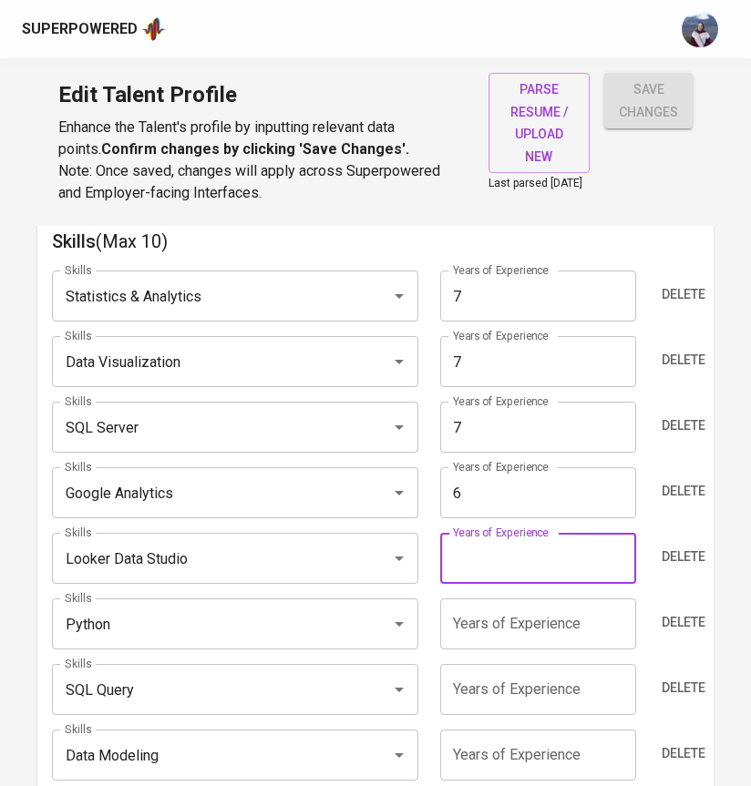
click at [485, 557] on input "number" at bounding box center [538, 558] width 196 height 51
type input "6"
click at [471, 642] on input "number" at bounding box center [538, 623] width 196 height 51
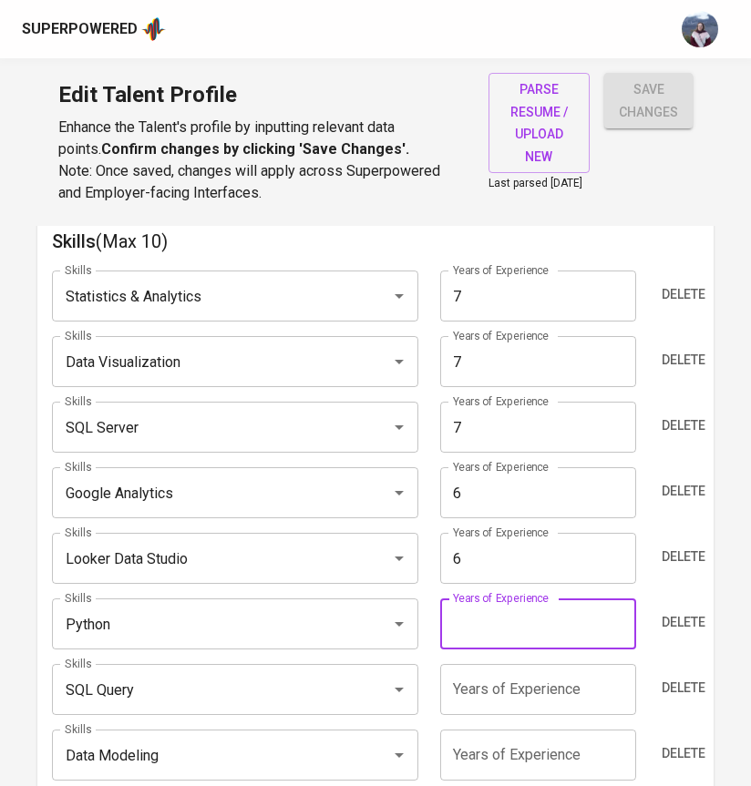
click at [471, 642] on input "number" at bounding box center [538, 623] width 196 height 51
type input "6"
click at [430, 682] on div "Years of Experience Years of Experience" at bounding box center [537, 689] width 216 height 51
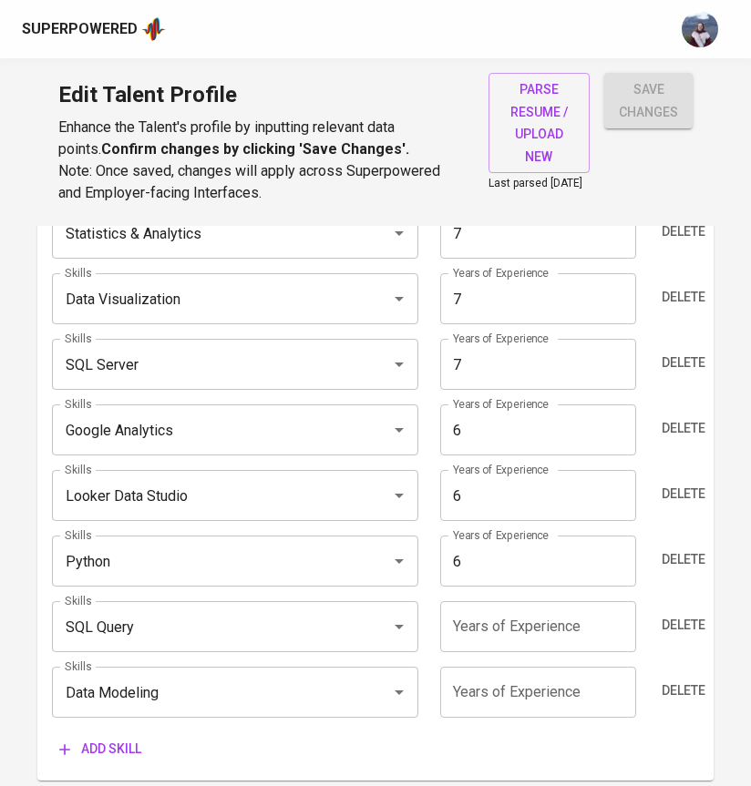
scroll to position [1061, 0]
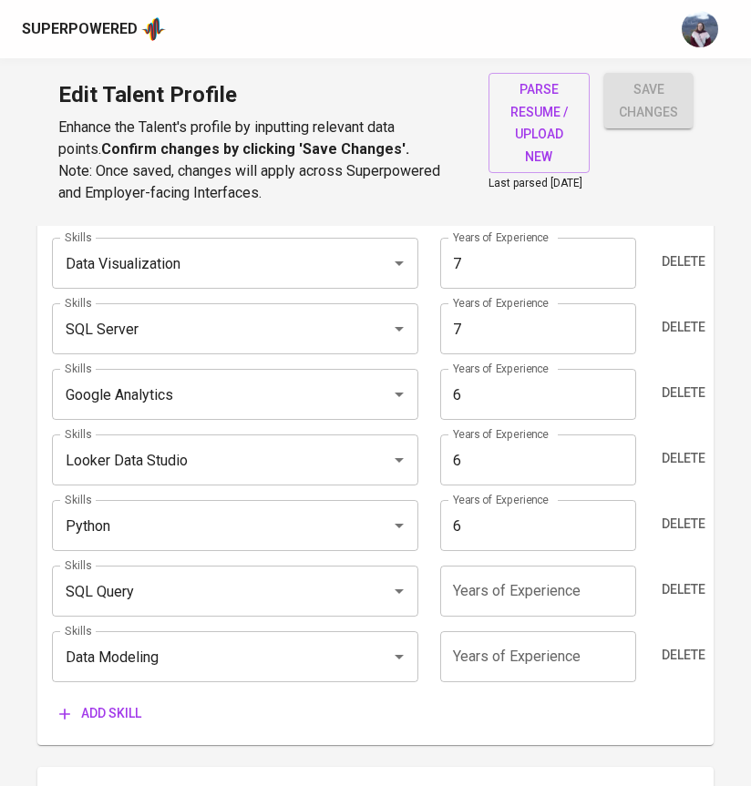
click at [469, 613] on input "number" at bounding box center [538, 591] width 196 height 51
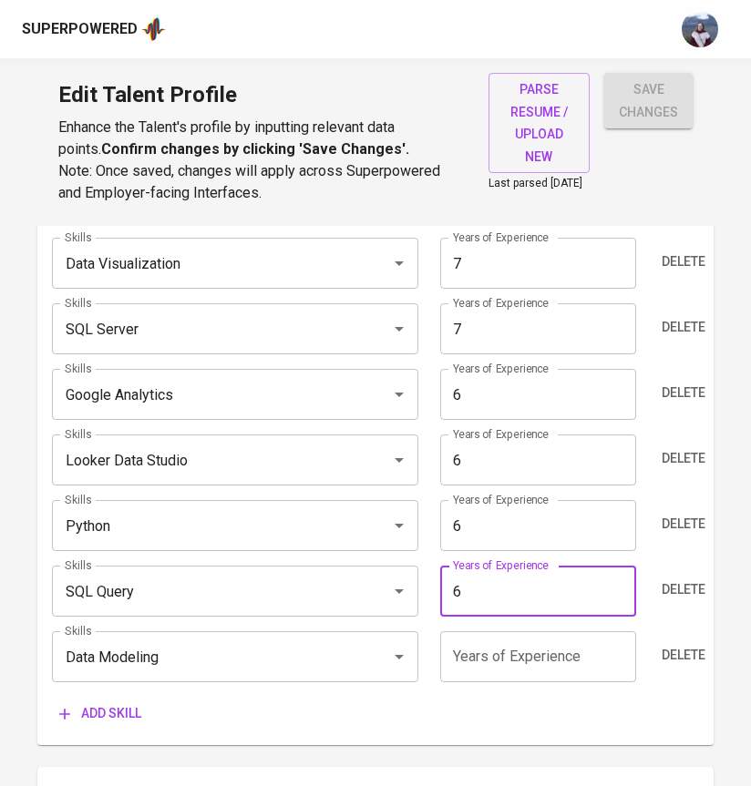
type input "6"
click at [462, 661] on input "number" at bounding box center [538, 656] width 196 height 51
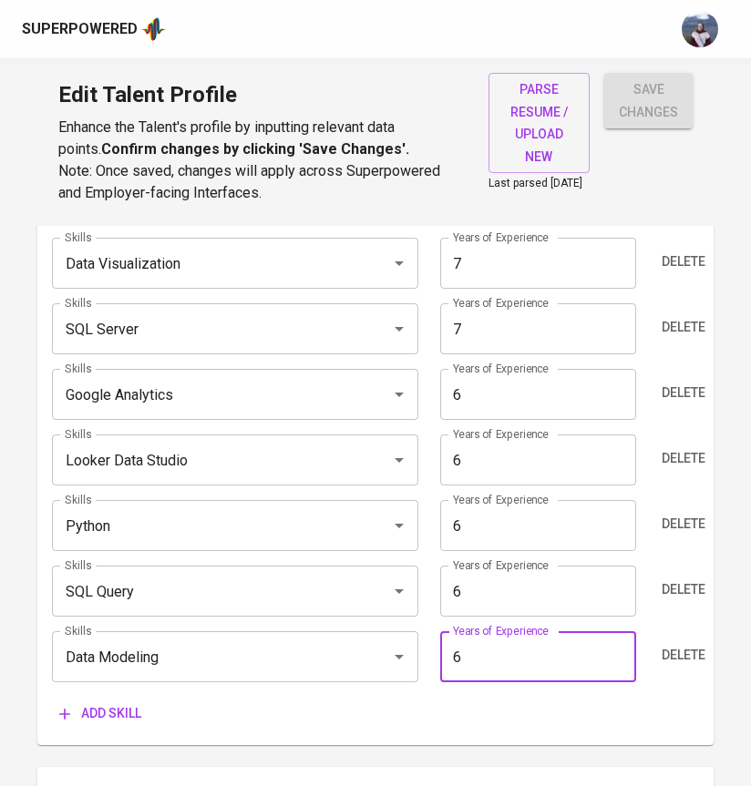
type input "6"
click at [402, 712] on div "Add skill" at bounding box center [375, 714] width 647 height 34
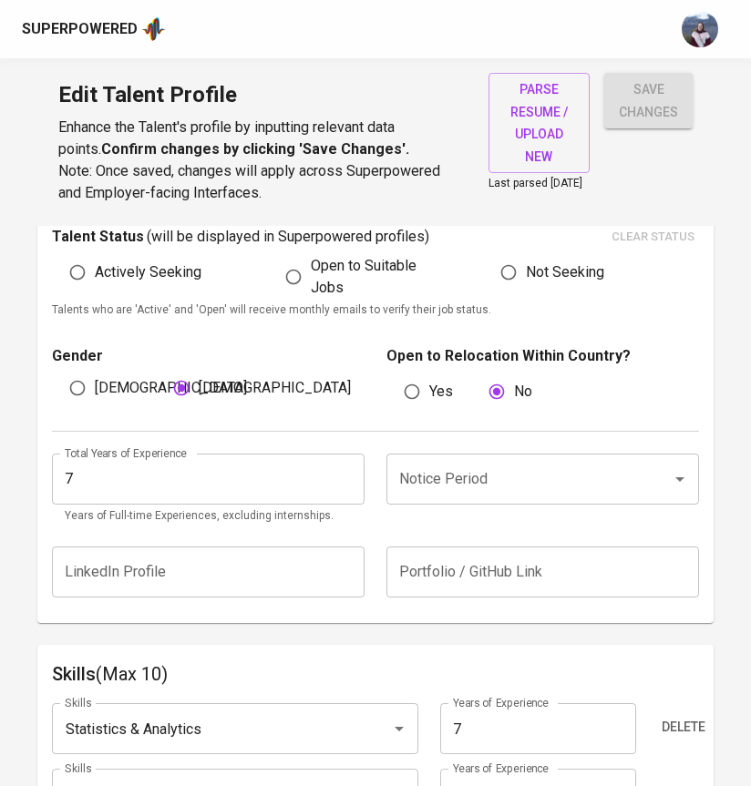
scroll to position [504, 0]
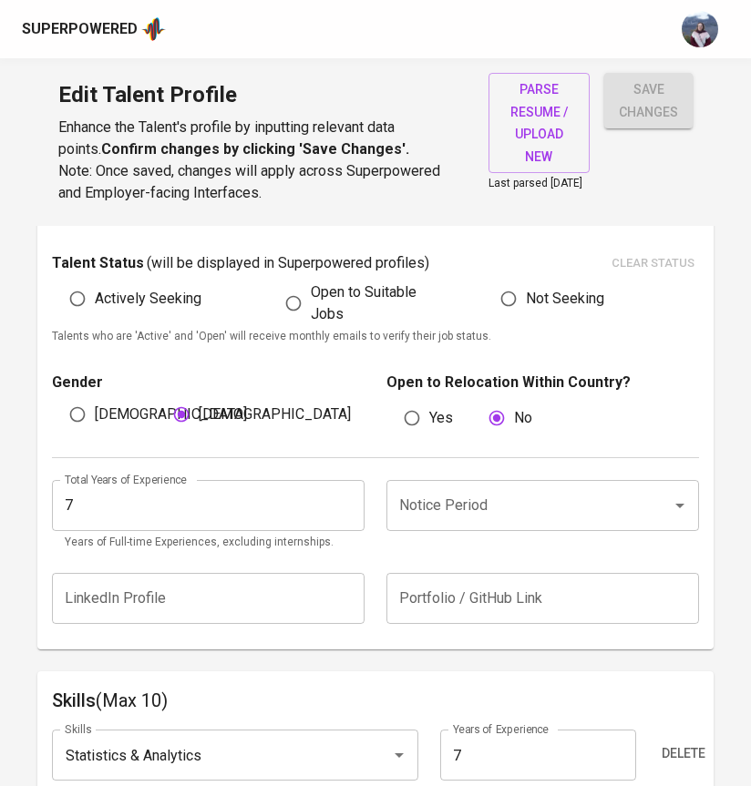
click at [484, 520] on input "Notice Period" at bounding box center [516, 505] width 245 height 35
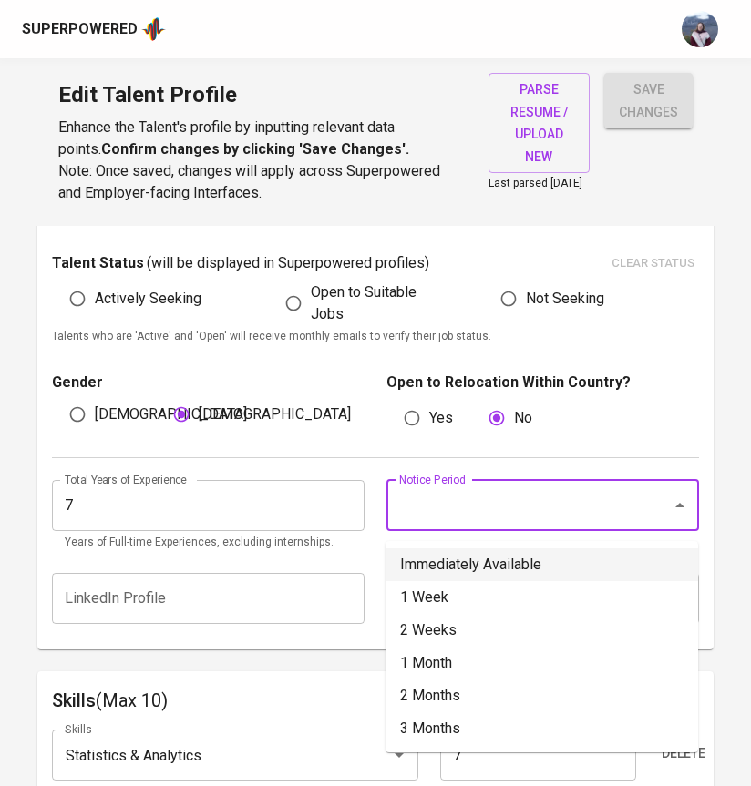
click at [479, 551] on li "Immediately Available" at bounding box center [541, 564] width 312 height 33
type input "Immediately Available"
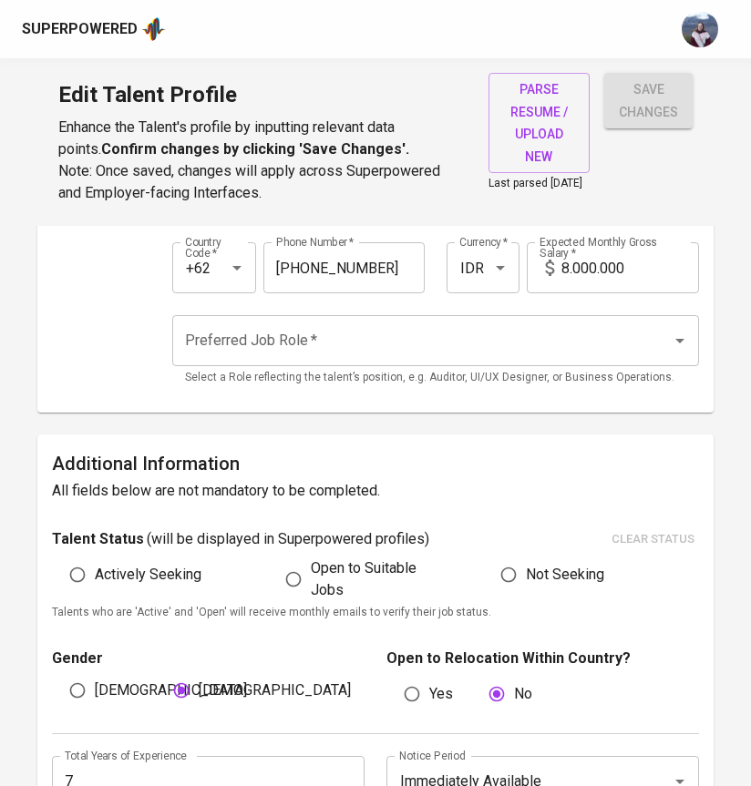
scroll to position [216, 0]
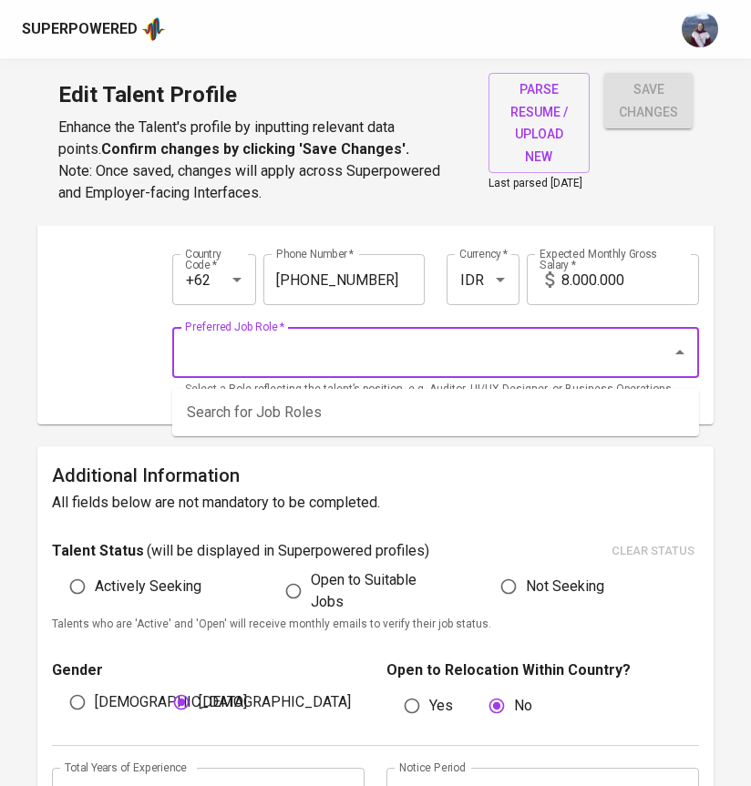
click at [542, 364] on input "Preferred Job Role   *" at bounding box center [409, 352] width 459 height 35
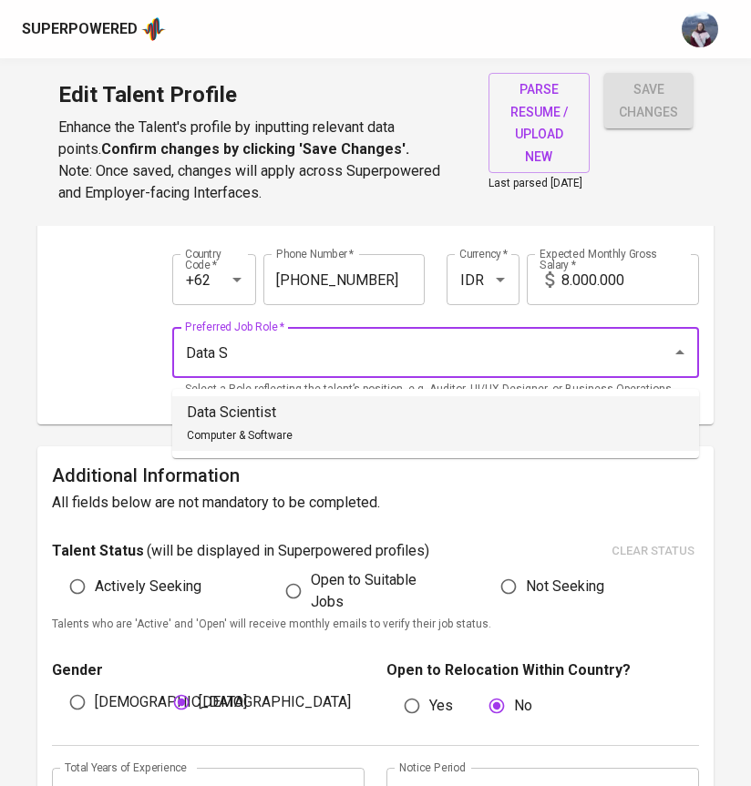
click at [521, 407] on li "Data Scientist Computer & Software" at bounding box center [435, 423] width 526 height 55
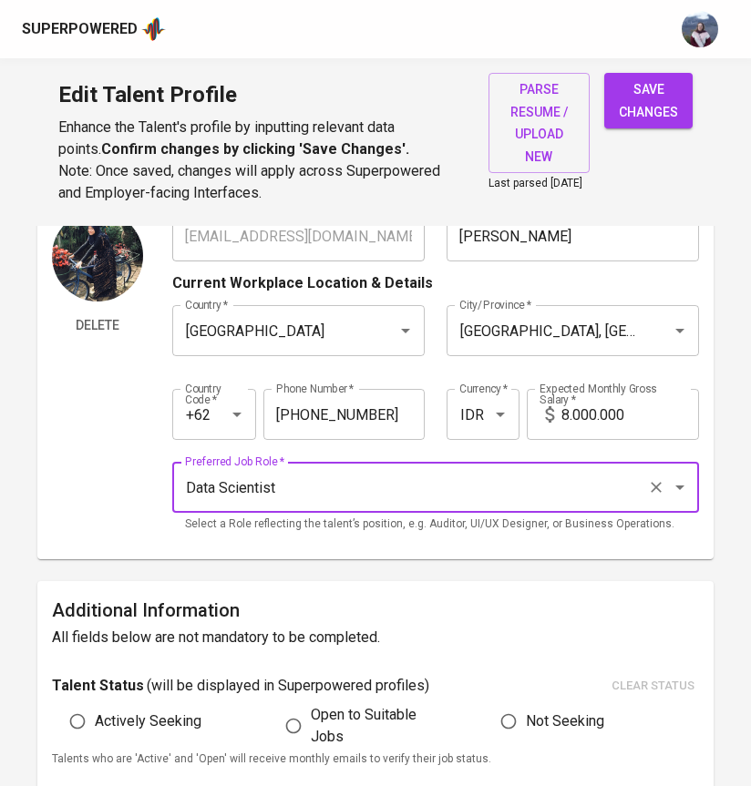
scroll to position [73, 0]
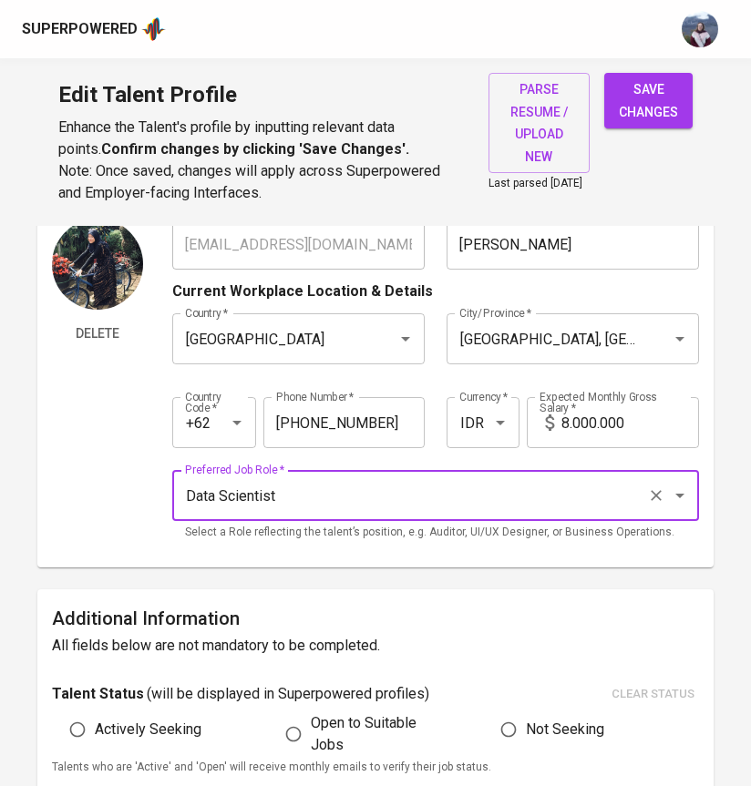
type input "Data Scientist"
click at [567, 430] on input "8.000.000" at bounding box center [630, 422] width 138 height 51
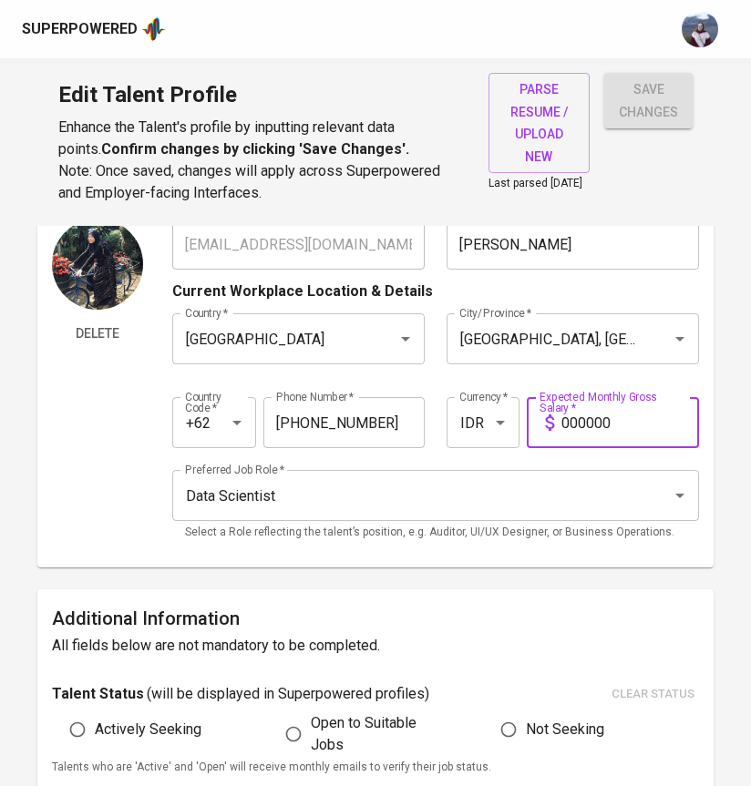
type input "0"
type input "24.000.000"
click at [645, 112] on span "save changes" at bounding box center [647, 100] width 59 height 45
type input "SQL Server"
type input "Statistics & Analytics"
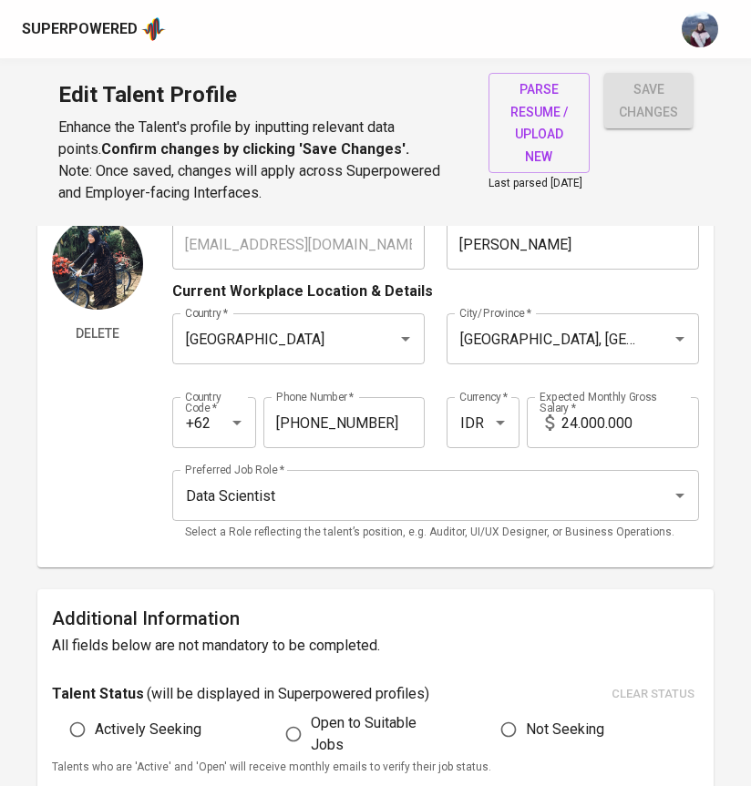
type input "Looker Data Studio"
type input "Data Modeling"
type input "Google Analytics"
type input "Python"
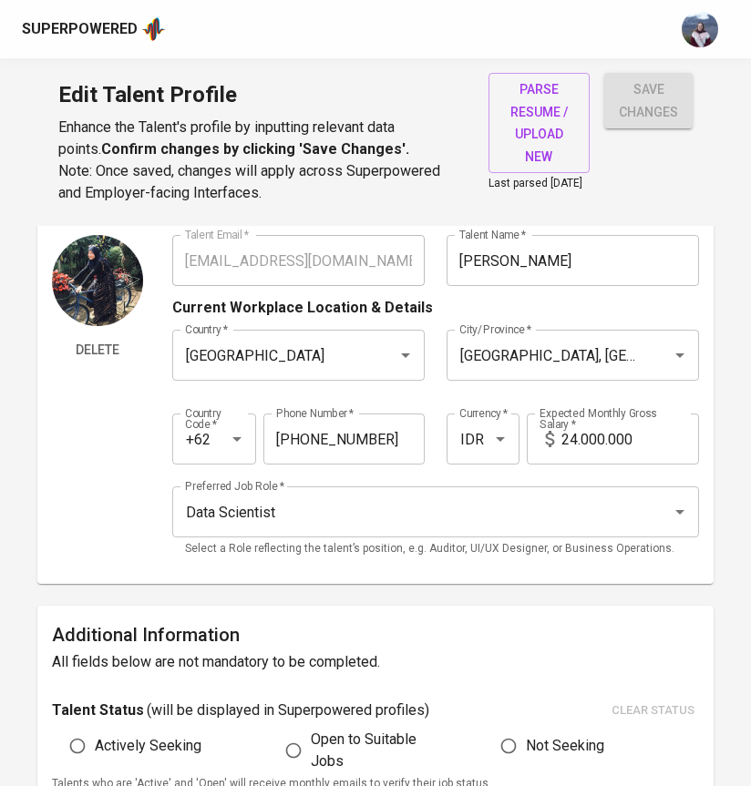
scroll to position [0, 0]
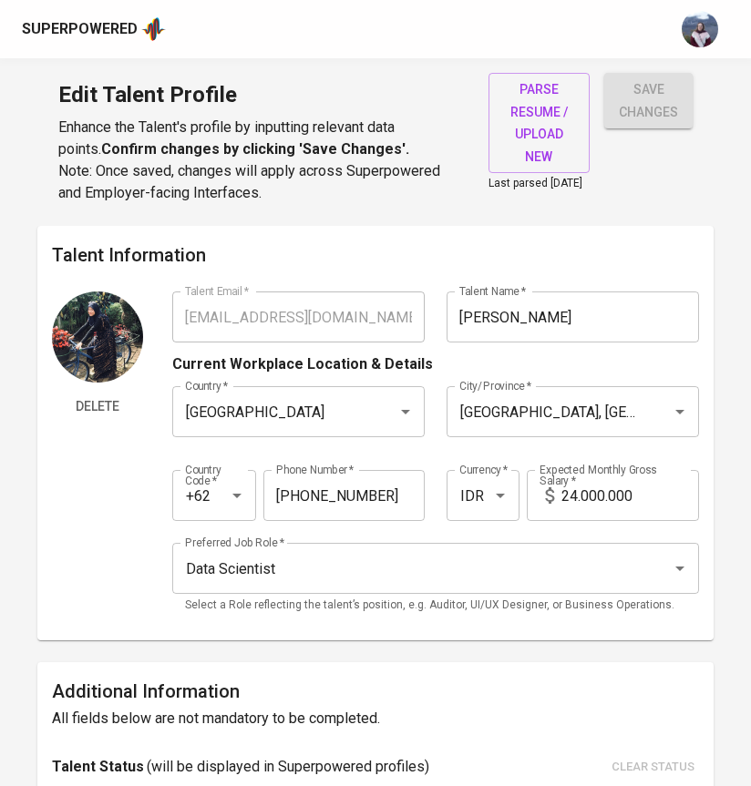
click at [658, 88] on span "save changes" at bounding box center [647, 100] width 59 height 45
click at [654, 100] on span "save changes" at bounding box center [647, 100] width 59 height 45
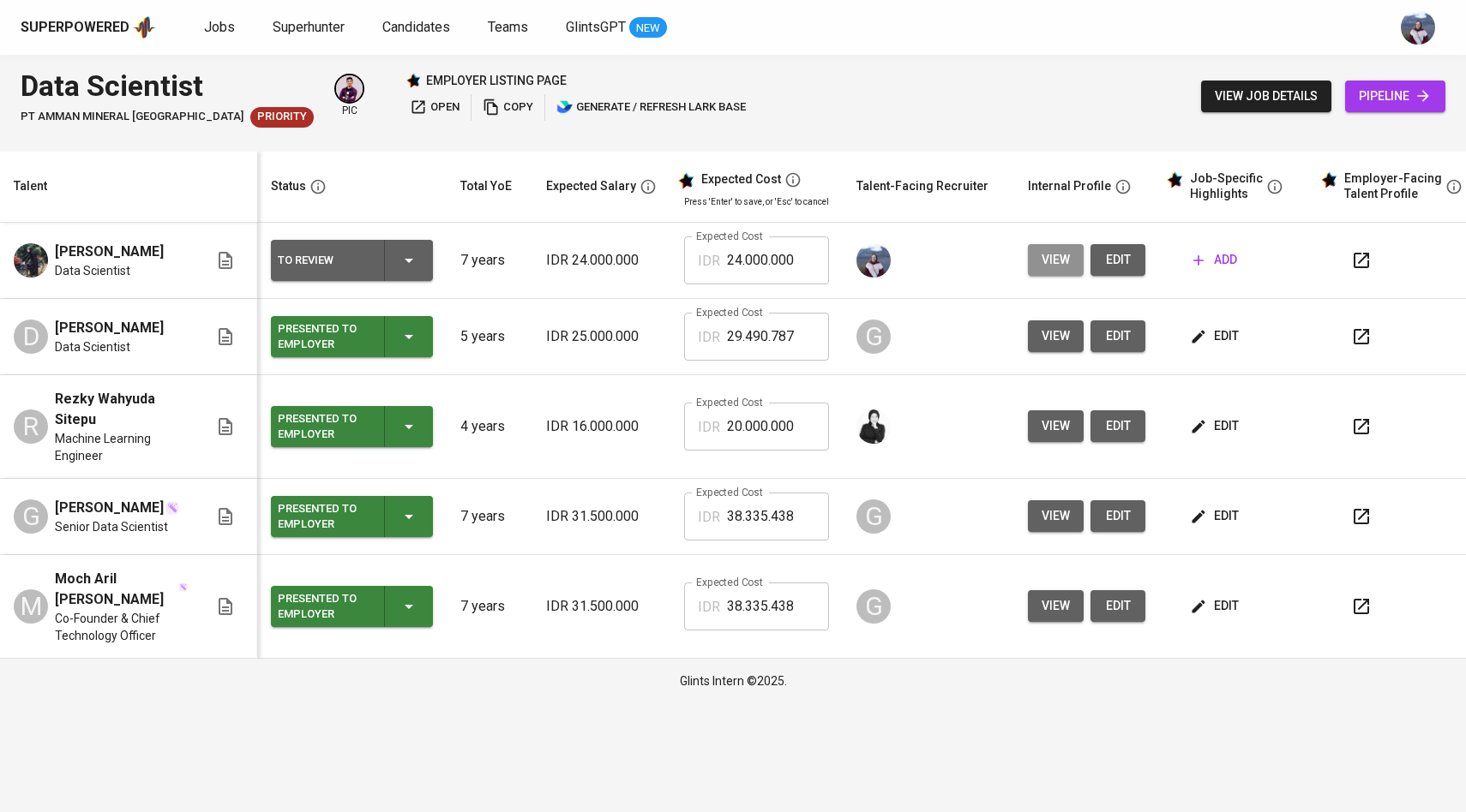
click at [1063, 254] on span "view" at bounding box center [1056, 260] width 28 height 22
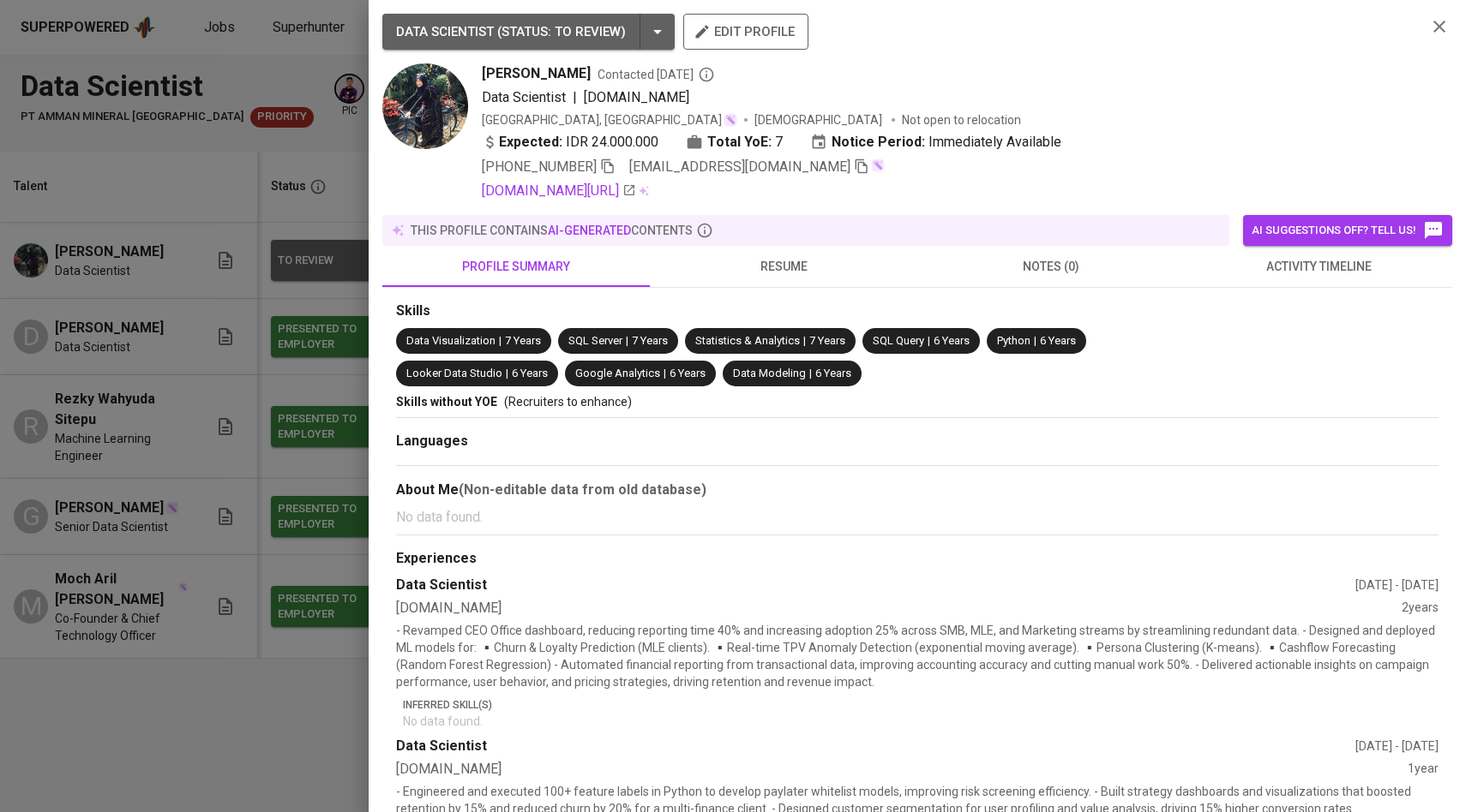
click at [312, 353] on div at bounding box center [733, 406] width 1466 height 812
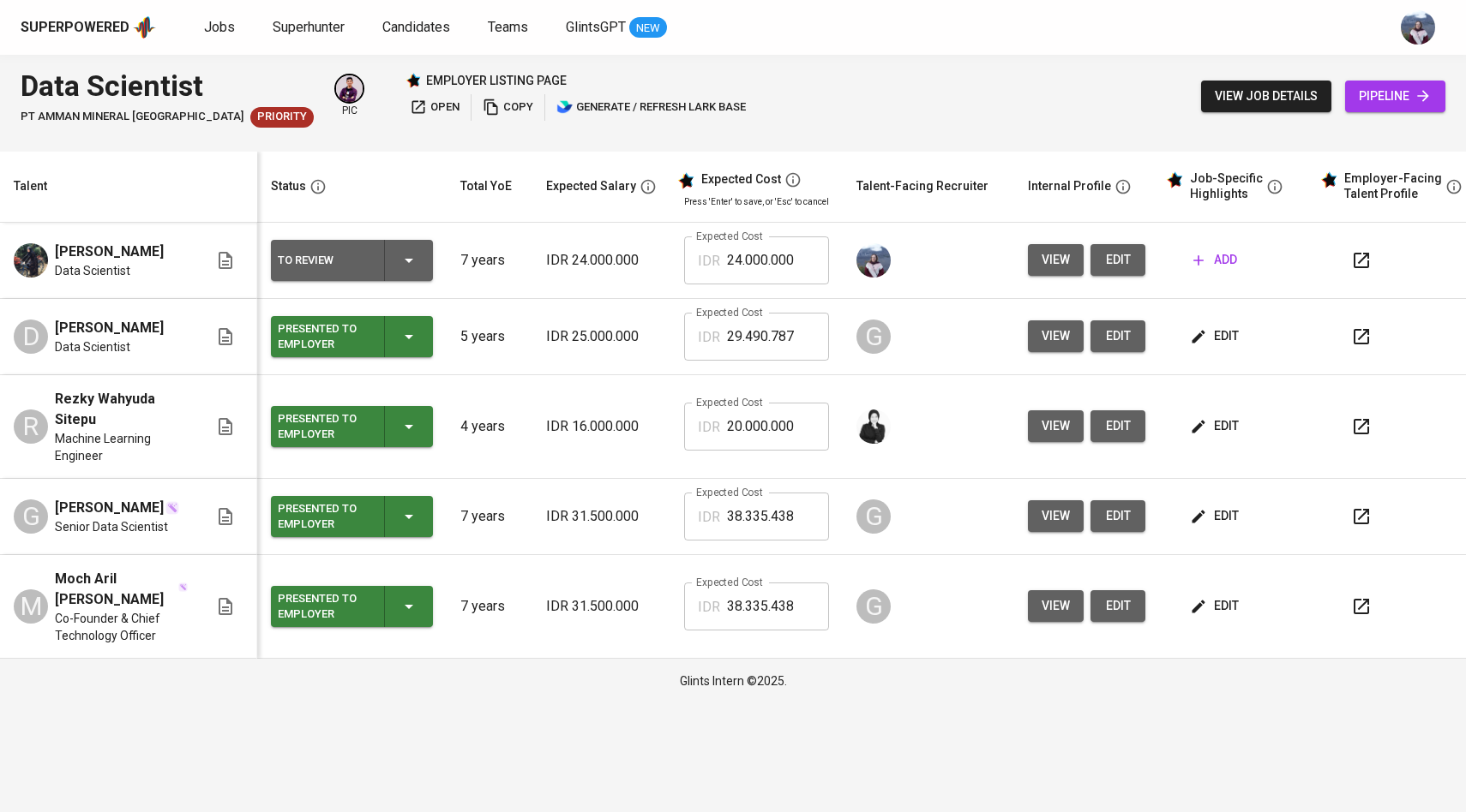
click at [1365, 262] on icon "button" at bounding box center [1361, 261] width 21 height 21
click at [1058, 263] on span "view" at bounding box center [1056, 260] width 28 height 22
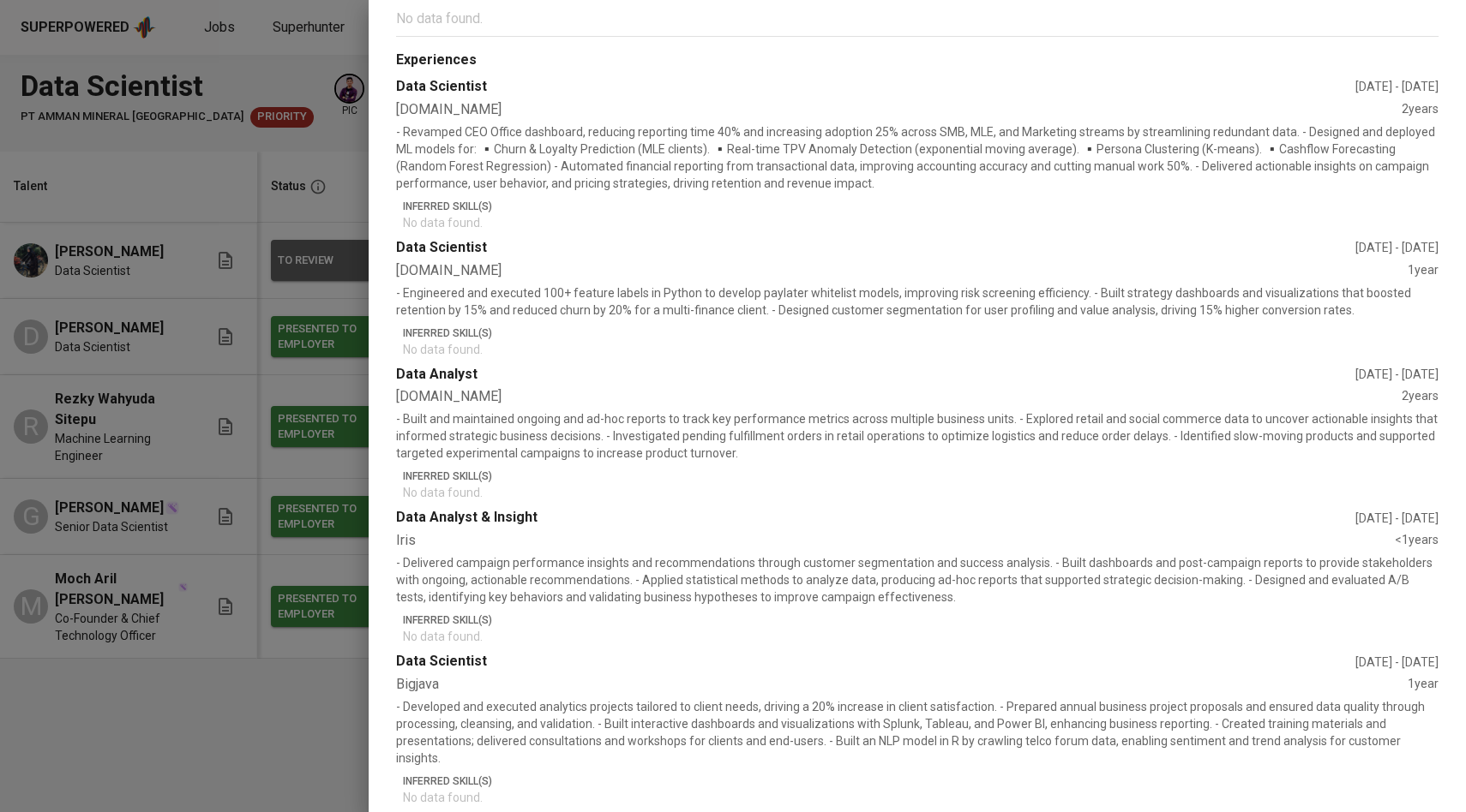
scroll to position [565, 0]
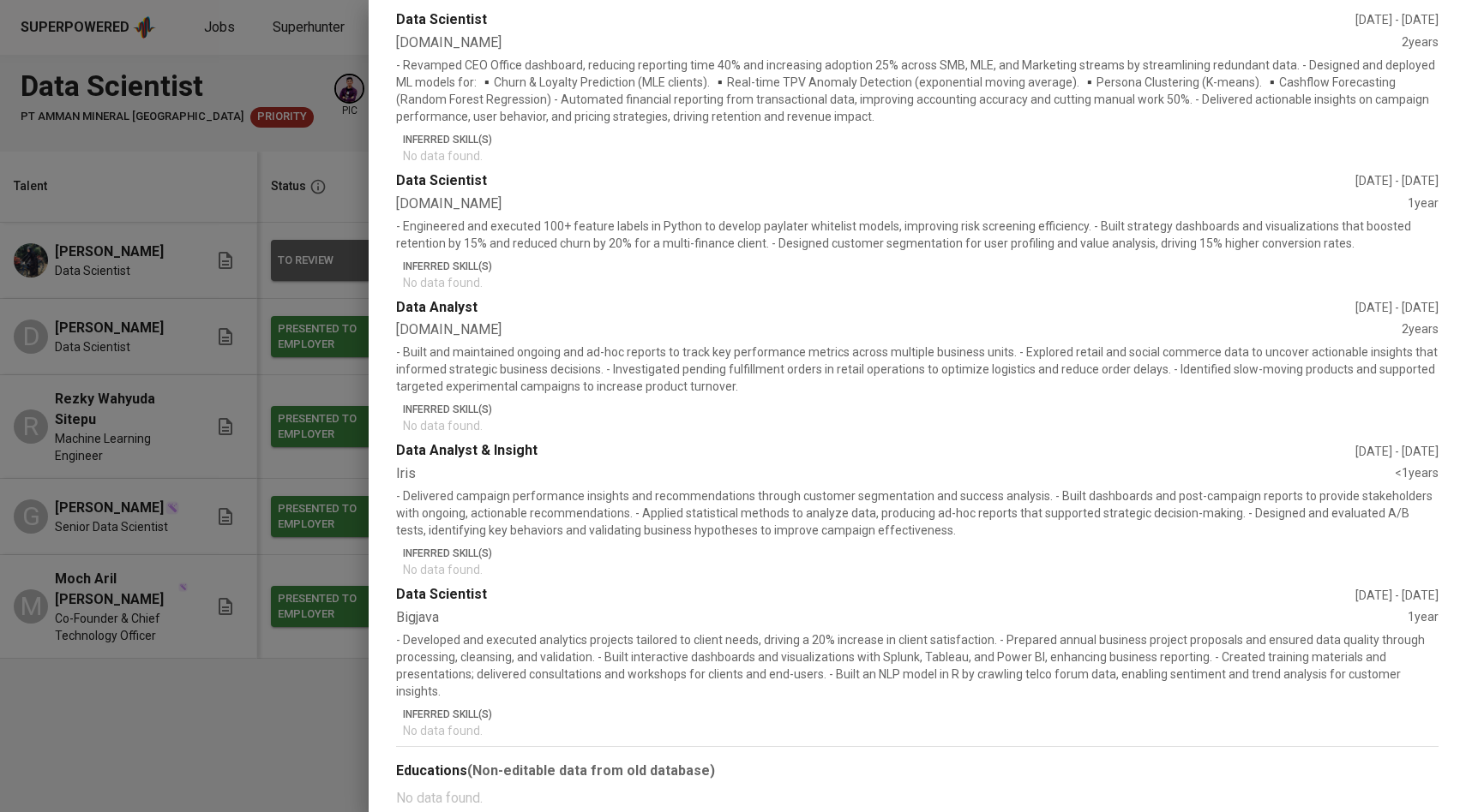
click at [327, 495] on div at bounding box center [733, 406] width 1466 height 812
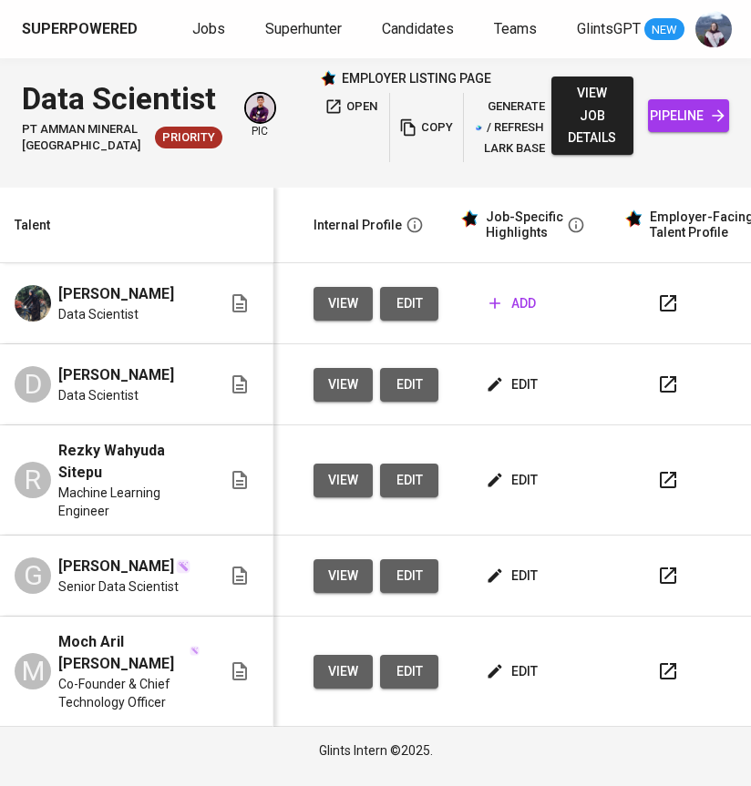
scroll to position [0, 0]
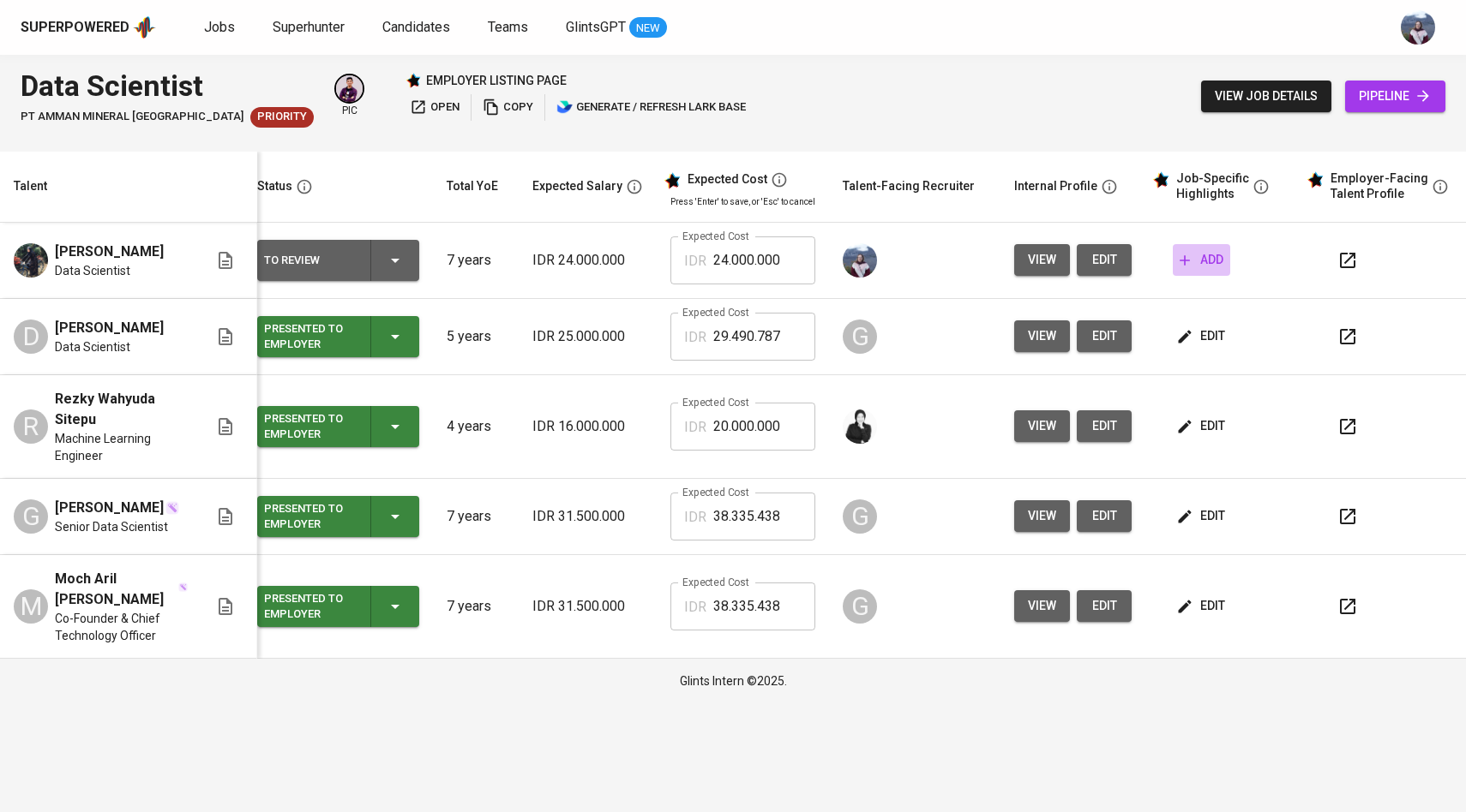
click at [1191, 264] on span "add" at bounding box center [1201, 260] width 43 height 22
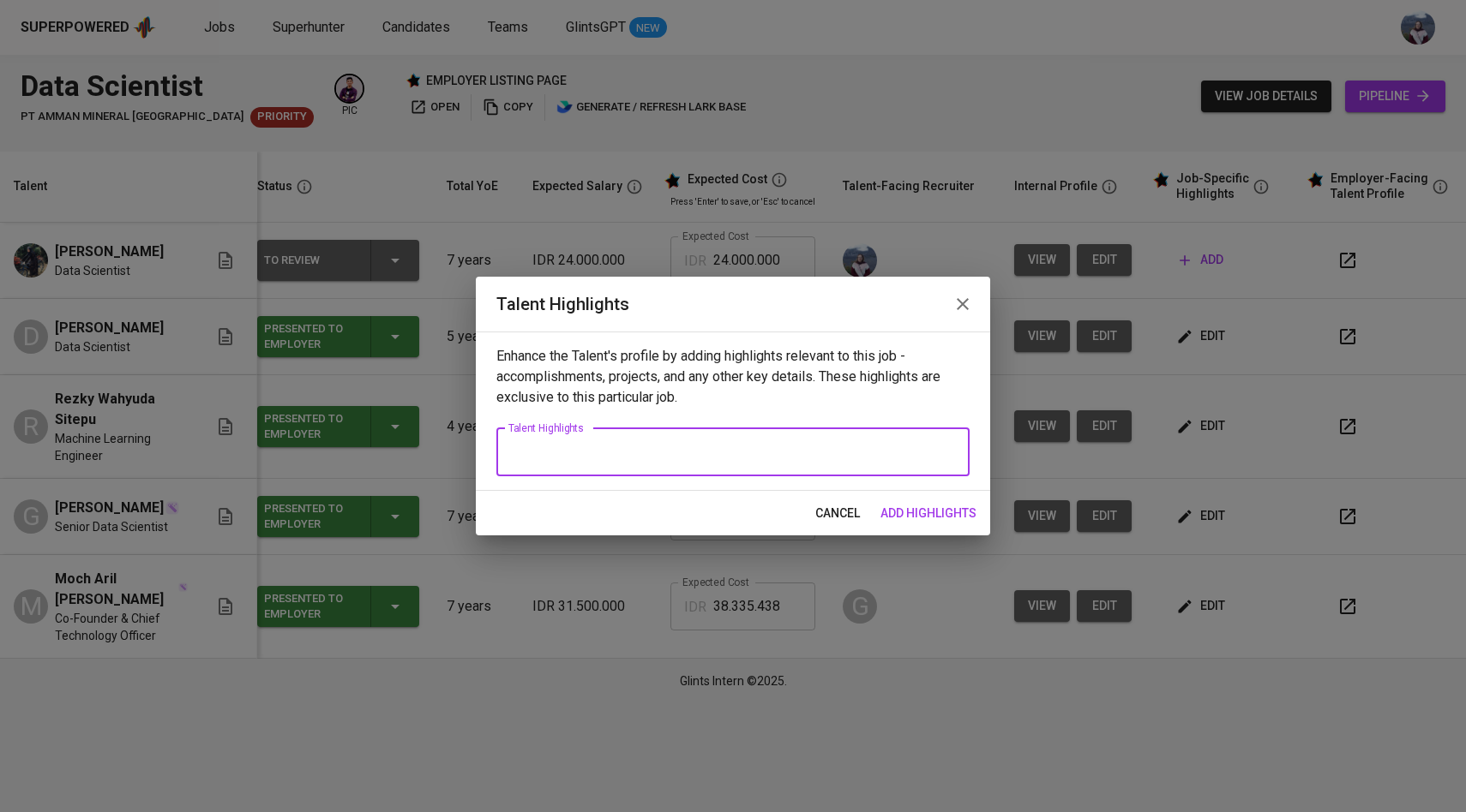
click at [737, 445] on textarea at bounding box center [732, 452] width 449 height 16
paste textarea "[Loremip]: Dolors am c Adip Elitsed/Doeiusmod Temporin utla 7 etdol ma aliqu en…"
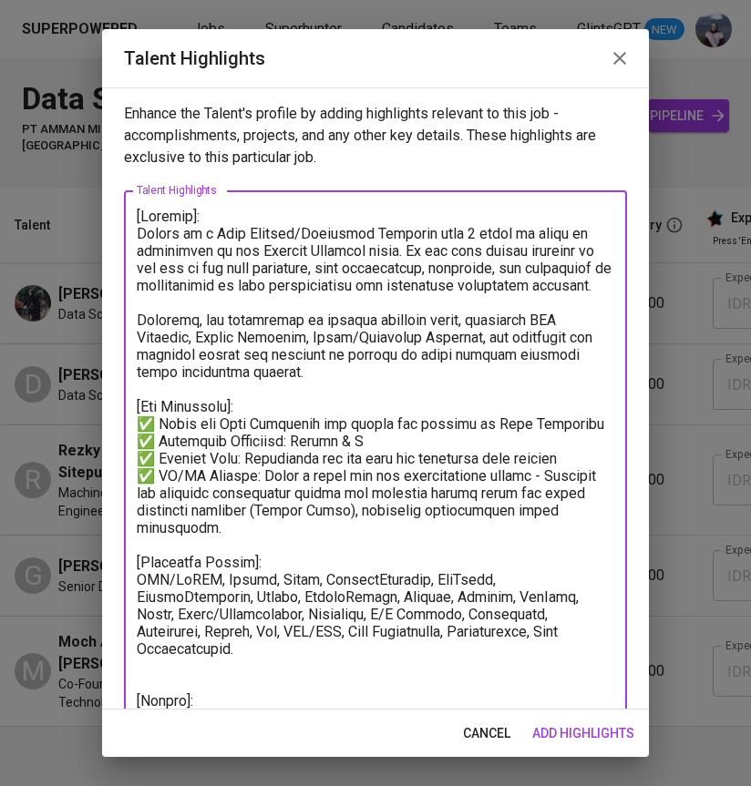
type textarea "[Loremip]: Dolors am c Adip Elitsed/Doeiusmod Temporin utla 7 etdol ma aliqu en…"
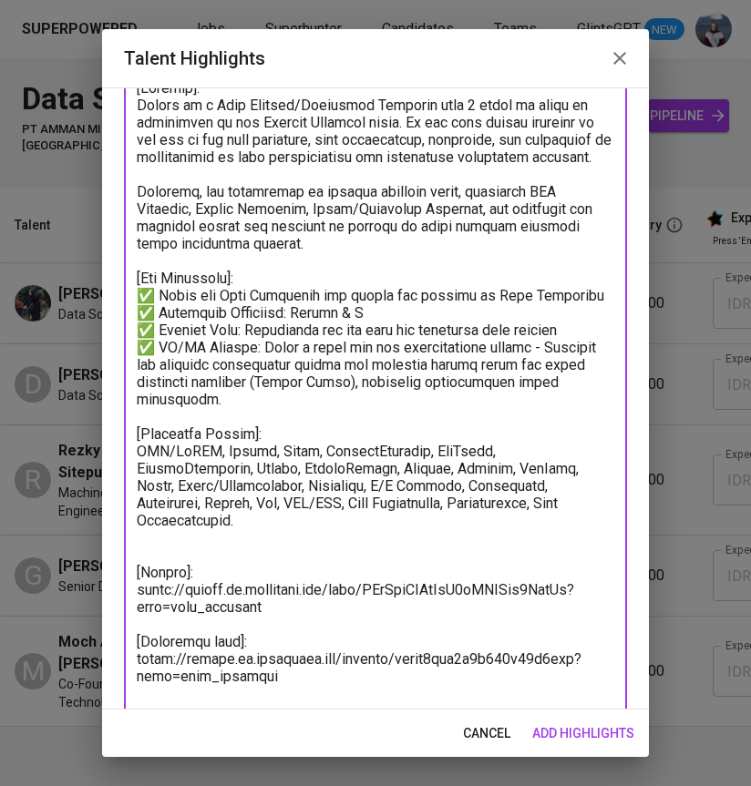
scroll to position [153, 0]
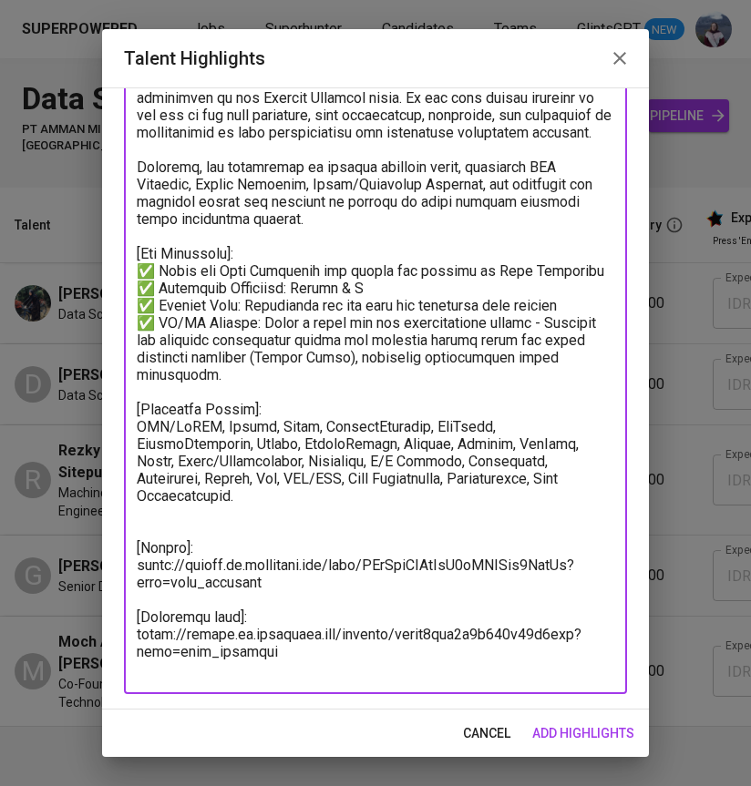
click at [581, 730] on span "add highlights" at bounding box center [583, 733] width 102 height 23
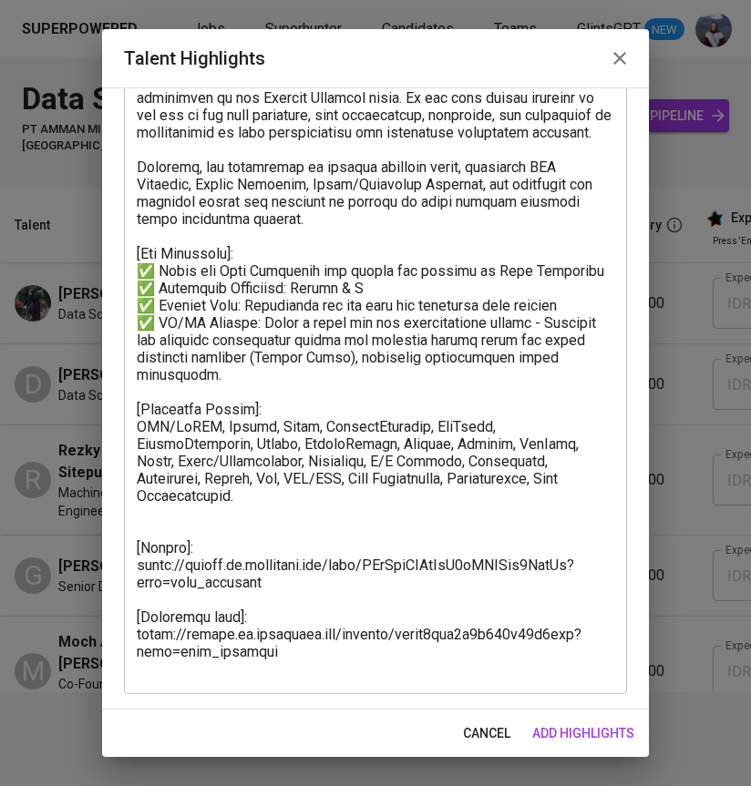
scroll to position [0, 822]
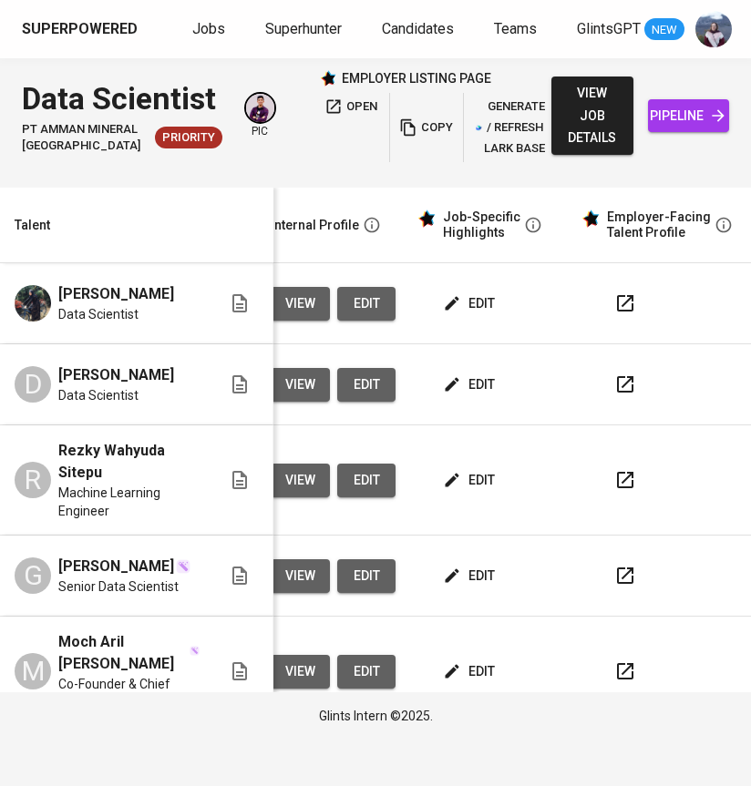
click at [465, 321] on button "edit" at bounding box center [470, 304] width 63 height 34
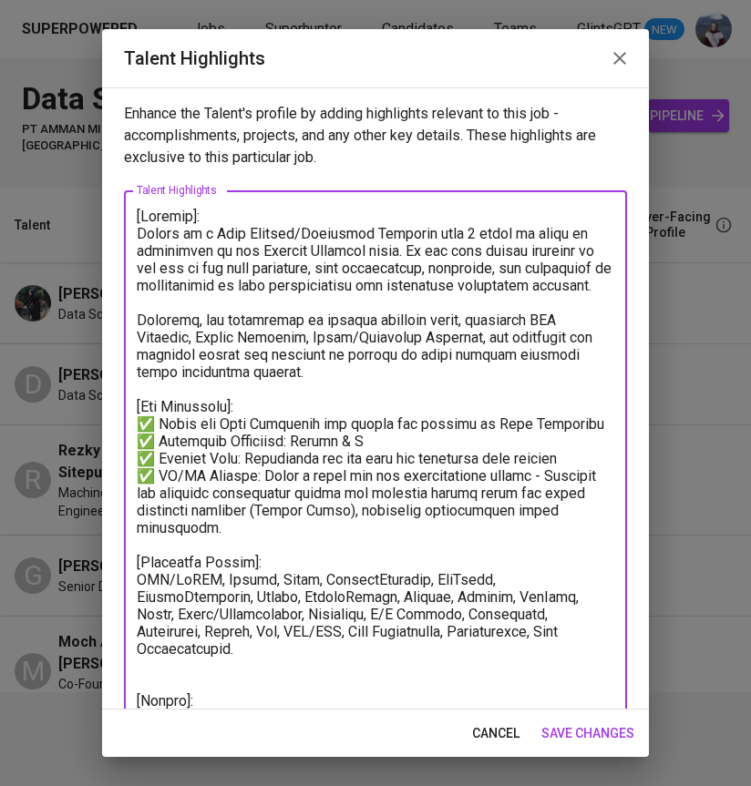
drag, startPoint x: 303, startPoint y: 377, endPoint x: 141, endPoint y: 239, distance: 213.2
click at [141, 239] on textarea at bounding box center [375, 519] width 477 height 623
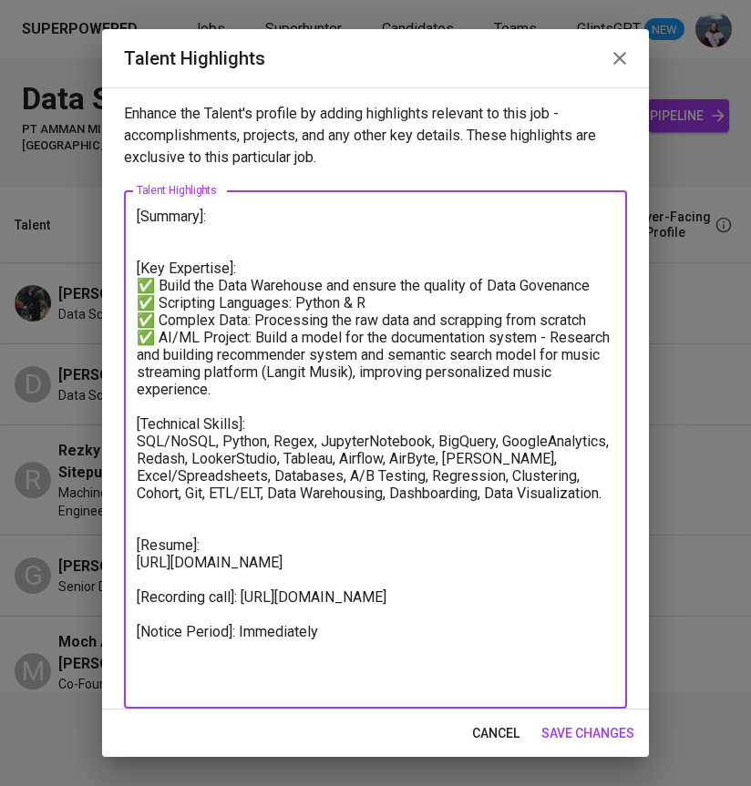
paste textarea "This candidate is an experienced Data Scientist with a strong background in dat…"
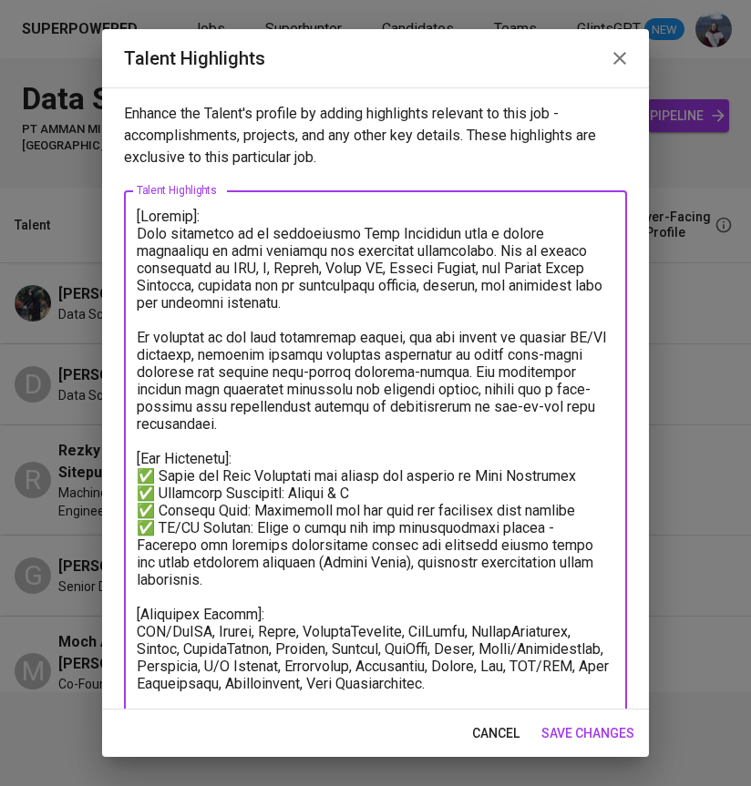
drag, startPoint x: 232, startPoint y: 233, endPoint x: 150, endPoint y: 233, distance: 82.0
click at [150, 233] on textarea at bounding box center [375, 545] width 477 height 675
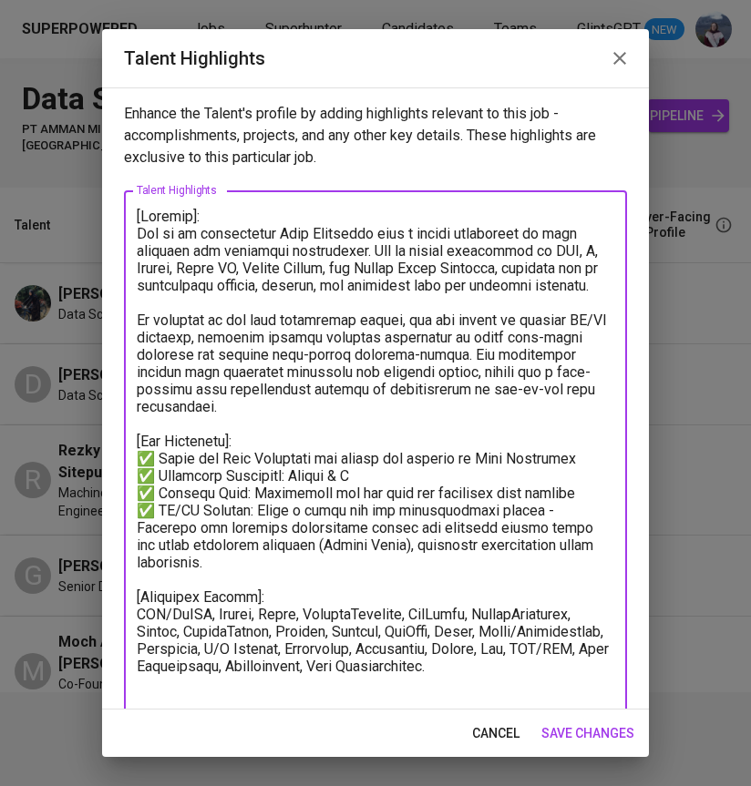
click at [557, 320] on textarea at bounding box center [375, 537] width 477 height 658
click at [362, 405] on textarea at bounding box center [375, 537] width 477 height 658
drag, startPoint x: 354, startPoint y: 407, endPoint x: 475, endPoint y: 360, distance: 129.2
click at [475, 360] on textarea at bounding box center [375, 537] width 477 height 658
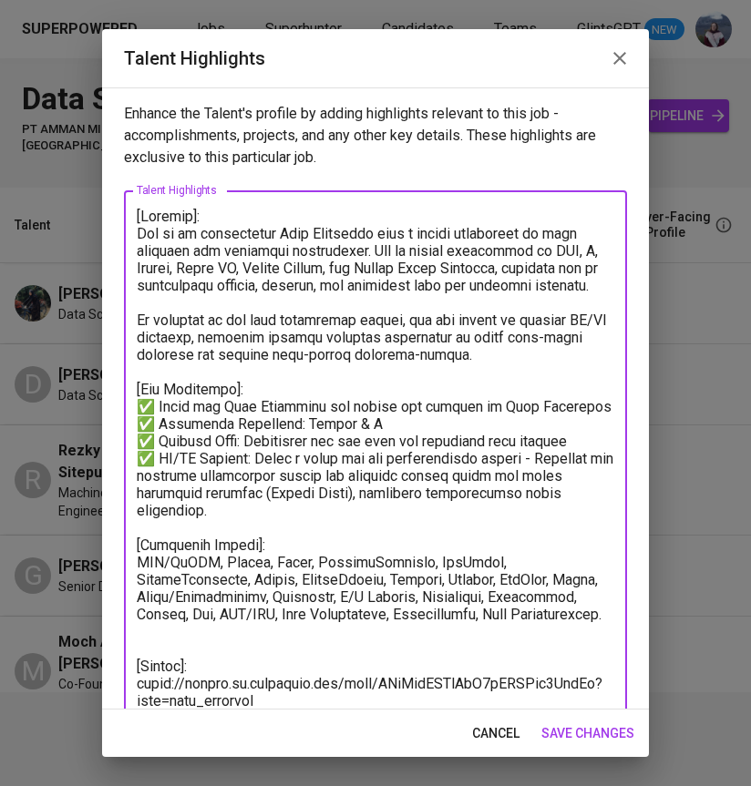
click at [138, 322] on textarea at bounding box center [375, 511] width 477 height 606
click at [280, 426] on textarea at bounding box center [375, 511] width 477 height 606
drag, startPoint x: 219, startPoint y: 509, endPoint x: 162, endPoint y: 458, distance: 76.1
click at [161, 458] on textarea at bounding box center [375, 511] width 477 height 606
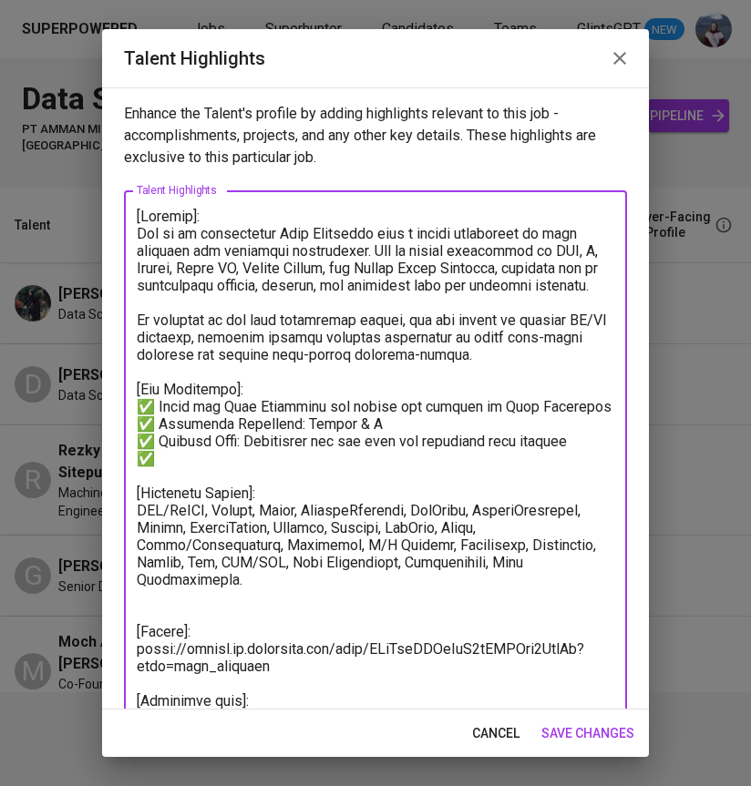
drag, startPoint x: 593, startPoint y: 439, endPoint x: 159, endPoint y: 438, distance: 433.6
click at [159, 438] on textarea at bounding box center [375, 485] width 477 height 554
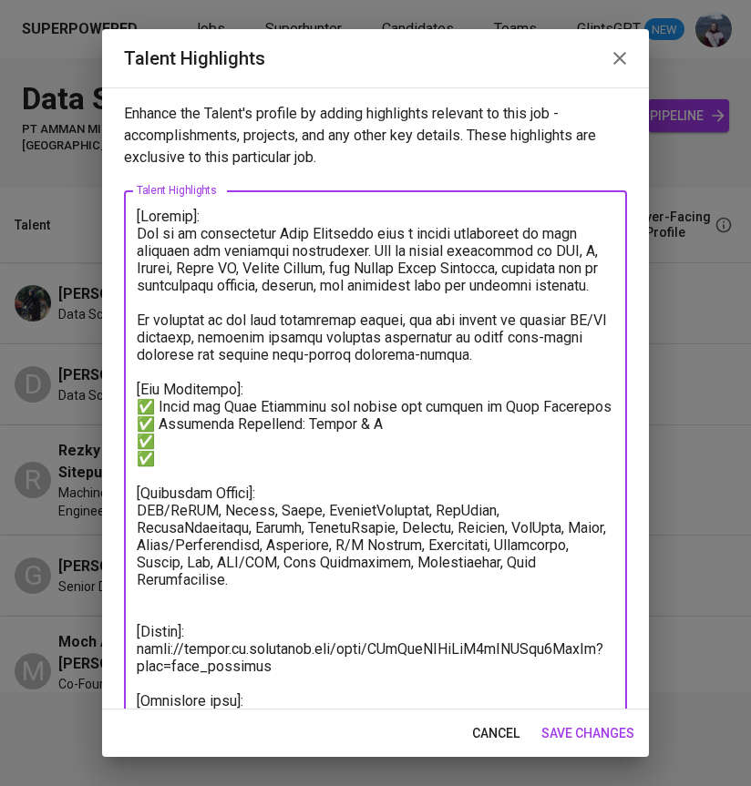
drag, startPoint x: 372, startPoint y: 425, endPoint x: 155, endPoint y: 425, distance: 216.8
click at [155, 425] on textarea at bounding box center [375, 485] width 477 height 554
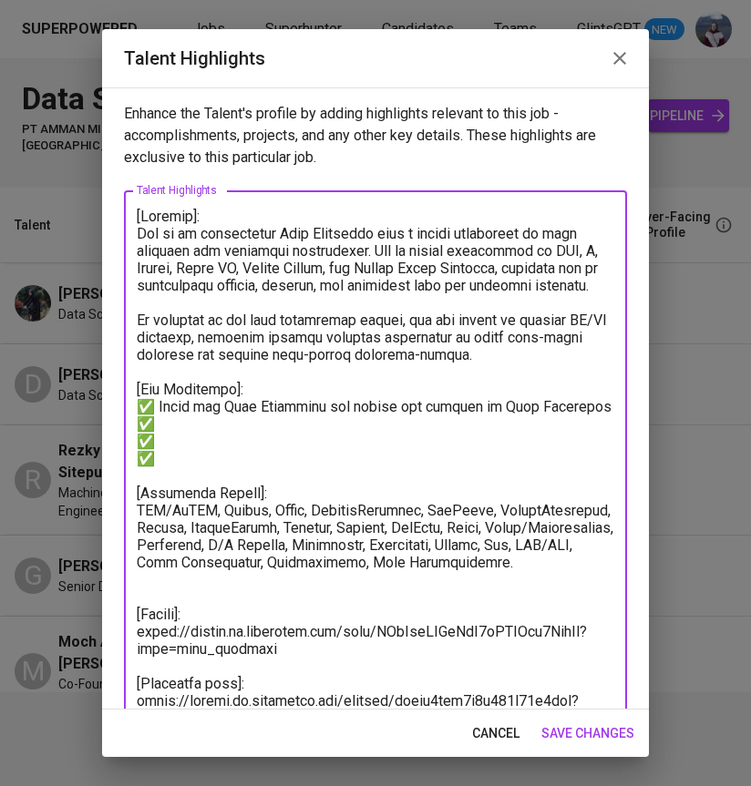
drag, startPoint x: 594, startPoint y: 408, endPoint x: 158, endPoint y: 408, distance: 435.4
click at [158, 408] on textarea at bounding box center [375, 485] width 477 height 554
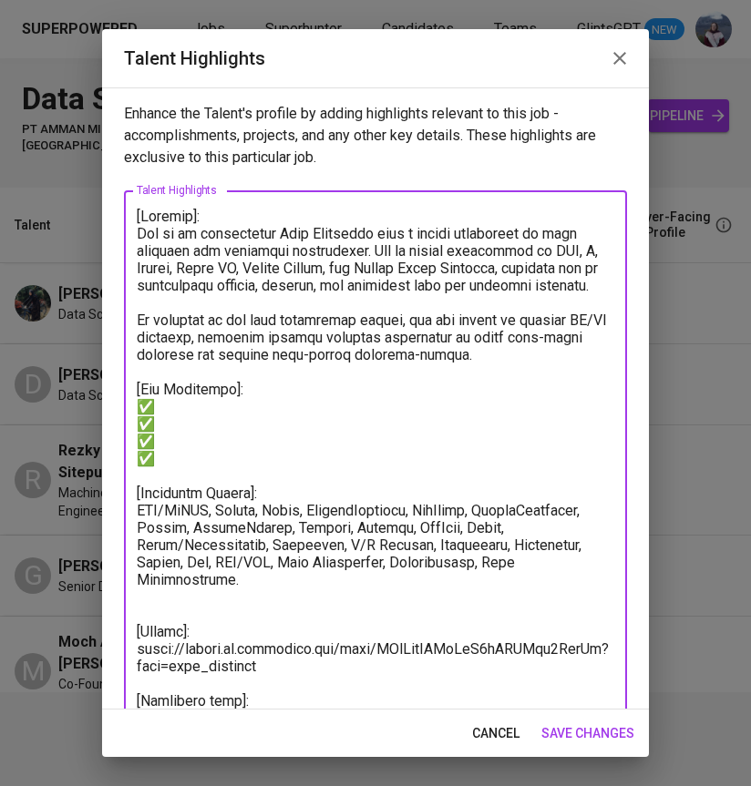
click at [200, 461] on textarea at bounding box center [375, 485] width 477 height 554
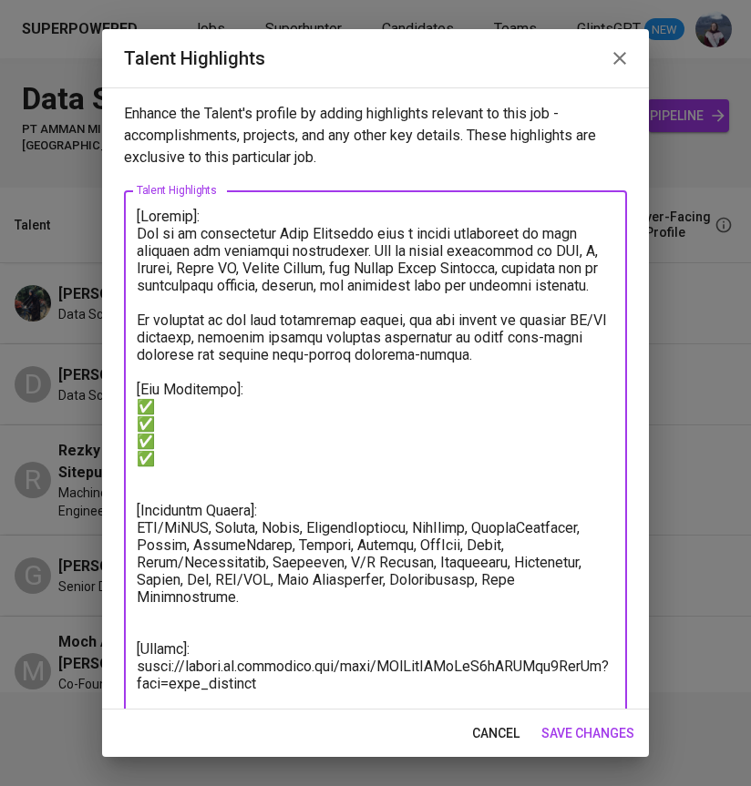
paste textarea ""build model using python, create model, and create dashboard tools: SQL Big qu…"
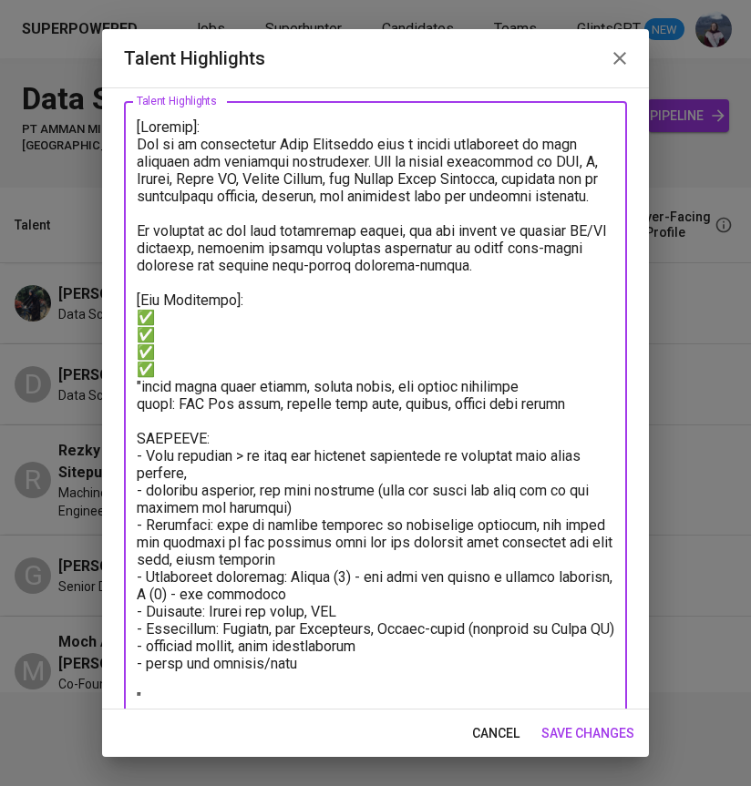
scroll to position [88, 0]
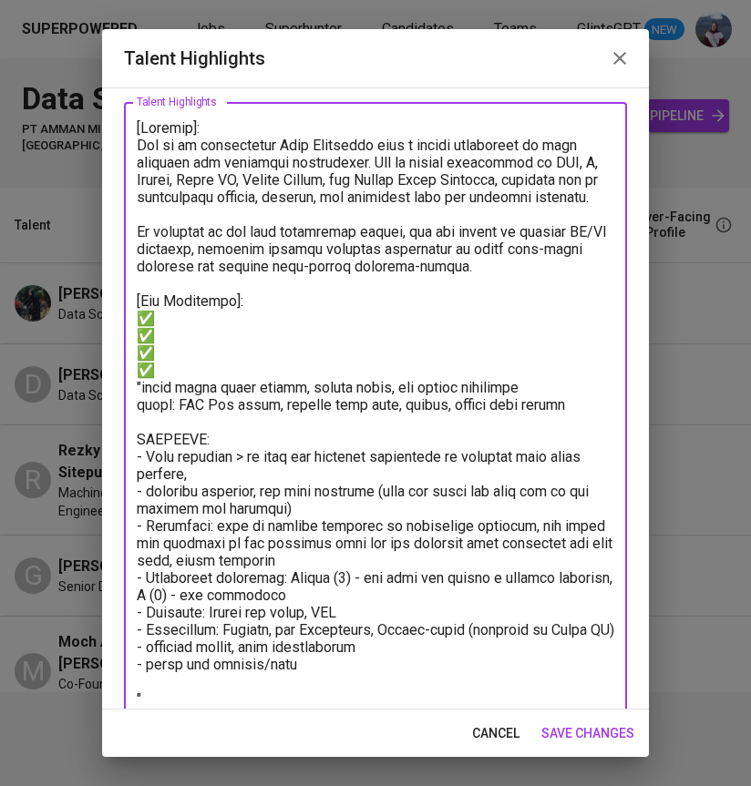
click at [180, 375] on textarea at bounding box center [375, 560] width 477 height 883
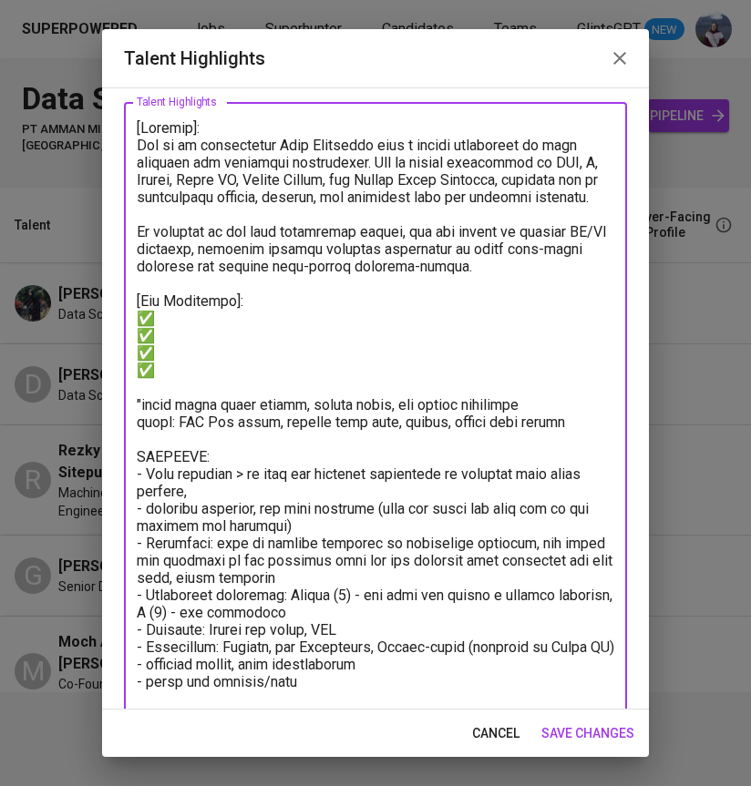
click at [173, 316] on textarea at bounding box center [375, 569] width 477 height 900
paste textarea "Collect, clean, and preprocess data from multiple sources to ensure quality and…"
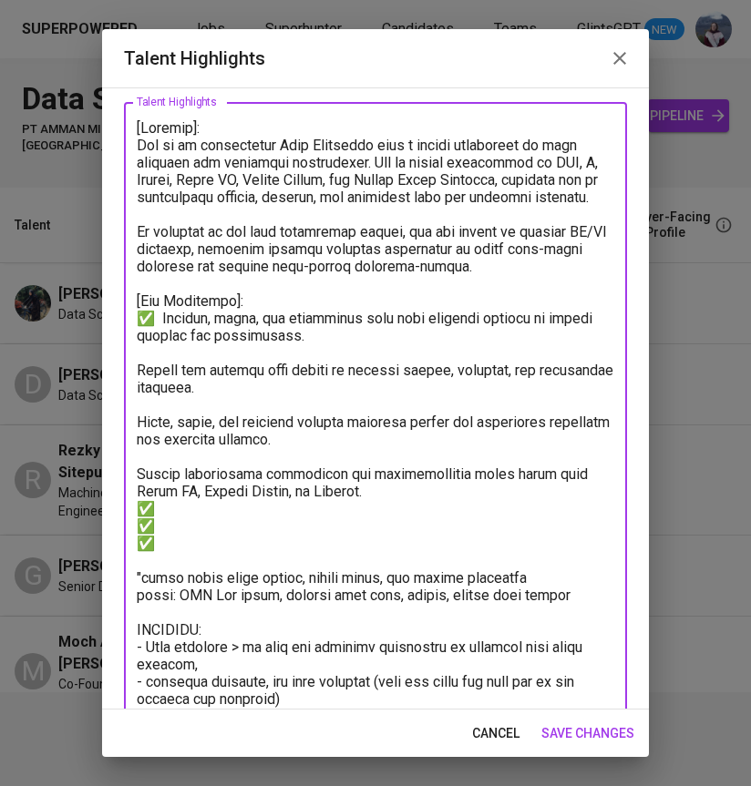
click at [158, 314] on textarea at bounding box center [375, 655] width 477 height 1073
click at [138, 338] on textarea at bounding box center [375, 655] width 477 height 1073
click at [137, 372] on textarea at bounding box center [375, 655] width 477 height 1073
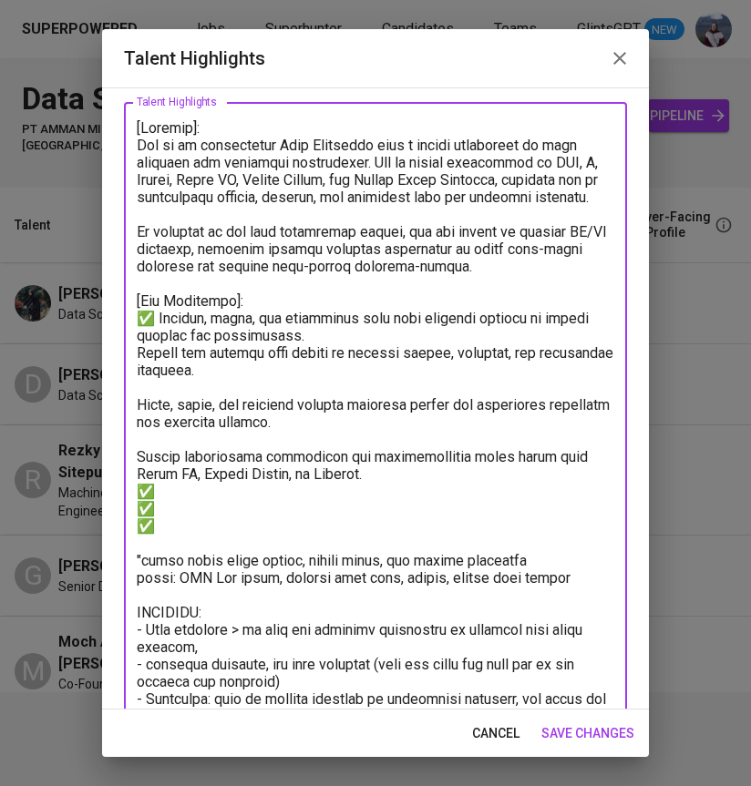
drag, startPoint x: 152, startPoint y: 485, endPoint x: 131, endPoint y: 485, distance: 21.0
click at [131, 485] on div "x Talent Highlights" at bounding box center [375, 646] width 503 height 1089
click at [138, 357] on textarea at bounding box center [375, 647] width 477 height 1056
paste textarea "✅"
click at [137, 388] on textarea at bounding box center [375, 647] width 477 height 1056
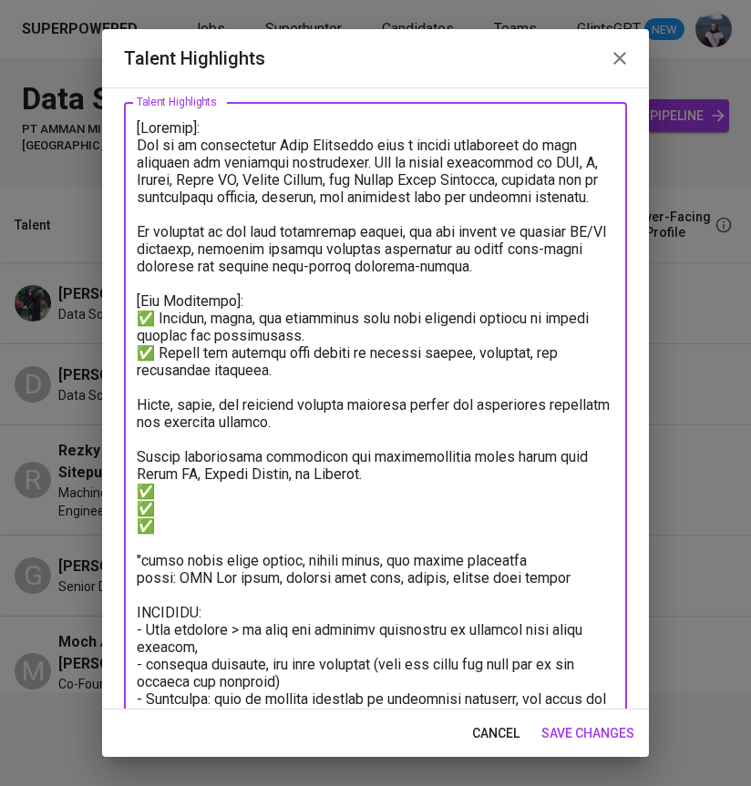
click at [139, 405] on textarea at bounding box center [375, 647] width 477 height 1056
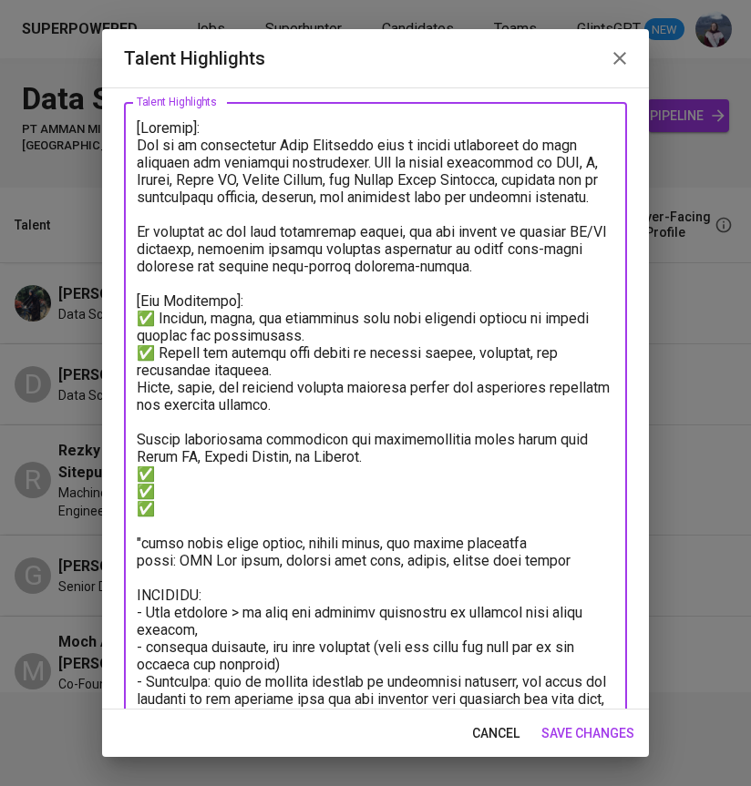
paste textarea "✅"
click at [141, 439] on textarea at bounding box center [375, 638] width 477 height 1038
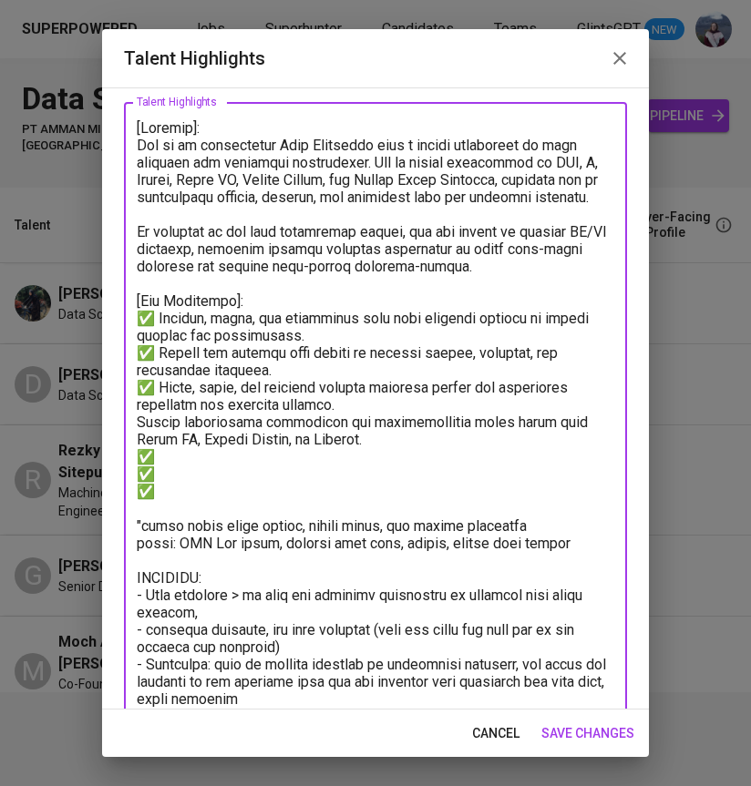
paste textarea "✅"
click at [381, 402] on textarea at bounding box center [375, 629] width 477 height 1021
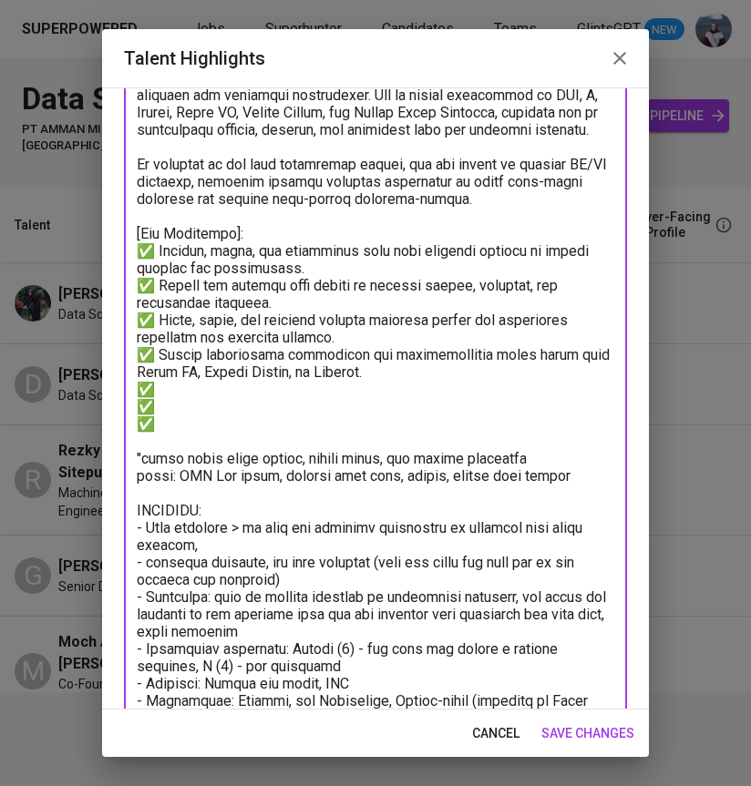
scroll to position [151, 0]
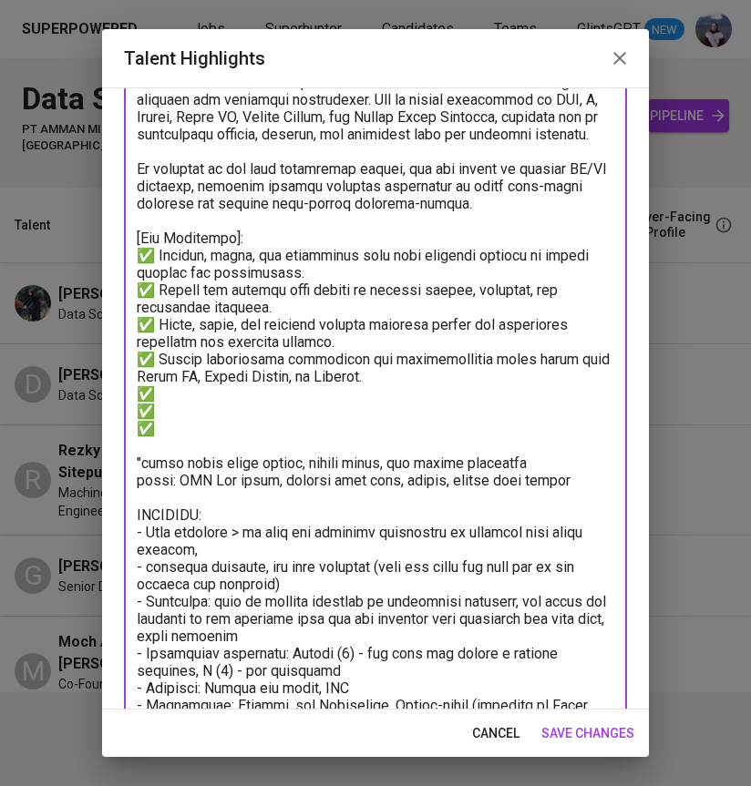
drag, startPoint x: 326, startPoint y: 377, endPoint x: 574, endPoint y: 355, distance: 248.7
click at [574, 355] on textarea at bounding box center [375, 566] width 477 height 1021
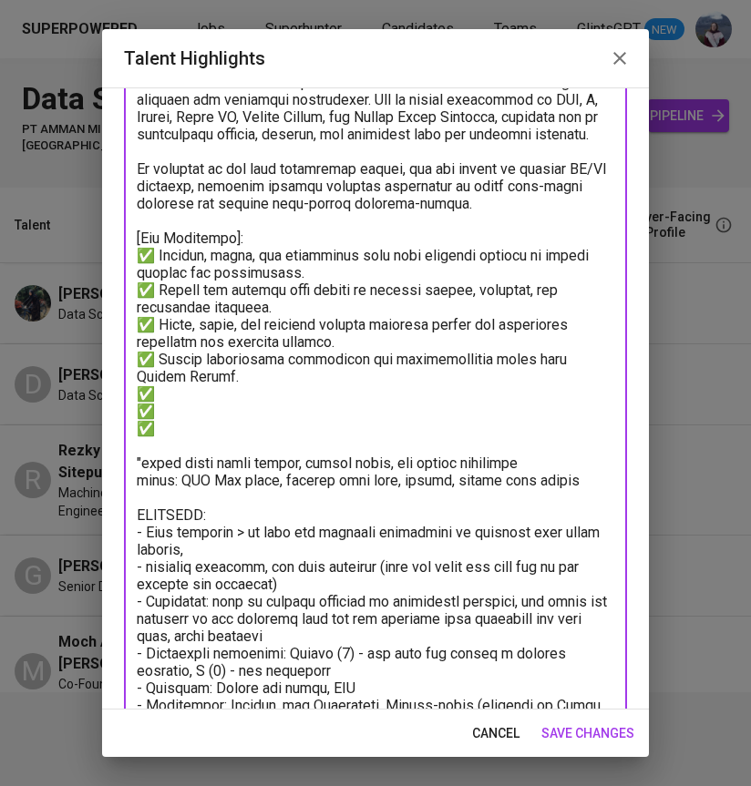
scroll to position [198, 0]
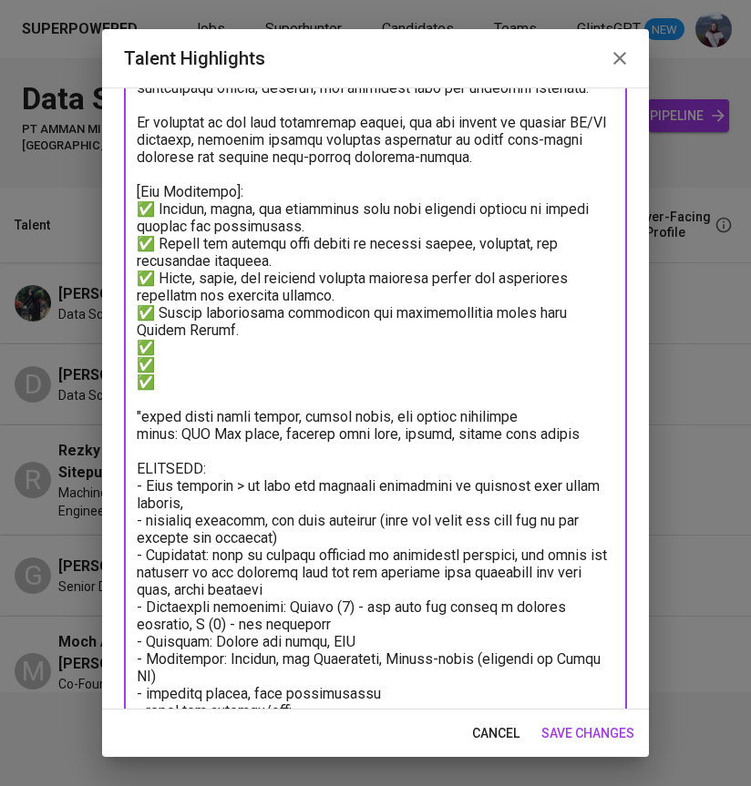
drag, startPoint x: 566, startPoint y: 431, endPoint x: 147, endPoint y: 403, distance: 419.9
click at [147, 403] on textarea at bounding box center [375, 520] width 477 height 1021
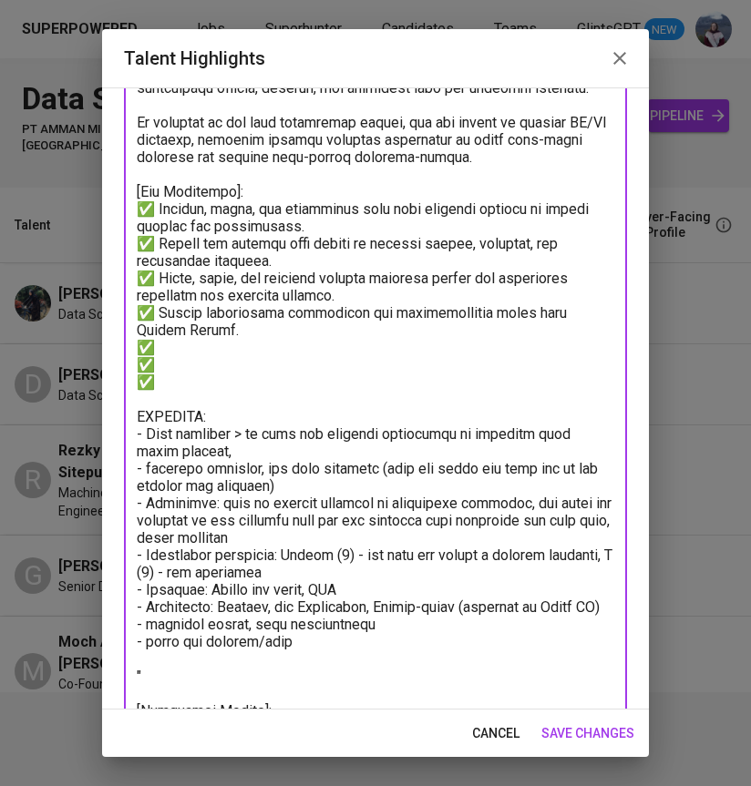
drag, startPoint x: 158, startPoint y: 376, endPoint x: 136, endPoint y: 343, distance: 39.4
click at [135, 342] on div "x Talent Highlights" at bounding box center [375, 494] width 503 height 1003
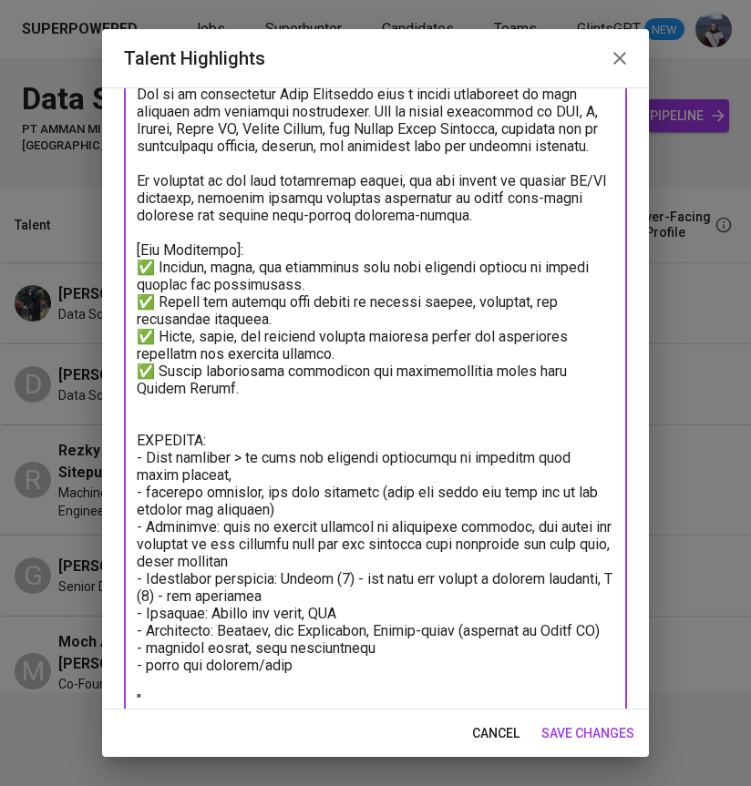
scroll to position [138, 0]
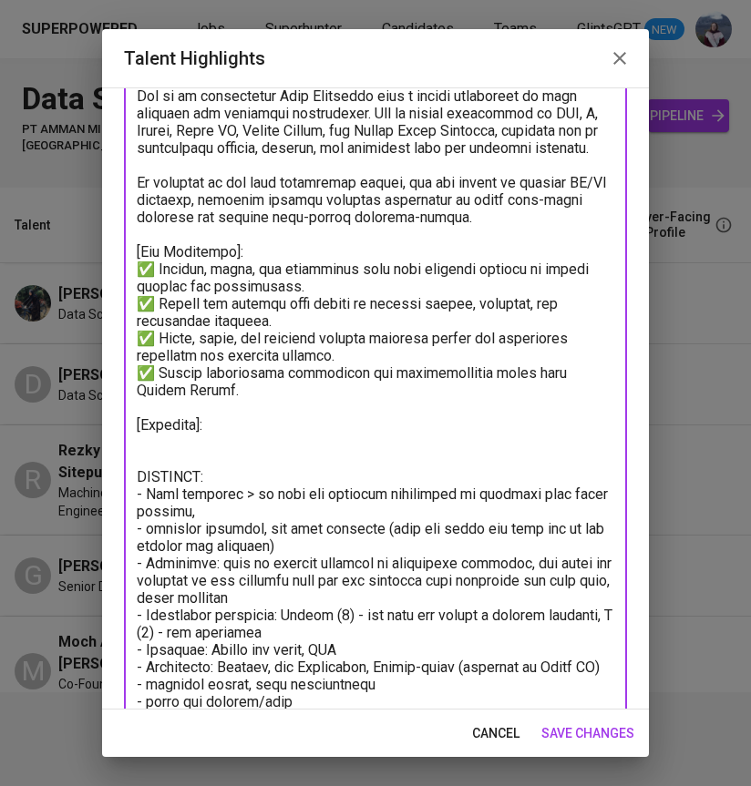
drag, startPoint x: 157, startPoint y: 371, endPoint x: 138, endPoint y: 370, distance: 19.1
click at [138, 370] on textarea at bounding box center [375, 554] width 477 height 969
click at [158, 449] on textarea at bounding box center [375, 554] width 477 height 969
paste textarea "✅"
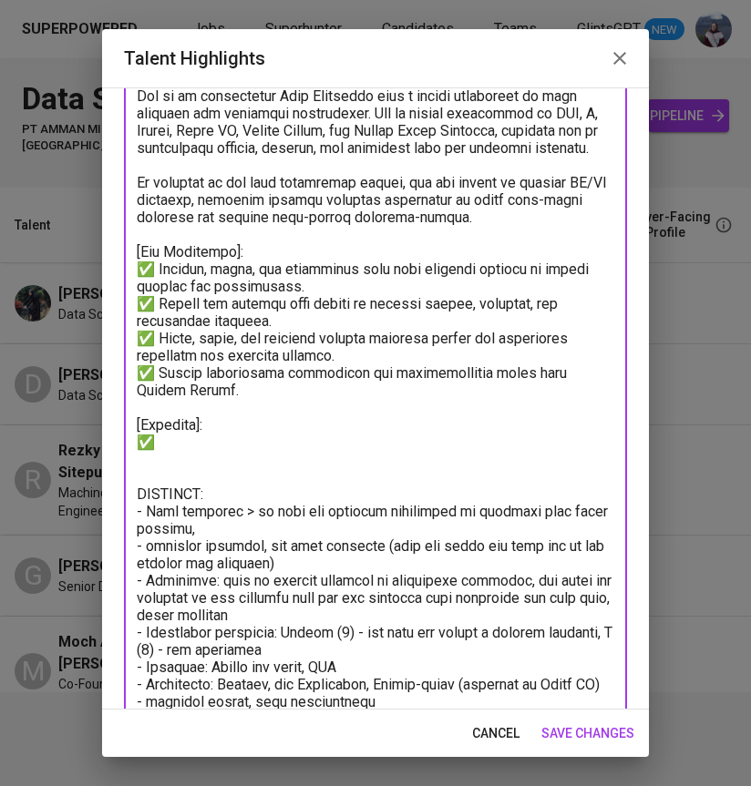
paste textarea "✅"
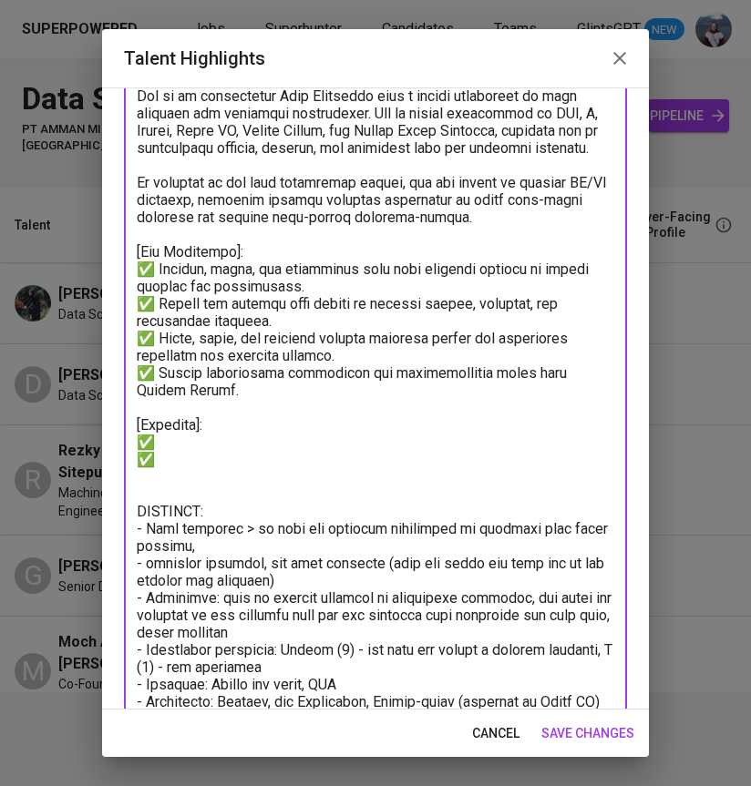
paste textarea "✅"
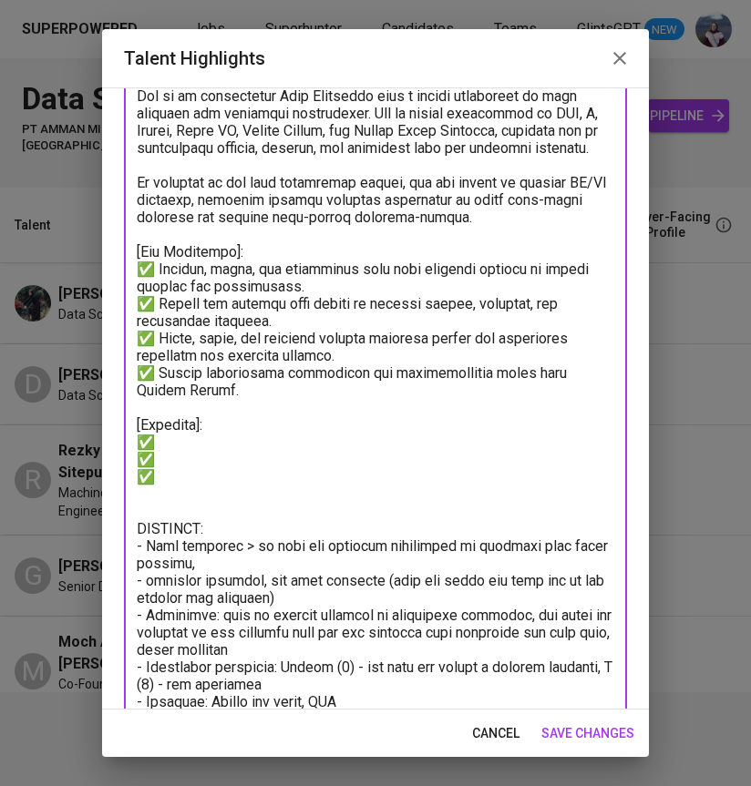
paste textarea "✅"
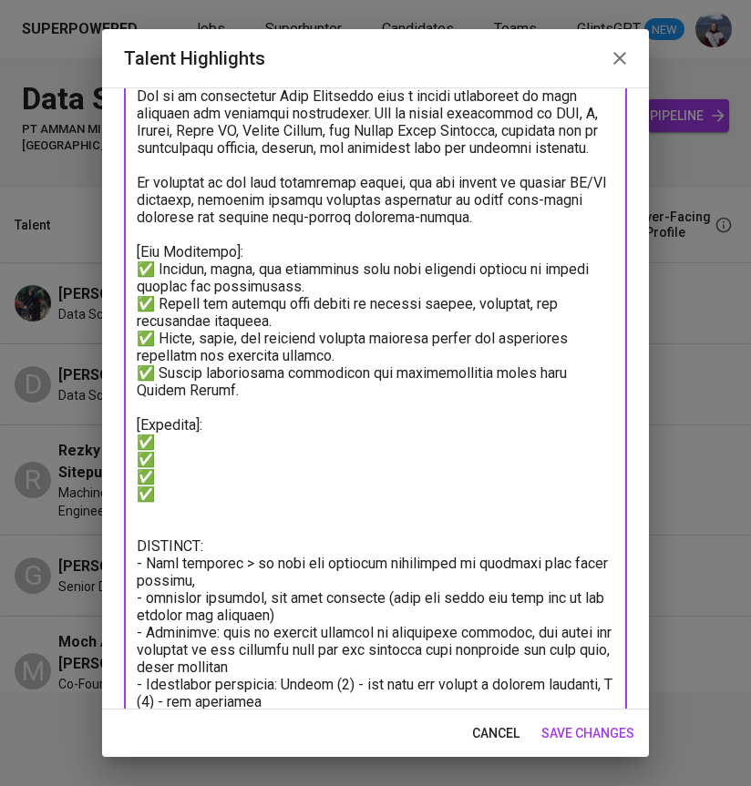
paste textarea "✅"
click at [184, 443] on textarea at bounding box center [375, 589] width 477 height 1038
paste textarea "Anomaly Detection System Built a real-time TPV monitoring tool to flag abnormal…"
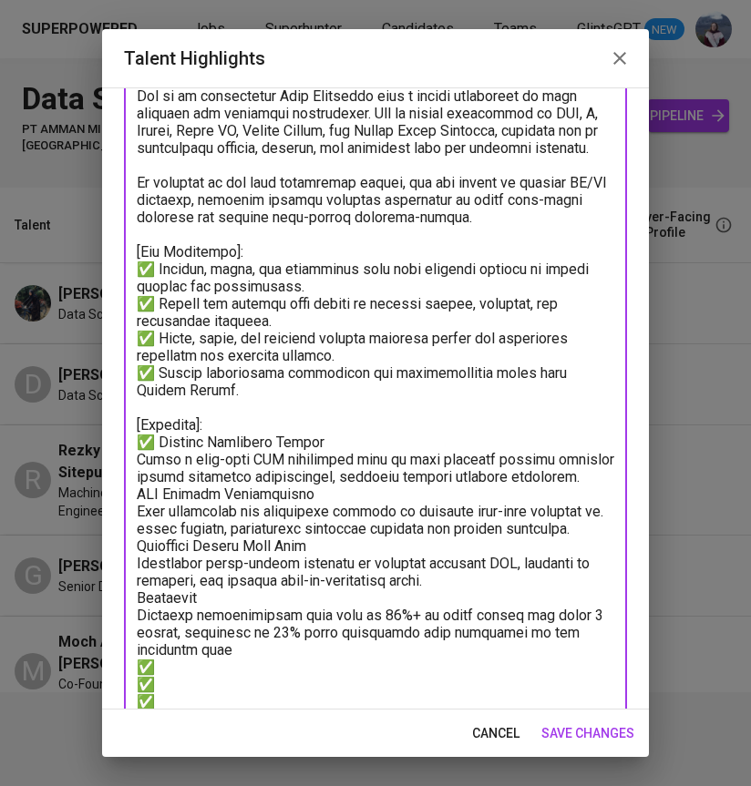
click at [138, 459] on textarea at bounding box center [375, 693] width 477 height 1246
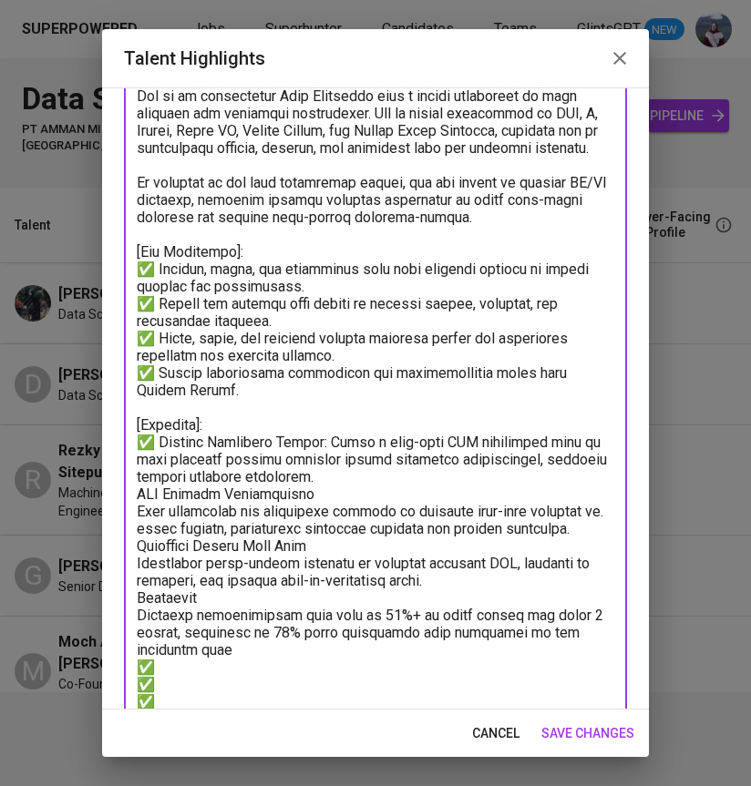
click at [138, 482] on textarea at bounding box center [375, 693] width 477 height 1246
click at [142, 495] on textarea at bounding box center [375, 693] width 477 height 1246
drag, startPoint x: 156, startPoint y: 667, endPoint x: 135, endPoint y: 665, distance: 21.0
click at [135, 665] on div "x Talent Highlights" at bounding box center [375, 693] width 503 height 1280
click at [140, 499] on textarea at bounding box center [375, 693] width 477 height 1246
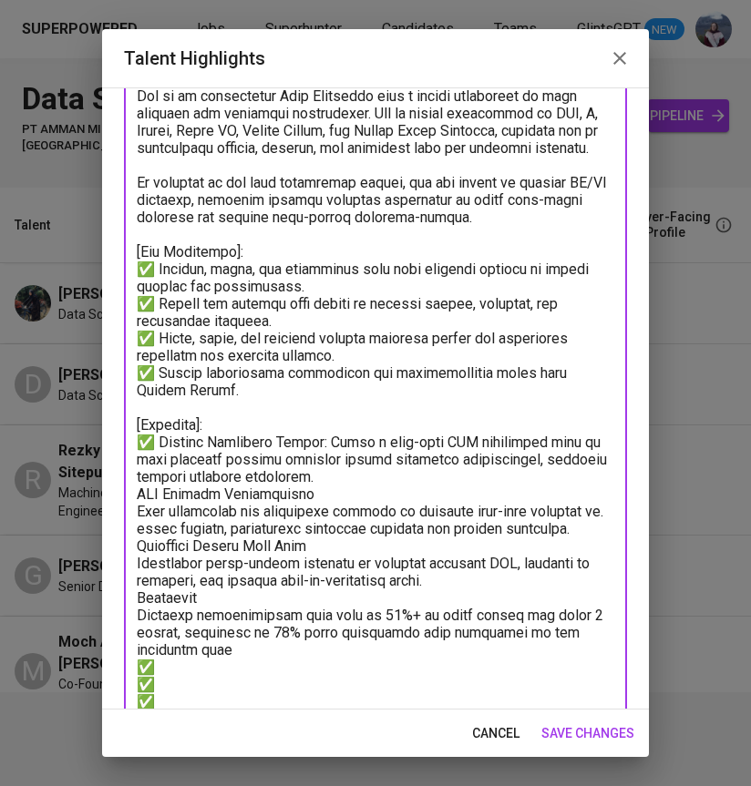
paste textarea "✅"
click at [355, 491] on textarea at bounding box center [375, 693] width 477 height 1246
click at [337, 441] on textarea at bounding box center [375, 693] width 477 height 1246
click at [137, 515] on textarea at bounding box center [375, 693] width 477 height 1246
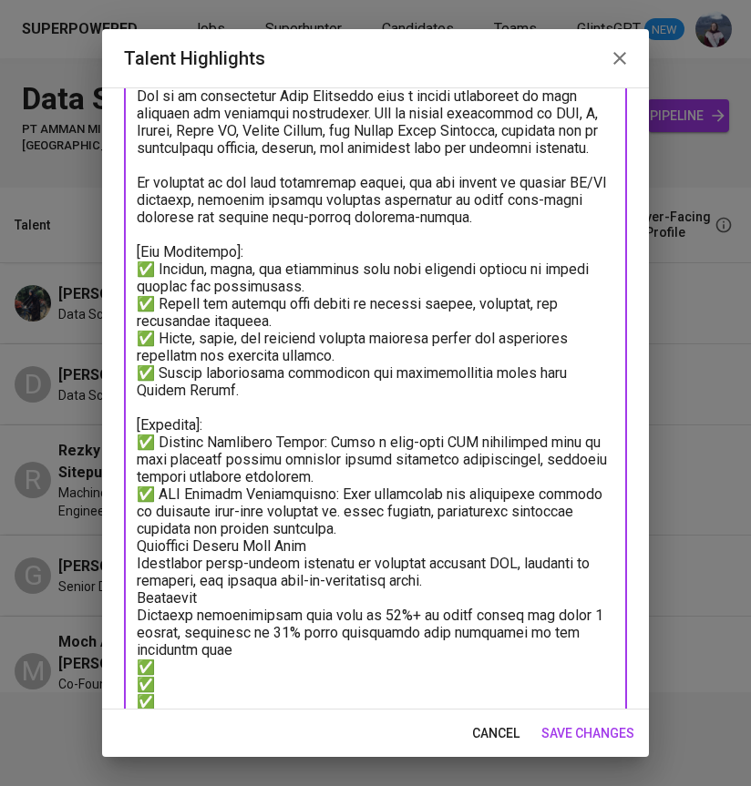
click at [138, 547] on textarea at bounding box center [375, 693] width 477 height 1246
drag, startPoint x: 151, startPoint y: 662, endPoint x: 141, endPoint y: 662, distance: 10.0
click at [141, 662] on textarea at bounding box center [375, 693] width 477 height 1246
click at [142, 546] on textarea at bounding box center [375, 693] width 477 height 1246
paste textarea "✅"
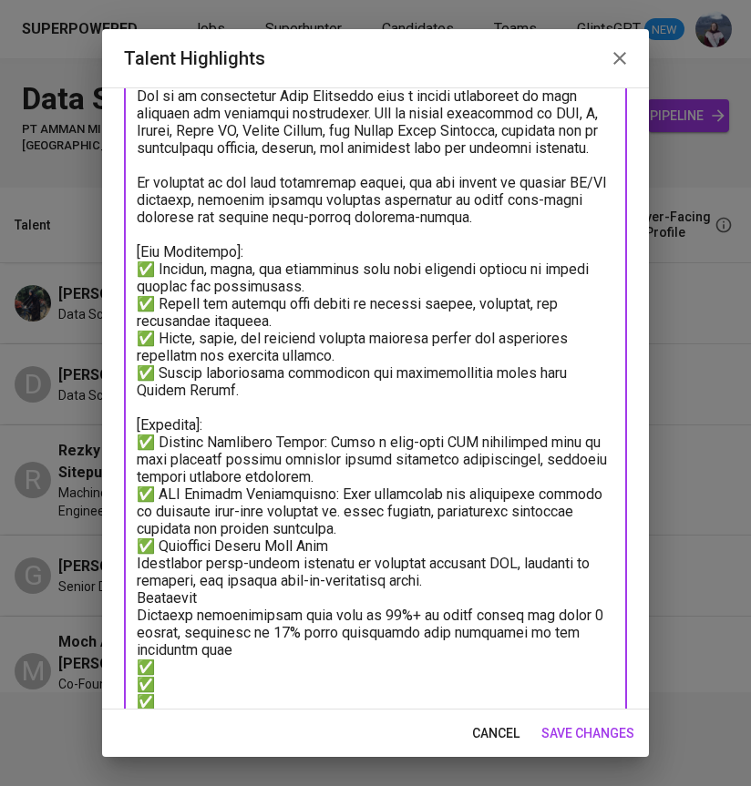
click at [338, 545] on textarea at bounding box center [375, 693] width 477 height 1246
click at [138, 598] on textarea at bounding box center [375, 693] width 477 height 1246
drag, startPoint x: 149, startPoint y: 665, endPoint x: 134, endPoint y: 665, distance: 15.5
click at [134, 665] on div "x Talent Highlights" at bounding box center [375, 693] width 503 height 1280
click at [138, 598] on textarea at bounding box center [375, 693] width 477 height 1246
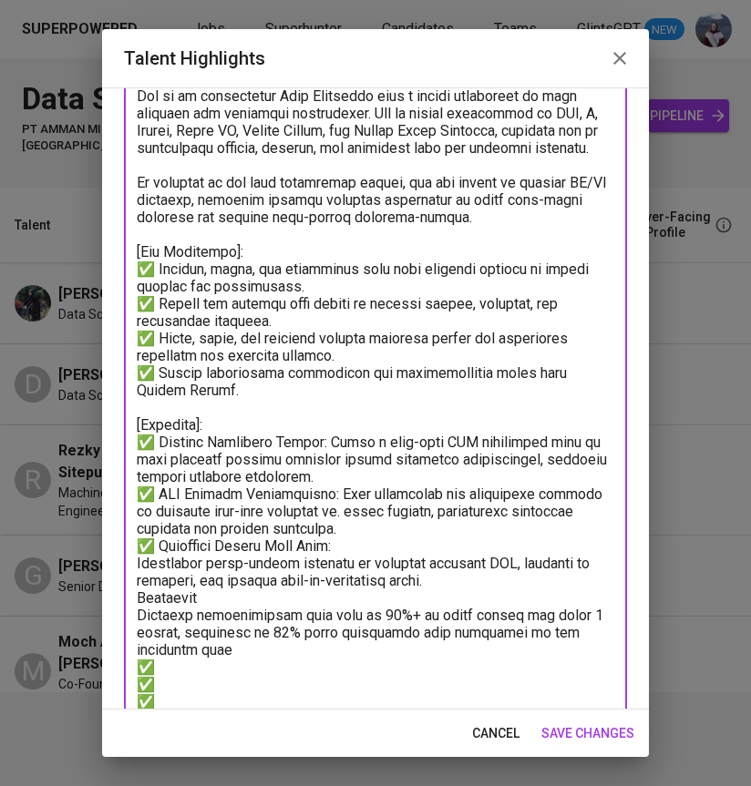
paste textarea "✅"
click at [229, 595] on textarea at bounding box center [375, 693] width 477 height 1246
click at [140, 649] on textarea at bounding box center [375, 693] width 477 height 1246
click at [176, 650] on textarea at bounding box center [375, 693] width 477 height 1246
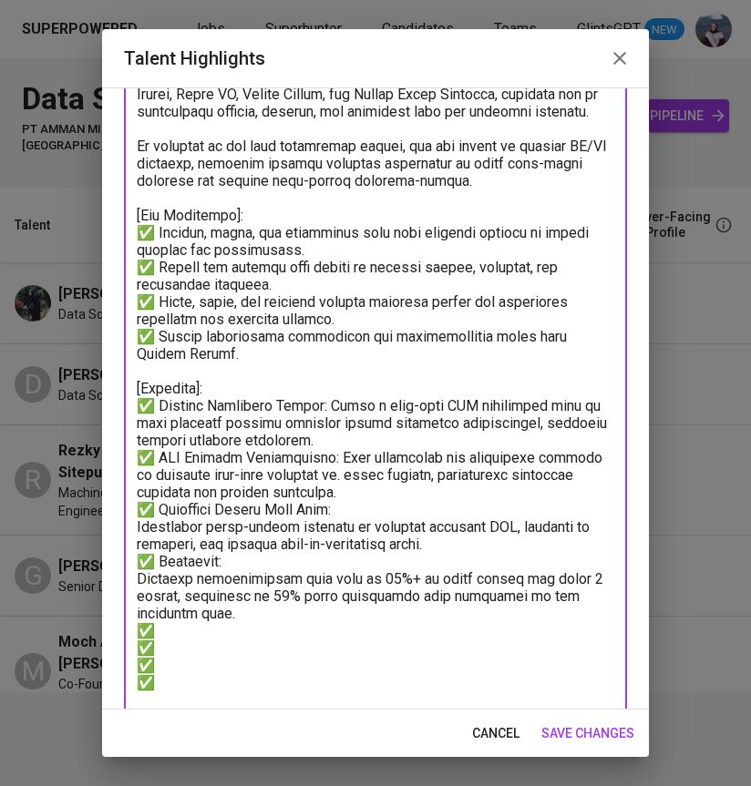
drag, startPoint x: 158, startPoint y: 684, endPoint x: 137, endPoint y: 628, distance: 60.6
click at [137, 628] on textarea at bounding box center [375, 657] width 477 height 1246
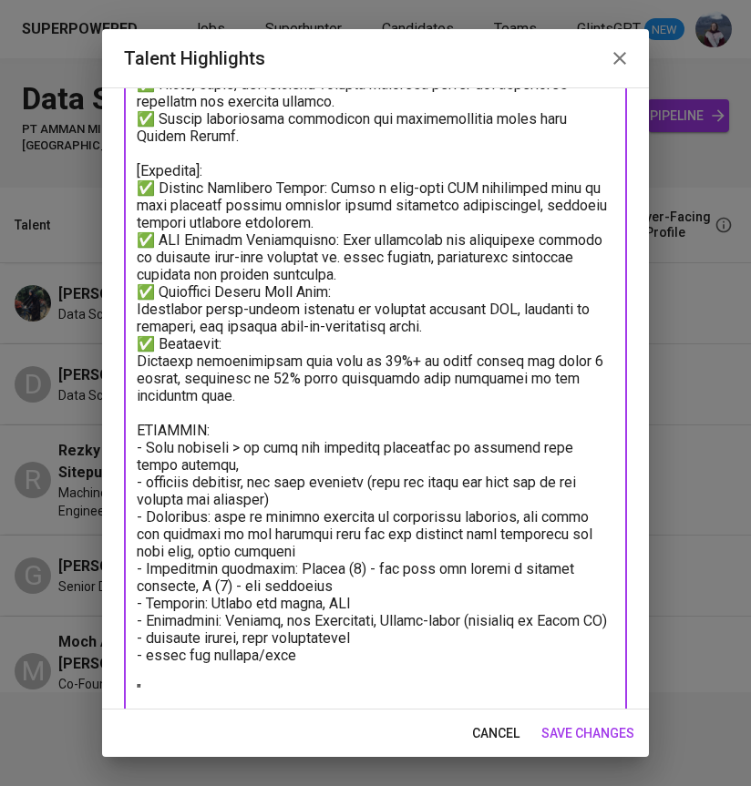
scroll to position [388, 0]
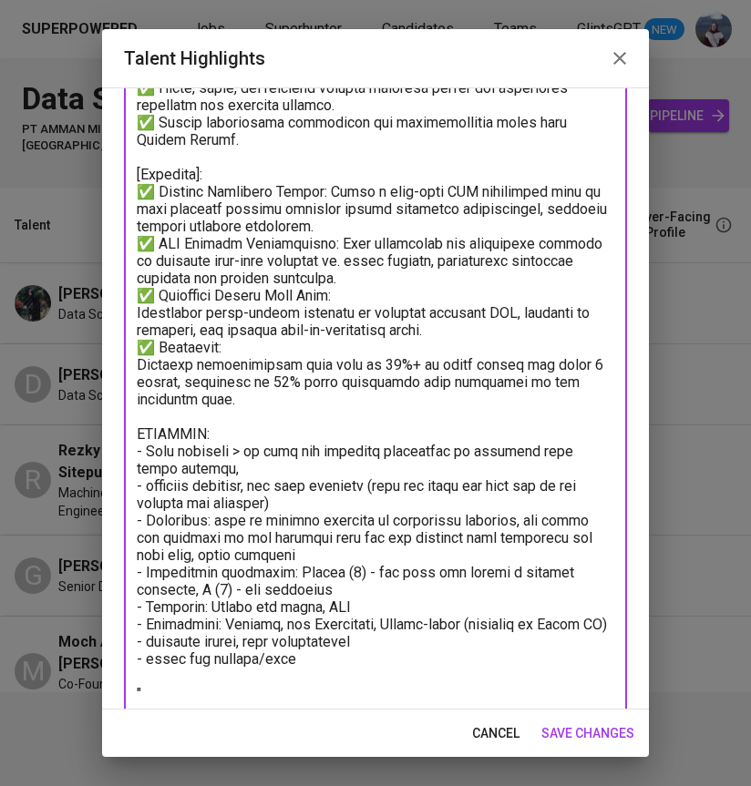
drag, startPoint x: 287, startPoint y: 670, endPoint x: 159, endPoint y: 494, distance: 217.9
click at [158, 494] on textarea at bounding box center [375, 408] width 477 height 1177
click at [168, 415] on textarea at bounding box center [375, 408] width 477 height 1177
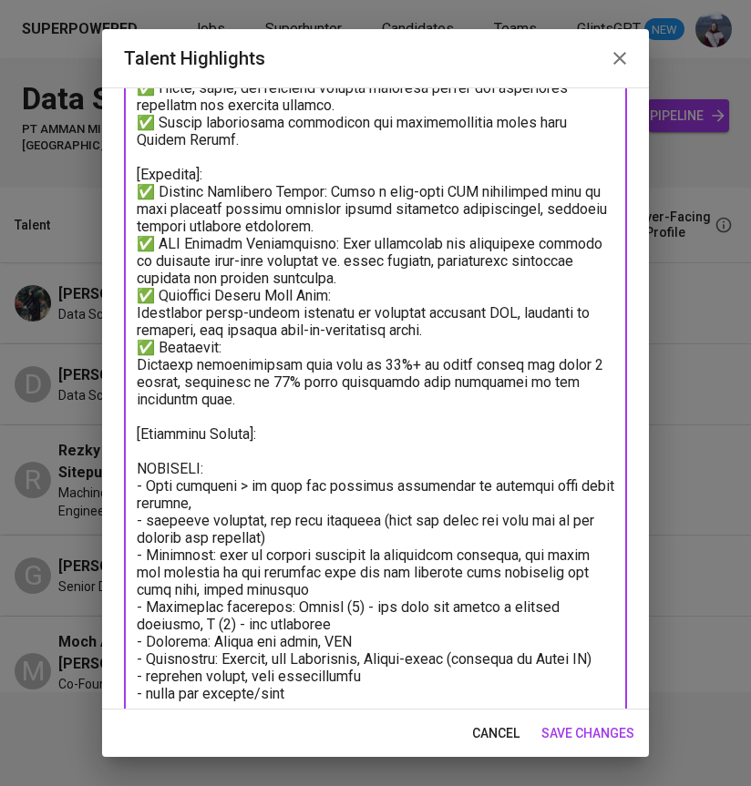
paste textarea "Technical Skills: SQL Query, Python Language, Machine Learning, Data Visualizat…"
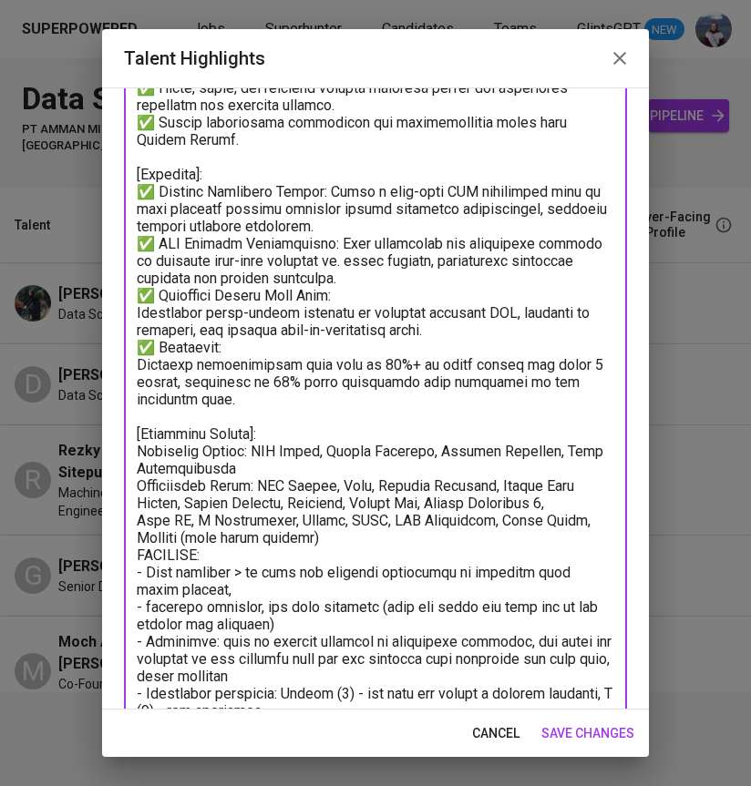
drag, startPoint x: 241, startPoint y: 432, endPoint x: 179, endPoint y: 432, distance: 61.9
click at [179, 432] on textarea at bounding box center [375, 469] width 477 height 1298
click at [249, 432] on textarea at bounding box center [375, 469] width 477 height 1298
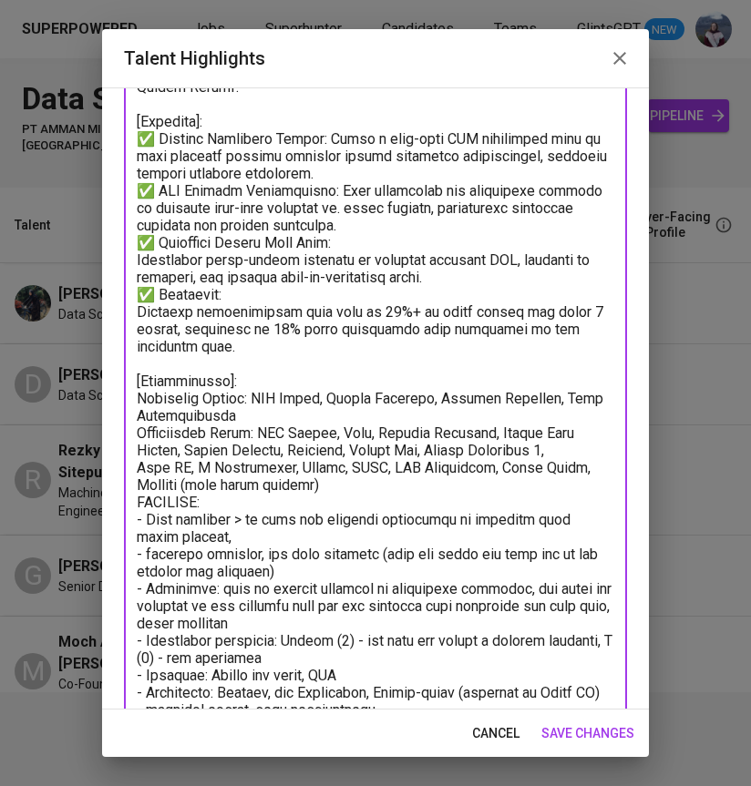
drag, startPoint x: 153, startPoint y: 294, endPoint x: 138, endPoint y: 294, distance: 15.5
click at [138, 294] on textarea at bounding box center [375, 416] width 477 height 1298
click at [139, 406] on textarea at bounding box center [375, 416] width 477 height 1298
click at [139, 395] on textarea at bounding box center [375, 416] width 477 height 1298
paste textarea "✅"
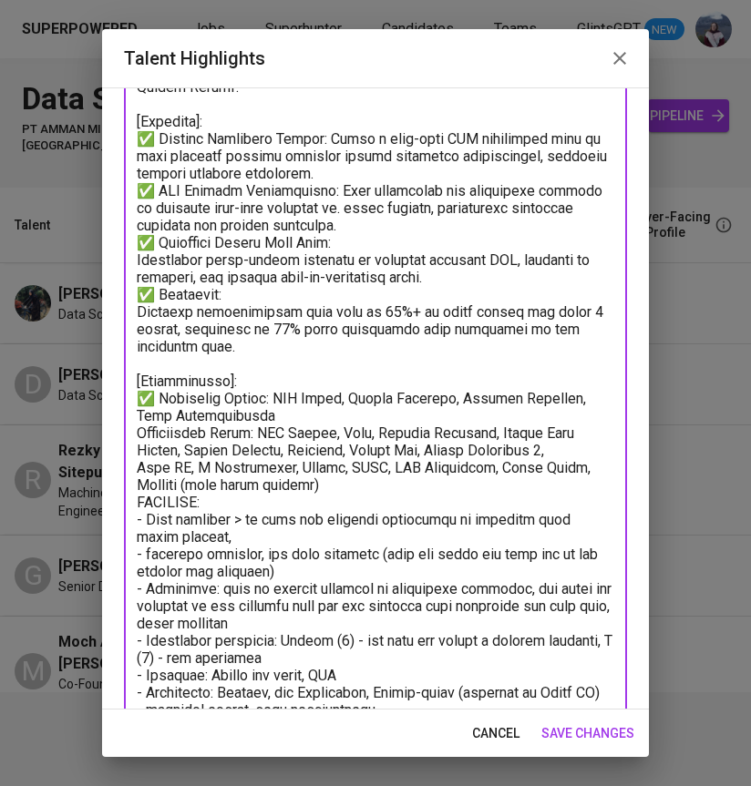
click at [138, 435] on textarea at bounding box center [375, 416] width 477 height 1298
paste textarea "✅"
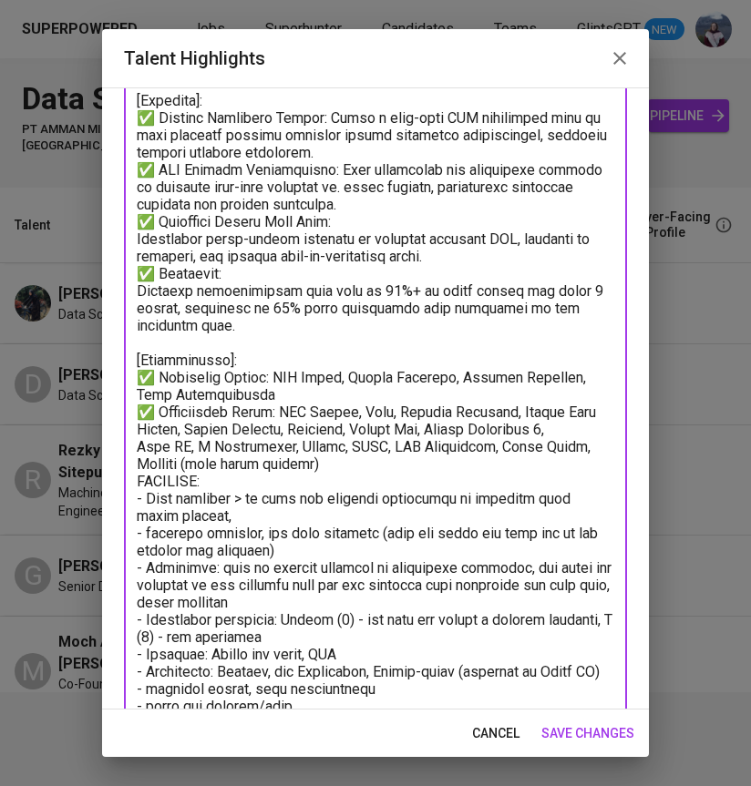
click at [140, 448] on textarea at bounding box center [375, 395] width 477 height 1298
click at [240, 466] on textarea at bounding box center [375, 395] width 477 height 1298
click at [219, 396] on textarea at bounding box center [375, 395] width 477 height 1298
click at [242, 469] on textarea at bounding box center [375, 395] width 477 height 1298
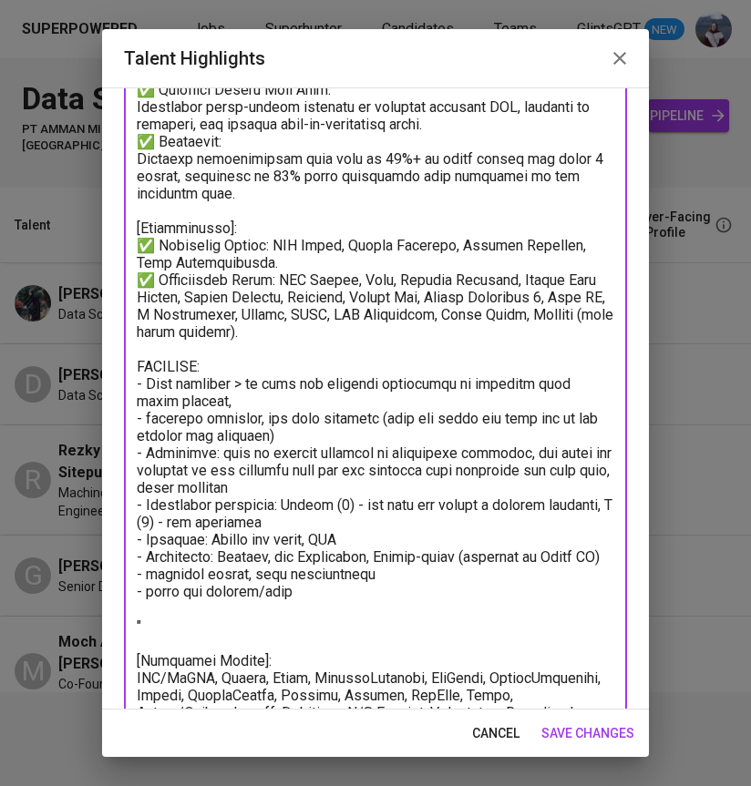
scroll to position [622, 0]
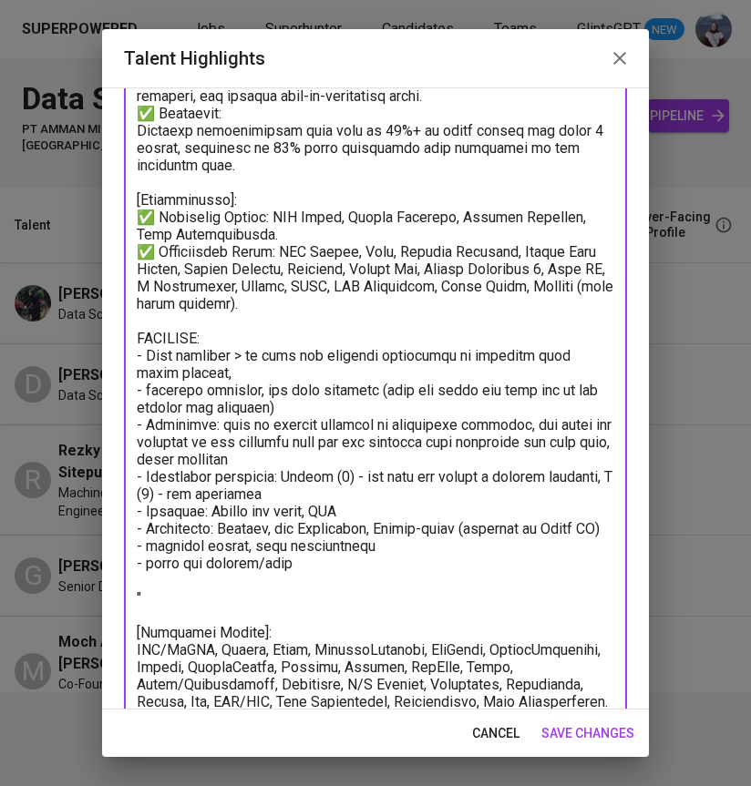
drag, startPoint x: 243, startPoint y: 587, endPoint x: 107, endPoint y: 341, distance: 280.9
click at [107, 341] on div "Enhance the Talent's profile by adding highlights relevant to this job - accomp…" at bounding box center [375, 398] width 547 height 622
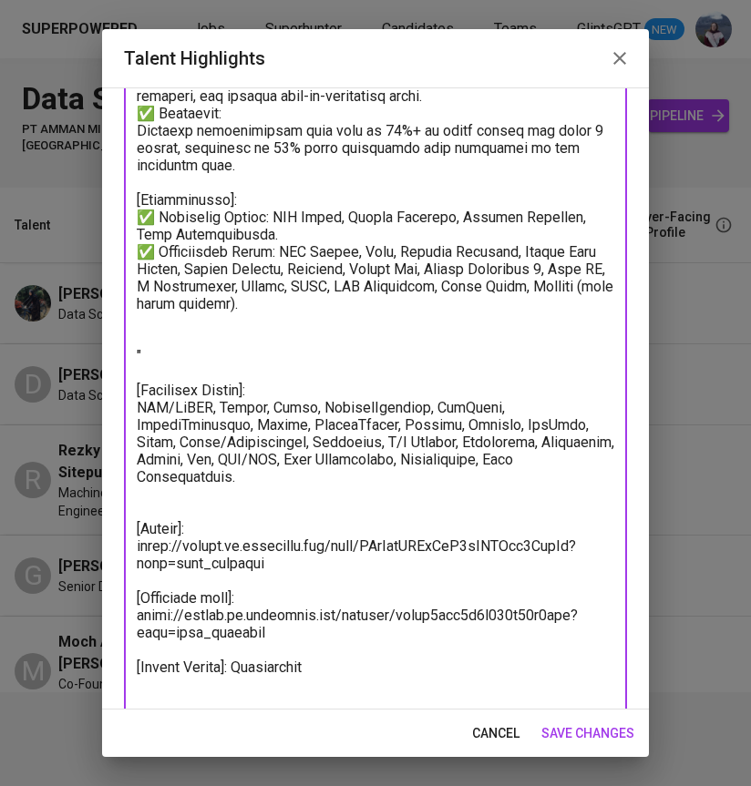
scroll to position [603, 0]
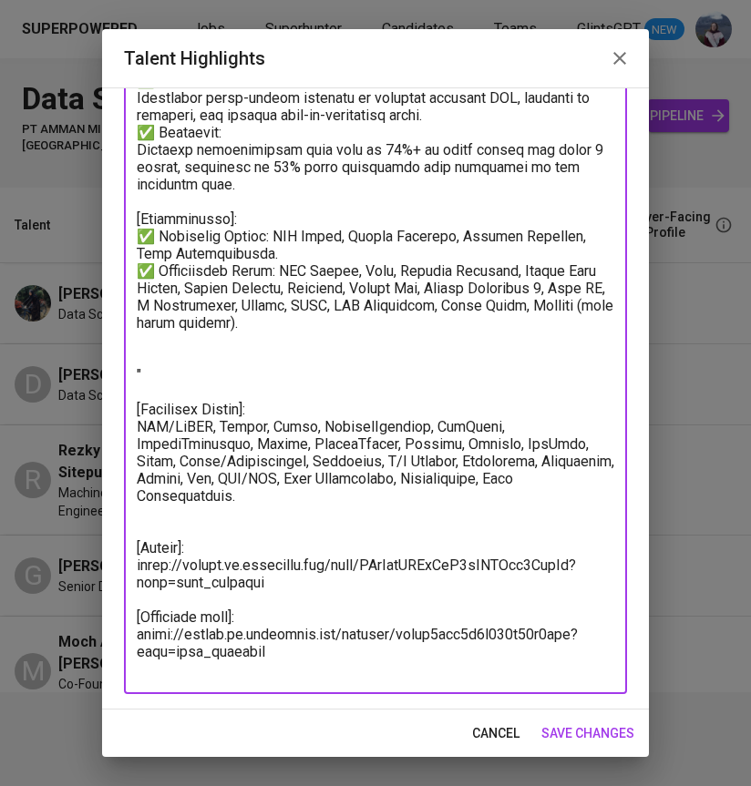
drag, startPoint x: 188, startPoint y: 386, endPoint x: 138, endPoint y: 364, distance: 54.7
click at [138, 364] on textarea at bounding box center [375, 141] width 477 height 1073
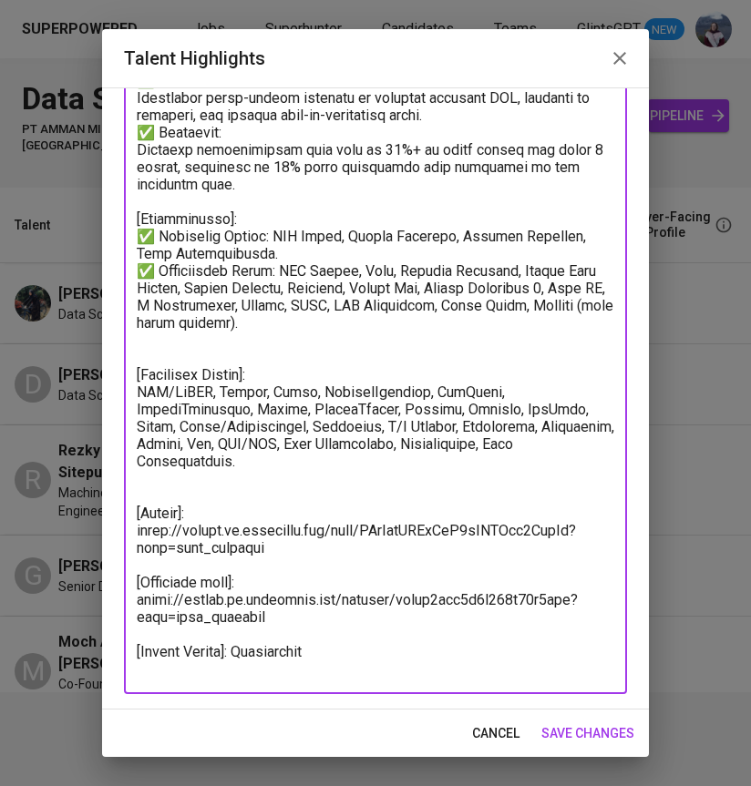
scroll to position [568, 0]
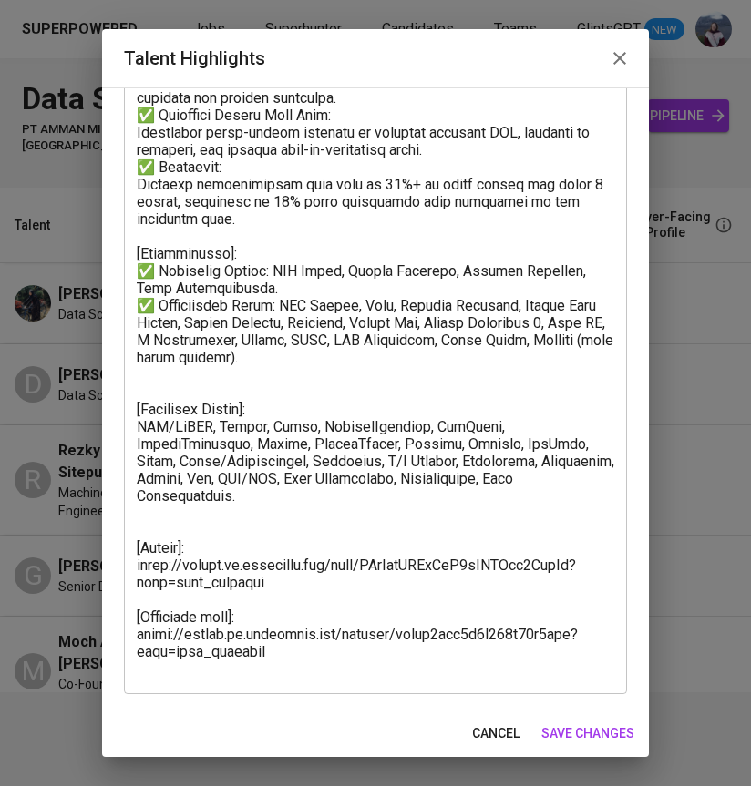
drag, startPoint x: 614, startPoint y: 476, endPoint x: 141, endPoint y: 409, distance: 477.5
click at [141, 409] on div "x Talent Highlights" at bounding box center [375, 158] width 503 height 1072
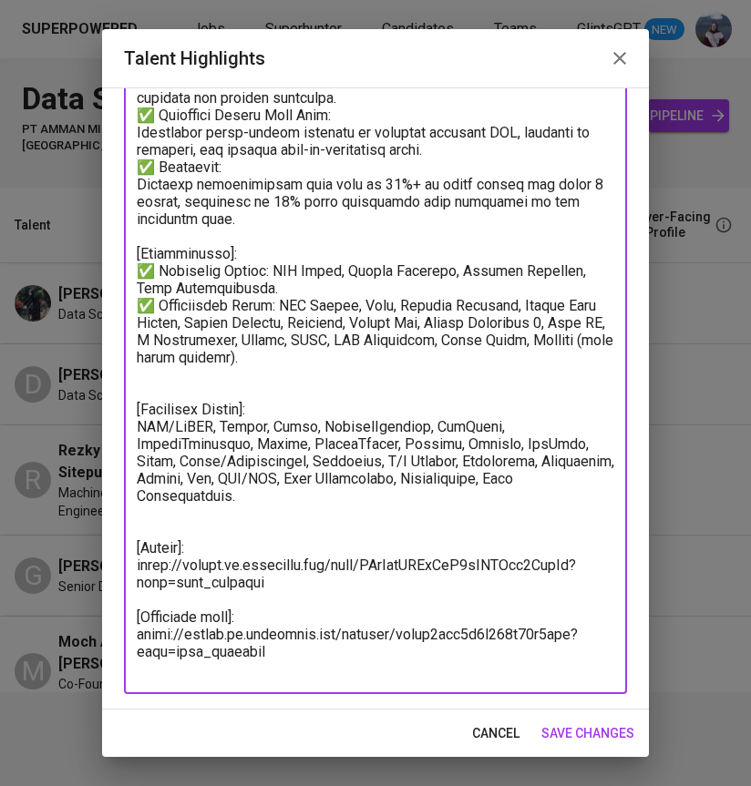
drag, startPoint x: 137, startPoint y: 407, endPoint x: 591, endPoint y: 495, distance: 463.0
click at [591, 495] on textarea at bounding box center [375, 158] width 477 height 1038
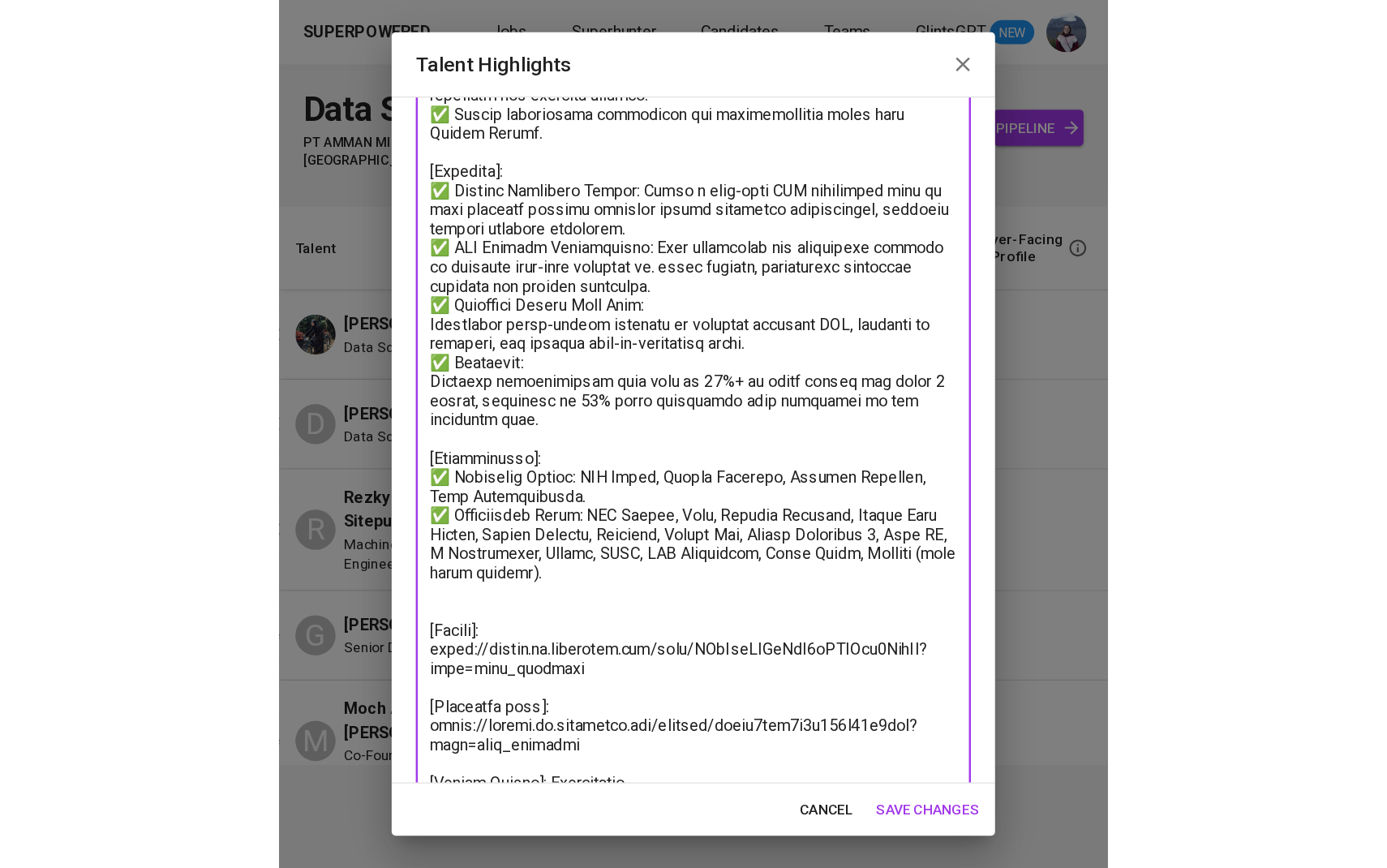
scroll to position [398, 0]
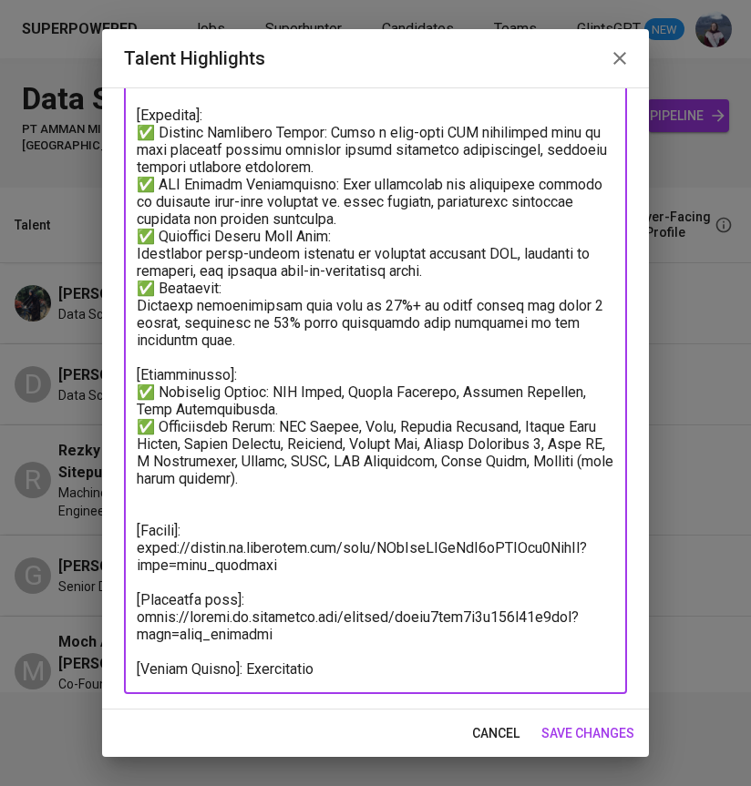
type textarea "[Loremip]: Dol si am consectetur Adip Elitseddo eius t incidi utlaboreet do mag…"
click at [566, 729] on span "save changes" at bounding box center [587, 733] width 93 height 23
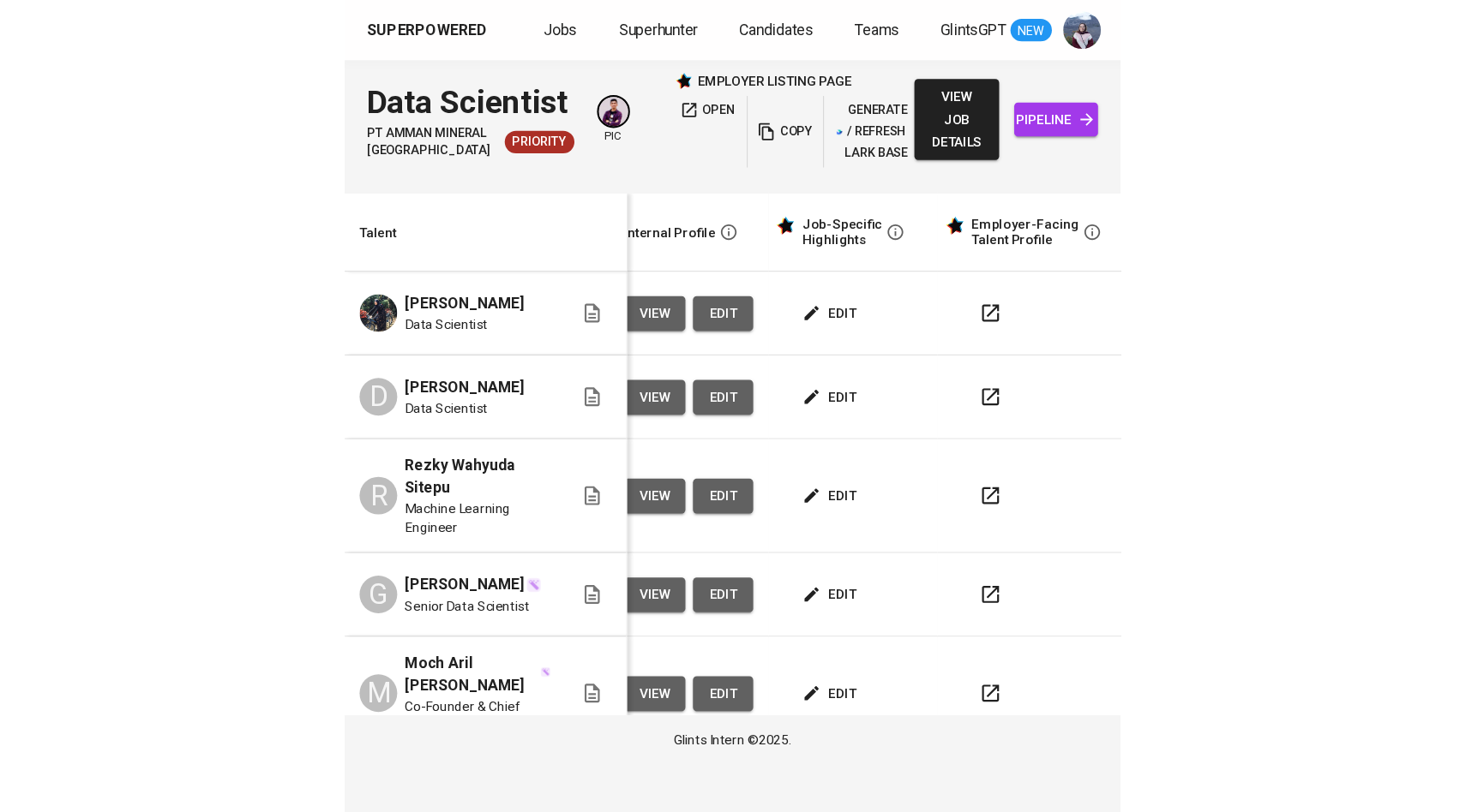
scroll to position [0, 14]
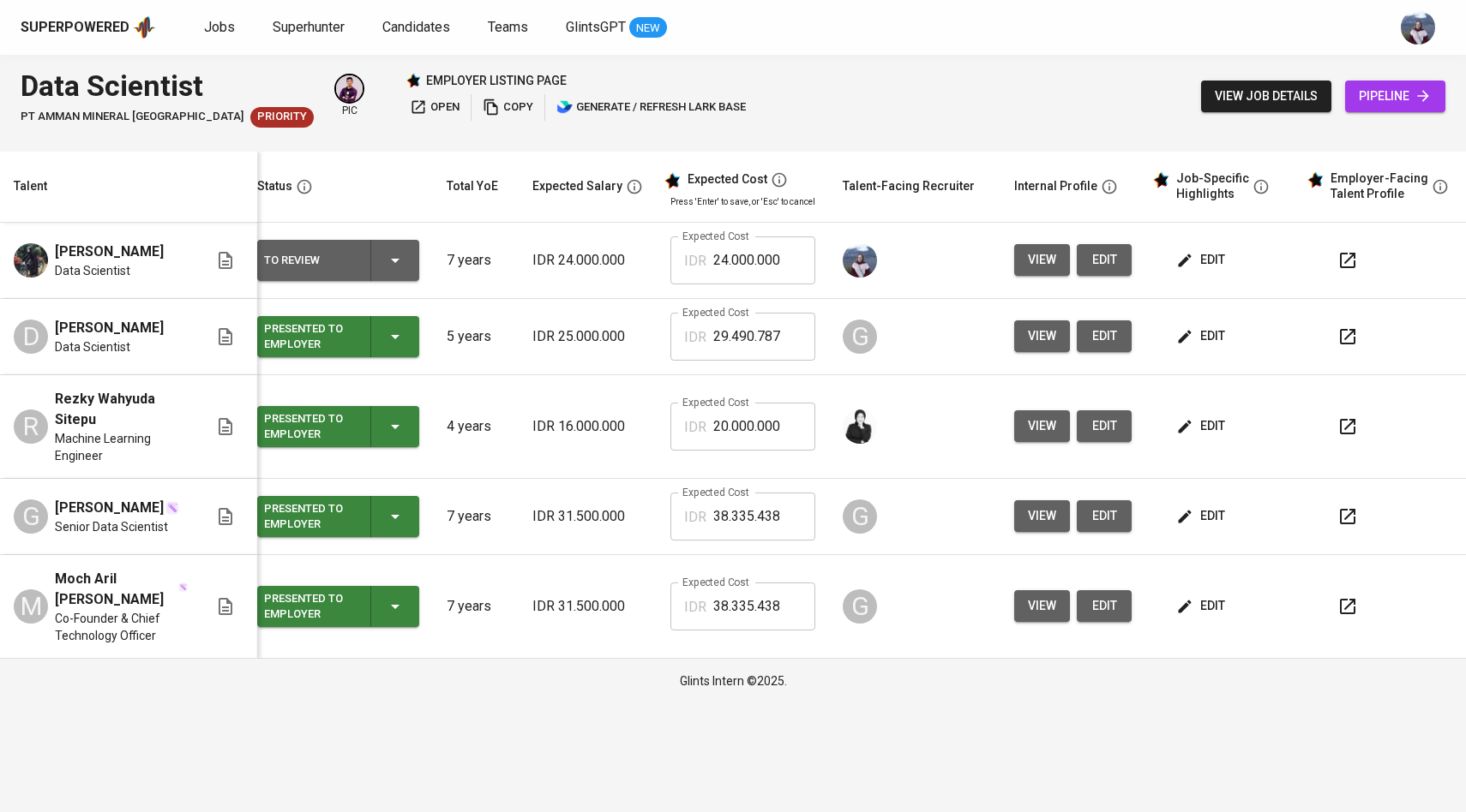
click at [1210, 269] on span "edit" at bounding box center [1202, 260] width 45 height 22
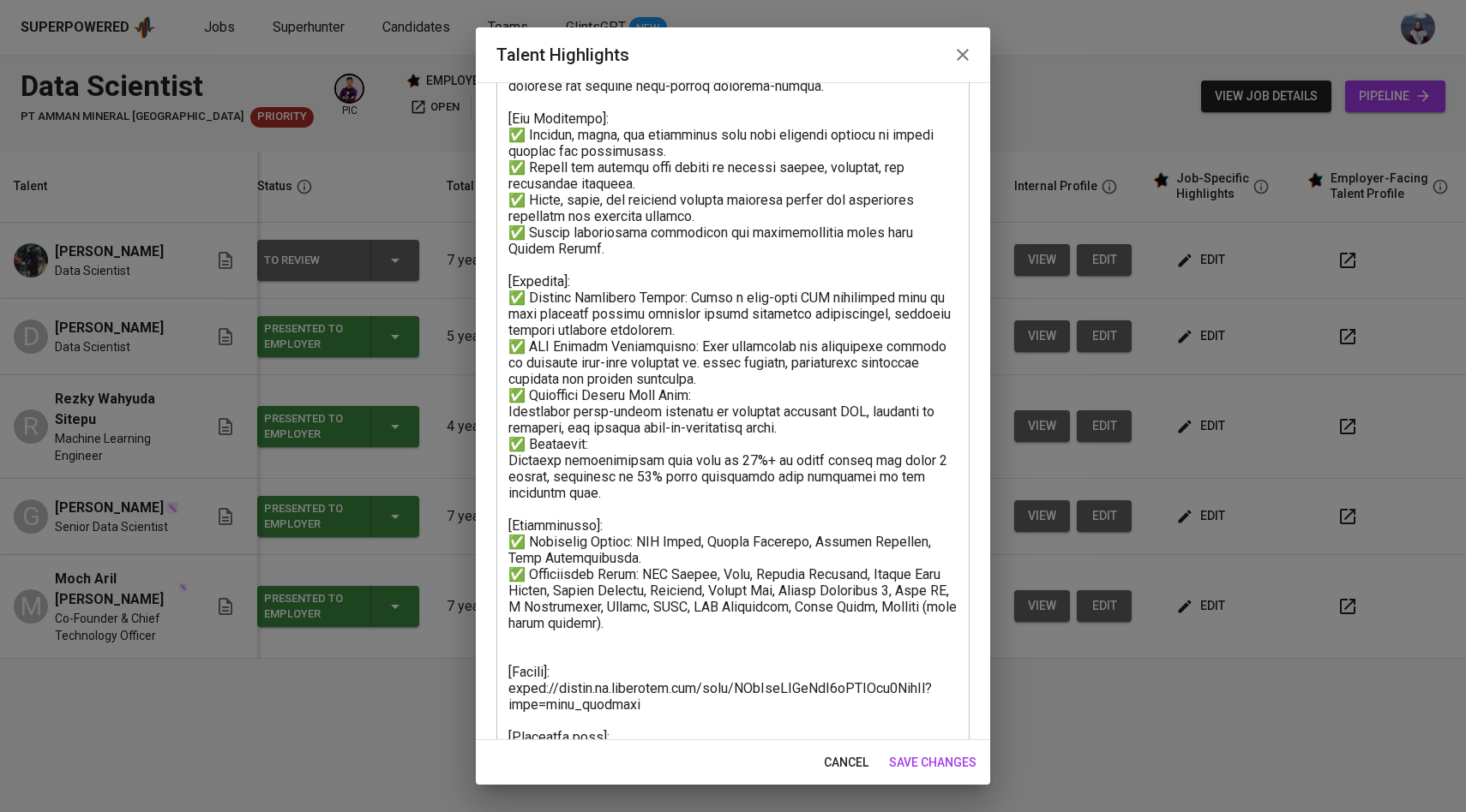
scroll to position [348, 0]
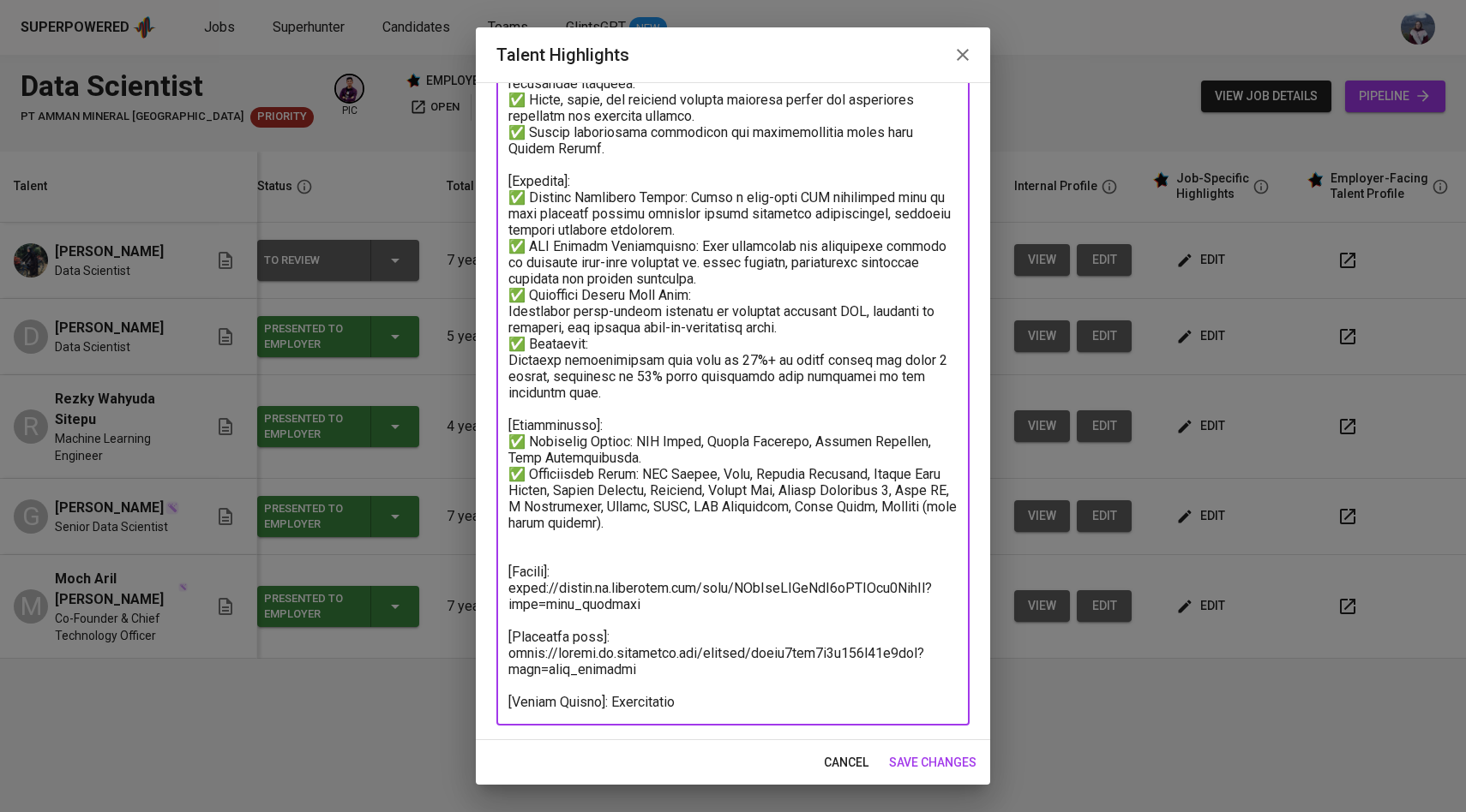
drag, startPoint x: 638, startPoint y: 609, endPoint x: 508, endPoint y: 590, distance: 131.4
click at [508, 590] on textarea at bounding box center [732, 279] width 449 height 863
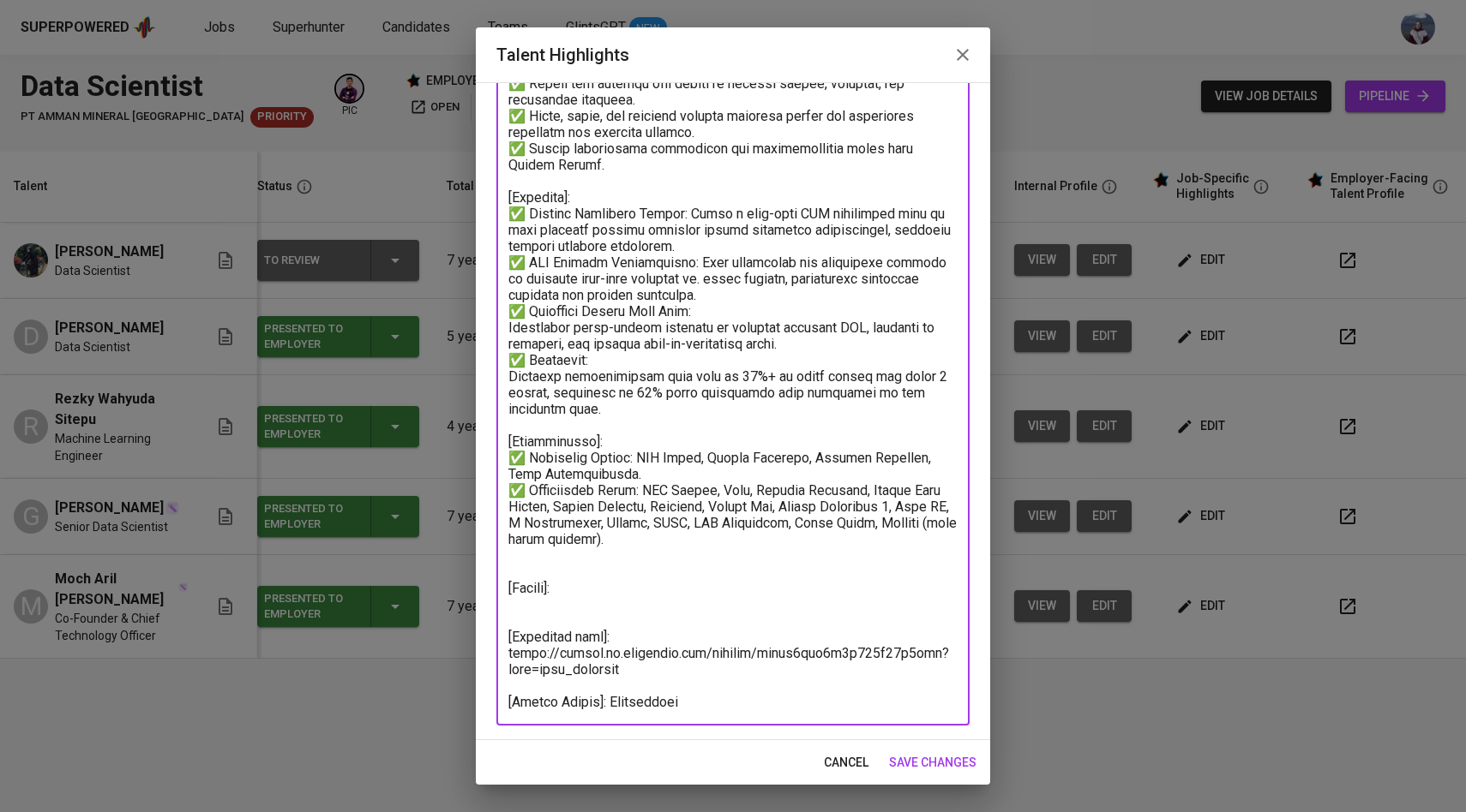
scroll to position [331, 0]
paste textarea "[URL][DOMAIN_NAME]"
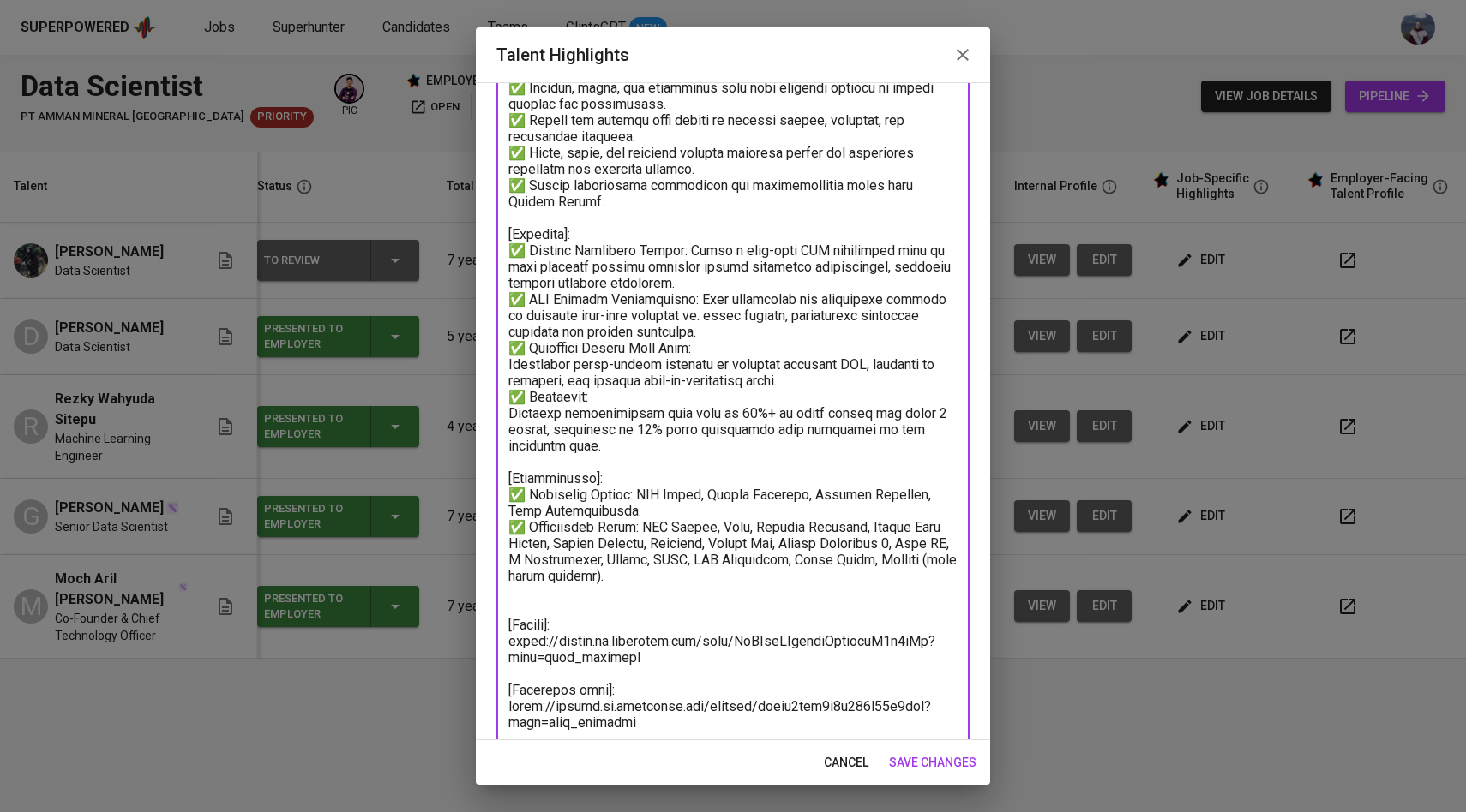
scroll to position [348, 0]
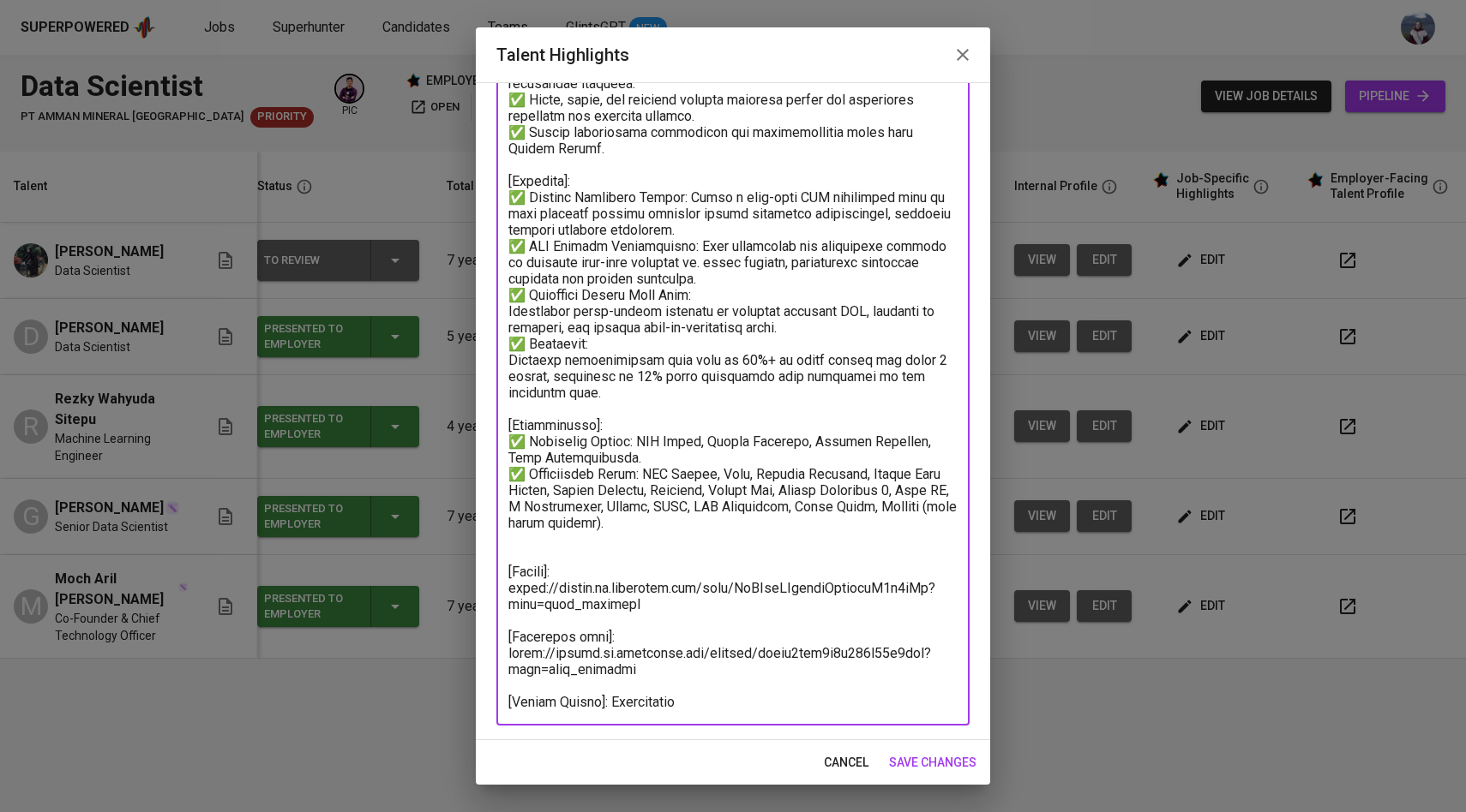
click at [527, 438] on textarea at bounding box center [732, 279] width 449 height 863
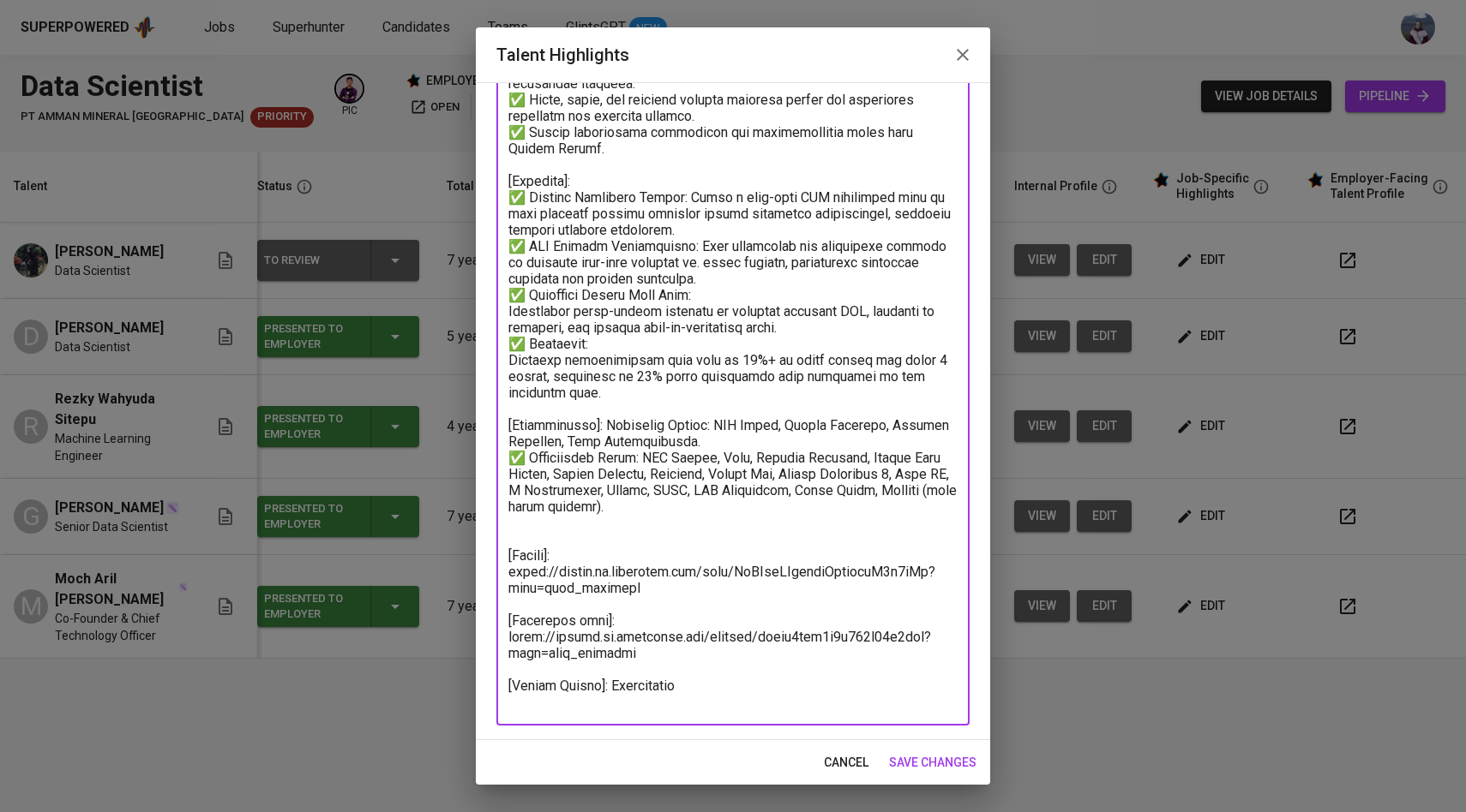
scroll to position [331, 0]
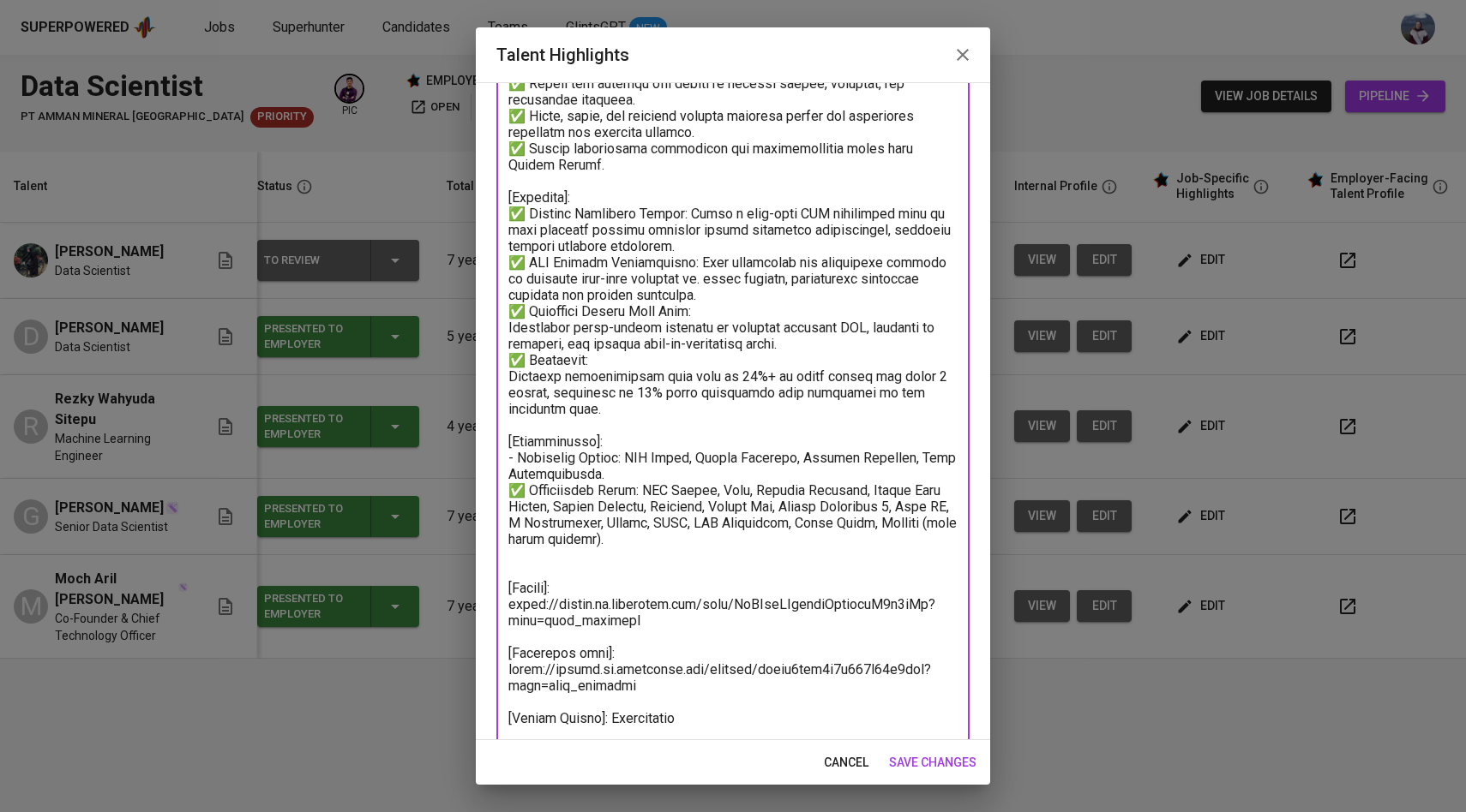
click at [528, 490] on textarea at bounding box center [732, 295] width 449 height 863
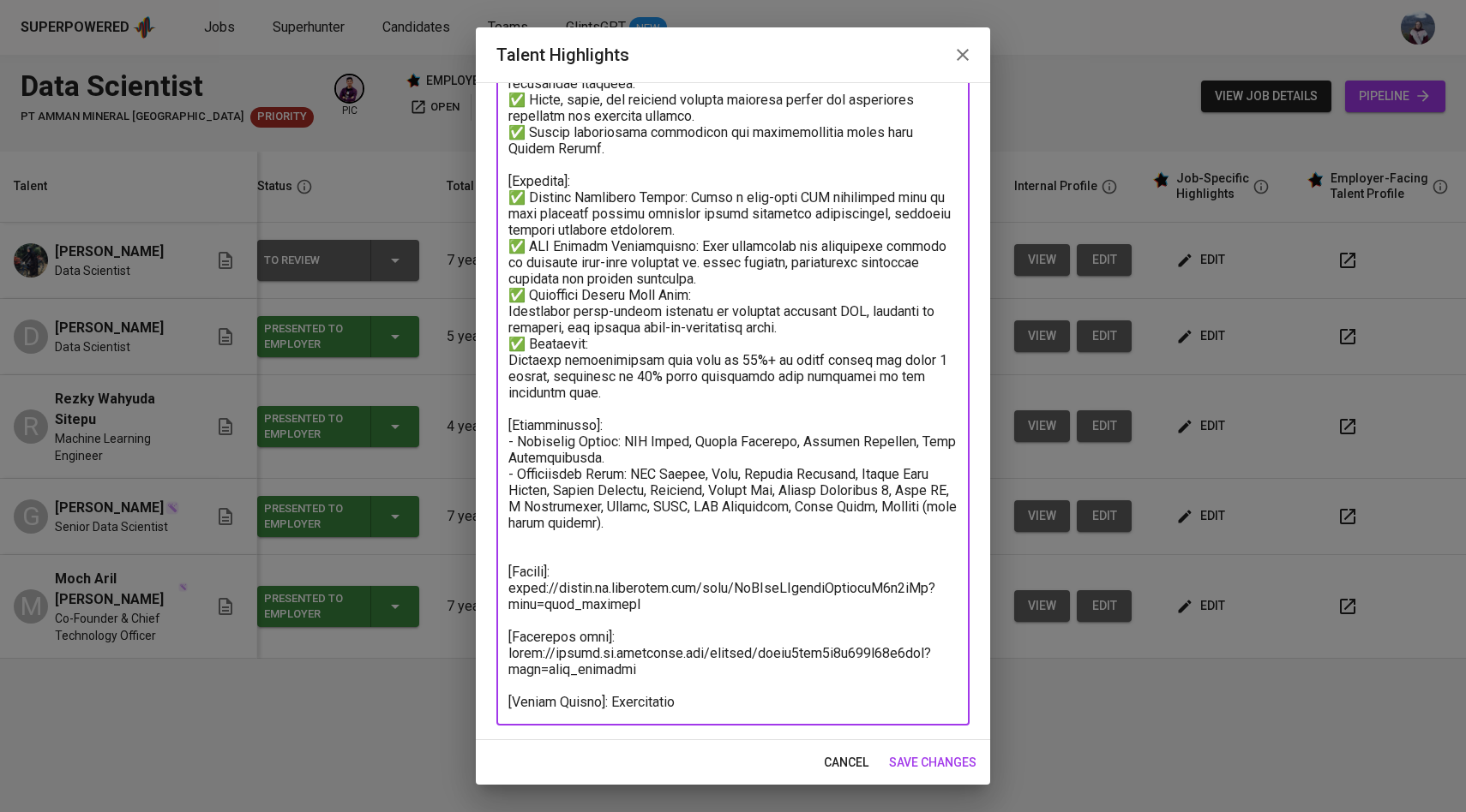
drag, startPoint x: 639, startPoint y: 672, endPoint x: 487, endPoint y: 659, distance: 152.6
click at [487, 659] on div "Enhance the Talent's profile by adding highlights relevant to this job - accomp…" at bounding box center [733, 411] width 515 height 659
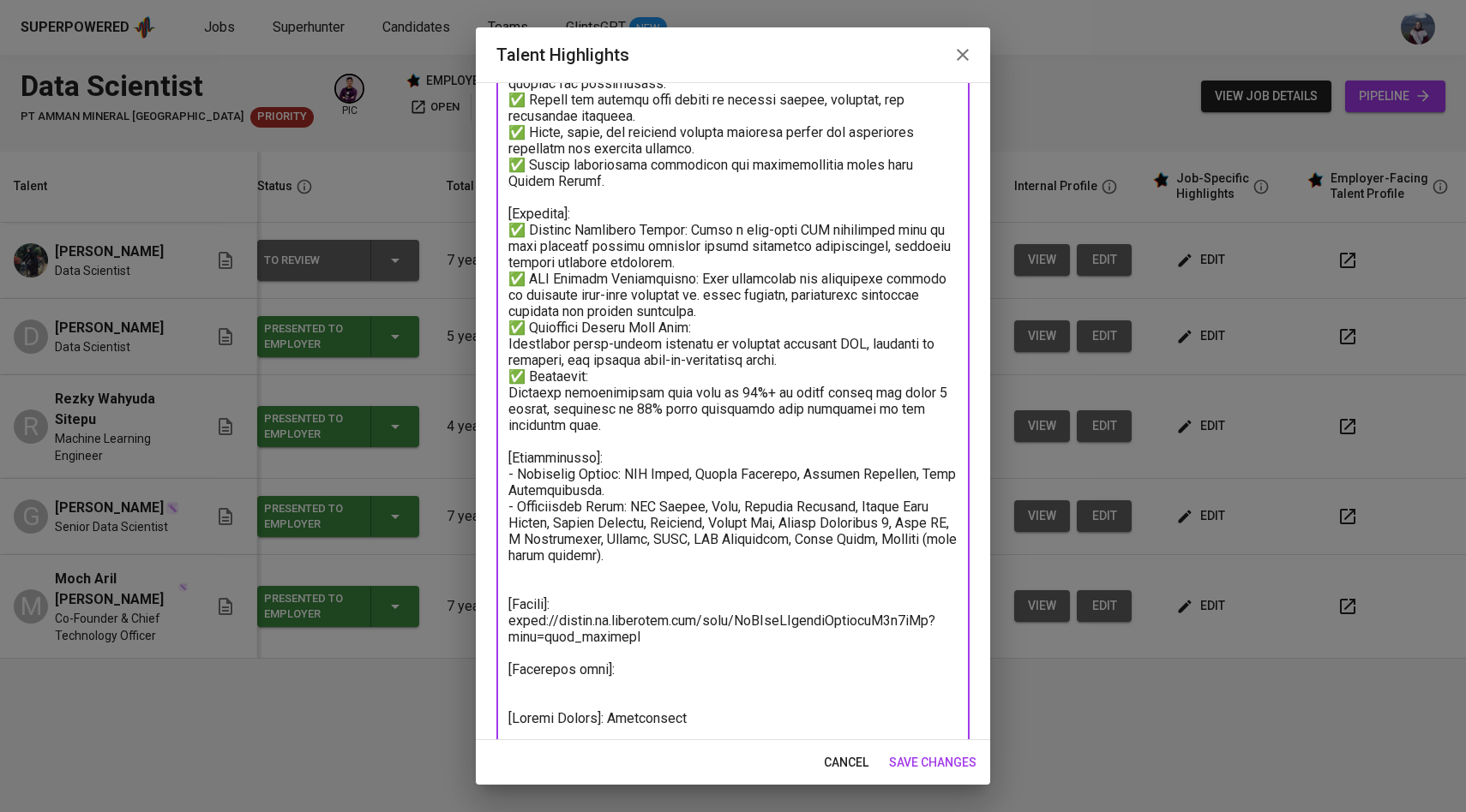
paste textarea "[URL][DOMAIN_NAME]"
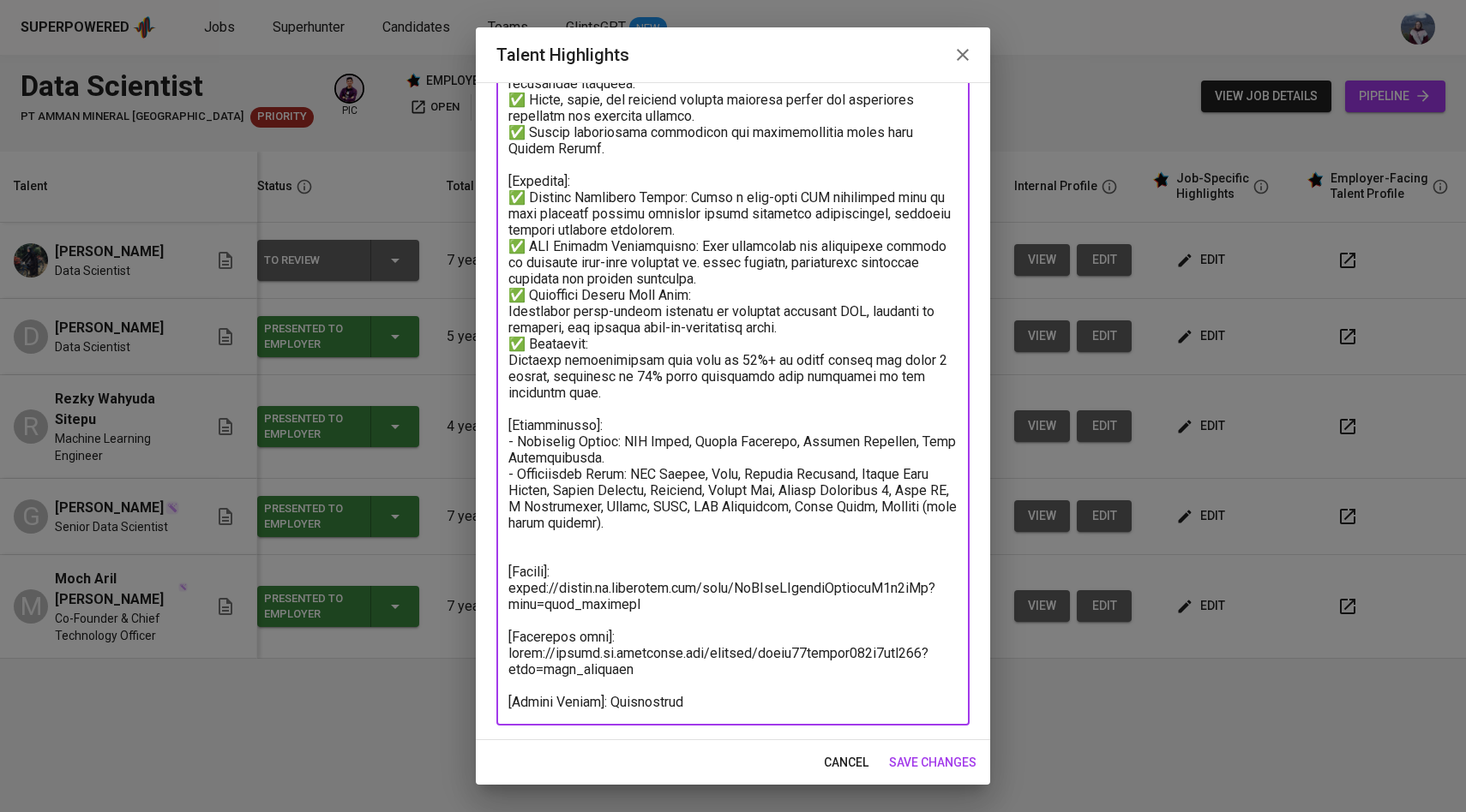
type textarea "[Loremip]: Dol si am consectetur Adip Elitseddo eius t incidi utlaboreet do mag…"
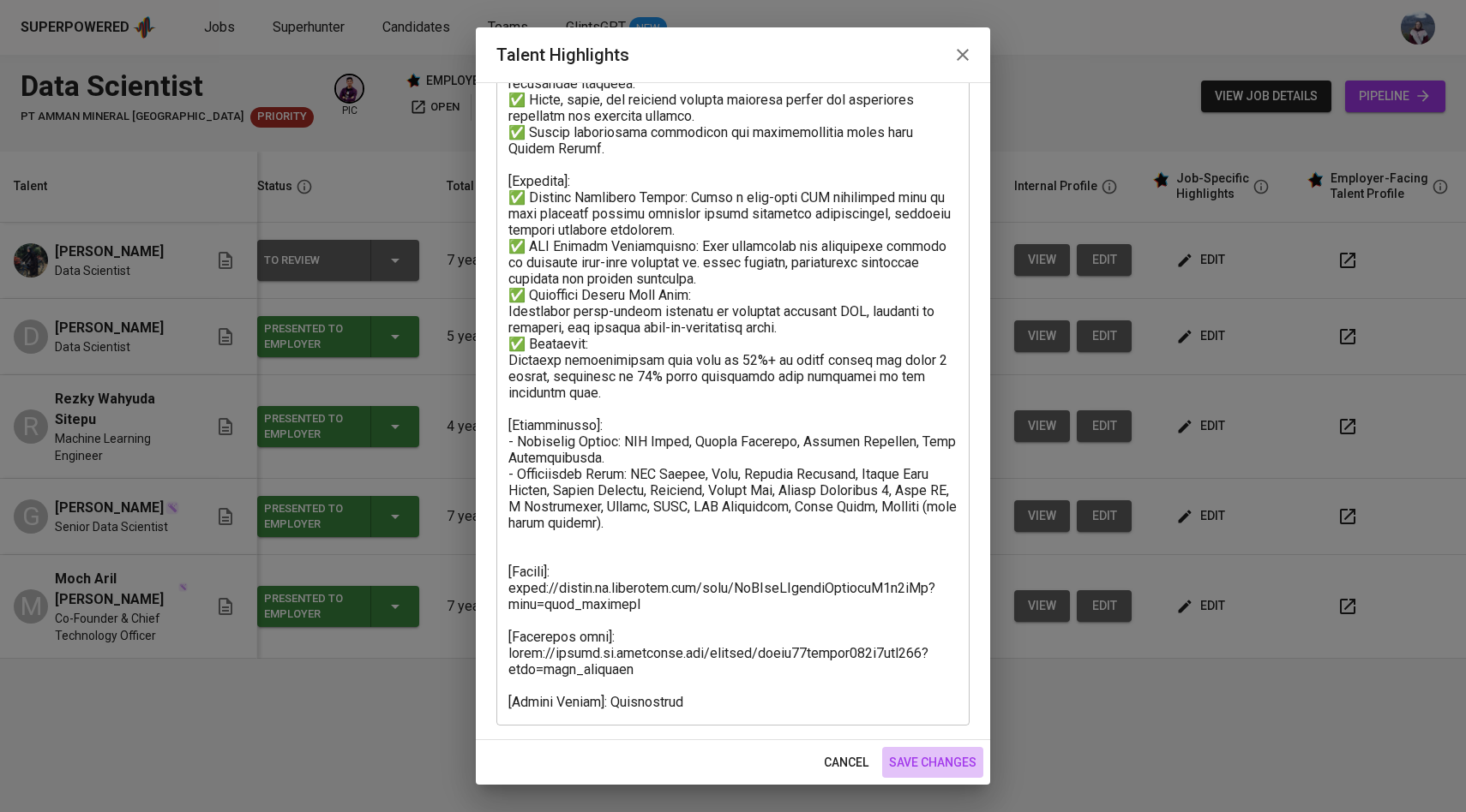
click at [914, 764] on span "save changes" at bounding box center [932, 763] width 88 height 22
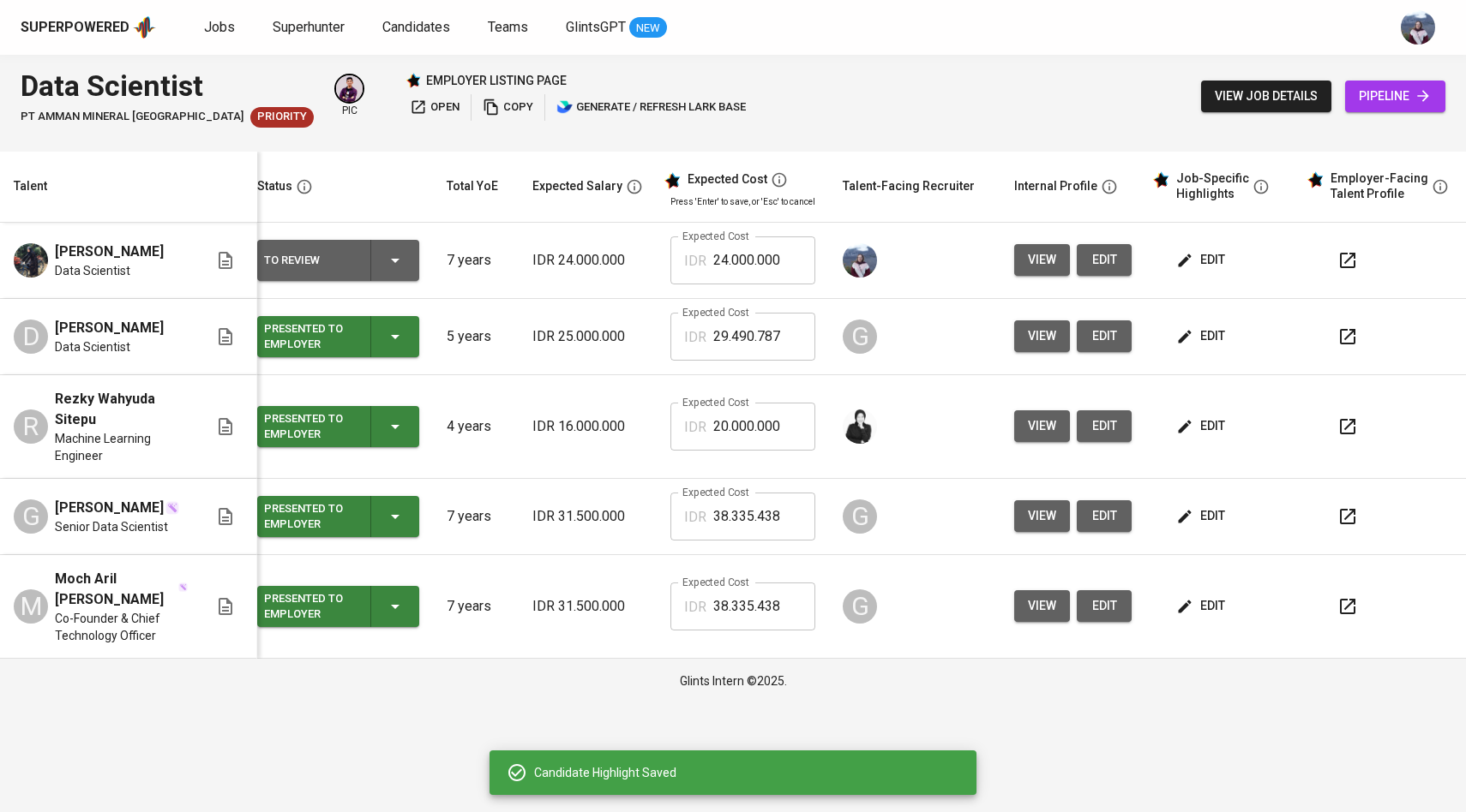
click at [386, 264] on icon "button" at bounding box center [395, 261] width 21 height 21
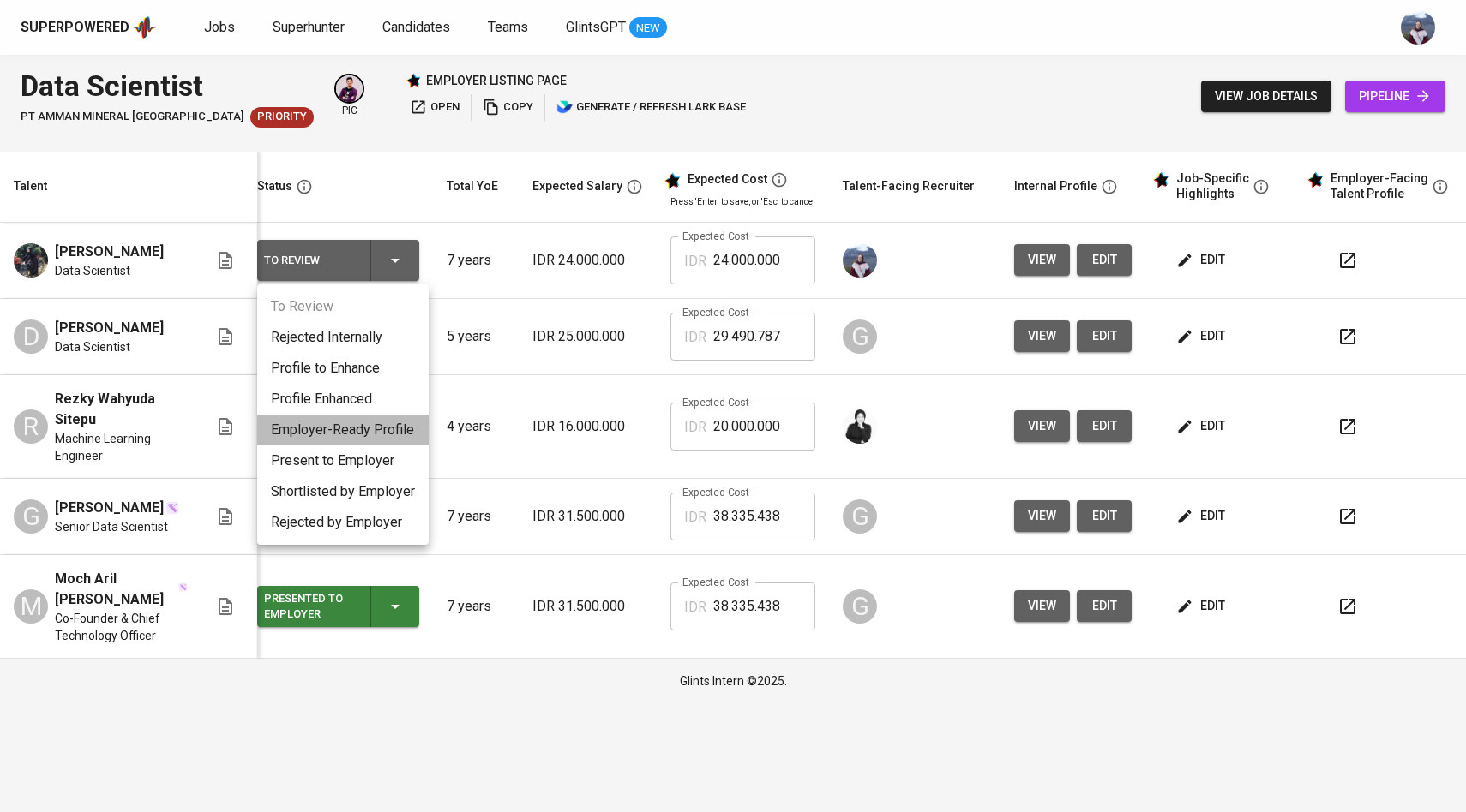
click at [359, 429] on li "Employer-Ready Profile" at bounding box center [343, 430] width 171 height 31
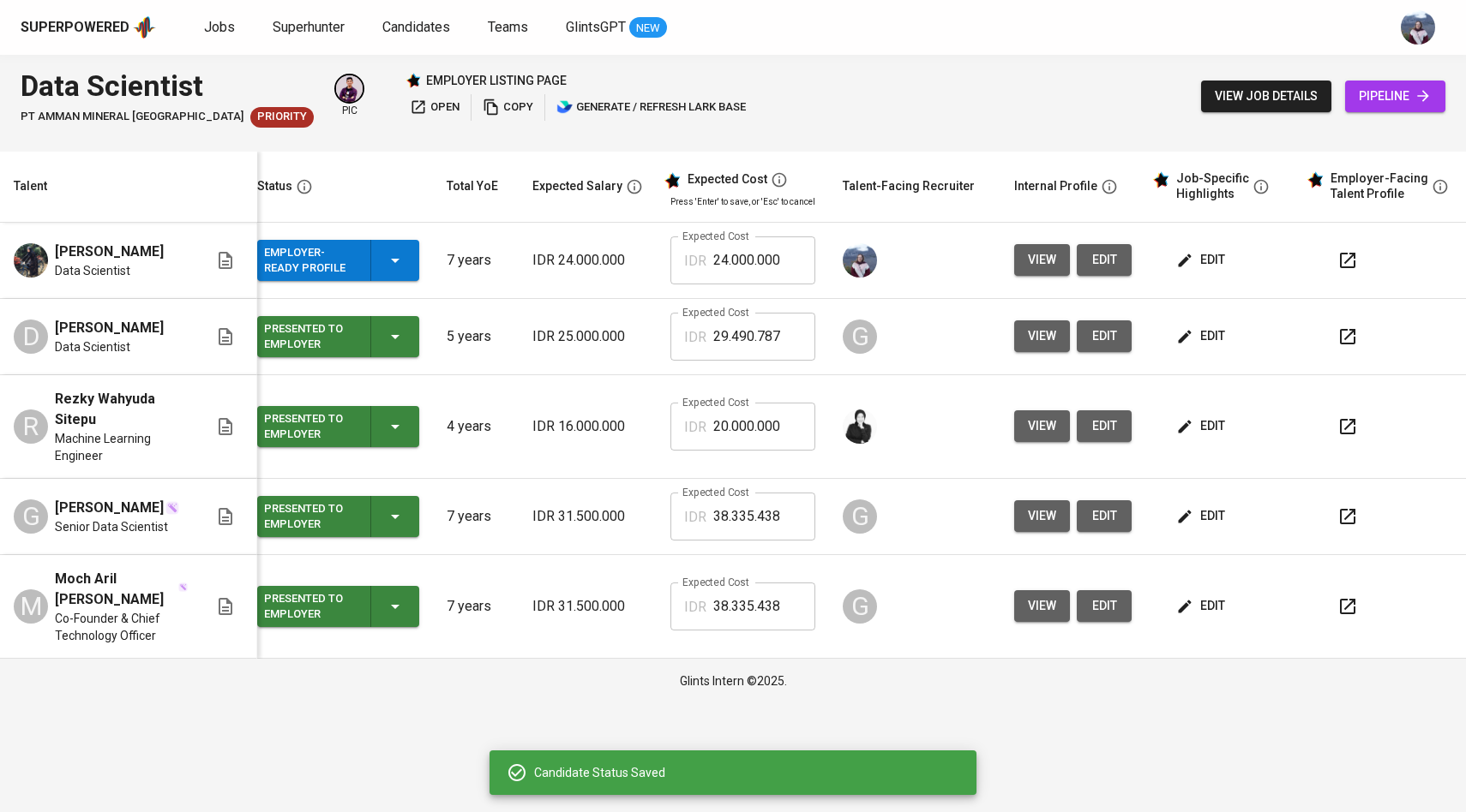
scroll to position [0, 0]
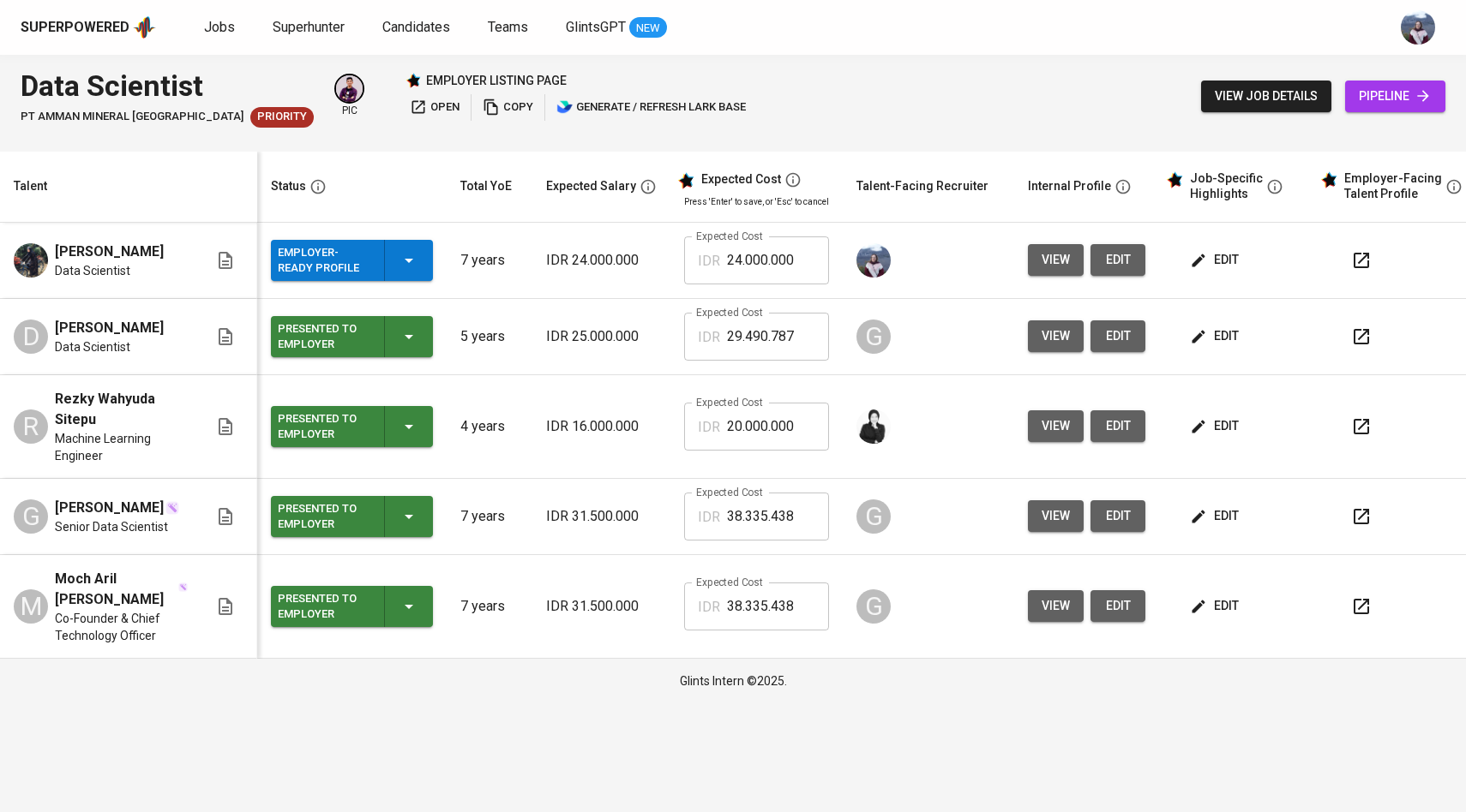
click at [1207, 268] on span "edit" at bounding box center [1216, 260] width 45 height 22
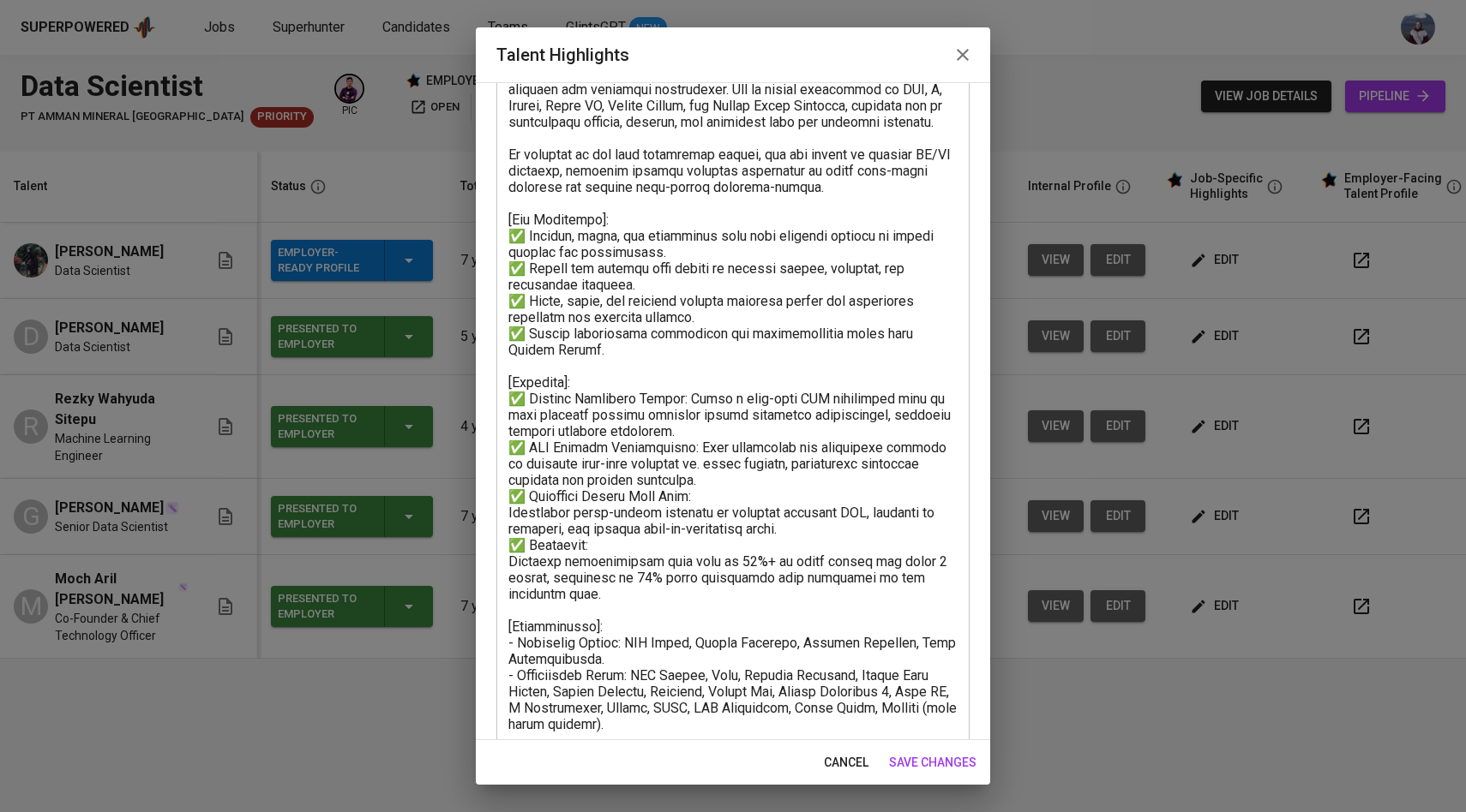
scroll to position [91, 0]
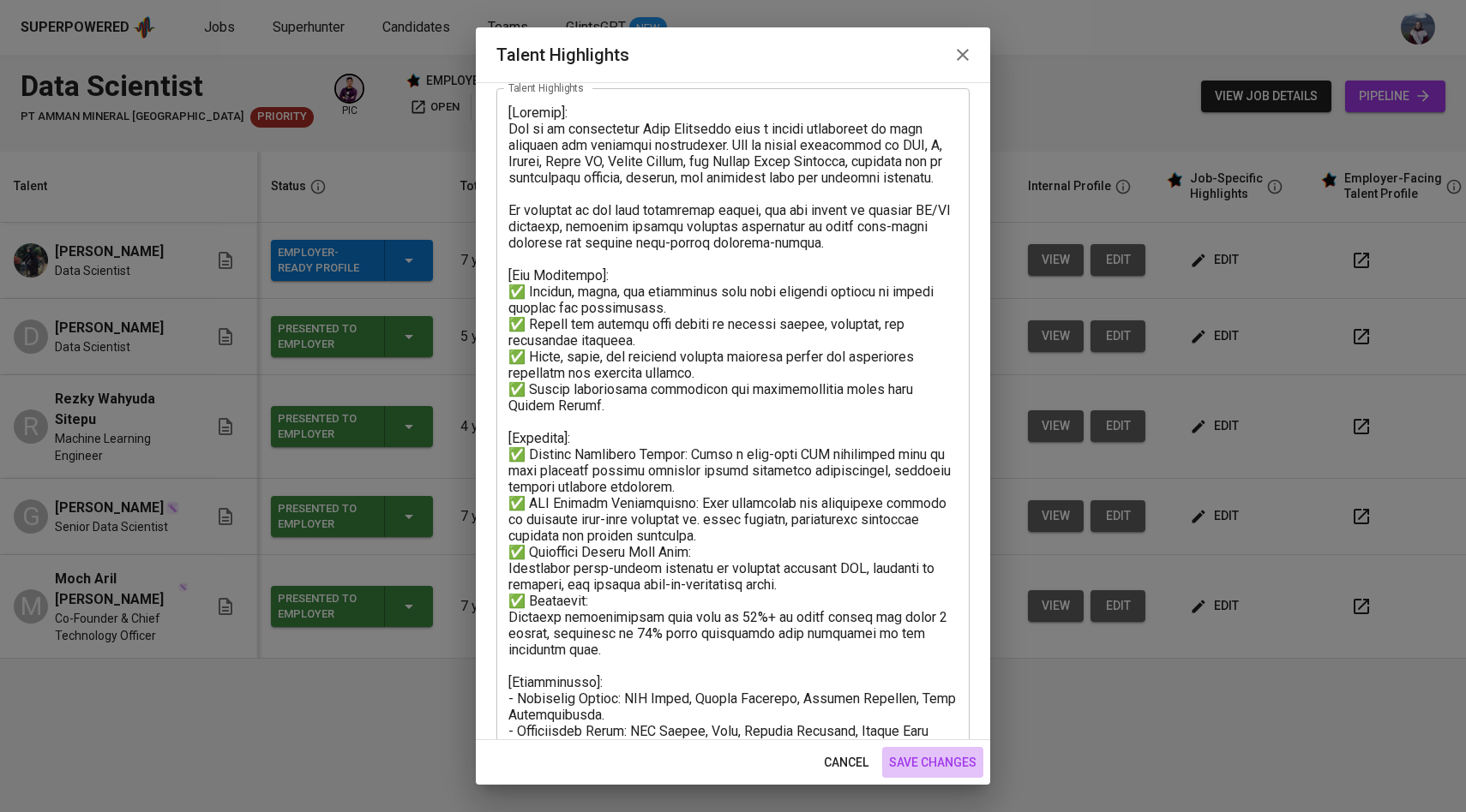
click at [928, 768] on span "save changes" at bounding box center [932, 763] width 88 height 22
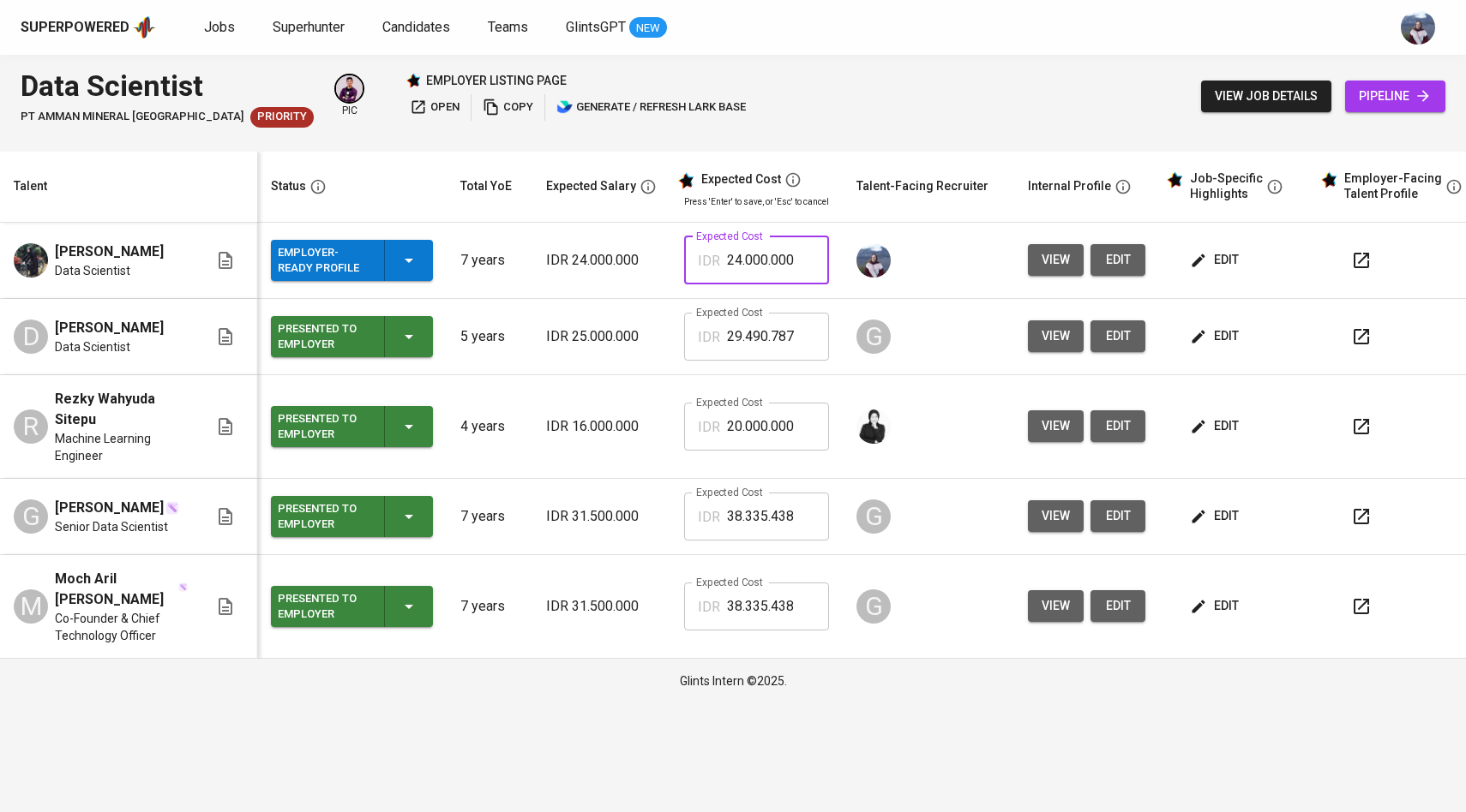
drag, startPoint x: 799, startPoint y: 258, endPoint x: 623, endPoint y: 257, distance: 176.0
click at [623, 258] on tr "[PERSON_NAME] Data Scientist Employer-Ready Profile 7 years IDR 24.000.000 Expe…" at bounding box center [742, 261] width 1485 height 76
paste input "18.004.72"
type input "18.004.720"
drag, startPoint x: 797, startPoint y: 263, endPoint x: 680, endPoint y: 263, distance: 117.0
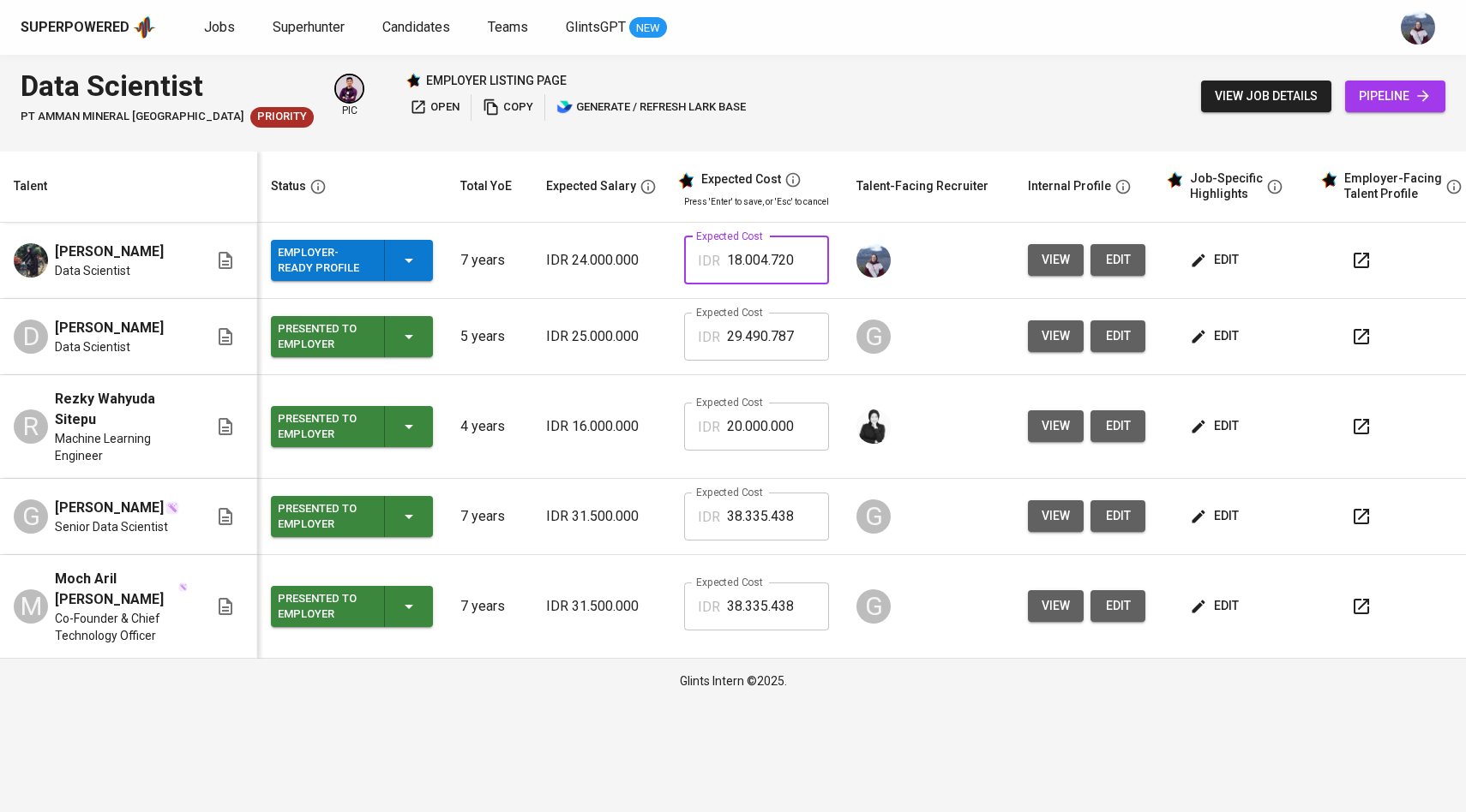
click at [684, 263] on div "IDR 18.004.720 Expected Cost" at bounding box center [757, 260] width 145 height 48
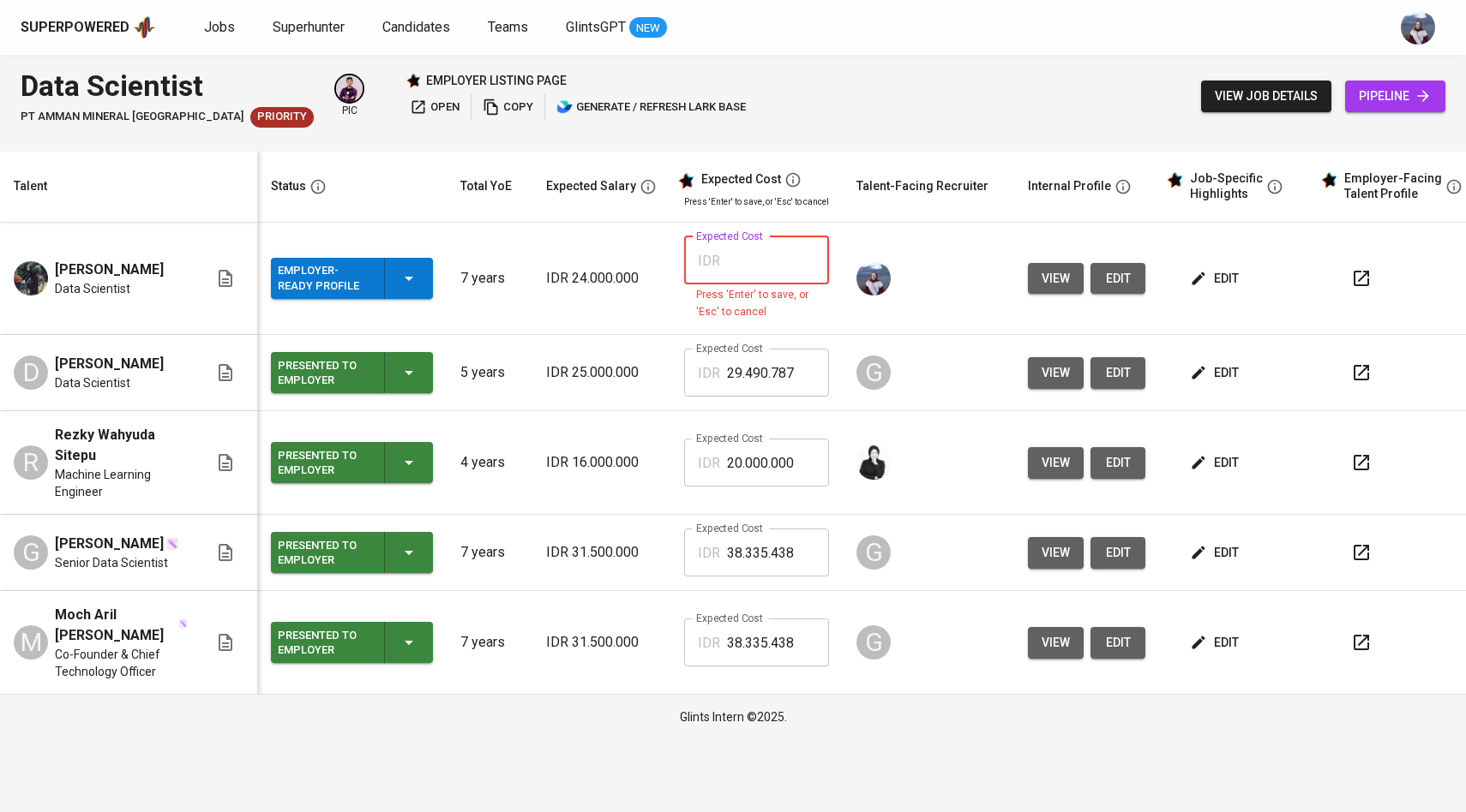
paste input "28.125.319"
type input "28.125.319"
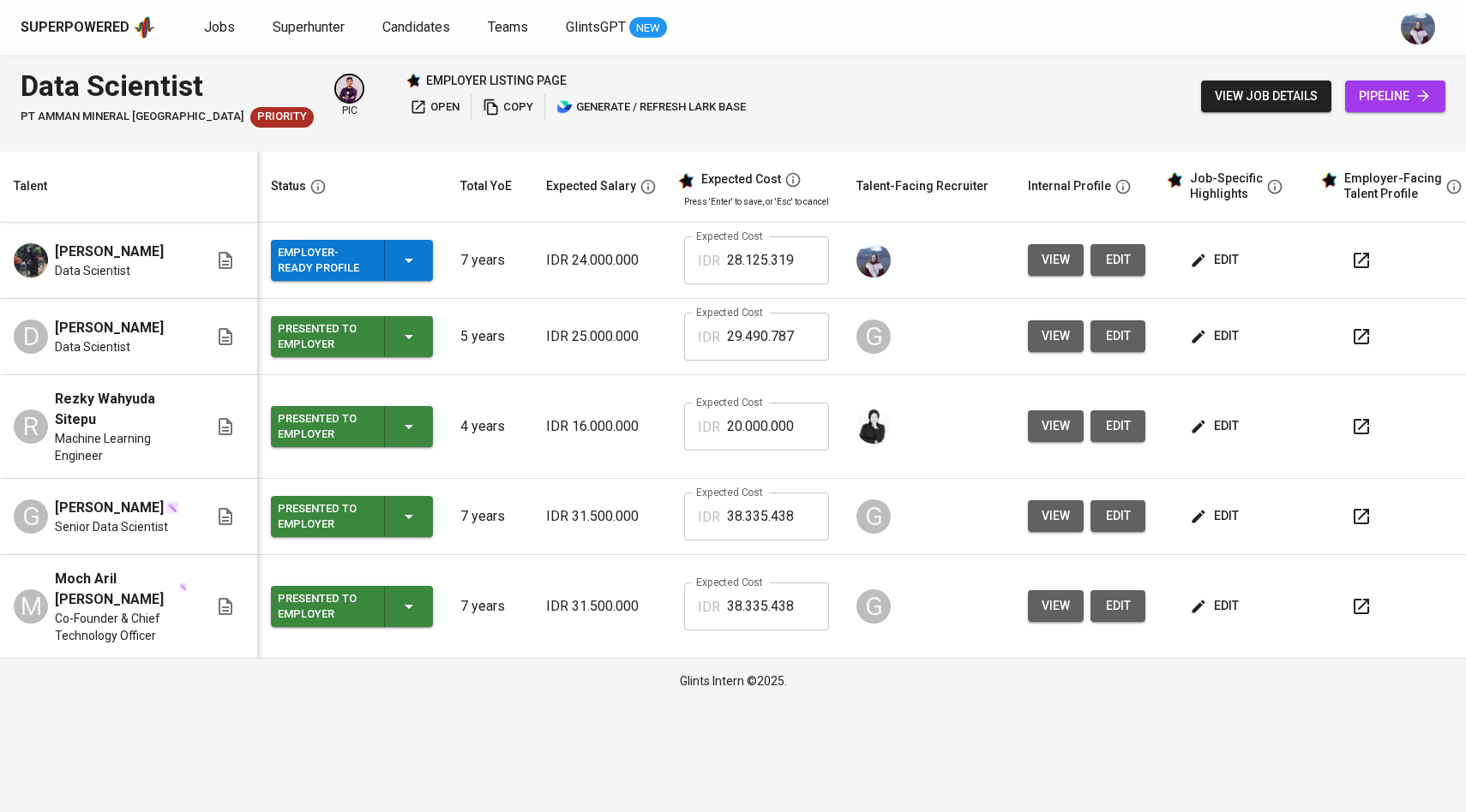
click at [1048, 268] on span "view" at bounding box center [1056, 260] width 28 height 22
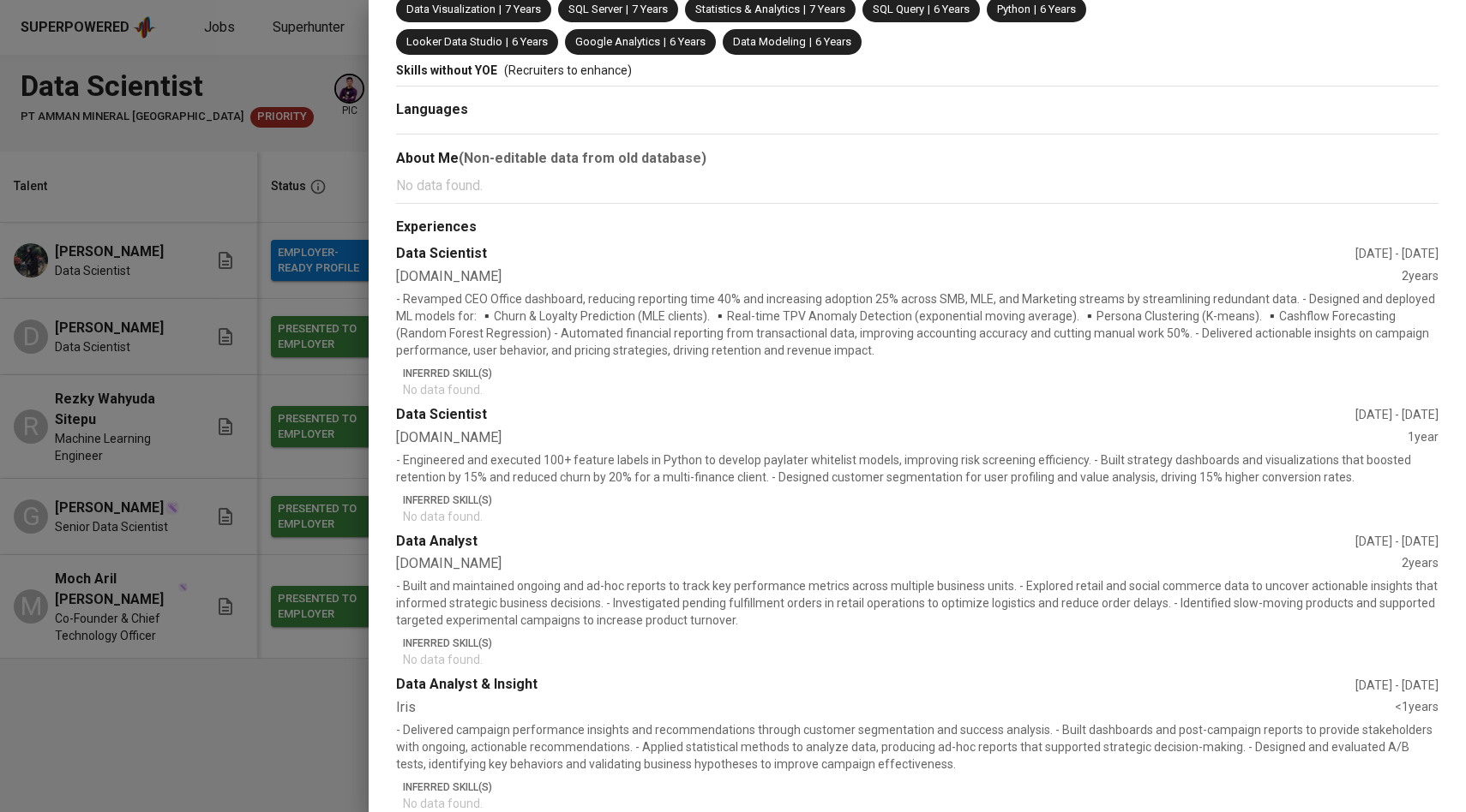
scroll to position [343, 0]
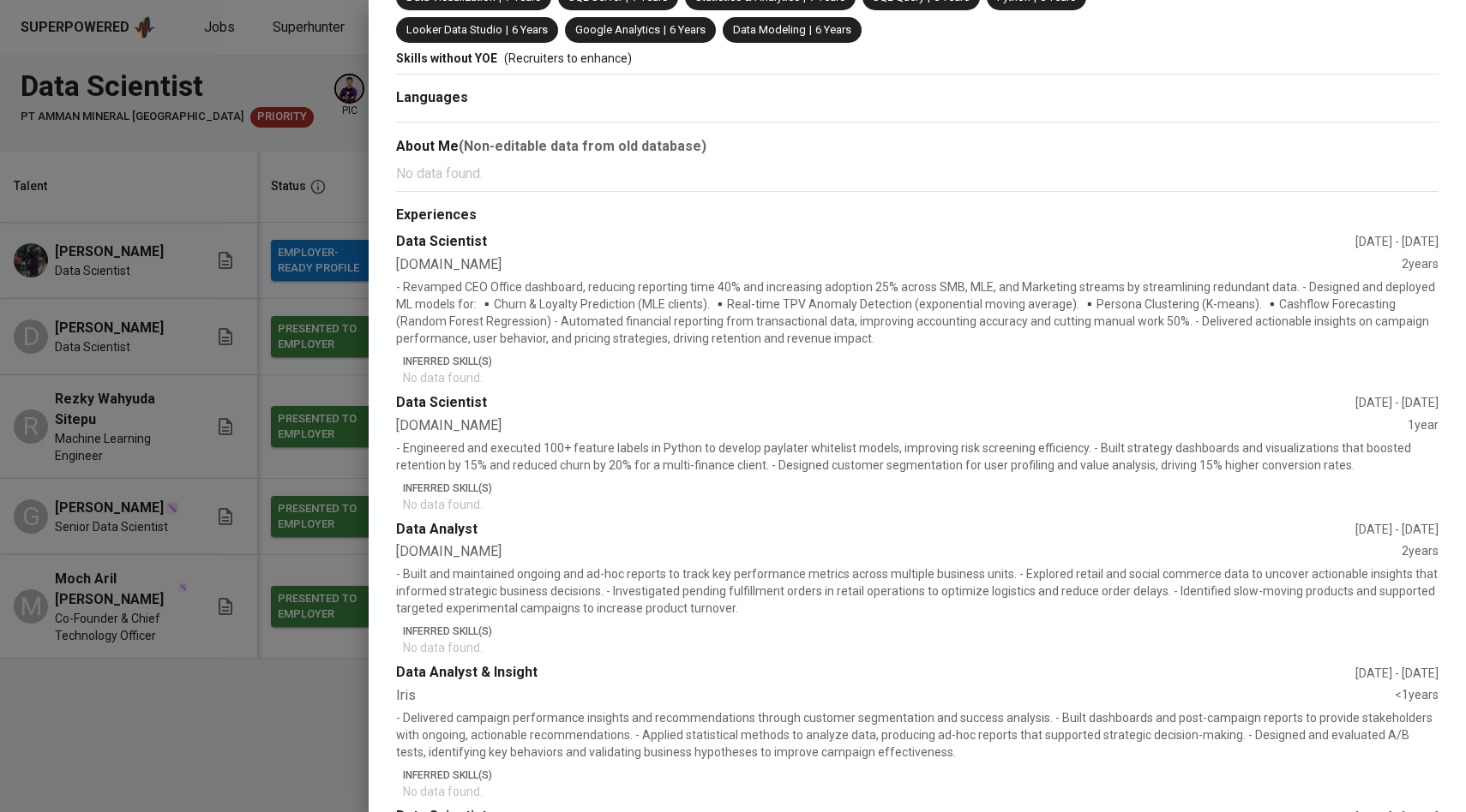
click at [299, 592] on div at bounding box center [733, 406] width 1466 height 812
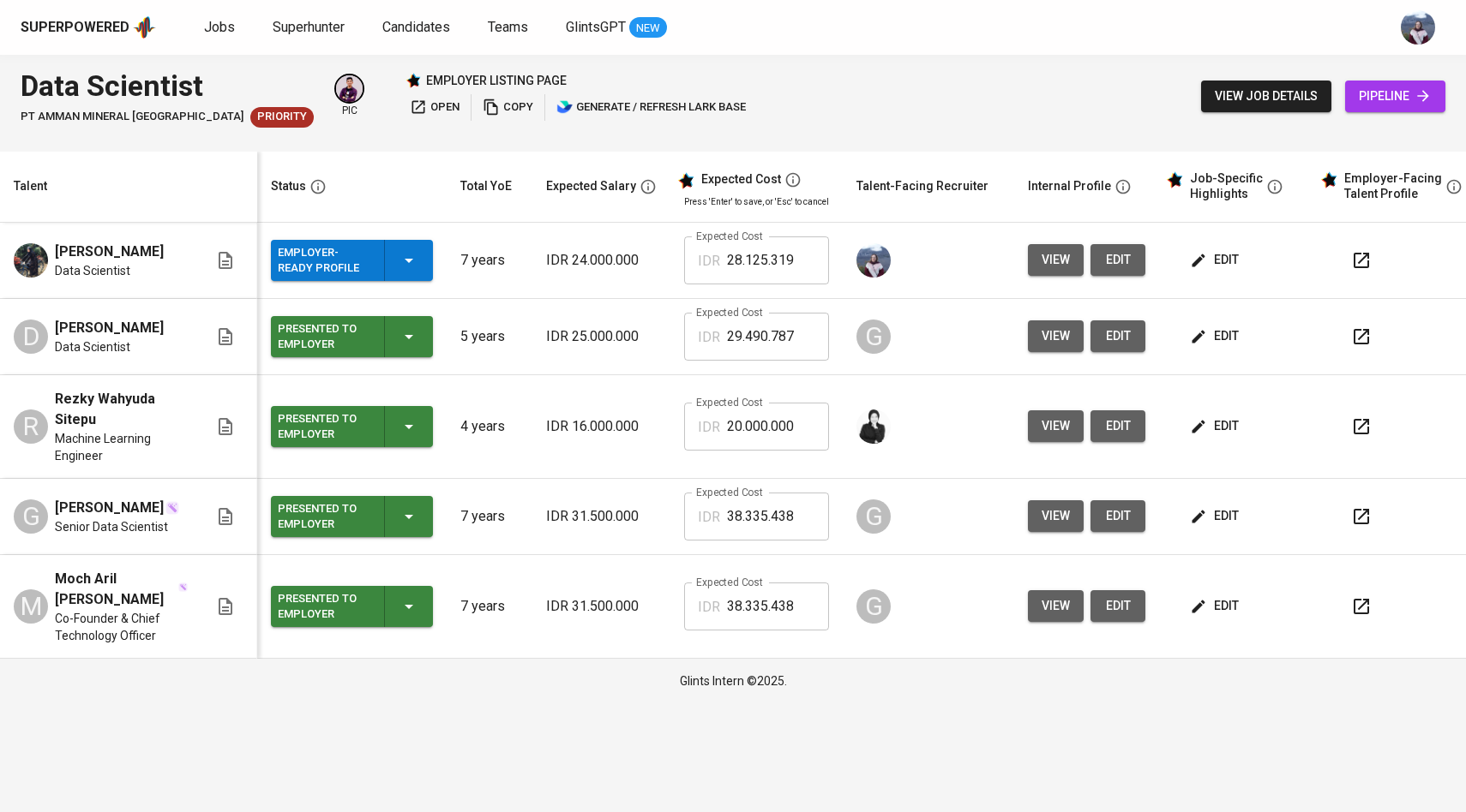
click at [1052, 270] on span "view" at bounding box center [1056, 260] width 28 height 22
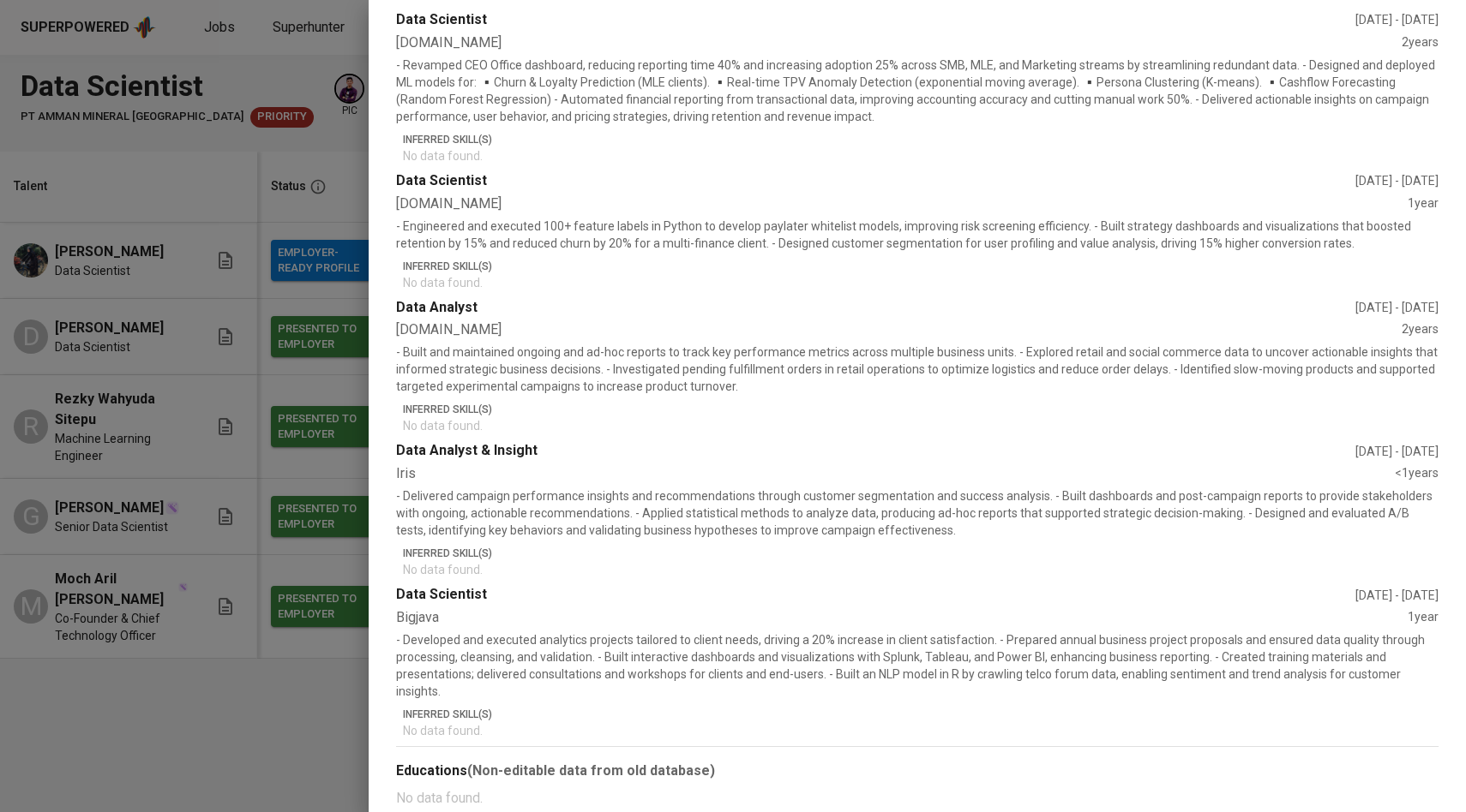
scroll to position [565, 0]
click at [249, 524] on div at bounding box center [733, 406] width 1466 height 812
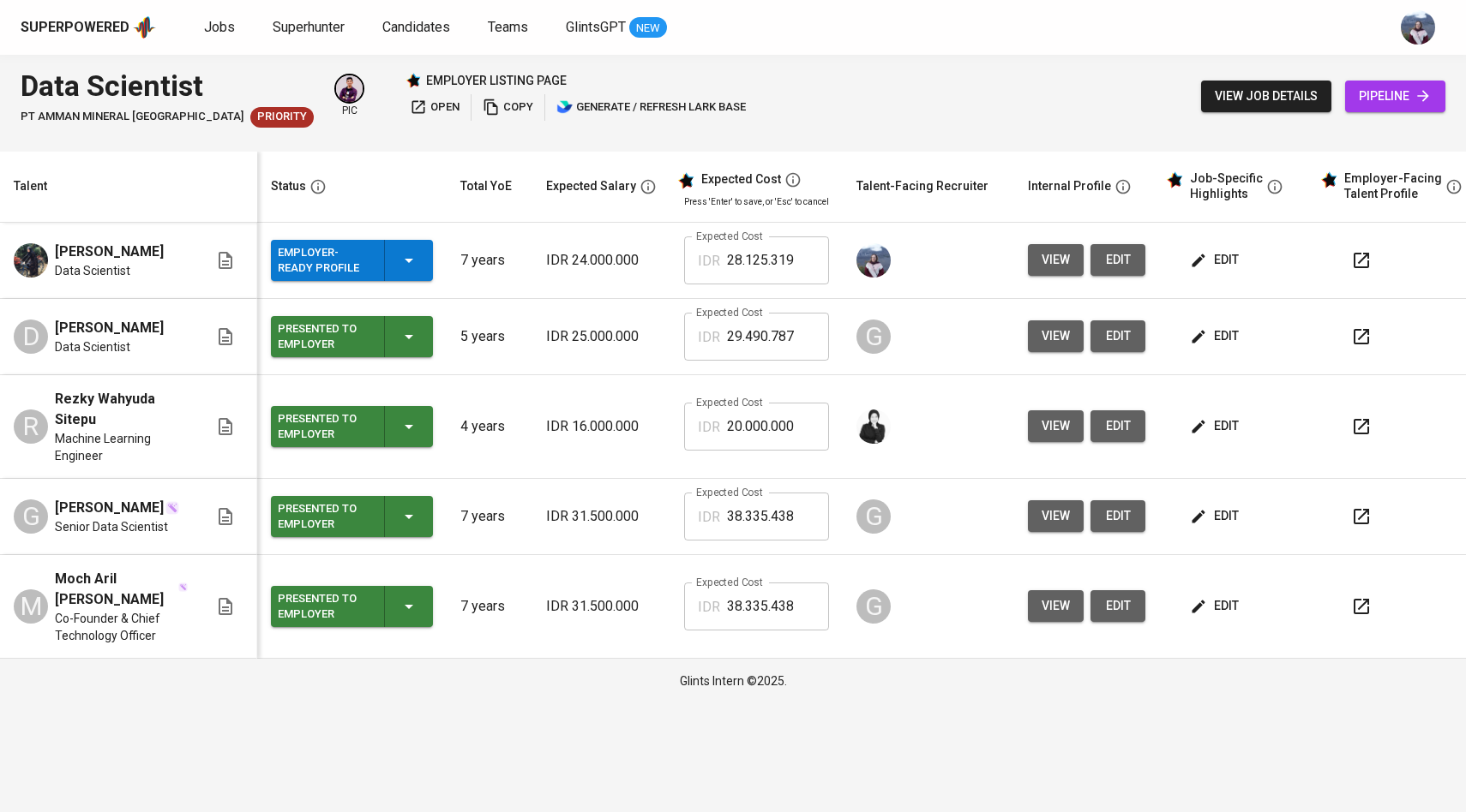
click at [1423, 94] on icon at bounding box center [1423, 96] width 17 height 17
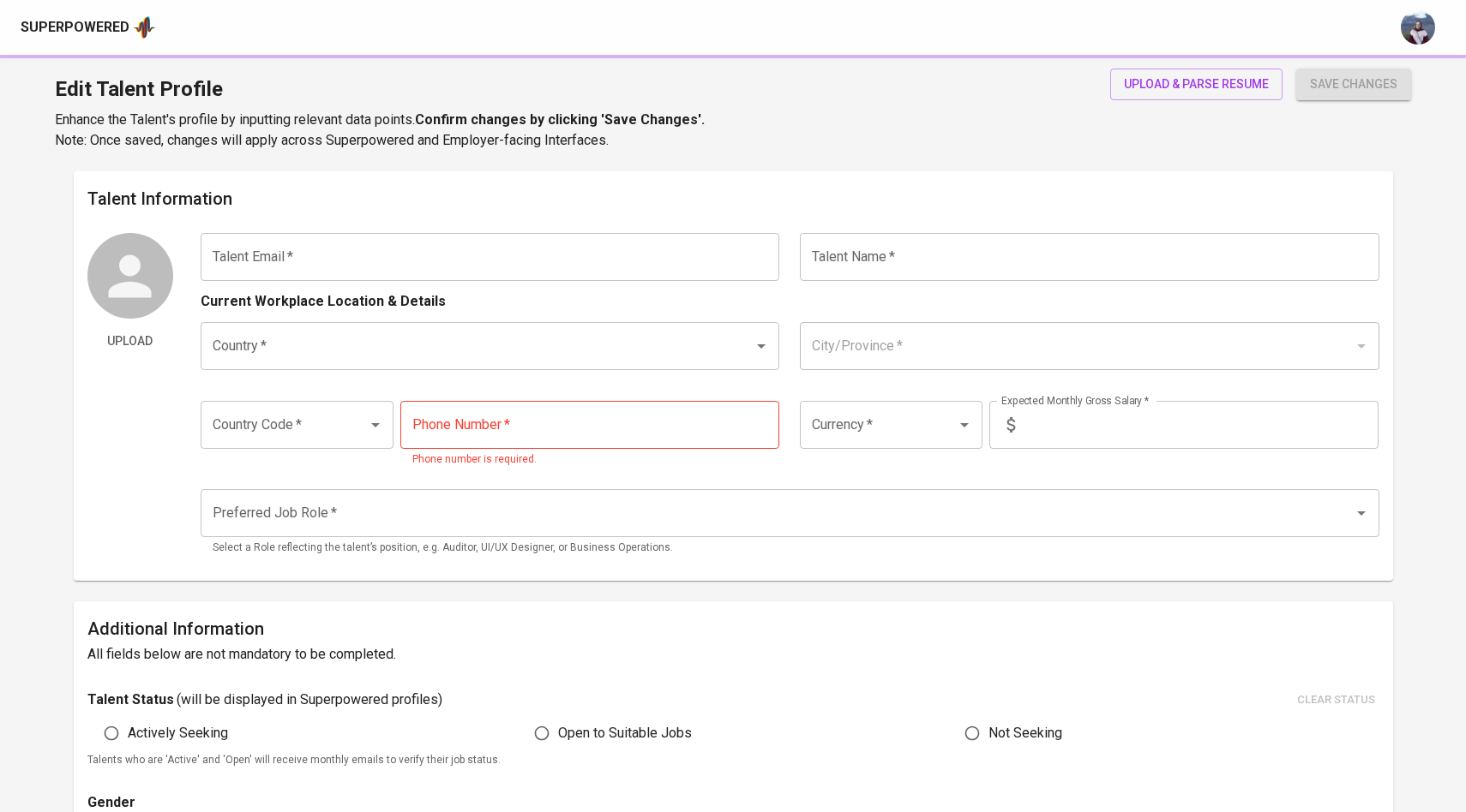
type input "[EMAIL_ADDRESS][DOMAIN_NAME]"
type input "[PERSON_NAME]"
type input "[GEOGRAPHIC_DATA]"
type input "[GEOGRAPHIC_DATA], [GEOGRAPHIC_DATA]"
type input "+62"
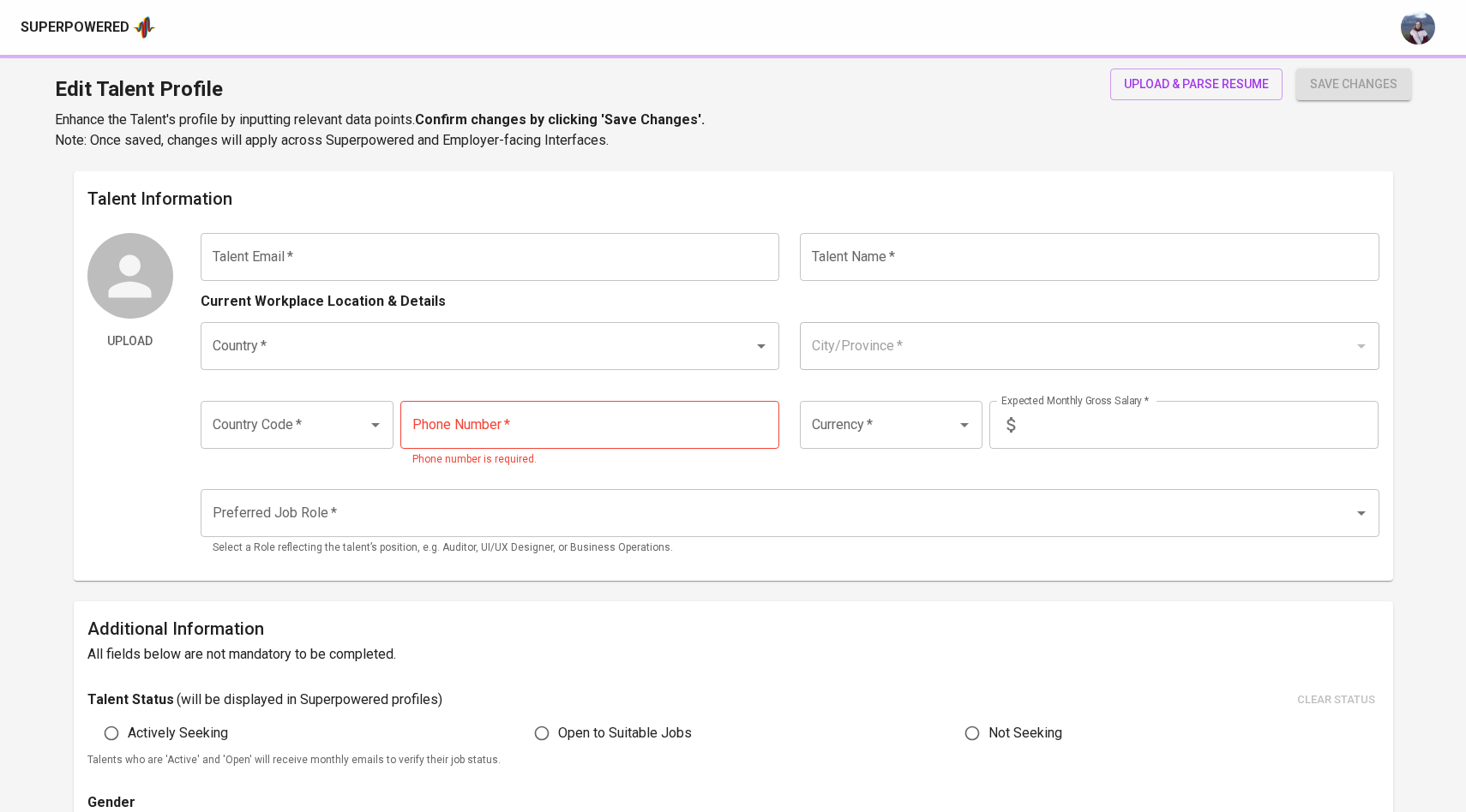
type input "[PHONE_NUMBER]"
type input "IDR"
type input "Data Analyst"
type input "5"
type input "Immediately Available"
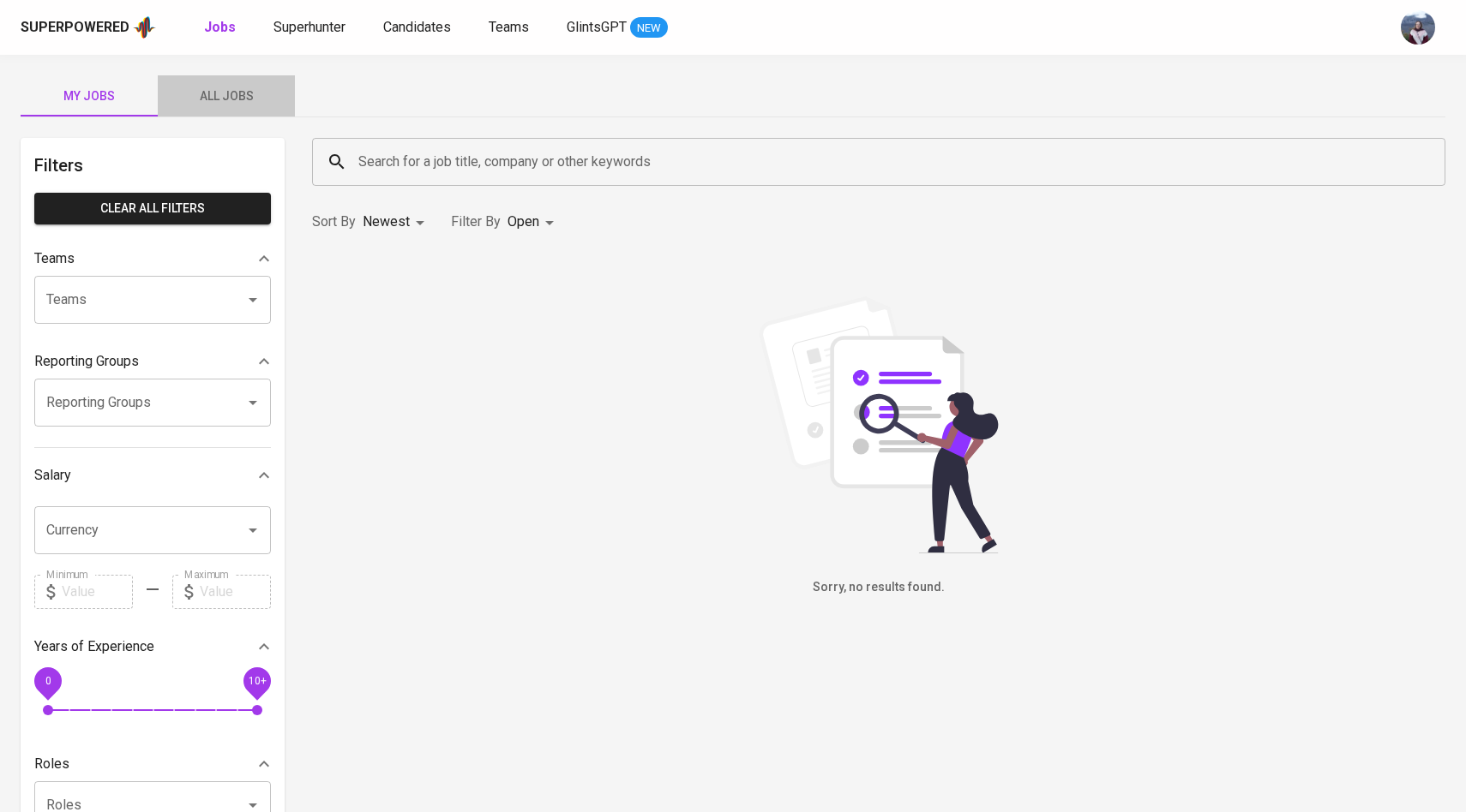
click at [235, 90] on span "All Jobs" at bounding box center [227, 96] width 117 height 22
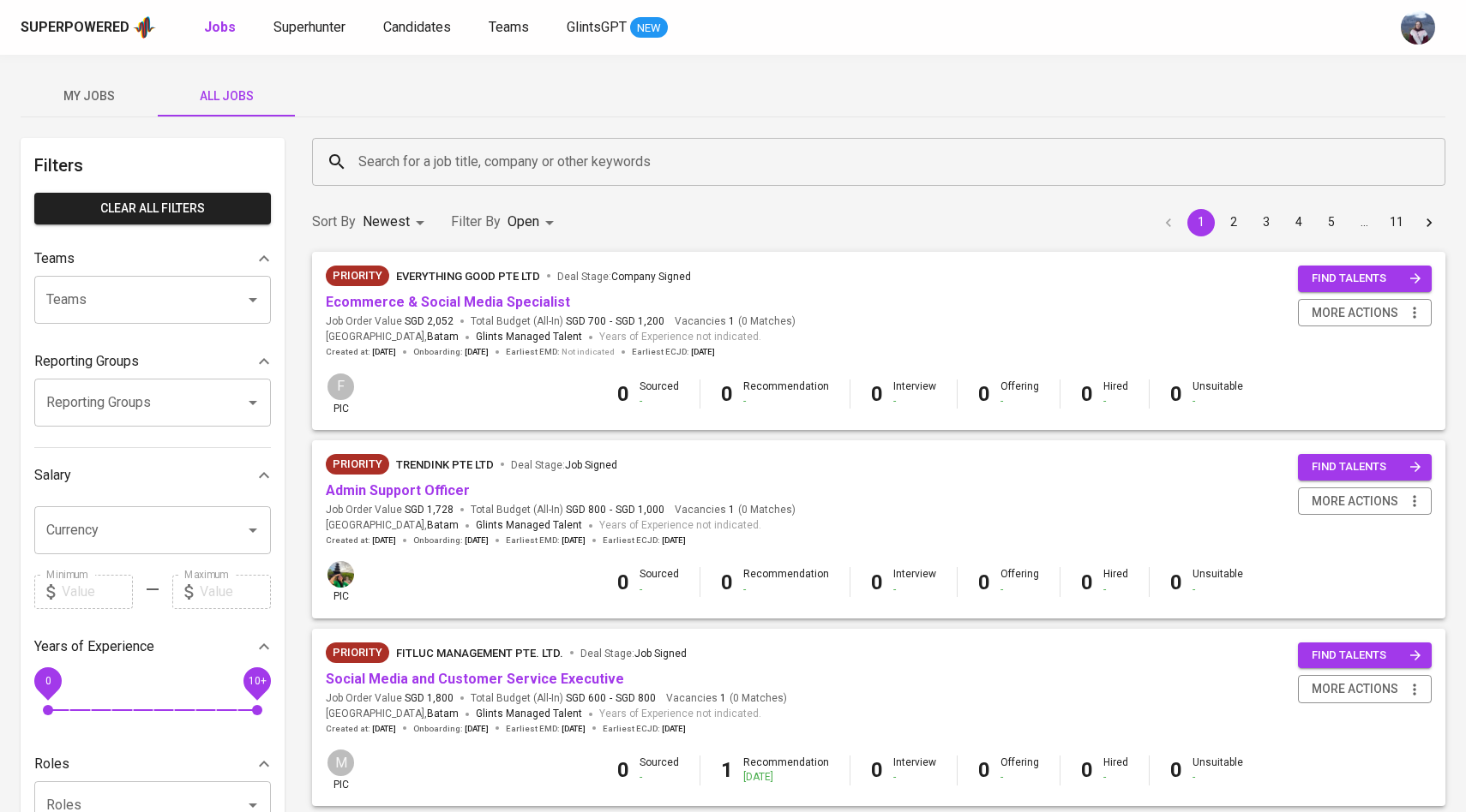
click at [450, 167] on input "Search for a job title, company or other keywords" at bounding box center [883, 162] width 1058 height 33
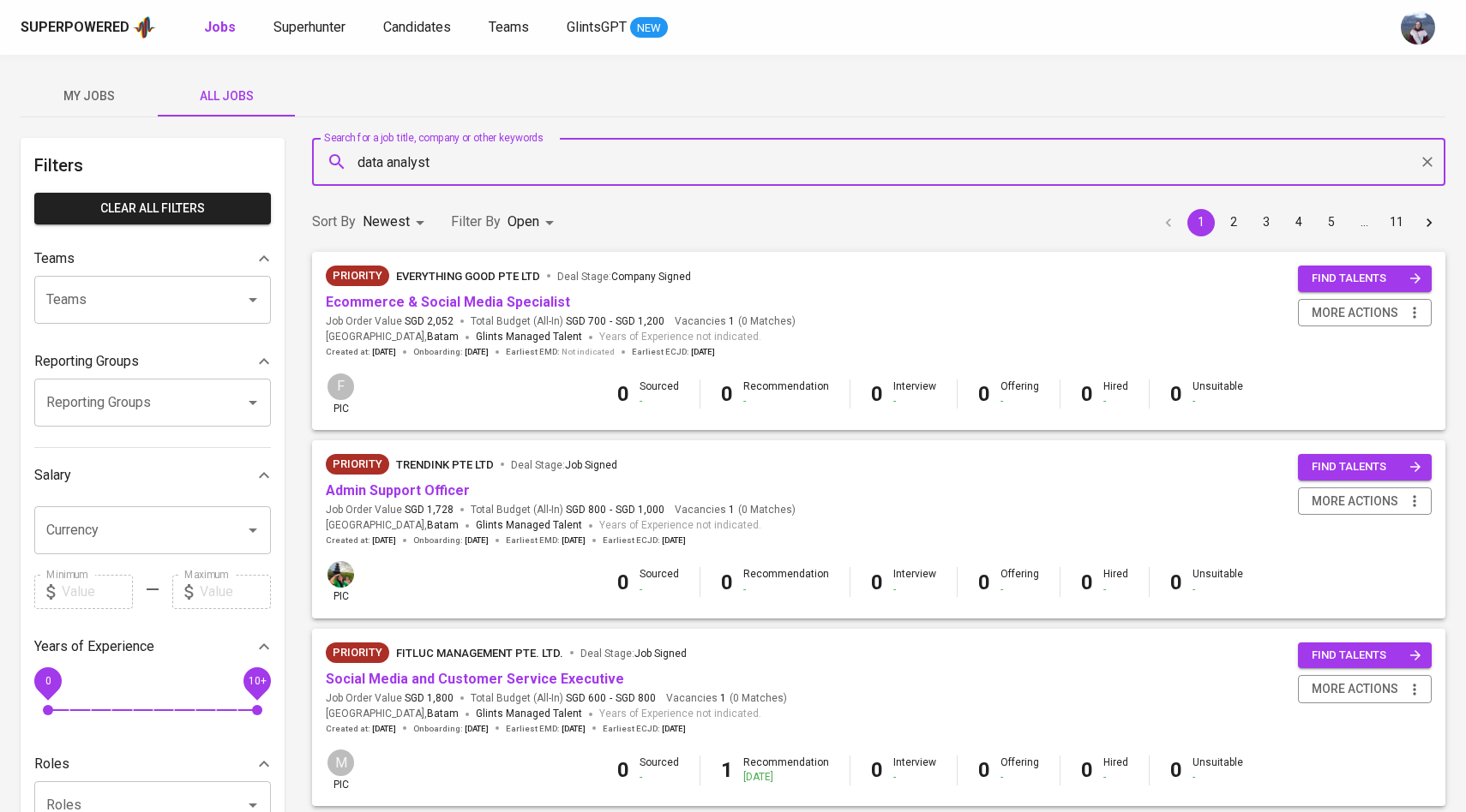
type input "data analyst"
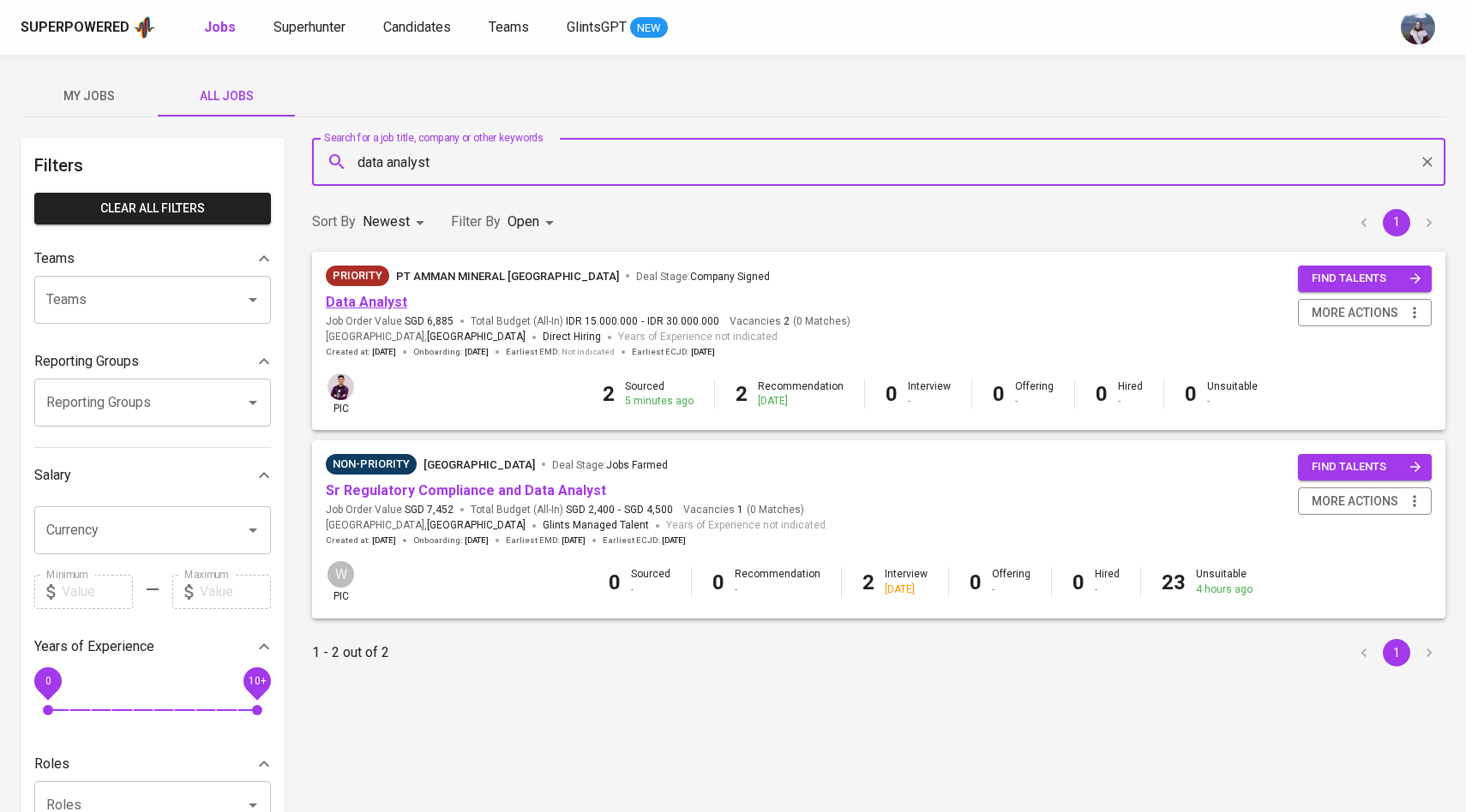
click at [369, 300] on link "Data Analyst" at bounding box center [366, 301] width 82 height 16
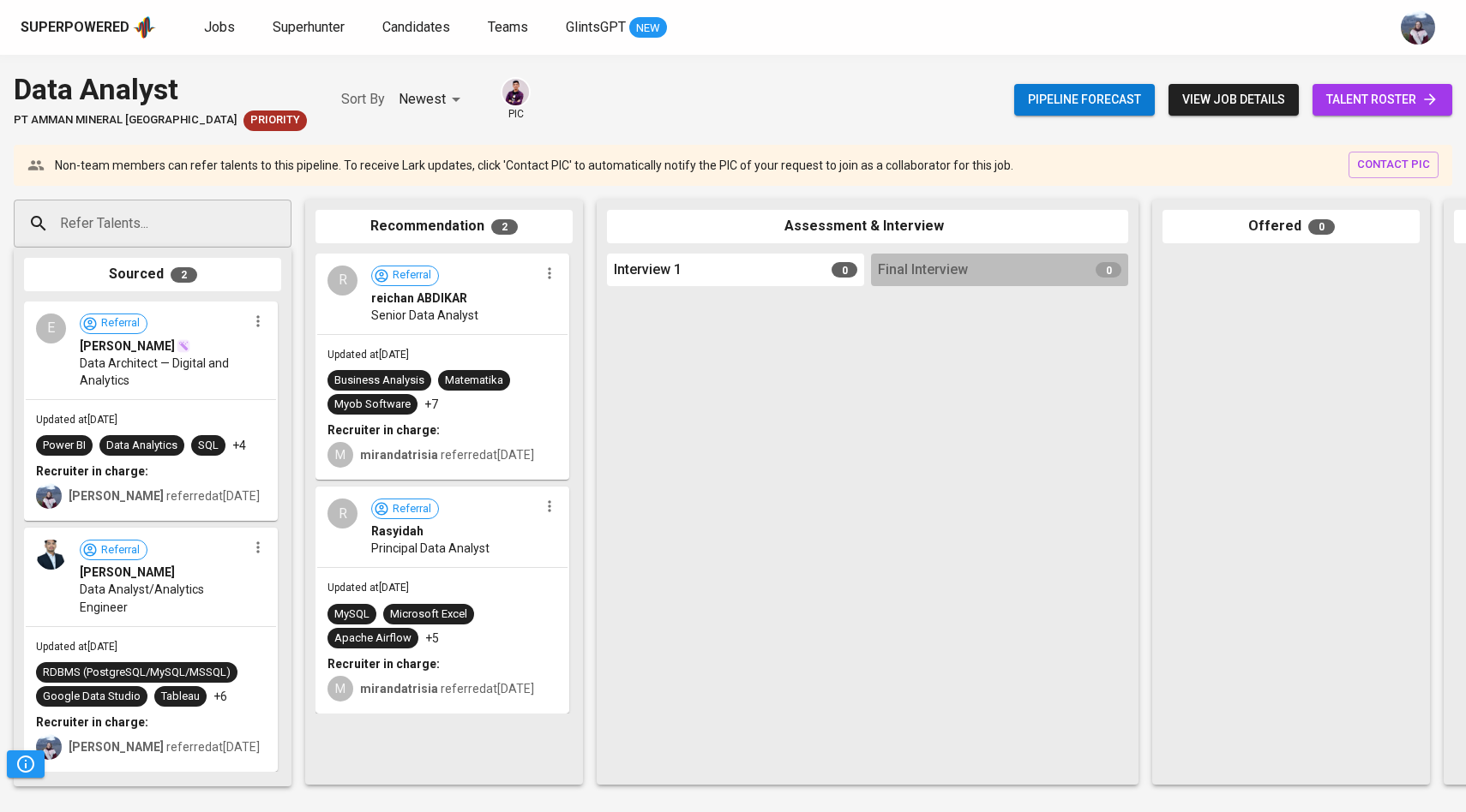
click at [1366, 105] on span "talent roster" at bounding box center [1381, 100] width 112 height 22
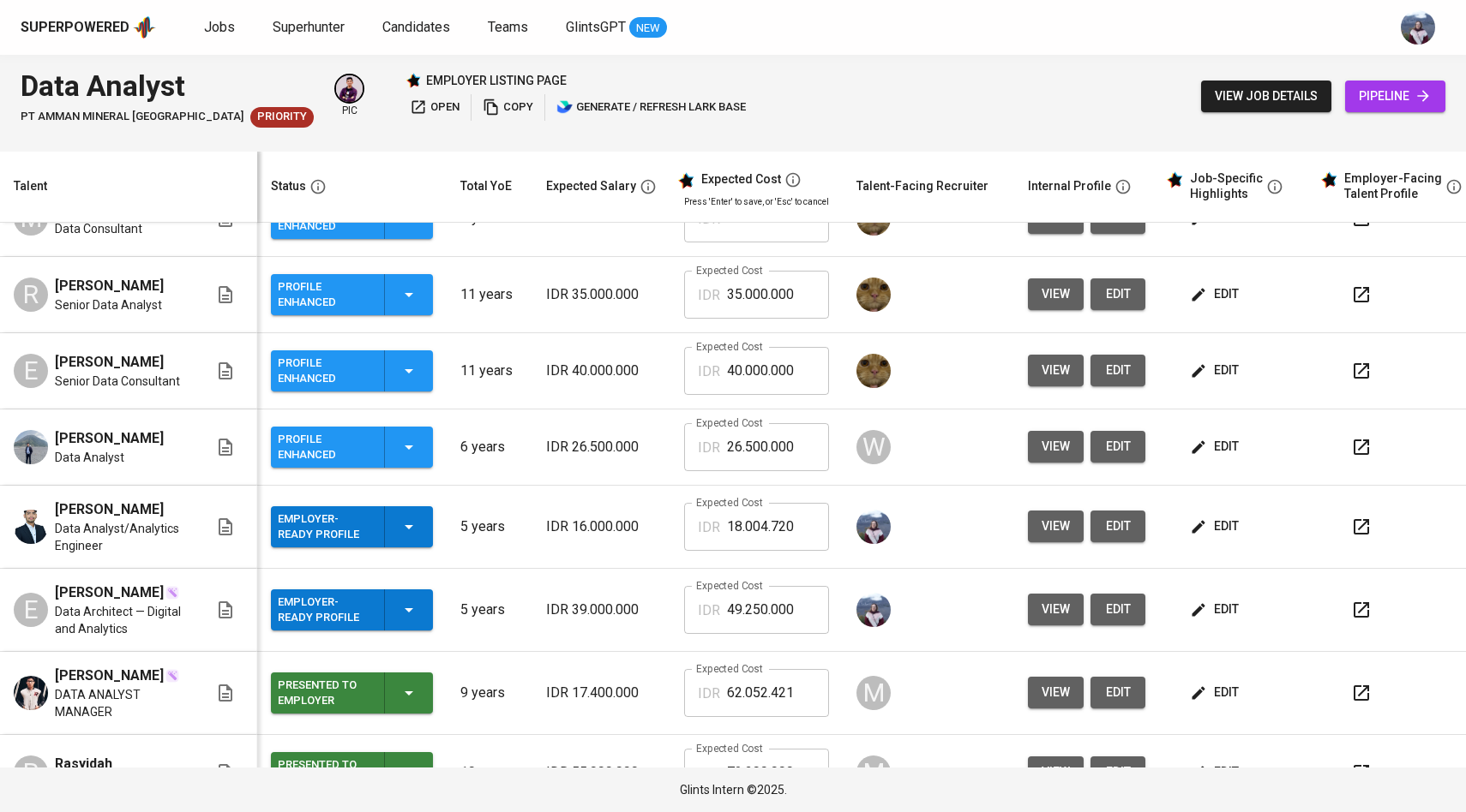
scroll to position [204, 0]
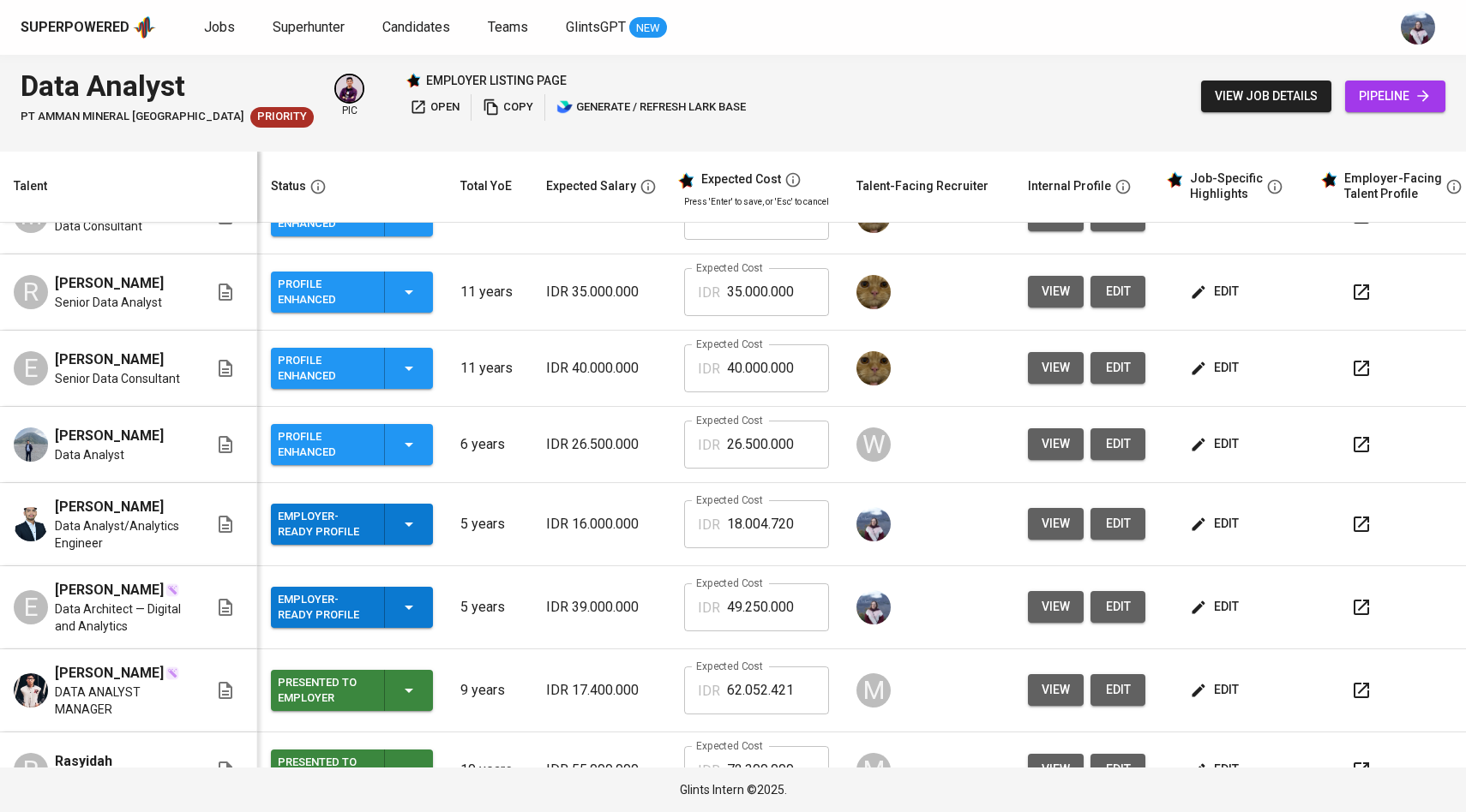
click at [1197, 531] on icon "button" at bounding box center [1199, 524] width 13 height 13
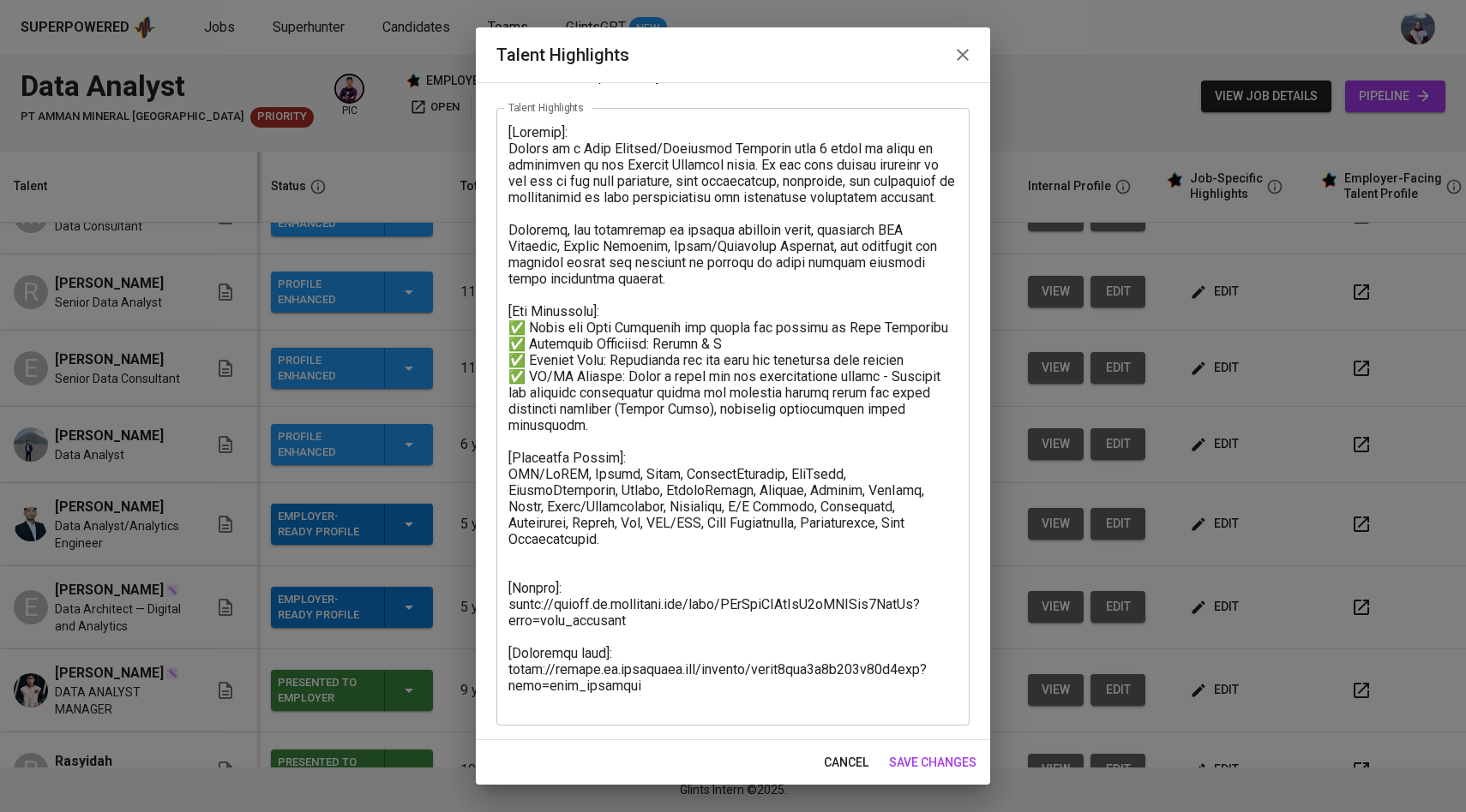
scroll to position [0, 0]
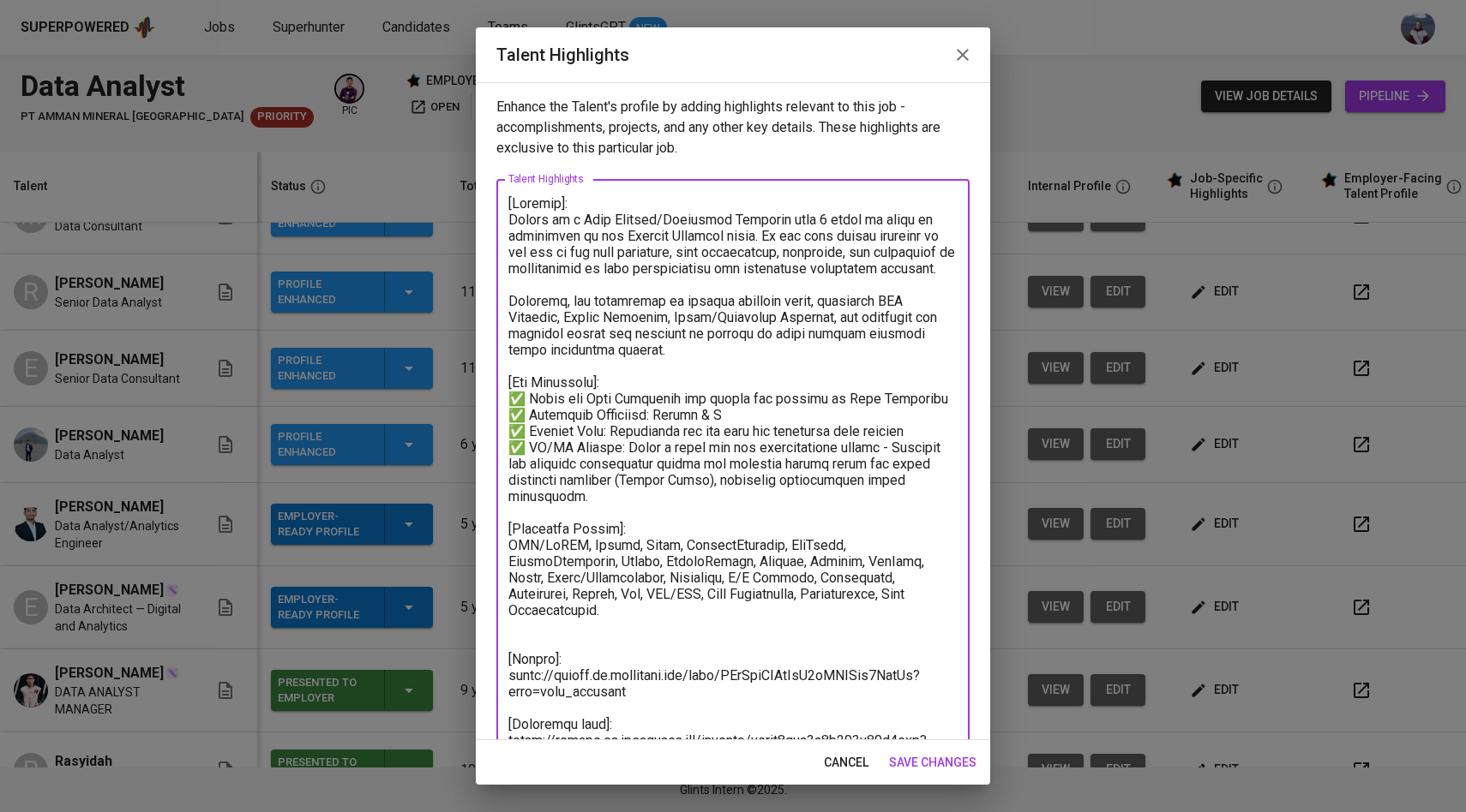
drag, startPoint x: 508, startPoint y: 197, endPoint x: 590, endPoint y: 424, distance: 241.4
click at [563, 250] on textarea at bounding box center [732, 488] width 449 height 586
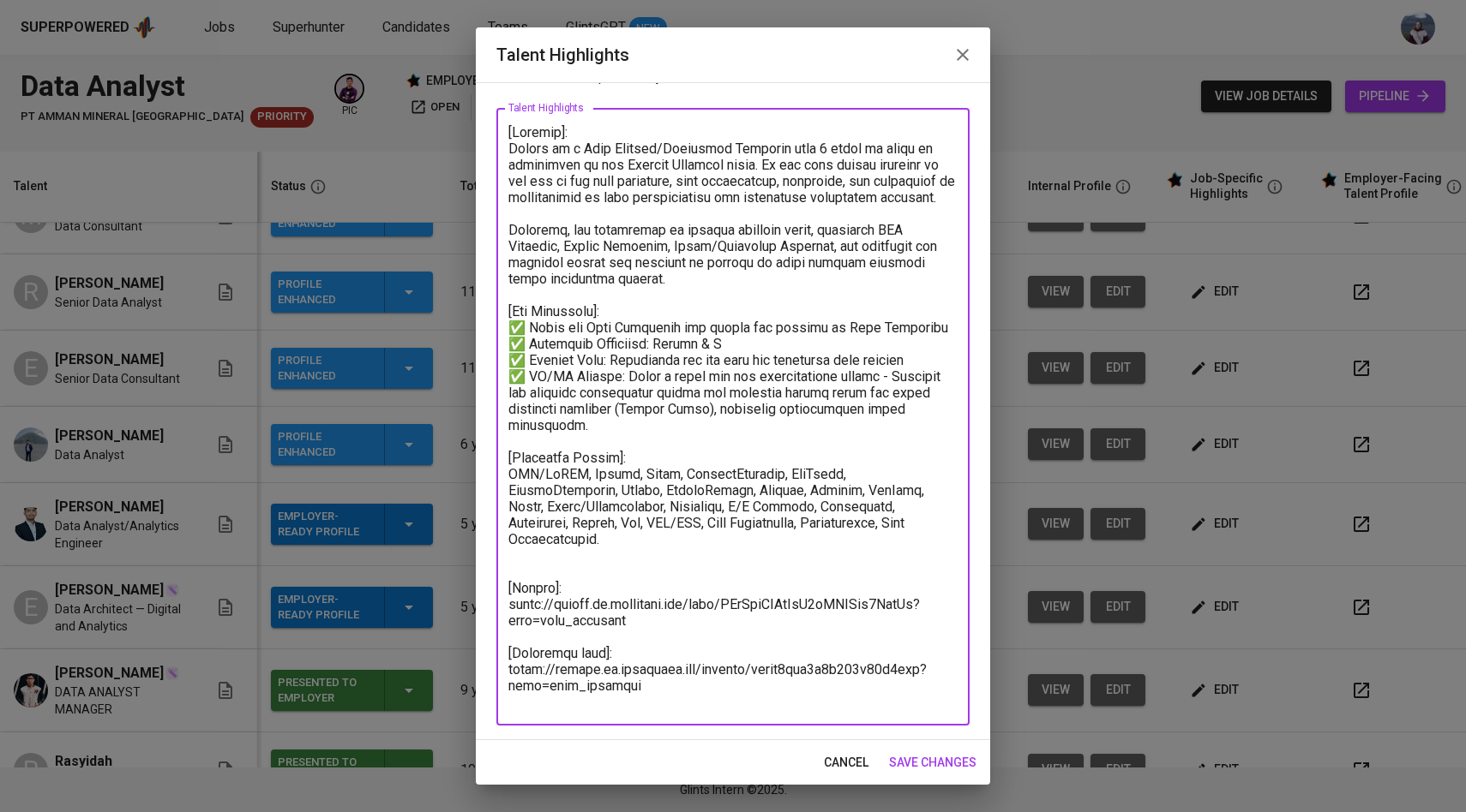
drag, startPoint x: 686, startPoint y: 707, endPoint x: 515, endPoint y: 109, distance: 622.0
click at [515, 108] on div "x Talent Highlights" at bounding box center [732, 417] width 473 height 618
click at [943, 761] on span "save changes" at bounding box center [932, 763] width 88 height 22
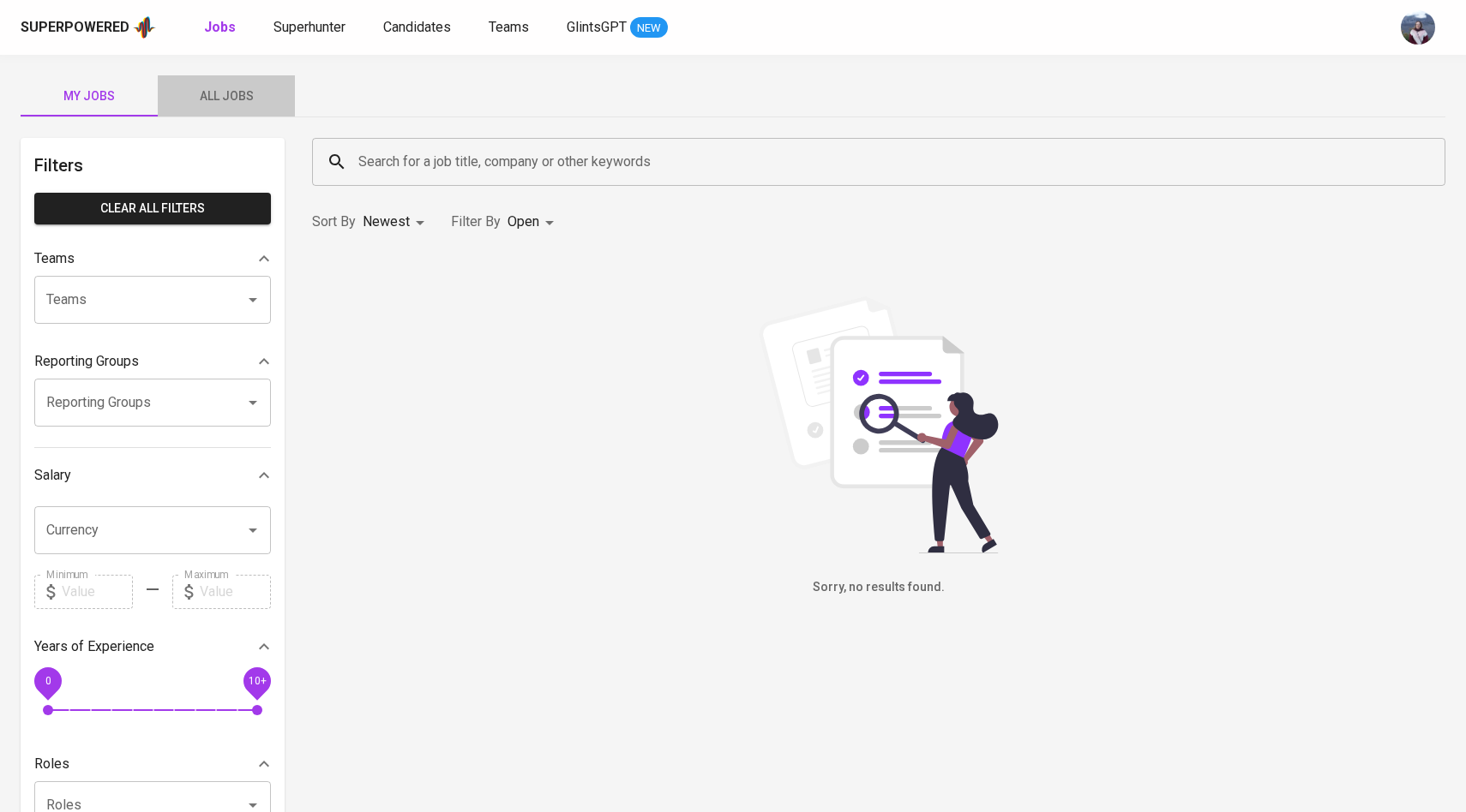
click at [249, 88] on span "All Jobs" at bounding box center [227, 96] width 117 height 22
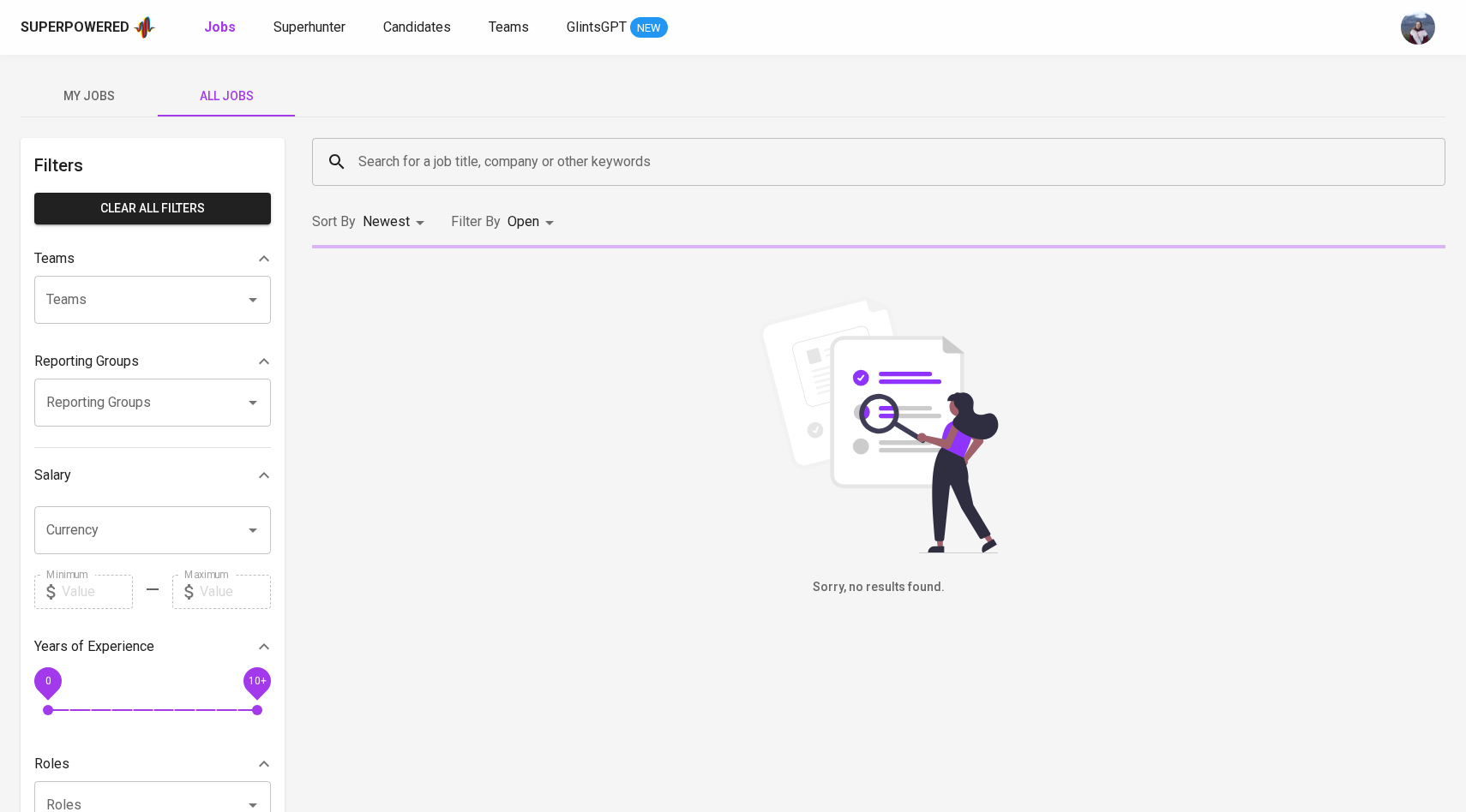
click at [395, 169] on input "Search for a job title, company or other keywords" at bounding box center [883, 162] width 1058 height 33
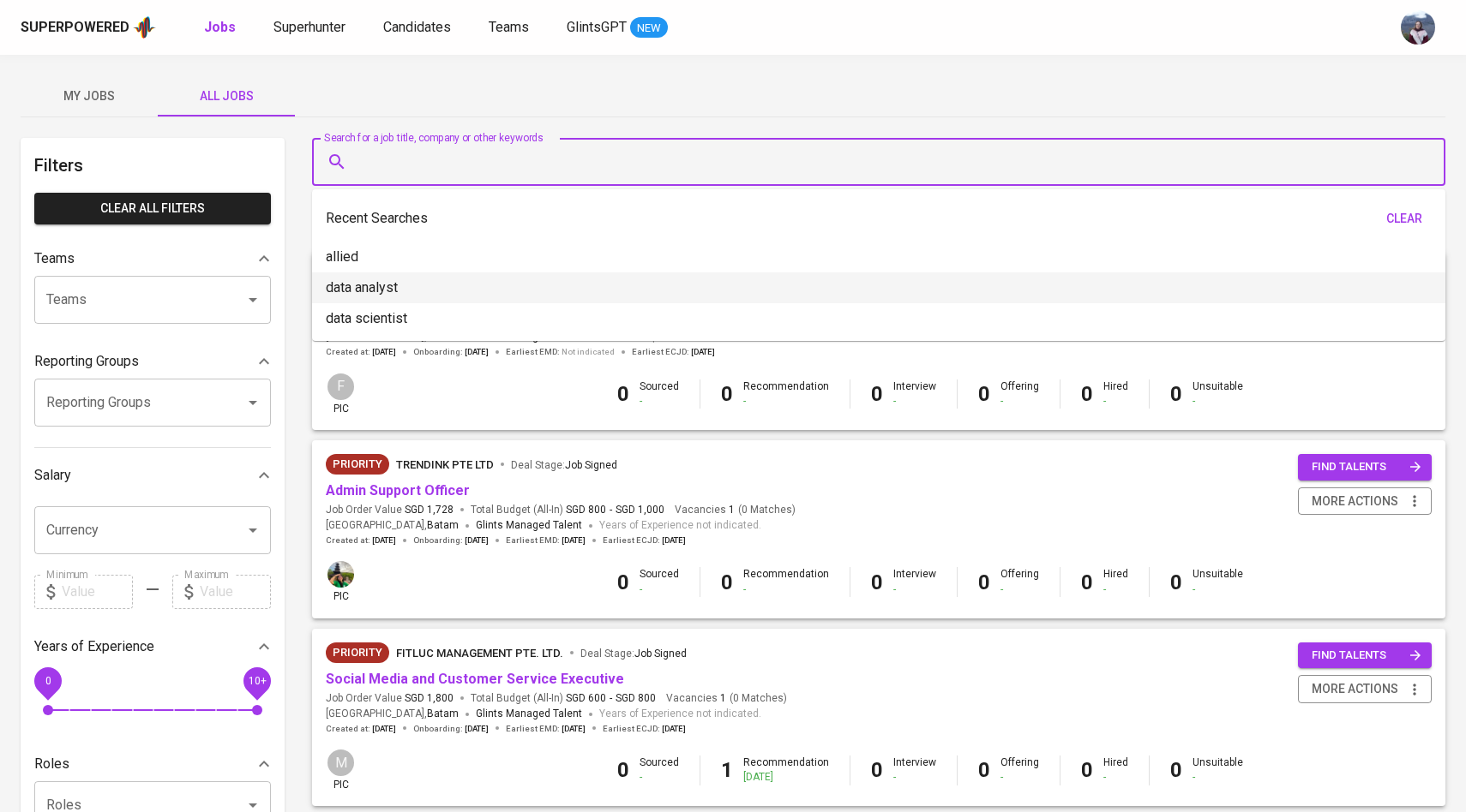
click at [379, 295] on p "data analyst" at bounding box center [361, 288] width 72 height 21
type input "data analyst"
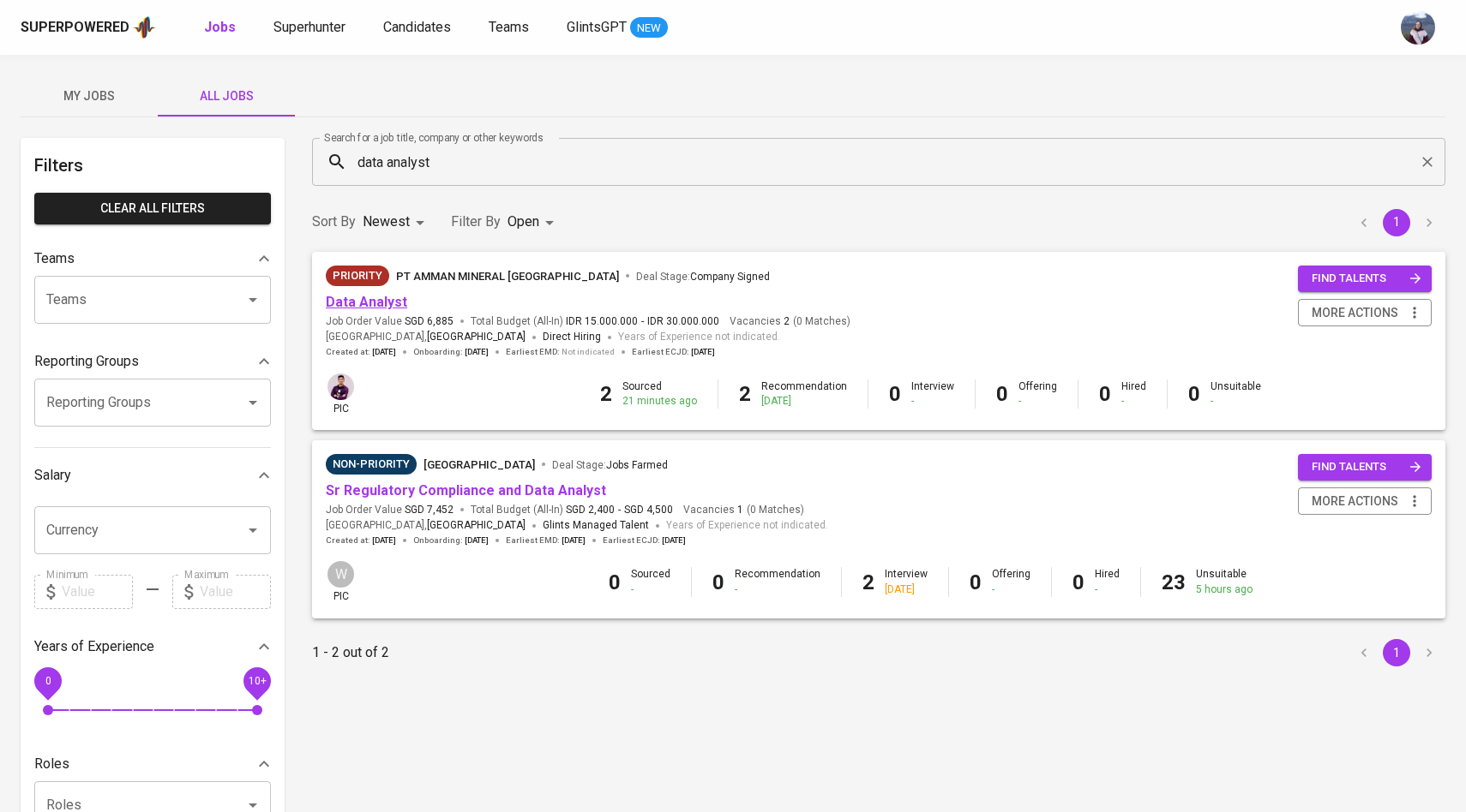
click at [382, 302] on link "Data Analyst" at bounding box center [366, 301] width 82 height 16
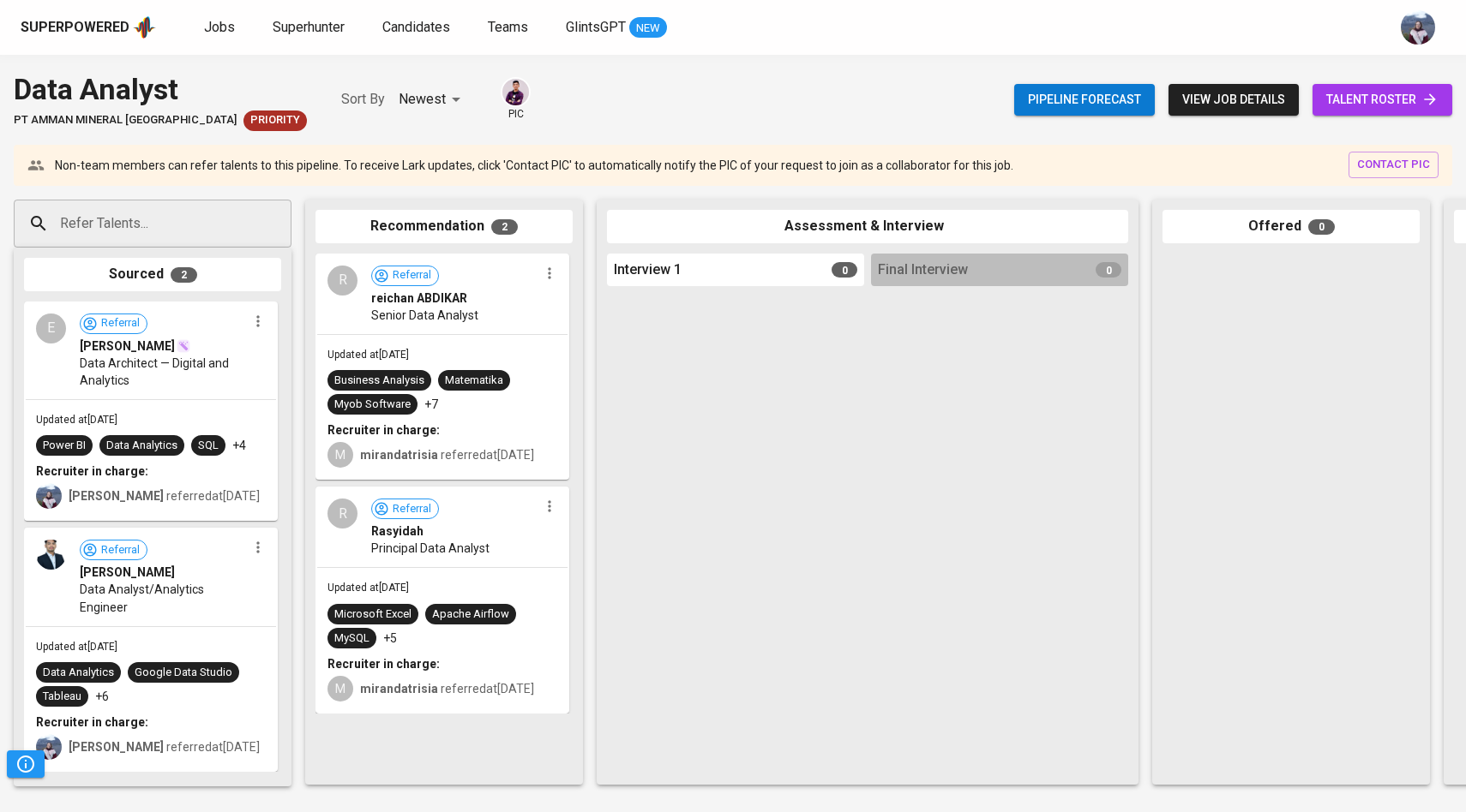
click at [1367, 107] on span "talent roster" at bounding box center [1381, 100] width 112 height 22
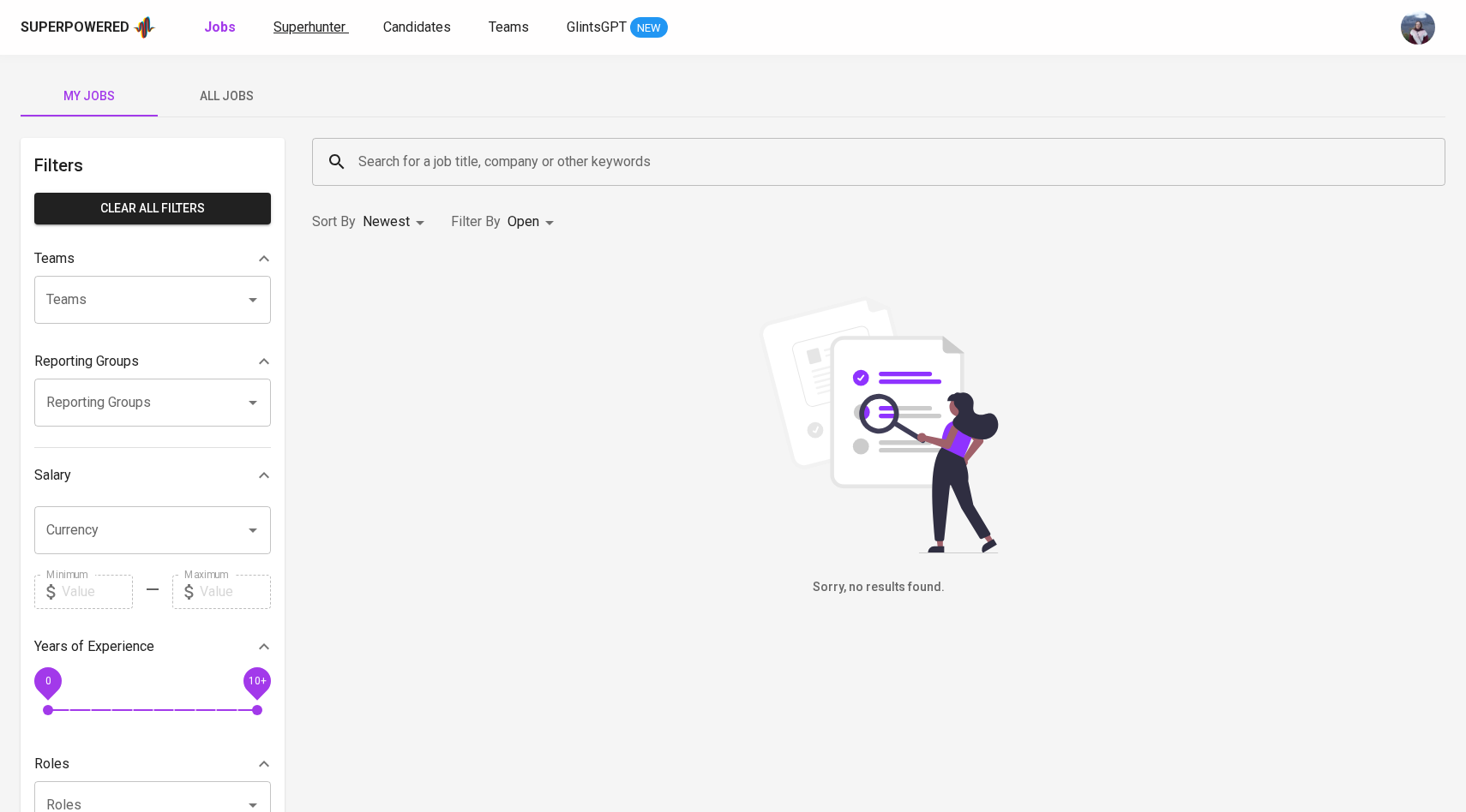
click at [329, 35] on link "Superhunter" at bounding box center [311, 27] width 75 height 22
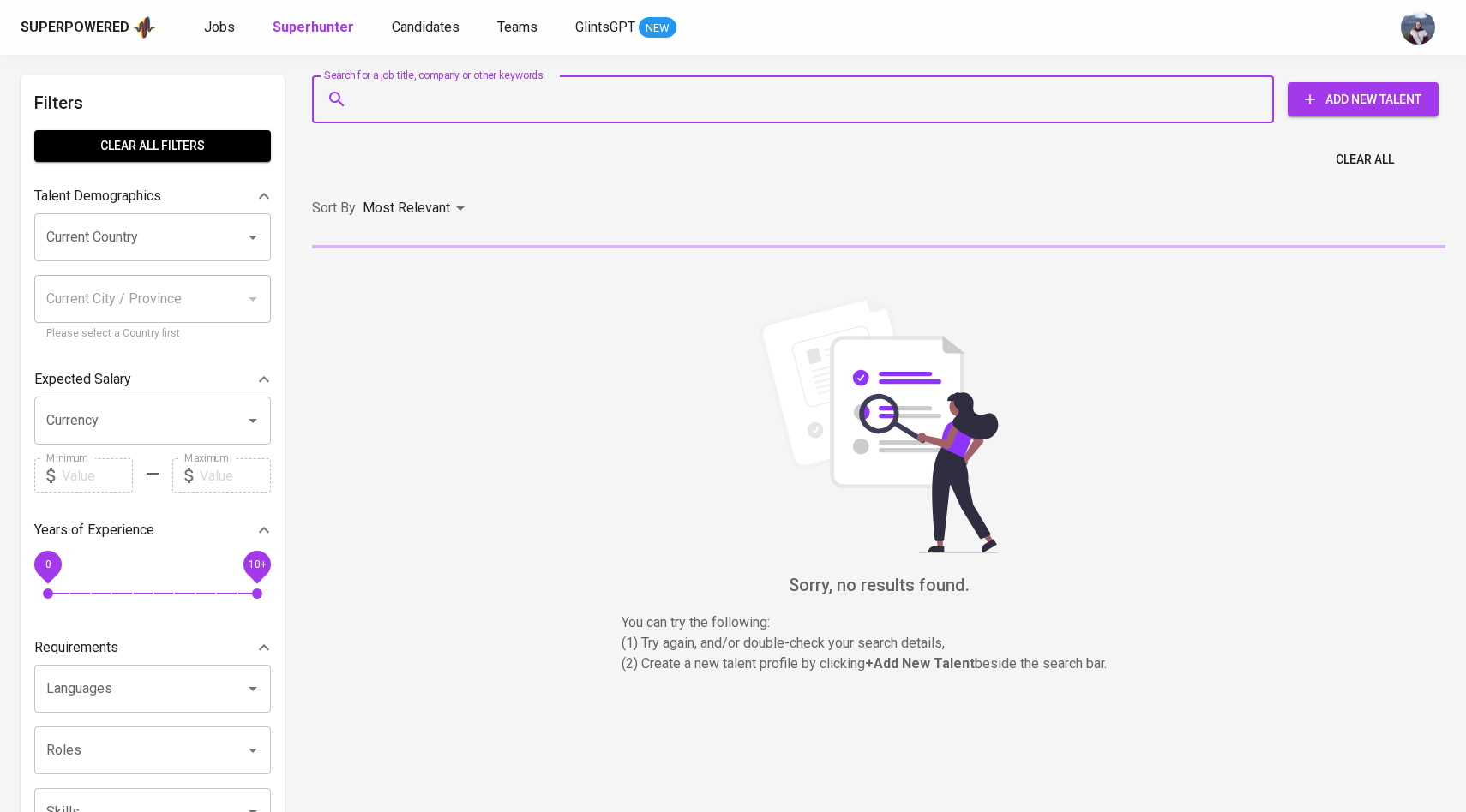
click at [384, 110] on input "Search for a job title, company or other keywords" at bounding box center [797, 99] width 886 height 33
paste input "[EMAIL_ADDRESS][DOMAIN_NAME]"
type input "[EMAIL_ADDRESS][DOMAIN_NAME]"
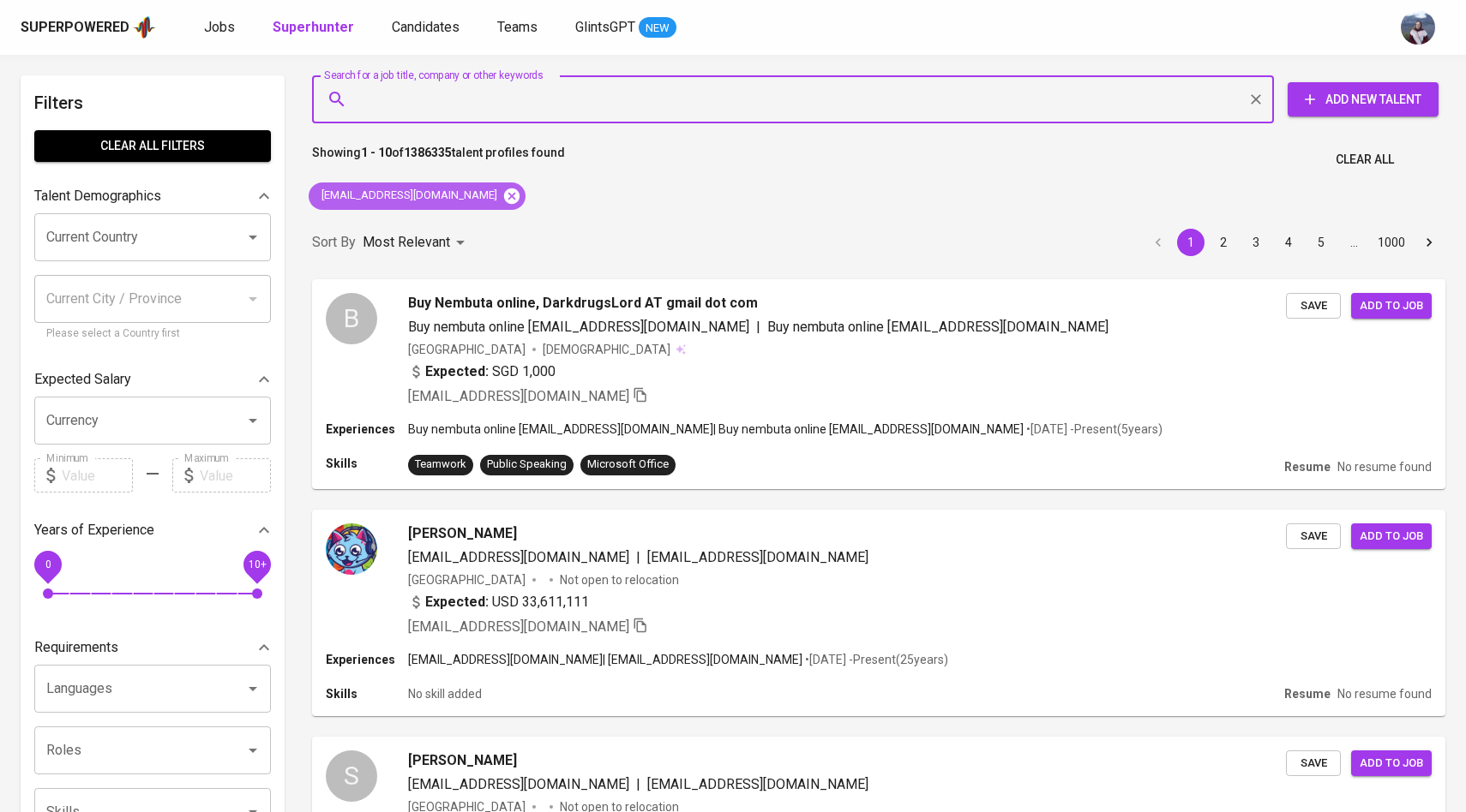
click at [502, 187] on icon at bounding box center [512, 197] width 19 height 19
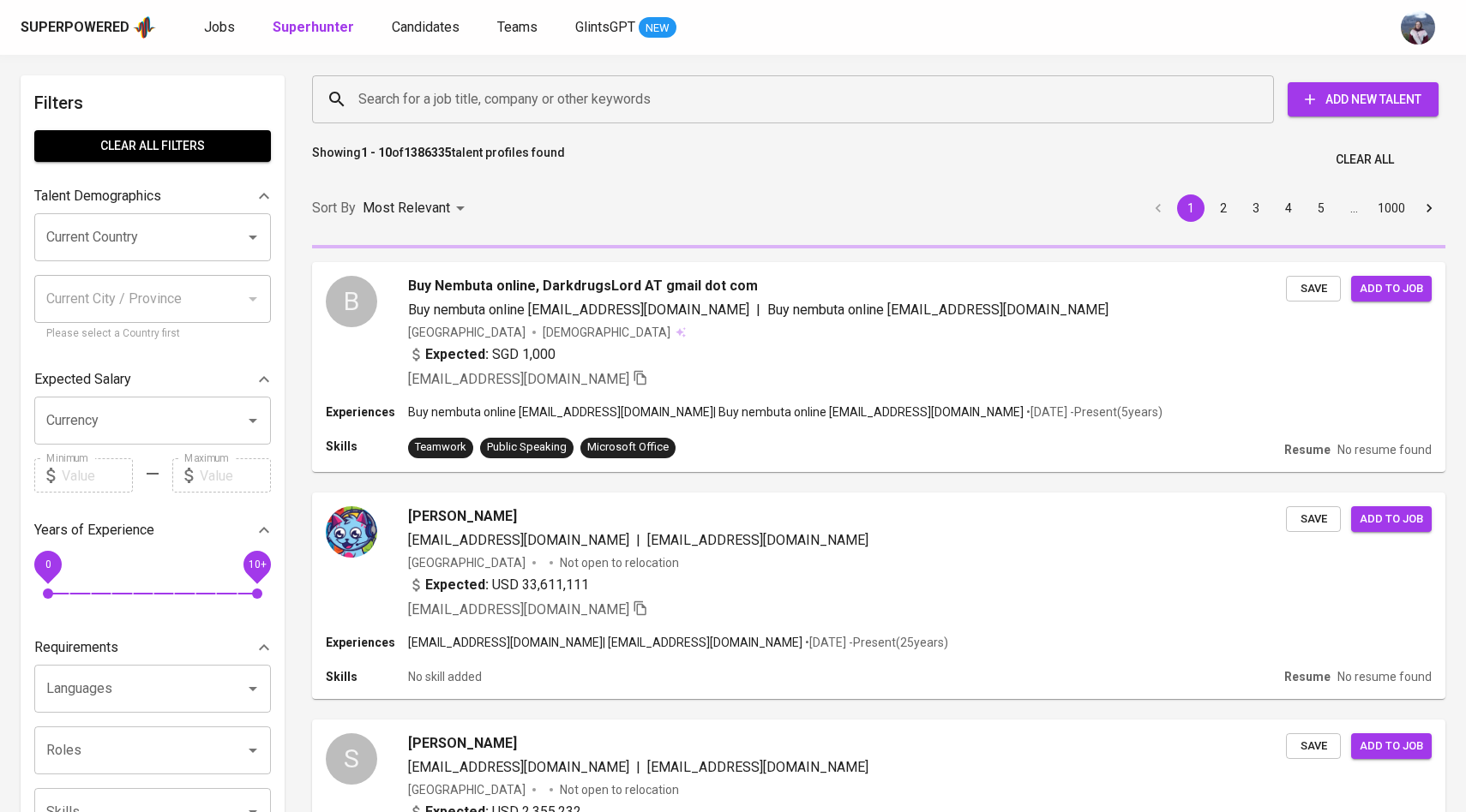
click at [485, 110] on input "Search for a job title, company or other keywords" at bounding box center [797, 99] width 886 height 33
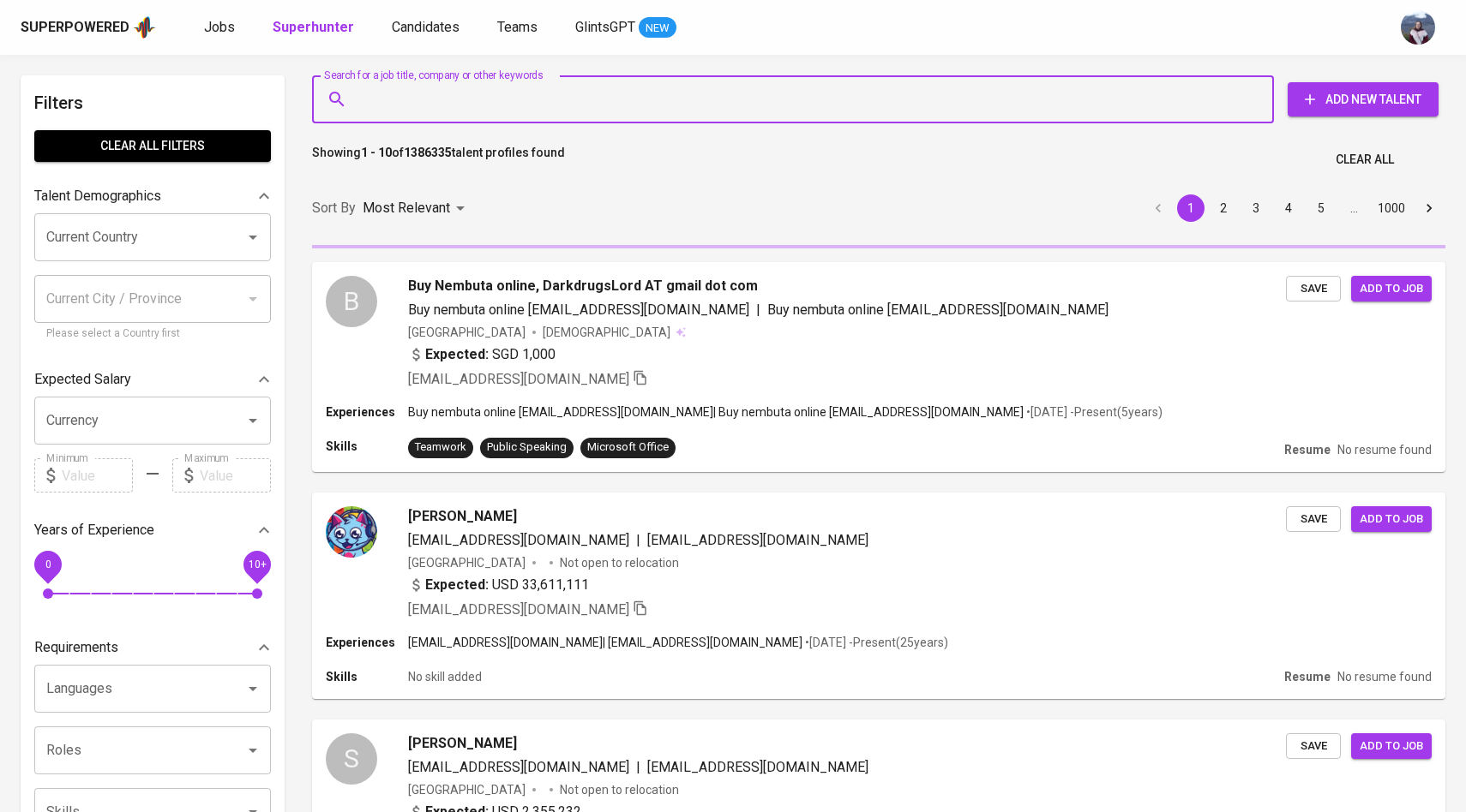
paste input "[EMAIL_ADDRESS][DOMAIN_NAME]"
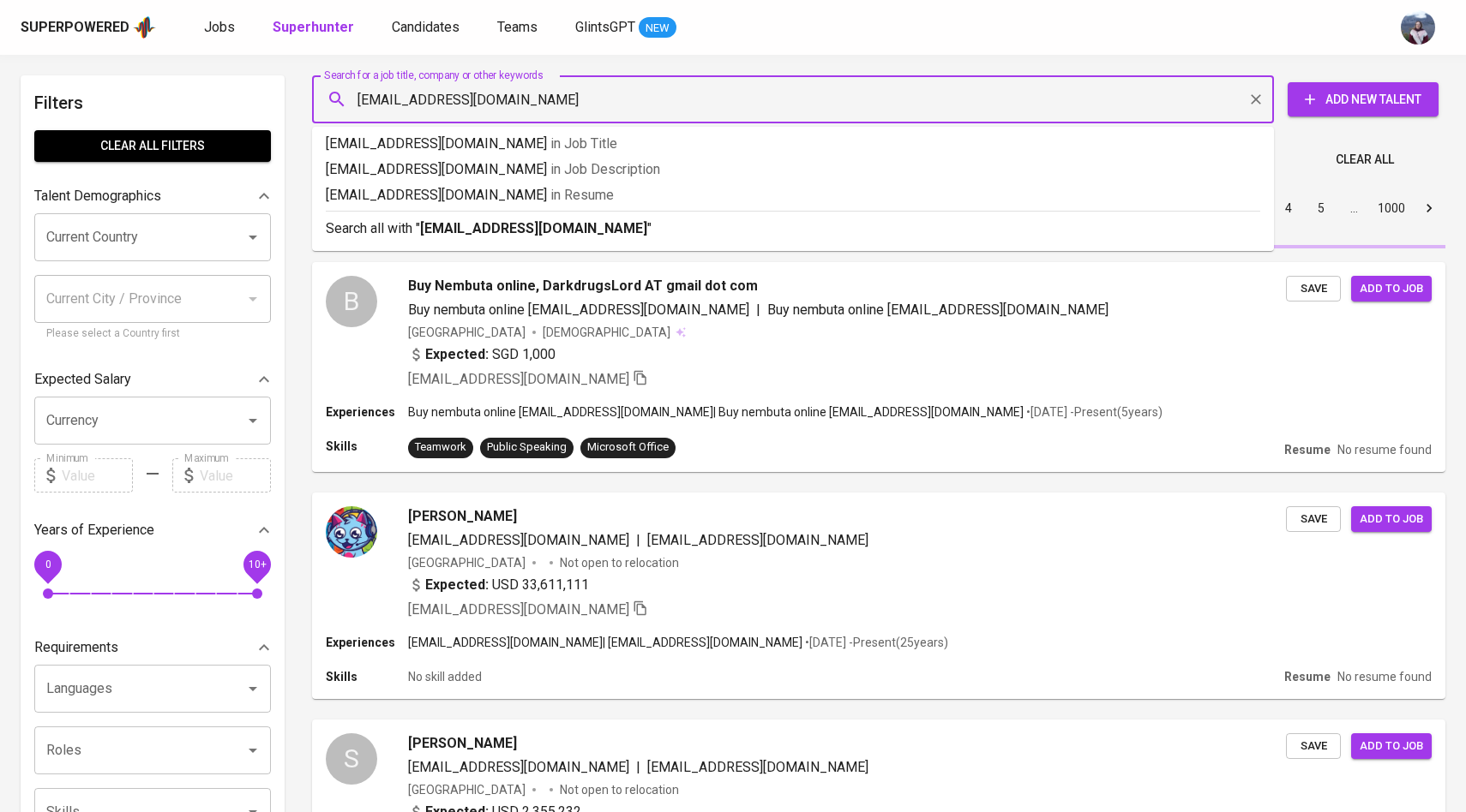
type input "[EMAIL_ADDRESS][DOMAIN_NAME]"
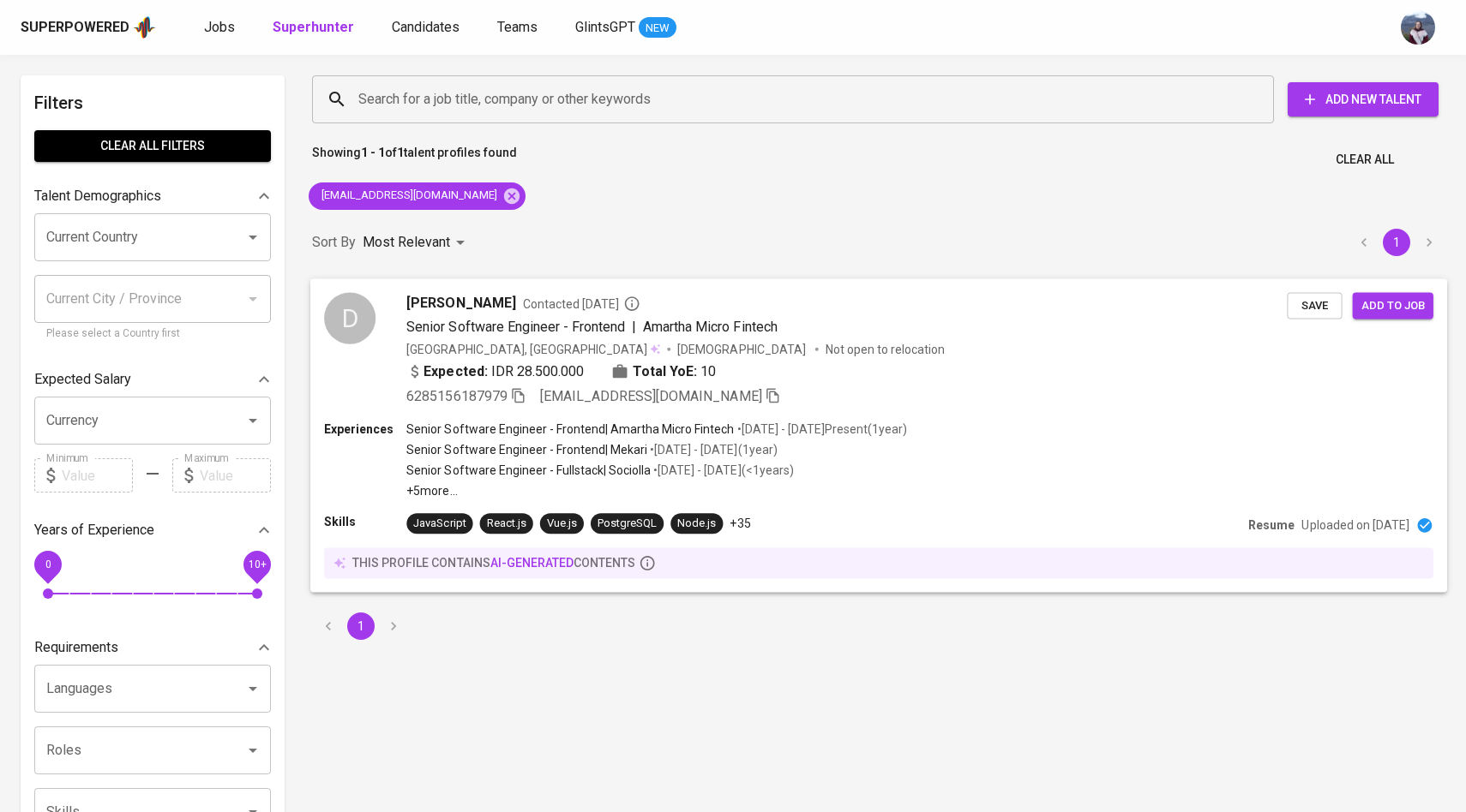
click at [357, 310] on div "D" at bounding box center [349, 318] width 52 height 52
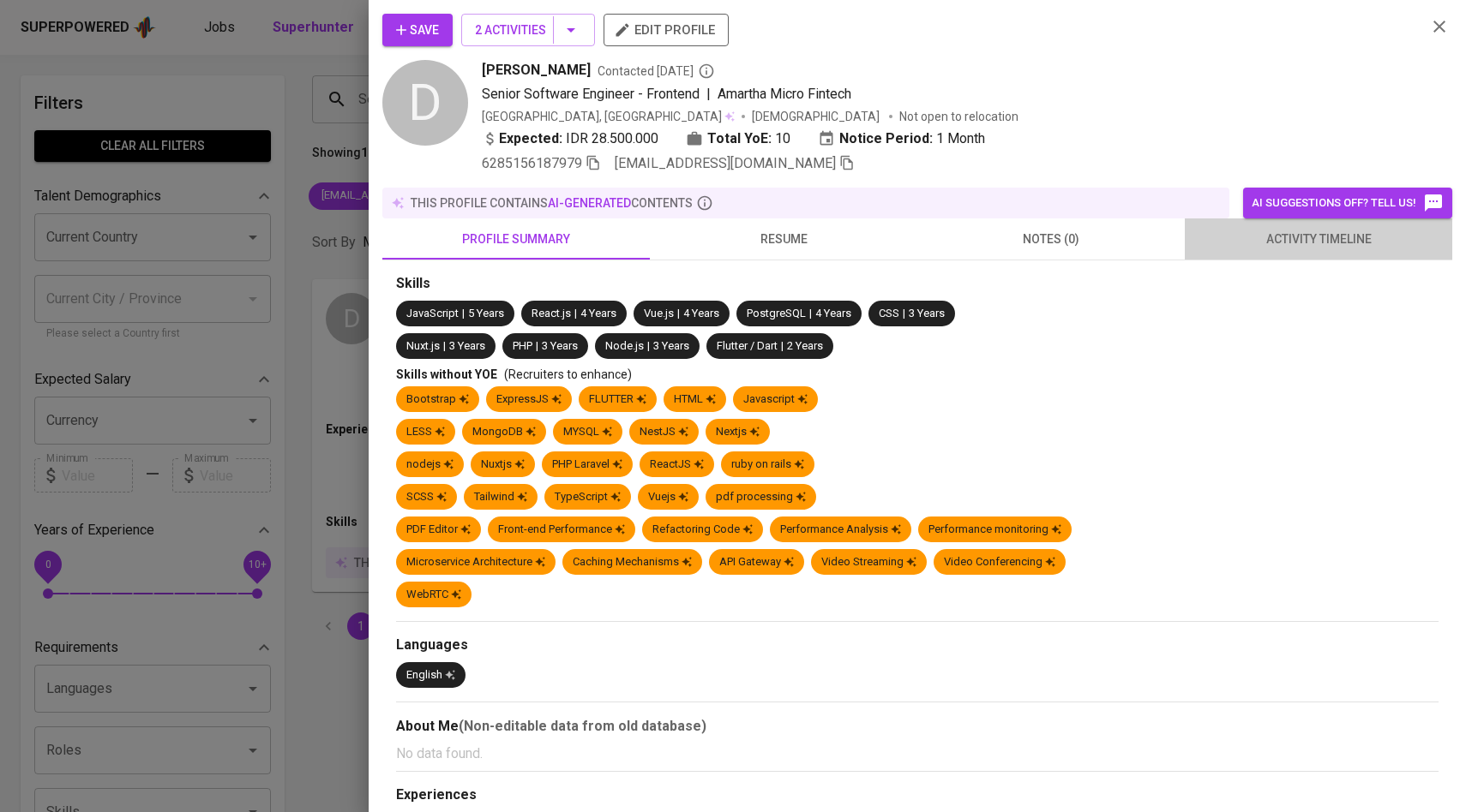
click at [1273, 235] on span "activity timeline" at bounding box center [1318, 239] width 247 height 22
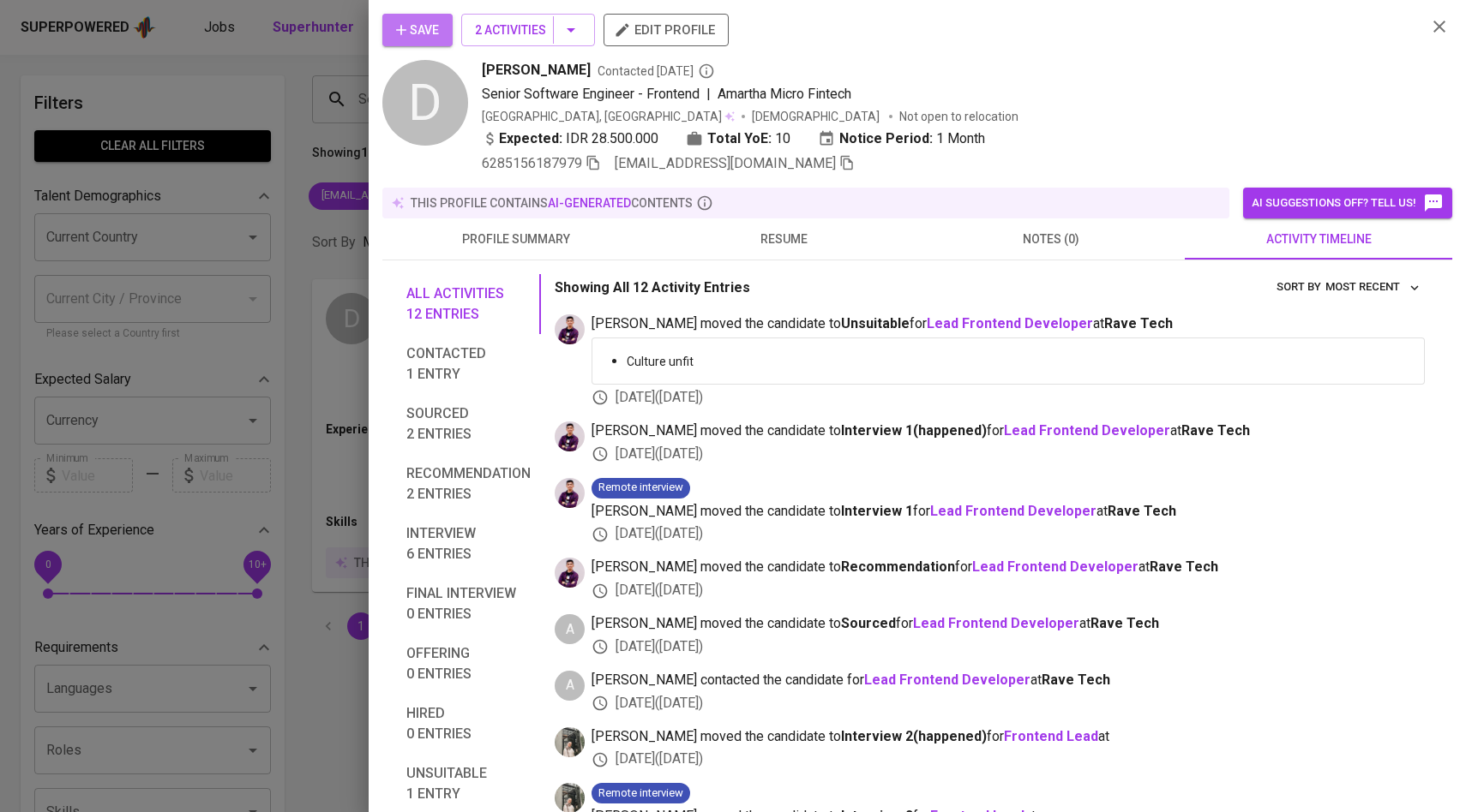
click at [438, 35] on span "Save" at bounding box center [418, 30] width 43 height 22
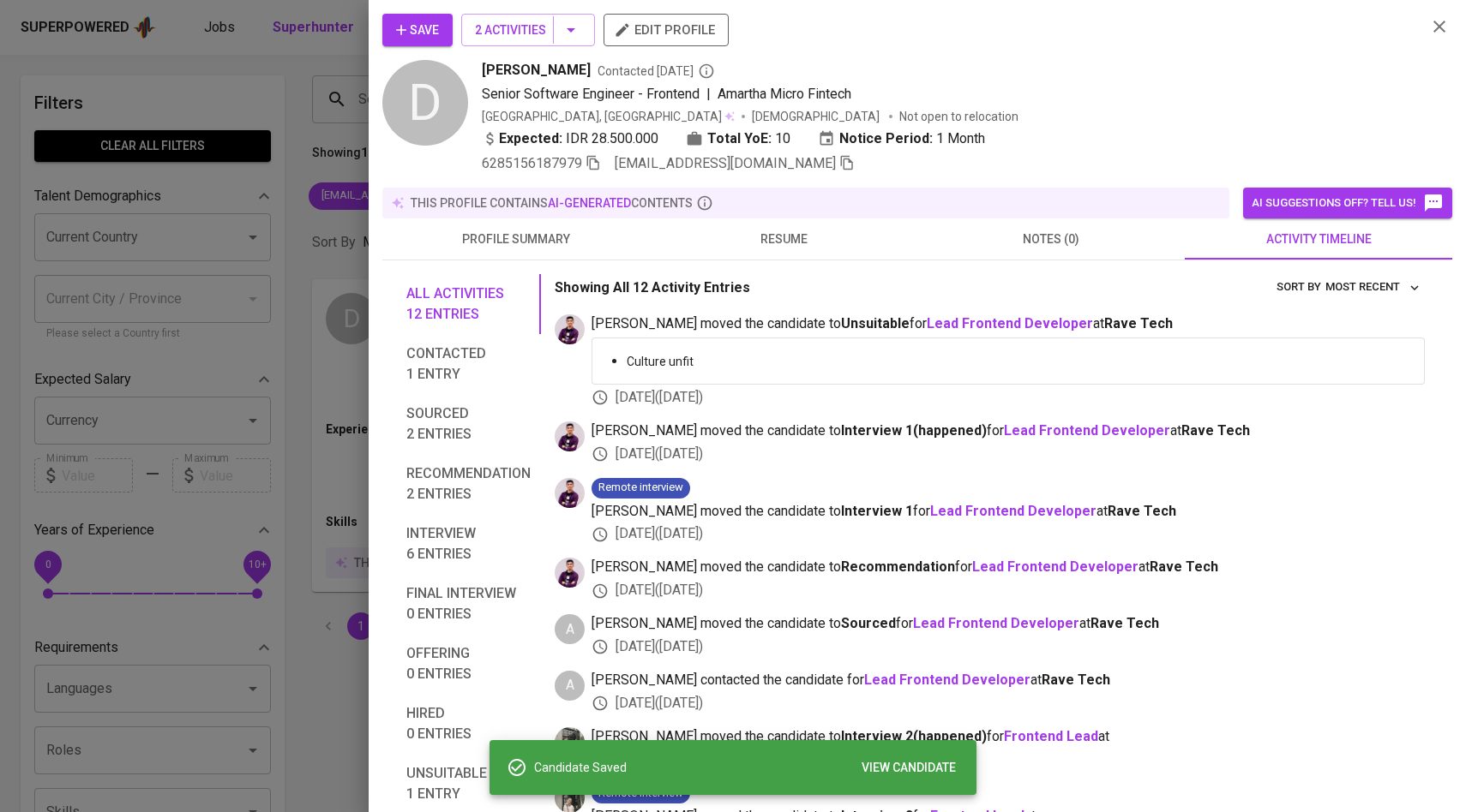
click at [303, 241] on div at bounding box center [733, 406] width 1466 height 812
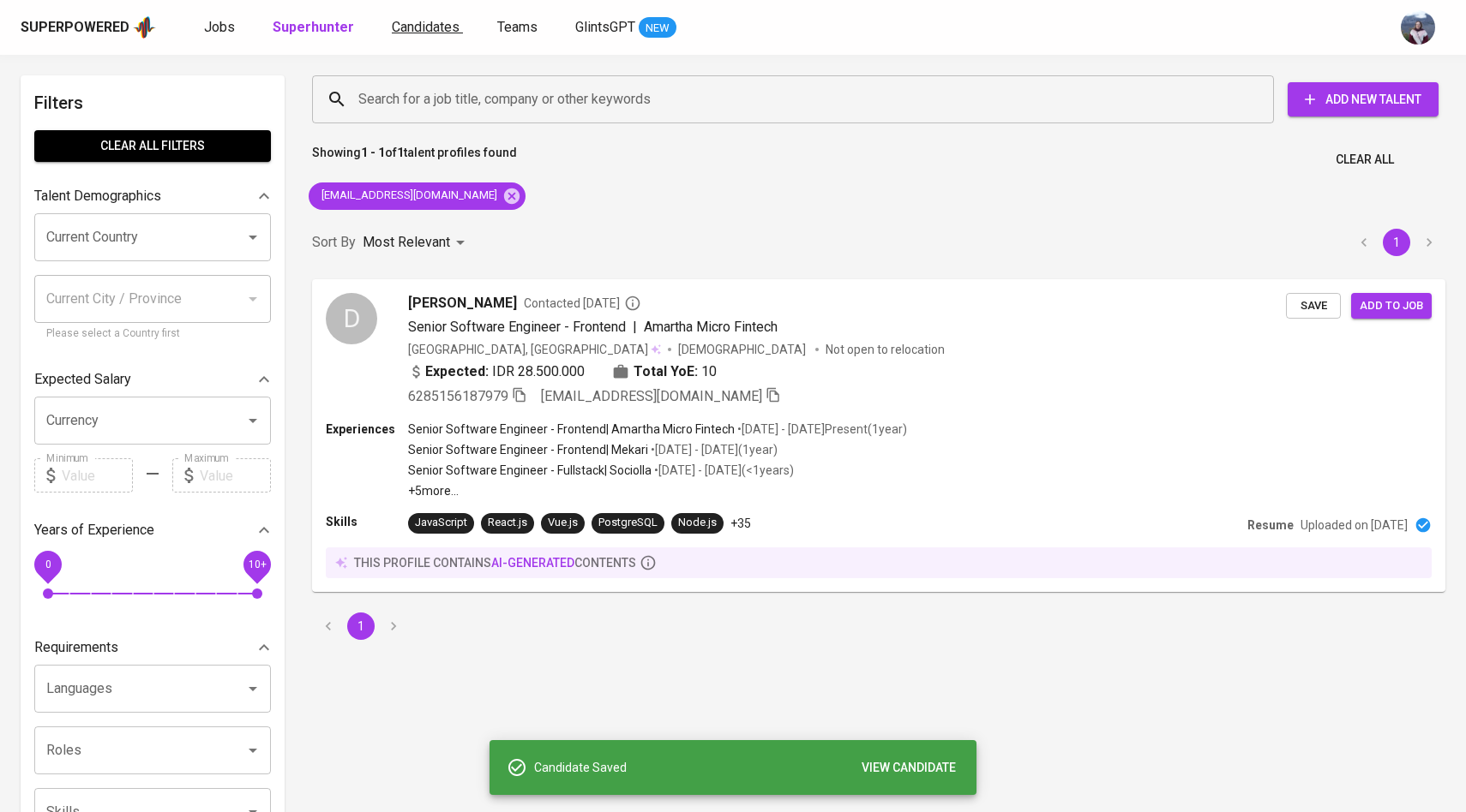
click at [441, 32] on span "Candidates" at bounding box center [425, 26] width 68 height 16
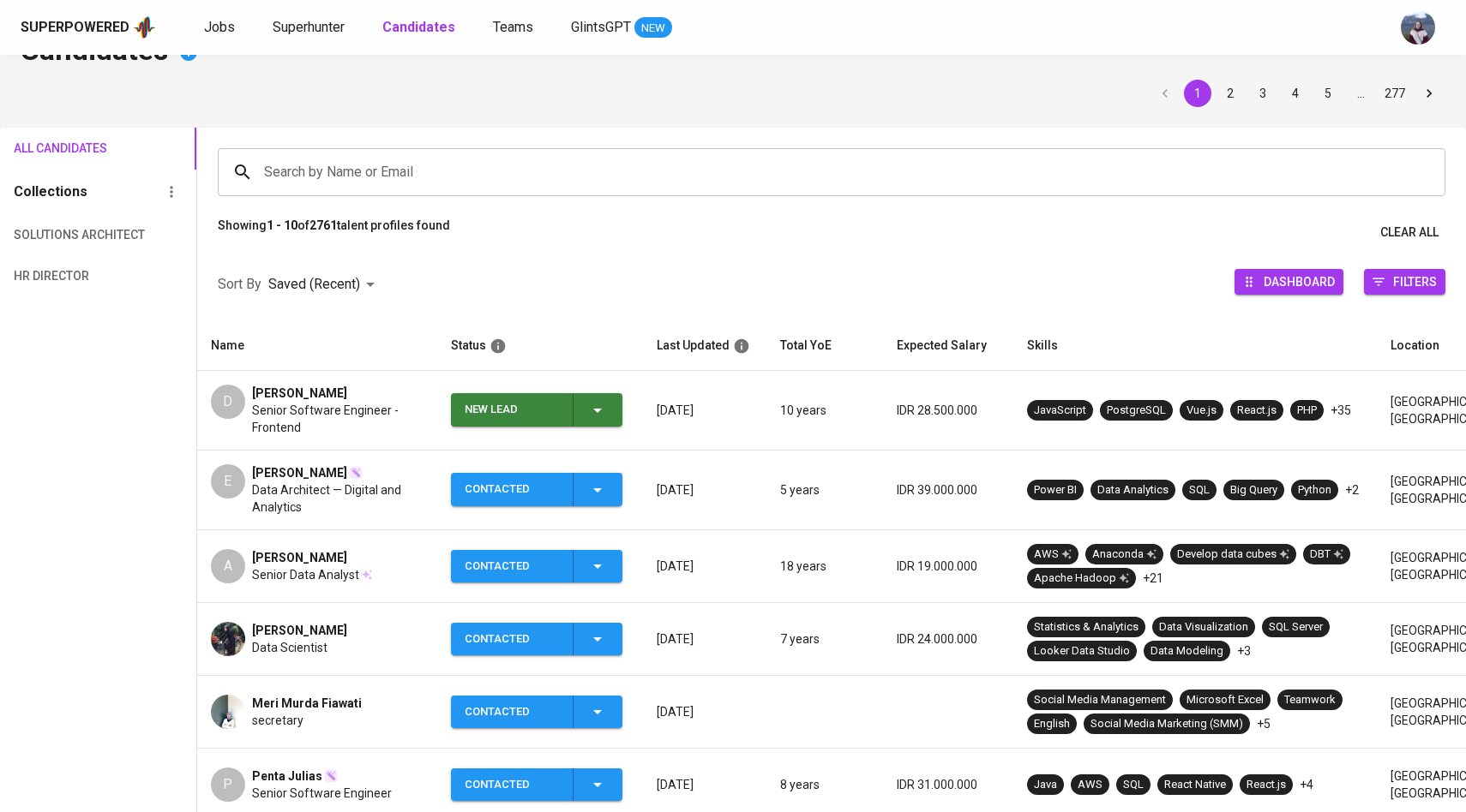
scroll to position [56, 0]
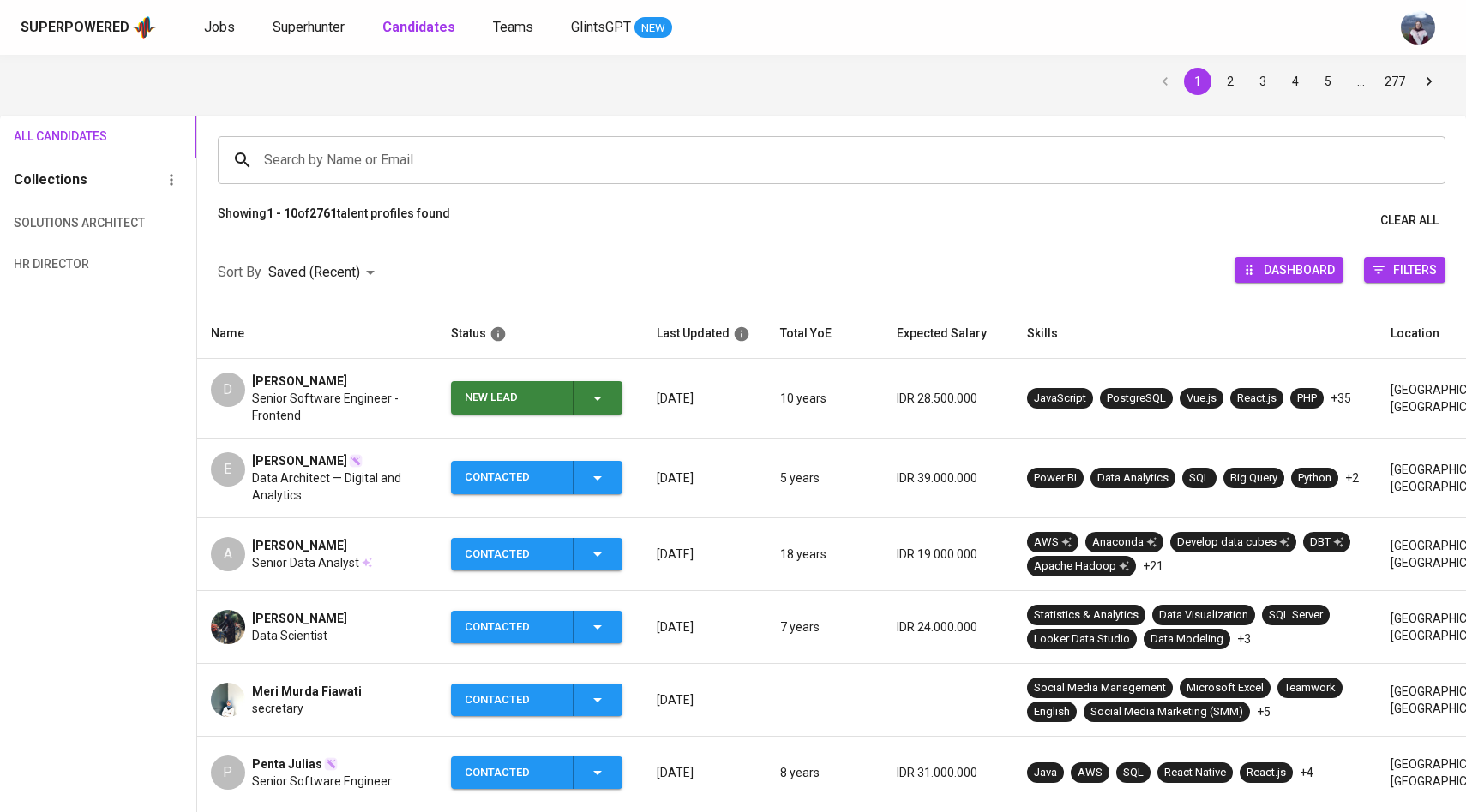
click at [609, 390] on span "New Lead" at bounding box center [536, 398] width 158 height 34
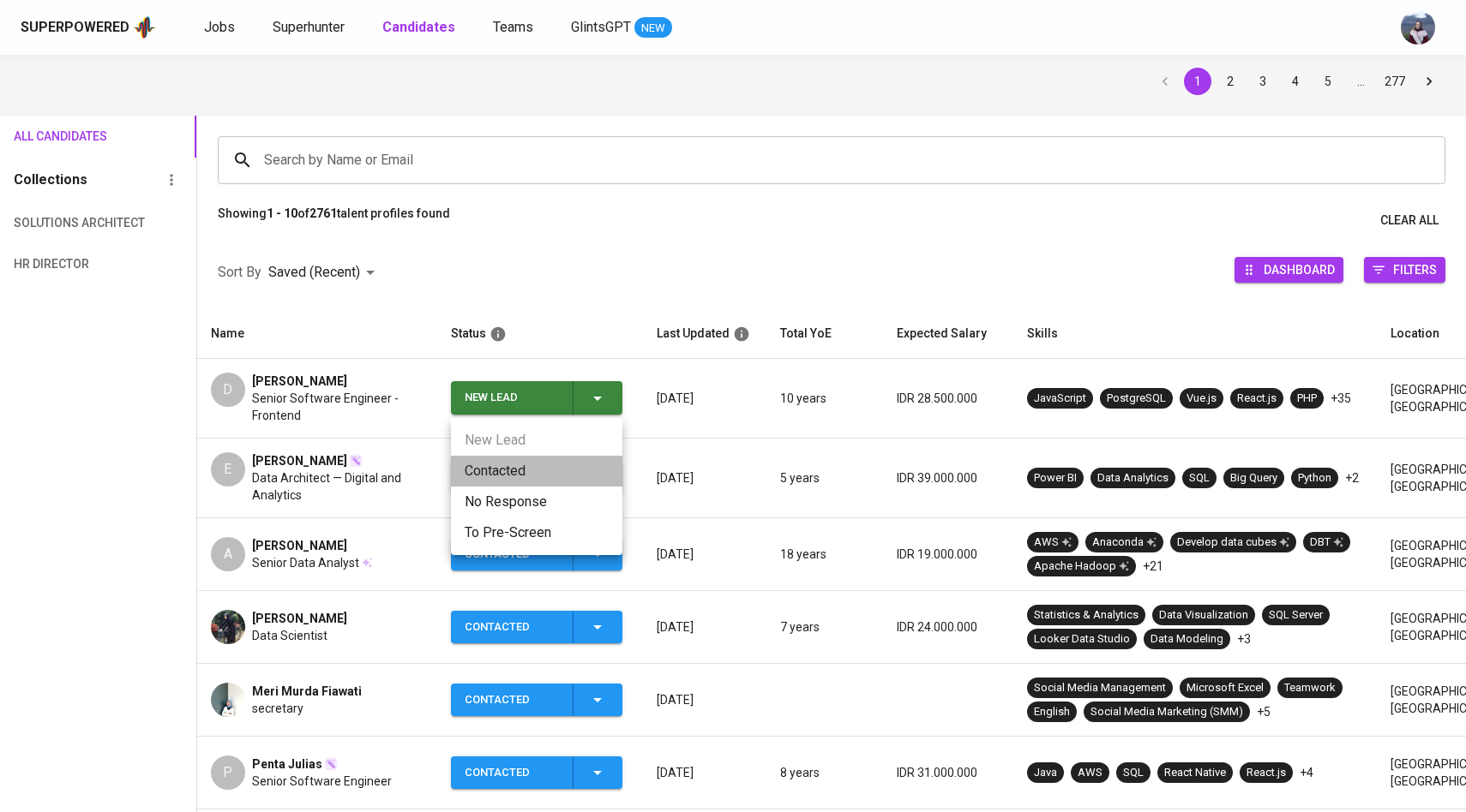
click at [518, 475] on li "Contacted" at bounding box center [536, 471] width 171 height 31
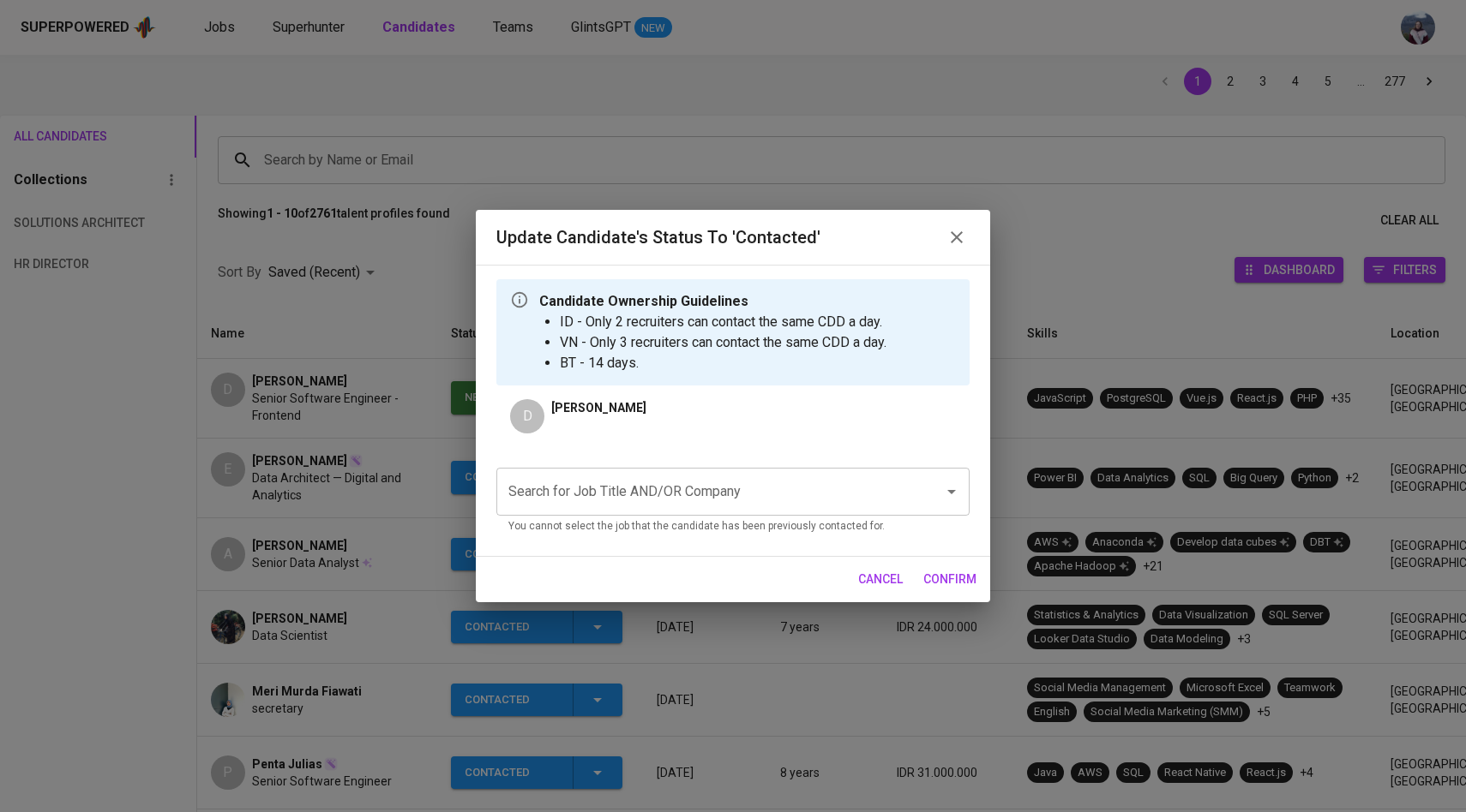
click at [582, 486] on input "Search for Job Title AND/OR Company" at bounding box center [709, 492] width 409 height 33
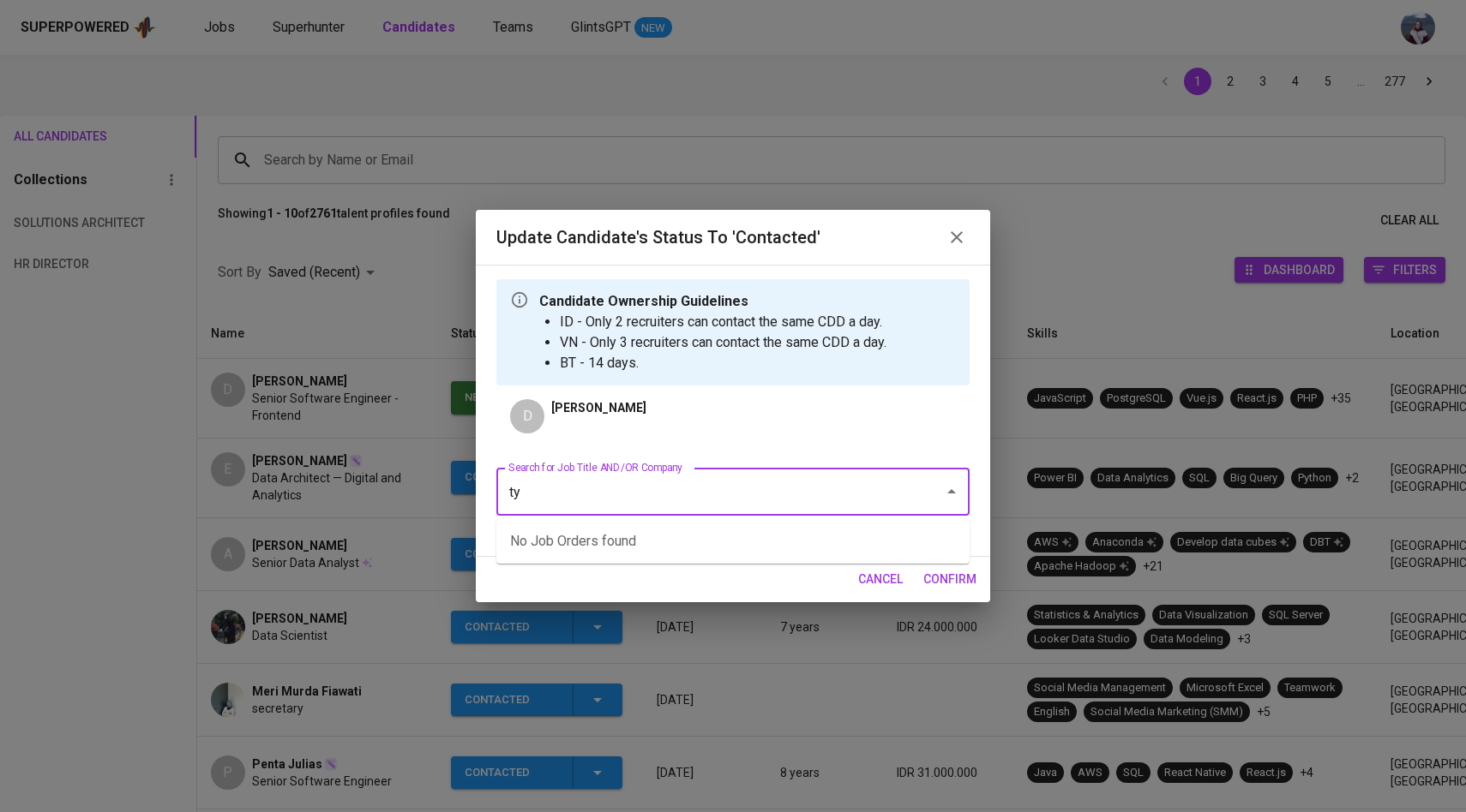
type input "t"
type input "h"
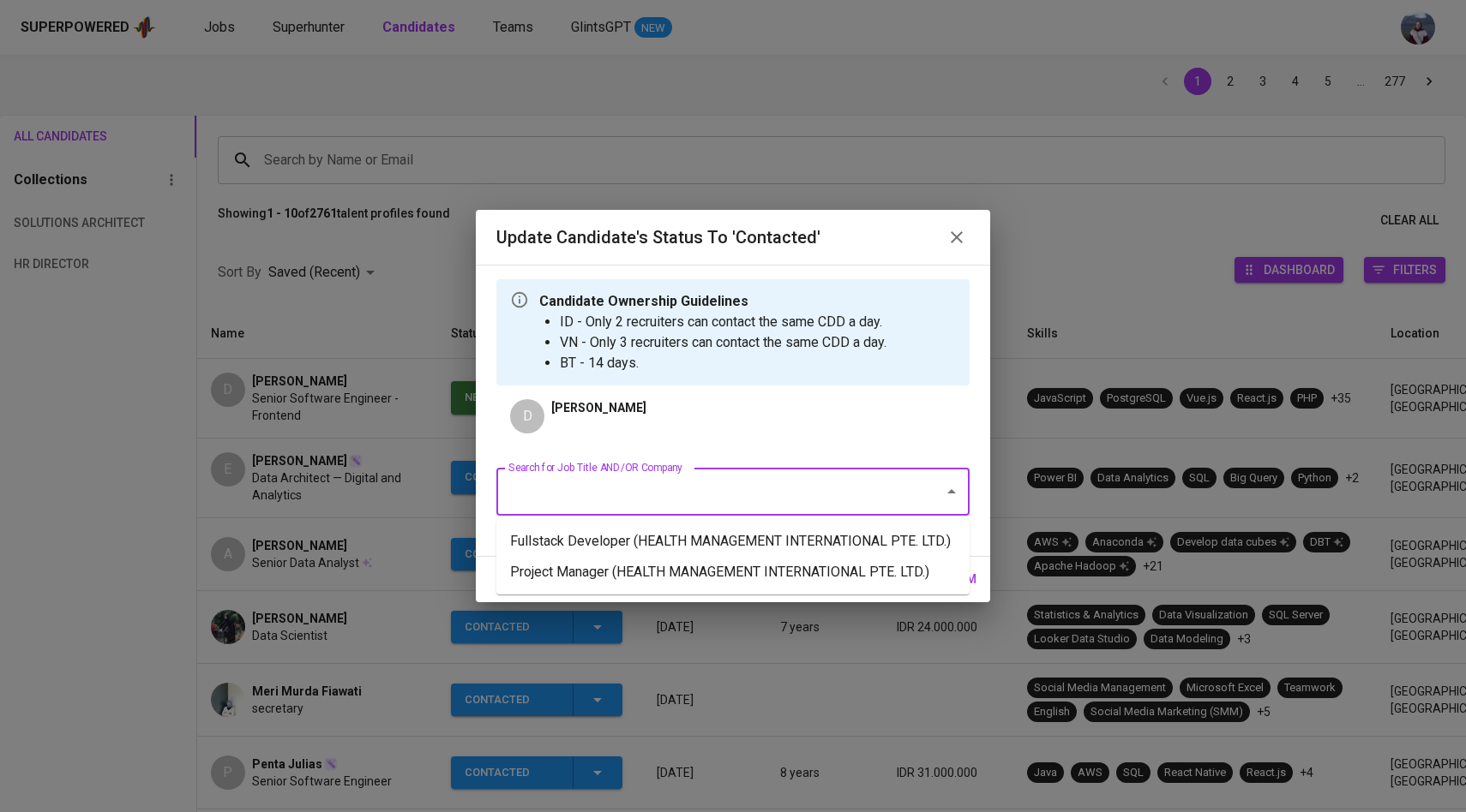
type input "H"
click at [616, 548] on li "Fullstack Developer (HEALTH MANAGEMENT INTERNATIONAL PTE. LTD.)" at bounding box center [732, 541] width 473 height 31
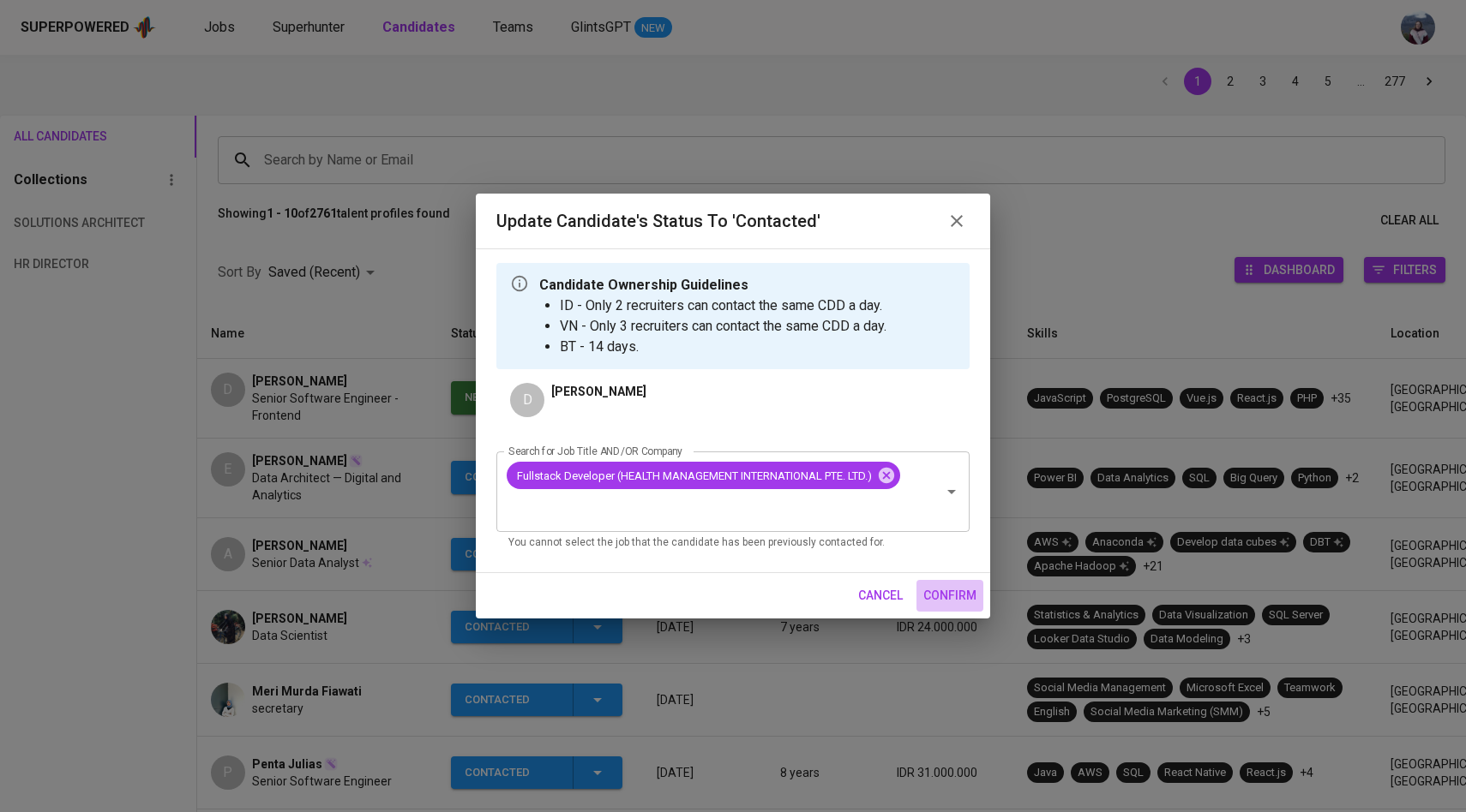
click at [956, 593] on span "confirm" at bounding box center [949, 596] width 53 height 22
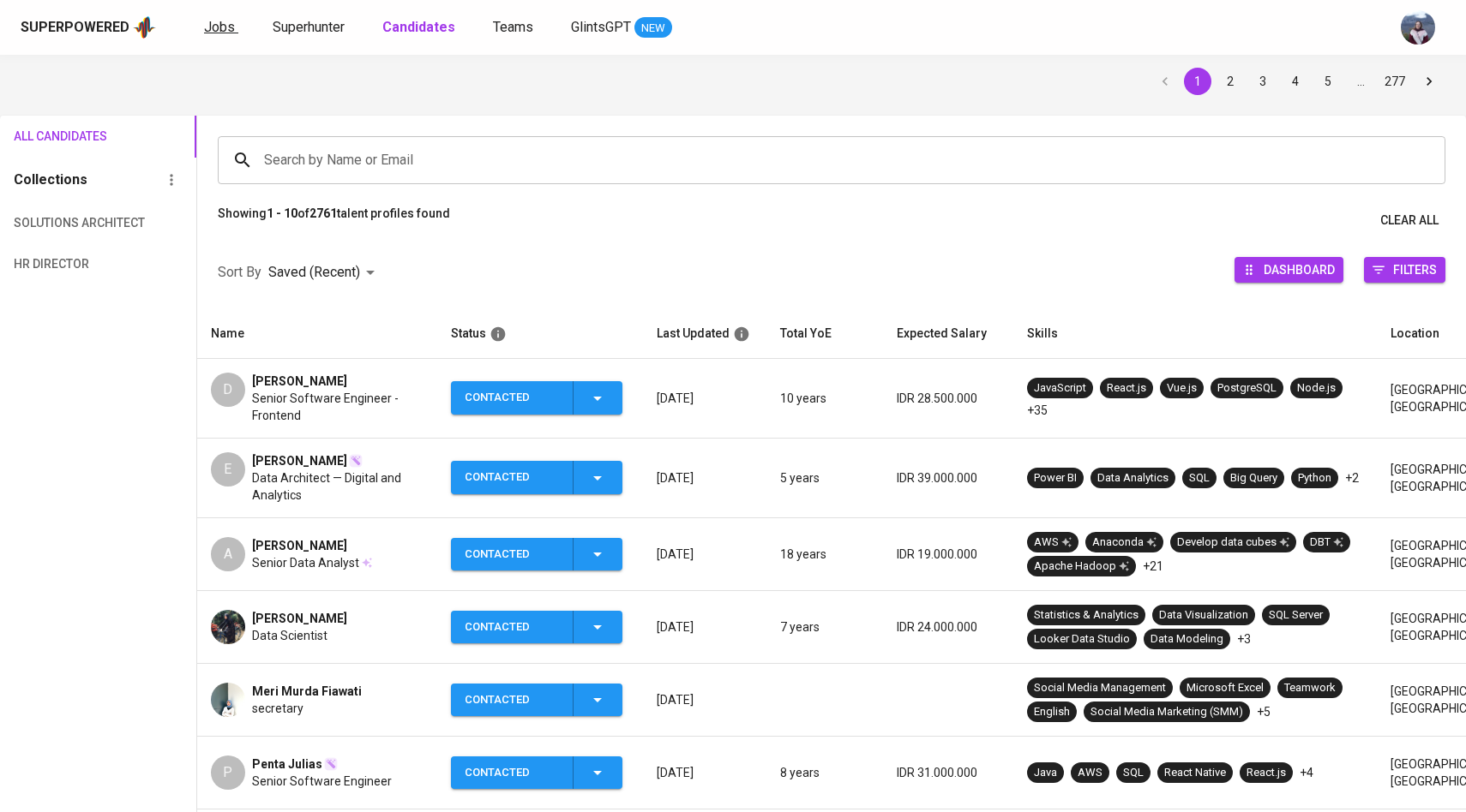
click at [226, 30] on span "Jobs" at bounding box center [219, 26] width 31 height 16
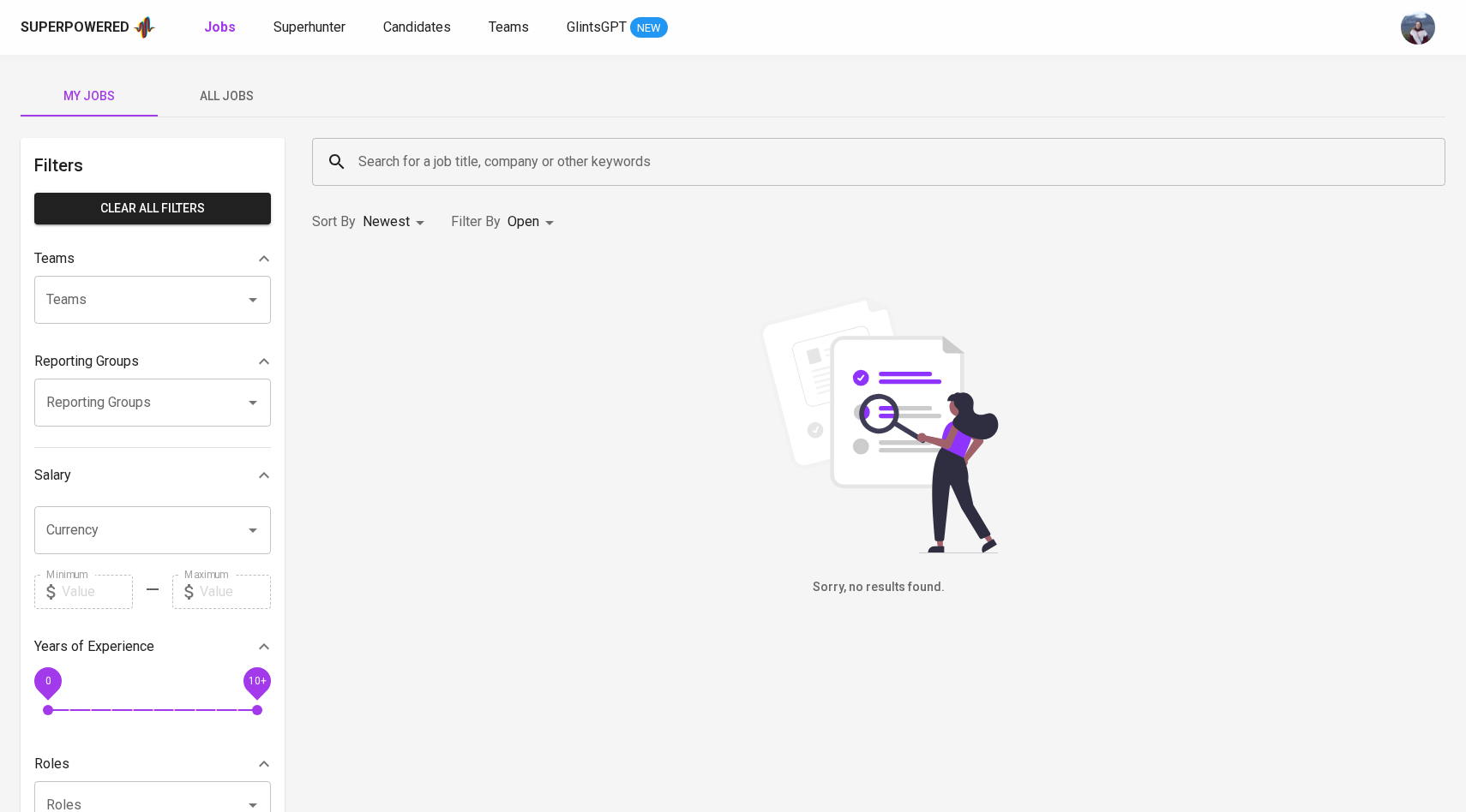
click at [233, 91] on span "All Jobs" at bounding box center [227, 96] width 117 height 22
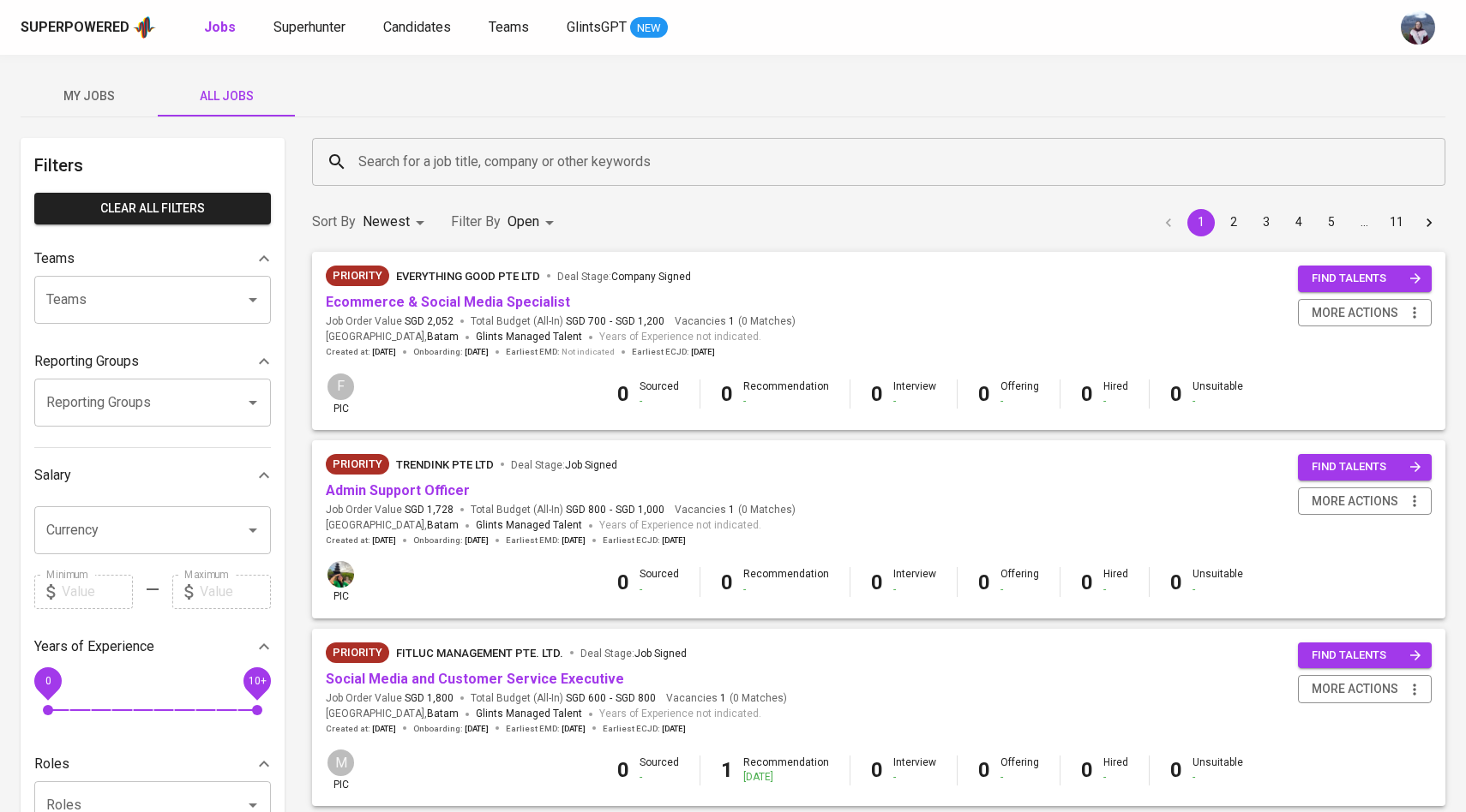
click at [380, 165] on input "Search for a job title, company or other keywords" at bounding box center [883, 162] width 1058 height 33
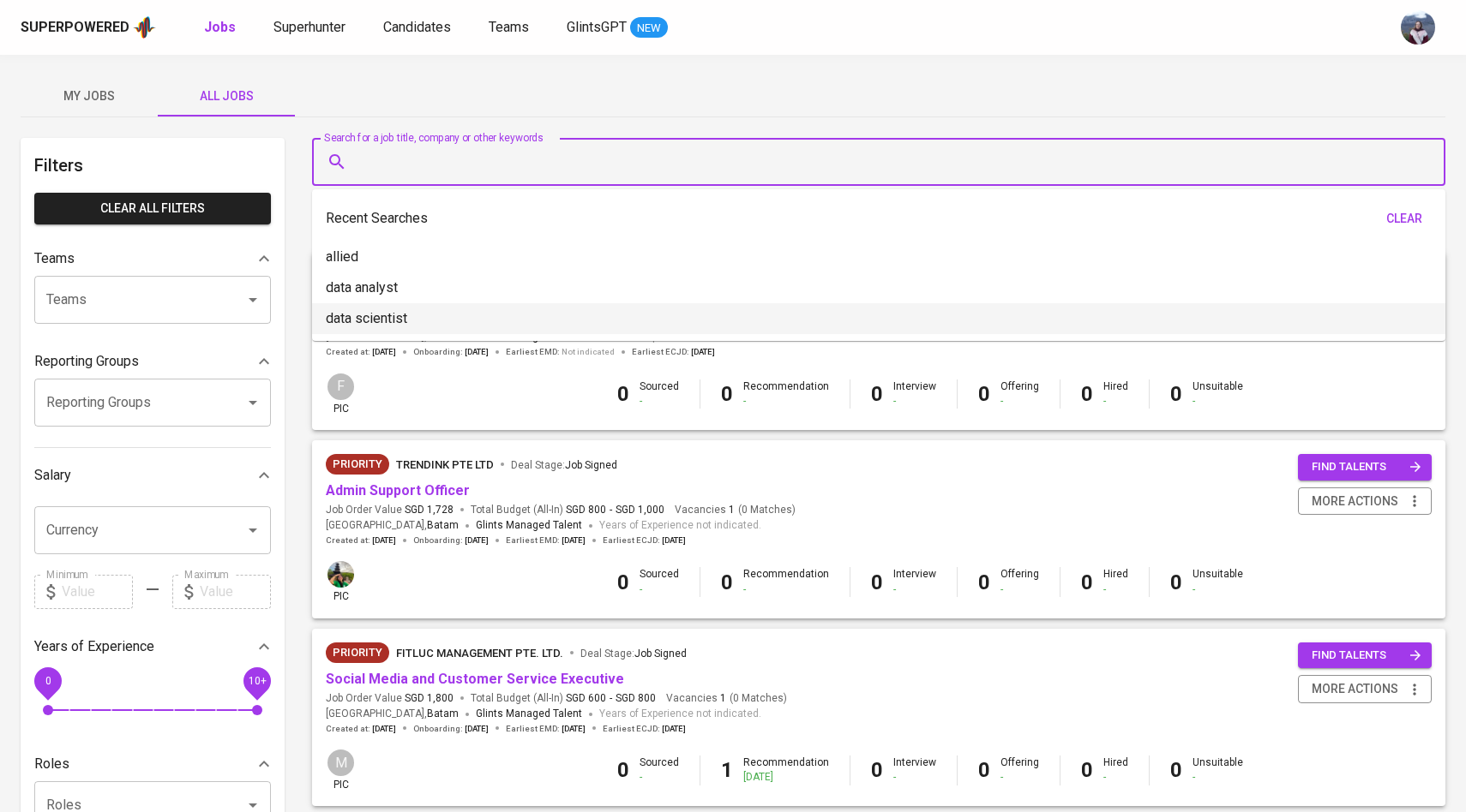
click at [396, 314] on p "data scientist" at bounding box center [366, 319] width 82 height 21
type input "data scientist"
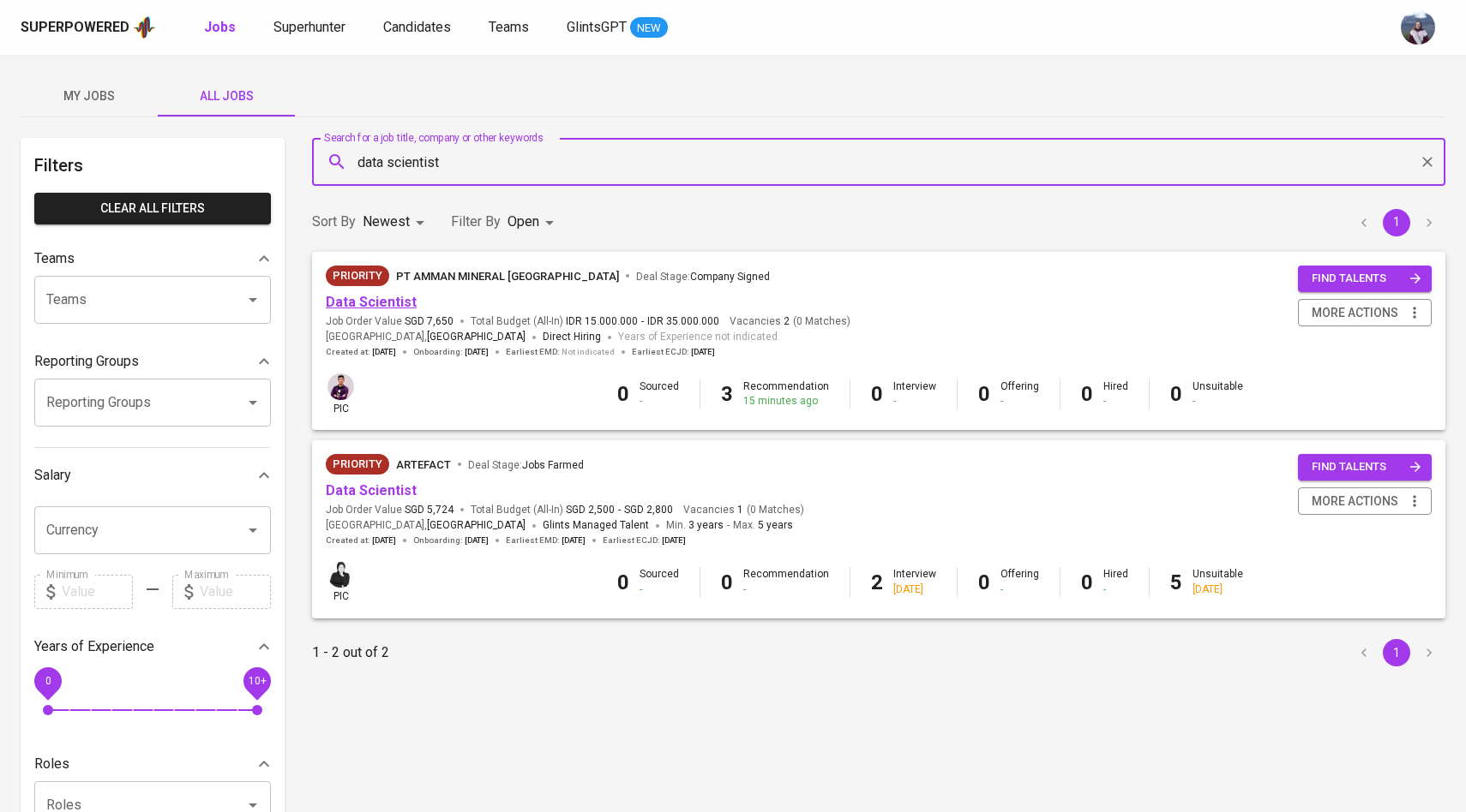
click at [382, 304] on link "Data Scientist" at bounding box center [371, 301] width 91 height 16
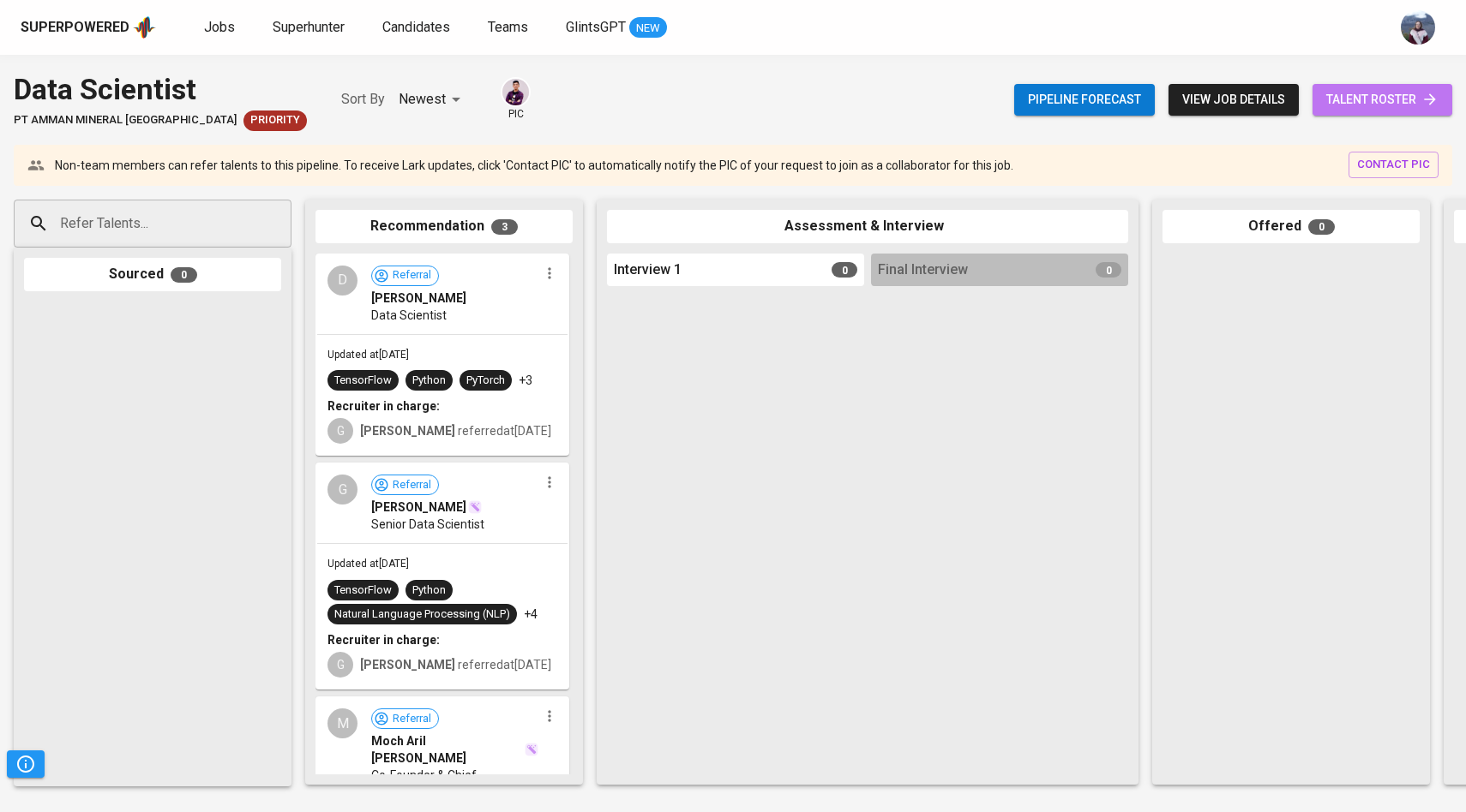
click at [1341, 113] on link "talent roster" at bounding box center [1381, 100] width 139 height 32
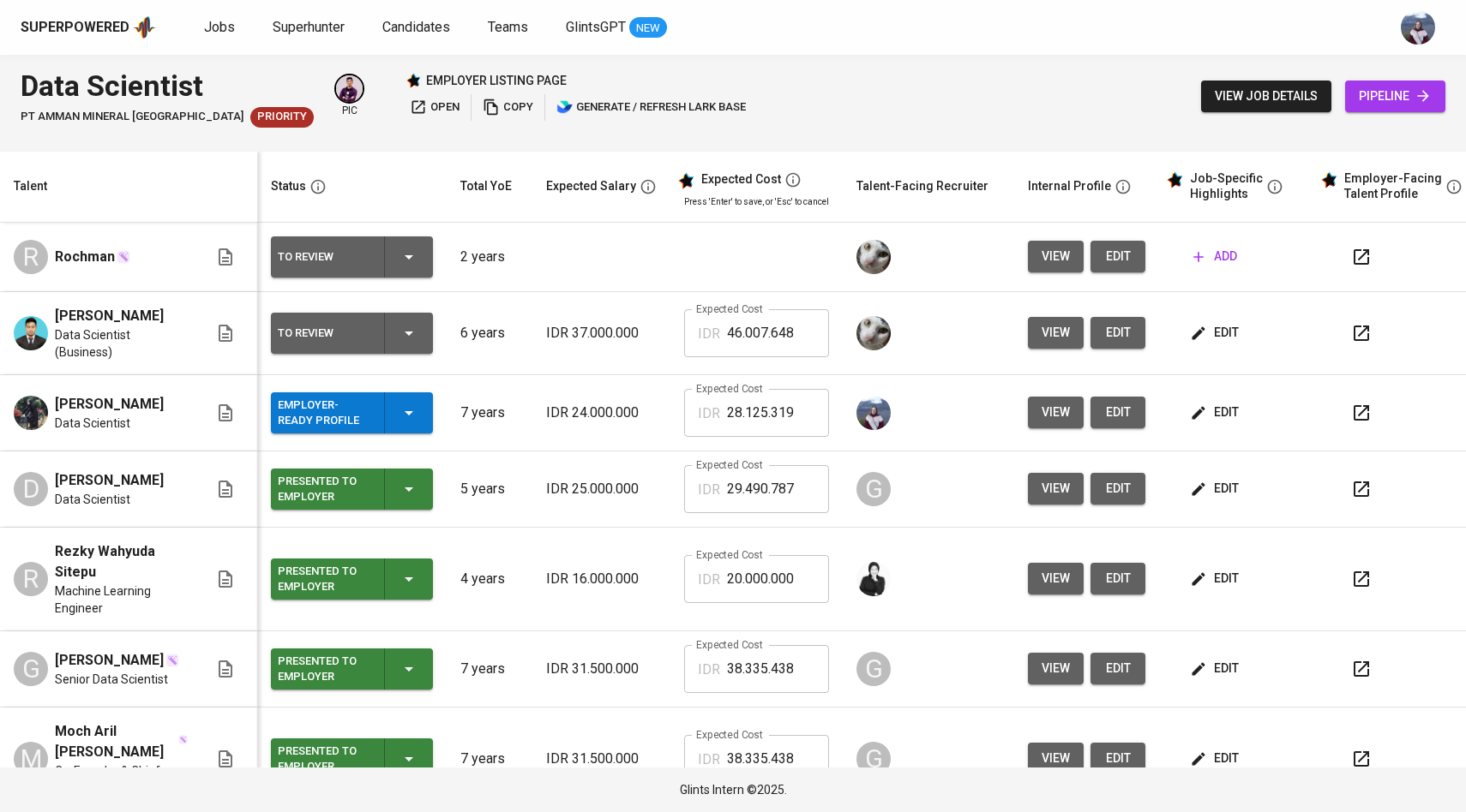
click at [1207, 412] on span "edit" at bounding box center [1216, 412] width 45 height 22
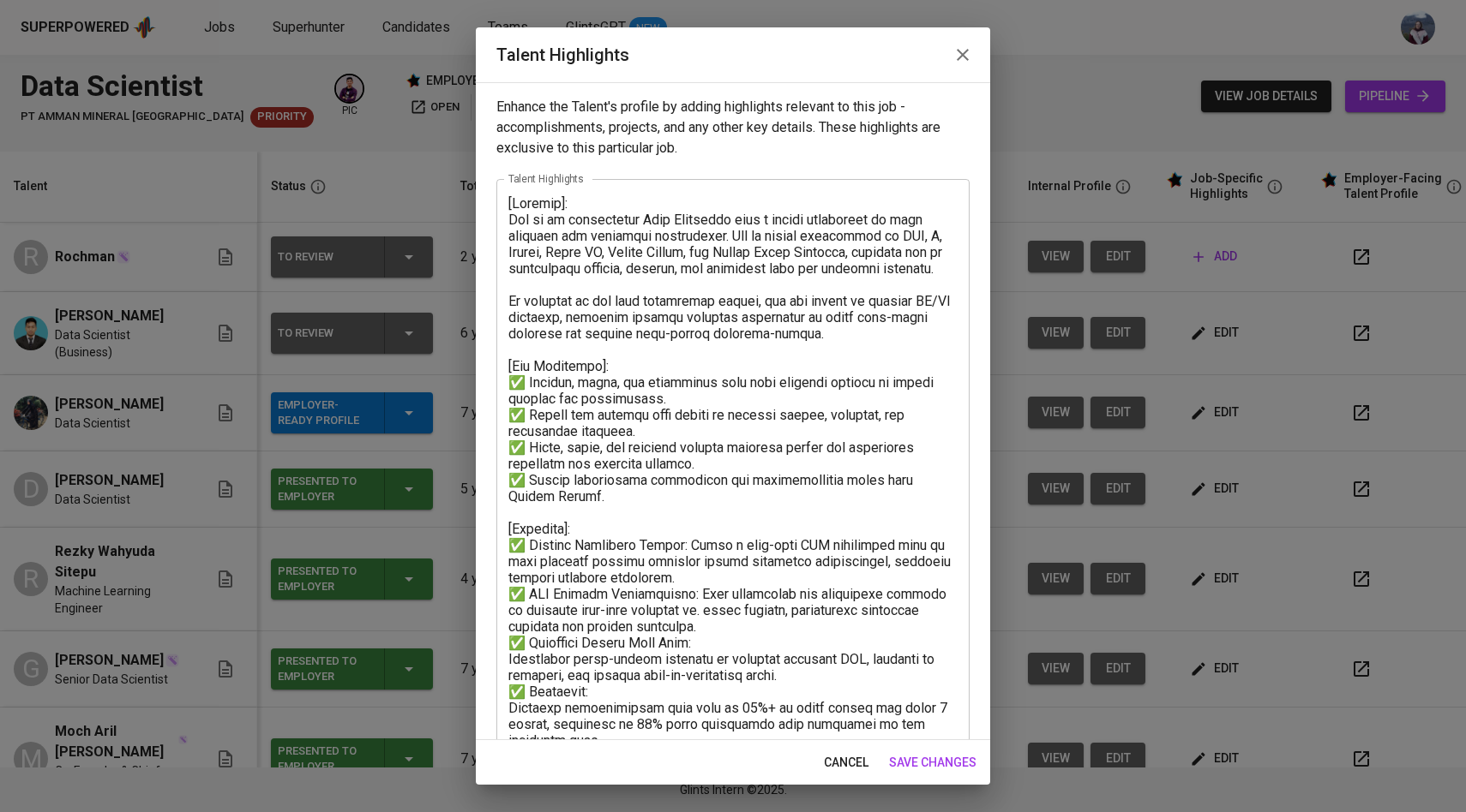
click at [942, 763] on span "save changes" at bounding box center [932, 763] width 88 height 22
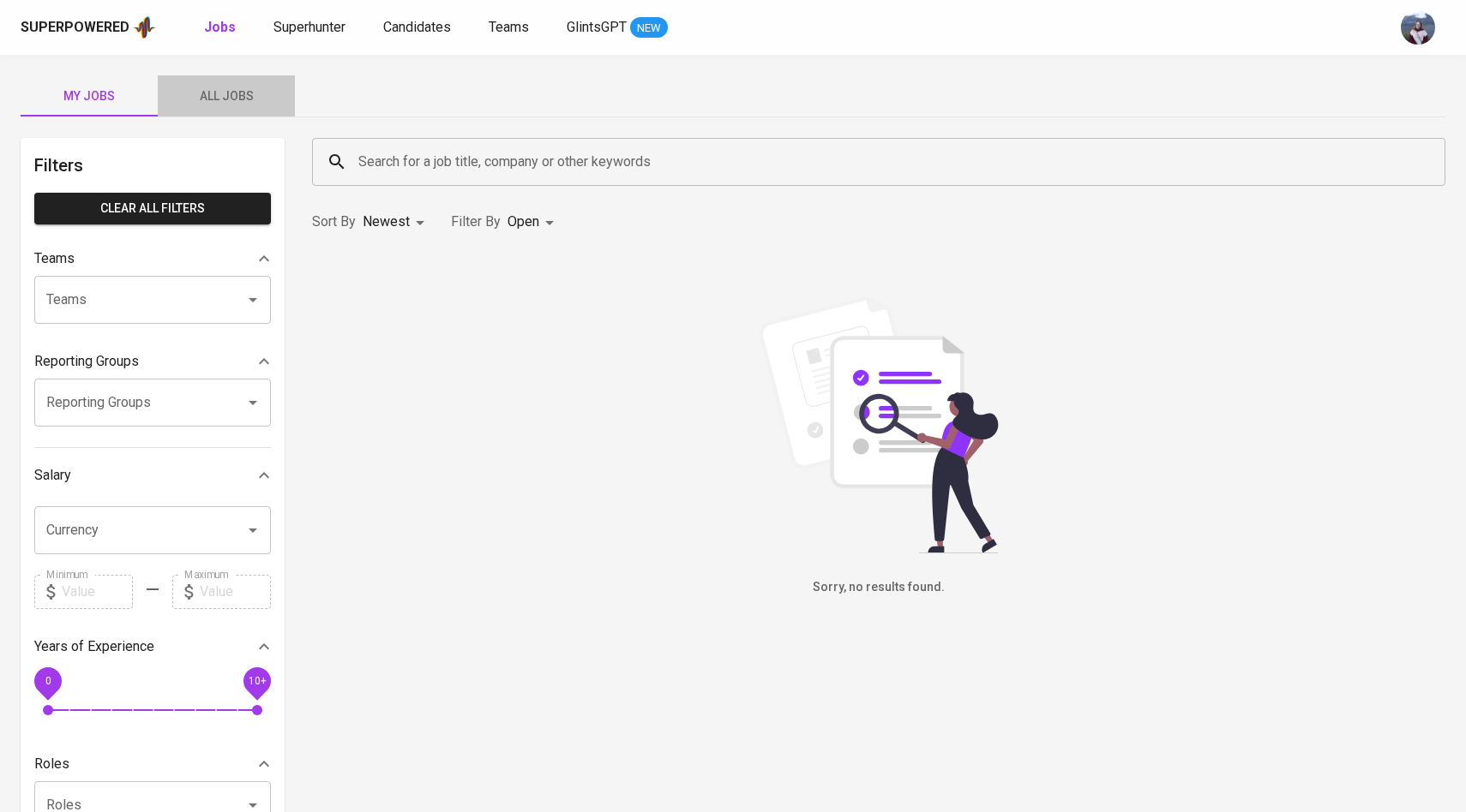
click at [232, 88] on span "All Jobs" at bounding box center [227, 96] width 117 height 22
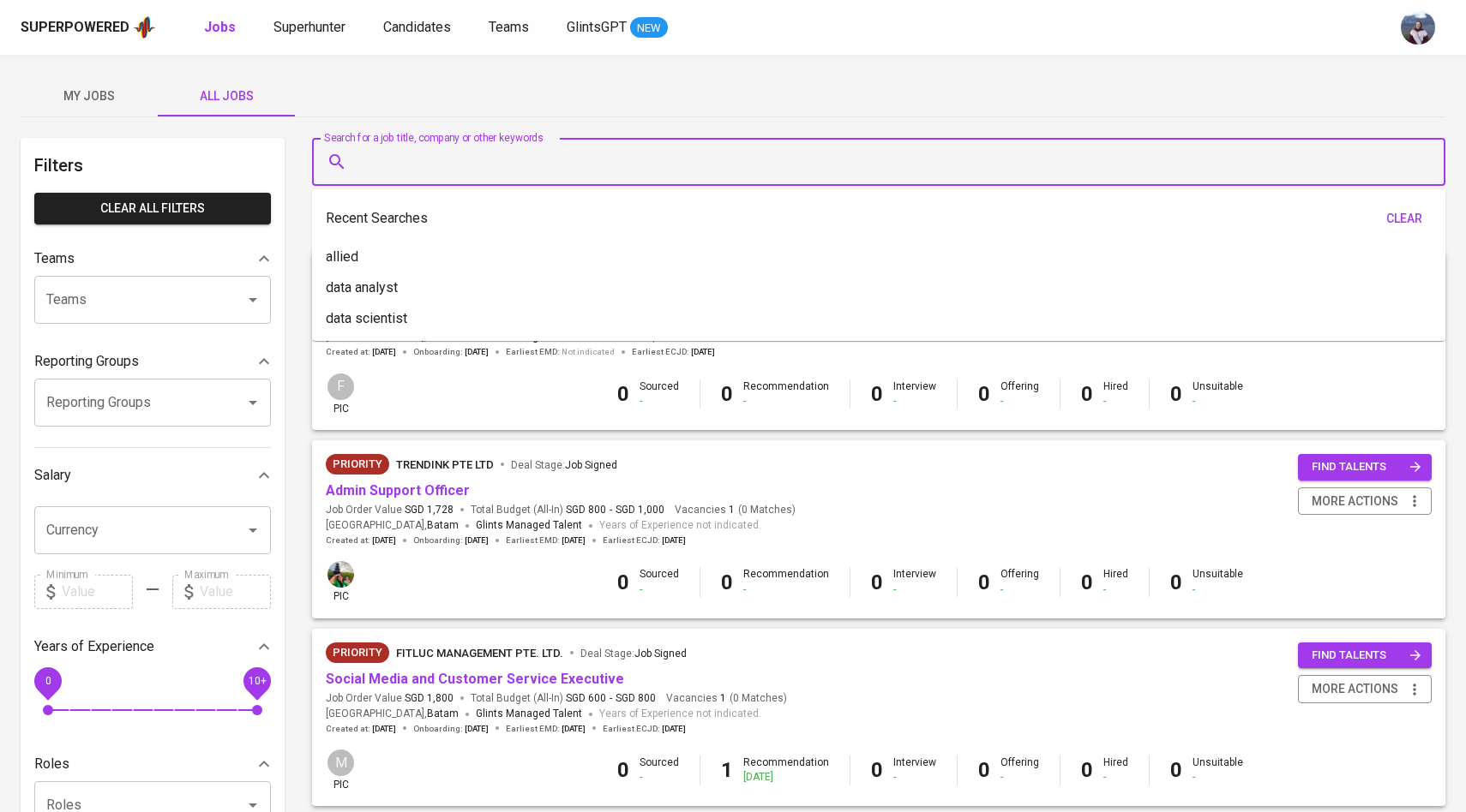
click at [417, 174] on input "Search for a job title, company or other keywords" at bounding box center [883, 162] width 1058 height 33
click at [398, 275] on li "data analyst" at bounding box center [879, 288] width 1133 height 31
type input "data analyst"
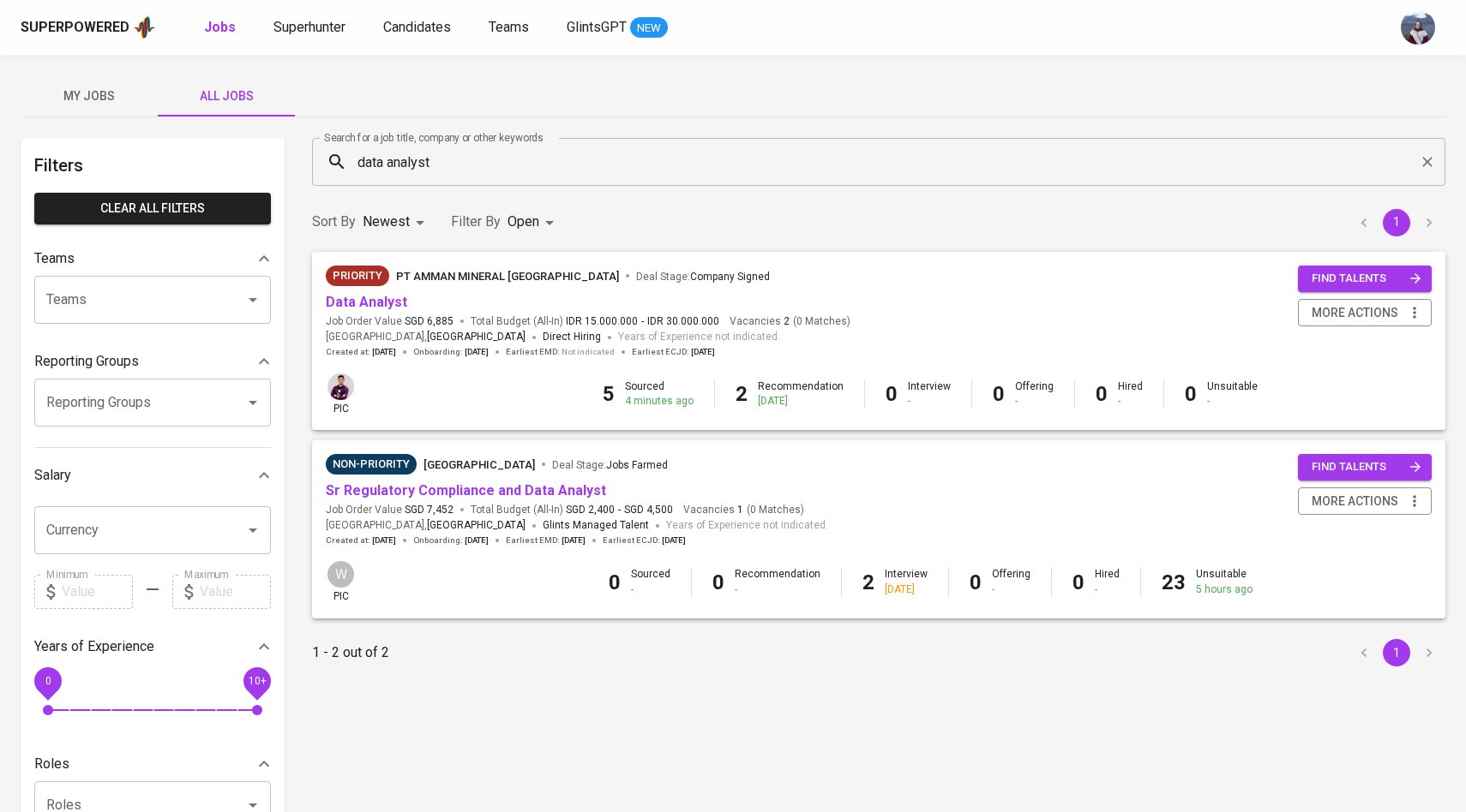
click at [374, 314] on span "Job Order Value SGD 6,885" at bounding box center [390, 321] width 128 height 14
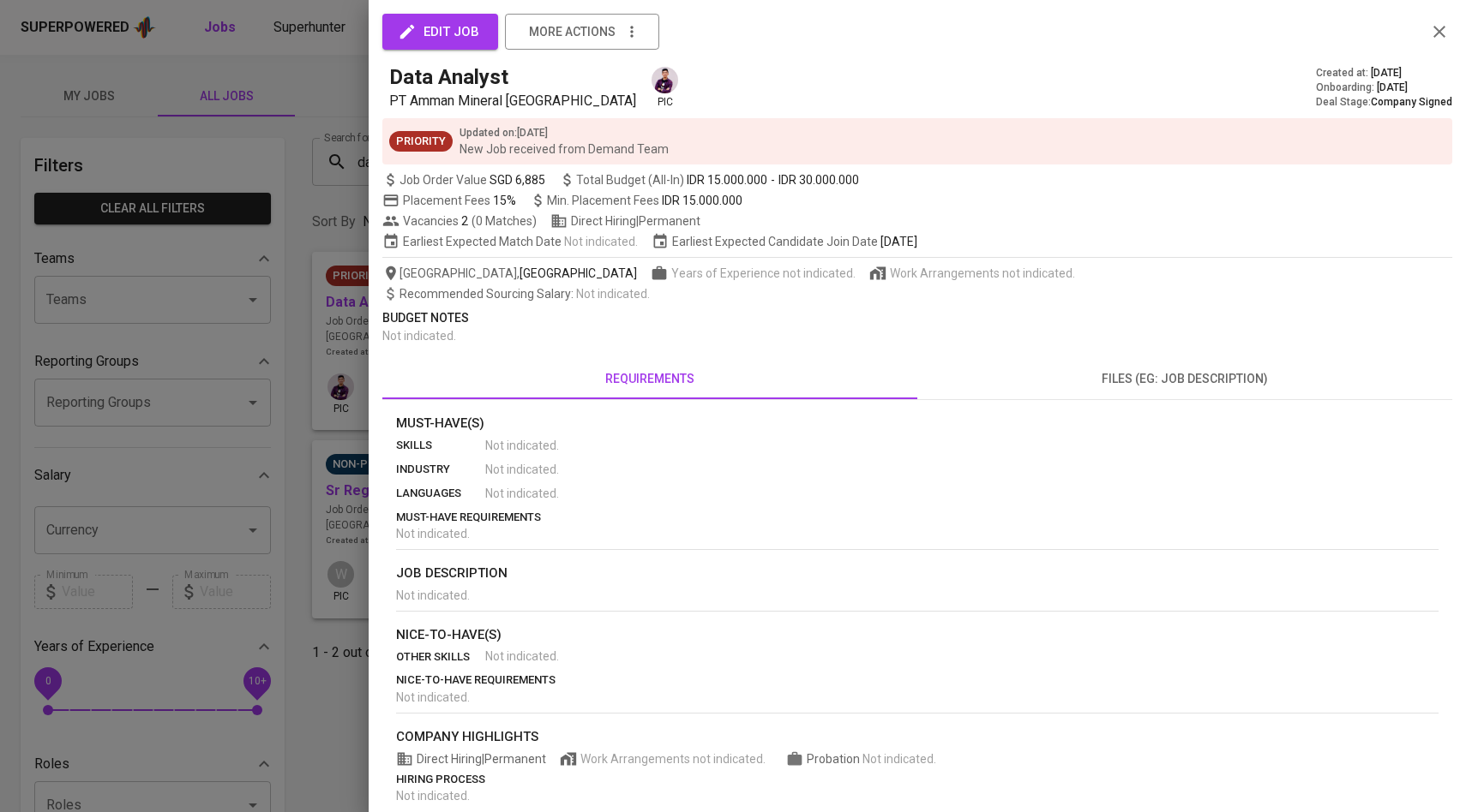
click at [249, 399] on div at bounding box center [733, 406] width 1466 height 812
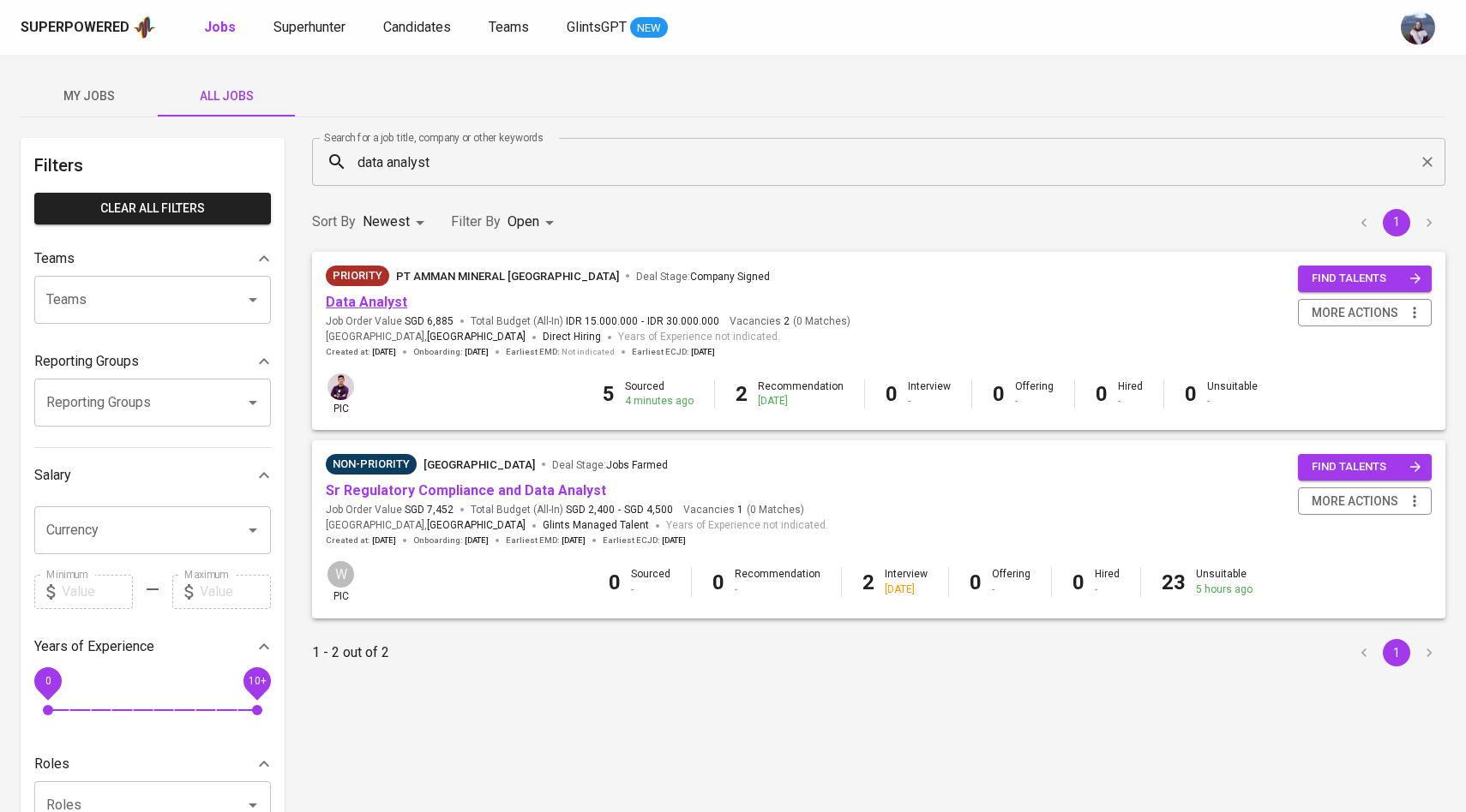
click at [399, 299] on link "Data Analyst" at bounding box center [366, 301] width 82 height 16
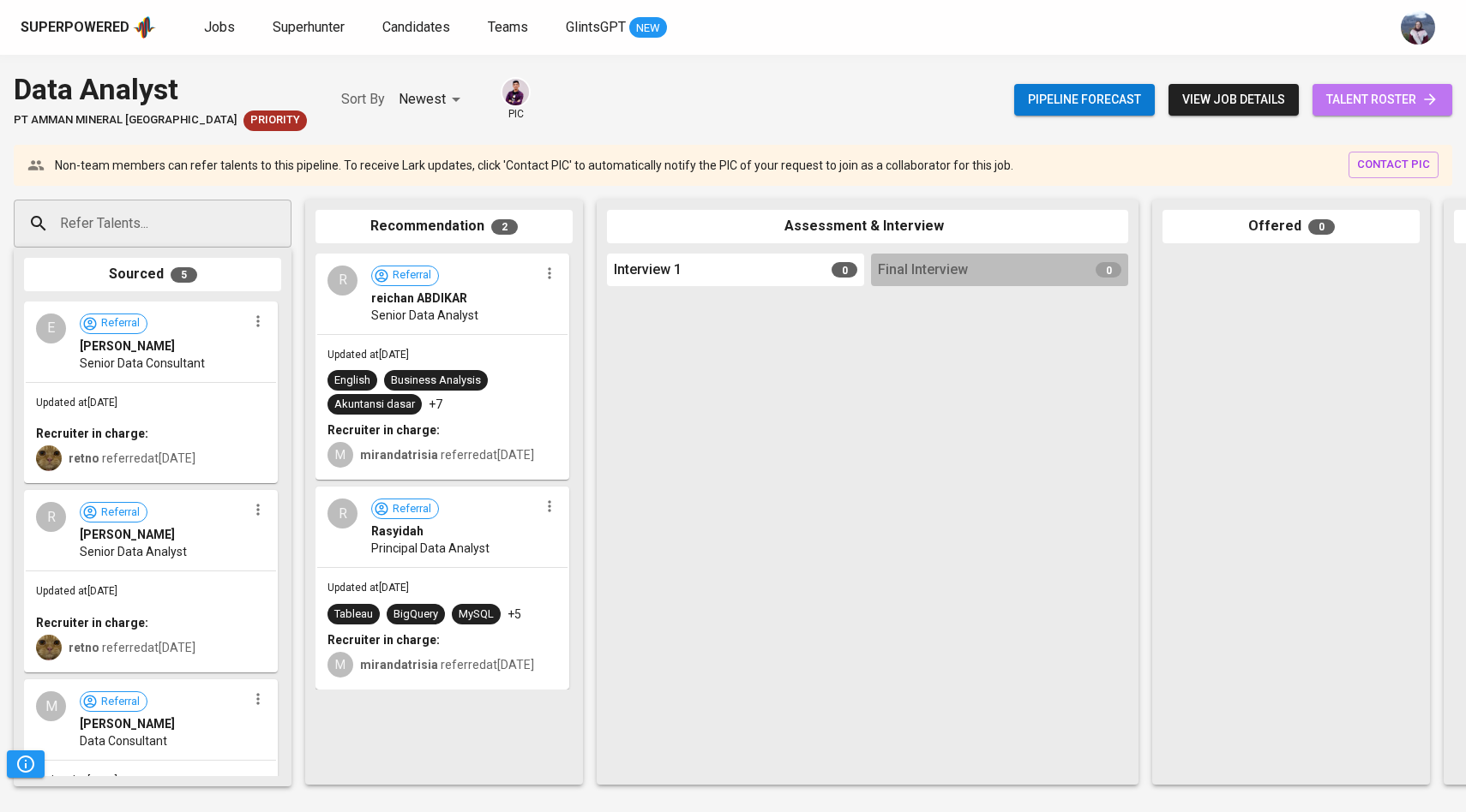
click at [1360, 91] on span "talent roster" at bounding box center [1381, 100] width 112 height 22
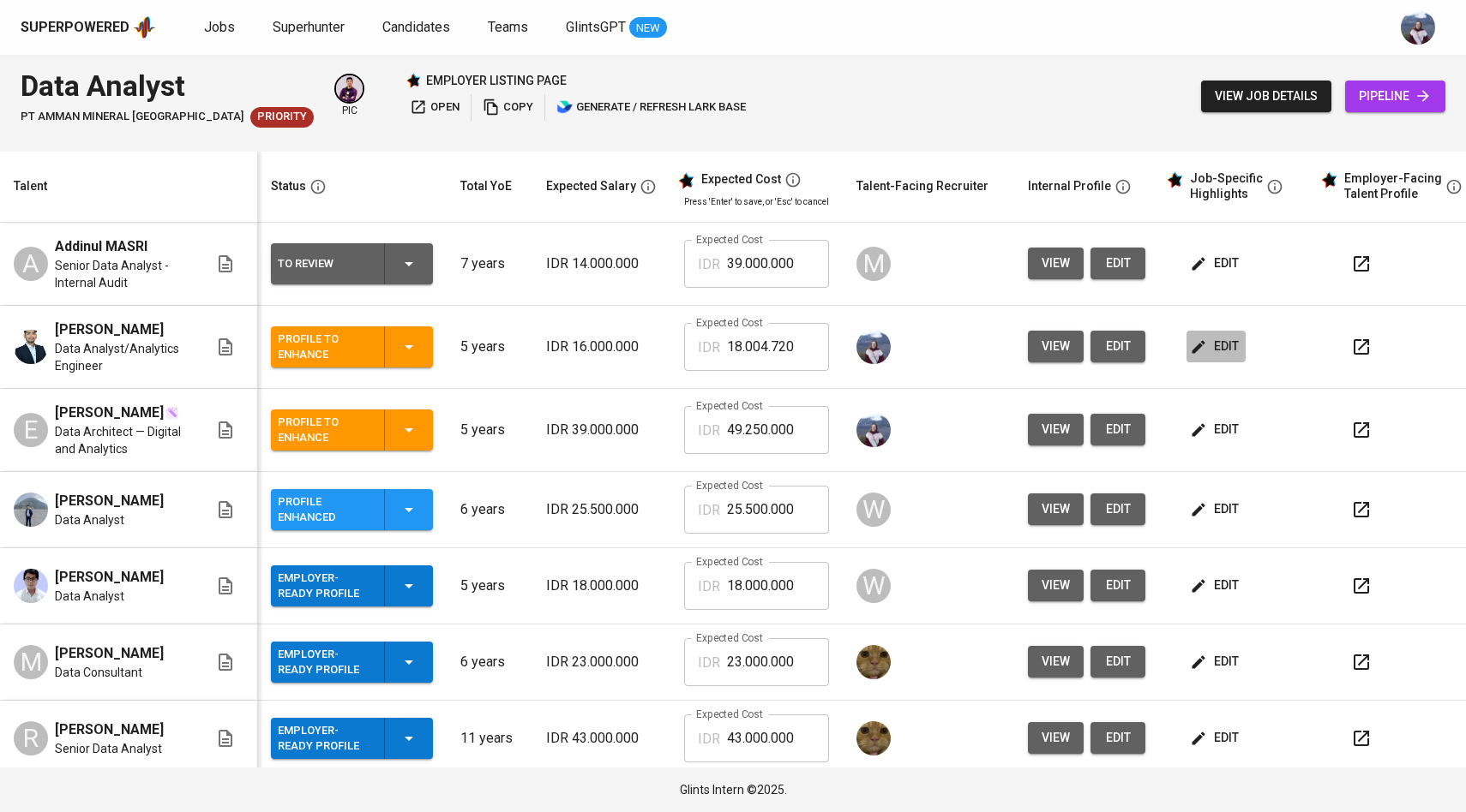
click at [1205, 351] on span "edit" at bounding box center [1216, 346] width 45 height 22
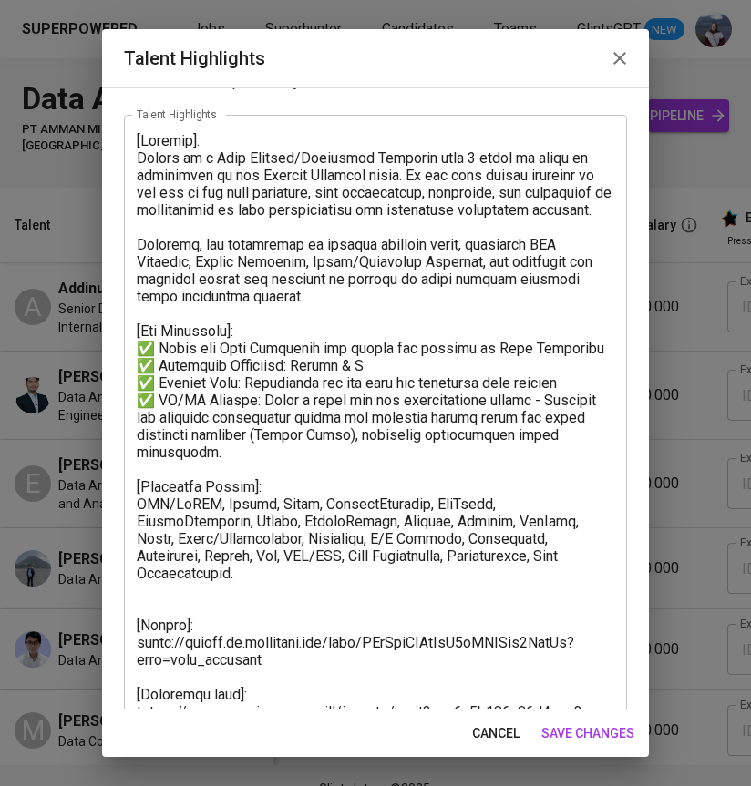
scroll to position [153, 0]
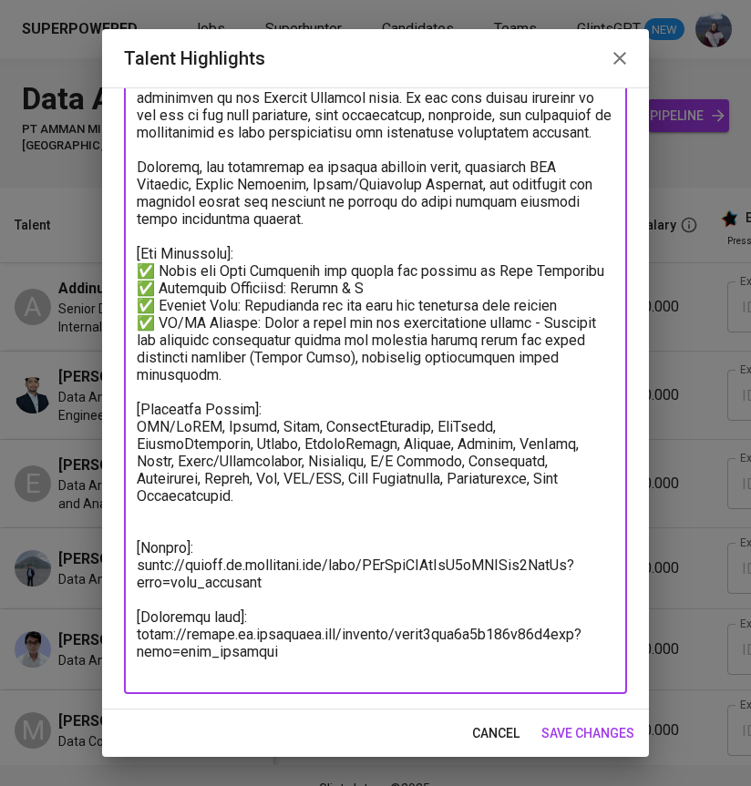
click at [220, 572] on textarea at bounding box center [375, 366] width 477 height 623
click at [223, 586] on textarea at bounding box center [375, 366] width 477 height 623
click at [186, 514] on textarea at bounding box center [375, 366] width 477 height 623
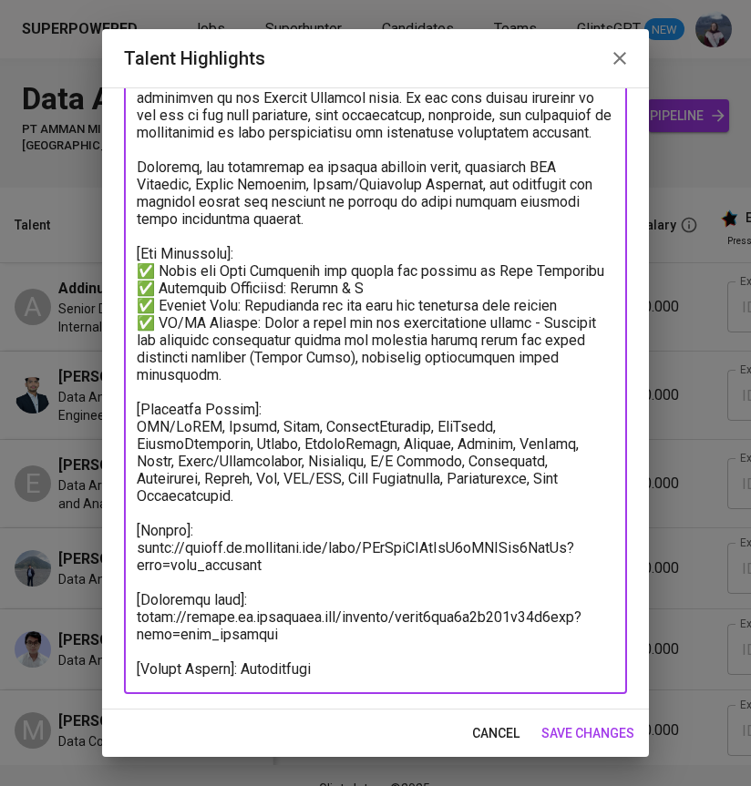
scroll to position [136, 0]
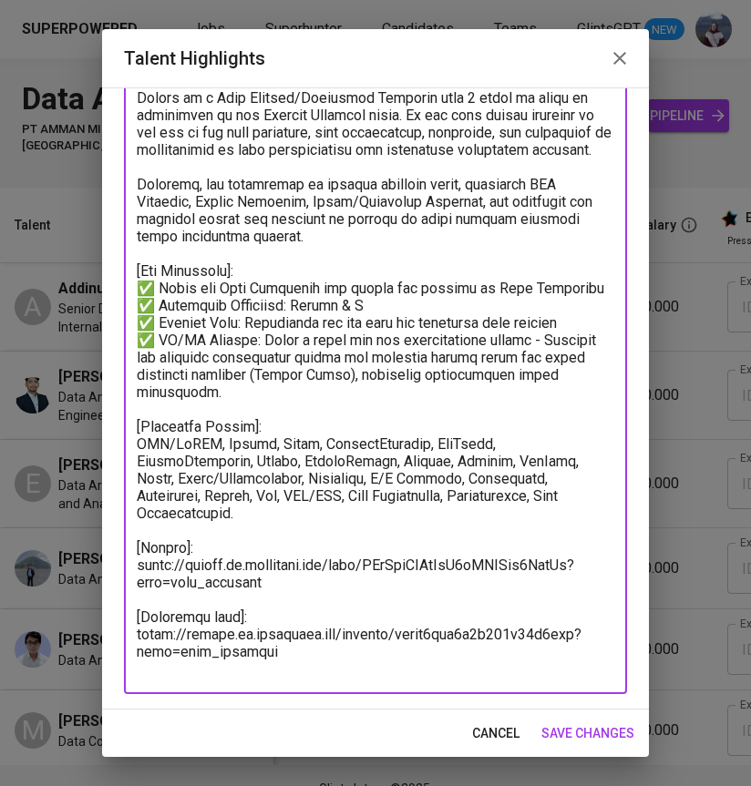
click at [279, 575] on textarea at bounding box center [375, 375] width 477 height 606
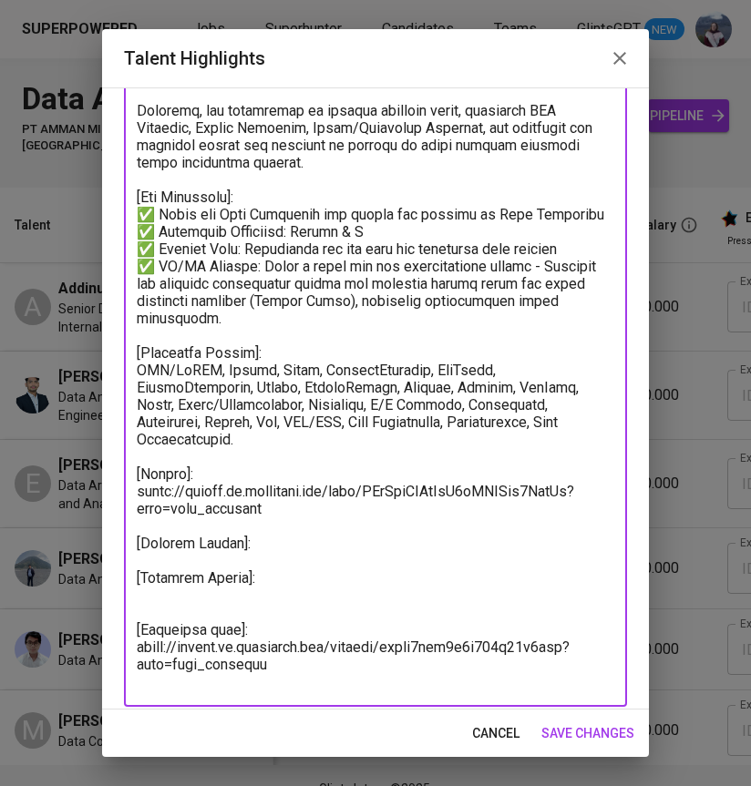
scroll to position [222, 0]
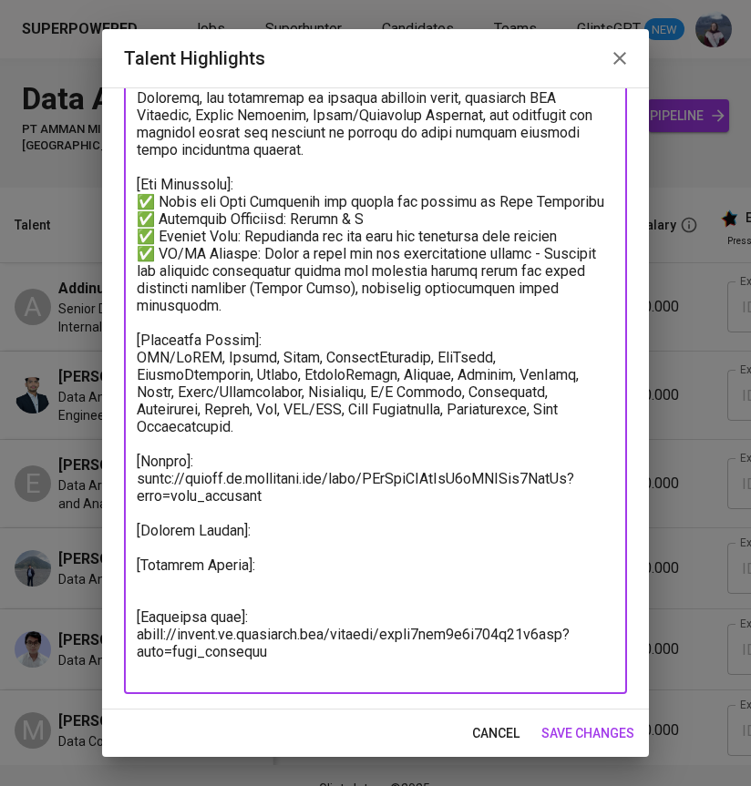
drag, startPoint x: 260, startPoint y: 550, endPoint x: 117, endPoint y: 517, distance: 146.7
click at [117, 517] on div "Enhance the Talent's profile by adding highlights relevant to this job - accomp…" at bounding box center [375, 398] width 547 height 622
click at [324, 587] on textarea at bounding box center [375, 331] width 477 height 692
type textarea "[Summary]: Haykal is a Data Analyst/Analytics Engineer with 5 years of hands on…"
click at [557, 725] on span "save changes" at bounding box center [587, 733] width 93 height 23
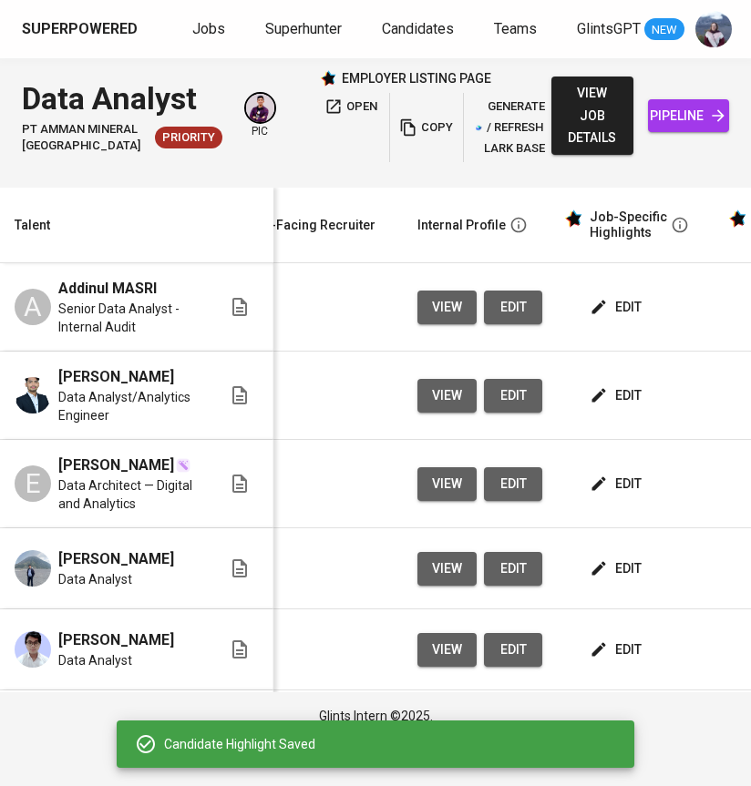
scroll to position [0, 0]
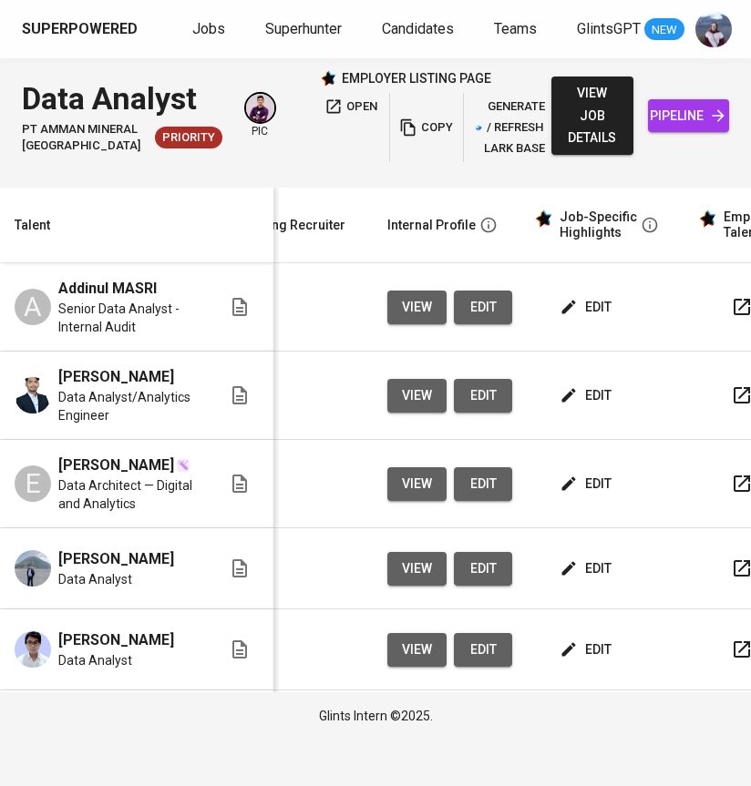
click at [559, 493] on icon "button" at bounding box center [568, 484] width 18 height 18
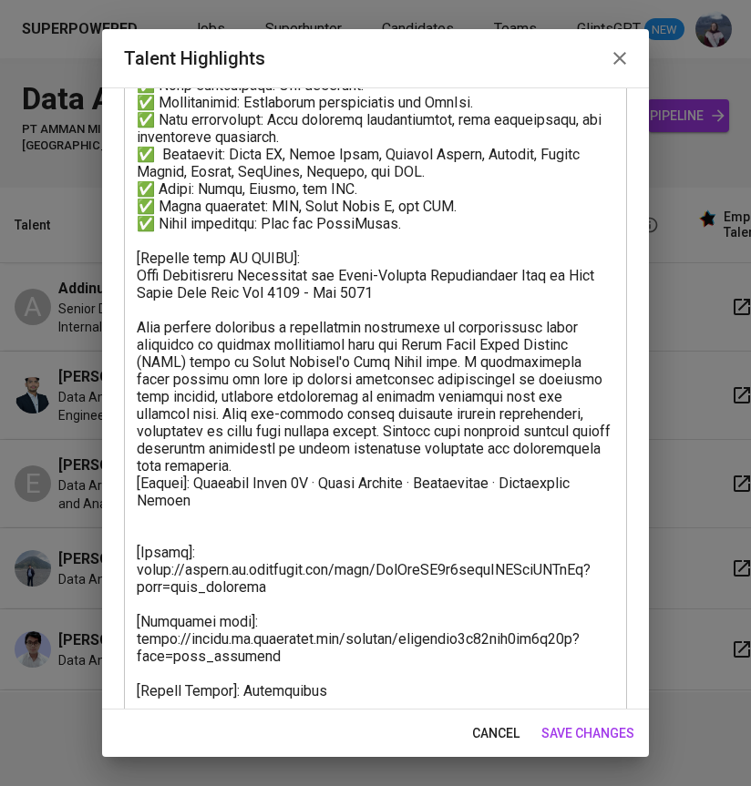
scroll to position [516, 0]
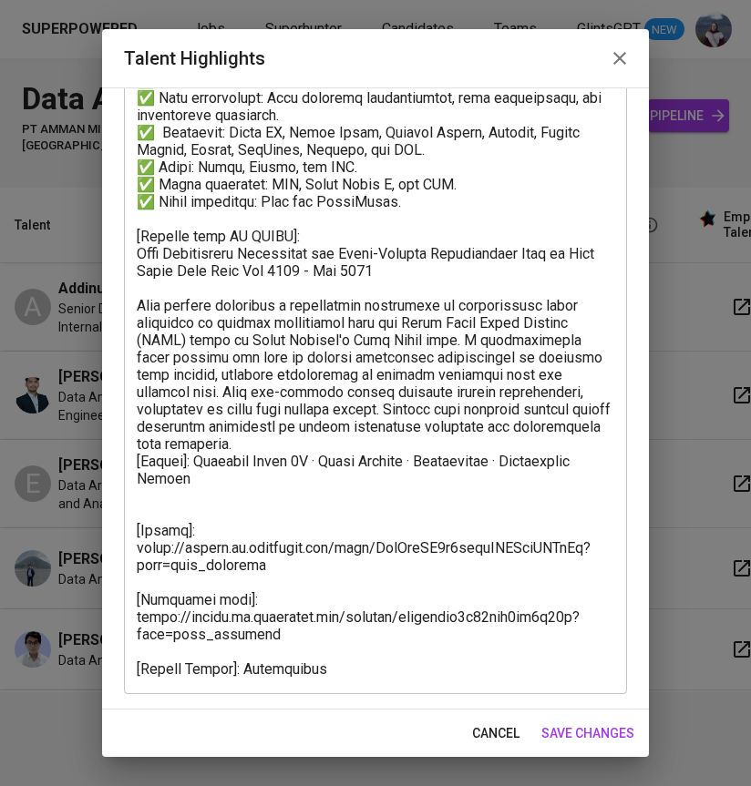
click at [288, 572] on textarea at bounding box center [375, 184] width 477 height 986
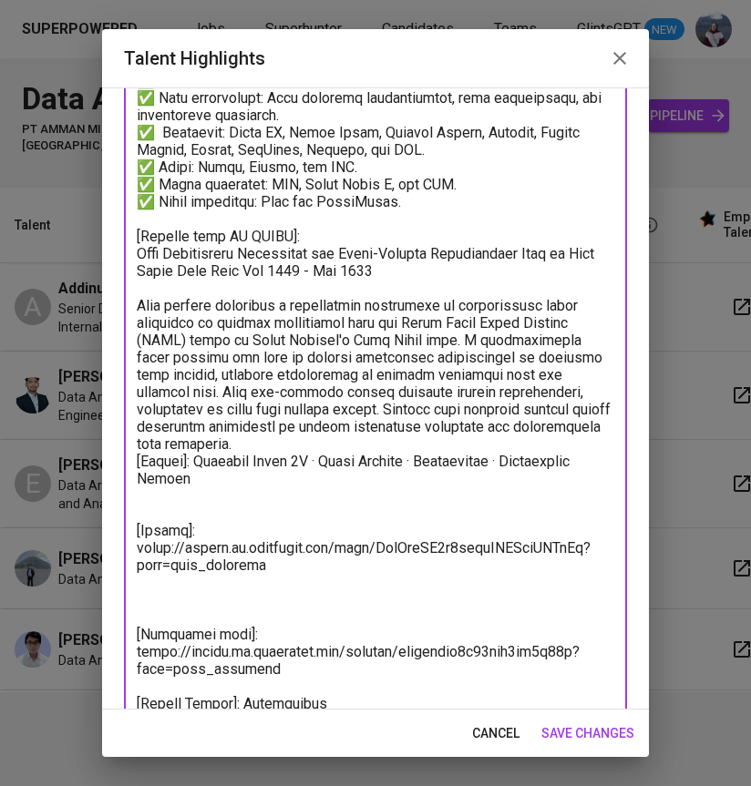
paste textarea "[Current Salary]: [Expected Salary]:"
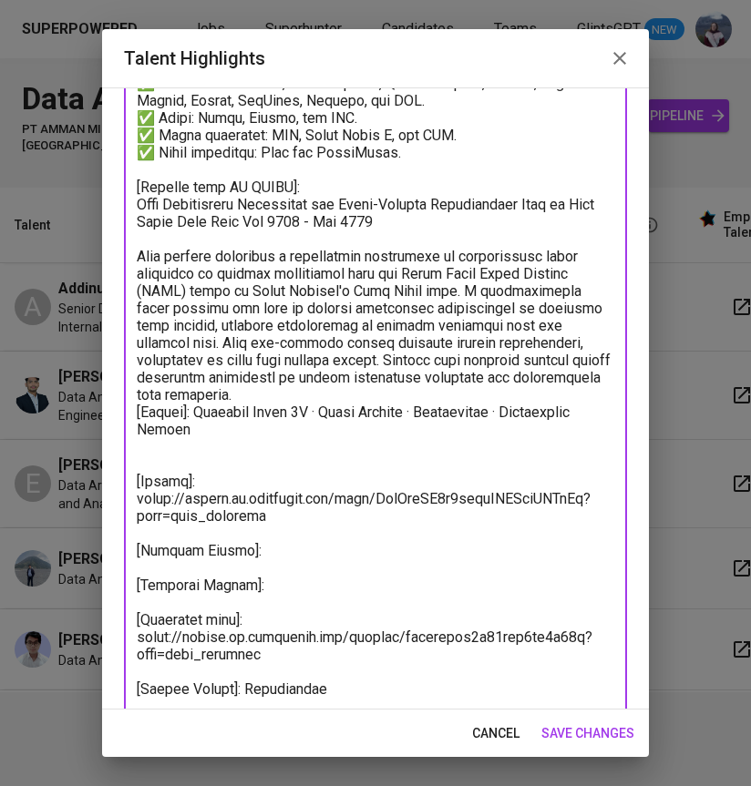
scroll to position [586, 0]
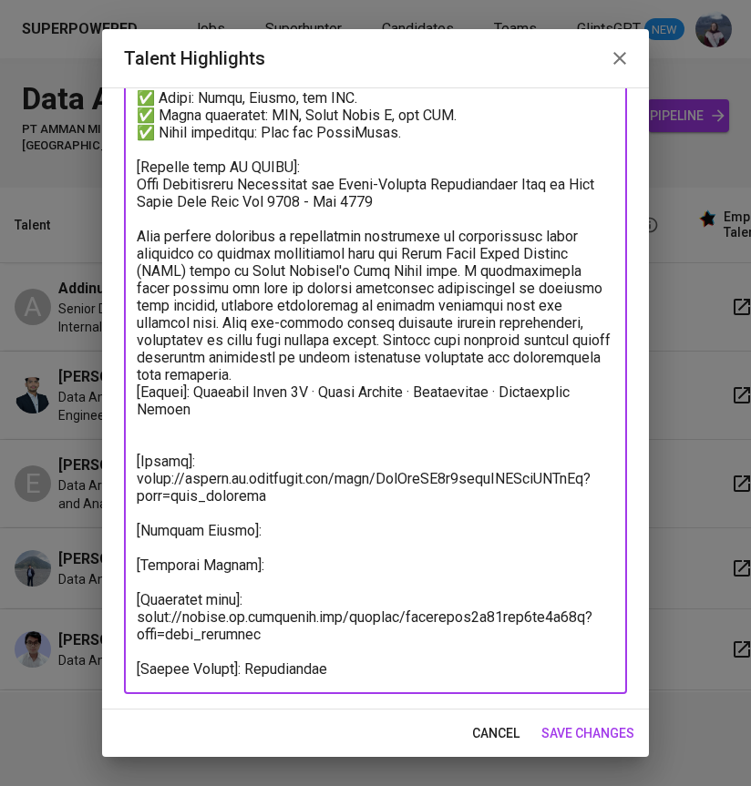
type textarea "[Summary]: Elga is a highly skilled Data Analyst with a strong background in le…"
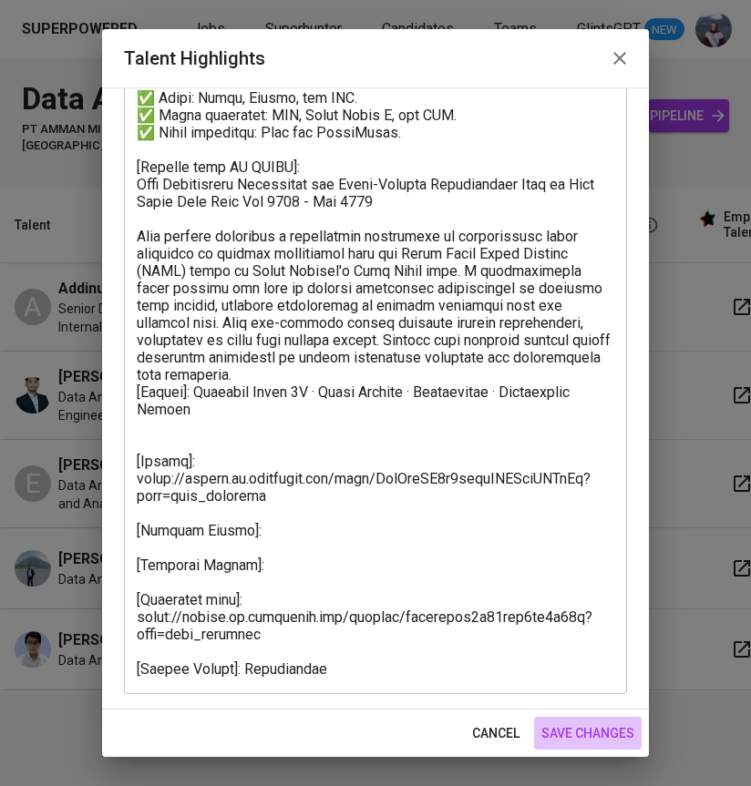
click at [563, 728] on span "save changes" at bounding box center [587, 733] width 93 height 23
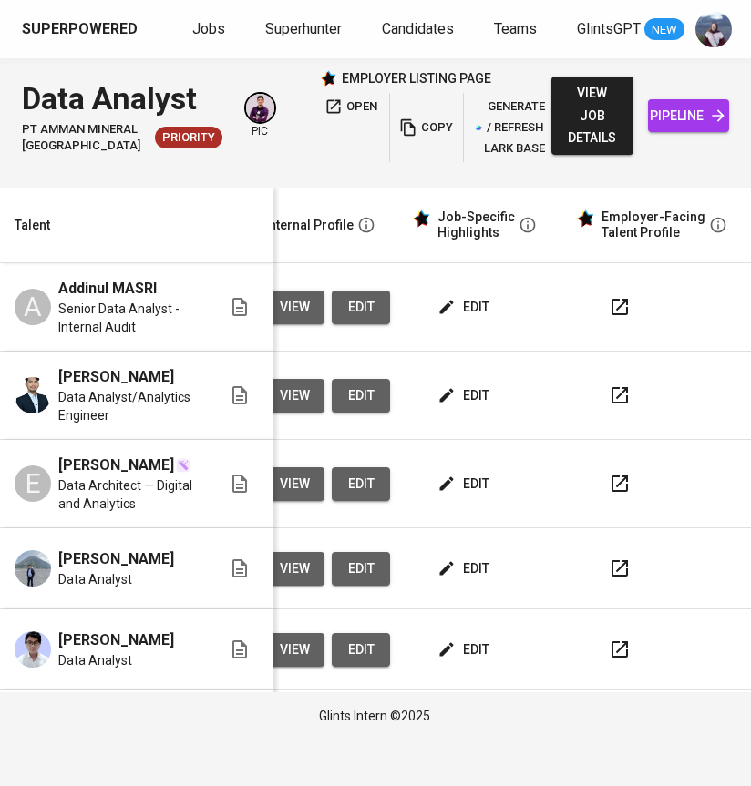
scroll to position [0, 836]
click at [454, 407] on span "edit" at bounding box center [465, 395] width 48 height 23
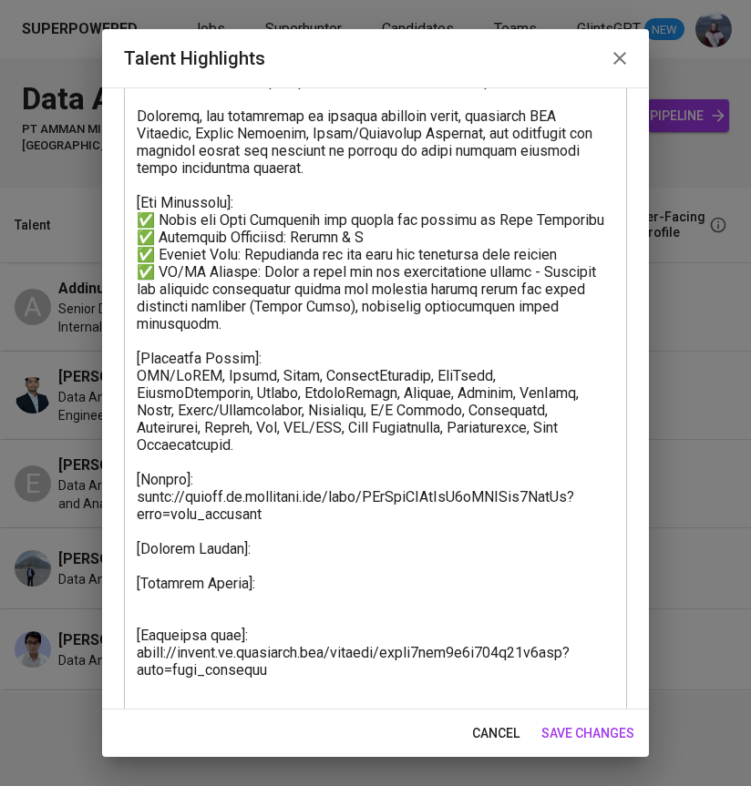
scroll to position [222, 0]
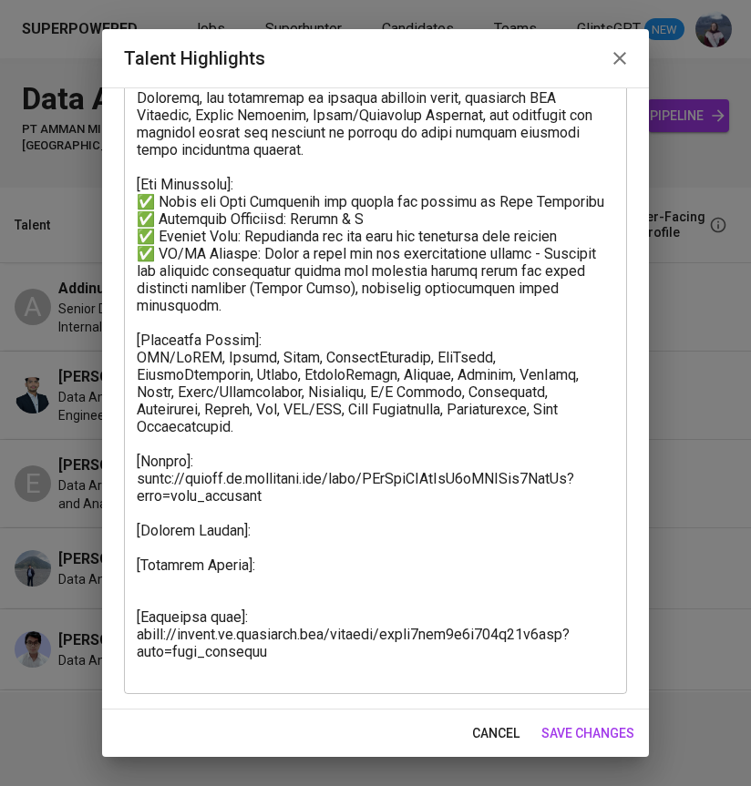
click at [237, 536] on textarea at bounding box center [375, 331] width 477 height 692
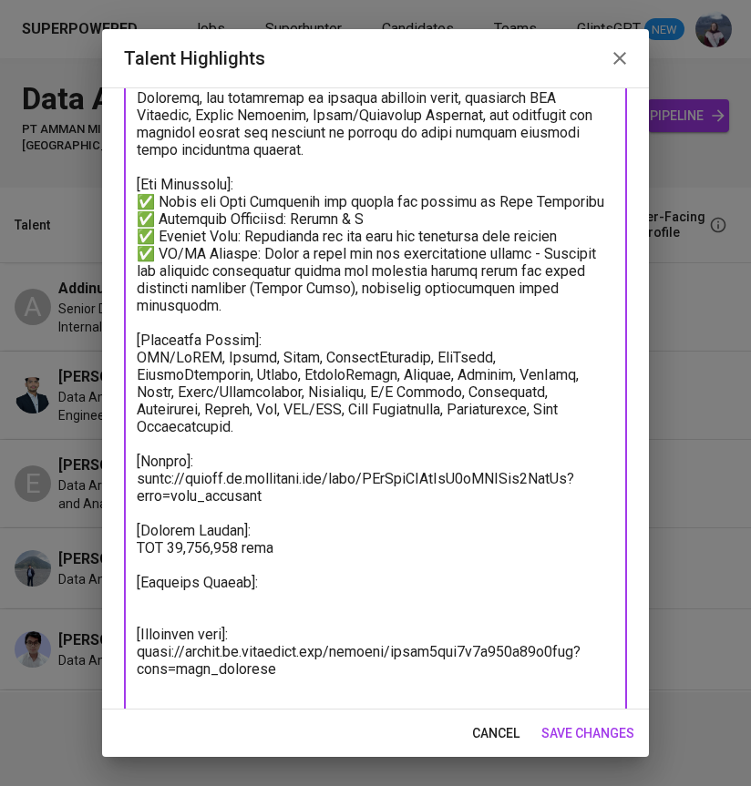
type textarea "[Summary]: Haykal is a Data Analyst/Analytics Engineer with 5 years of hands on…"
click at [580, 730] on span "save changes" at bounding box center [587, 733] width 93 height 23
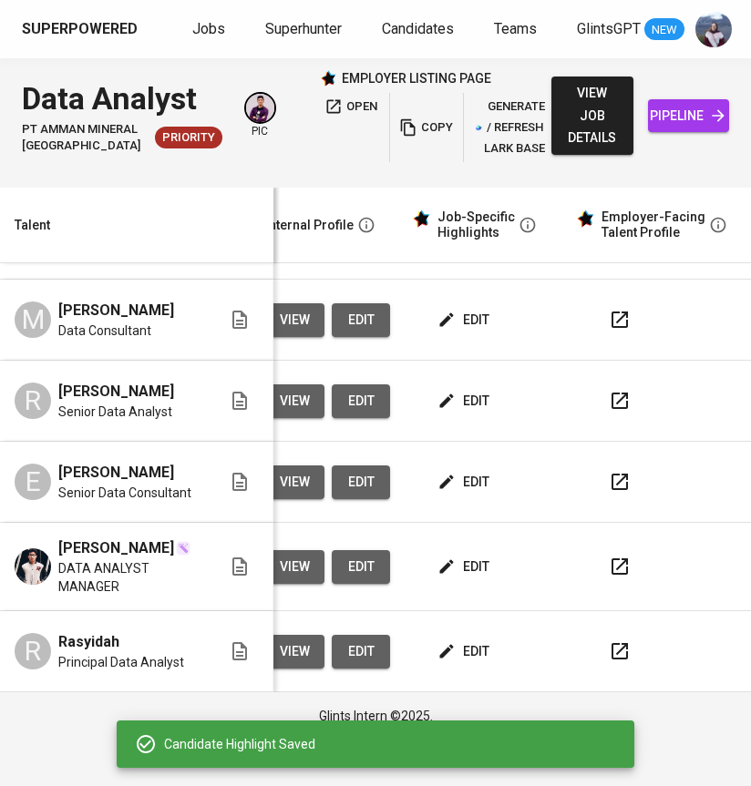
scroll to position [455, 836]
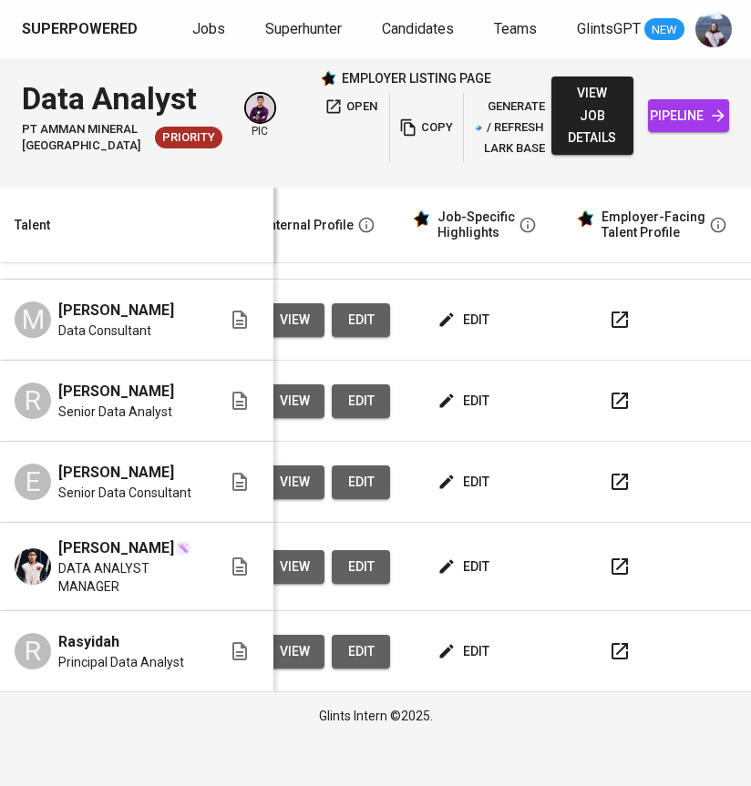
click at [461, 663] on span "edit" at bounding box center [465, 651] width 48 height 23
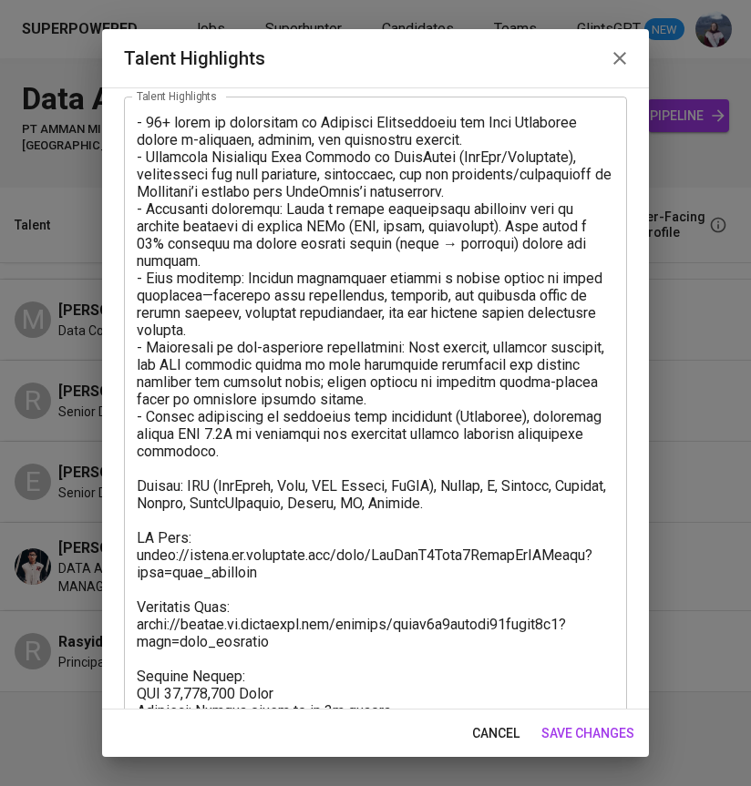
scroll to position [170, 0]
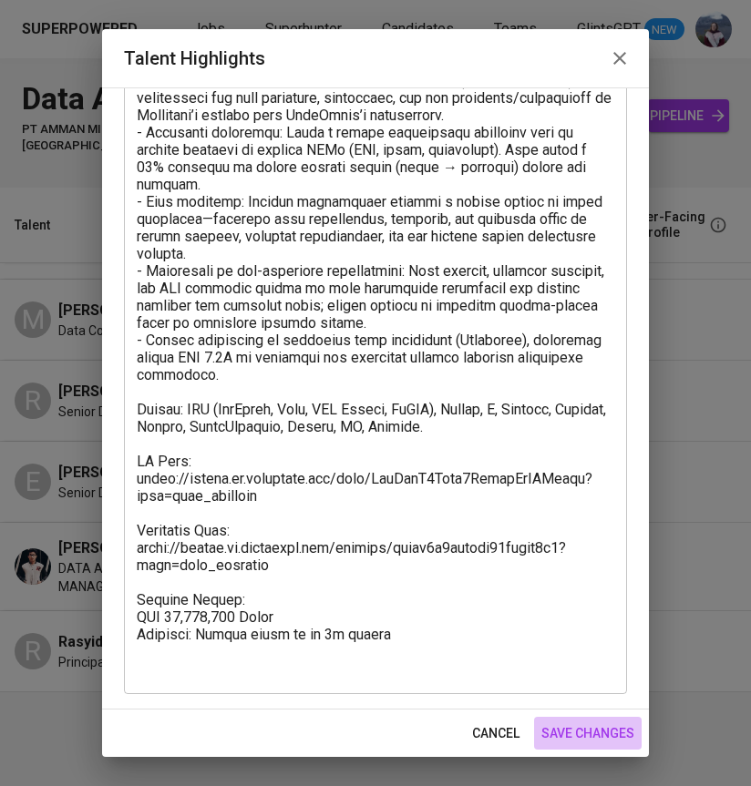
click at [595, 732] on span "save changes" at bounding box center [587, 733] width 93 height 23
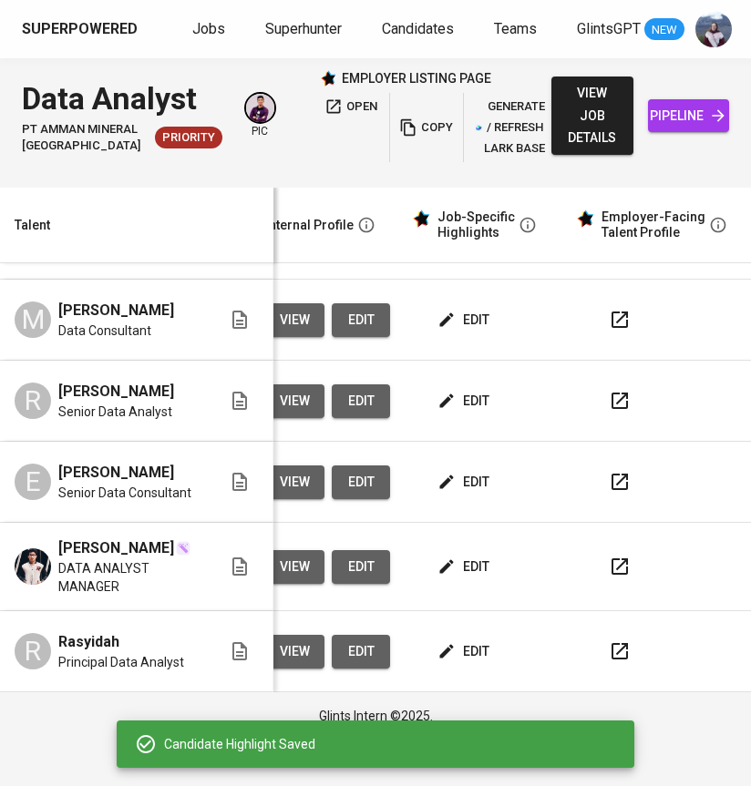
click at [454, 578] on span "edit" at bounding box center [465, 567] width 48 height 23
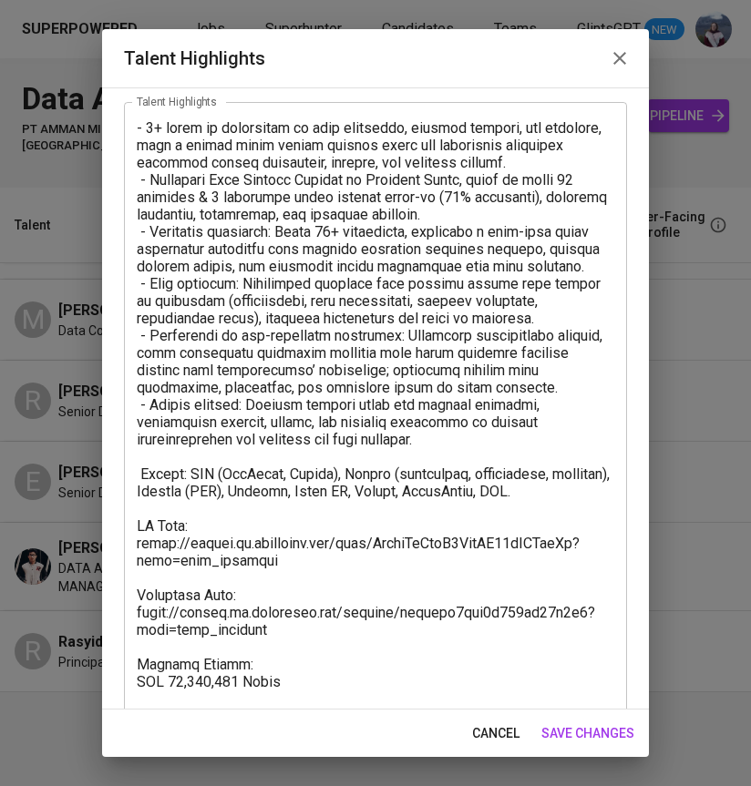
scroll to position [73, 0]
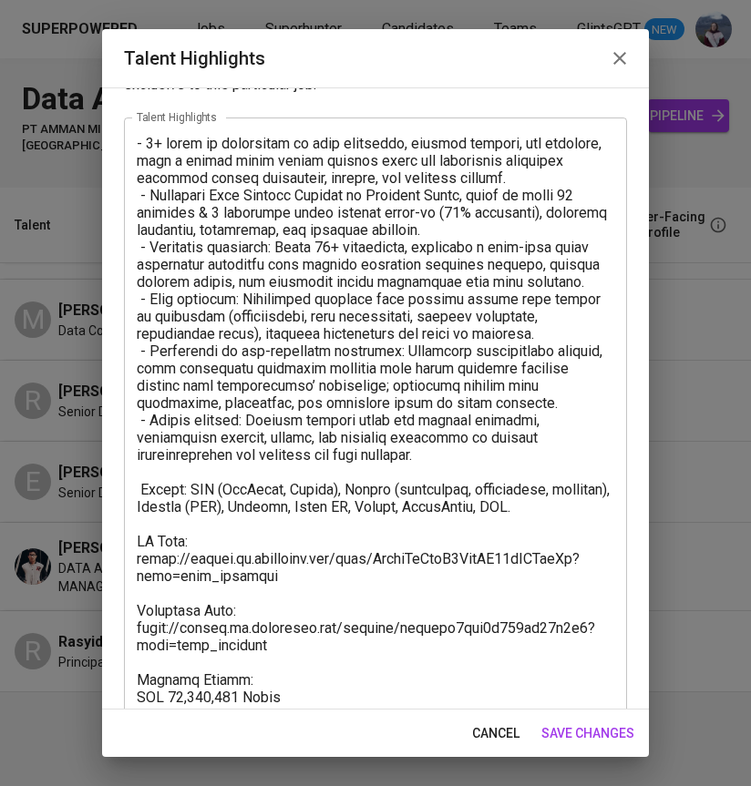
click at [578, 733] on span "save changes" at bounding box center [587, 733] width 93 height 23
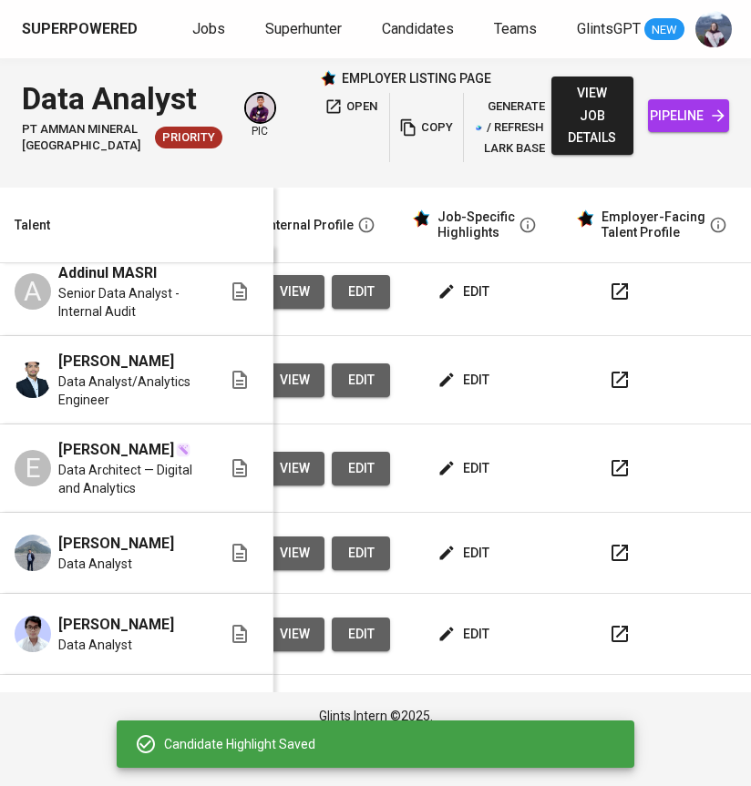
scroll to position [0, 836]
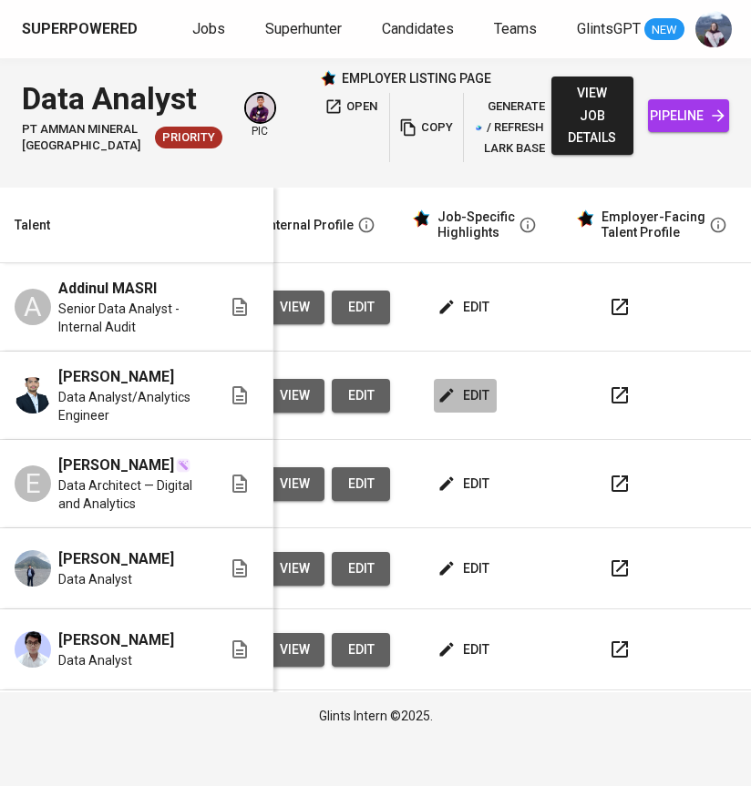
click at [454, 407] on span "edit" at bounding box center [465, 395] width 48 height 23
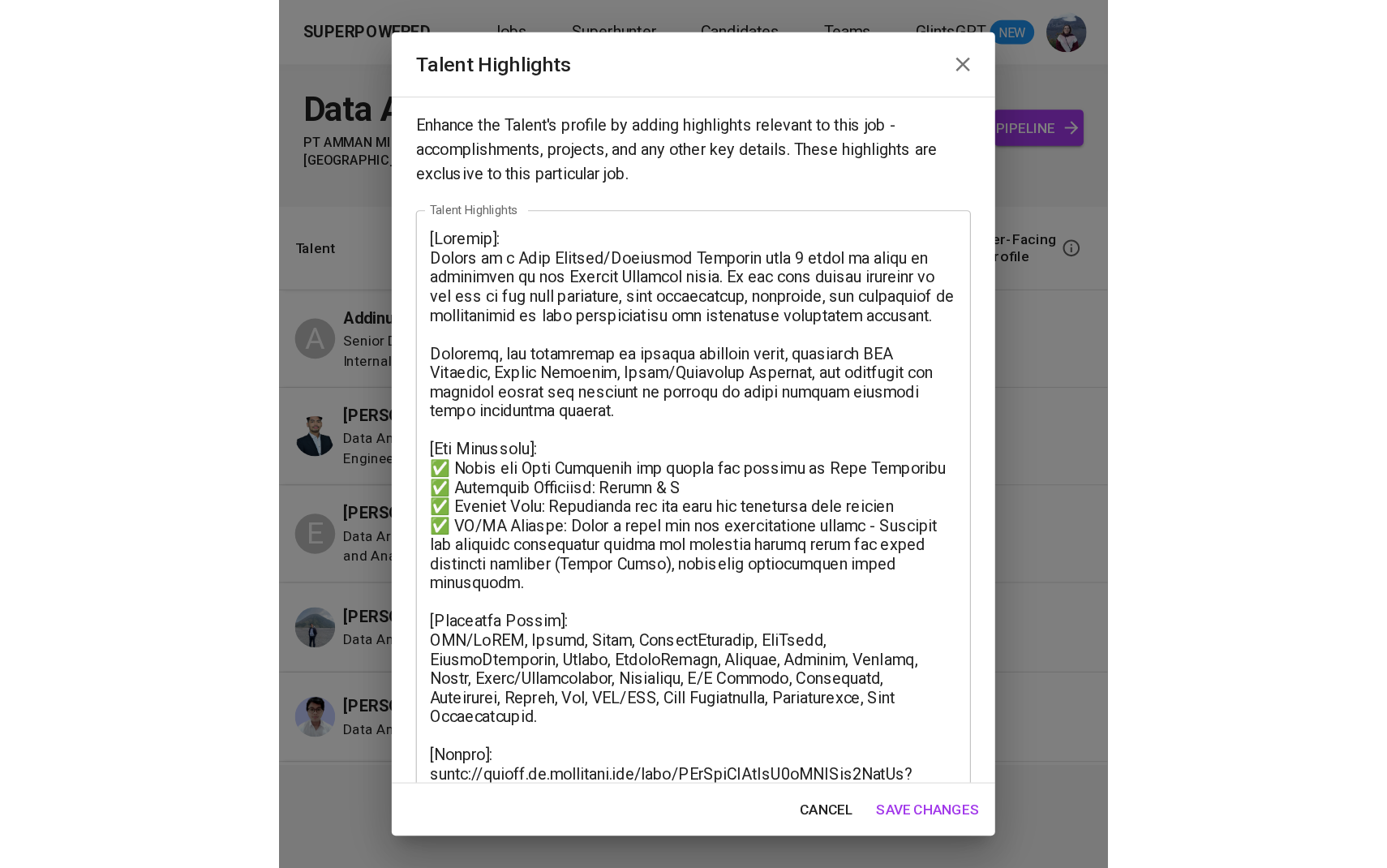
scroll to position [214, 0]
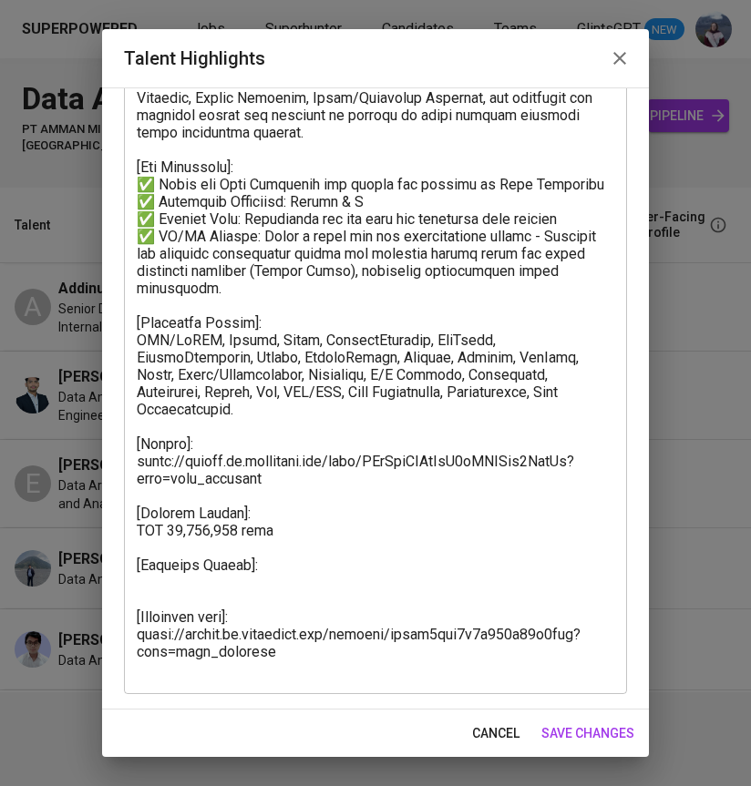
click at [260, 526] on textarea at bounding box center [375, 323] width 477 height 710
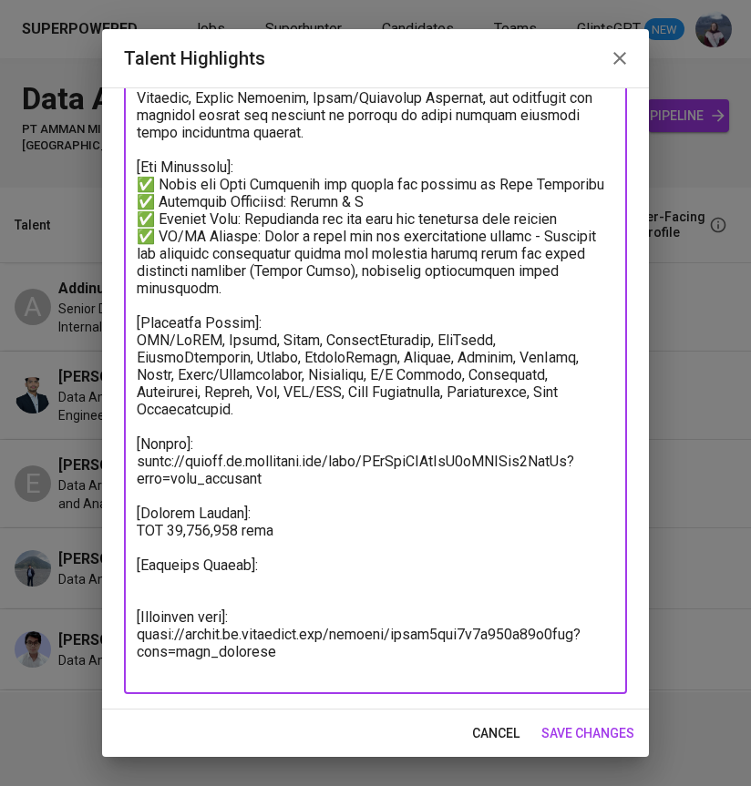
click at [232, 516] on textarea at bounding box center [375, 323] width 477 height 710
click at [211, 572] on textarea at bounding box center [375, 323] width 477 height 710
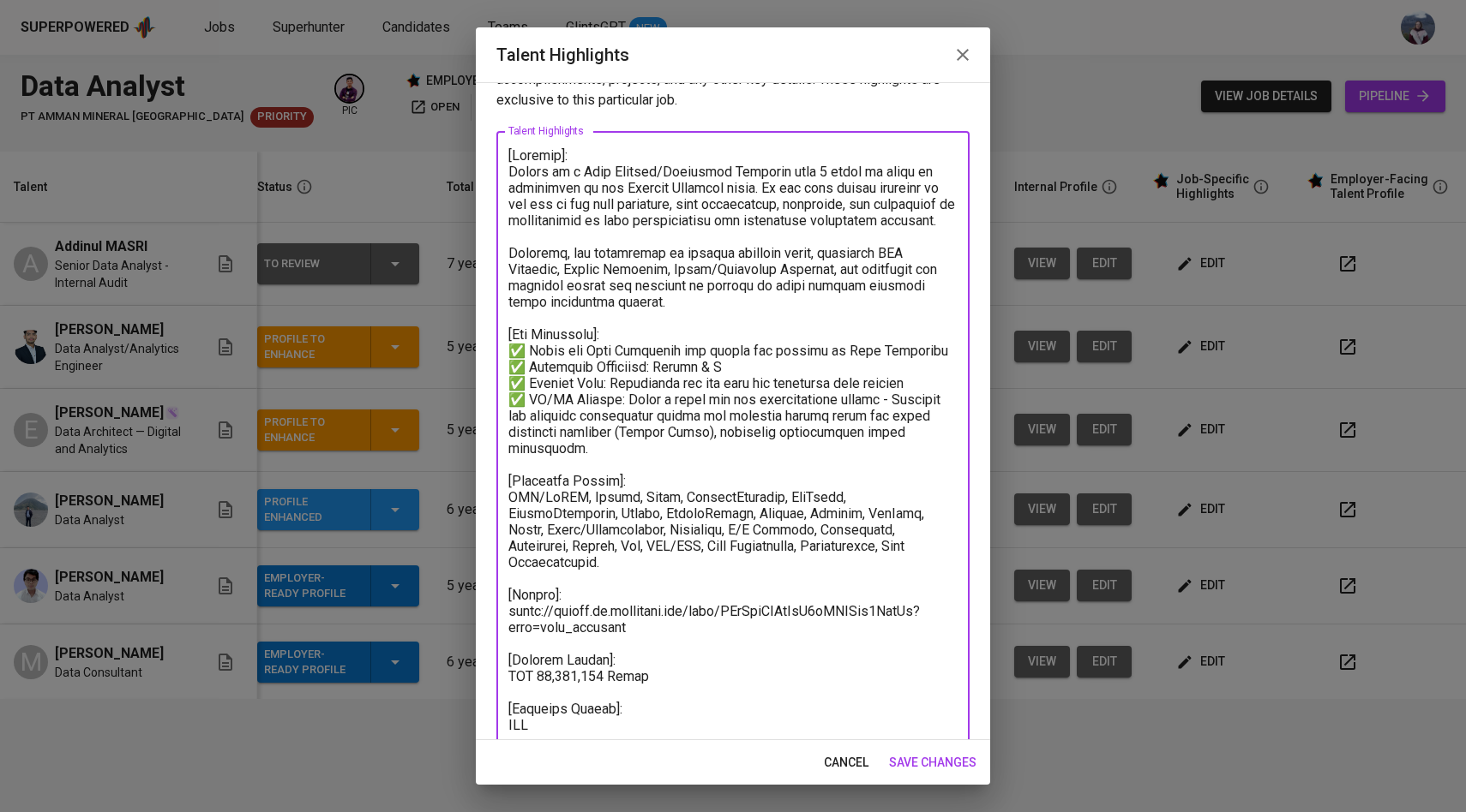
scroll to position [152, 0]
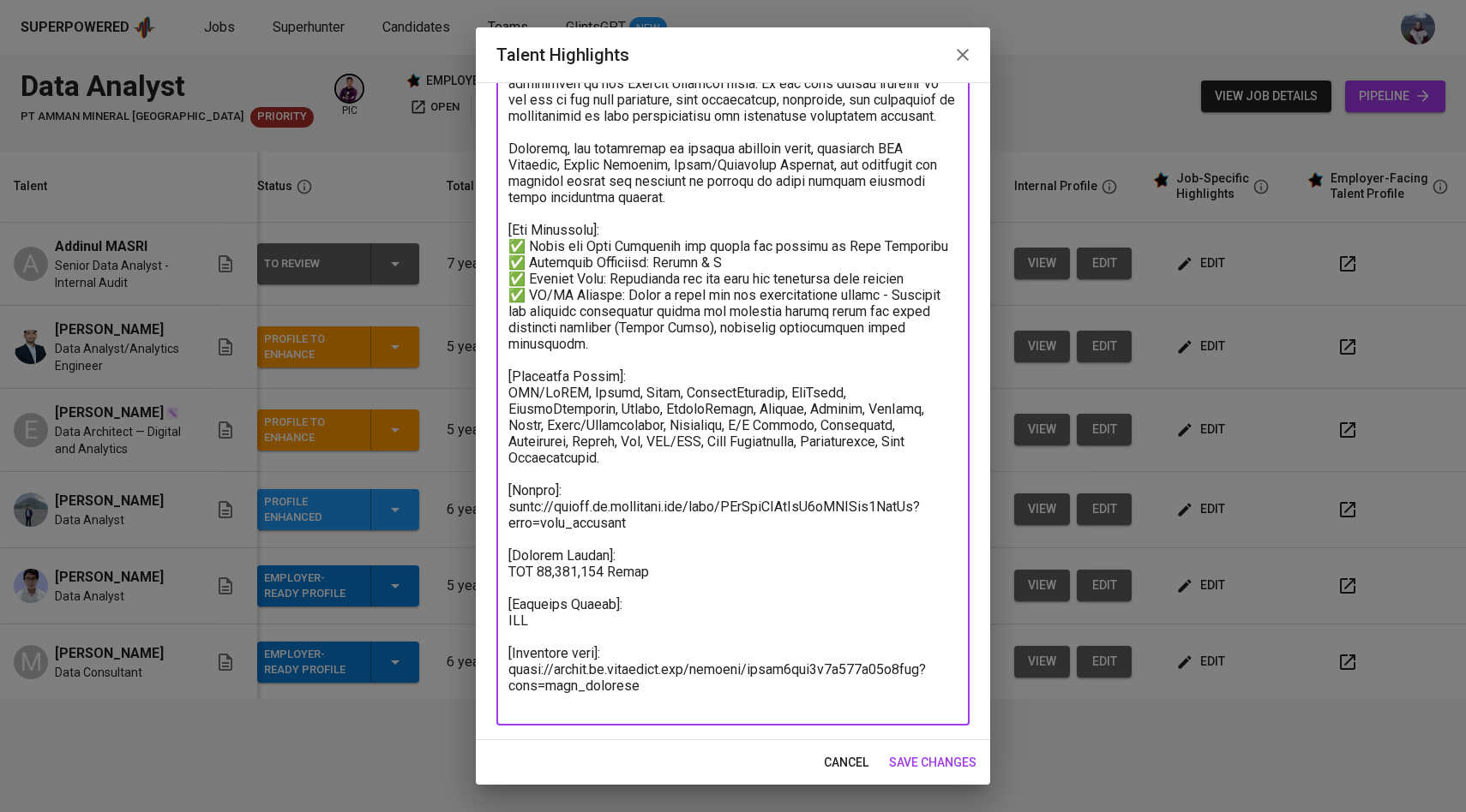
paste textarea "Rp18,004,720"
click at [550, 601] on textarea at bounding box center [732, 377] width 449 height 668
click at [618, 600] on textarea at bounding box center [732, 377] width 449 height 668
type textarea "[Summary]: Haykal is a Data Analyst/Analytics Engineer with 5 years of hands on…"
click at [951, 760] on span "save changes" at bounding box center [932, 763] width 88 height 22
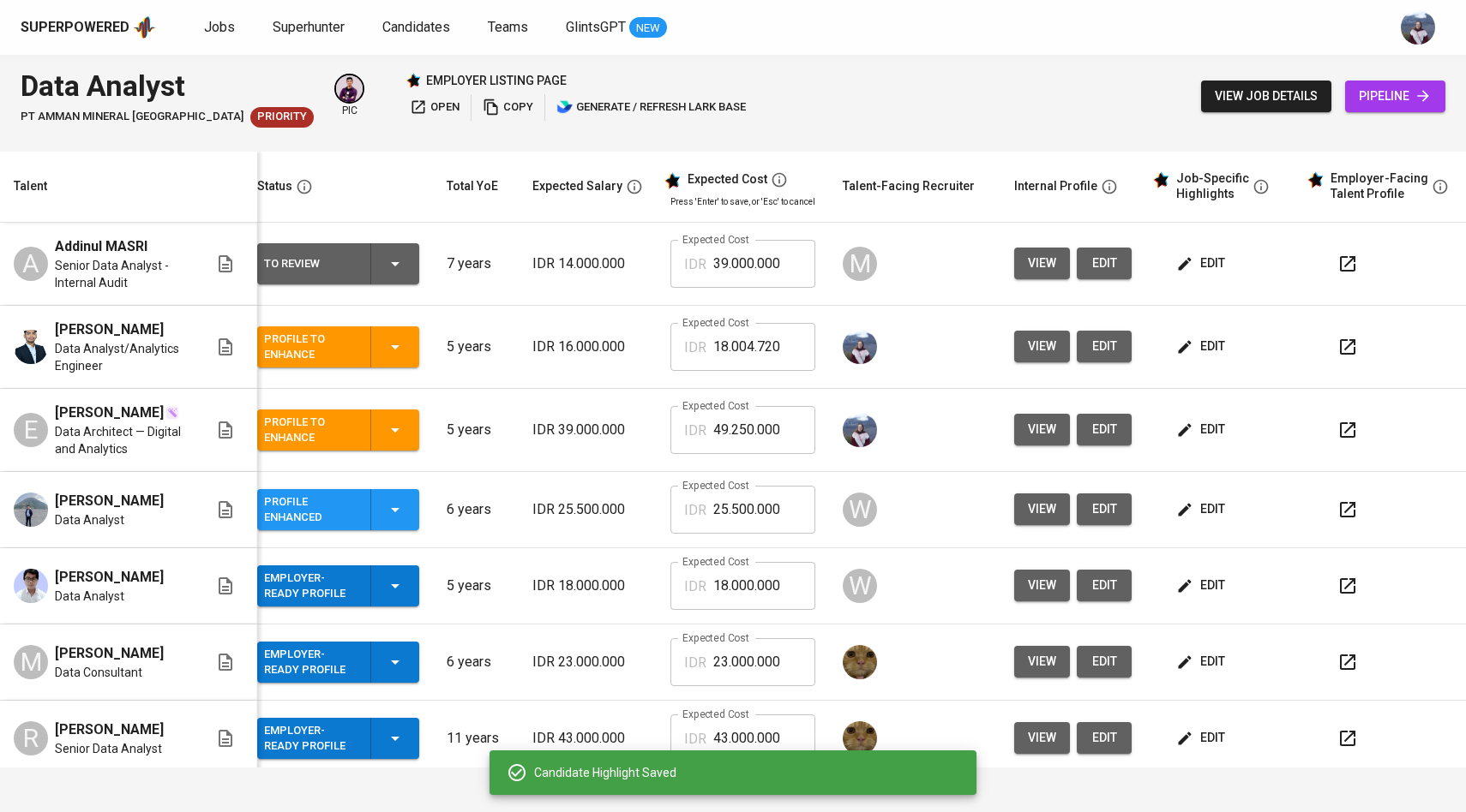
click at [1211, 438] on span "edit" at bounding box center [1202, 429] width 45 height 22
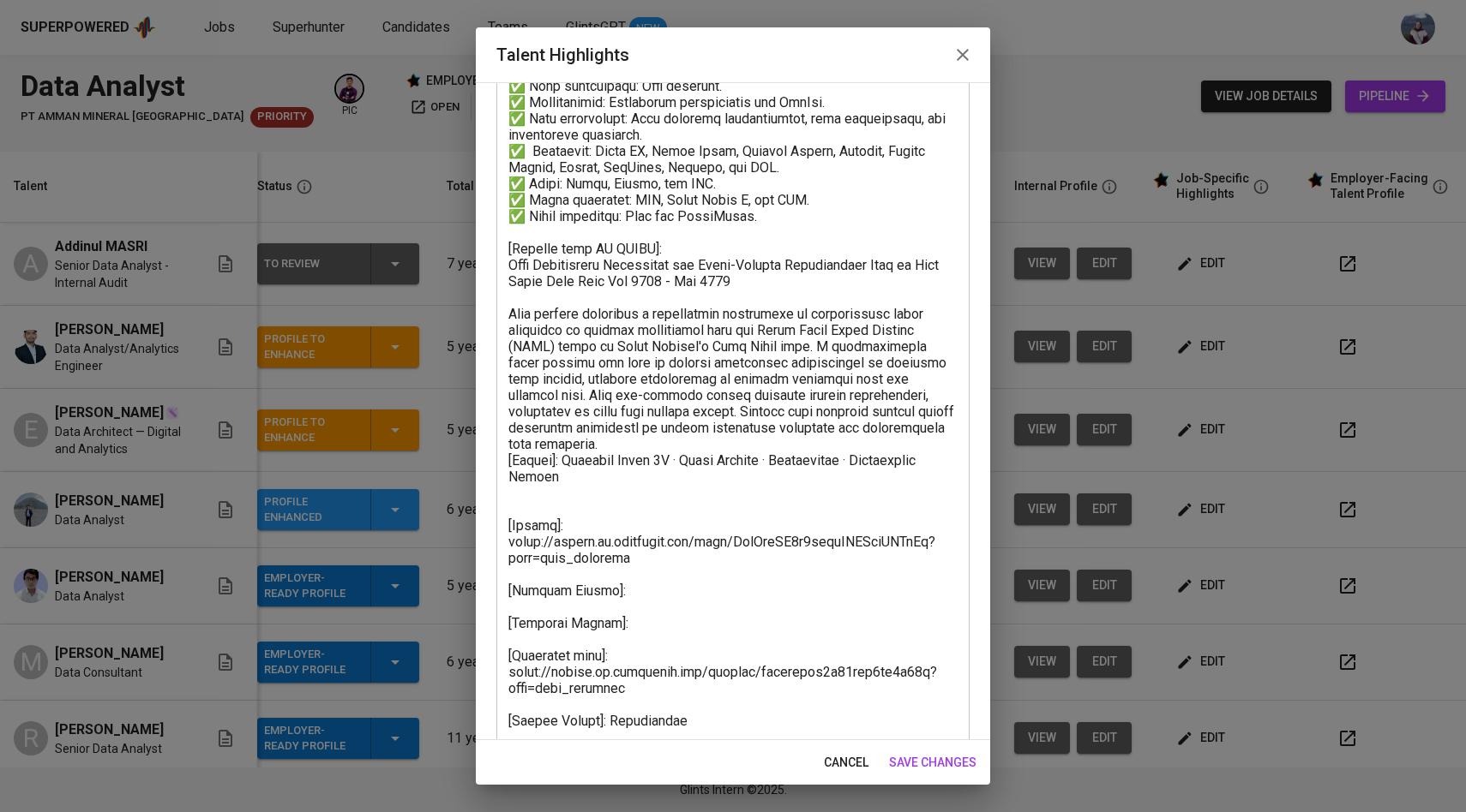
scroll to position [478, 0]
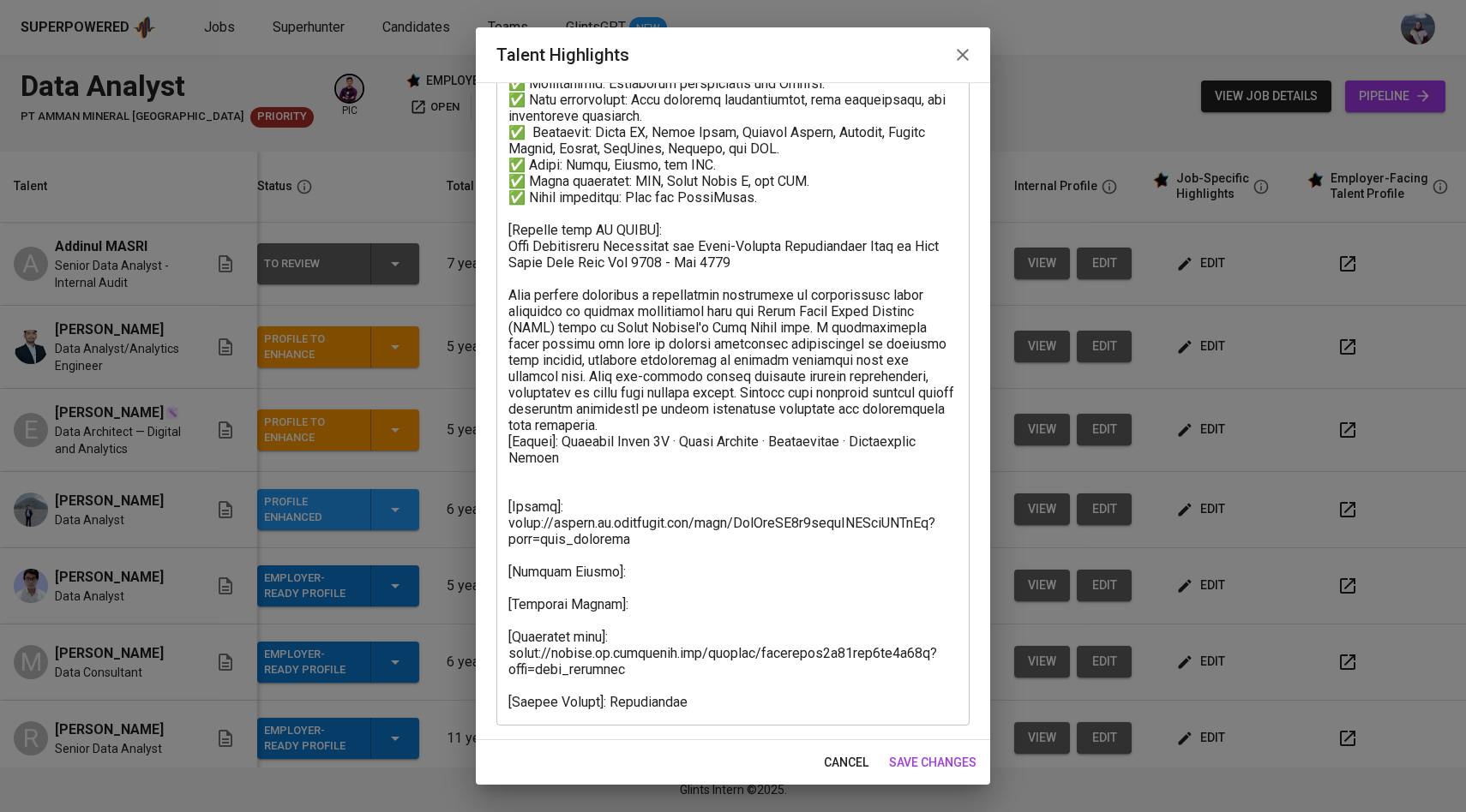
click at [627, 577] on textarea at bounding box center [732, 214] width 449 height 994
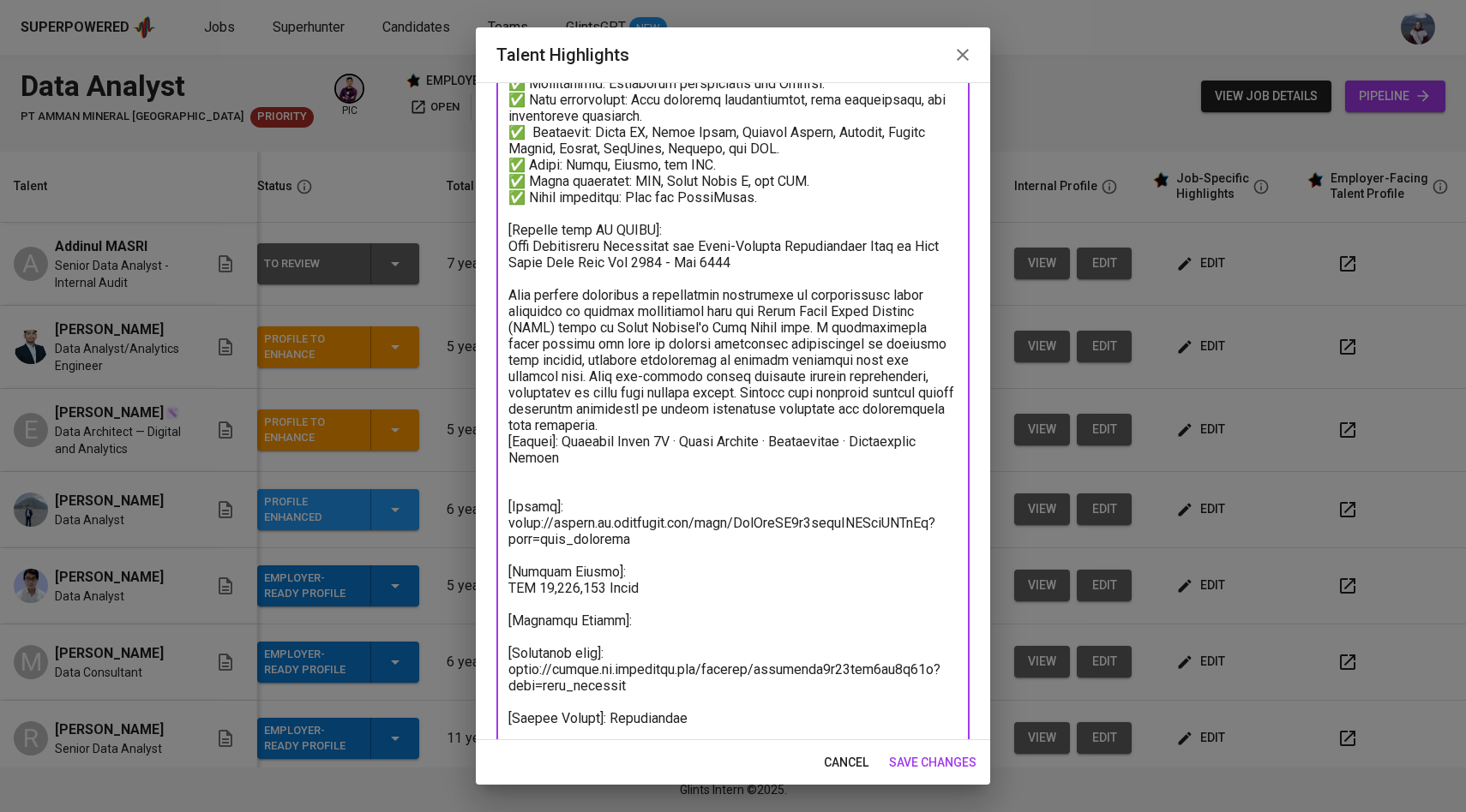
click at [629, 624] on textarea at bounding box center [732, 221] width 449 height 1010
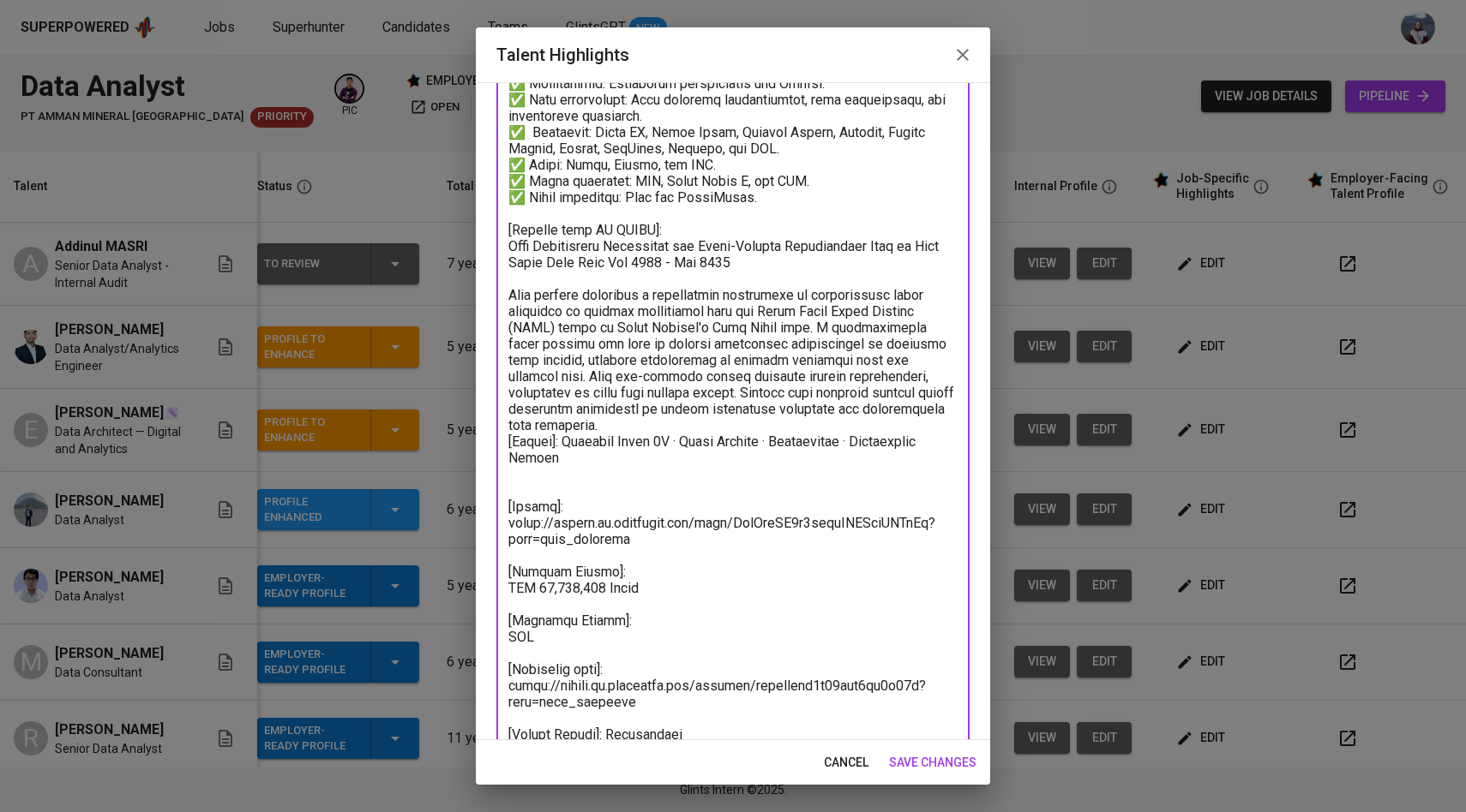
paste textarea "Rp49,250,000"
click at [540, 639] on textarea at bounding box center [732, 230] width 449 height 1026
click at [687, 637] on textarea at bounding box center [732, 230] width 449 height 1026
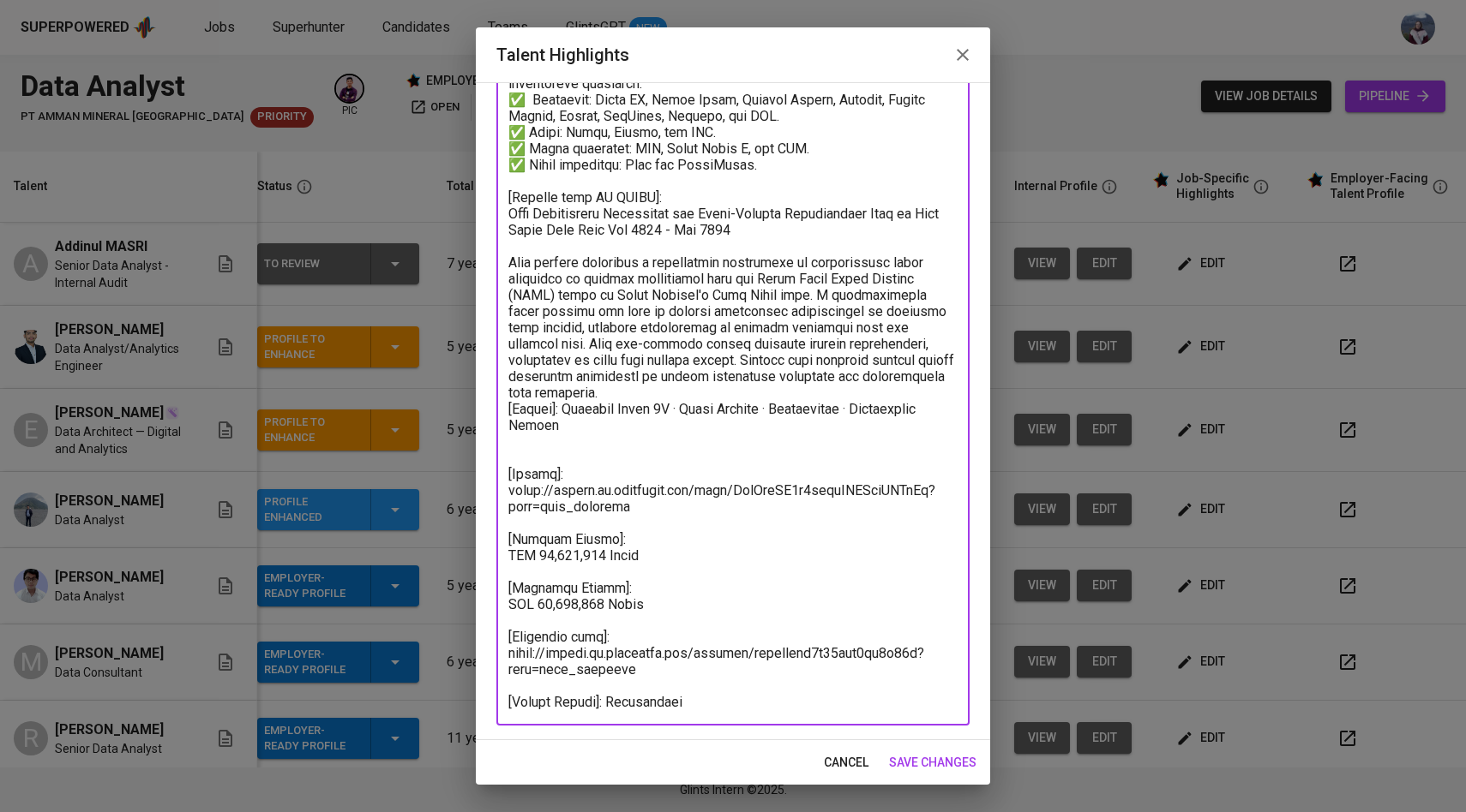
type textarea "[Summary]: Elga is a highly skilled Data Analyst with a strong background in le…"
click at [917, 763] on span "save changes" at bounding box center [932, 763] width 88 height 22
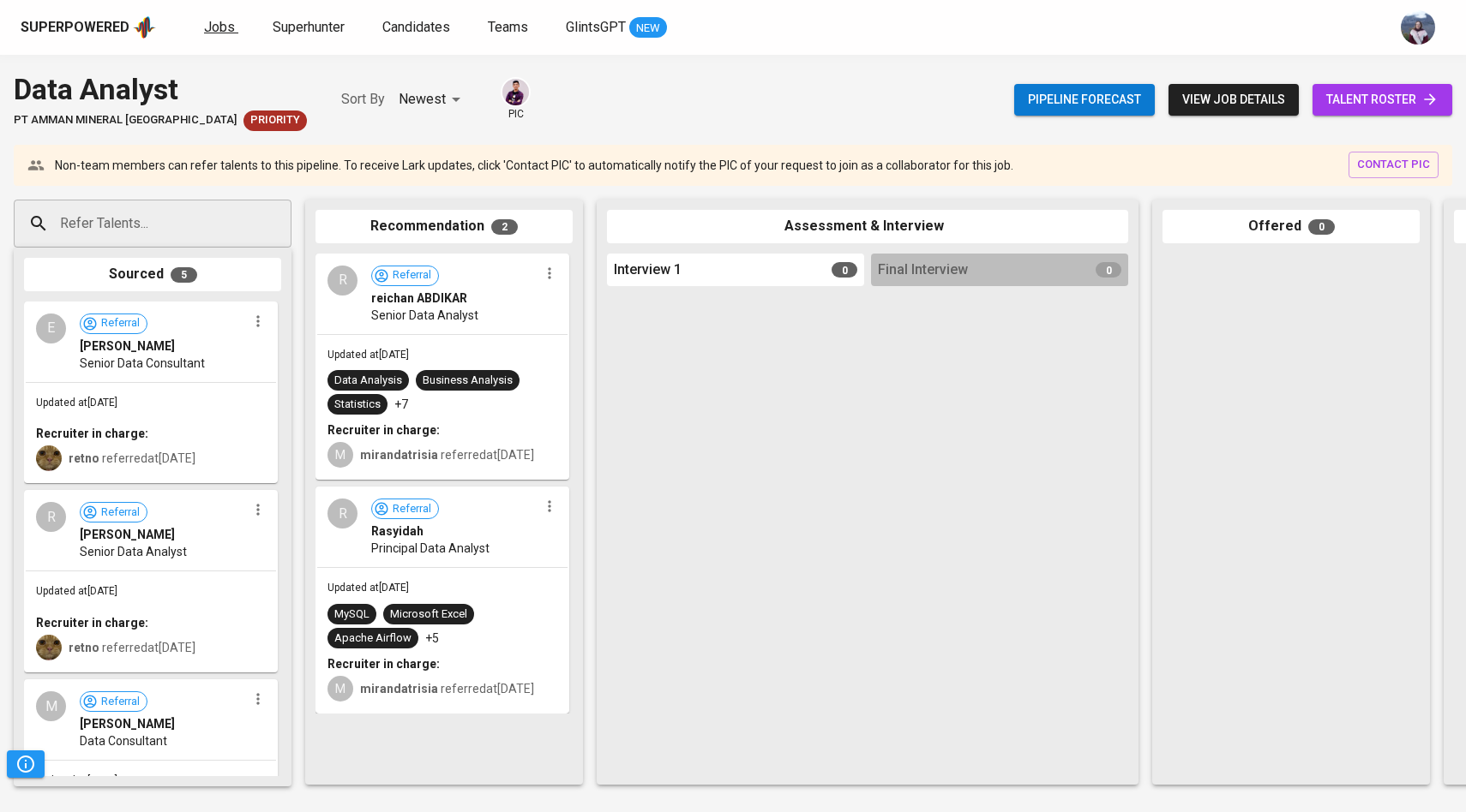
click at [225, 24] on span "Jobs" at bounding box center [219, 26] width 31 height 16
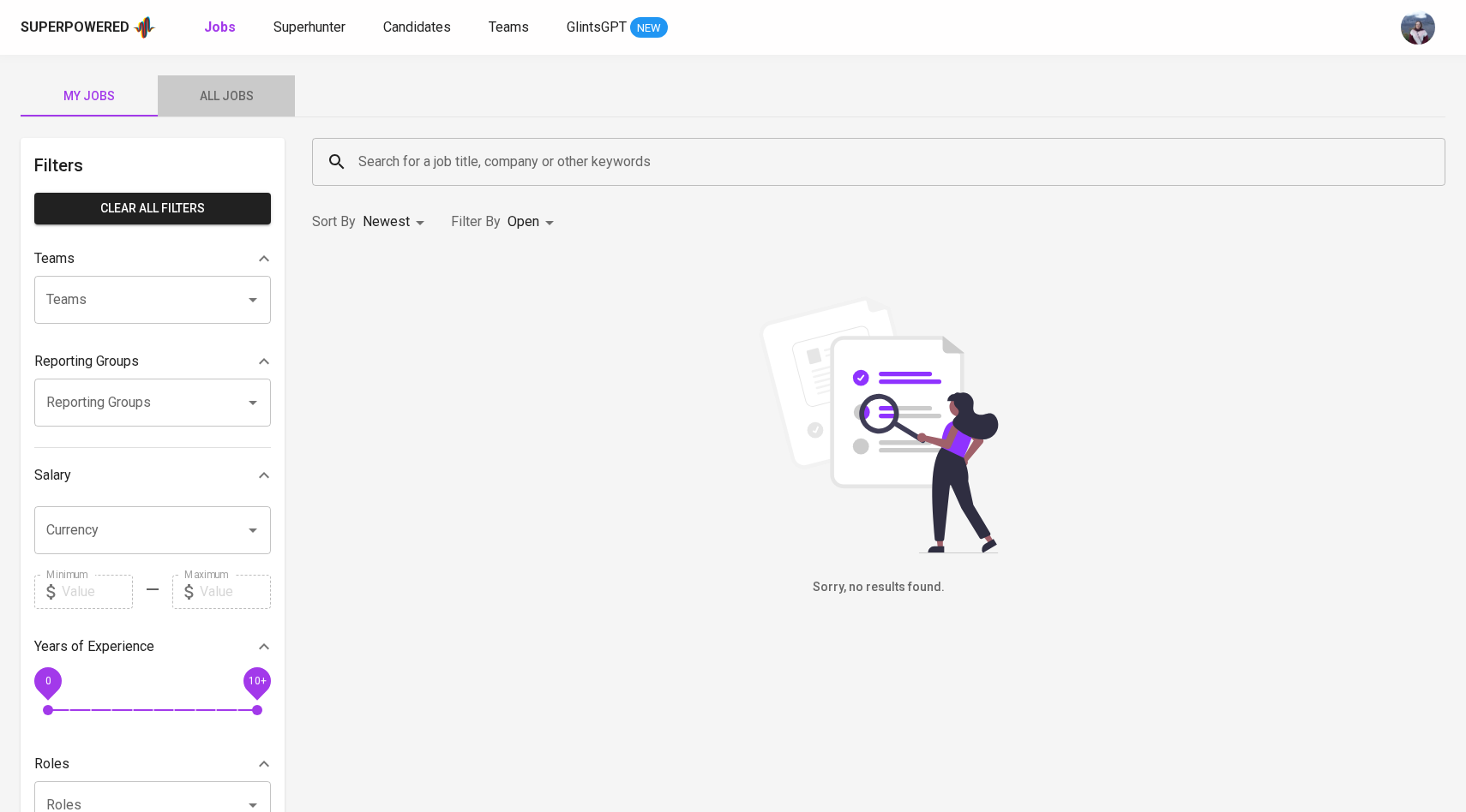
click at [251, 83] on button "All Jobs" at bounding box center [227, 96] width 137 height 41
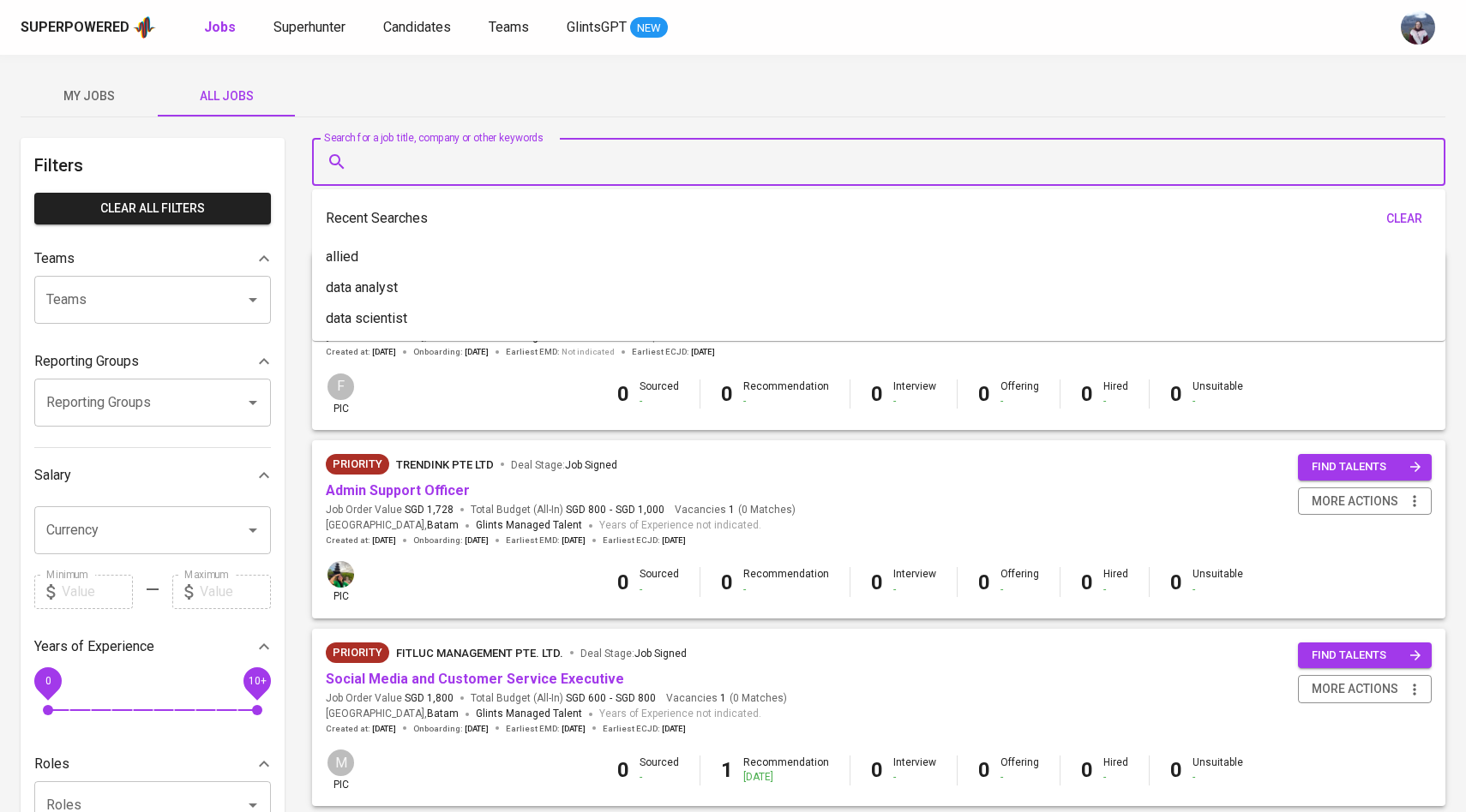
click at [388, 167] on input "Search for a job title, company or other keywords" at bounding box center [883, 162] width 1058 height 33
click at [395, 313] on p "data scientist" at bounding box center [366, 319] width 82 height 21
type input "data scientist"
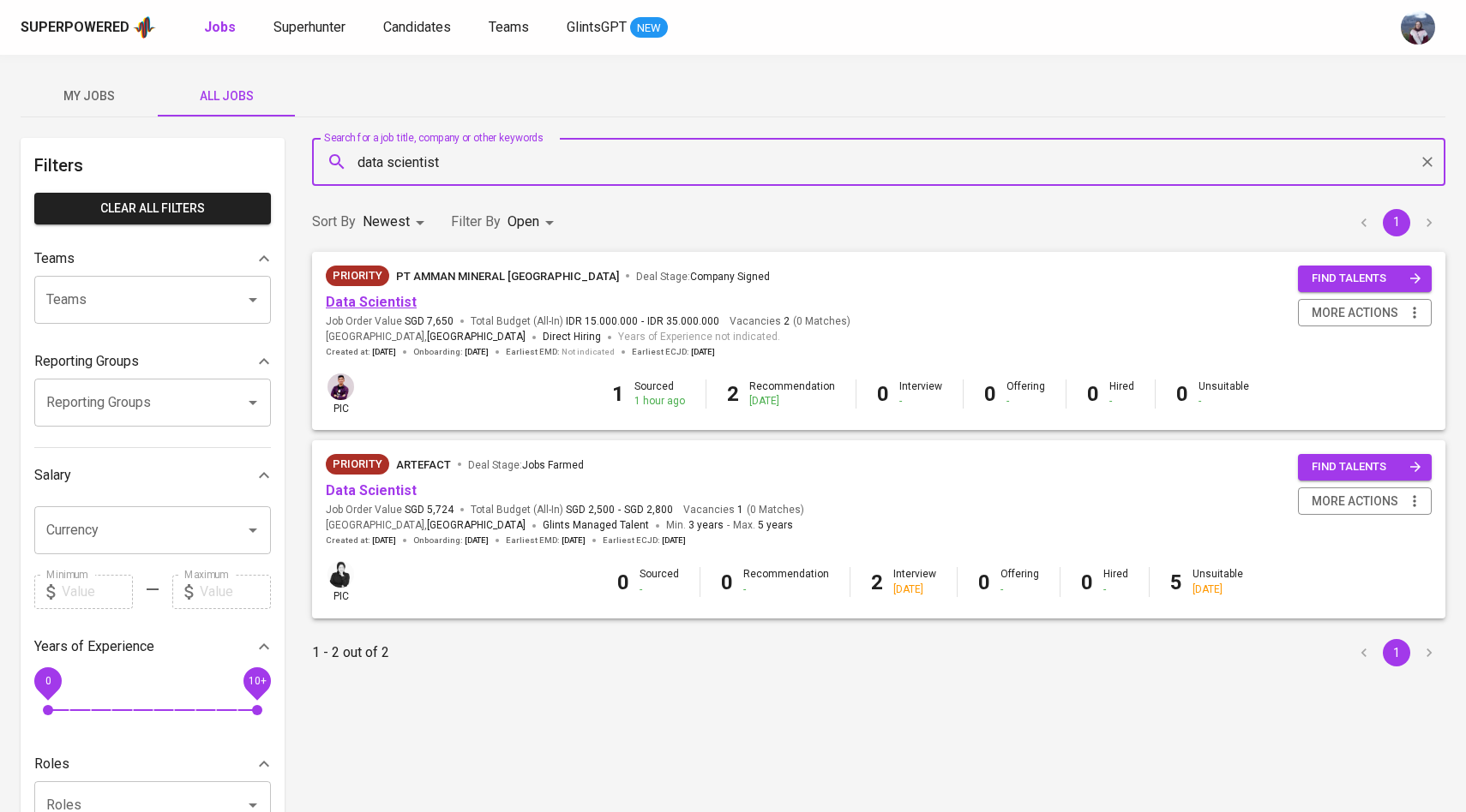
click at [391, 305] on link "Data Scientist" at bounding box center [371, 301] width 91 height 16
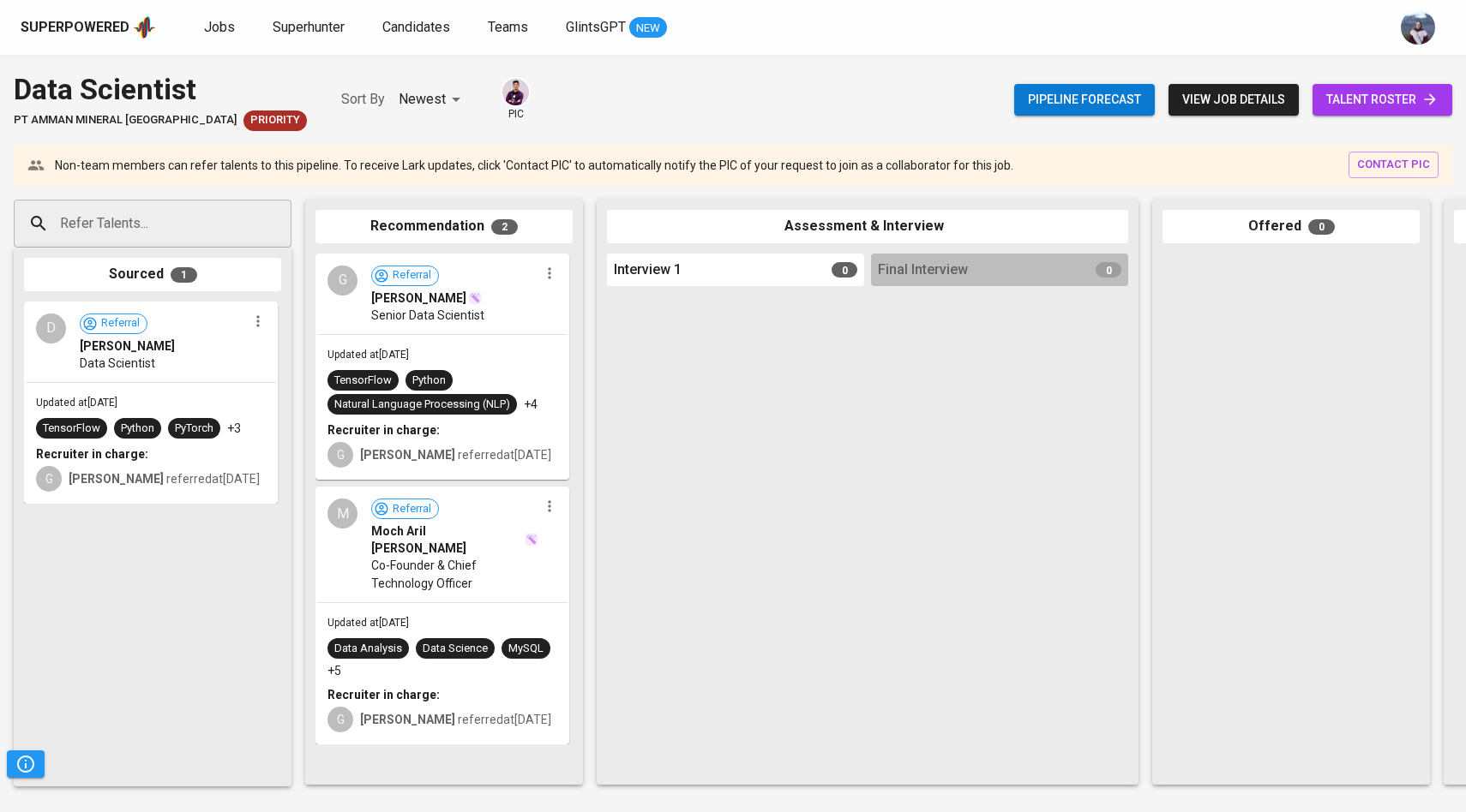
click at [1348, 94] on span "talent roster" at bounding box center [1381, 100] width 112 height 22
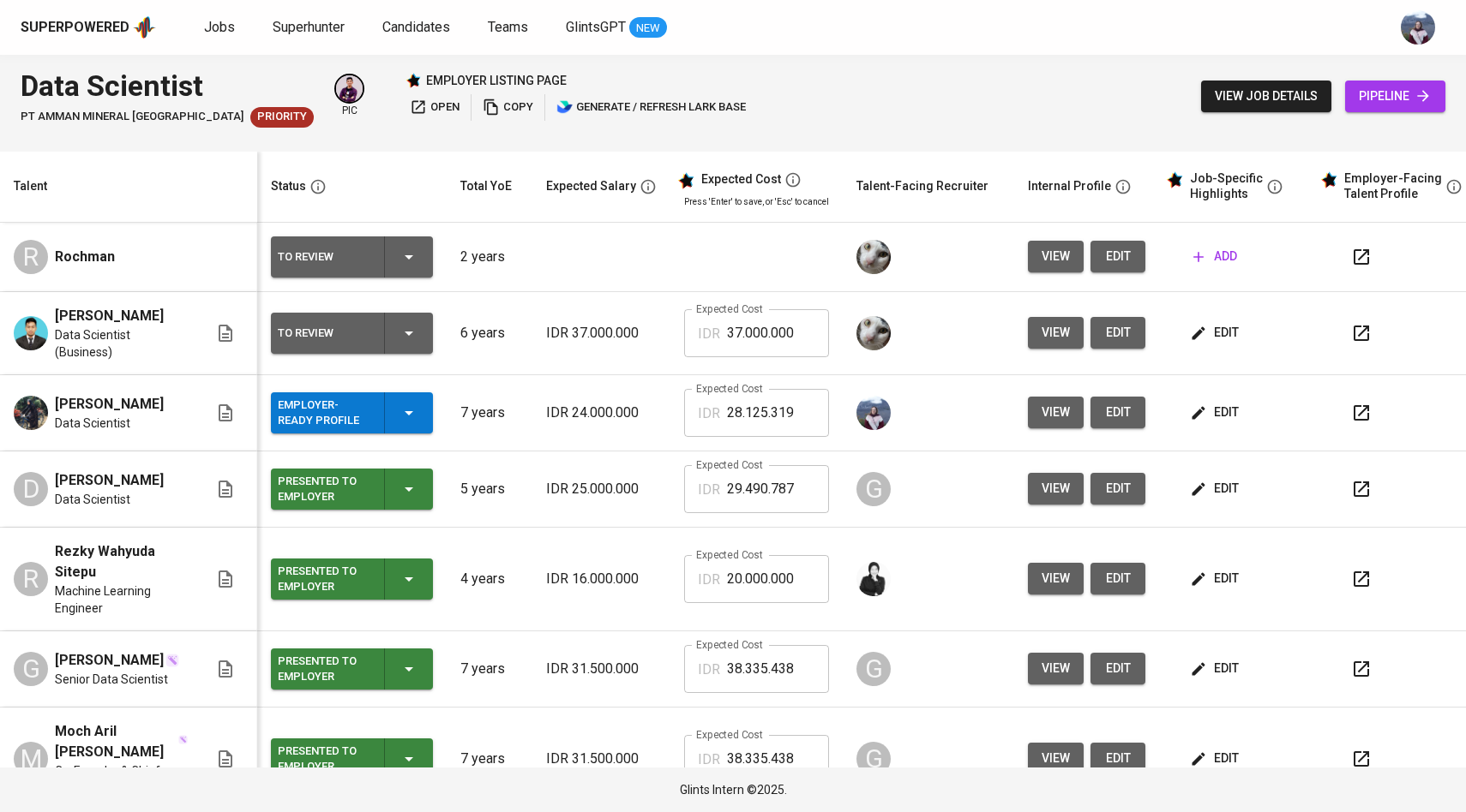
scroll to position [1, 0]
click at [1197, 412] on icon "button" at bounding box center [1198, 412] width 17 height 17
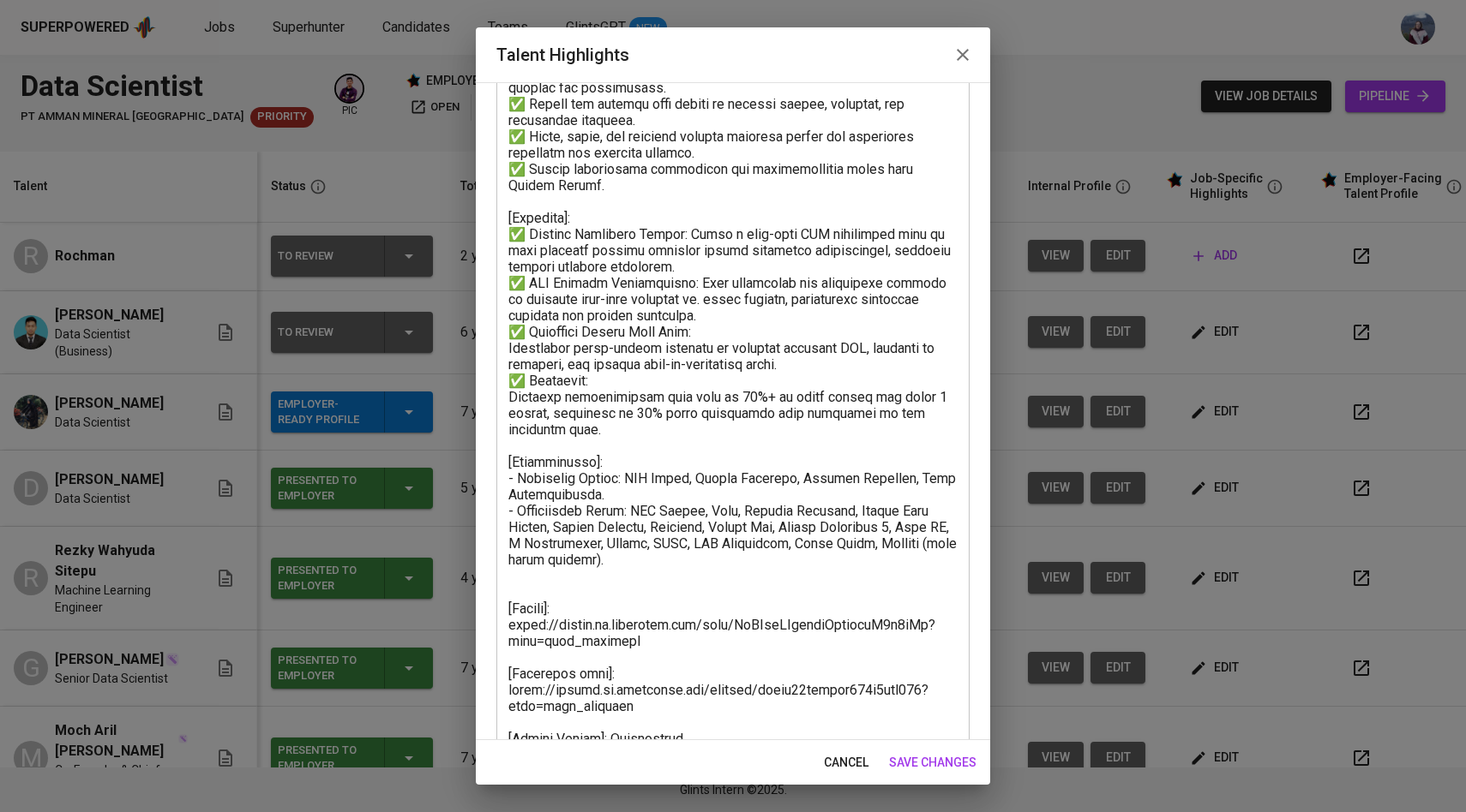
scroll to position [348, 0]
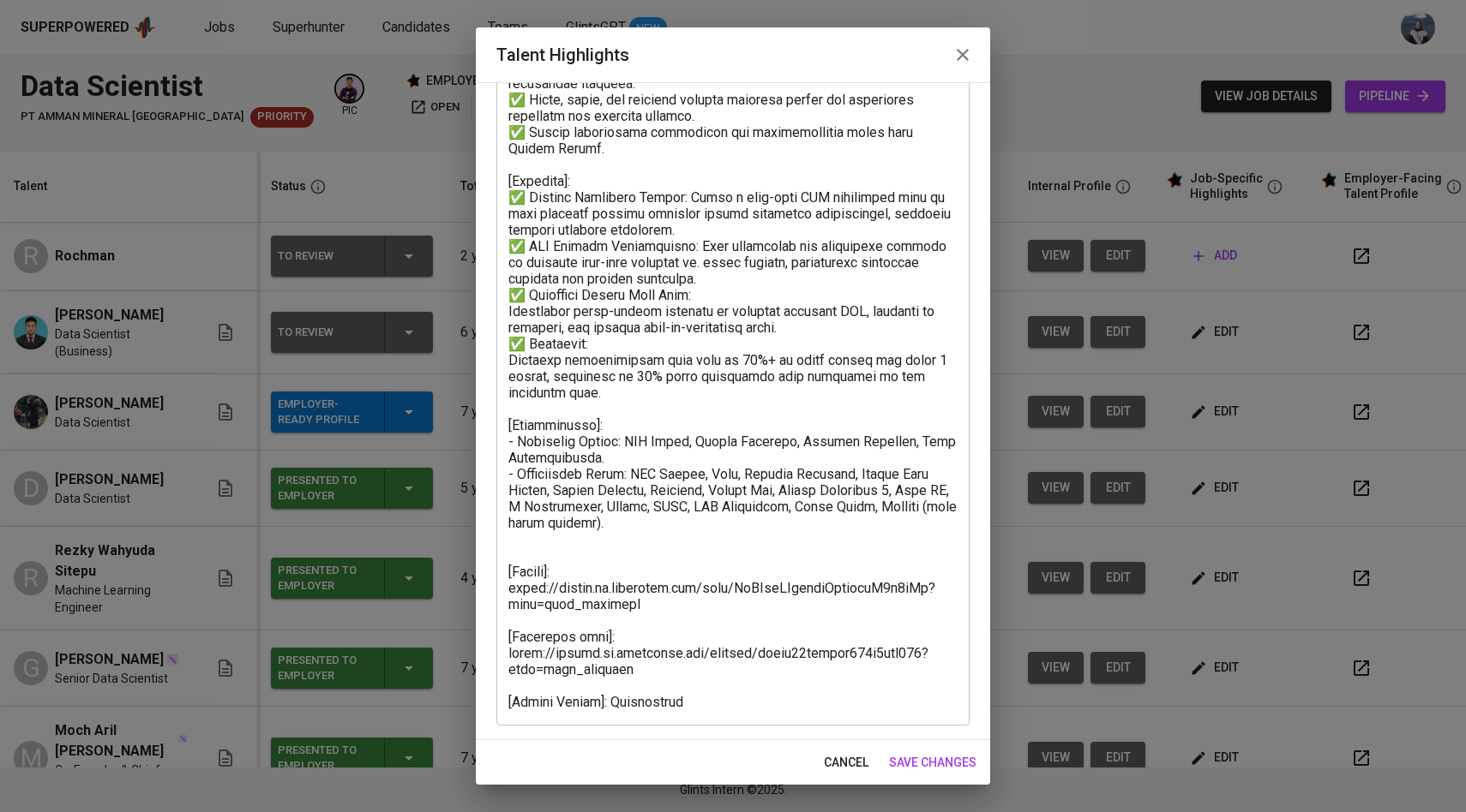
click at [697, 606] on textarea at bounding box center [732, 279] width 449 height 863
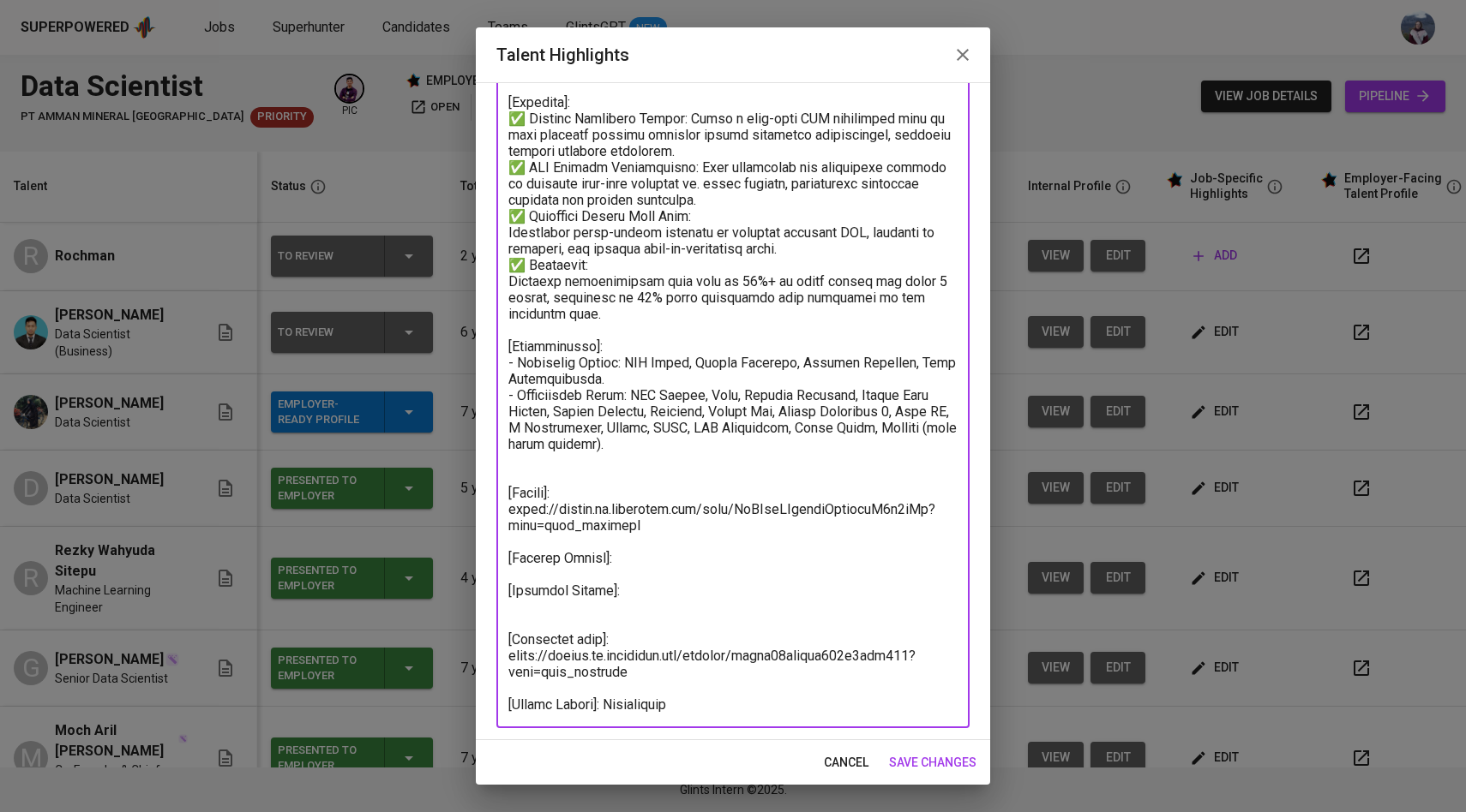
scroll to position [429, 0]
type textarea "[Summary]: Dea is an experienced Data Scientist with a strong background in dat…"
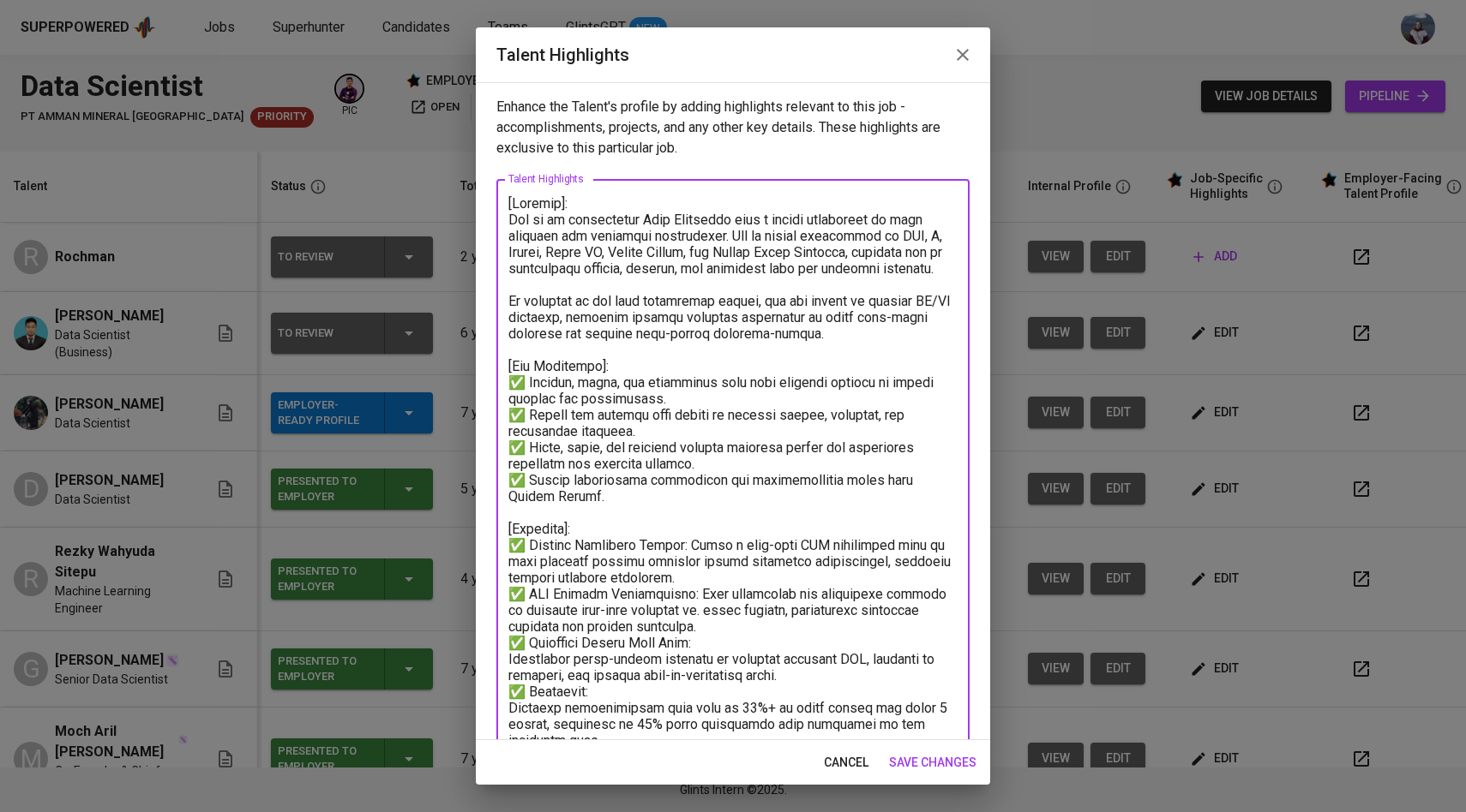
scroll to position [429, 0]
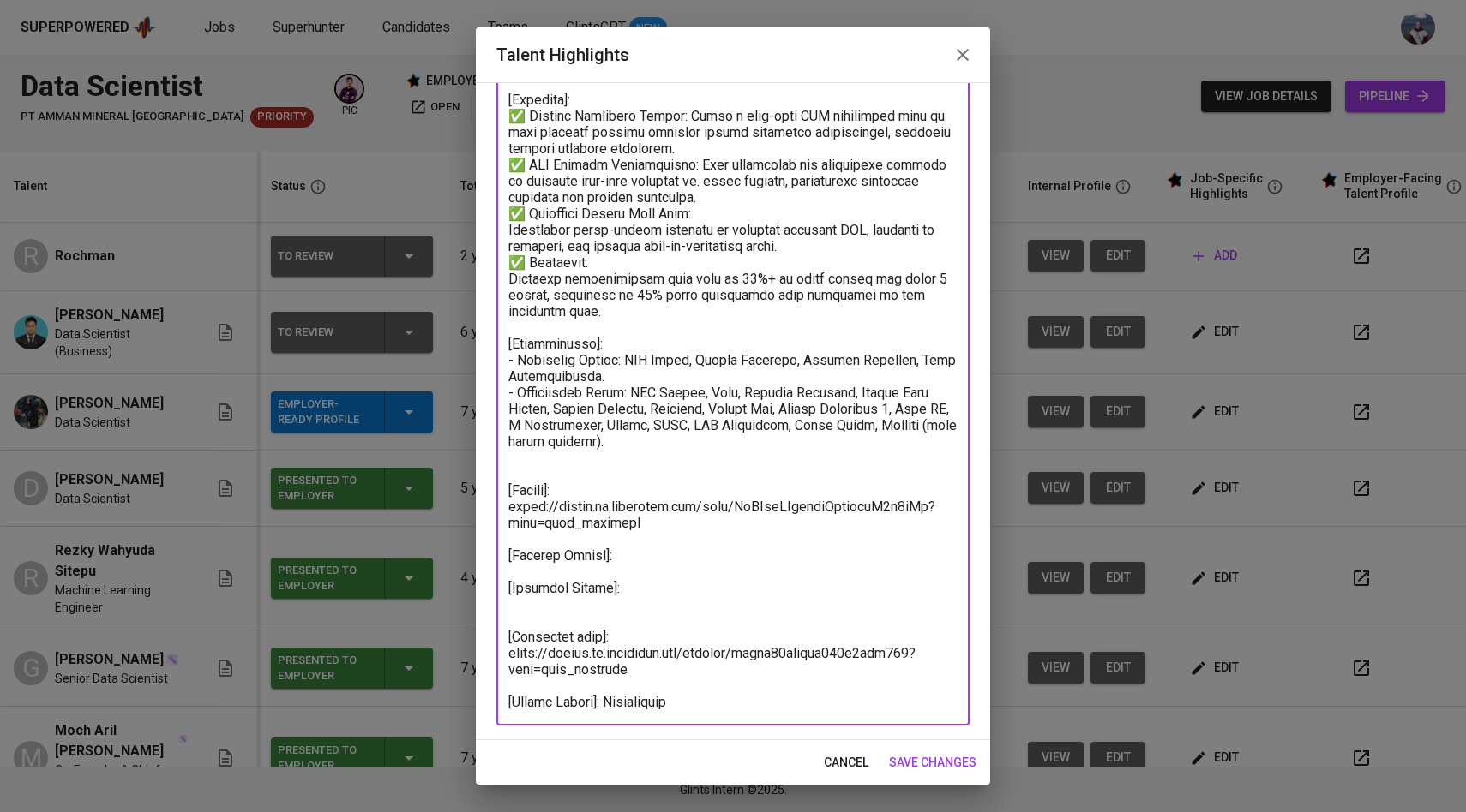
click at [595, 569] on textarea at bounding box center [732, 238] width 449 height 945
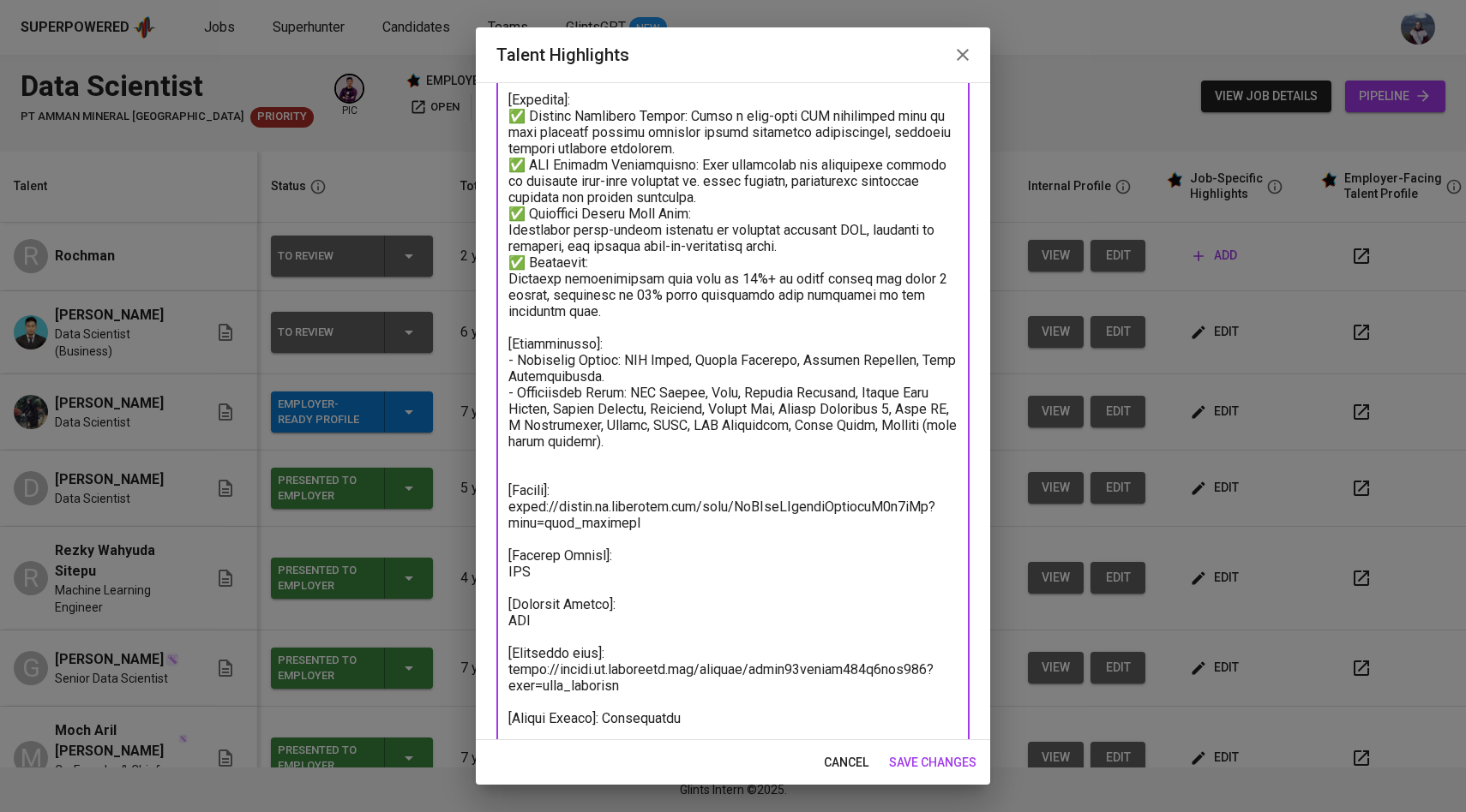
click at [615, 569] on textarea at bounding box center [732, 246] width 449 height 961
type textarea "[Loremip]: Dol si am consectetur Adip Elitseddo eius t incidi utlaboreet do mag…"
click at [926, 756] on span "save changes" at bounding box center [932, 763] width 88 height 22
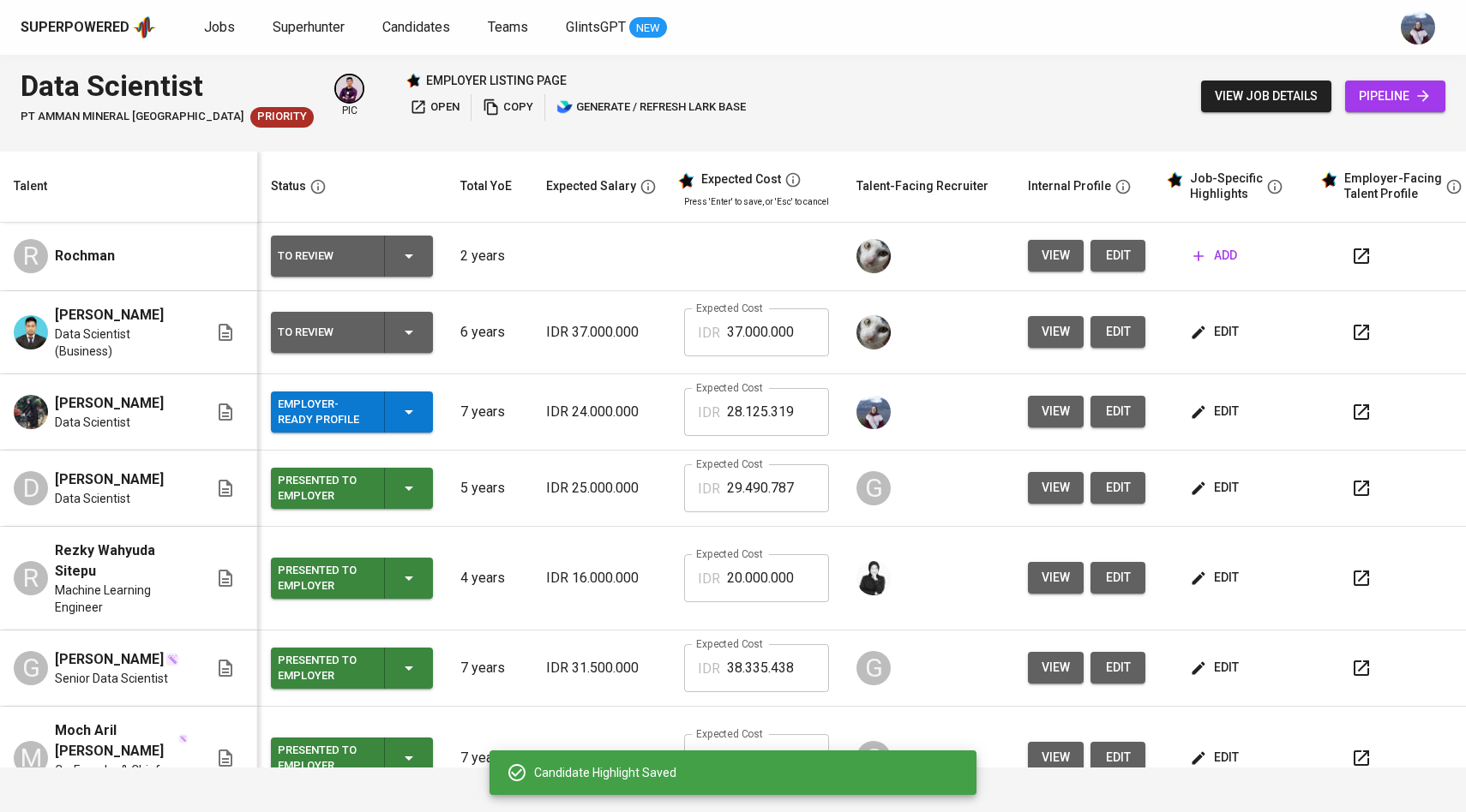
scroll to position [0, 0]
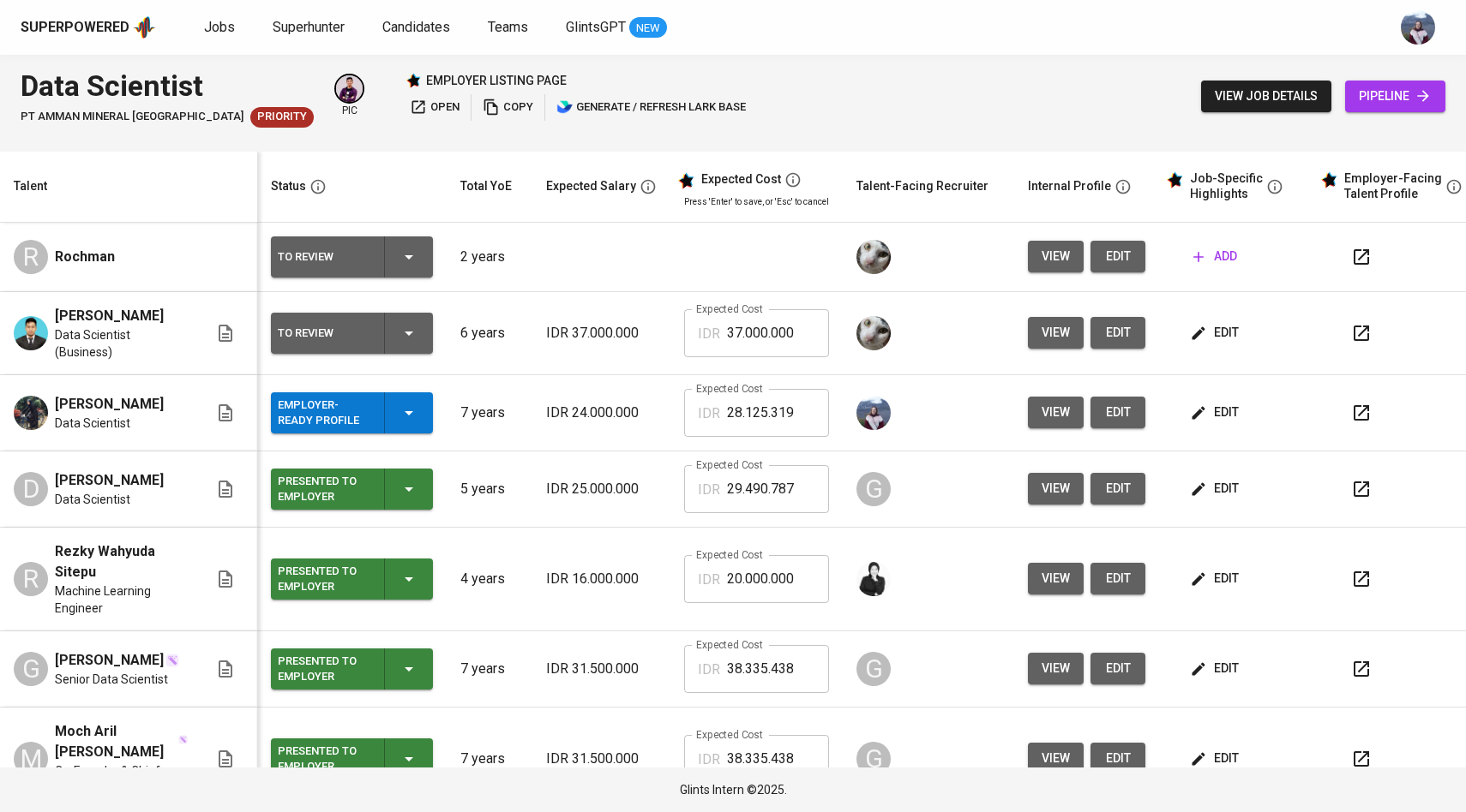
click at [1214, 411] on span "edit" at bounding box center [1216, 412] width 45 height 22
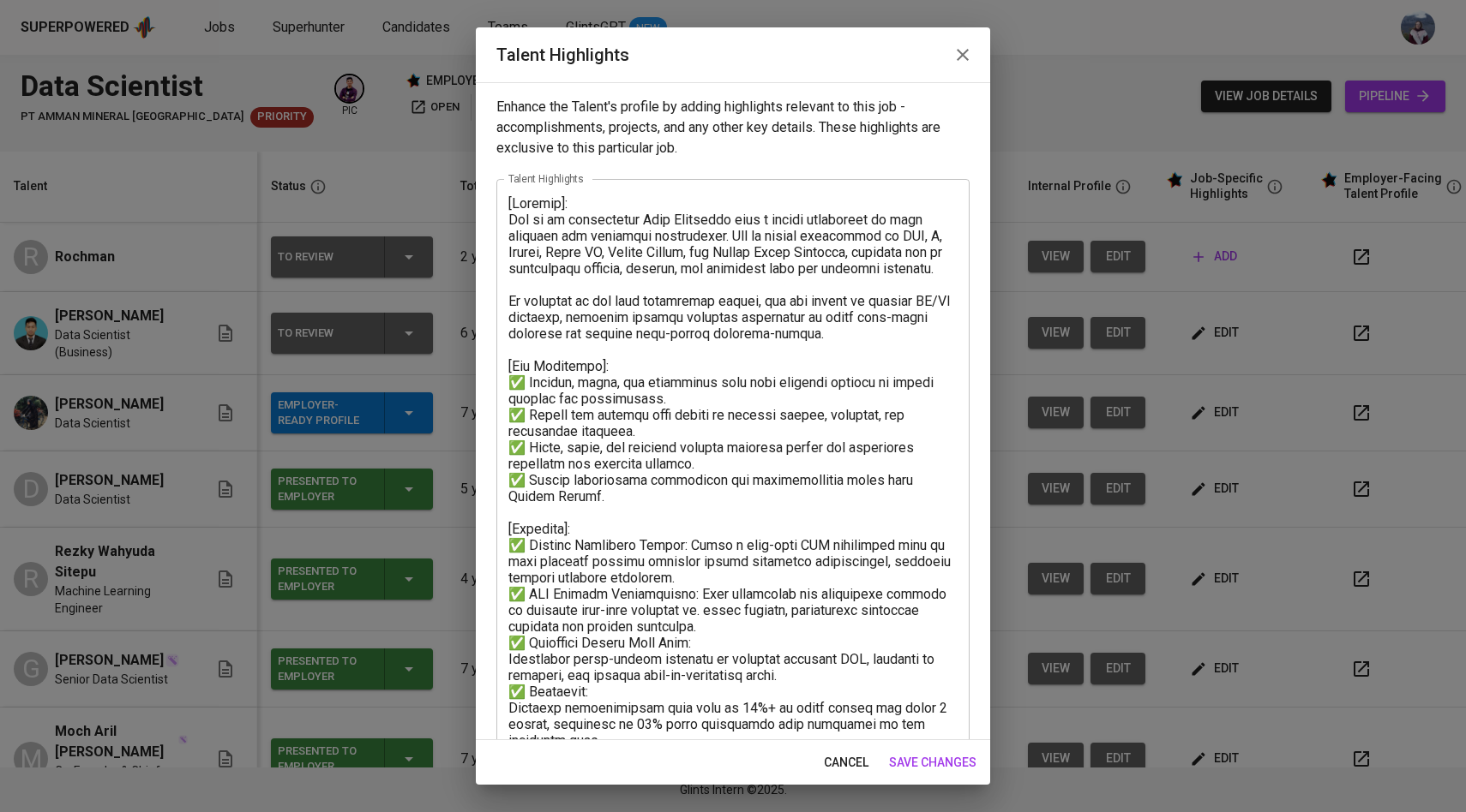
click at [918, 757] on span "save changes" at bounding box center [932, 763] width 88 height 22
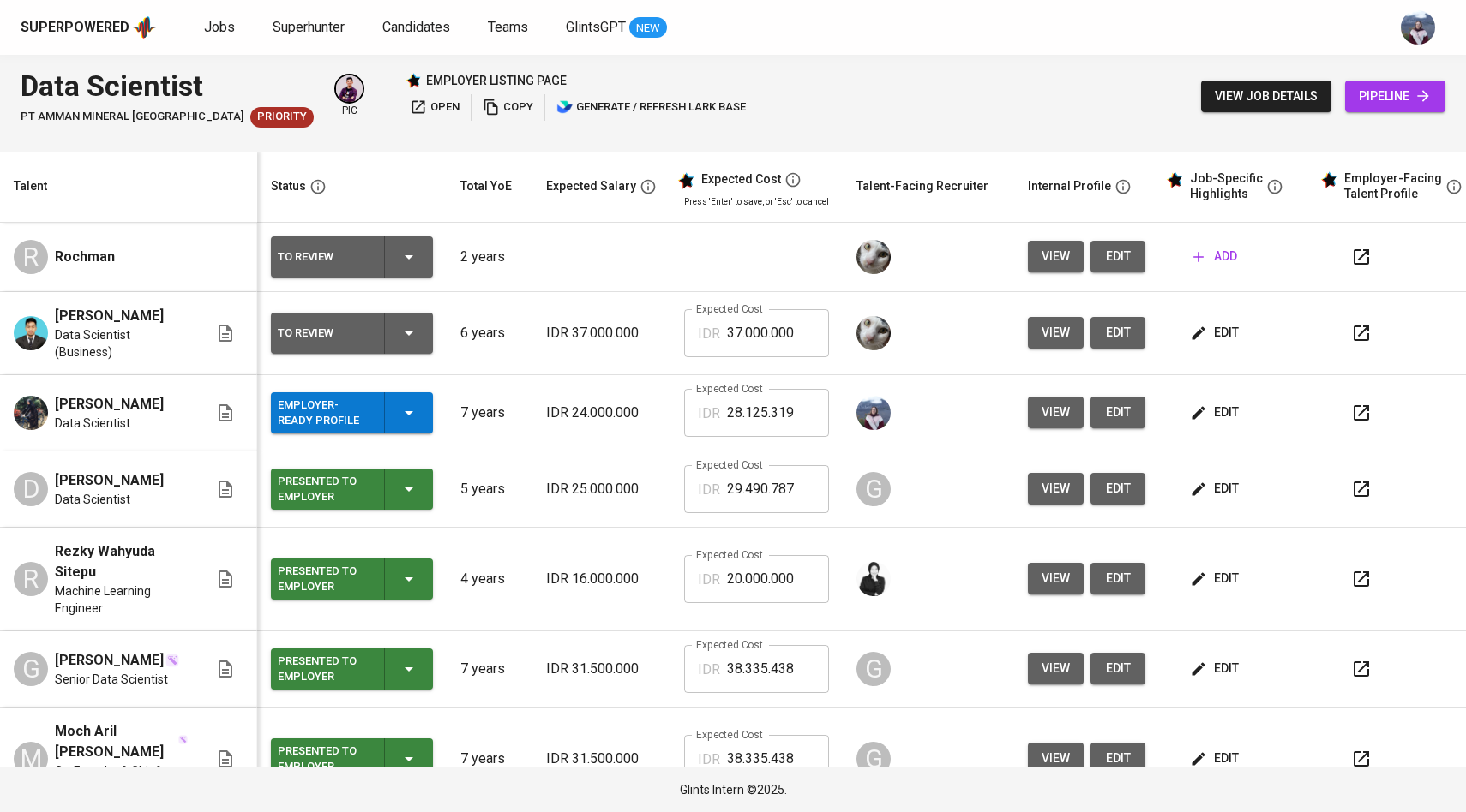
click at [1207, 401] on button "edit" at bounding box center [1216, 413] width 59 height 32
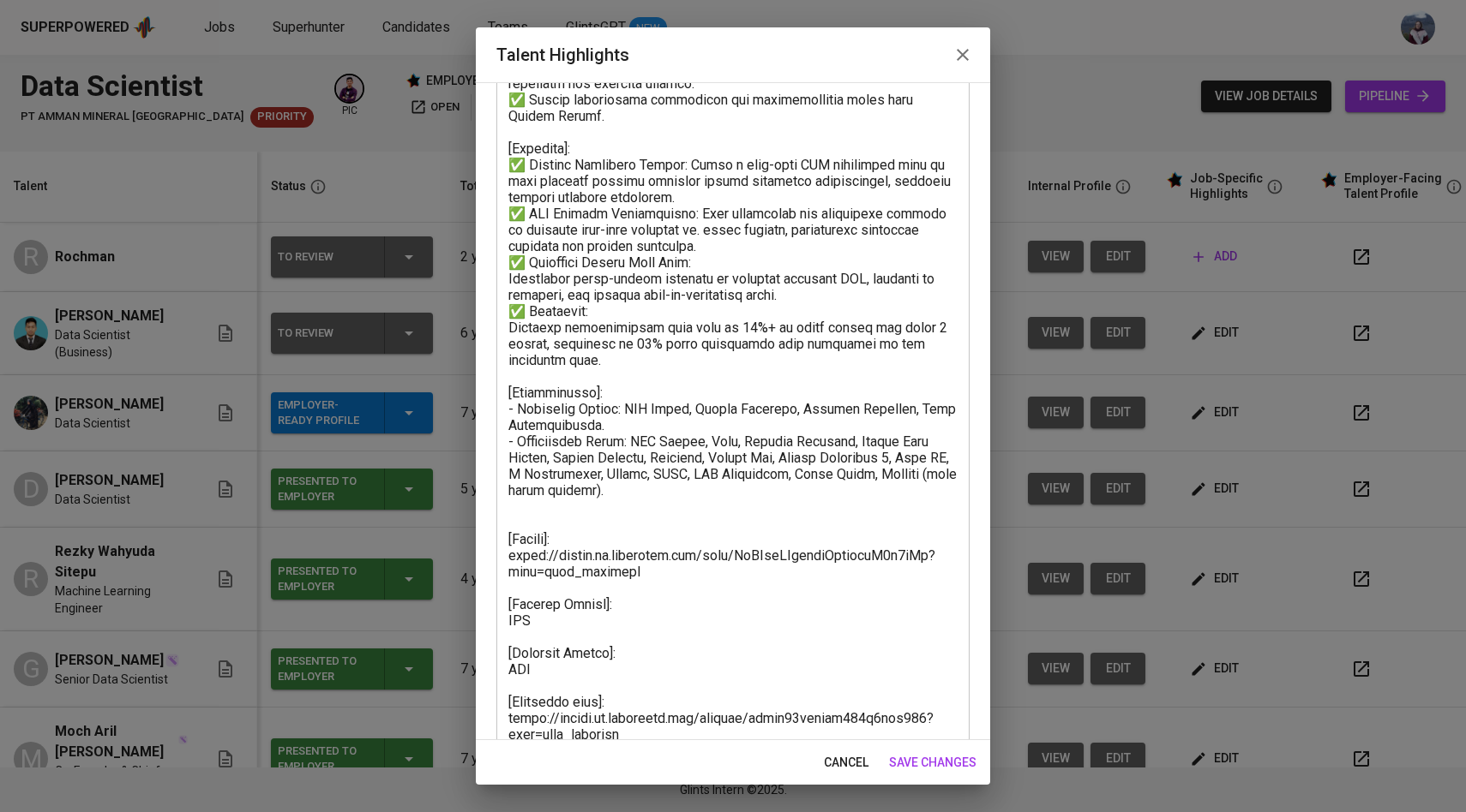
scroll to position [446, 0]
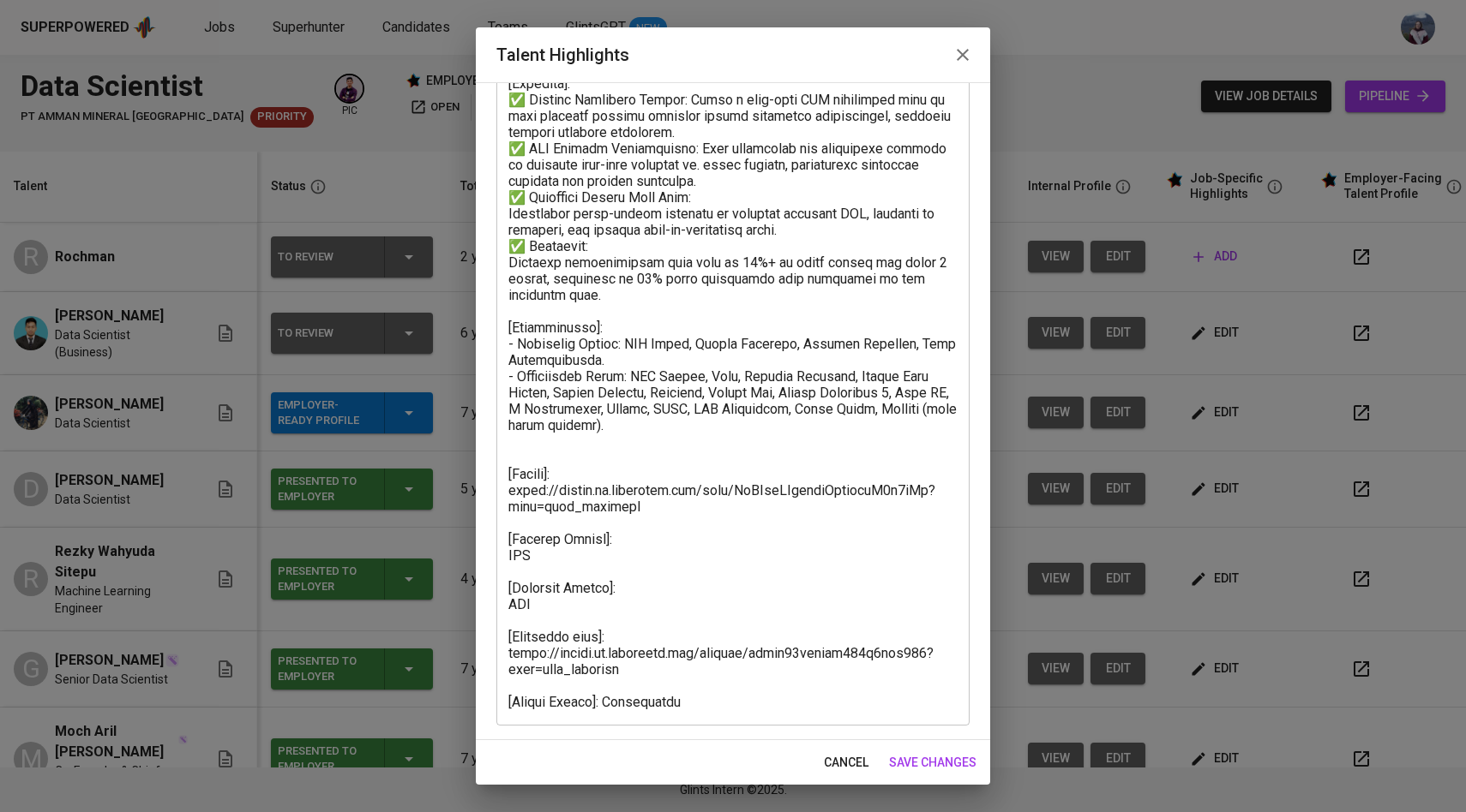
click at [574, 563] on textarea at bounding box center [732, 230] width 449 height 961
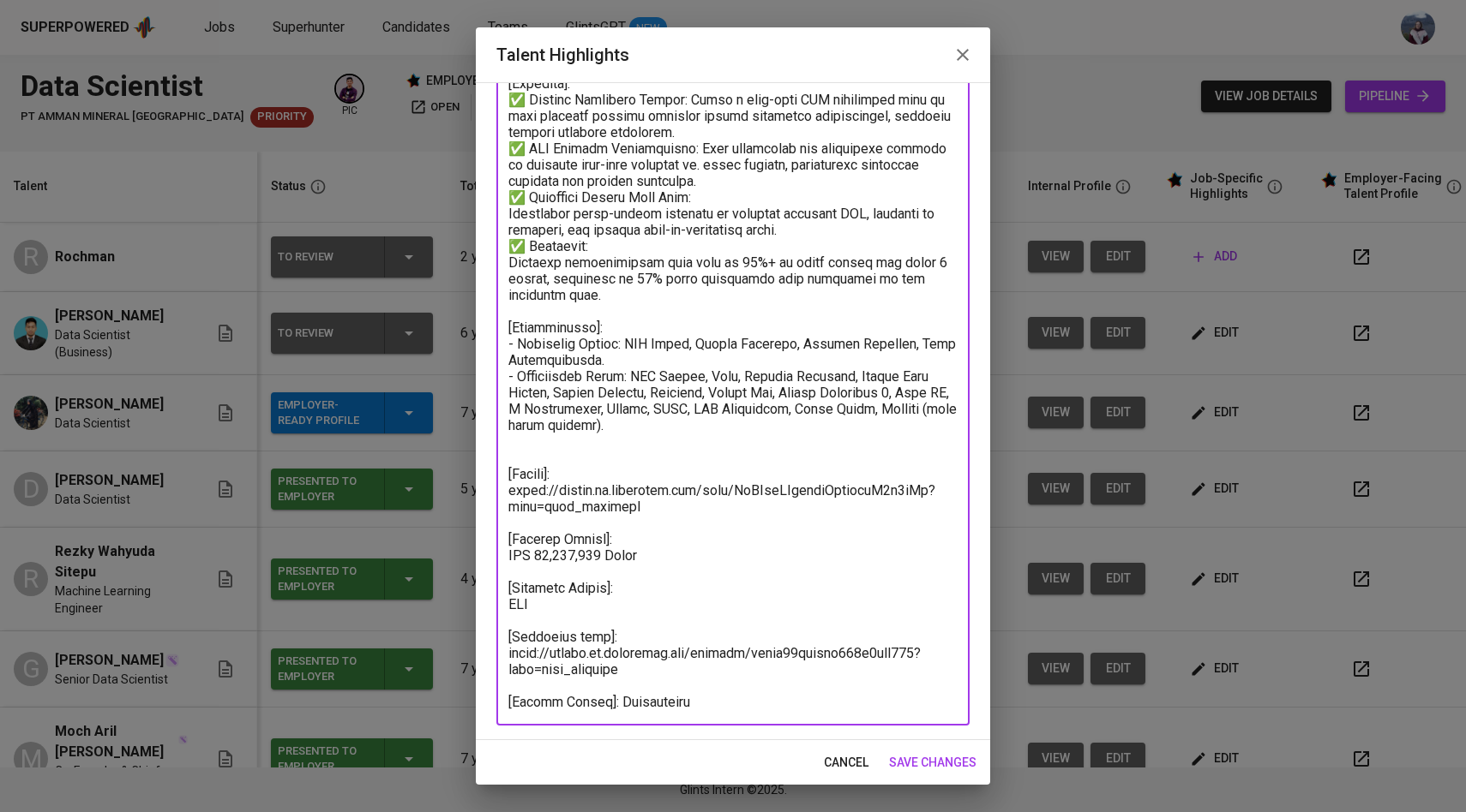
paste textarea "Rp28,125,319"
type textarea "[Loremip]: Dol si am consectetur Adip Elitseddo eius t incidi utlaboreet do mag…"
click at [908, 760] on span "save changes" at bounding box center [932, 763] width 88 height 22
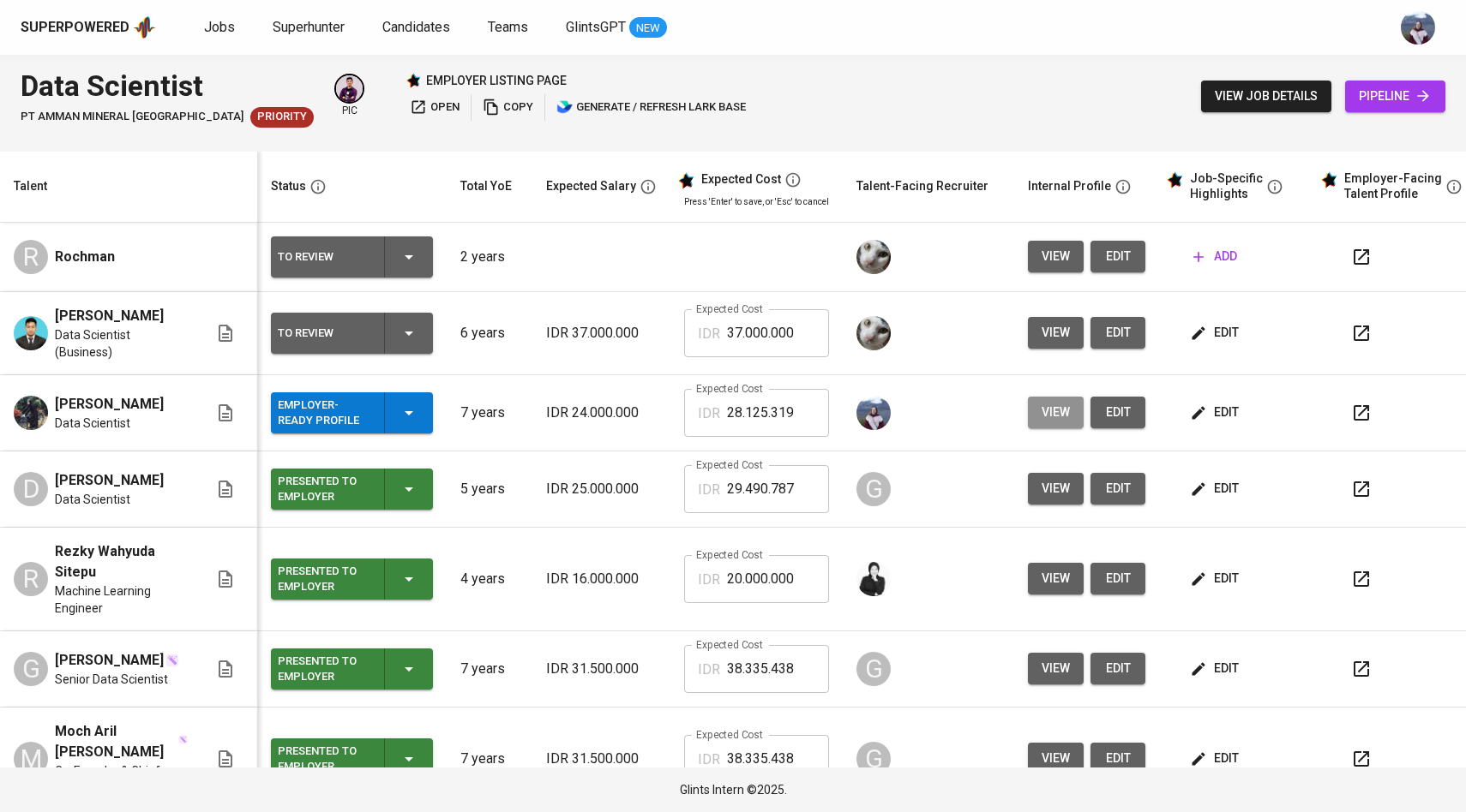
click at [1060, 415] on span "view" at bounding box center [1056, 412] width 28 height 22
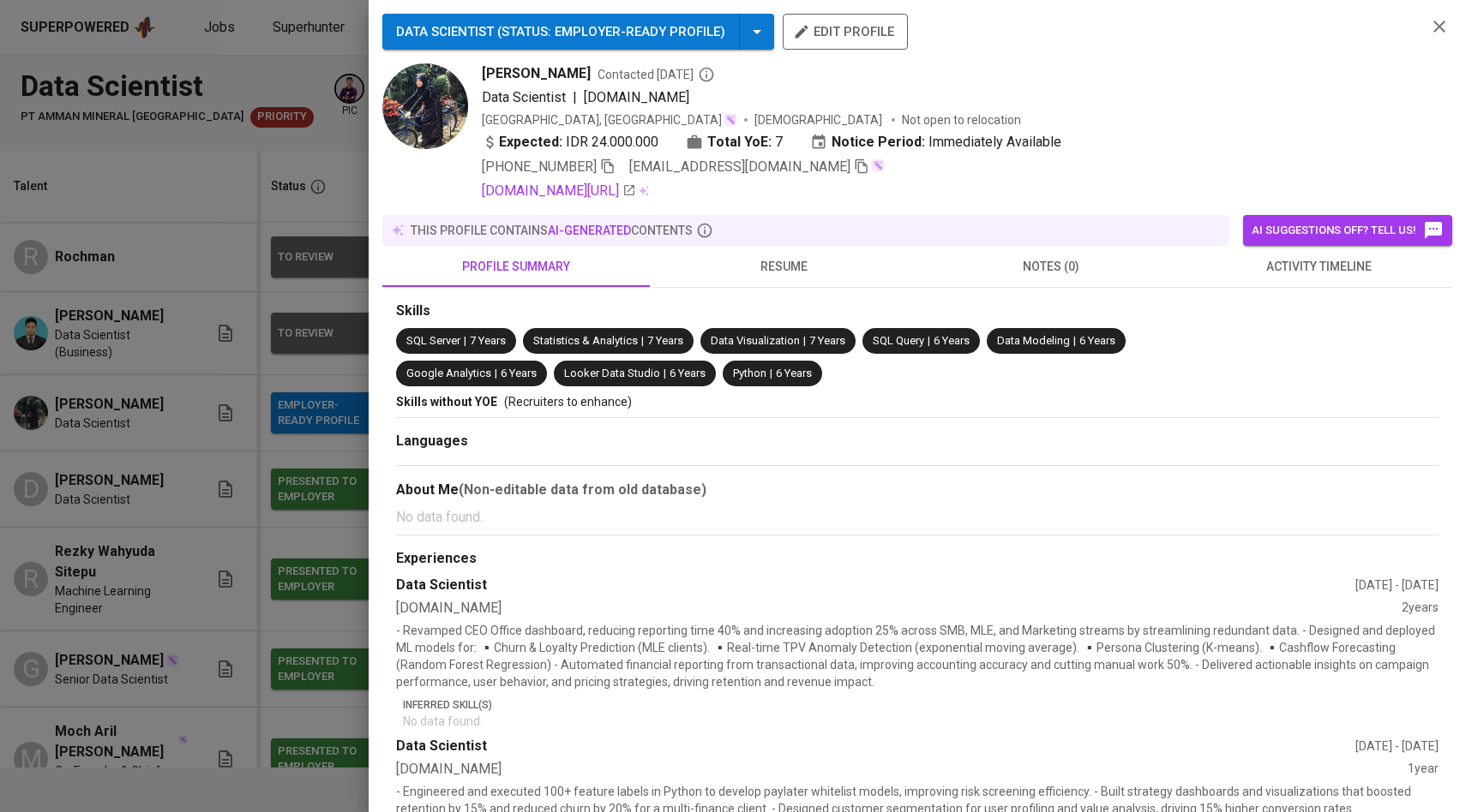
click at [309, 456] on div at bounding box center [733, 406] width 1466 height 812
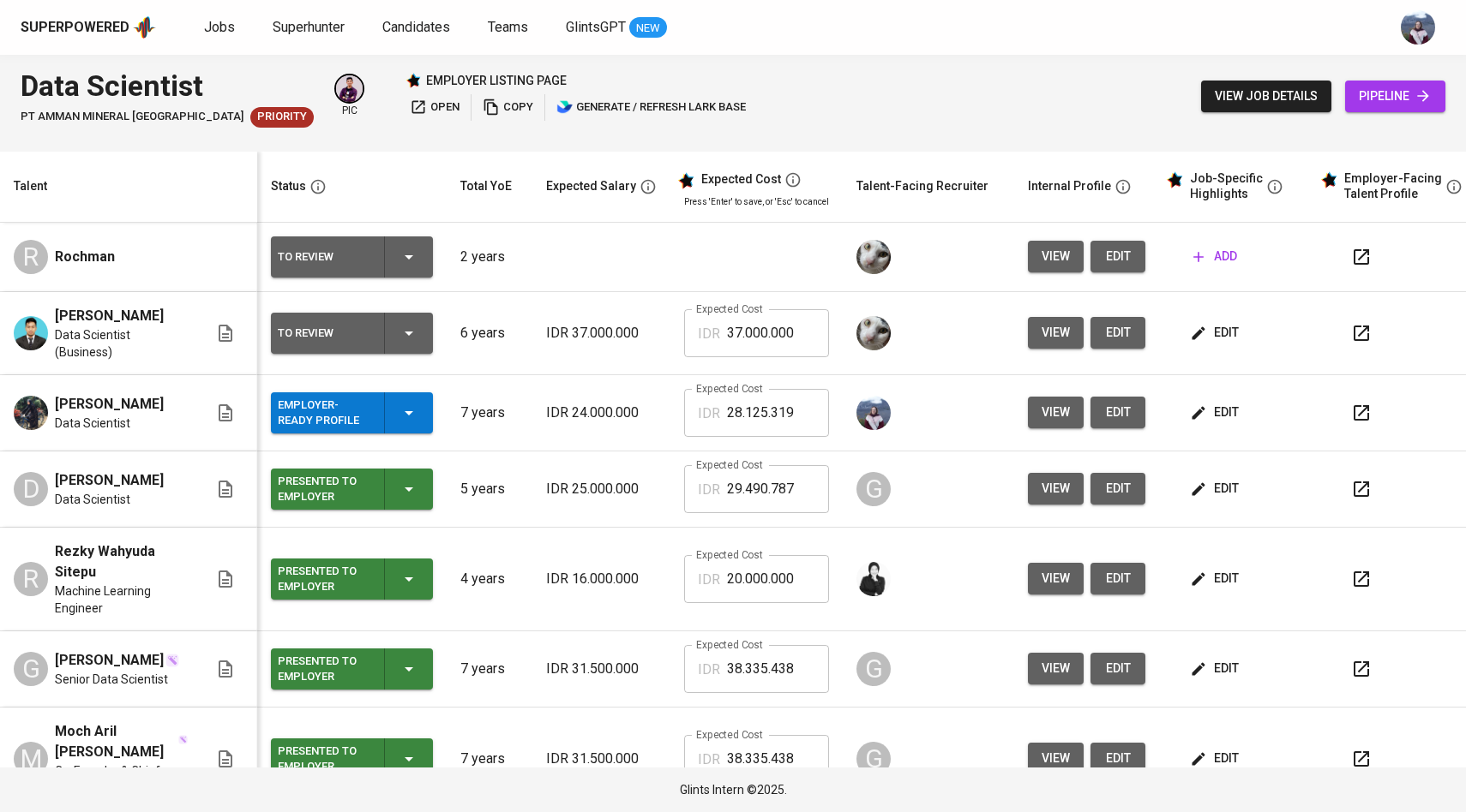
click at [1206, 412] on span "edit" at bounding box center [1216, 412] width 45 height 22
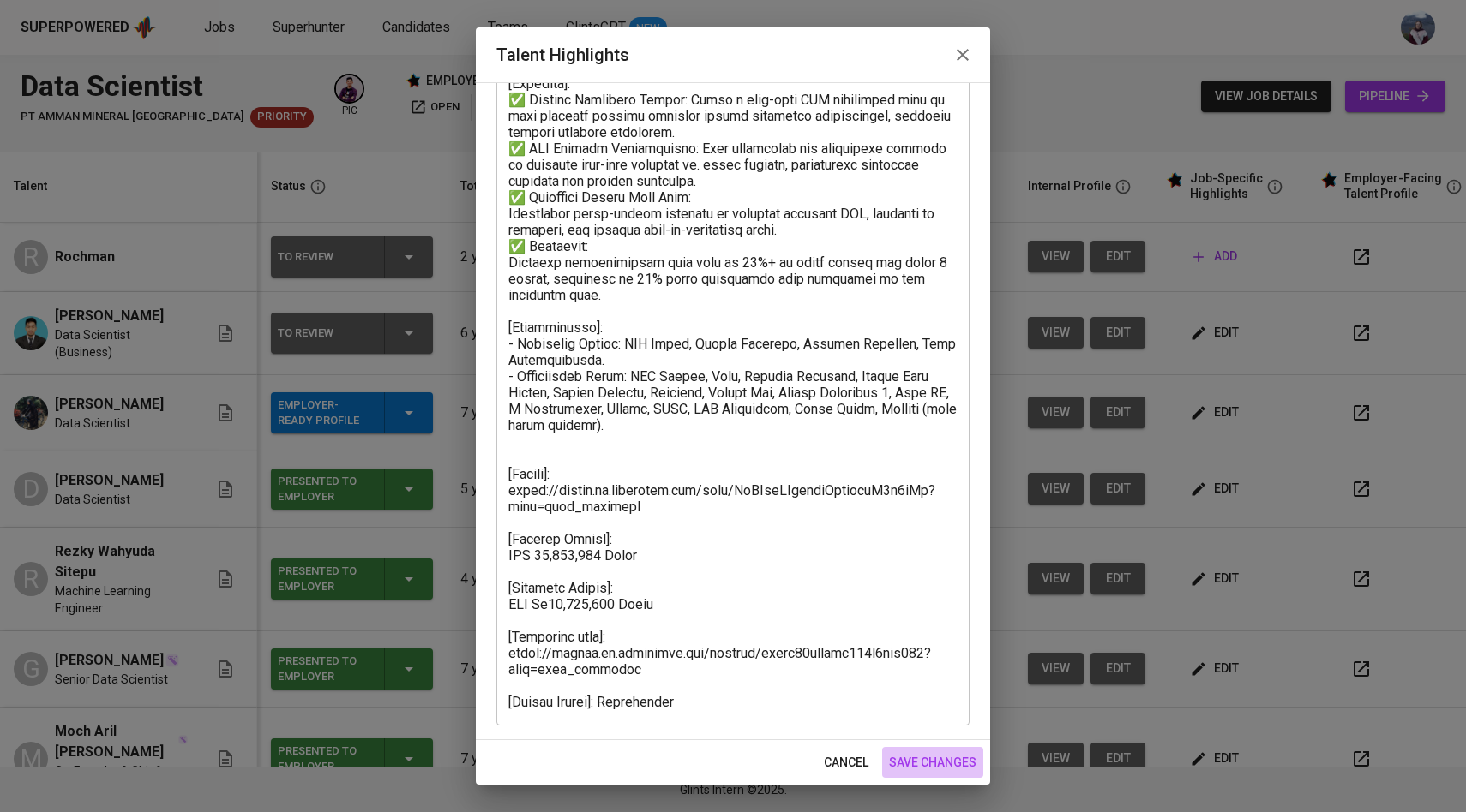
click at [907, 759] on span "save changes" at bounding box center [932, 763] width 88 height 22
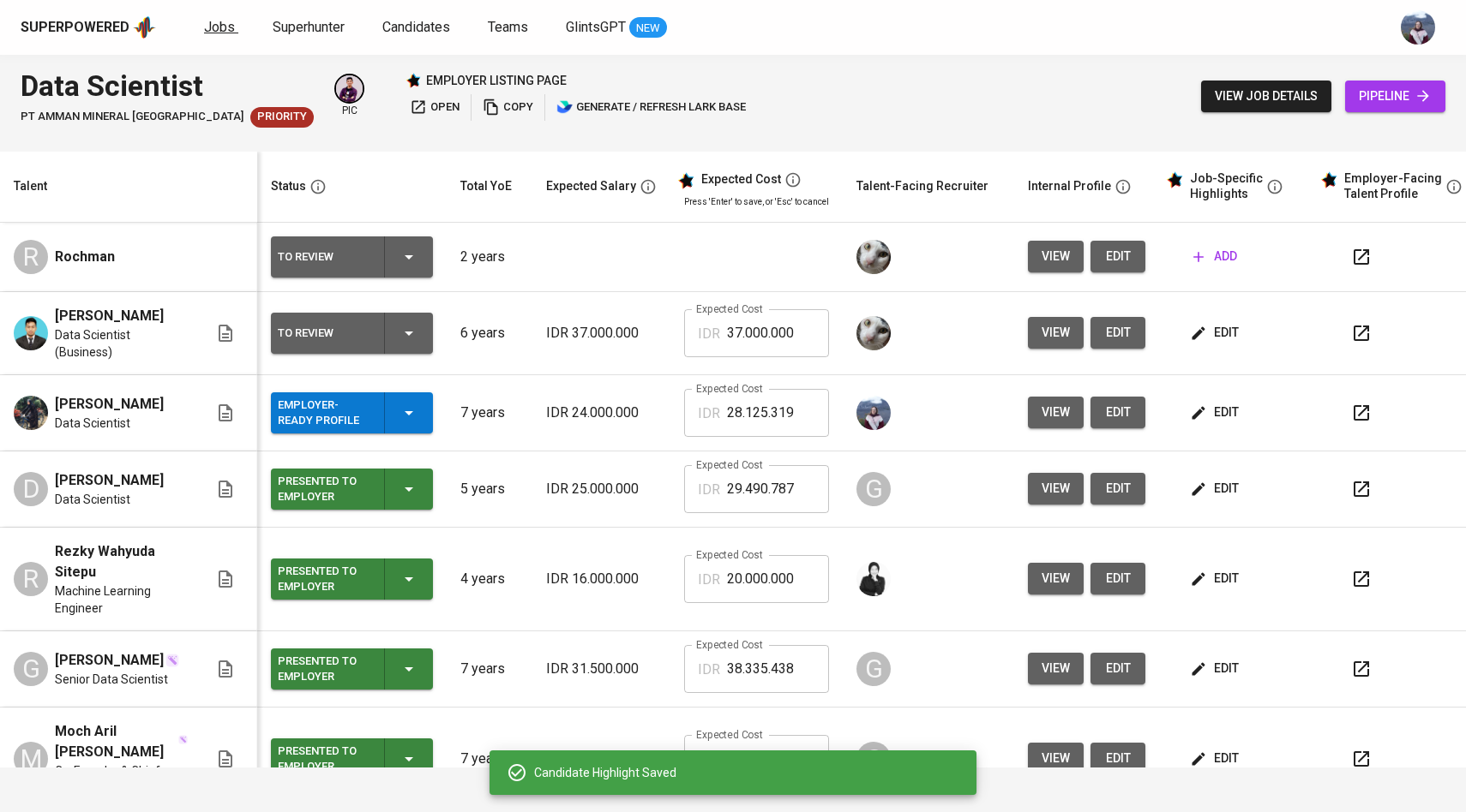
click at [215, 26] on span "Jobs" at bounding box center [219, 26] width 31 height 16
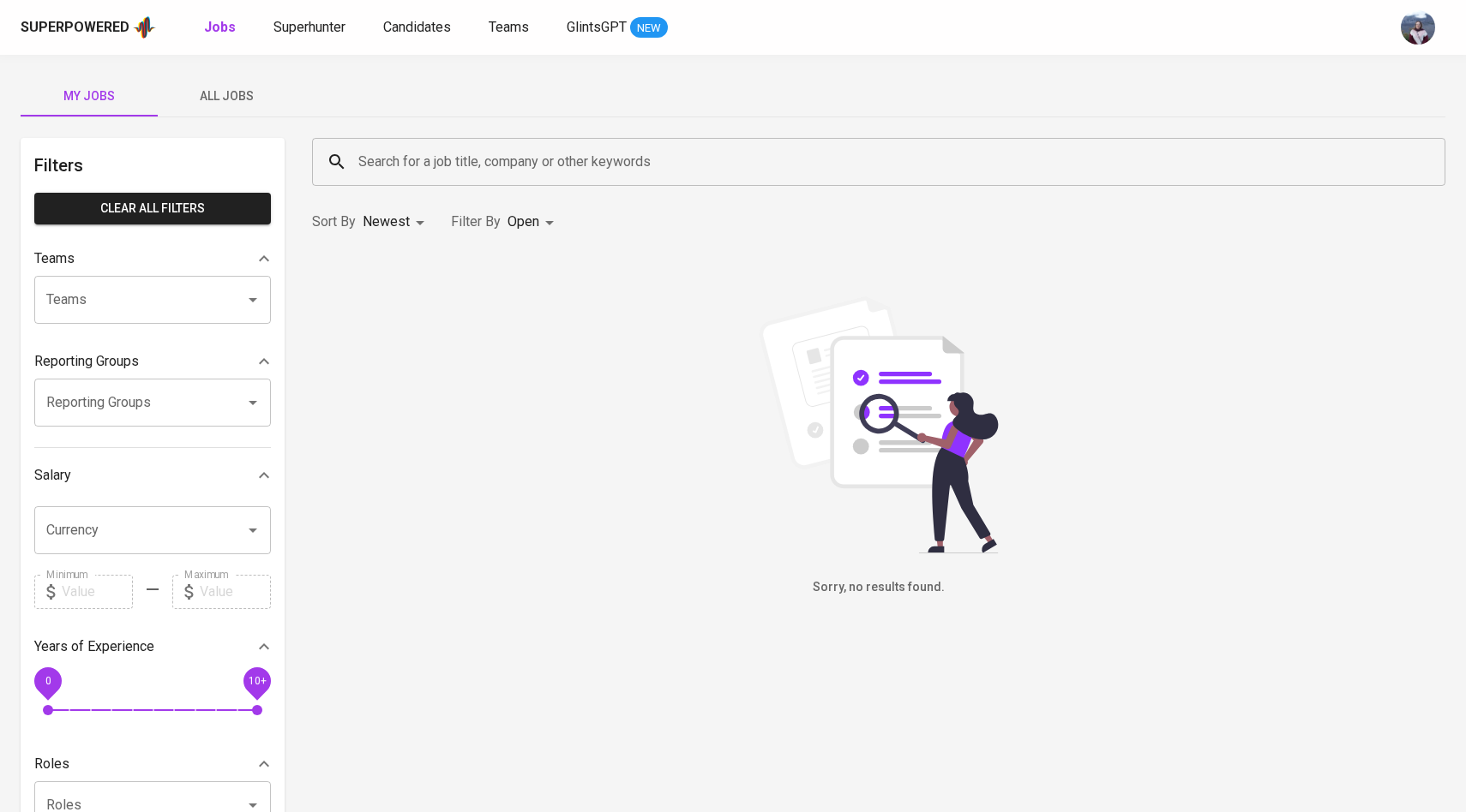
click at [222, 101] on span "All Jobs" at bounding box center [227, 96] width 117 height 22
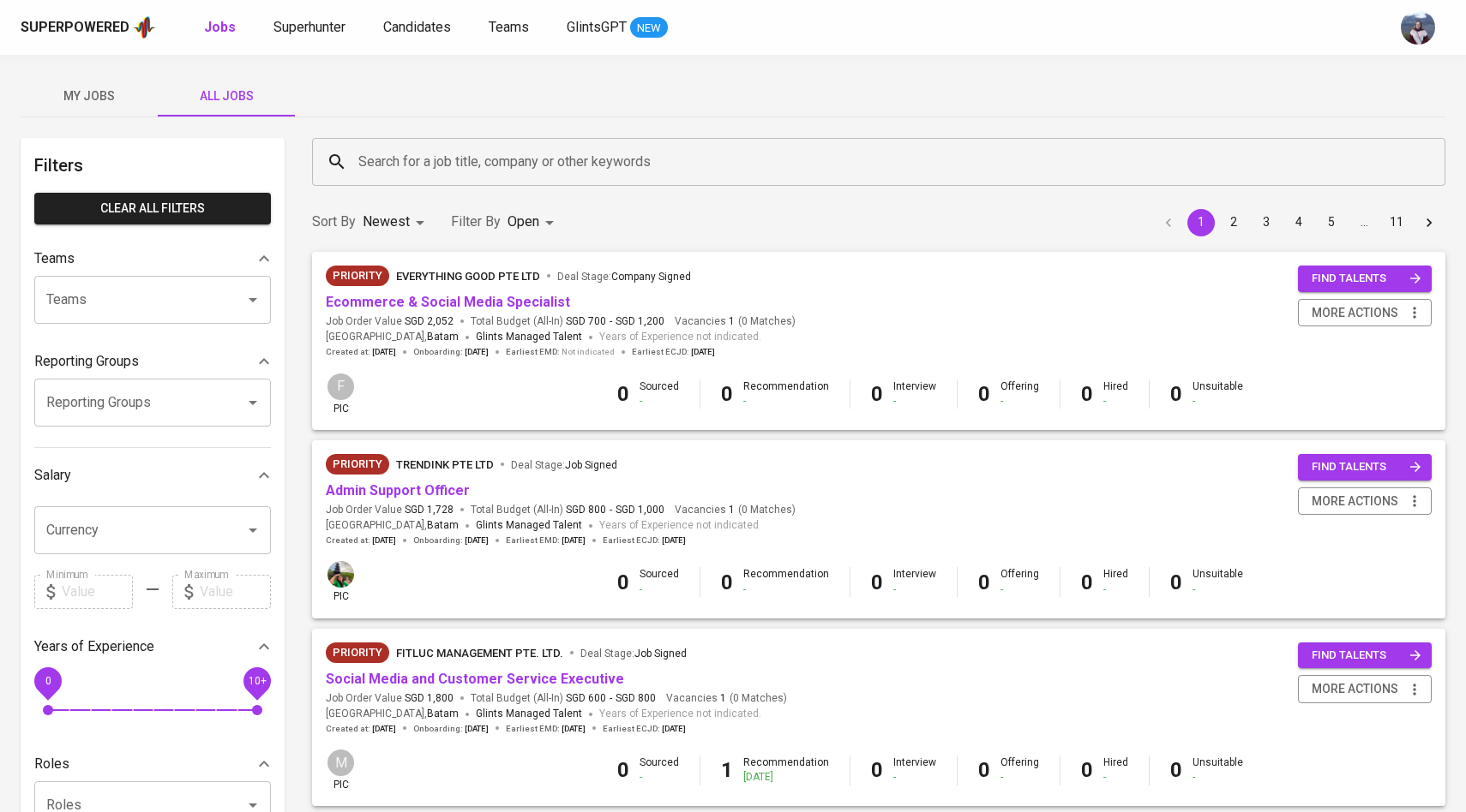
click at [473, 146] on input "Search for a job title, company or other keywords" at bounding box center [883, 162] width 1058 height 33
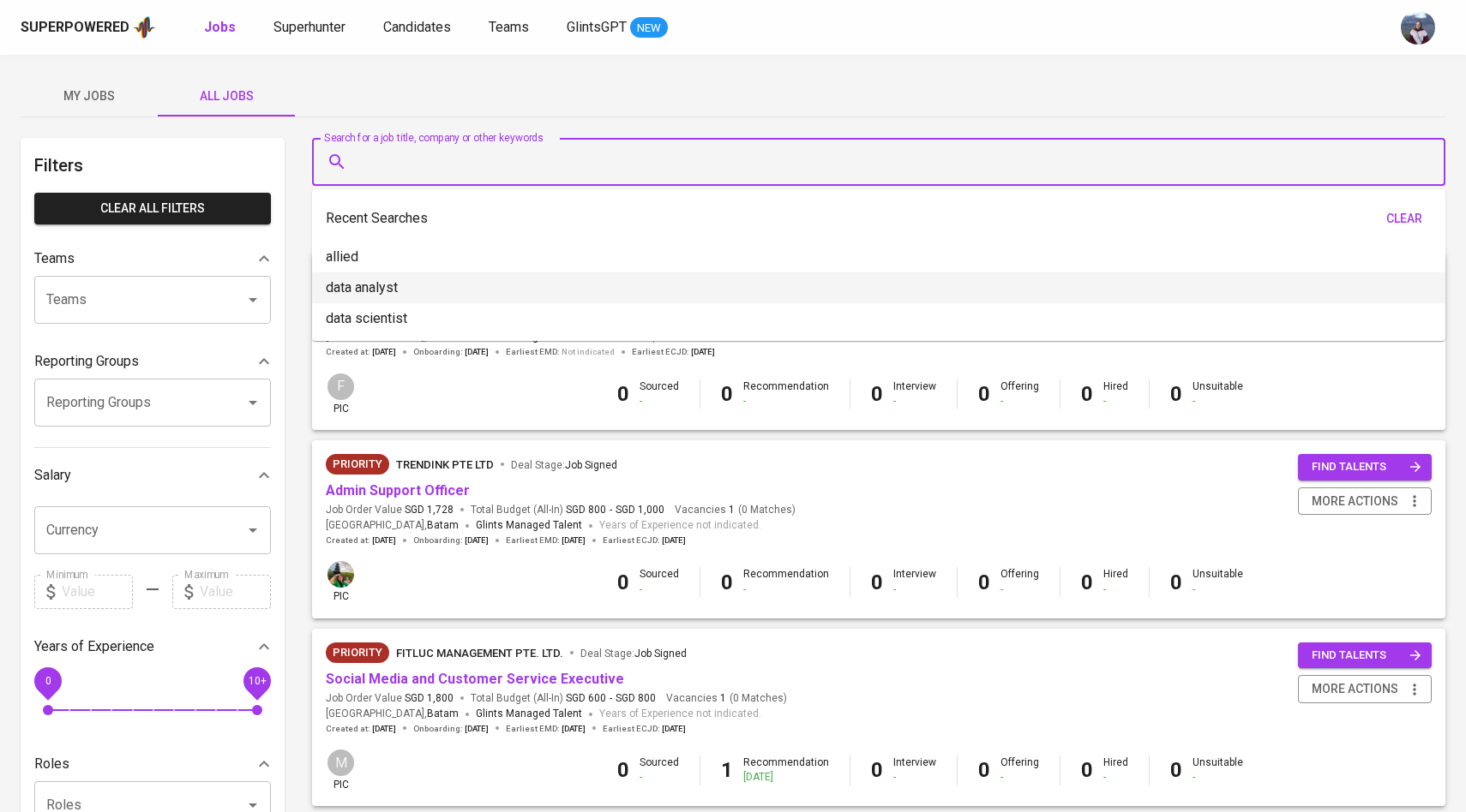
click at [400, 295] on li "data analyst" at bounding box center [879, 288] width 1133 height 31
type input "data analyst"
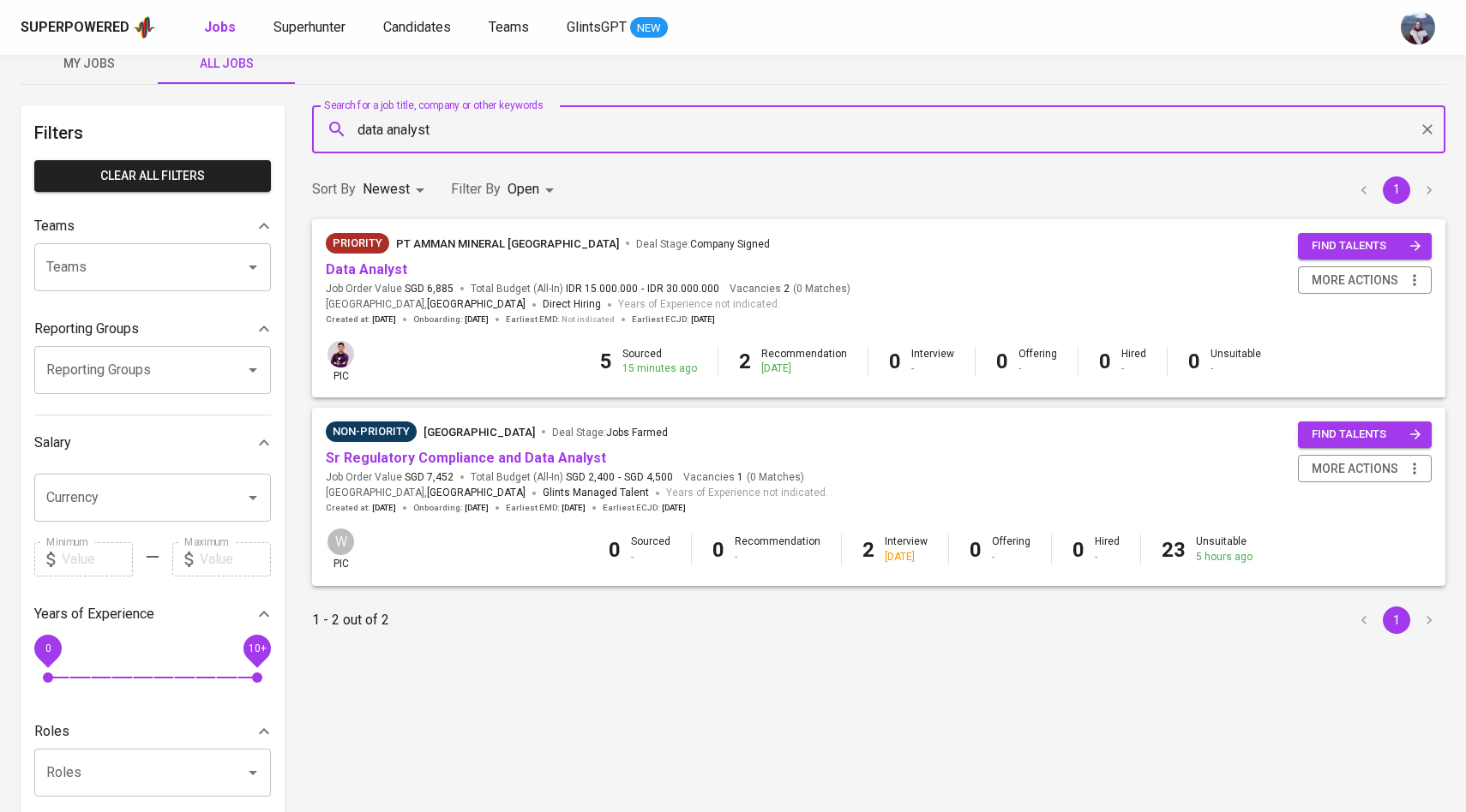
scroll to position [40, 0]
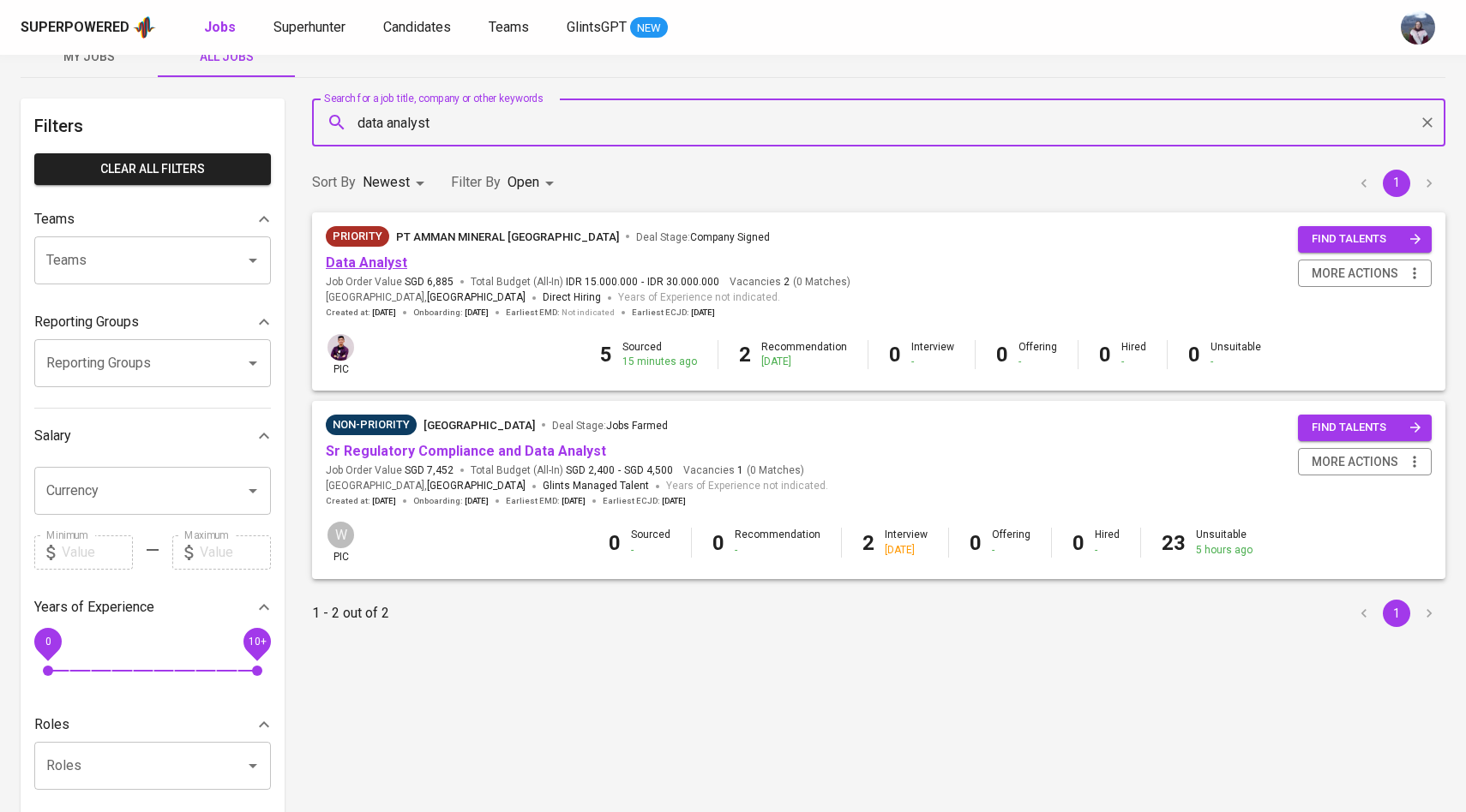
click at [384, 258] on link "Data Analyst" at bounding box center [366, 263] width 82 height 16
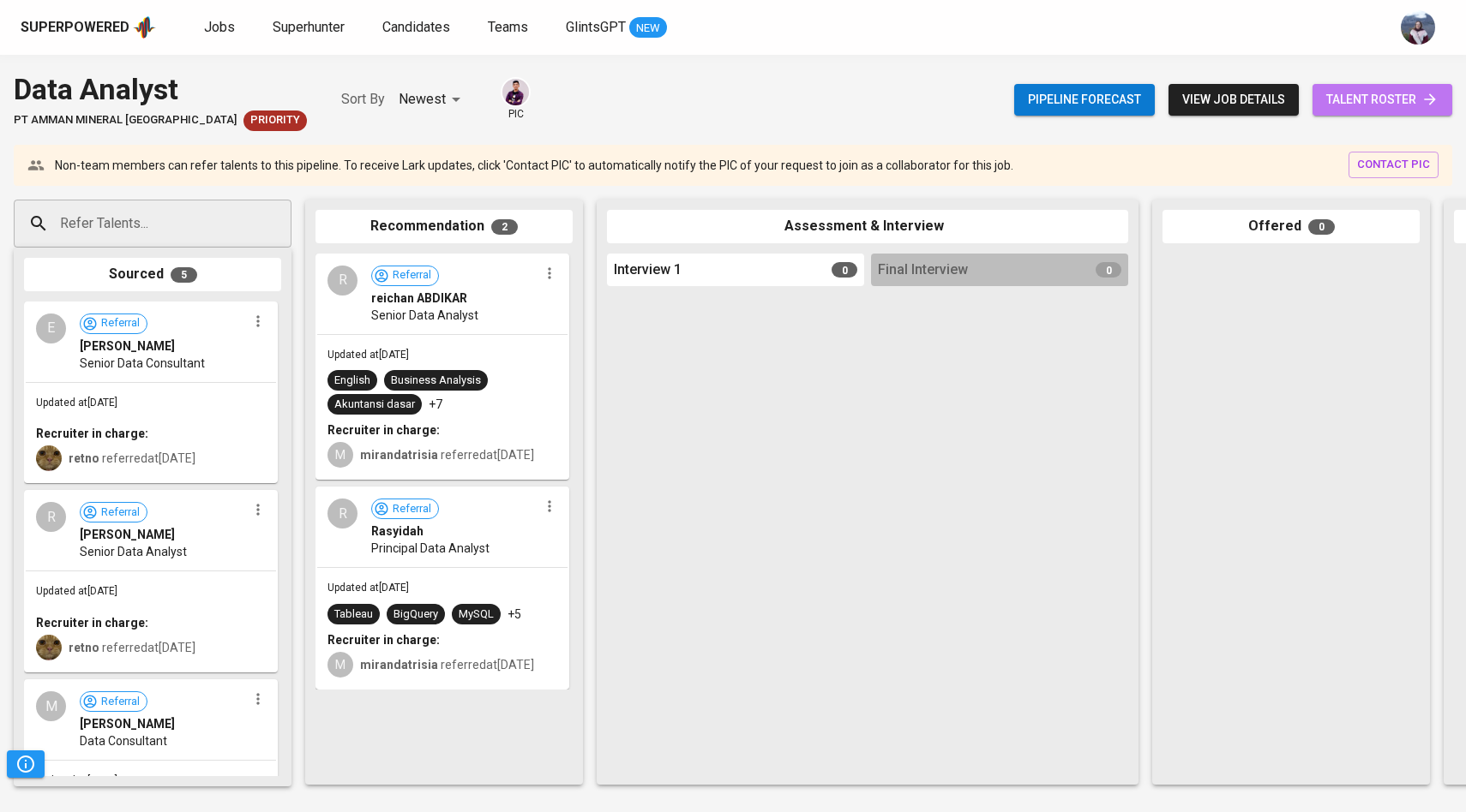
click at [1360, 108] on span "talent roster" at bounding box center [1381, 100] width 112 height 22
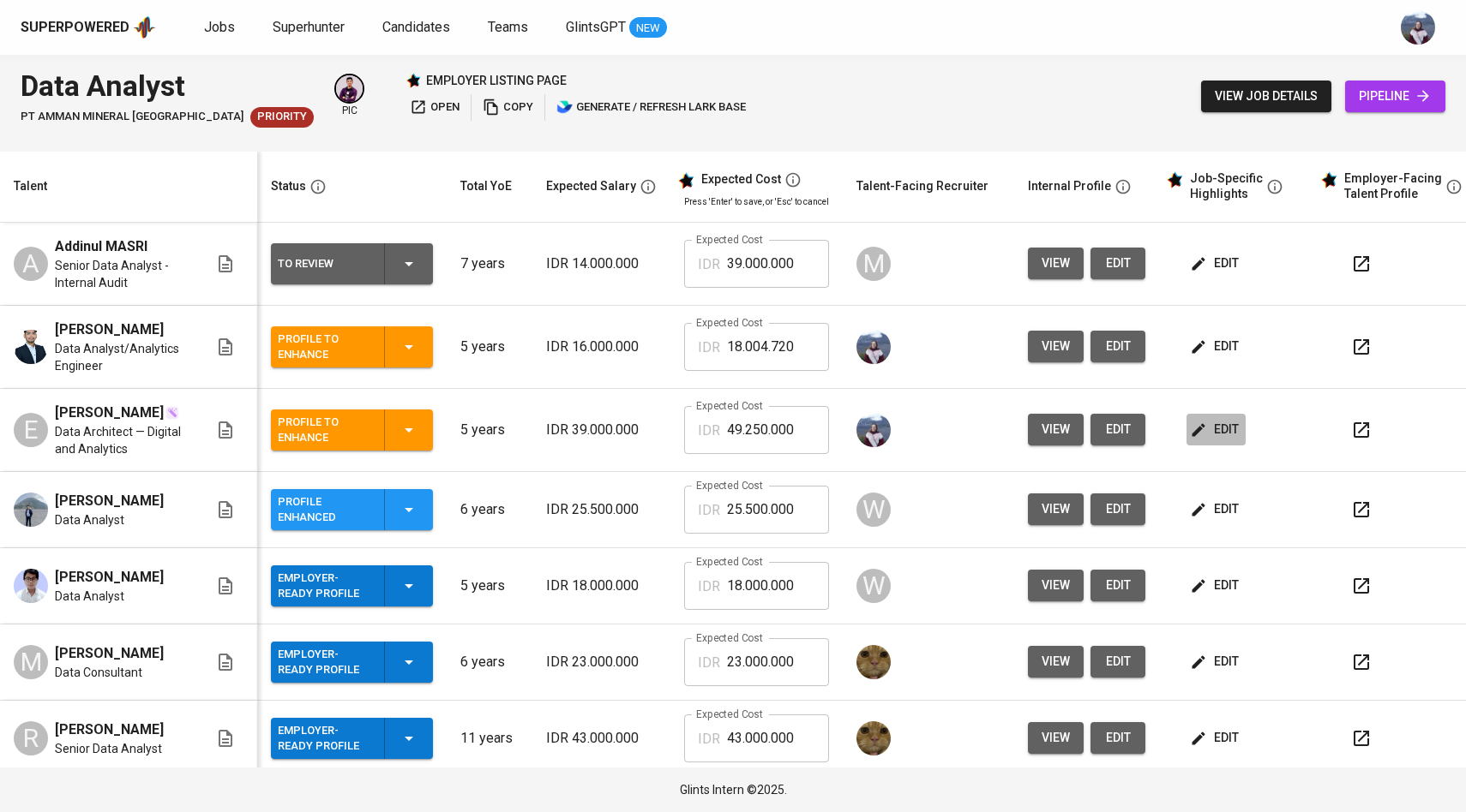
click at [1188, 429] on button "edit" at bounding box center [1216, 430] width 59 height 32
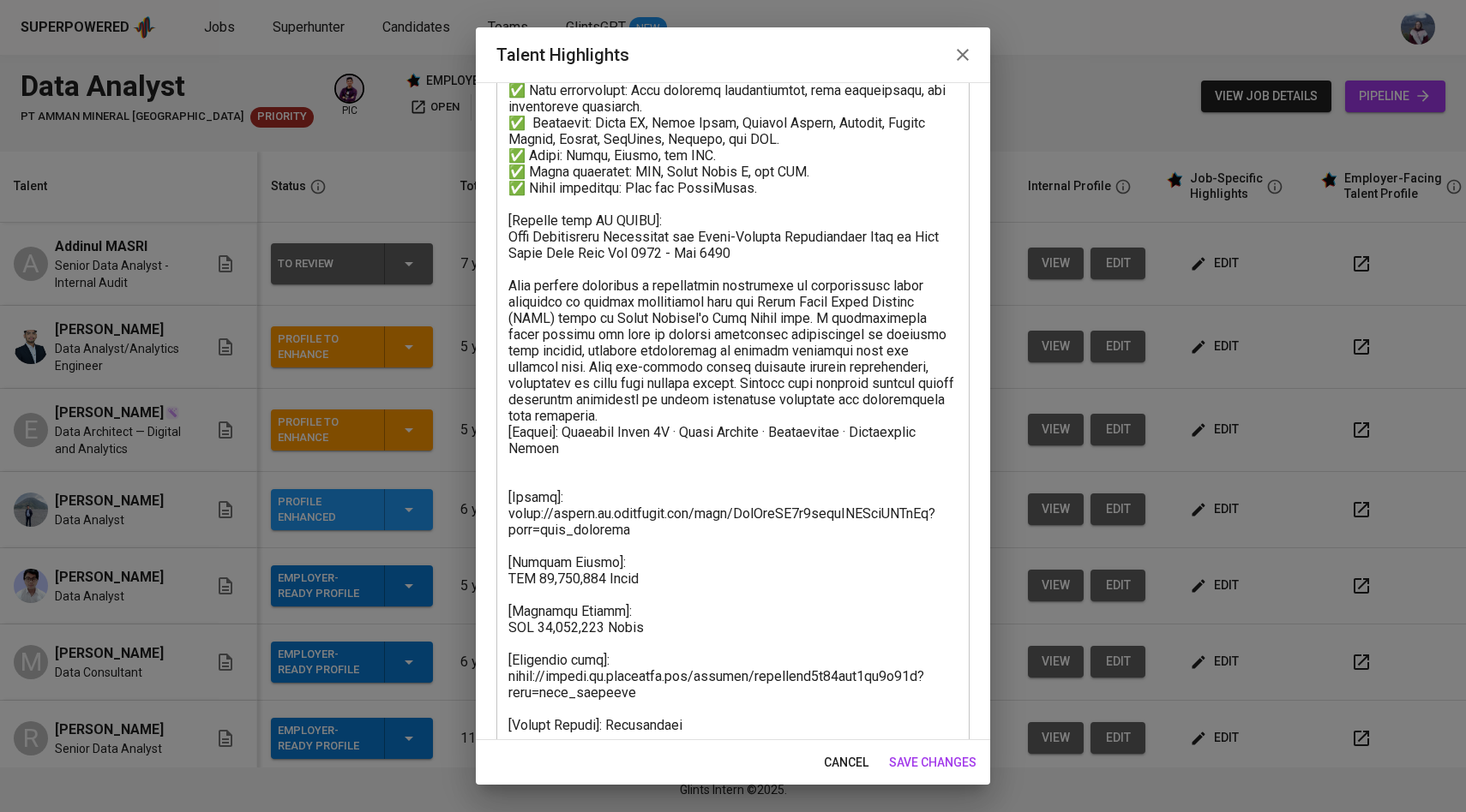
scroll to position [511, 0]
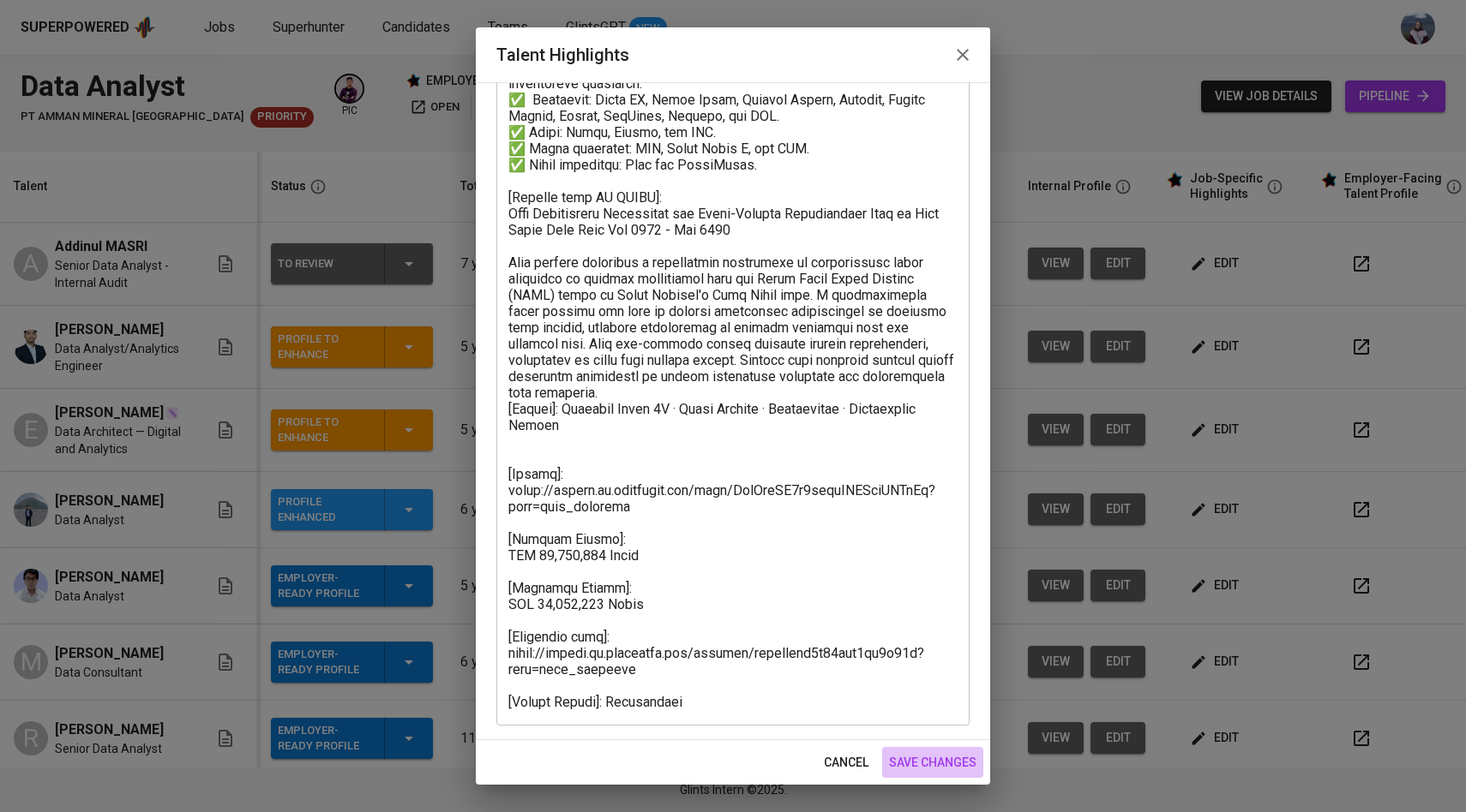
click at [963, 764] on span "save changes" at bounding box center [932, 763] width 88 height 22
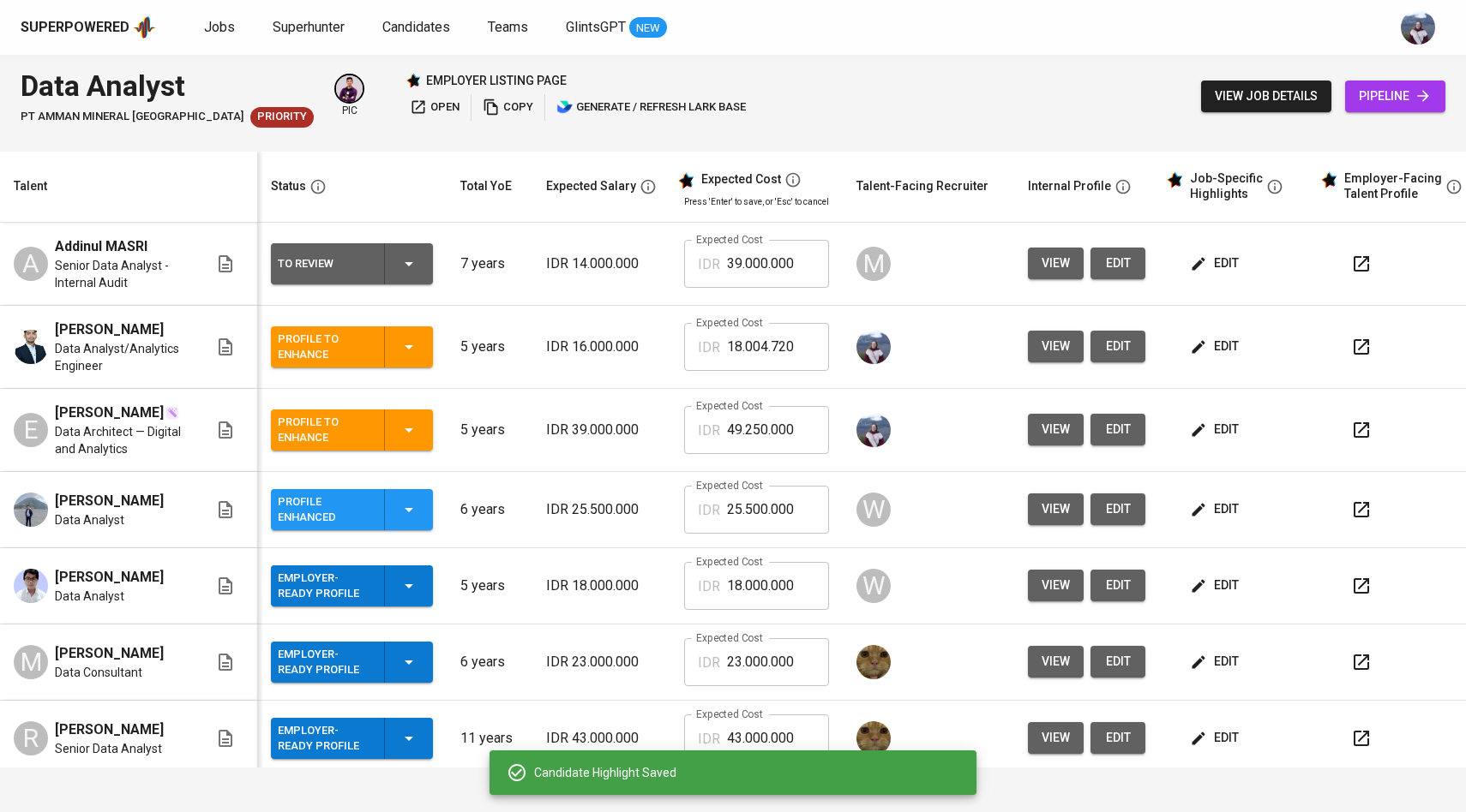
click at [1212, 347] on span "edit" at bounding box center [1216, 346] width 45 height 22
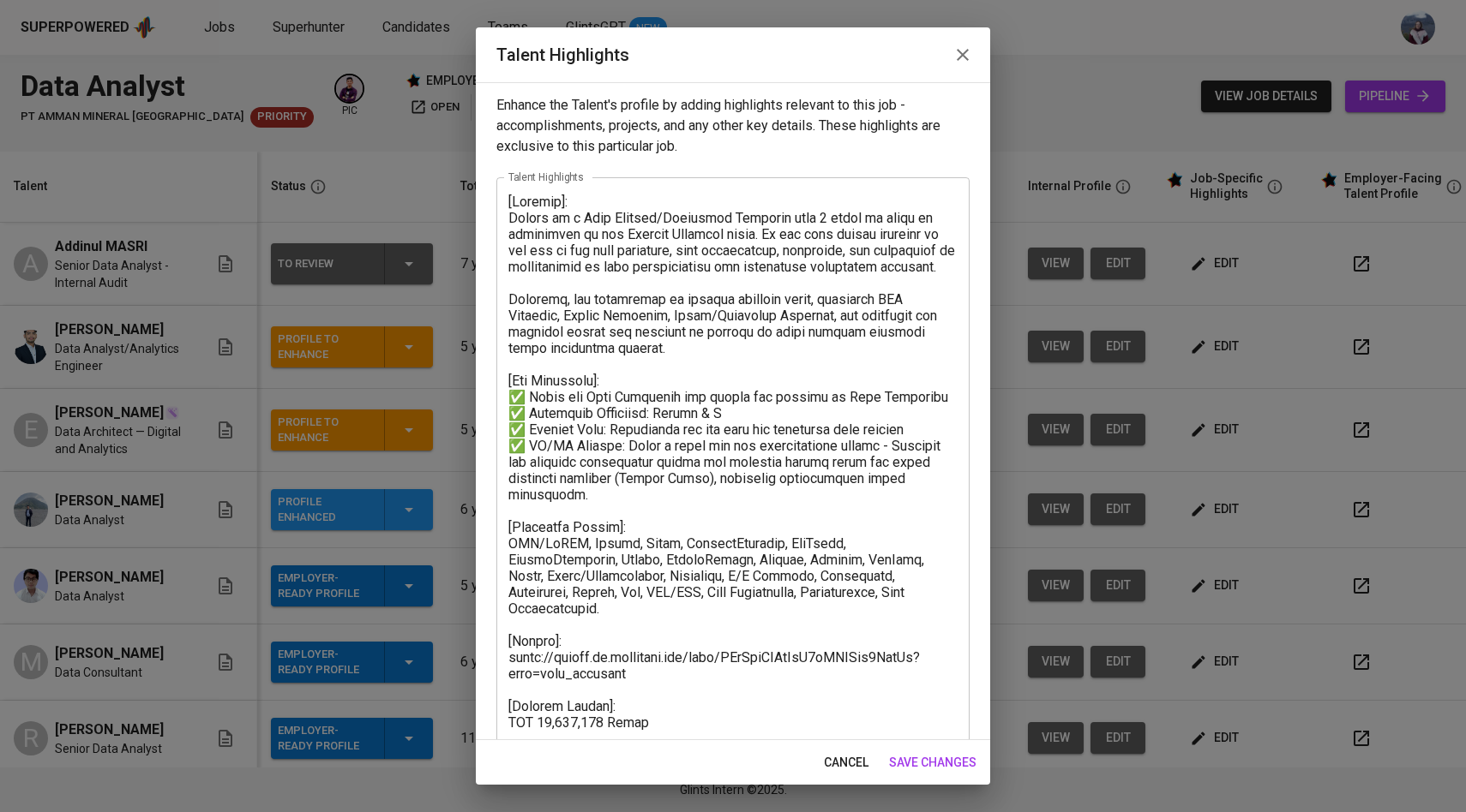
scroll to position [0, 0]
click at [947, 763] on span "save changes" at bounding box center [932, 763] width 88 height 22
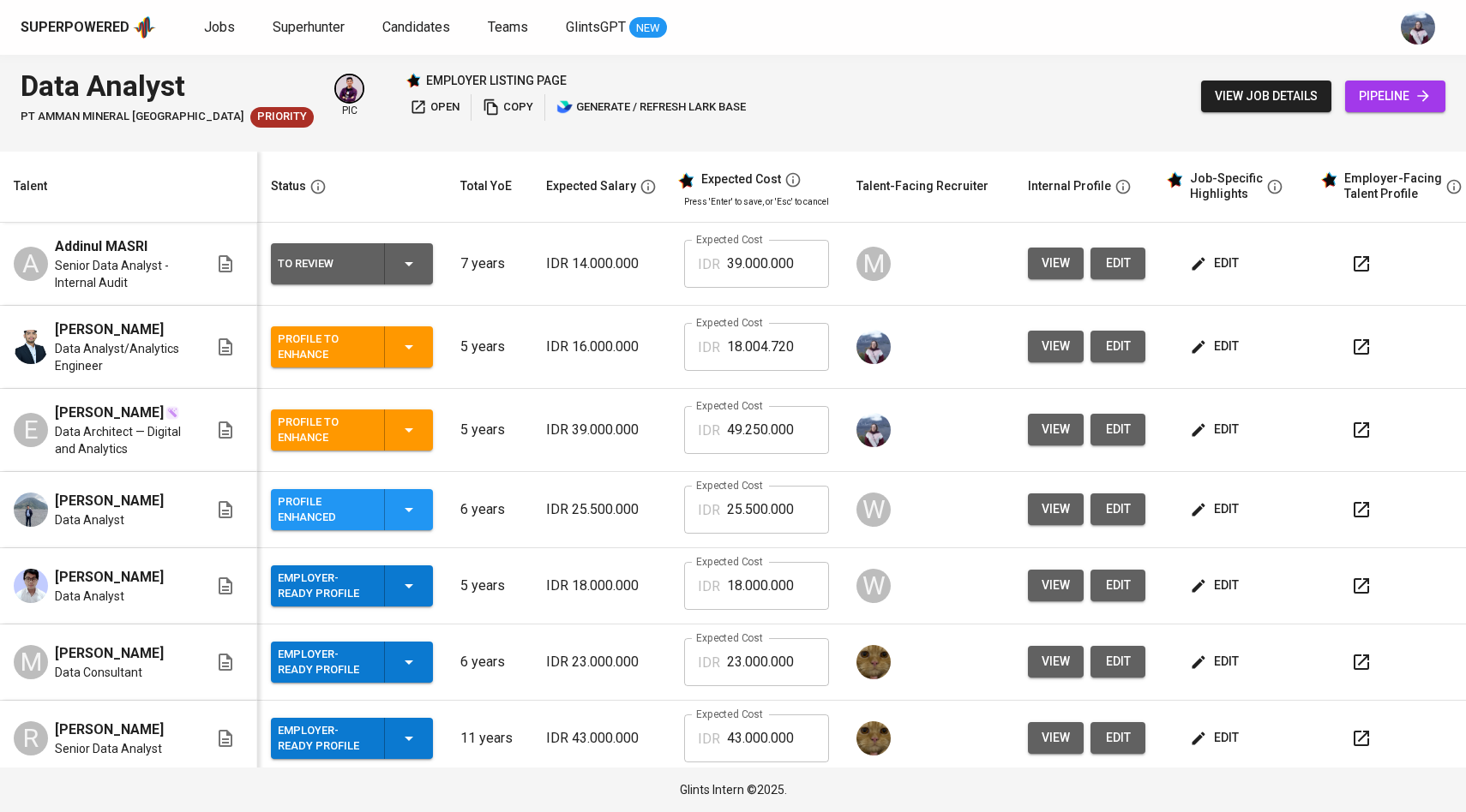
click at [1199, 347] on icon "button" at bounding box center [1198, 347] width 17 height 17
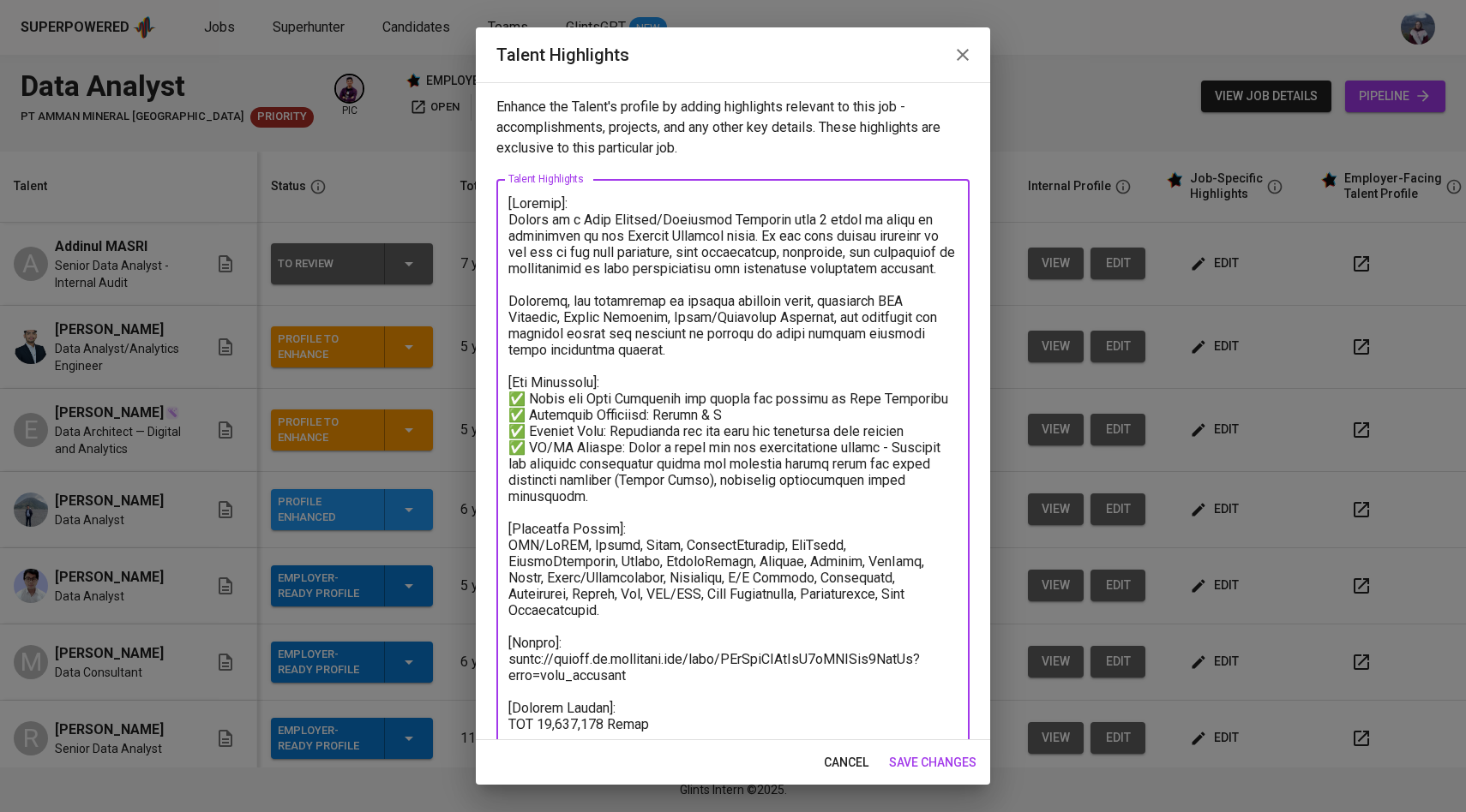
click at [557, 709] on textarea at bounding box center [732, 530] width 449 height 668
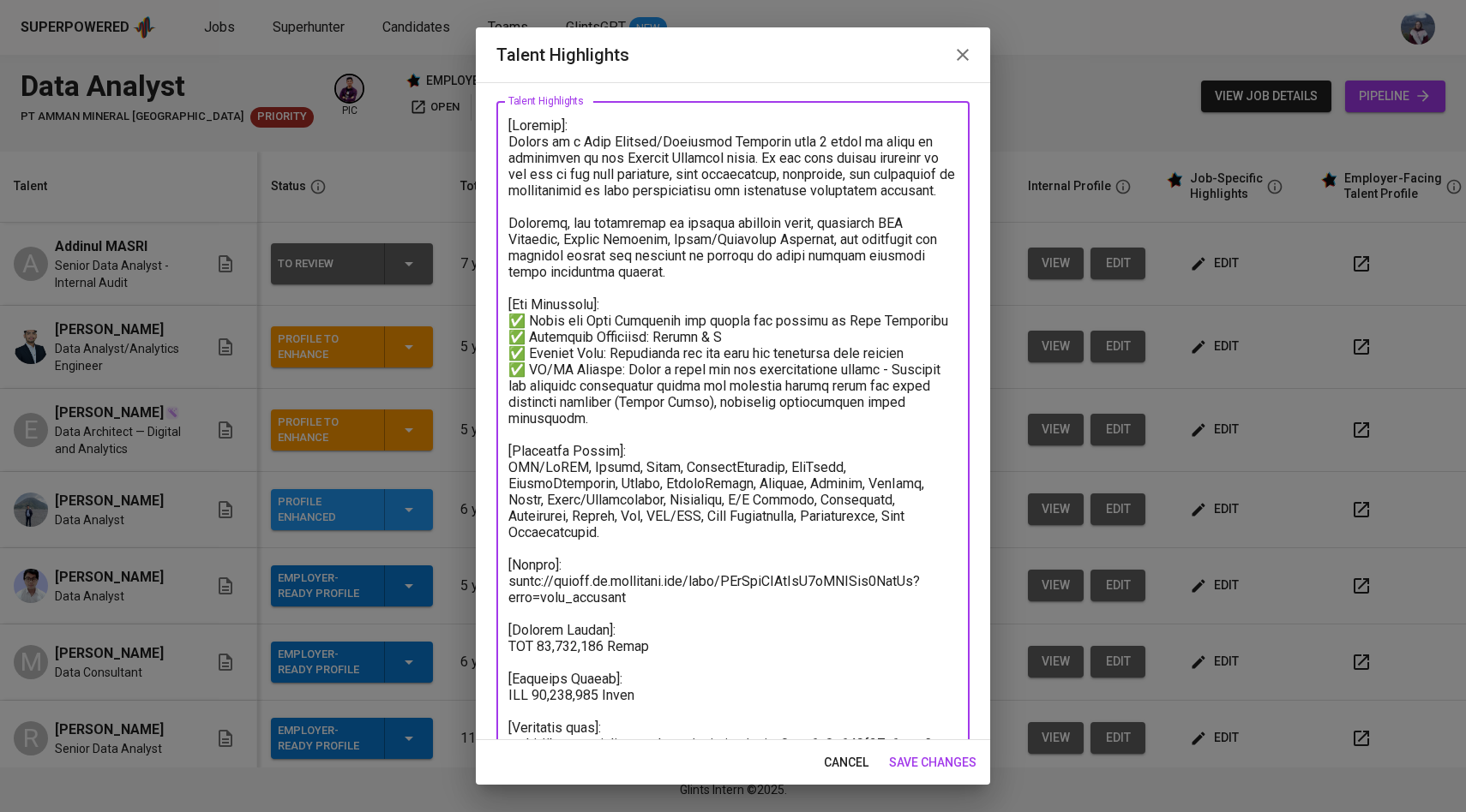
scroll to position [82, 0]
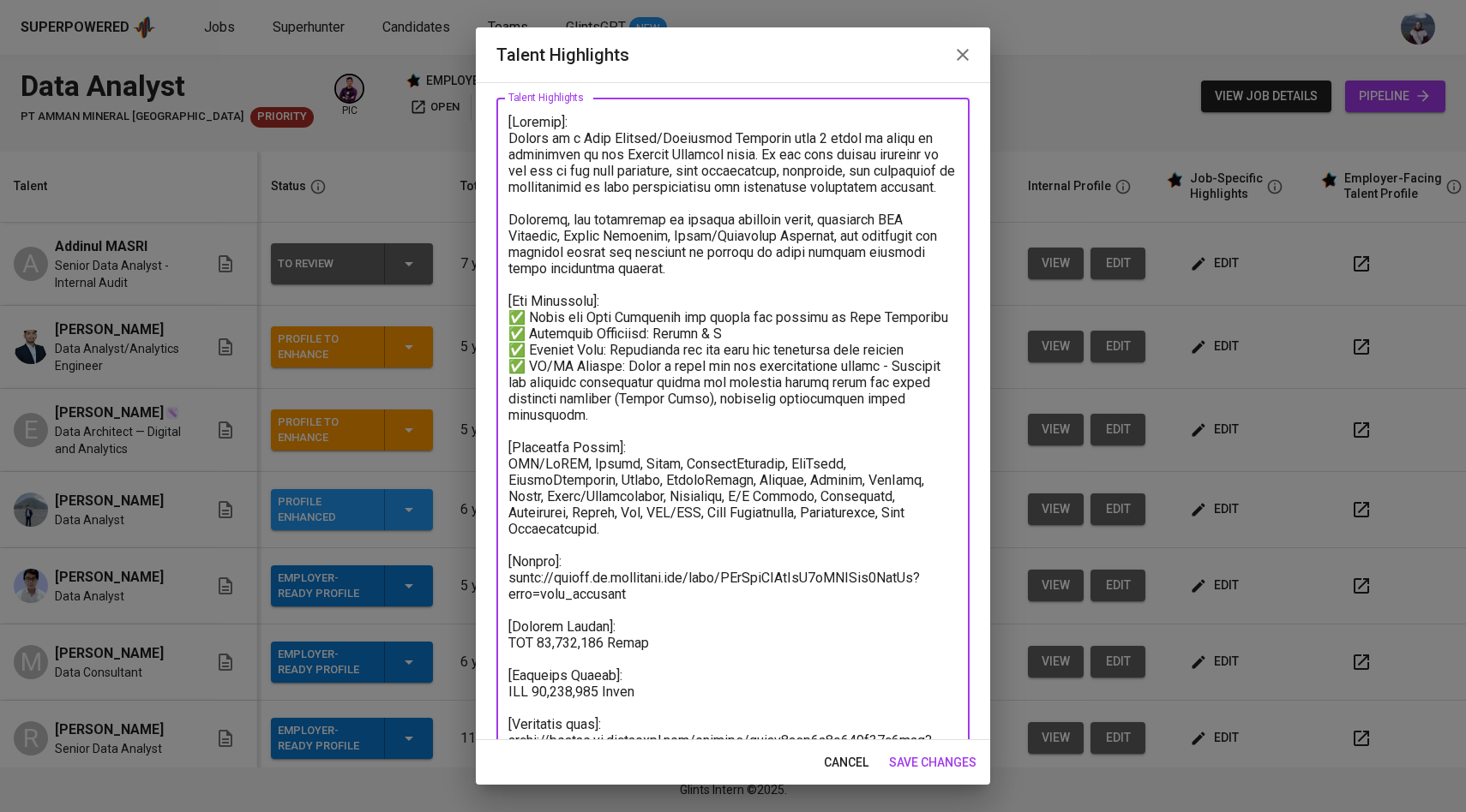
type textarea "[Summary]: Haykal is a Data Analyst/Analytics Engineer with 5 years of hands on…"
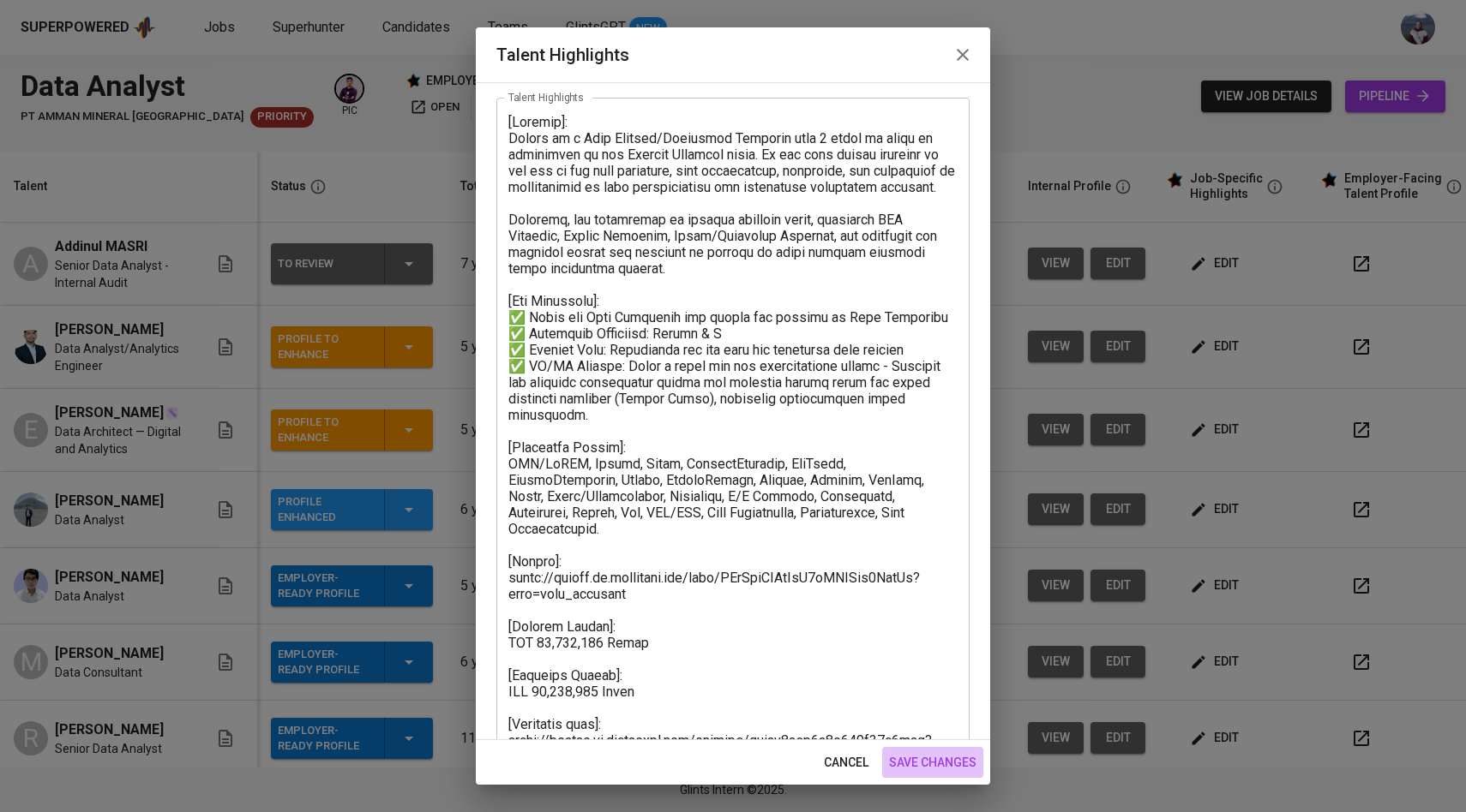
click at [918, 757] on span "save changes" at bounding box center [932, 763] width 88 height 22
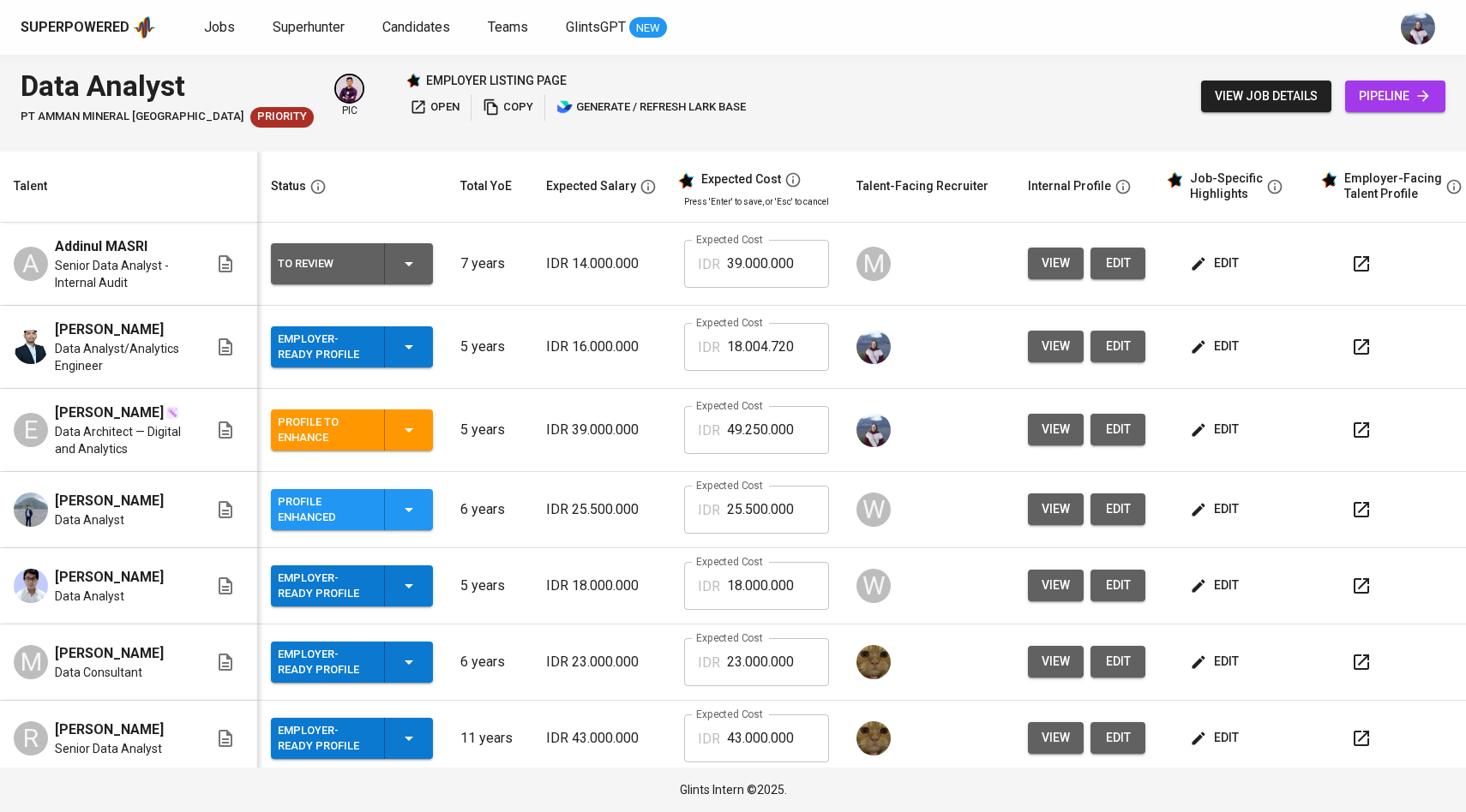
click at [1197, 353] on icon "button" at bounding box center [1198, 347] width 17 height 17
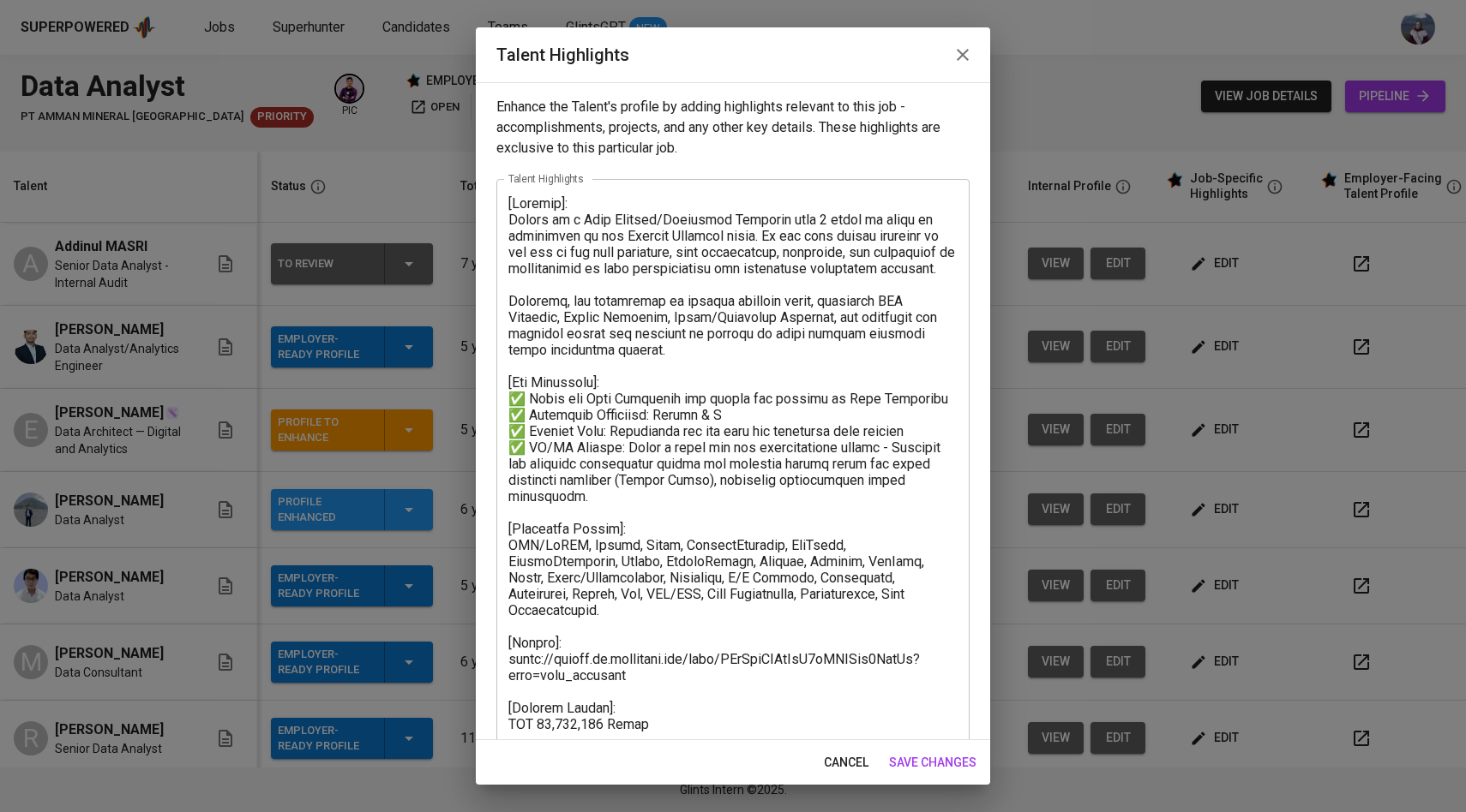
scroll to position [152, 0]
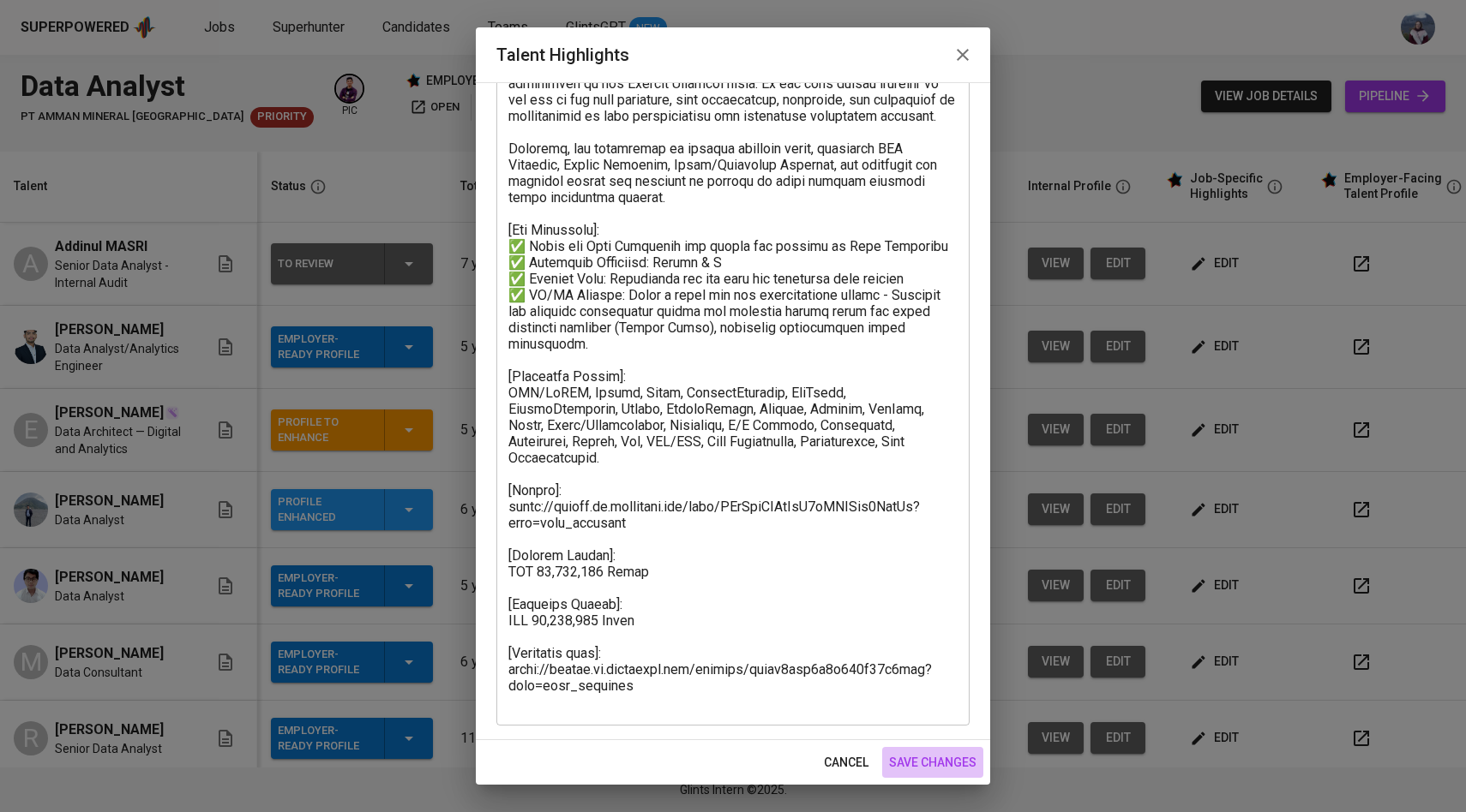
click at [941, 761] on span "save changes" at bounding box center [932, 763] width 88 height 22
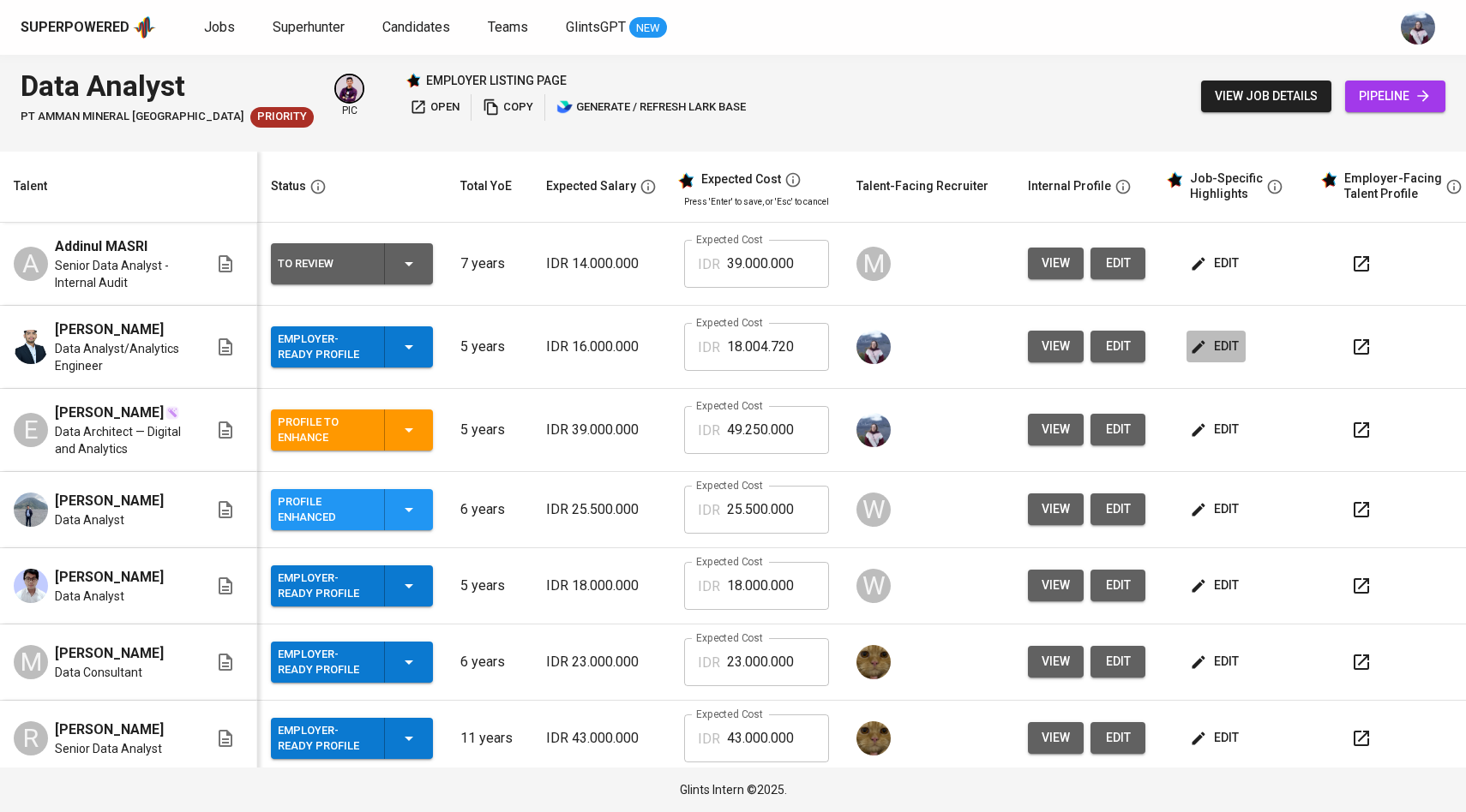
click at [1189, 347] on icon "button" at bounding box center [1198, 347] width 17 height 17
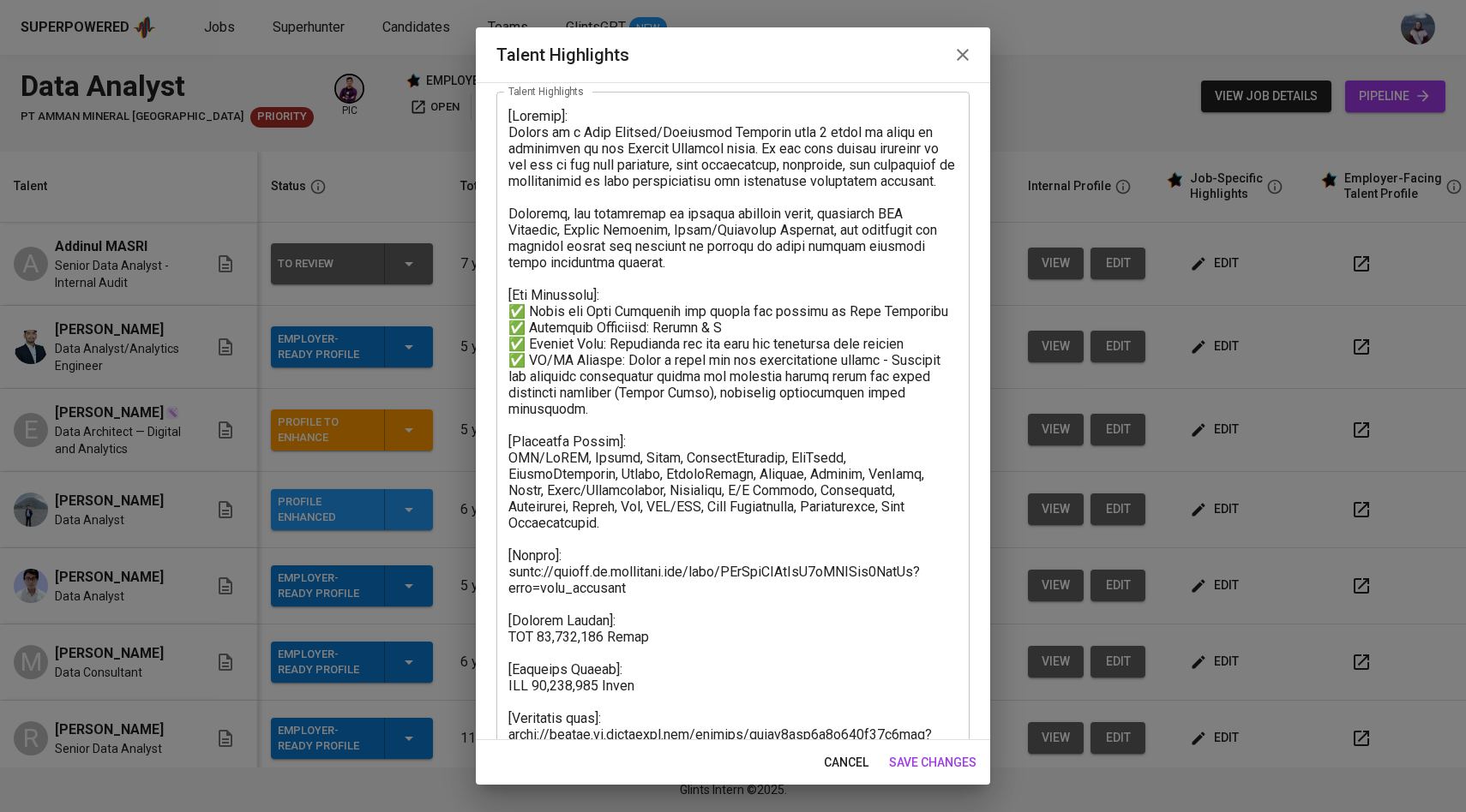
scroll to position [103, 0]
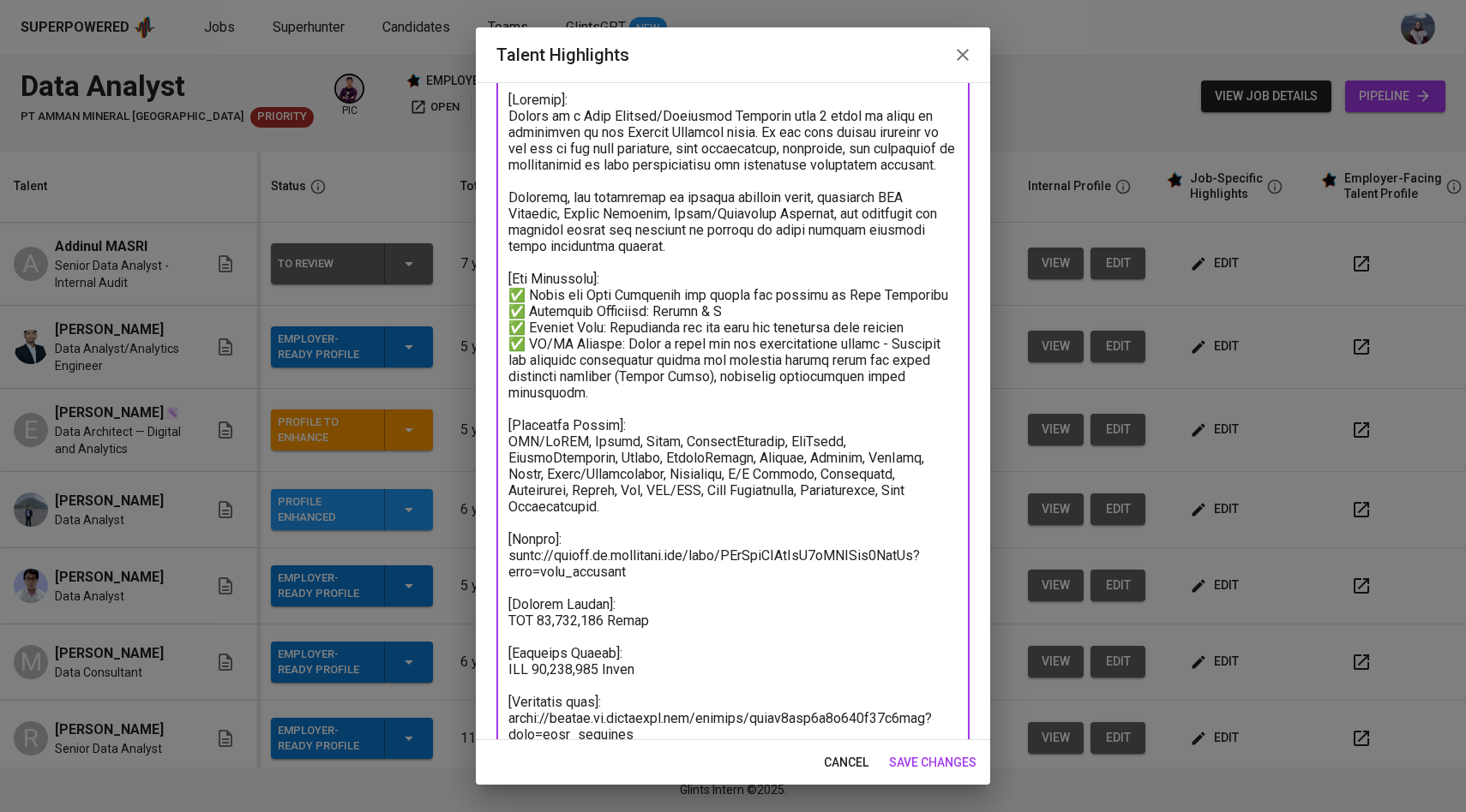
click at [582, 605] on textarea at bounding box center [732, 425] width 449 height 668
type textarea "[Summary]: Haykal is a Data Analyst/Analytics Engineer with 5 years of hands on…"
click at [922, 764] on span "save changes" at bounding box center [932, 763] width 88 height 22
